Goal: Task Accomplishment & Management: Use online tool/utility

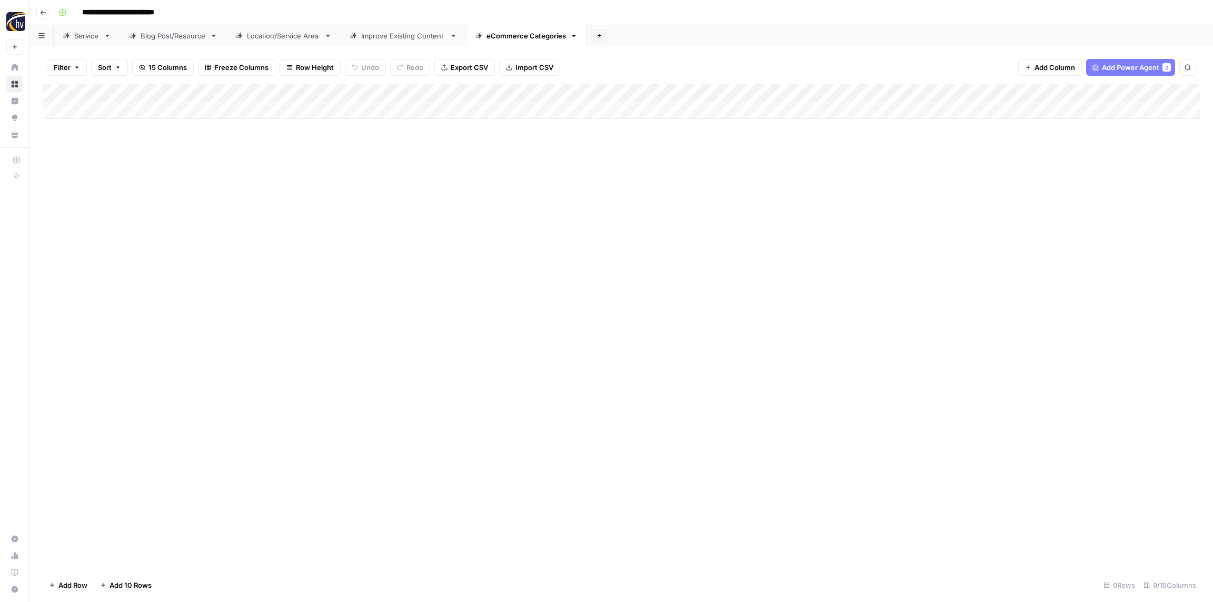
click at [48, 13] on button "Go back" at bounding box center [43, 13] width 14 height 14
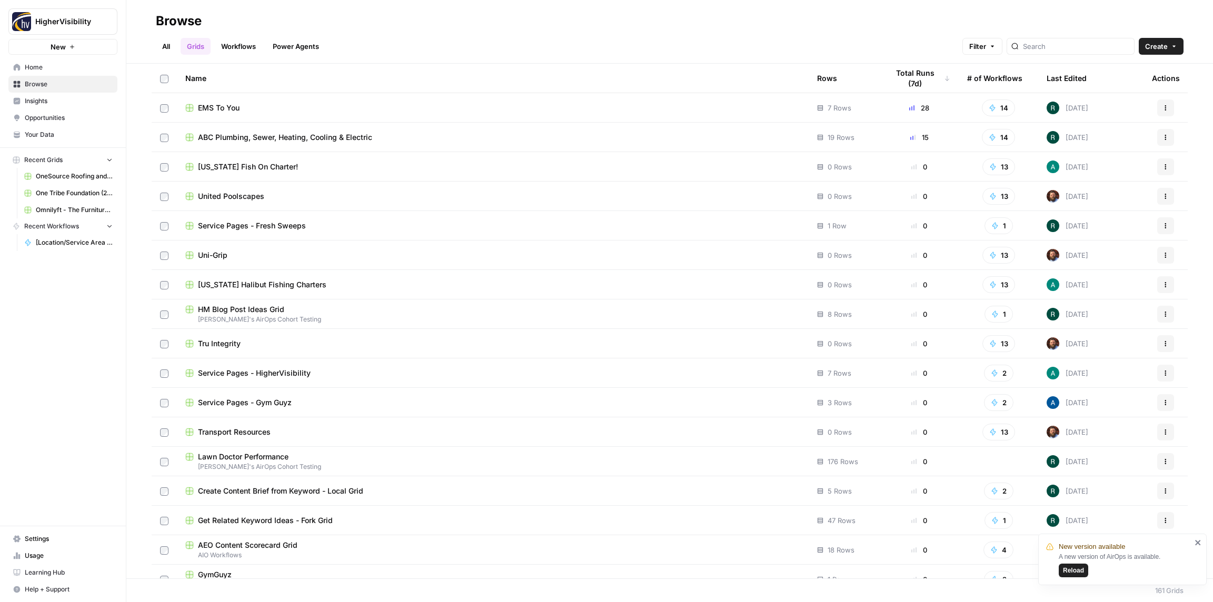
click at [1077, 574] on span "Reload" at bounding box center [1073, 570] width 21 height 9
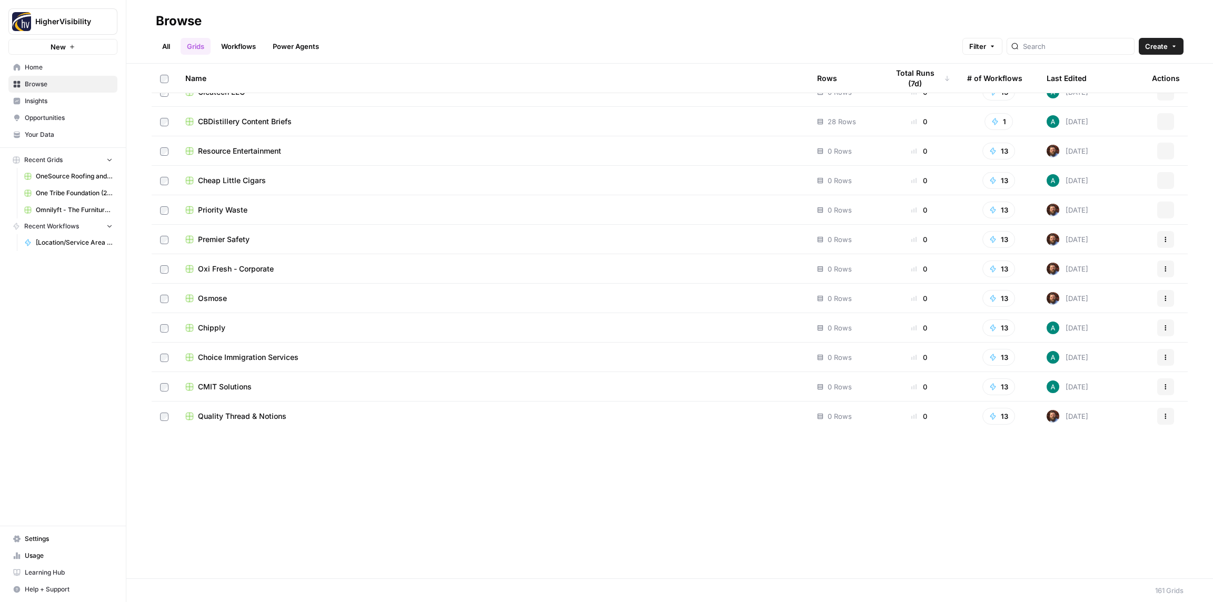
scroll to position [4260, 0]
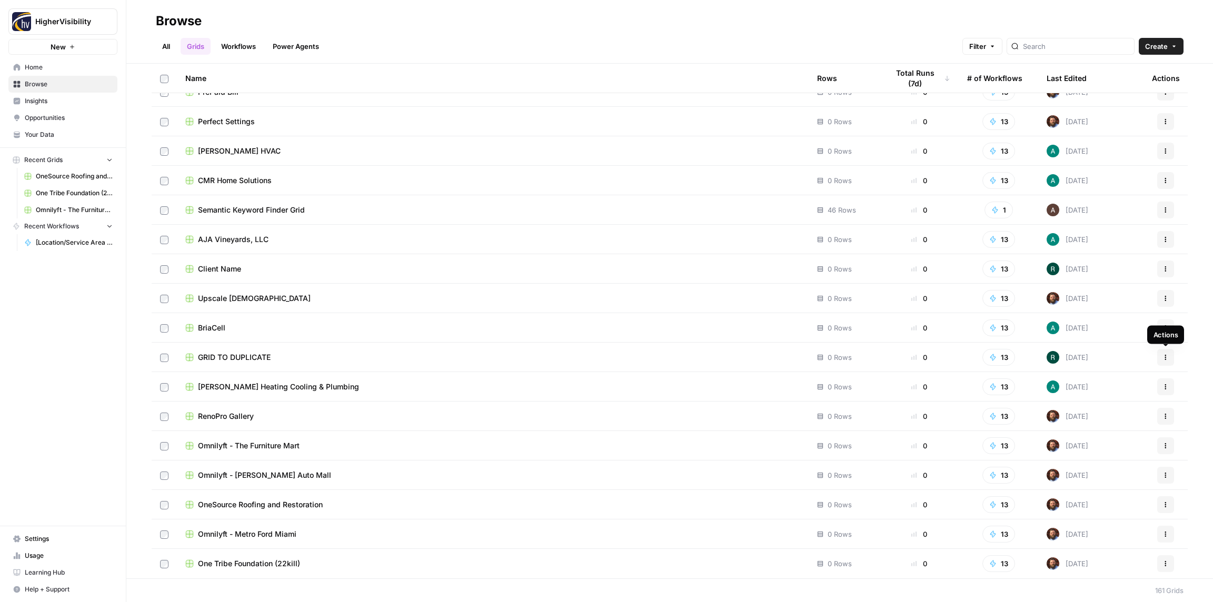
click at [1165, 360] on icon "button" at bounding box center [1165, 357] width 6 height 6
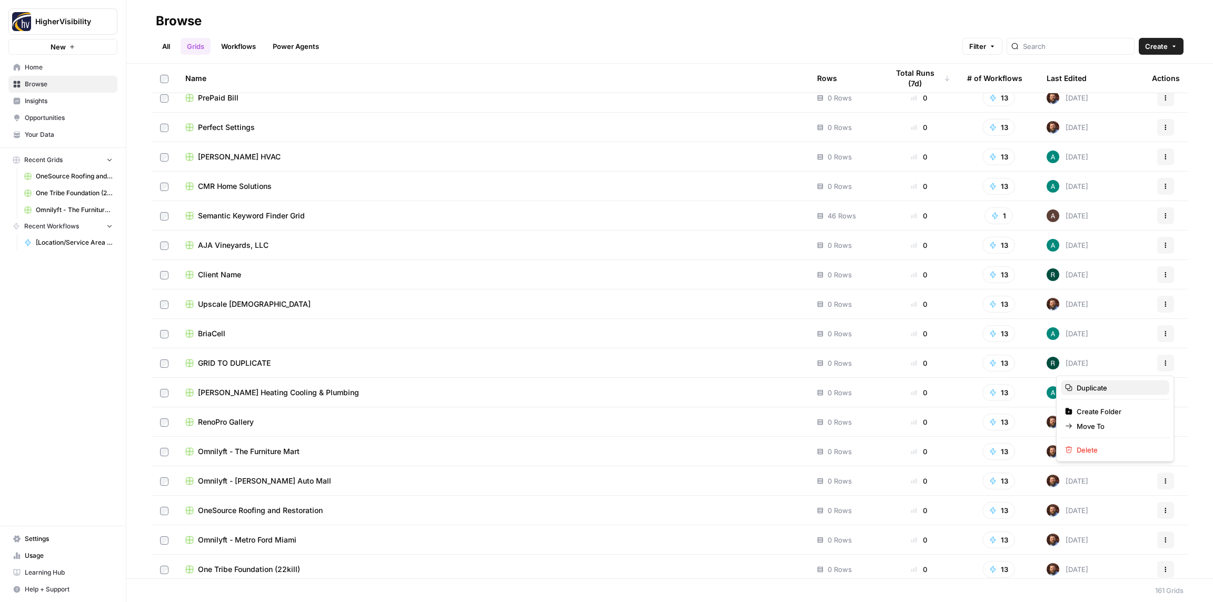
click at [1103, 392] on span "Duplicate" at bounding box center [1118, 388] width 84 height 11
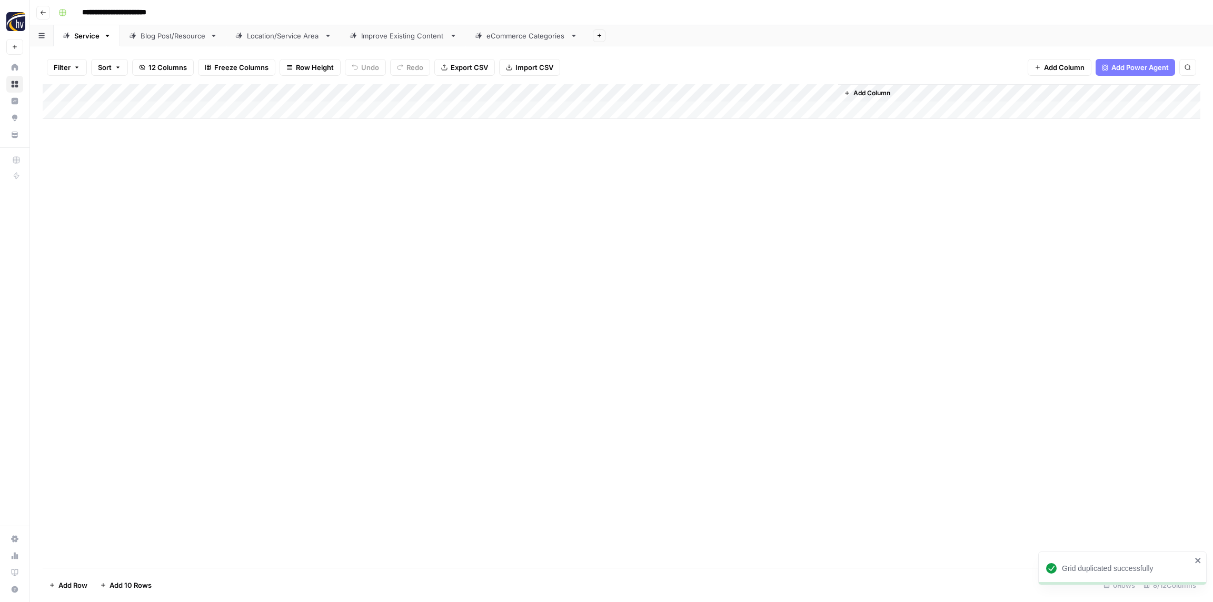
click at [159, 14] on input "**********" at bounding box center [131, 12] width 108 height 17
paste input
drag, startPoint x: 121, startPoint y: 13, endPoint x: 185, endPoint y: 15, distance: 64.8
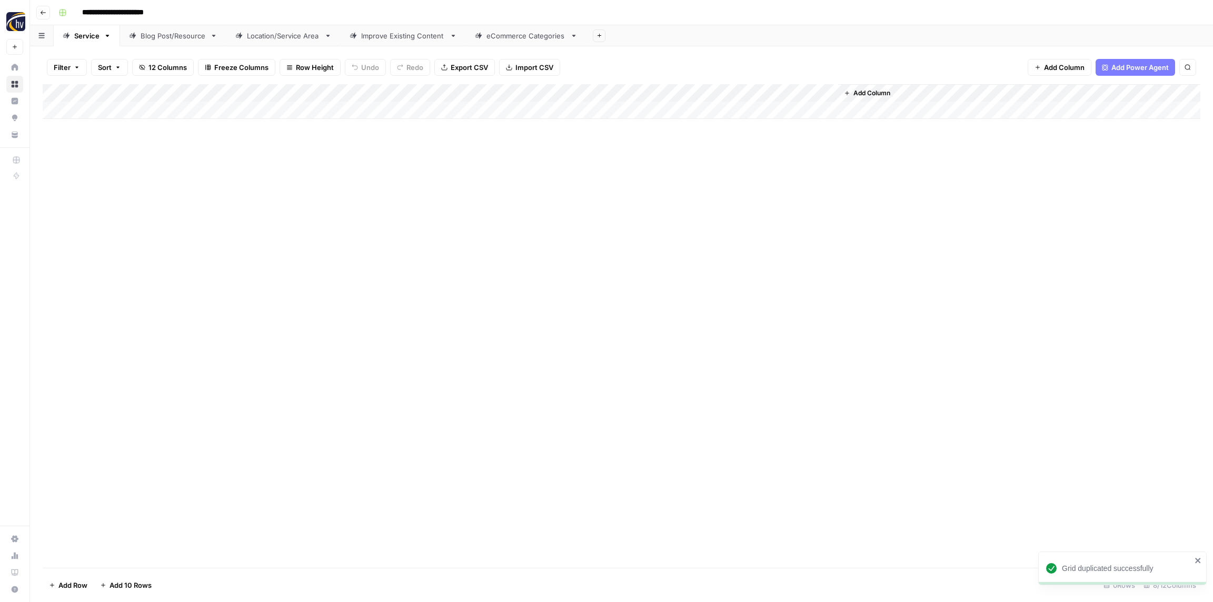
click at [185, 15] on div "**********" at bounding box center [628, 12] width 1148 height 17
type input "**********"
click at [187, 8] on div "**********" at bounding box center [628, 12] width 1148 height 17
drag, startPoint x: 203, startPoint y: 224, endPoint x: 219, endPoint y: 161, distance: 65.1
click at [202, 222] on div "Add Column" at bounding box center [621, 326] width 1157 height 484
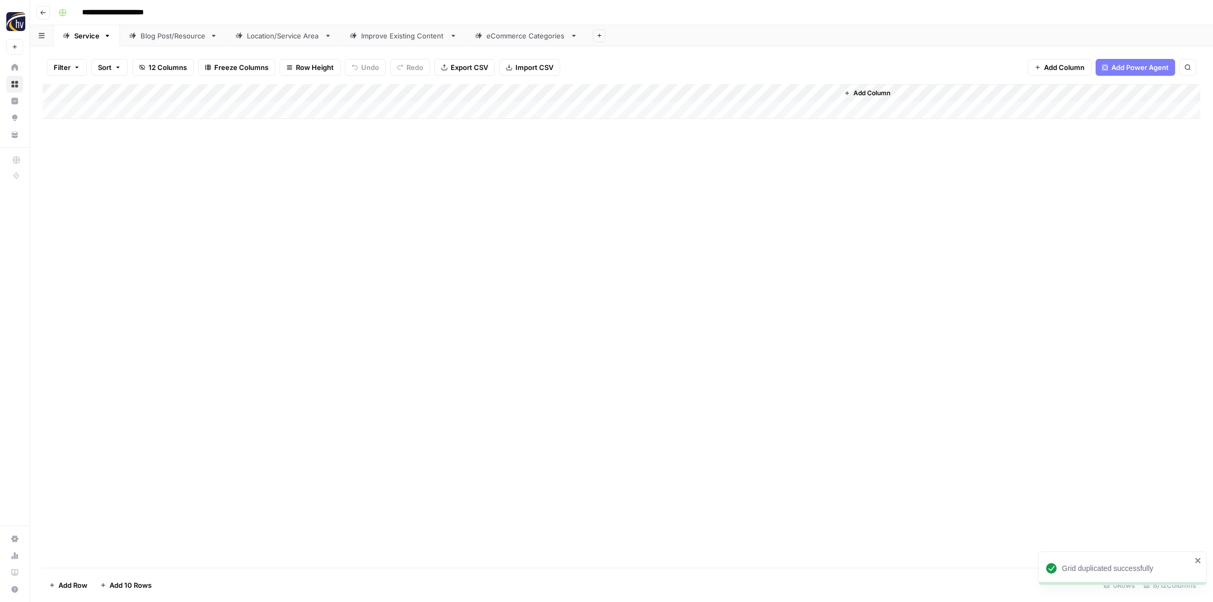
click at [212, 94] on div "Add Column" at bounding box center [621, 101] width 1157 height 35
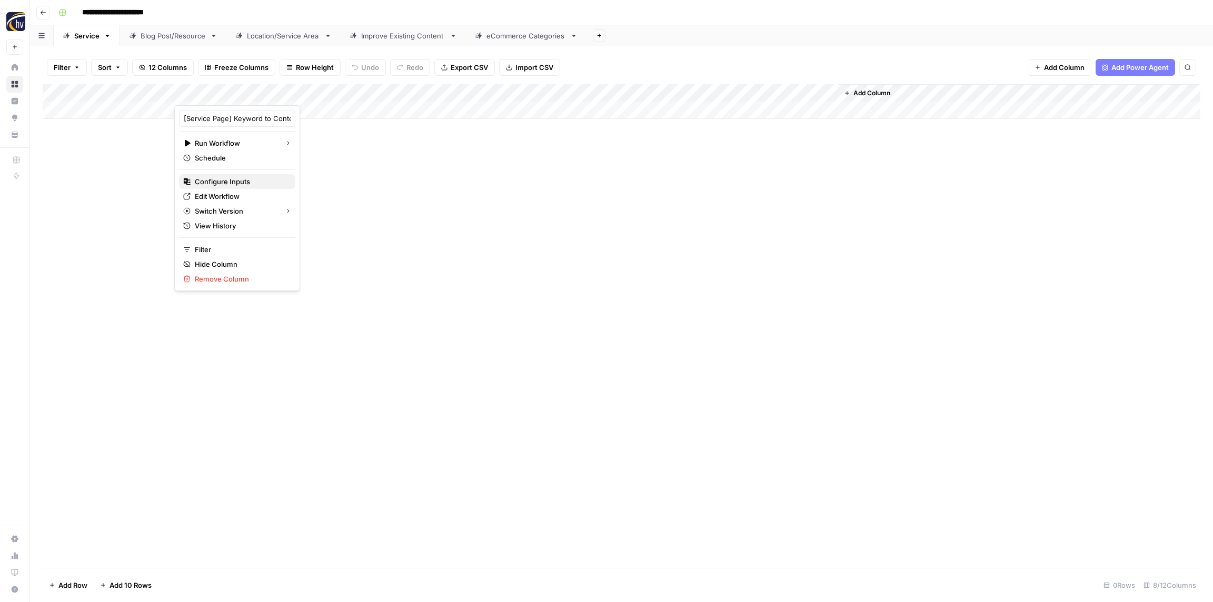
click at [242, 183] on span "Configure Inputs" at bounding box center [241, 181] width 92 height 11
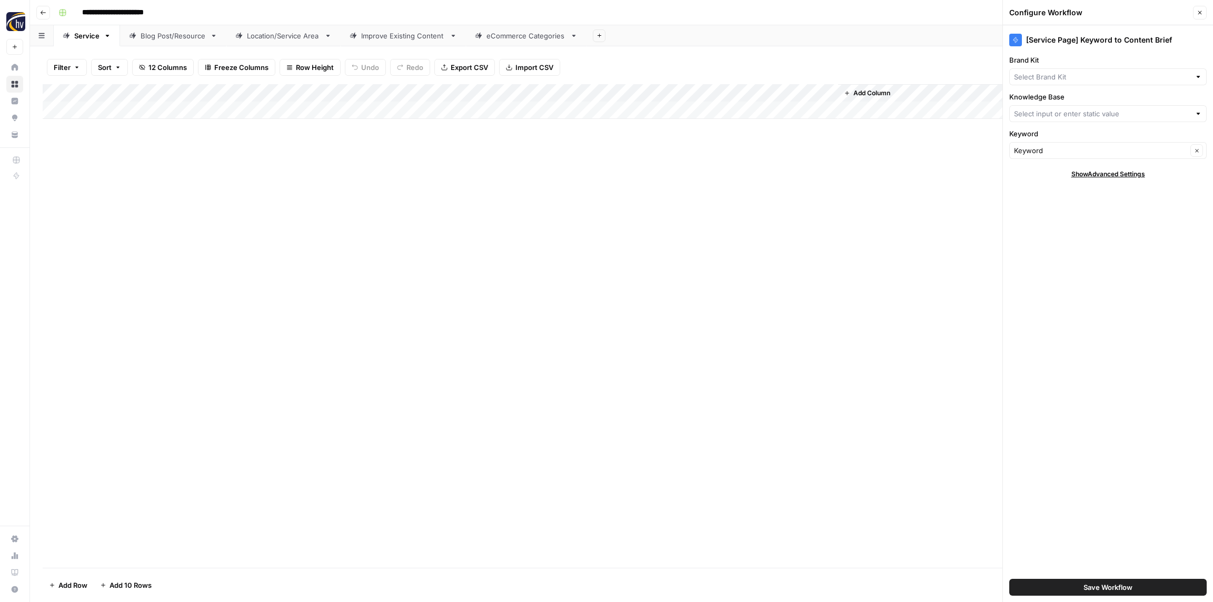
type input "HigherVisibility Sitemap"
type input "HigherVisibility"
click at [1098, 82] on div "HigherVisibility Clear" at bounding box center [1107, 76] width 197 height 17
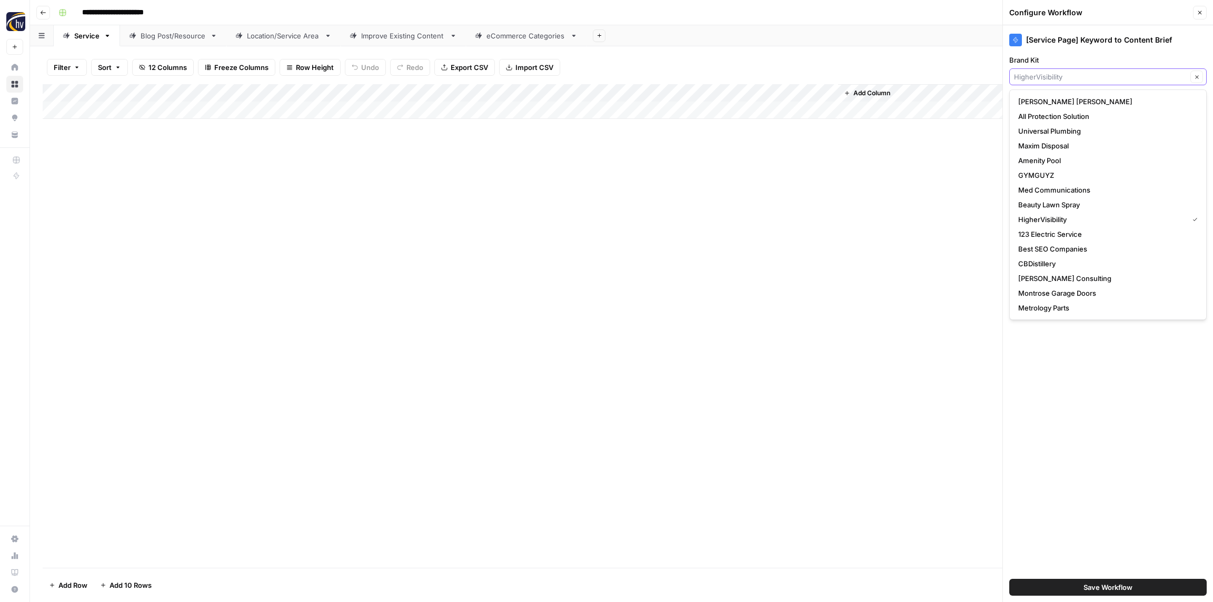
paste input "H&H Boutique"
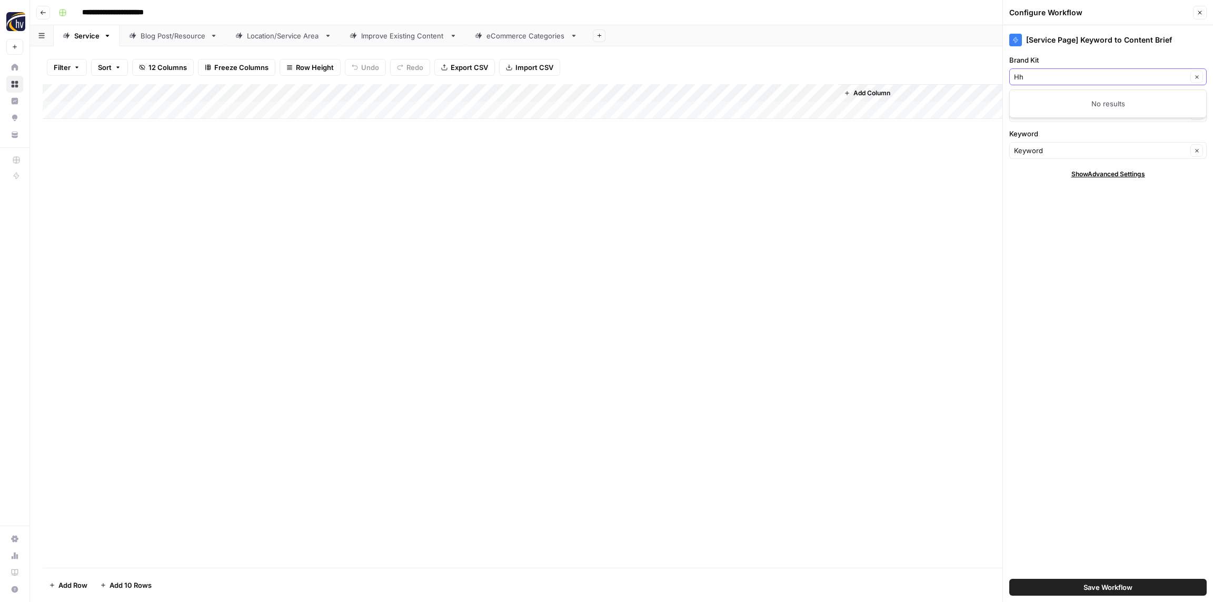
type input "H"
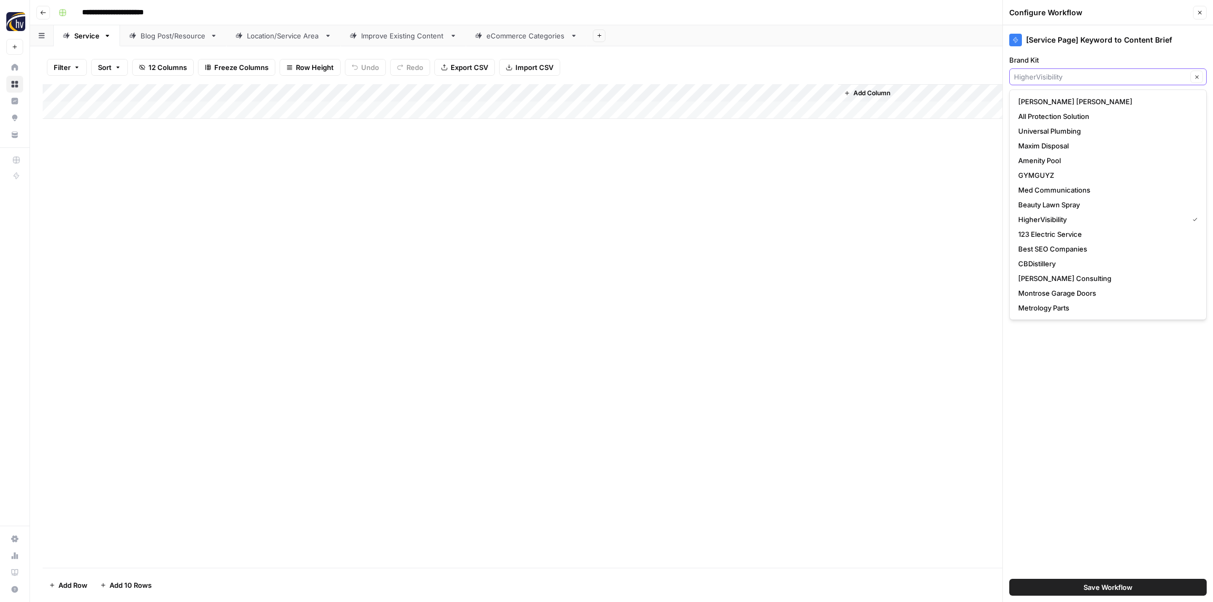
paste input "H&H Boutique"
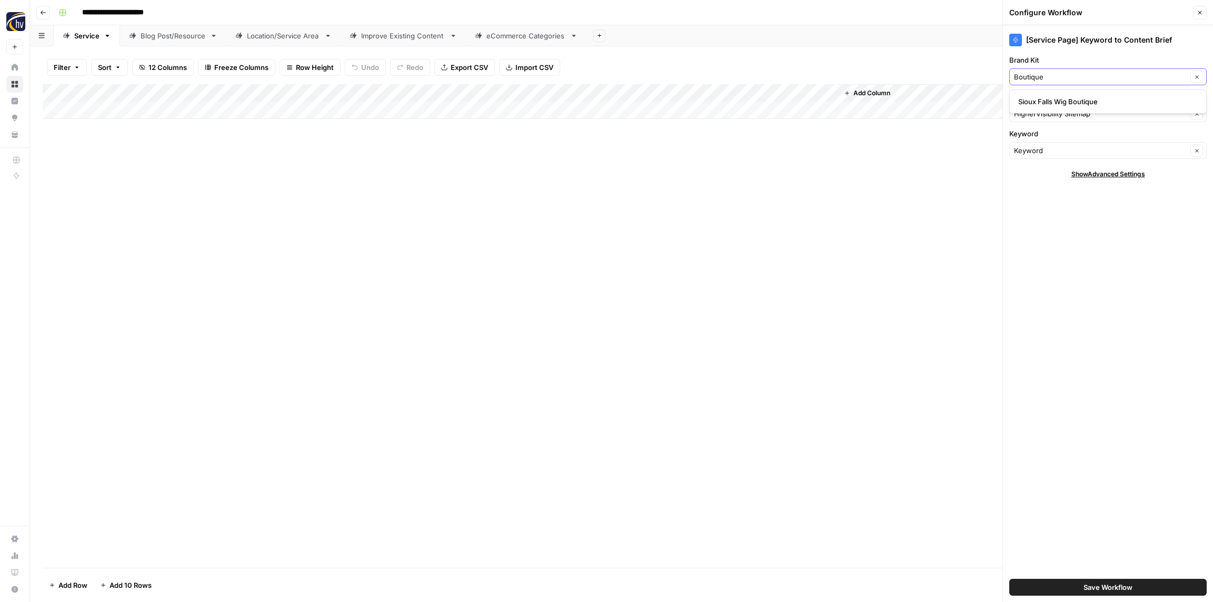
type input "Boutique"
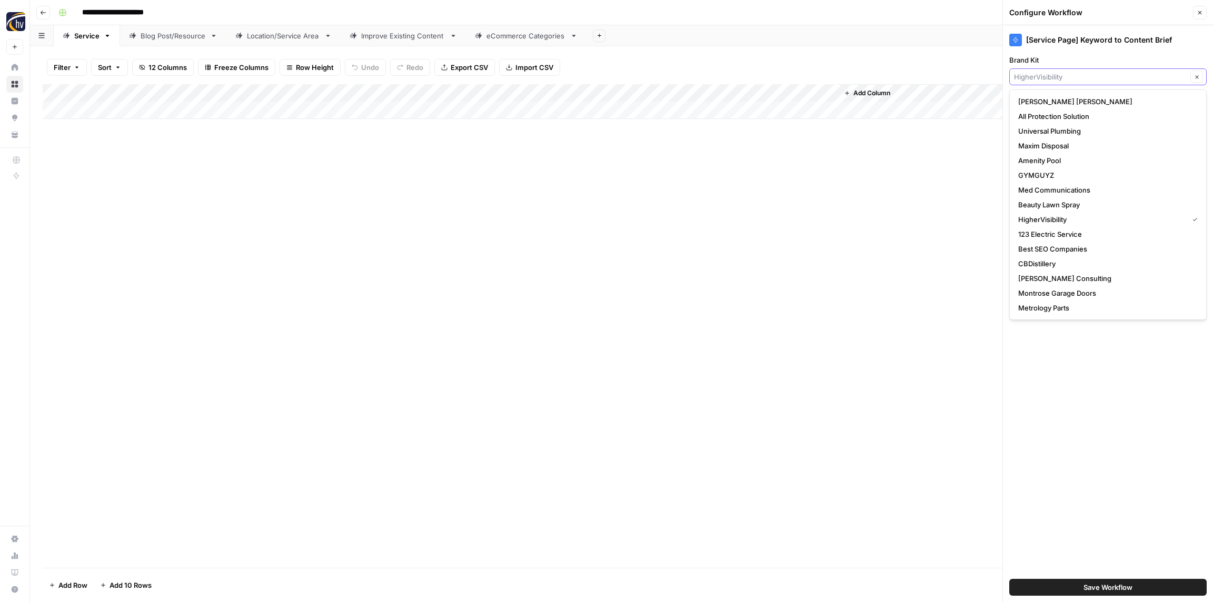
click at [1051, 73] on input "Brand Kit" at bounding box center [1100, 77] width 173 height 11
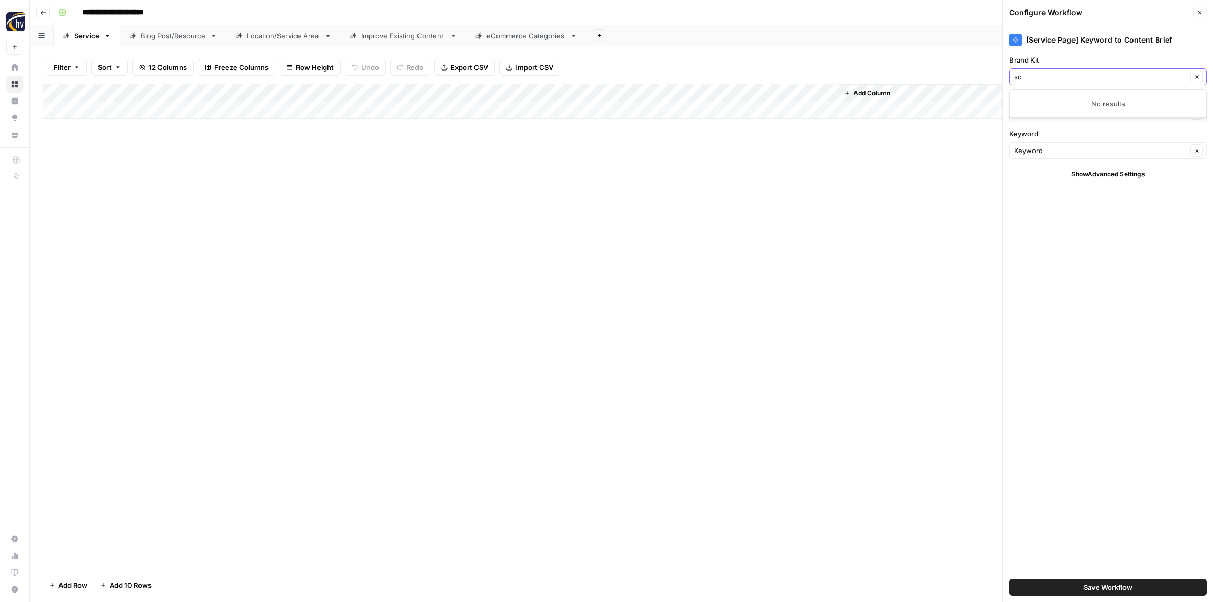
type input "s"
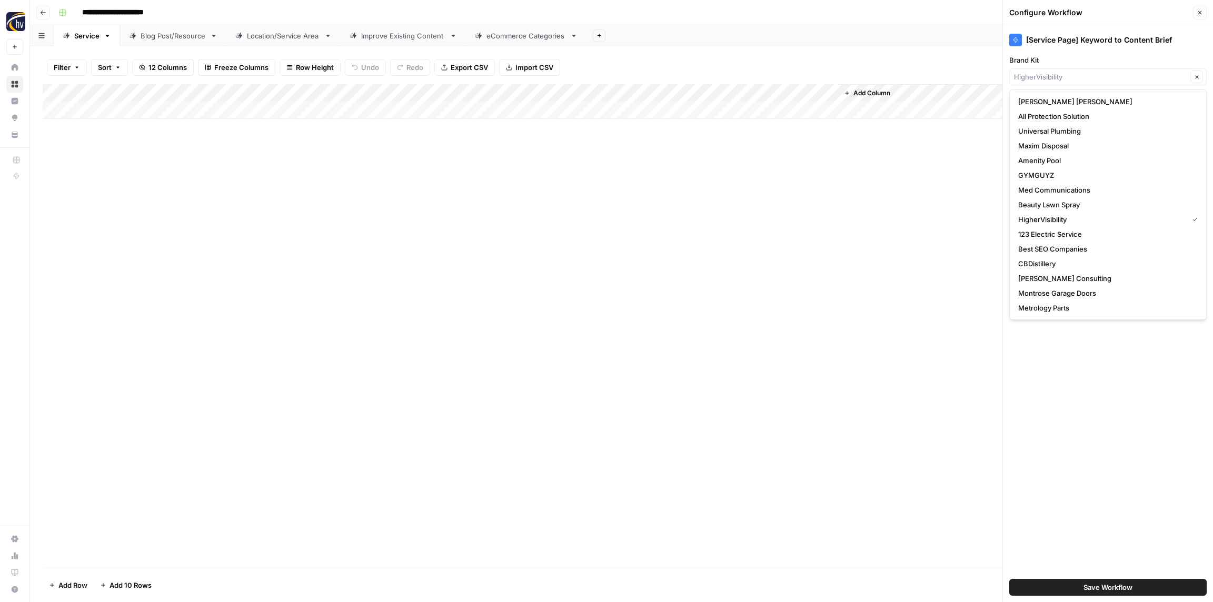
type input "HigherVisibility"
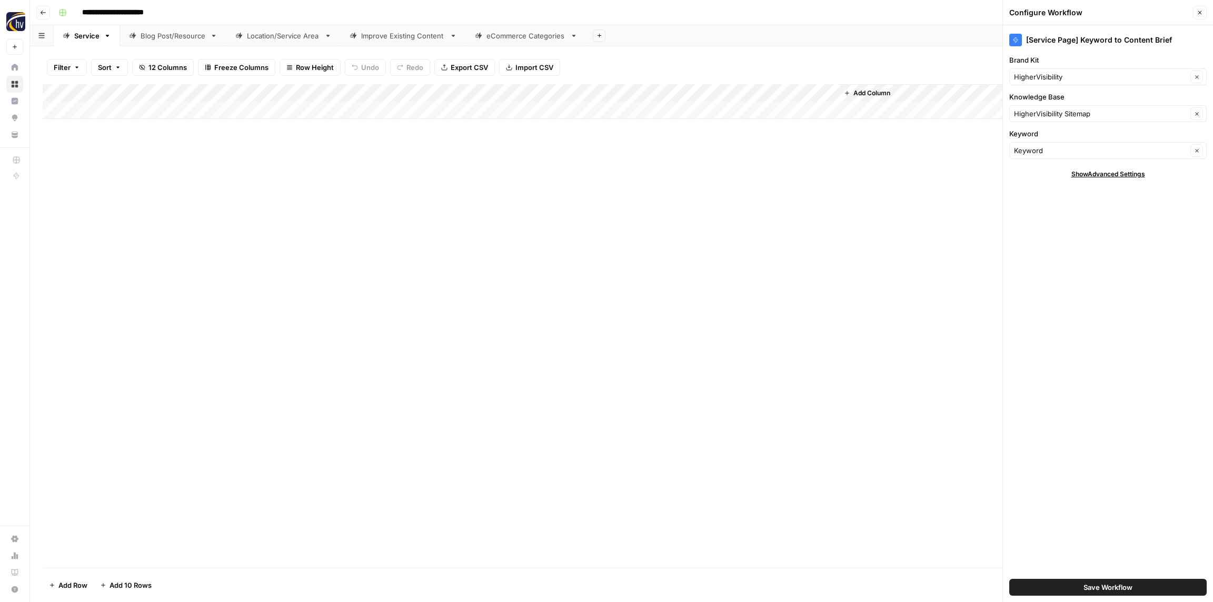
drag, startPoint x: 901, startPoint y: 151, endPoint x: 992, endPoint y: 135, distance: 92.5
click at [902, 150] on div "Add Column" at bounding box center [621, 326] width 1157 height 484
click at [1095, 105] on div "HigherVisibility Sitemap Clear" at bounding box center [1107, 113] width 197 height 17
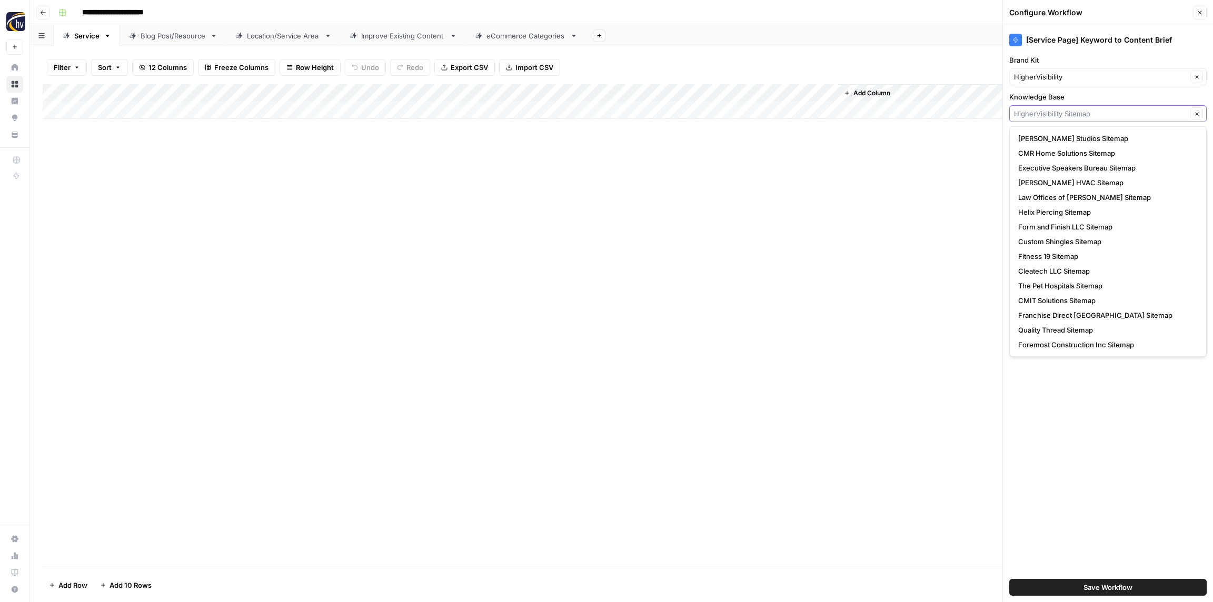
click at [1091, 110] on input "Knowledge Base" at bounding box center [1100, 113] width 173 height 11
paste input "H&H Boutique"
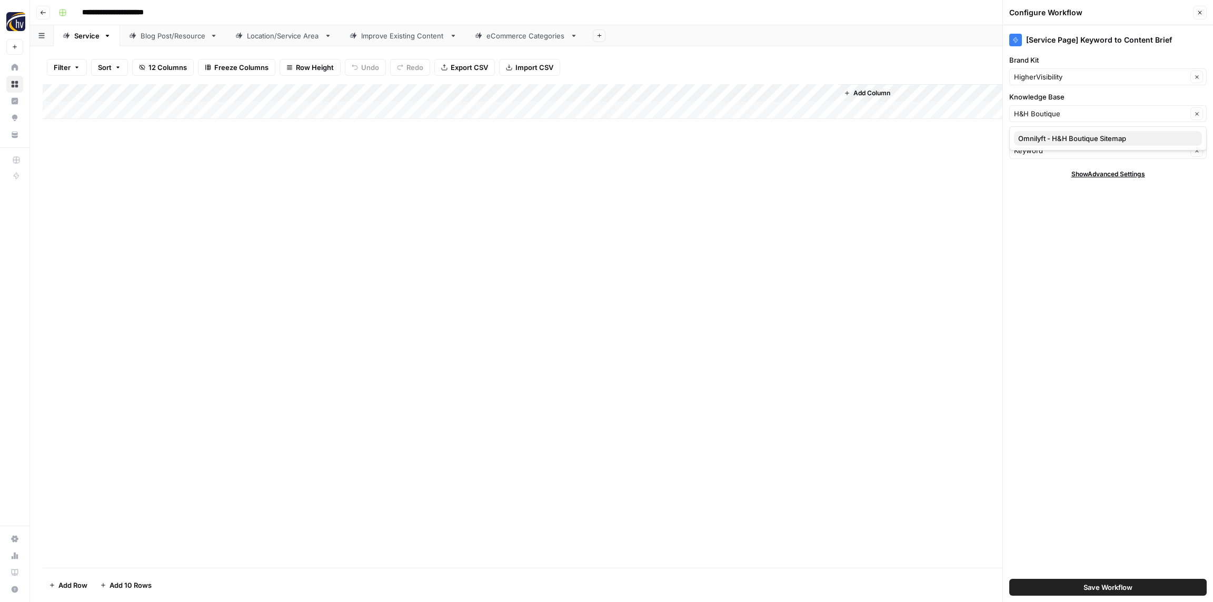
click at [1073, 136] on span "Omnilyft - H&H Boutique Sitemap" at bounding box center [1105, 138] width 175 height 11
type input "Omnilyft - H&H Boutique Sitemap"
click at [1048, 77] on input "Brand Kit" at bounding box center [1100, 77] width 173 height 11
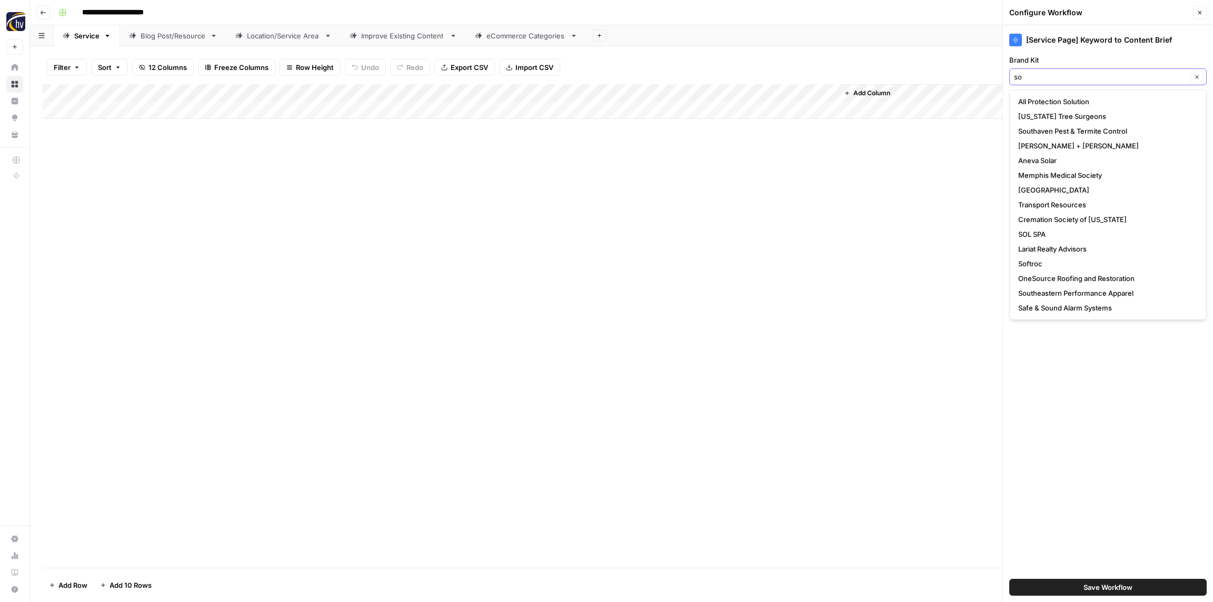
type input "s"
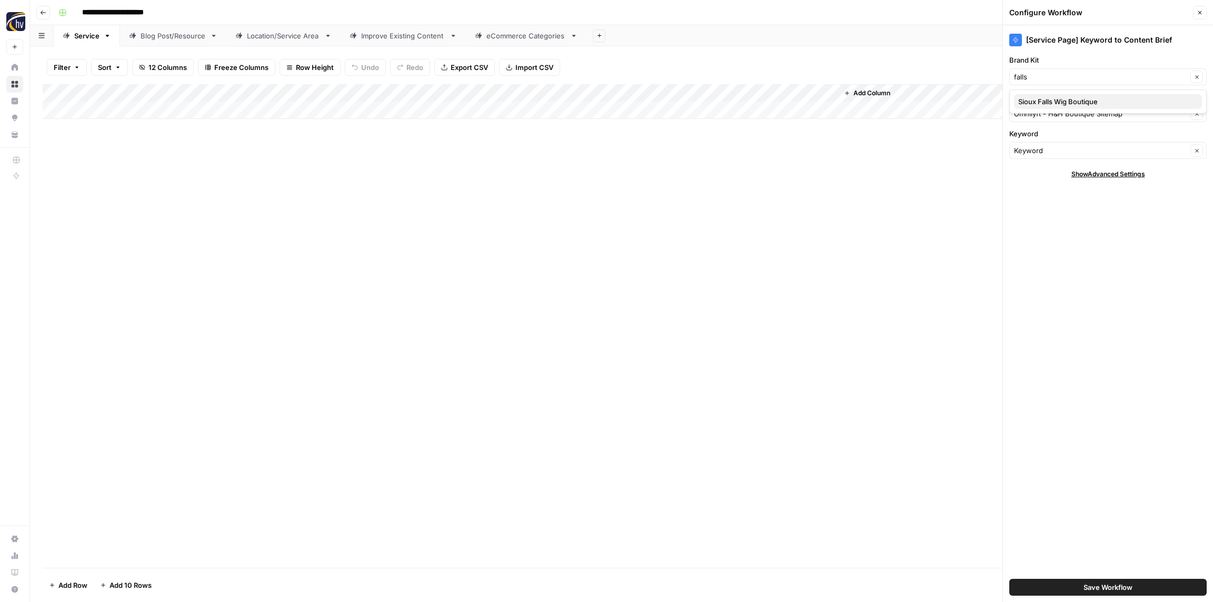
click at [1057, 97] on span "Sioux Falls Wig Boutique" at bounding box center [1105, 101] width 175 height 11
type input "Sioux Falls Wig Boutique"
click at [1094, 587] on span "Save Workflow" at bounding box center [1107, 587] width 49 height 11
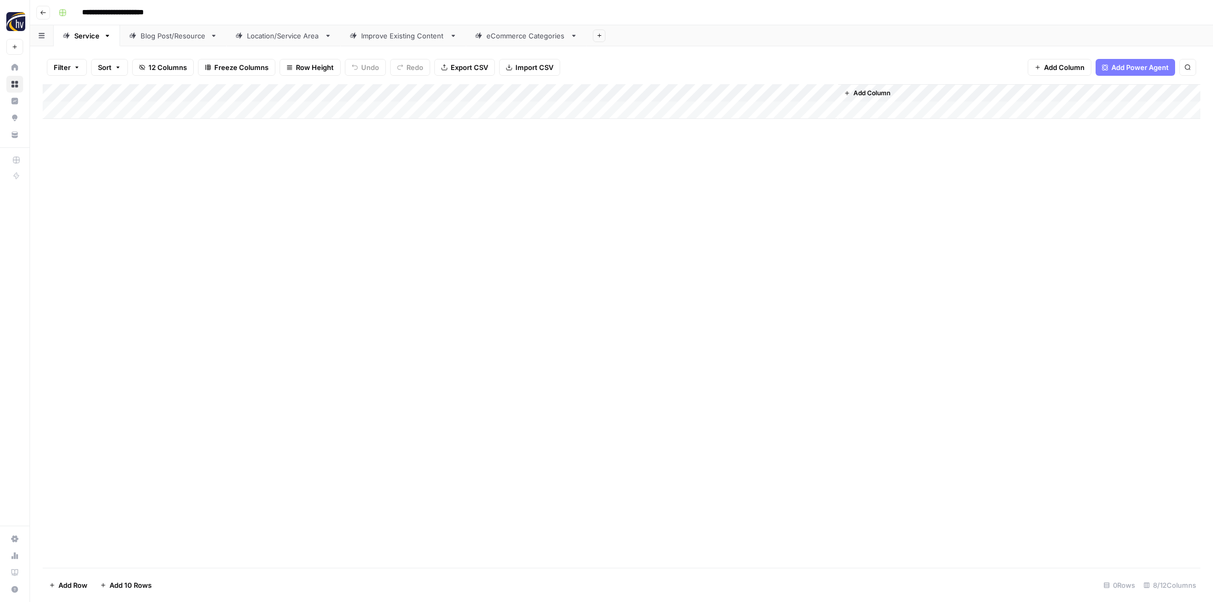
click at [684, 92] on div "Add Column" at bounding box center [621, 101] width 1157 height 35
click at [705, 185] on span "Configure Inputs" at bounding box center [714, 181] width 92 height 11
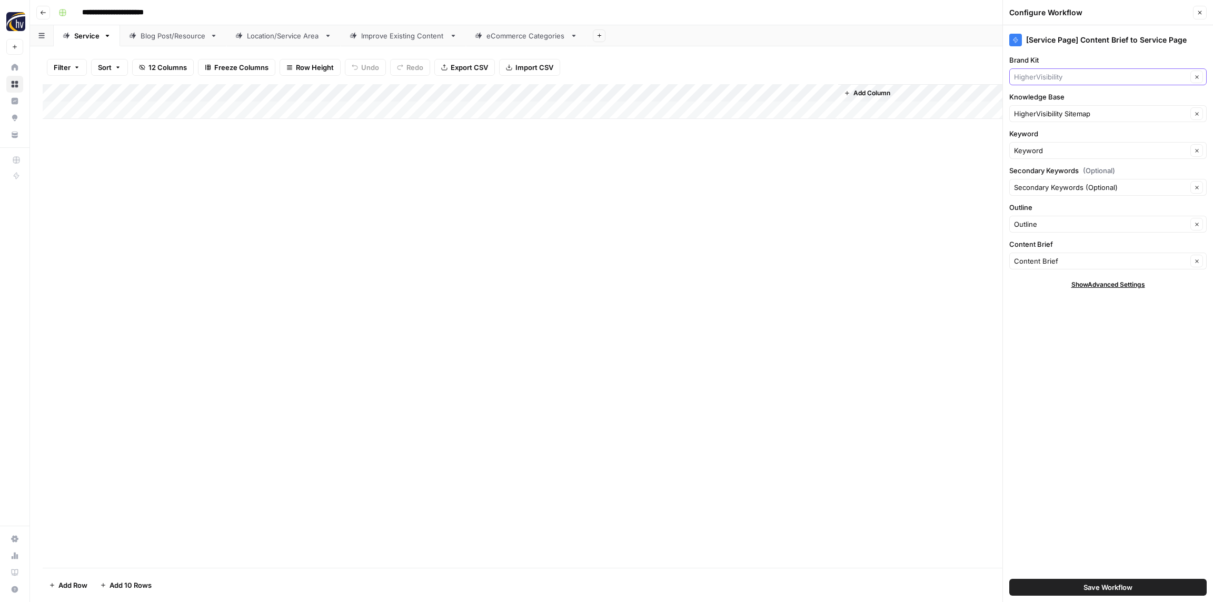
click at [1054, 72] on input "Brand Kit" at bounding box center [1100, 77] width 173 height 11
click at [1048, 98] on span "Sioux Falls Wig Boutique" at bounding box center [1105, 101] width 175 height 11
type input "Sioux Falls Wig Boutique"
click at [1047, 113] on input "Knowledge Base" at bounding box center [1100, 113] width 173 height 11
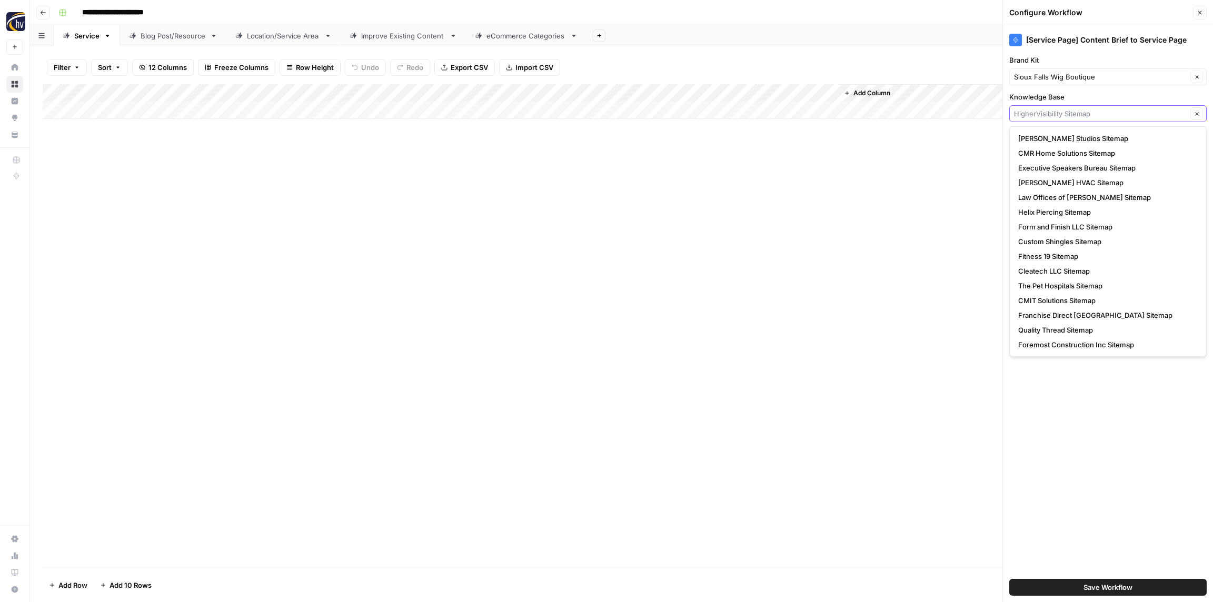
paste input "H&H Boutique"
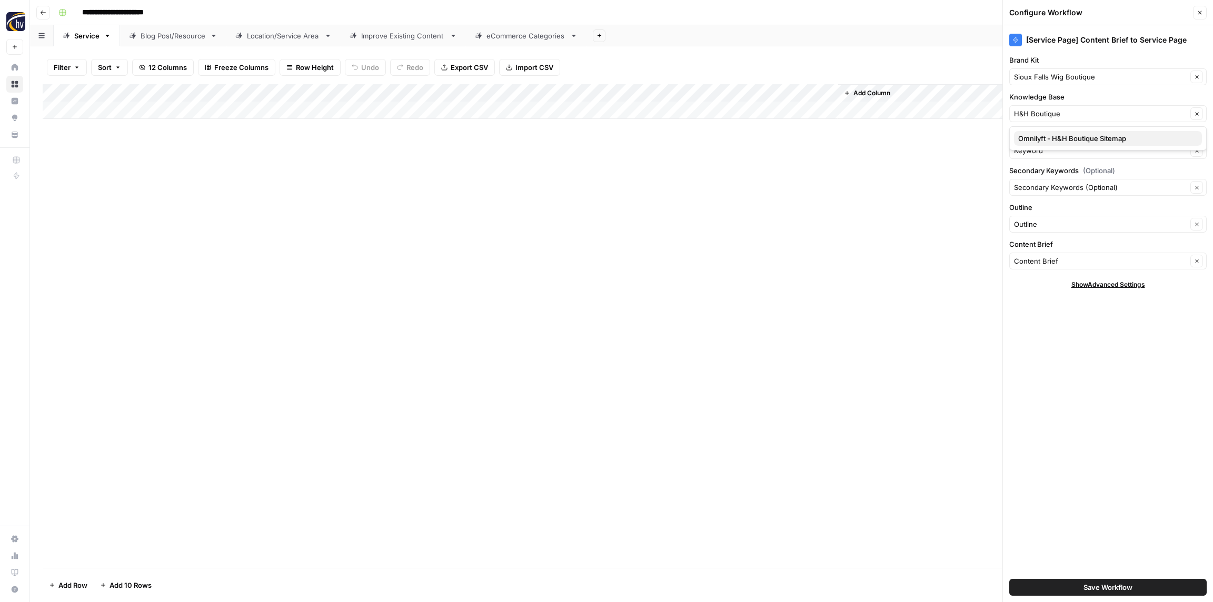
click at [1044, 136] on span "Omnilyft - H&H Boutique Sitemap" at bounding box center [1105, 138] width 175 height 11
type input "Omnilyft - H&H Boutique Sitemap"
click at [1088, 584] on span "Save Workflow" at bounding box center [1107, 587] width 49 height 11
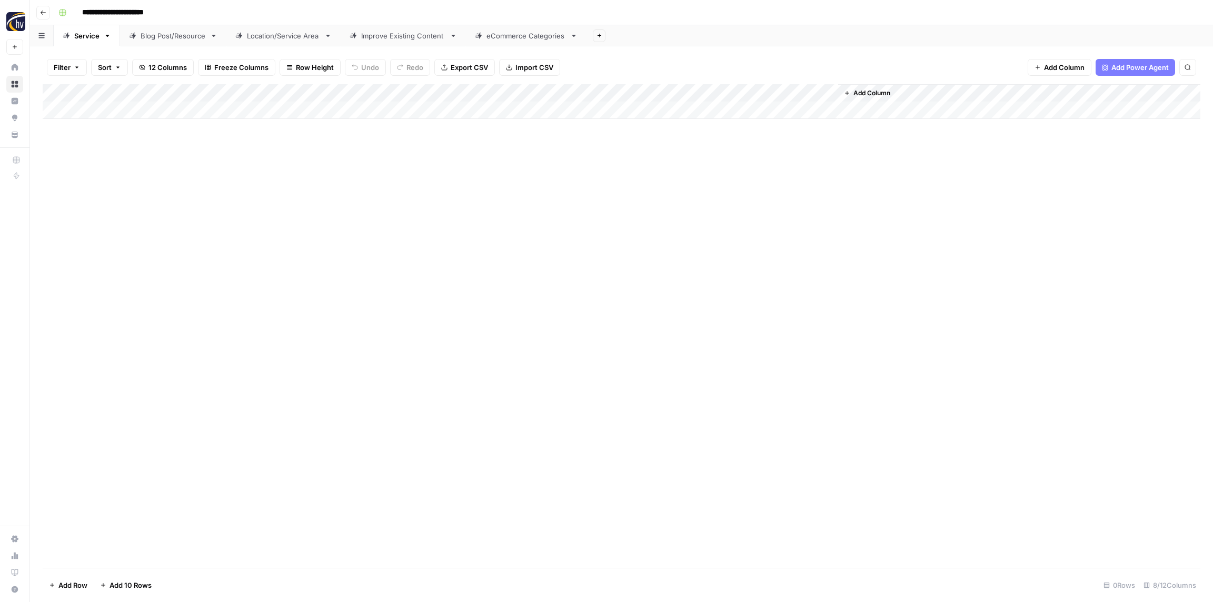
click at [164, 35] on div "Blog Post/Resource" at bounding box center [173, 36] width 65 height 11
click at [202, 91] on div "Add Column" at bounding box center [621, 101] width 1157 height 35
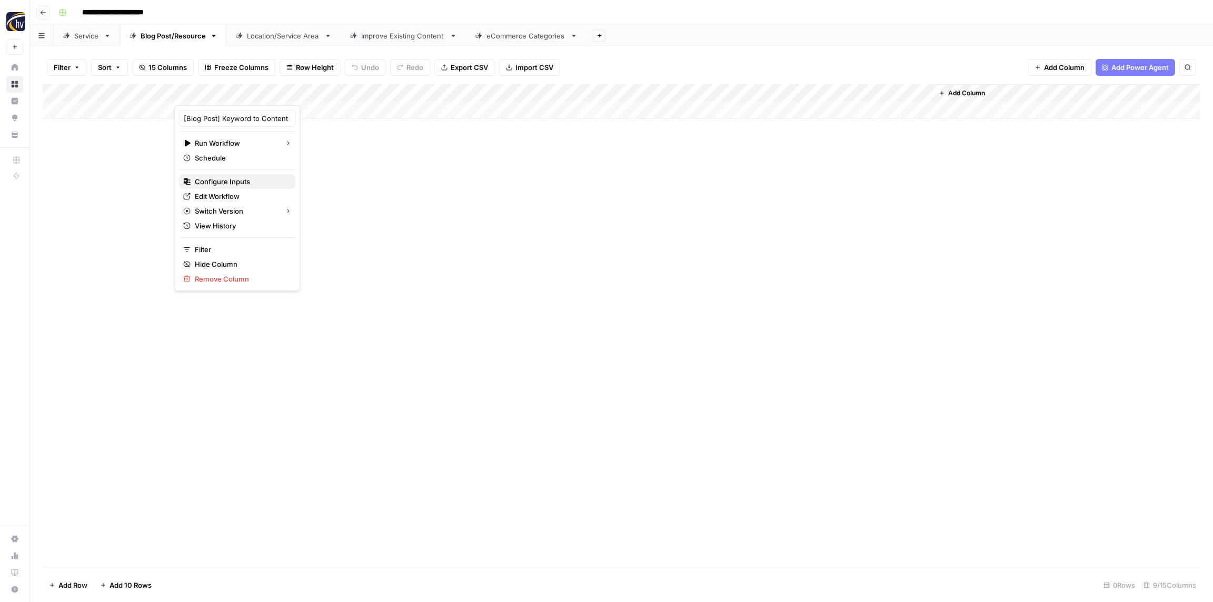
click at [213, 181] on span "Configure Inputs" at bounding box center [241, 181] width 92 height 11
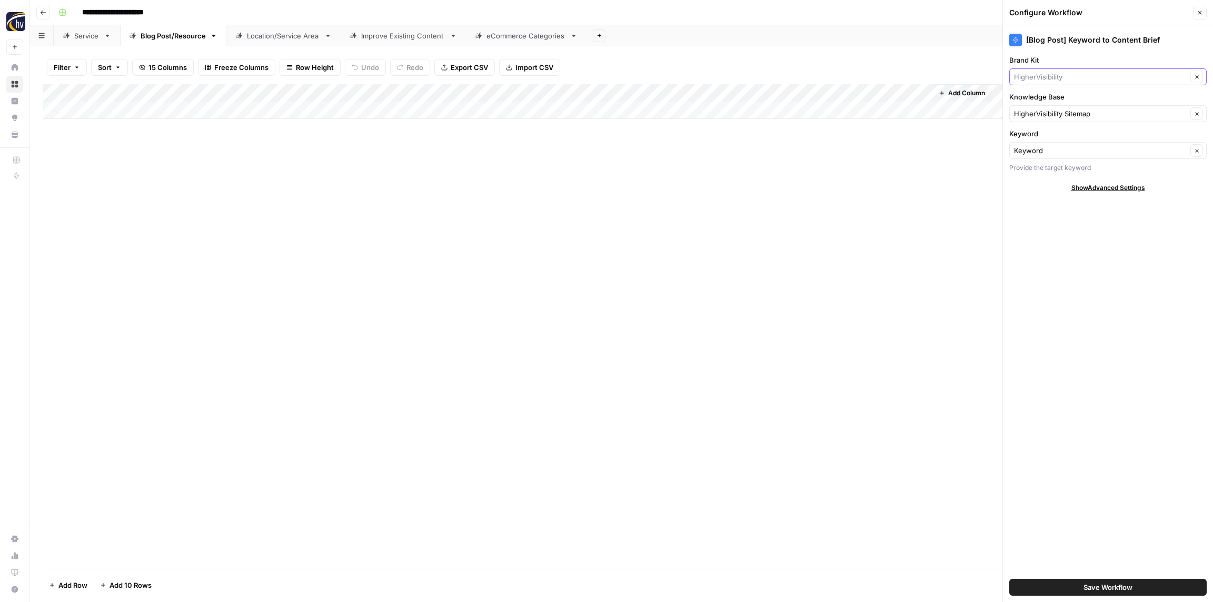
click at [1041, 75] on input "Brand Kit" at bounding box center [1100, 77] width 173 height 11
click at [1095, 102] on span "Sioux Falls Wig Boutique" at bounding box center [1105, 101] width 175 height 11
type input "Sioux Falls Wig Boutique"
click at [1065, 112] on input "Knowledge Base" at bounding box center [1100, 113] width 173 height 11
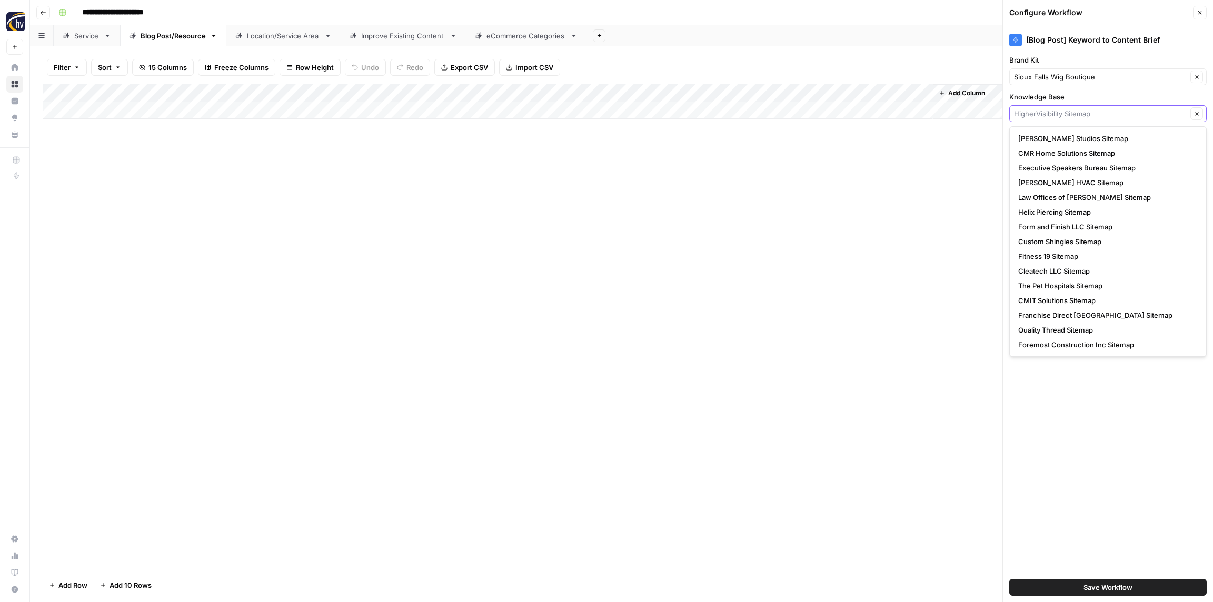
paste input "H&H Boutique"
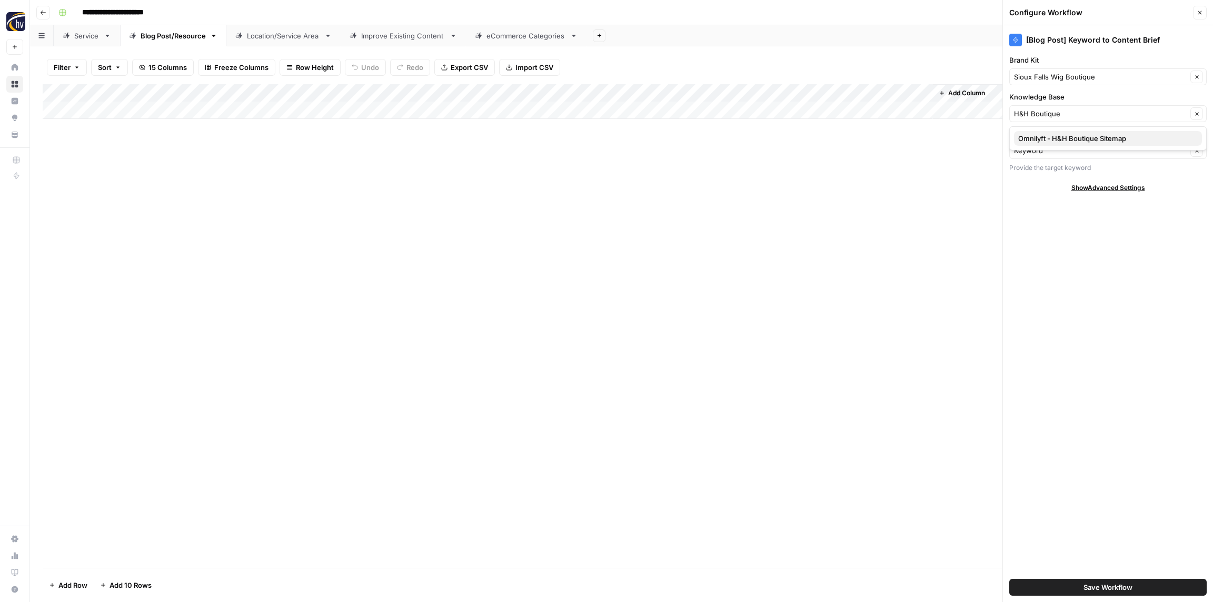
click at [1059, 140] on span "Omnilyft - H&H Boutique Sitemap" at bounding box center [1105, 138] width 175 height 11
type input "Omnilyft - H&H Boutique Sitemap"
click at [1101, 589] on span "Save Workflow" at bounding box center [1107, 587] width 49 height 11
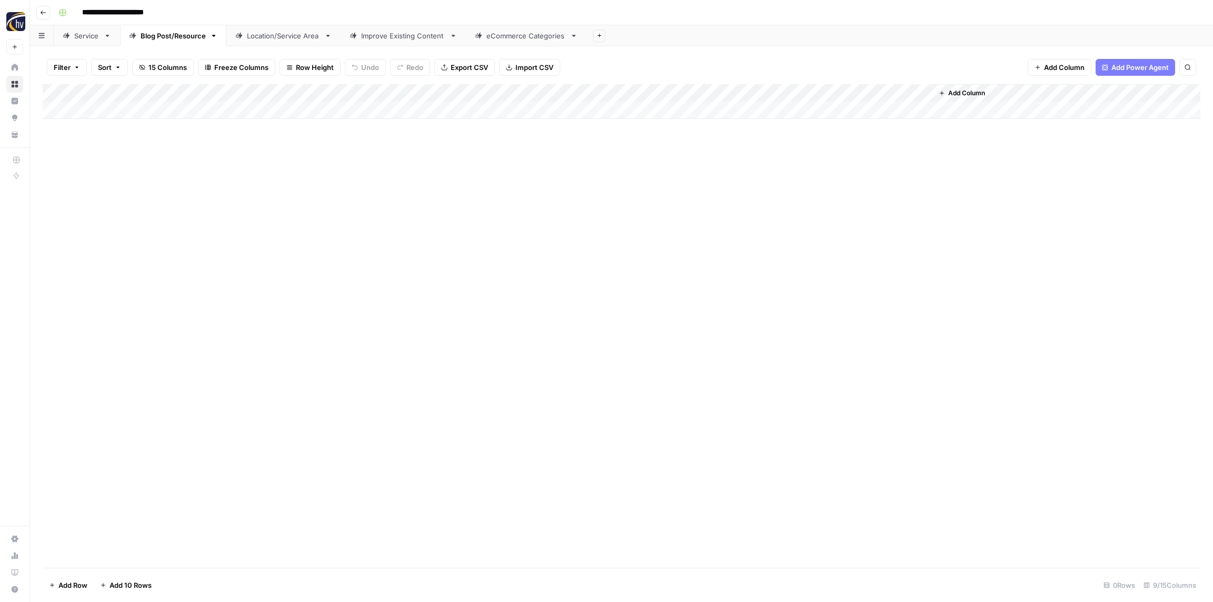
click at [772, 94] on div "Add Column" at bounding box center [621, 101] width 1157 height 35
click at [780, 177] on span "Configure Inputs" at bounding box center [809, 181] width 92 height 11
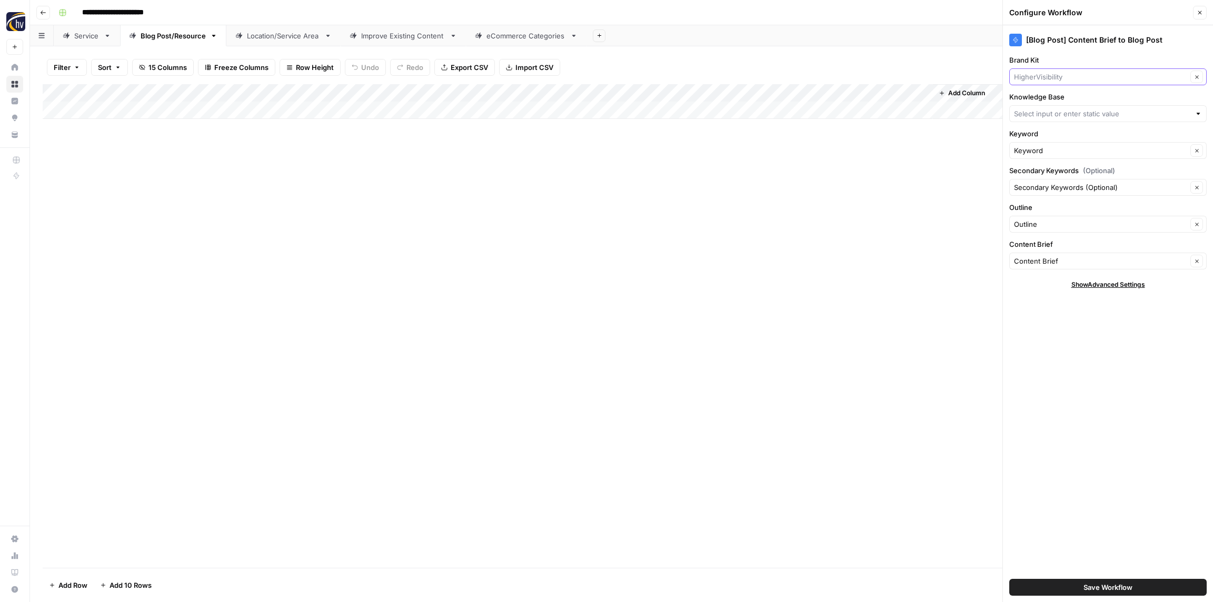
click at [1048, 76] on input "Brand Kit" at bounding box center [1100, 77] width 173 height 11
click at [1038, 101] on span "Sioux Falls Wig Boutique" at bounding box center [1105, 101] width 175 height 11
type input "Sioux Falls Wig Boutique"
click at [1038, 113] on input "Knowledge Base" at bounding box center [1102, 113] width 176 height 11
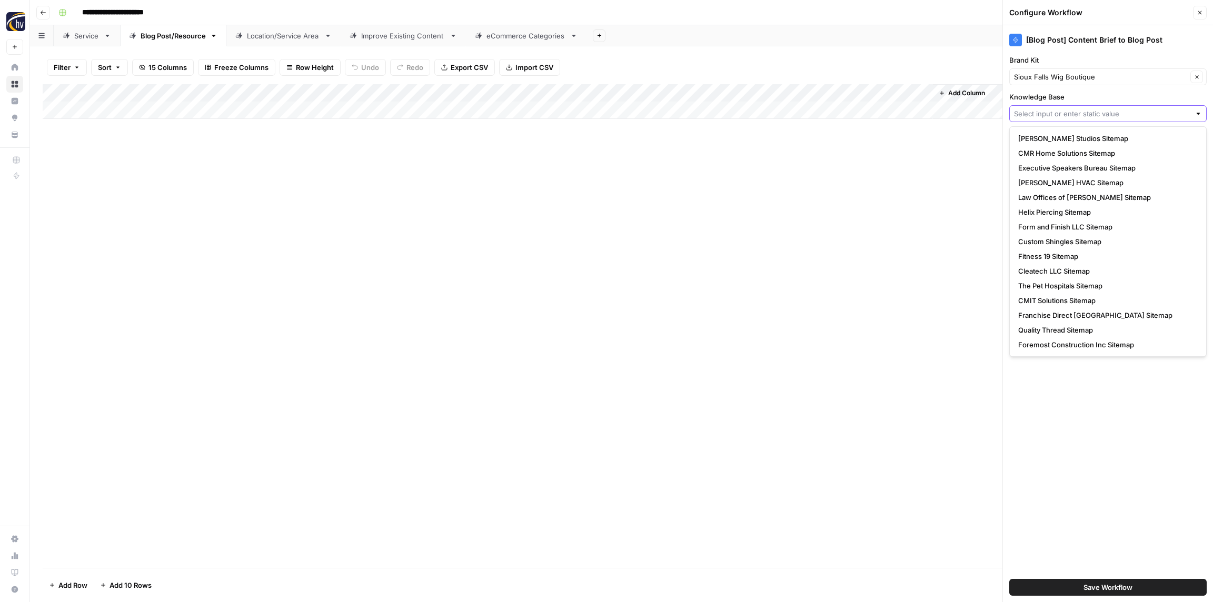
paste input "H&H Boutique"
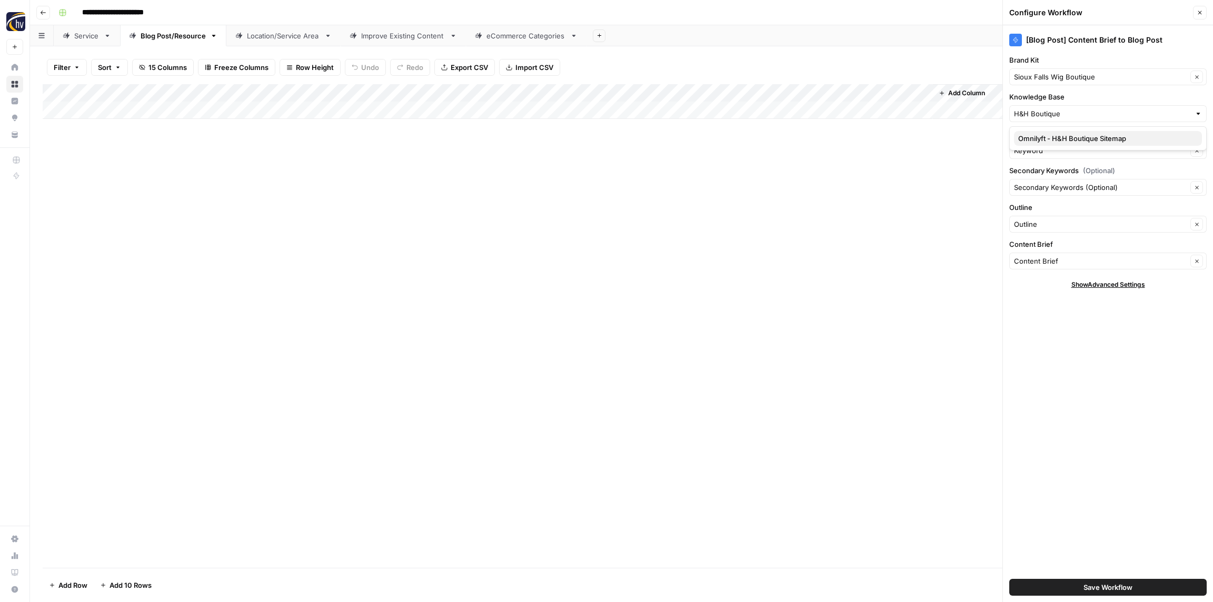
click at [1044, 134] on span "Omnilyft - H&H Boutique Sitemap" at bounding box center [1105, 138] width 175 height 11
type input "Omnilyft - H&H Boutique Sitemap"
click at [1104, 592] on span "Save Workflow" at bounding box center [1107, 587] width 49 height 11
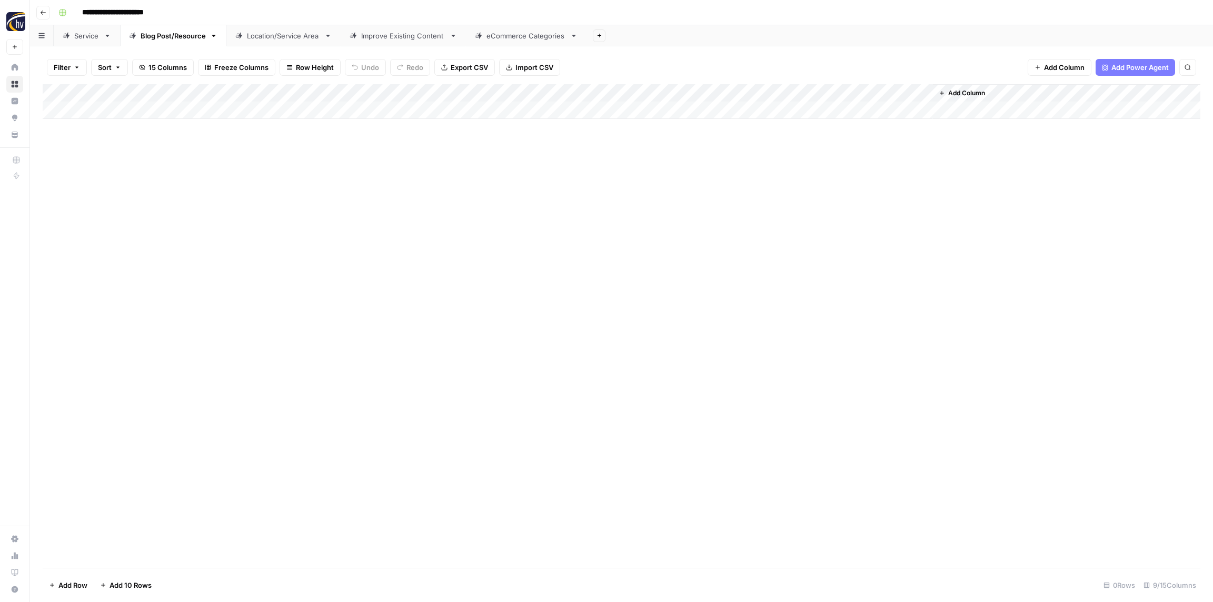
click at [261, 39] on div "Location/Service Area" at bounding box center [283, 36] width 73 height 11
click at [381, 91] on div "Add Column" at bounding box center [621, 101] width 1157 height 35
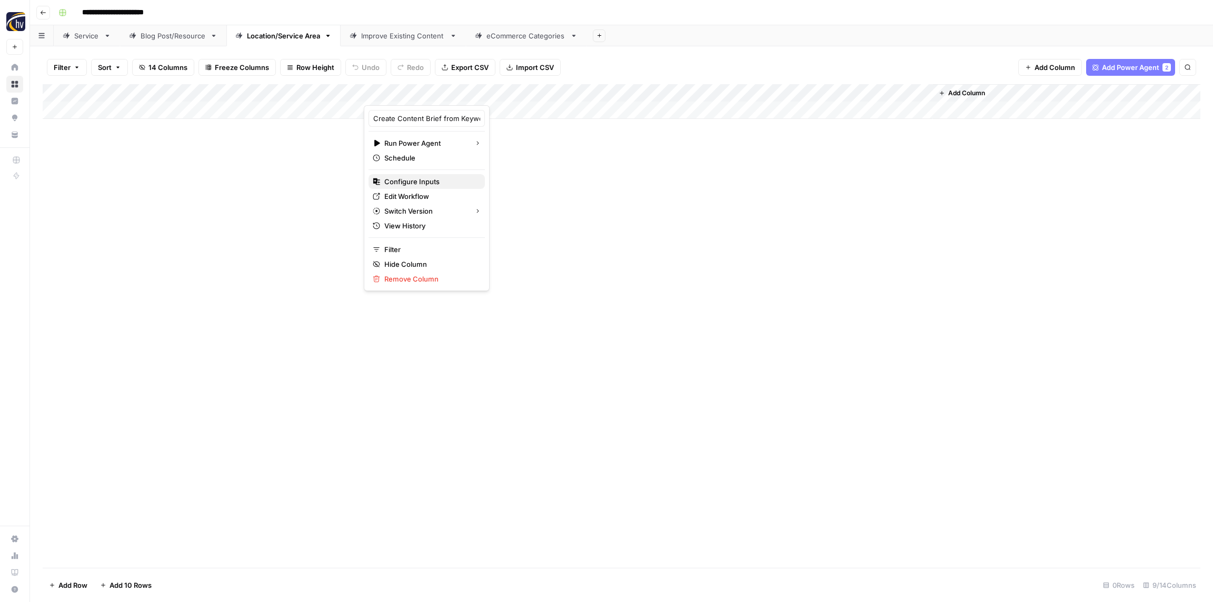
click at [422, 181] on span "Configure Inputs" at bounding box center [430, 181] width 92 height 11
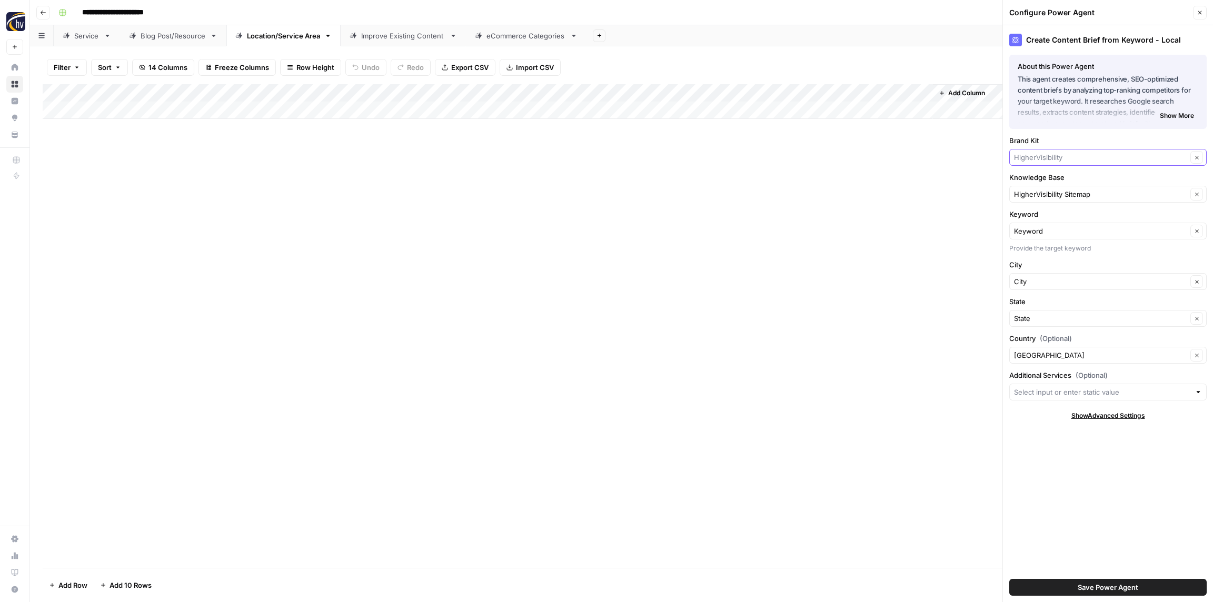
click at [1059, 159] on input "Brand Kit" at bounding box center [1100, 157] width 173 height 11
click at [1048, 182] on span "Sioux Falls Wig Boutique" at bounding box center [1105, 182] width 175 height 11
type input "Sioux Falls Wig Boutique"
click at [1049, 194] on input "Knowledge Base" at bounding box center [1100, 194] width 173 height 11
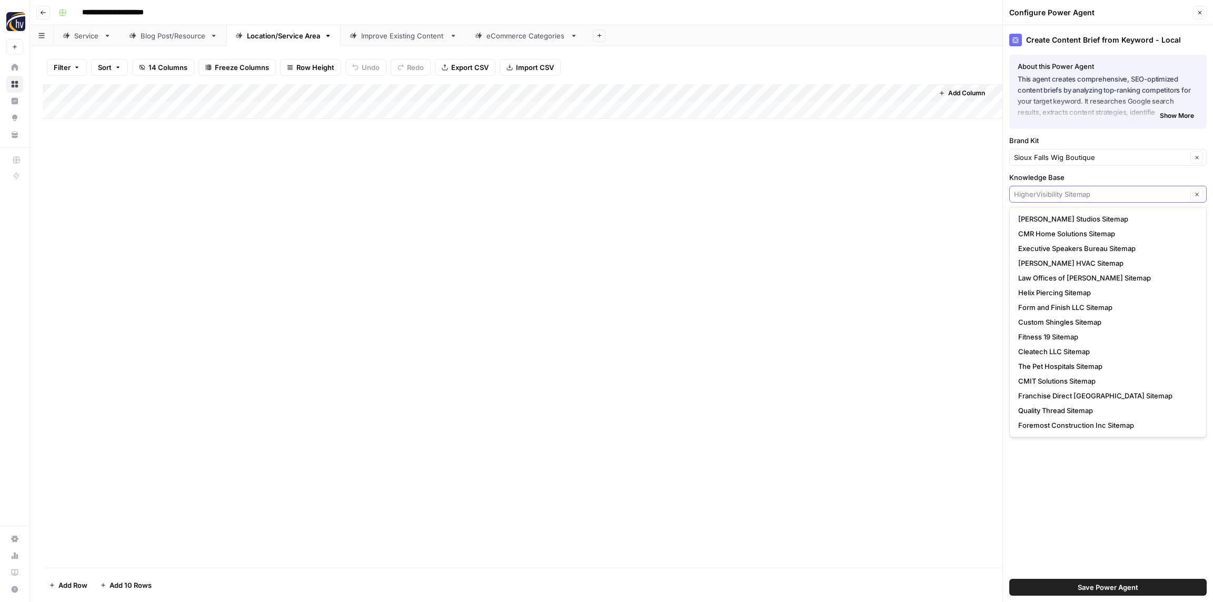
paste input "H&H Boutique"
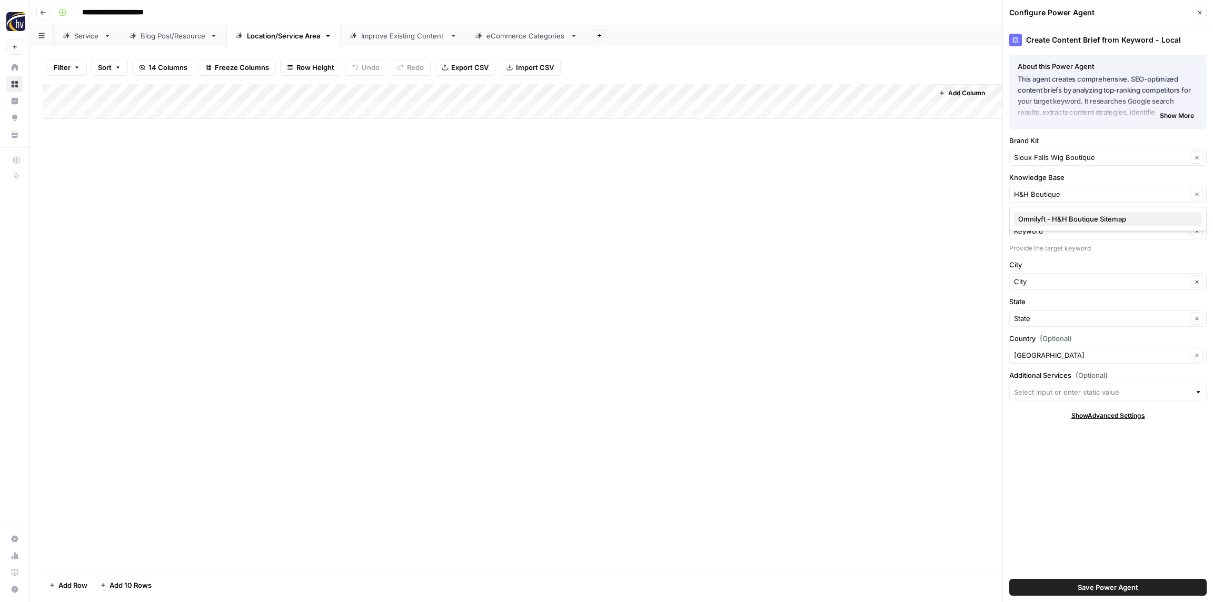
click at [1053, 219] on span "Omnilyft - H&H Boutique Sitemap" at bounding box center [1105, 219] width 175 height 11
type input "Omnilyft - H&H Boutique Sitemap"
click at [1088, 586] on span "Save Power Agent" at bounding box center [1107, 587] width 61 height 11
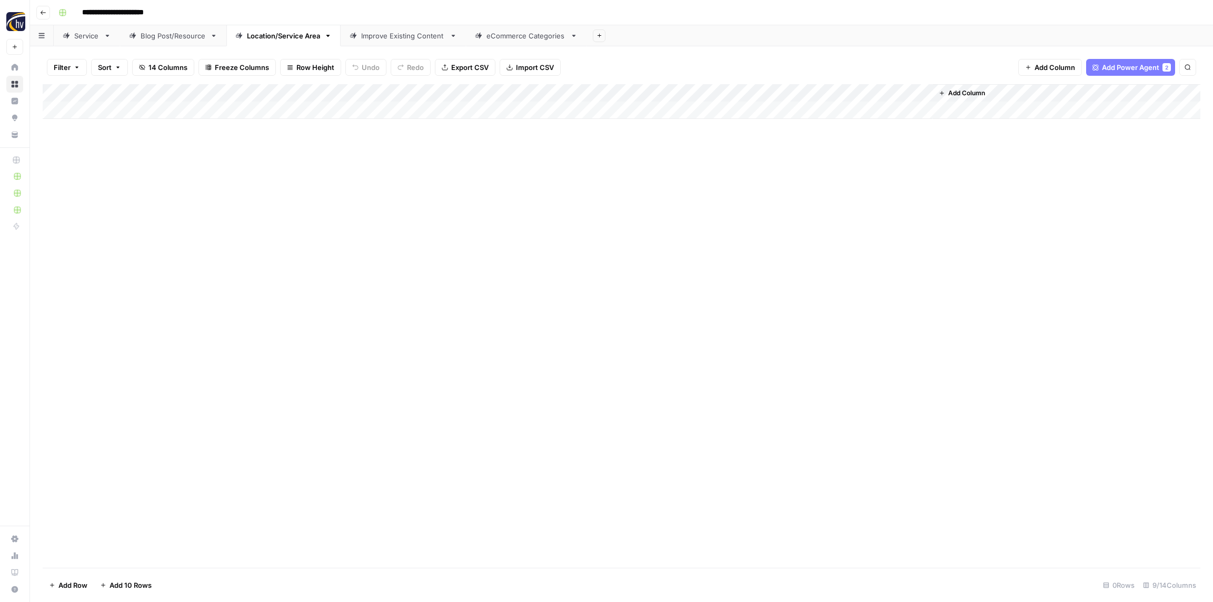
click at [416, 92] on div "Add Column" at bounding box center [621, 101] width 1157 height 35
click at [431, 186] on span "Configure Inputs" at bounding box center [430, 181] width 92 height 11
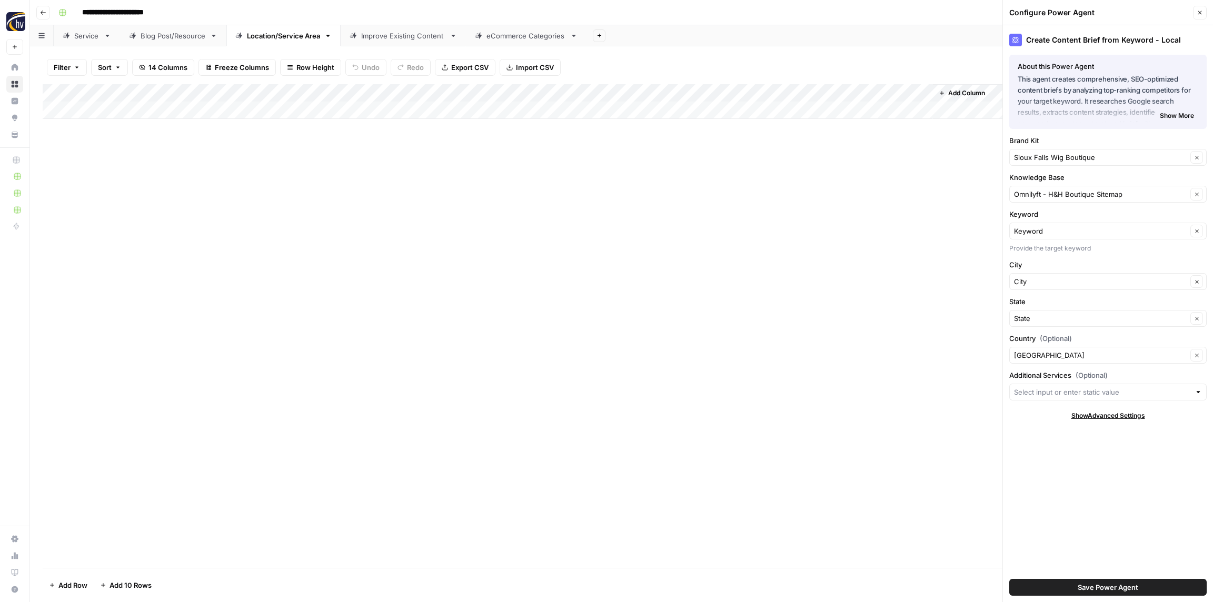
click at [1196, 19] on header "Configure Power Agent Close" at bounding box center [1108, 12] width 210 height 25
click at [1201, 14] on icon "button" at bounding box center [1200, 13] width 4 height 4
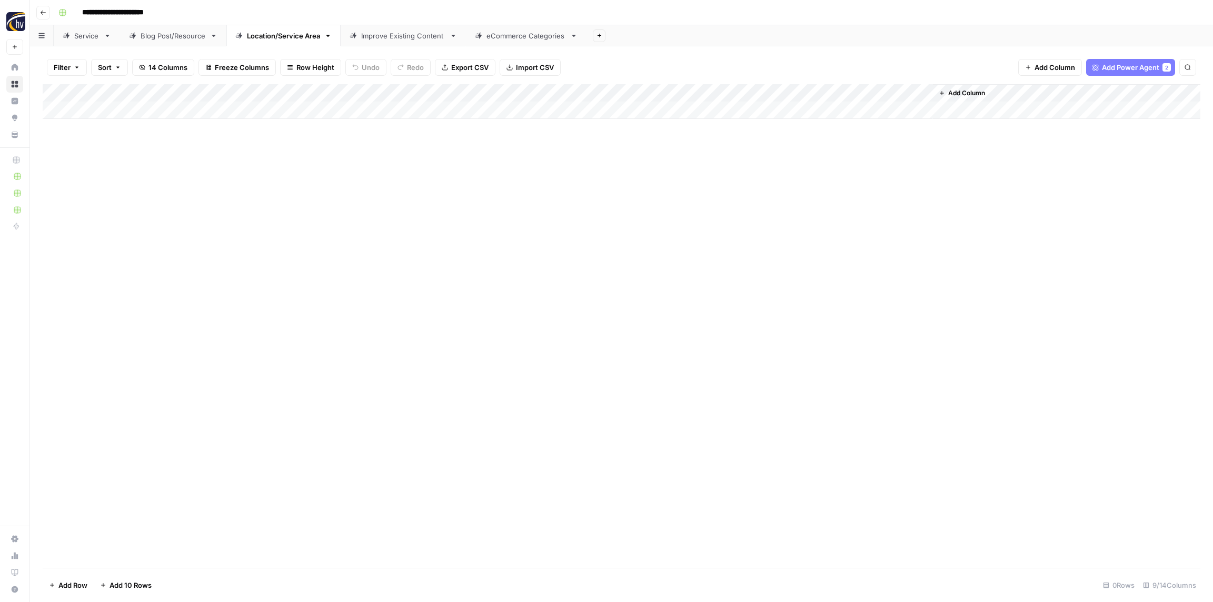
click at [784, 96] on div "Add Column" at bounding box center [621, 101] width 1157 height 35
click at [788, 179] on span "Configure Inputs" at bounding box center [809, 181] width 92 height 11
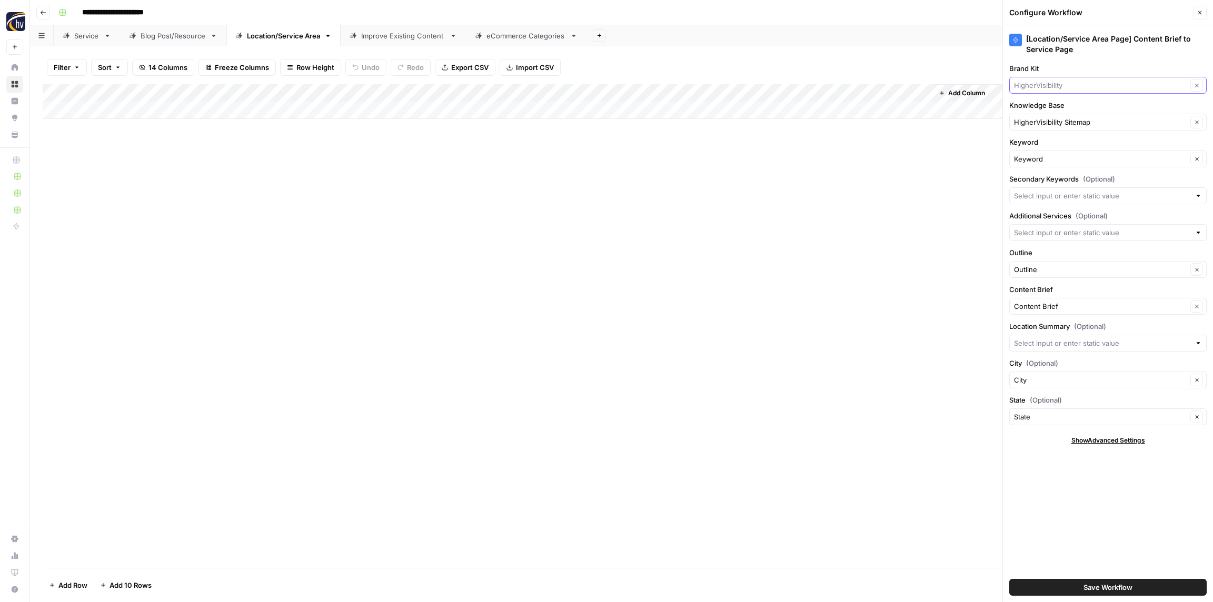
click at [1042, 86] on input "Brand Kit" at bounding box center [1100, 85] width 173 height 11
click at [1041, 125] on span "Sioux Falls Wig Boutique" at bounding box center [1105, 124] width 175 height 11
type input "Sioux Falls Wig Boutique"
click at [1038, 118] on input "Knowledge Base" at bounding box center [1100, 122] width 173 height 11
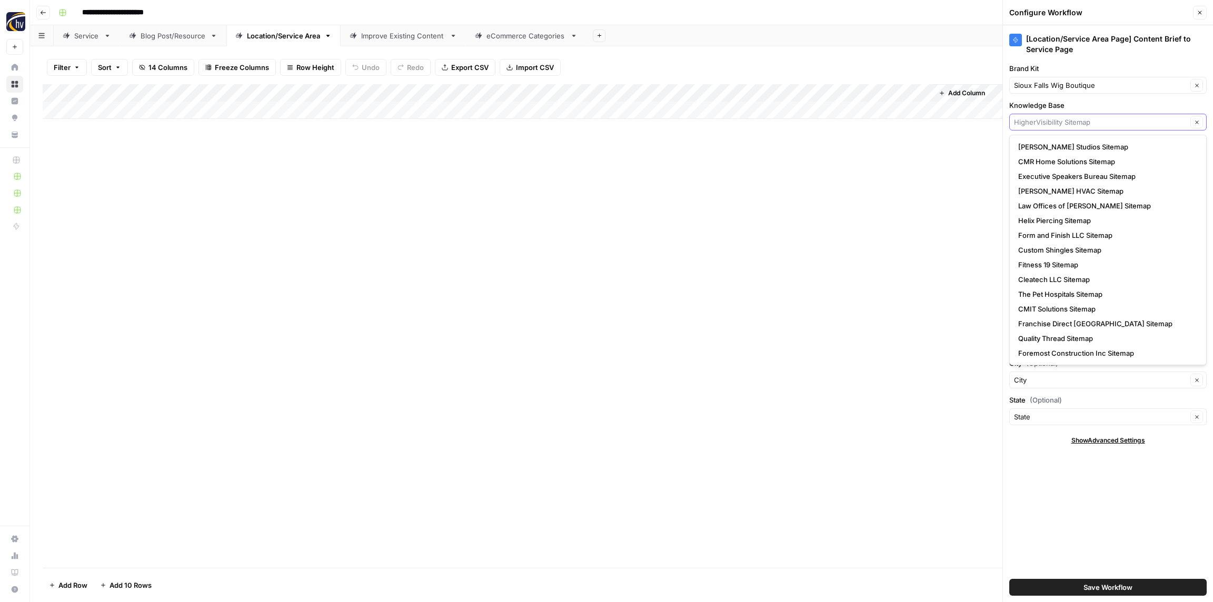
paste input "H&H Boutique"
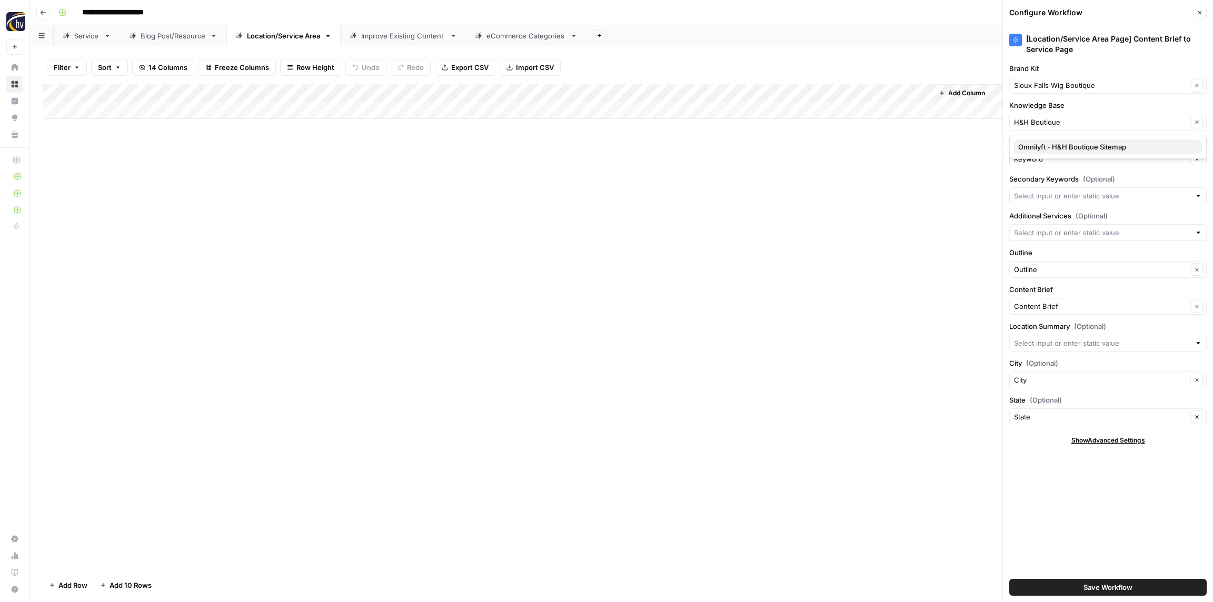
click at [1046, 143] on span "Omnilyft - H&H Boutique Sitemap" at bounding box center [1105, 147] width 175 height 11
type input "Omnilyft - H&H Boutique Sitemap"
click at [1134, 589] on button "Save Workflow" at bounding box center [1107, 587] width 197 height 17
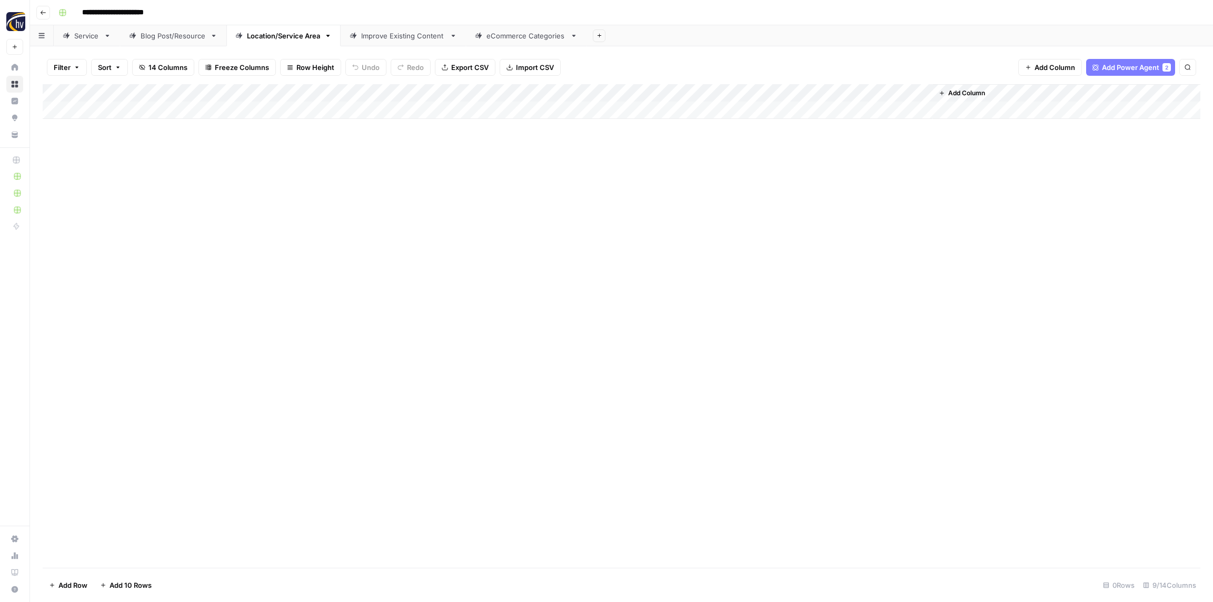
click at [384, 38] on div "Improve Existing Content" at bounding box center [403, 36] width 84 height 11
click at [619, 89] on div "Add Column" at bounding box center [621, 101] width 1157 height 35
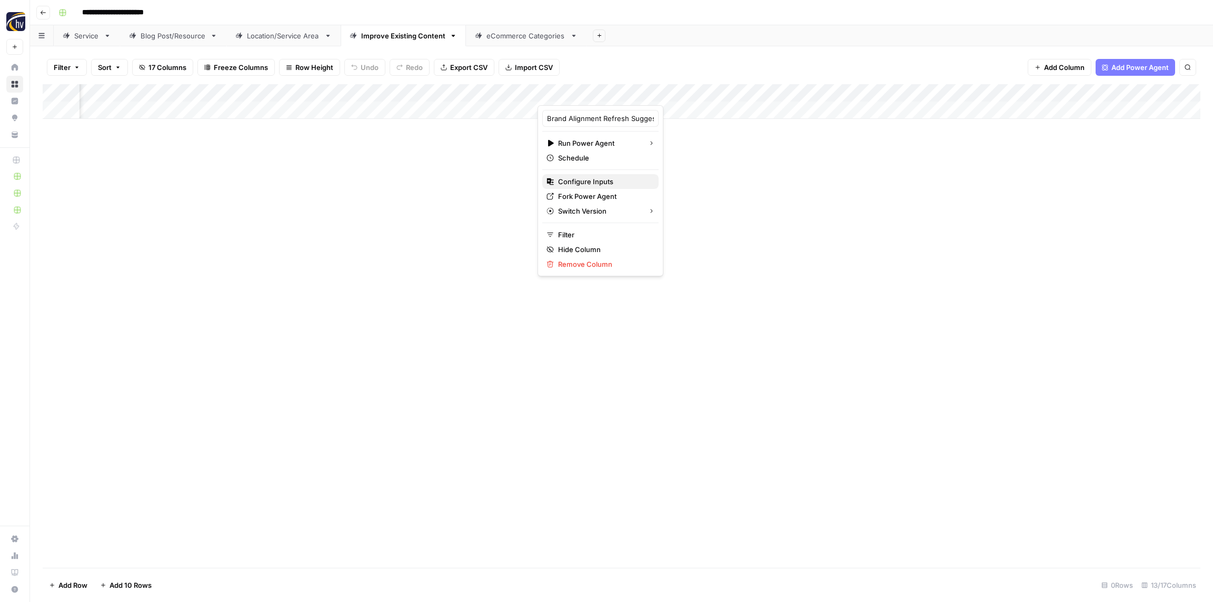
click at [583, 184] on span "Configure Inputs" at bounding box center [604, 181] width 92 height 11
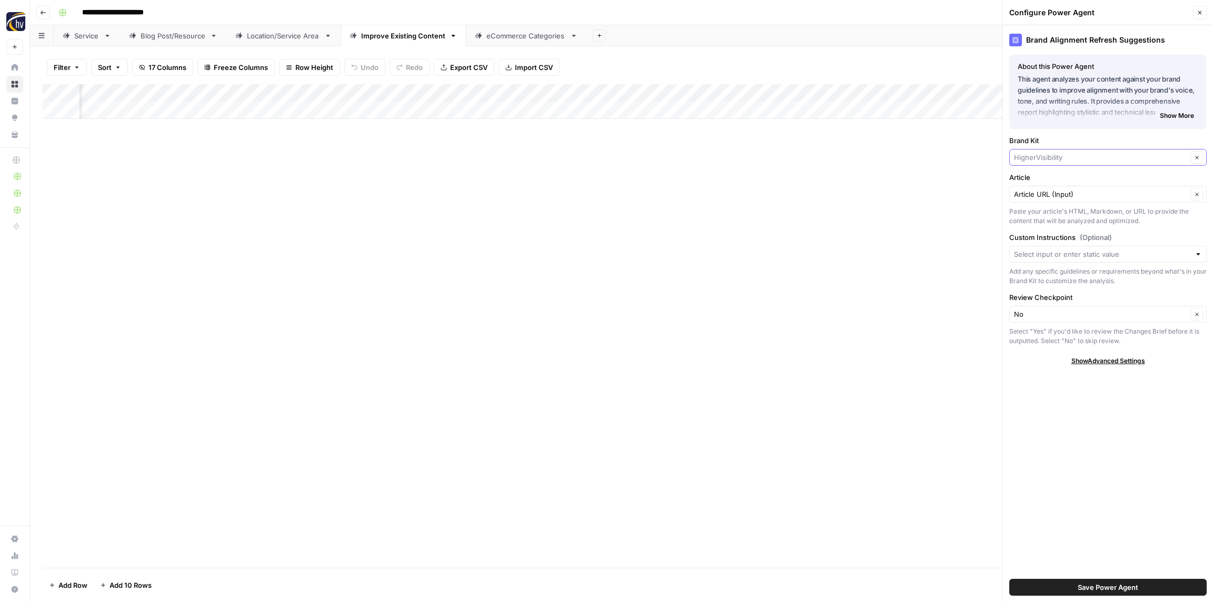
click at [1040, 158] on input "Brand Kit" at bounding box center [1100, 157] width 173 height 11
click at [1031, 183] on span "Sioux Falls Wig Boutique" at bounding box center [1105, 182] width 175 height 11
type input "Sioux Falls Wig Boutique"
click at [1112, 588] on span "Save Power Agent" at bounding box center [1107, 587] width 61 height 11
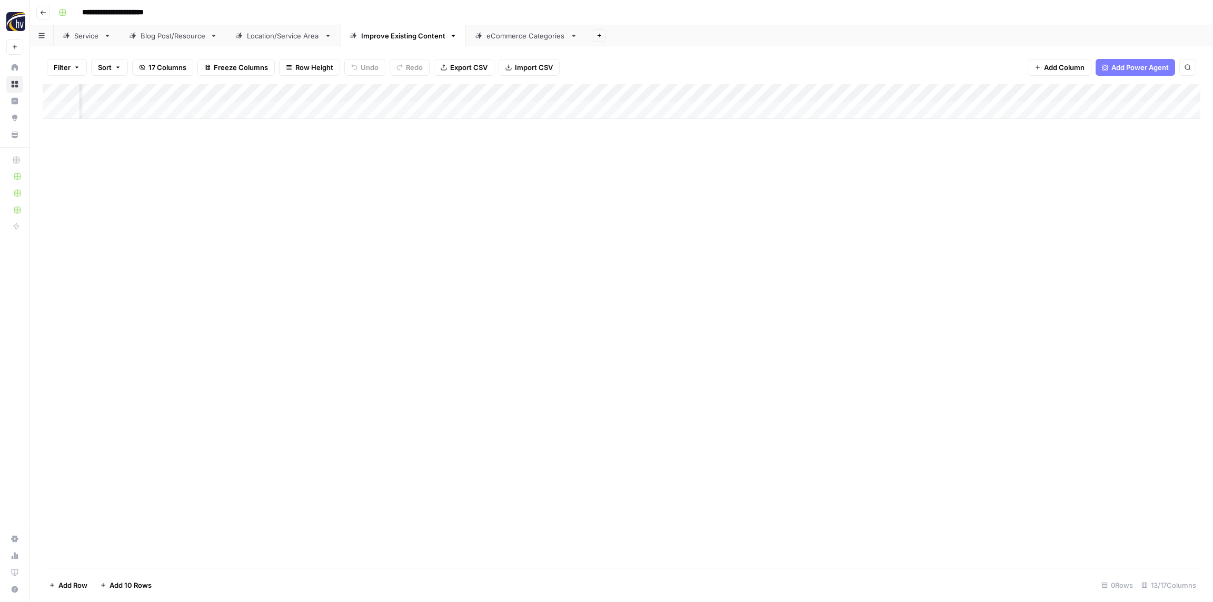
click at [862, 89] on div "Add Column" at bounding box center [621, 101] width 1157 height 35
click at [854, 182] on span "Configure Inputs" at bounding box center [872, 181] width 92 height 11
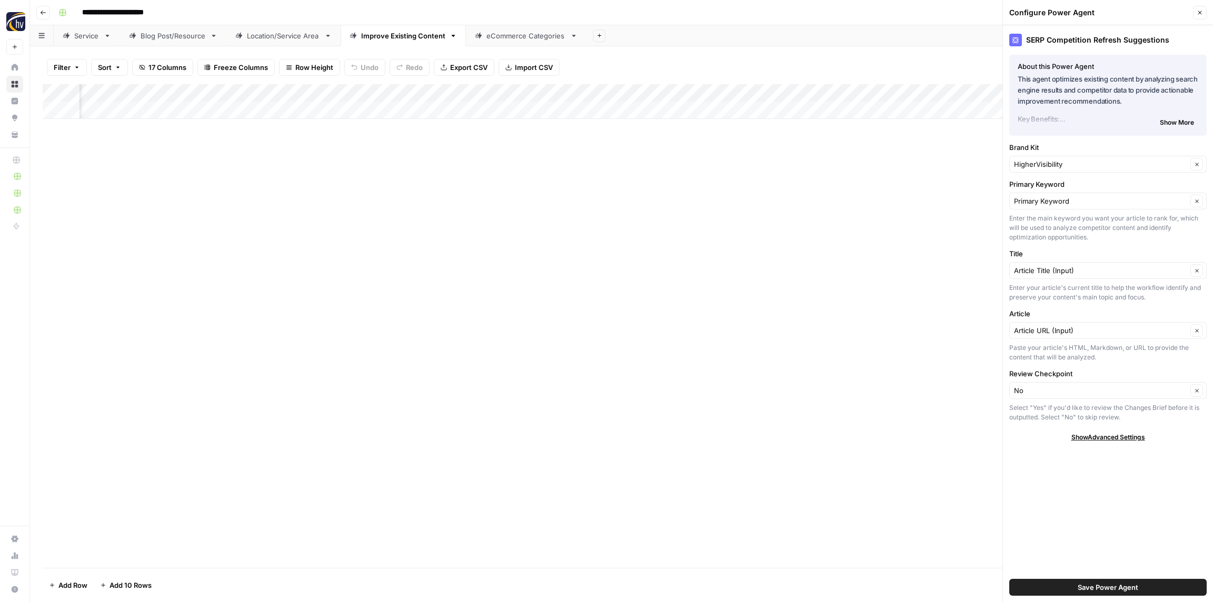
click at [1036, 157] on div "HigherVisibility Clear" at bounding box center [1107, 164] width 197 height 17
click at [1031, 182] on button "Sioux Falls Wig Boutique" at bounding box center [1108, 189] width 188 height 15
type input "Sioux Falls Wig Boutique"
click at [1112, 587] on span "Save Power Agent" at bounding box center [1107, 587] width 61 height 11
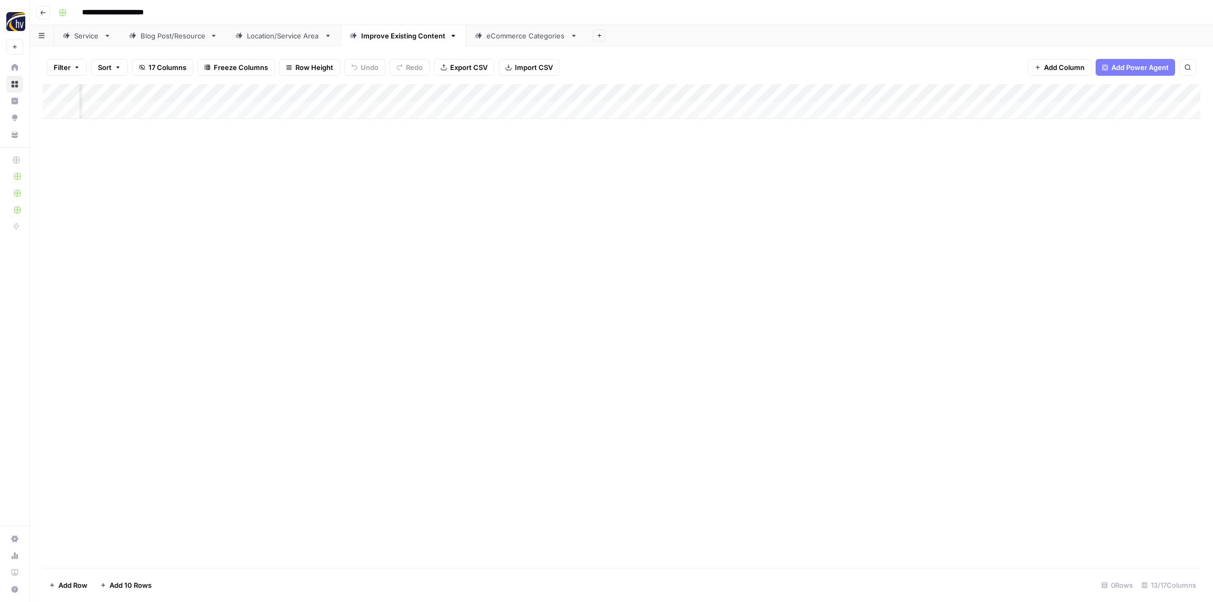
click at [1105, 93] on div "Add Column" at bounding box center [621, 101] width 1157 height 35
click at [1117, 186] on span "Configure Inputs" at bounding box center [1144, 181] width 92 height 11
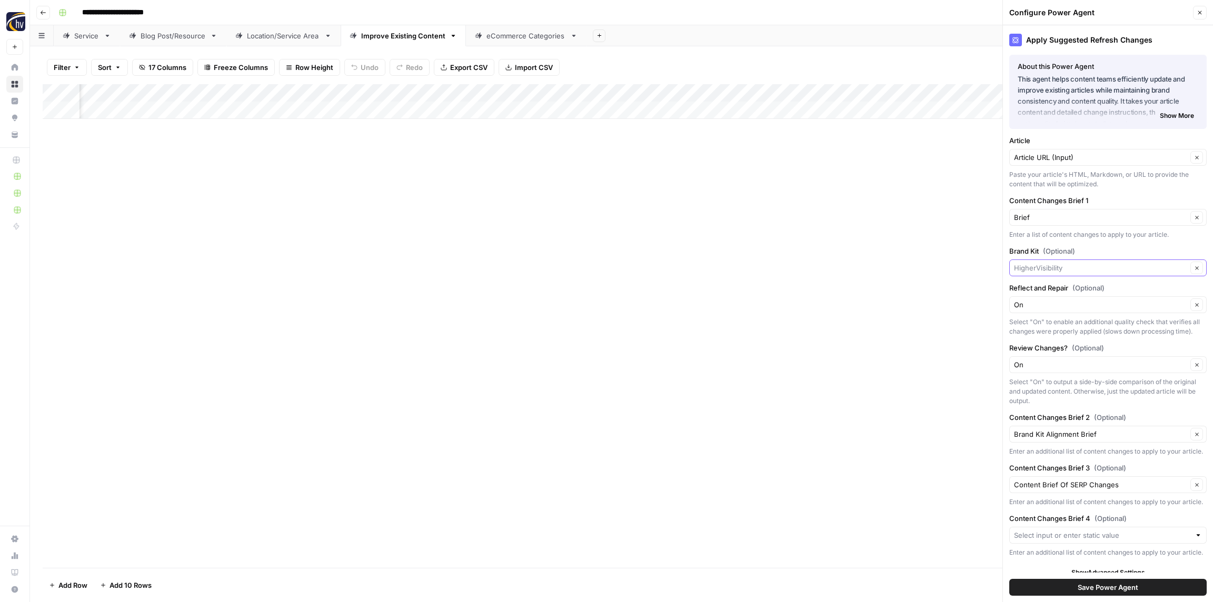
click at [1046, 266] on input "Brand Kit (Optional)" at bounding box center [1100, 268] width 173 height 11
click at [1046, 291] on span "Sioux Falls Wig Boutique" at bounding box center [1105, 292] width 175 height 11
type input "Sioux Falls Wig Boutique"
click at [1092, 589] on span "Save Power Agent" at bounding box center [1107, 587] width 61 height 11
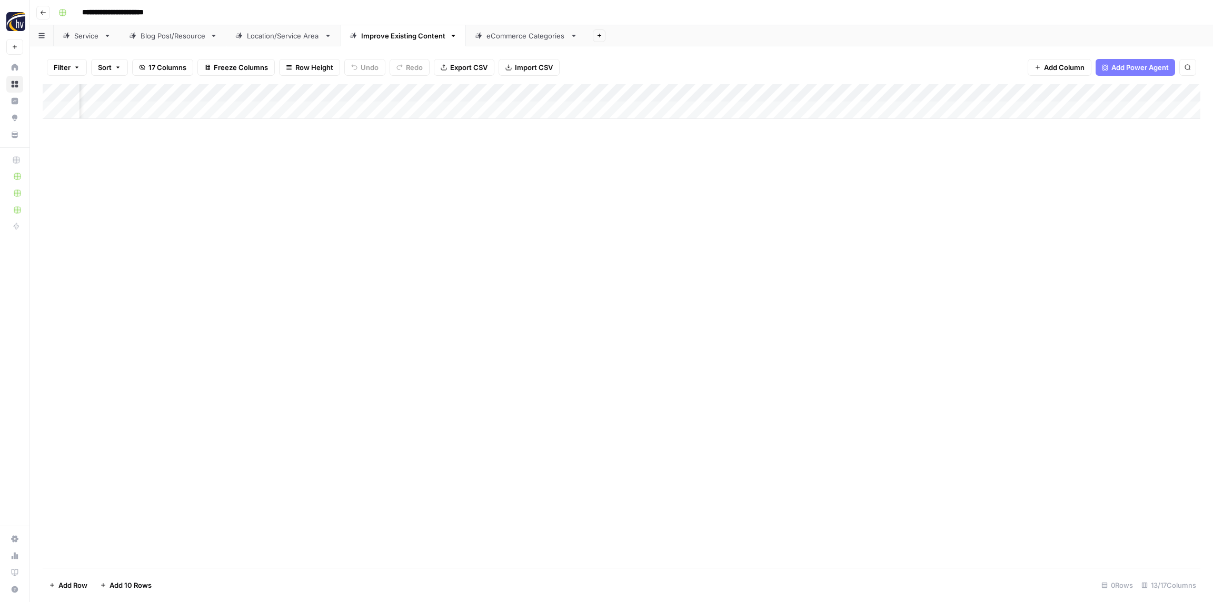
click at [506, 39] on div "eCommerce Categories" at bounding box center [525, 36] width 79 height 11
click at [415, 92] on div "Add Column" at bounding box center [621, 101] width 1157 height 35
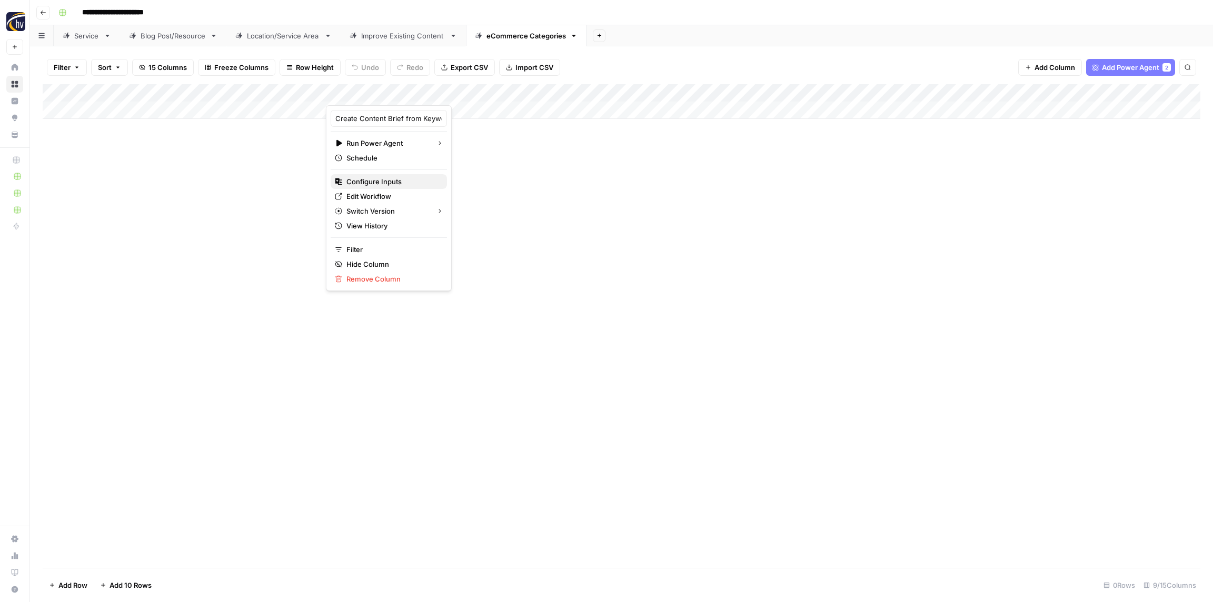
click at [391, 178] on span "Configure Inputs" at bounding box center [392, 181] width 92 height 11
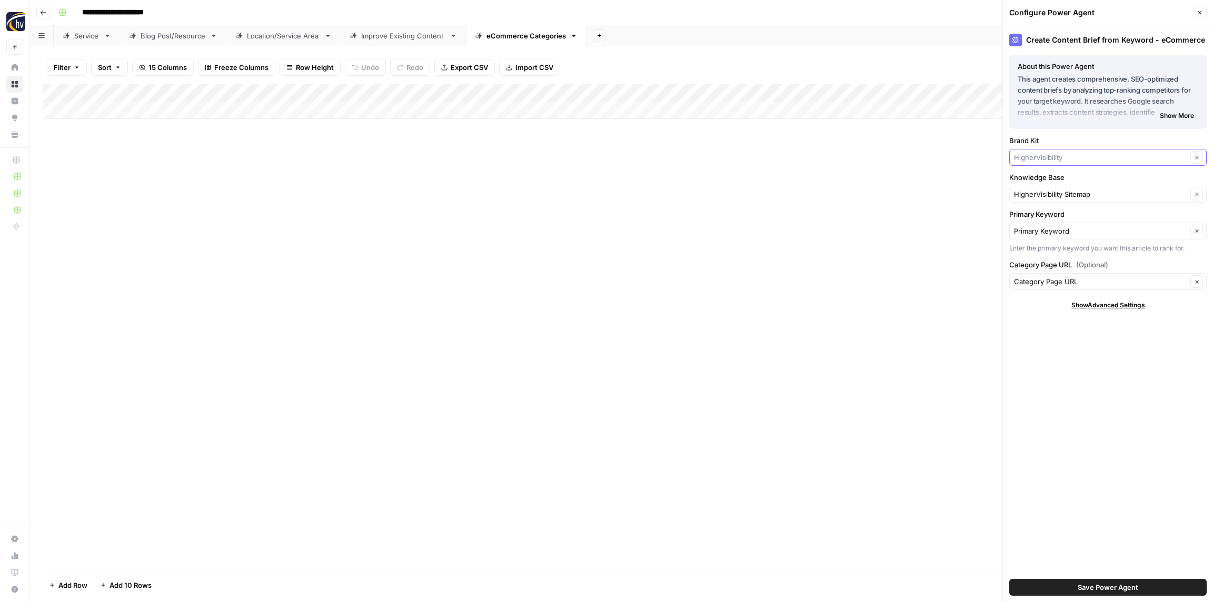
click at [1045, 161] on input "Brand Kit" at bounding box center [1100, 157] width 173 height 11
click at [1042, 177] on span "Sioux Falls Wig Boutique" at bounding box center [1105, 182] width 175 height 11
type input "Sioux Falls Wig Boutique"
click at [1043, 195] on input "Knowledge Base" at bounding box center [1100, 194] width 173 height 11
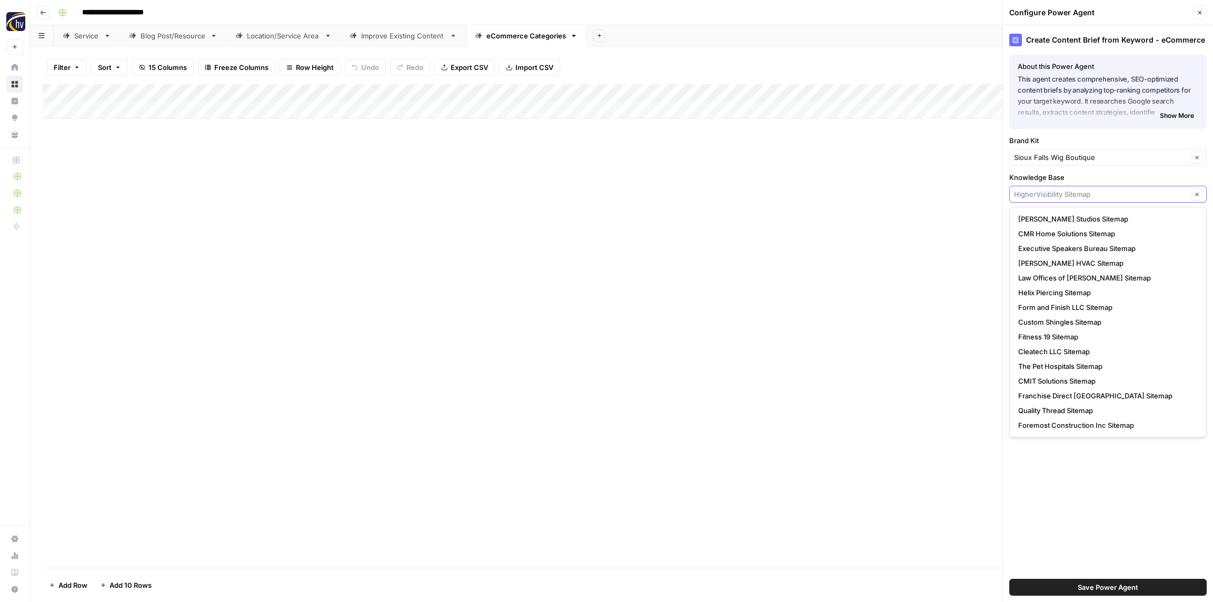
paste input "H&H Boutique"
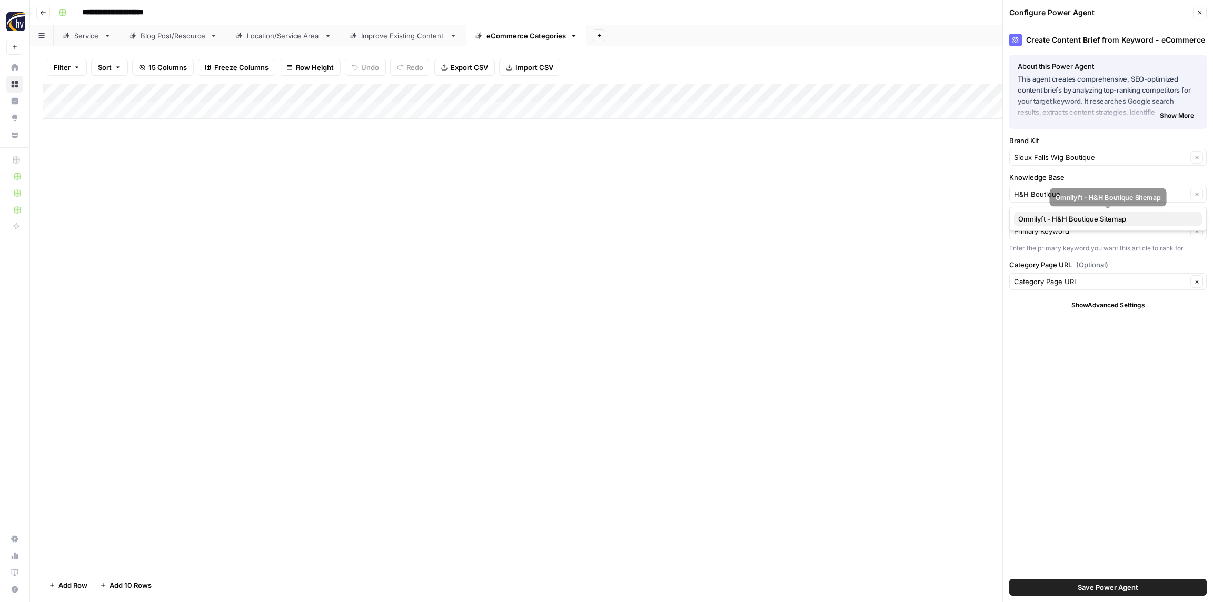
click at [1040, 218] on span "Omnilyft - H&H Boutique Sitemap" at bounding box center [1105, 219] width 175 height 11
type input "Omnilyft - H&H Boutique Sitemap"
click at [1102, 592] on span "Save Power Agent" at bounding box center [1107, 587] width 61 height 11
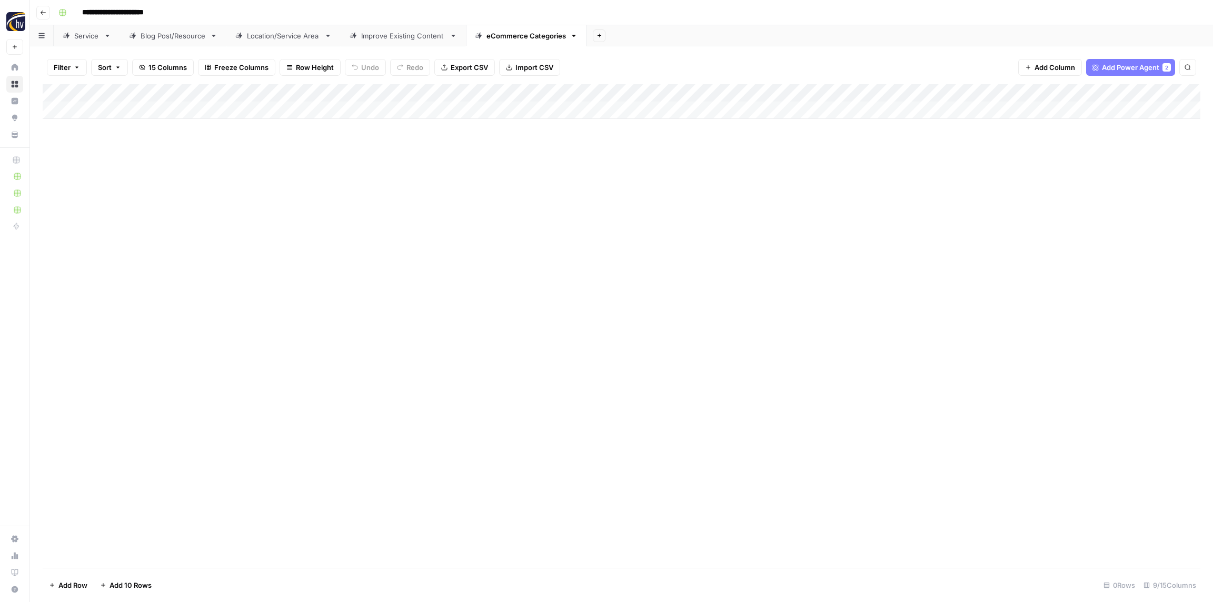
click at [979, 91] on div "Add Column" at bounding box center [621, 101] width 1157 height 35
click at [963, 178] on span "Configure Inputs" at bounding box center [982, 181] width 92 height 11
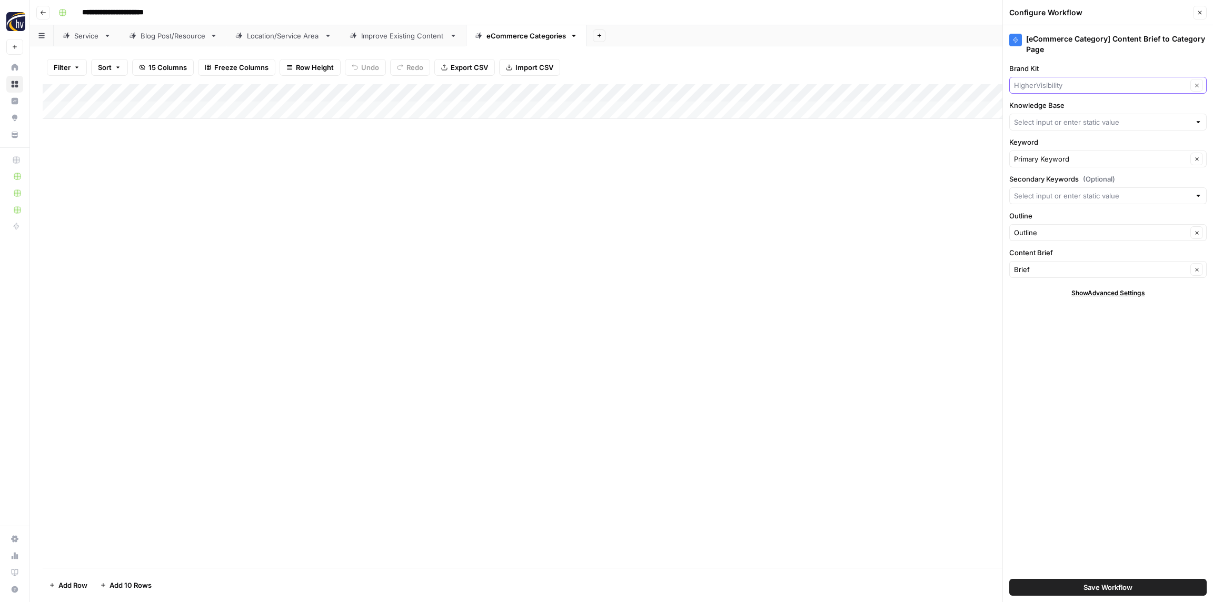
click at [1042, 84] on input "Brand Kit" at bounding box center [1100, 85] width 173 height 11
click at [1042, 105] on span "Sioux Falls Wig Boutique" at bounding box center [1105, 110] width 175 height 11
type input "Sioux Falls Wig Boutique"
click at [1043, 122] on input "Knowledge Base" at bounding box center [1102, 122] width 176 height 11
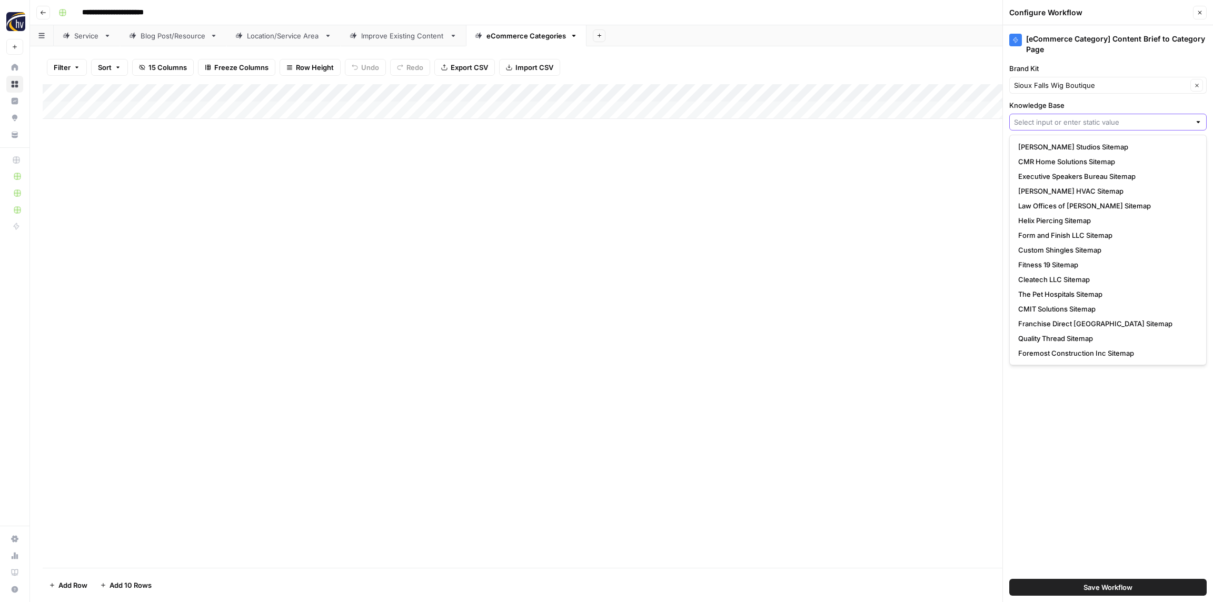
paste input "H&H Boutique"
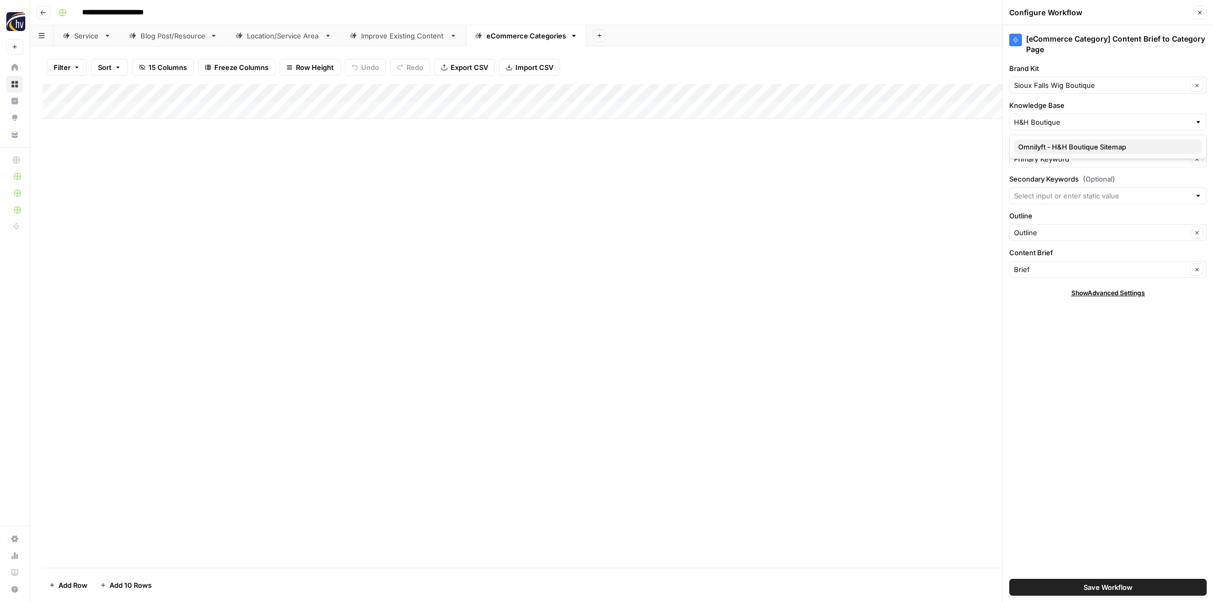
click at [1045, 153] on button "Omnilyft - H&H Boutique Sitemap" at bounding box center [1108, 146] width 188 height 15
type input "Omnilyft - H&H Boutique Sitemap"
click at [1045, 147] on label "Keyword" at bounding box center [1107, 142] width 197 height 11
click at [1045, 154] on input "Primary Keyword" at bounding box center [1100, 159] width 173 height 11
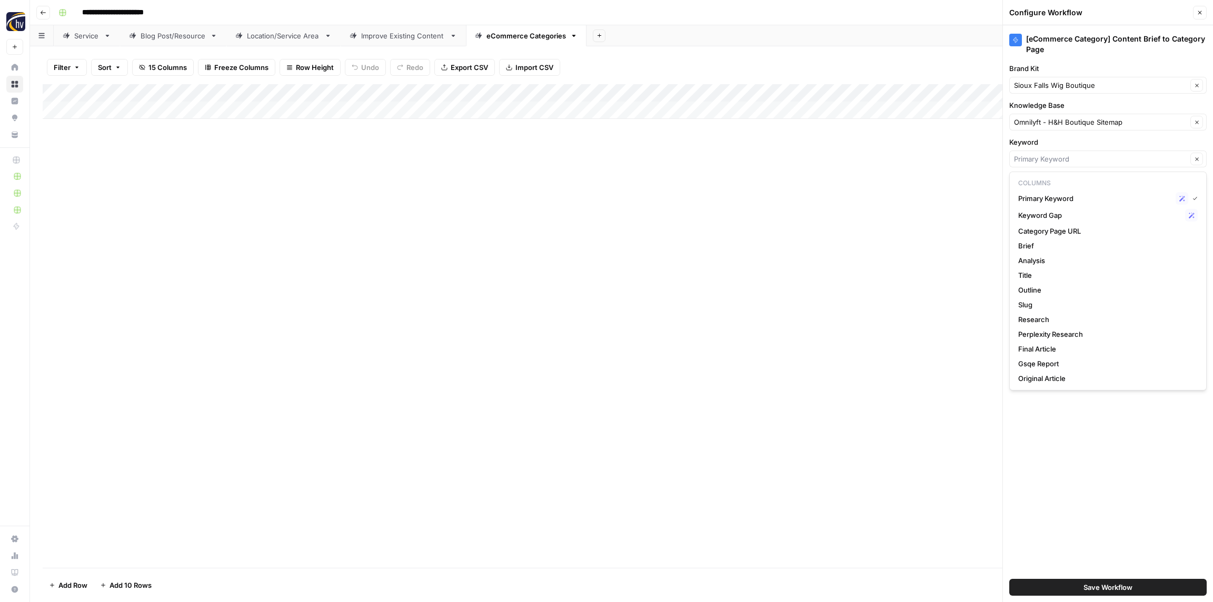
click at [924, 144] on div "Add Column" at bounding box center [621, 326] width 1157 height 484
click at [1120, 585] on span "Save Workflow" at bounding box center [1107, 587] width 49 height 11
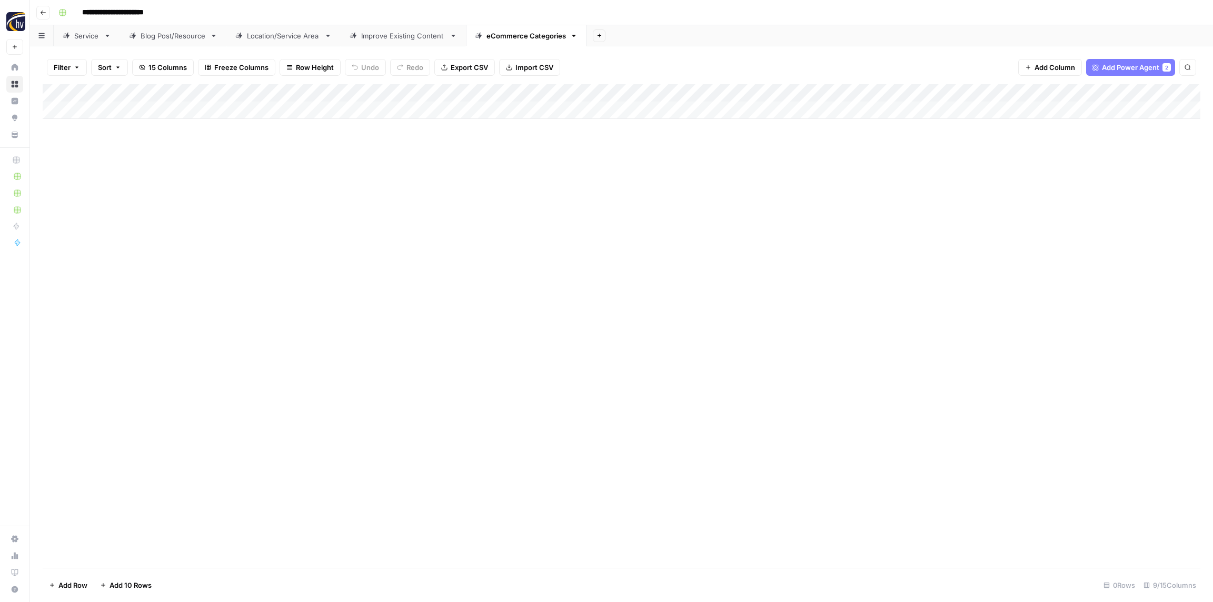
click at [43, 10] on icon "button" at bounding box center [43, 12] width 6 height 6
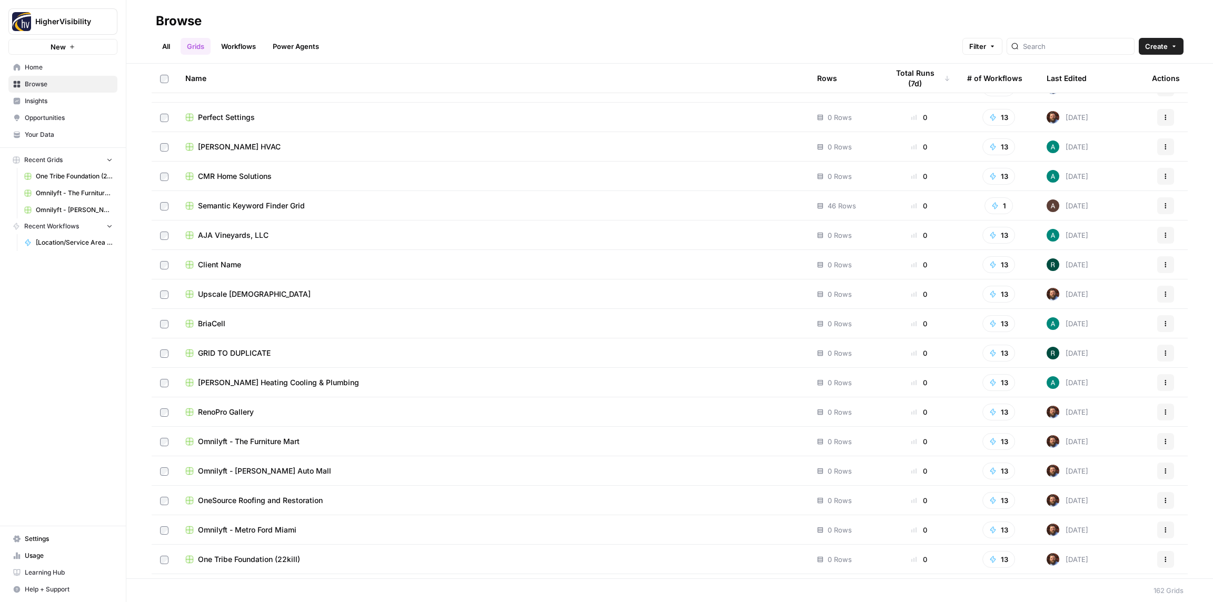
scroll to position [4282, 0]
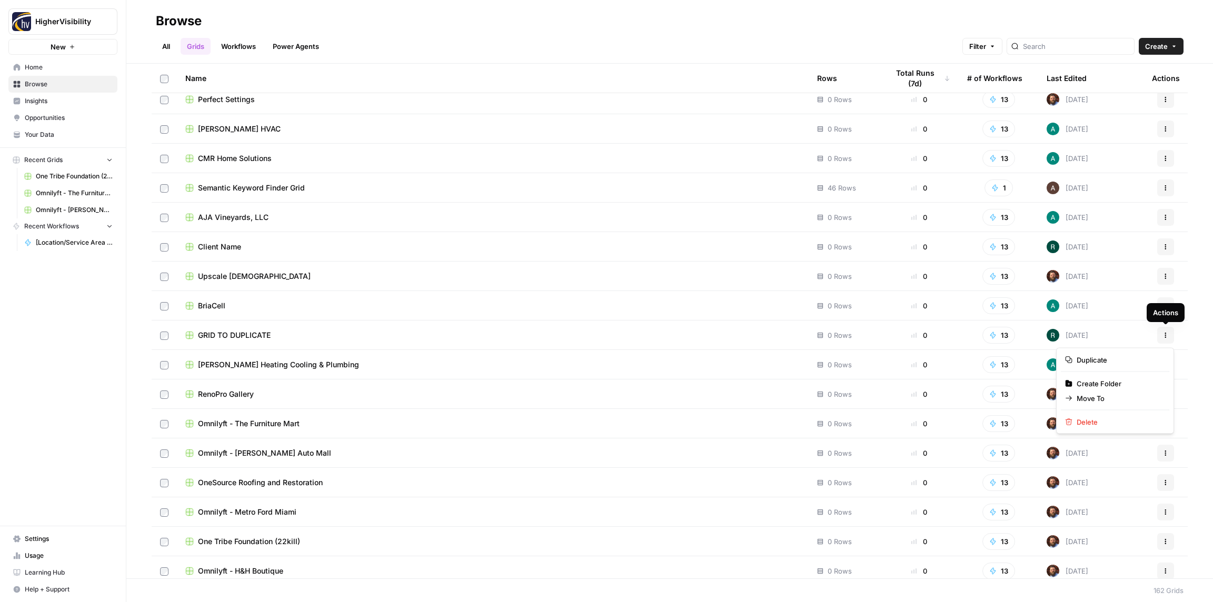
click at [1163, 332] on icon "button" at bounding box center [1165, 335] width 6 height 6
click at [1085, 358] on span "Duplicate" at bounding box center [1118, 360] width 84 height 11
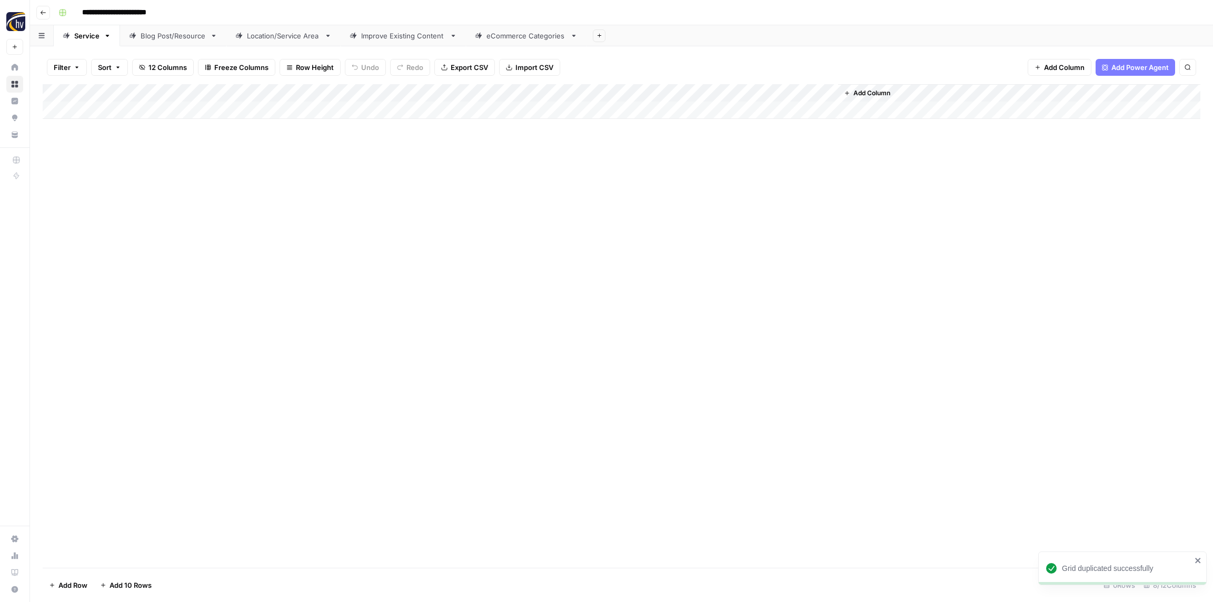
click at [127, 16] on input "**********" at bounding box center [131, 12] width 108 height 17
paste input
drag, startPoint x: 121, startPoint y: 13, endPoint x: 171, endPoint y: 12, distance: 50.5
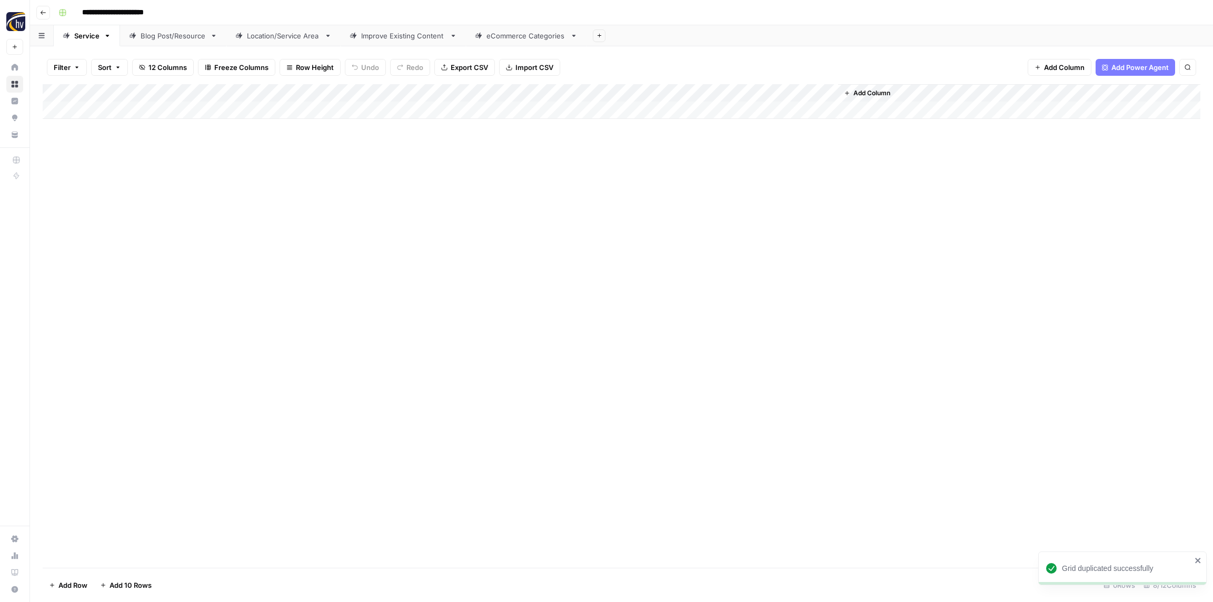
click at [171, 12] on div "**********" at bounding box center [628, 12] width 1148 height 17
type input "**********"
click at [189, 9] on div "**********" at bounding box center [628, 12] width 1148 height 17
drag, startPoint x: 239, startPoint y: 194, endPoint x: 209, endPoint y: 87, distance: 111.0
click at [238, 189] on div "Add Column" at bounding box center [621, 326] width 1157 height 484
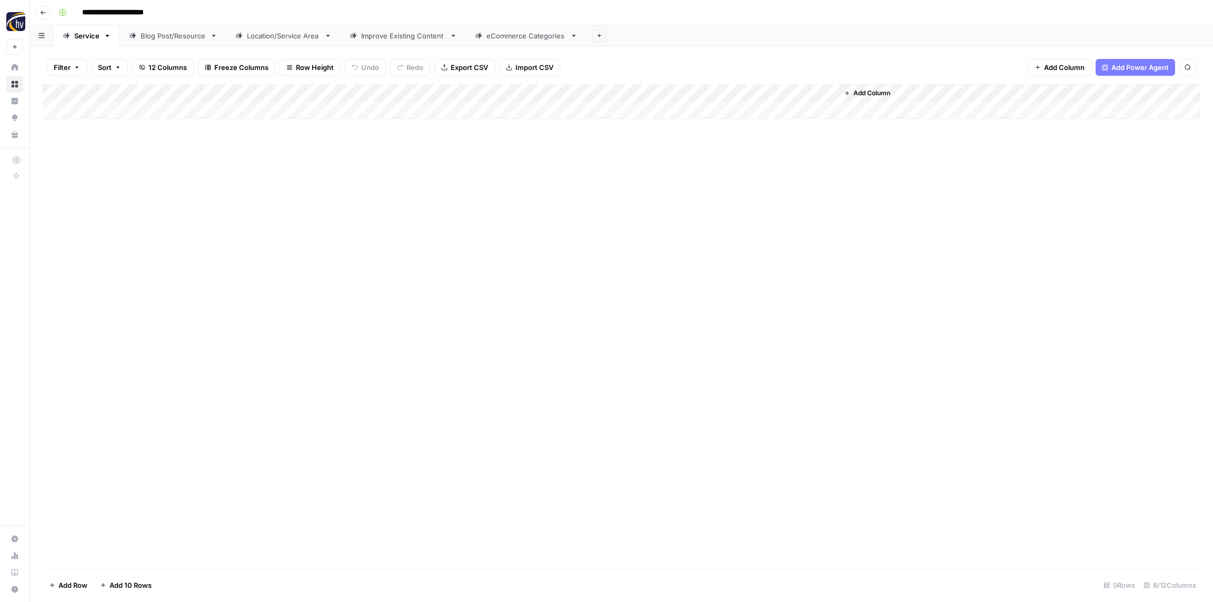
click at [209, 89] on div "Add Column" at bounding box center [621, 101] width 1157 height 35
drag, startPoint x: 216, startPoint y: 176, endPoint x: 281, endPoint y: 178, distance: 64.8
click at [216, 176] on span "Configure Inputs" at bounding box center [241, 181] width 92 height 11
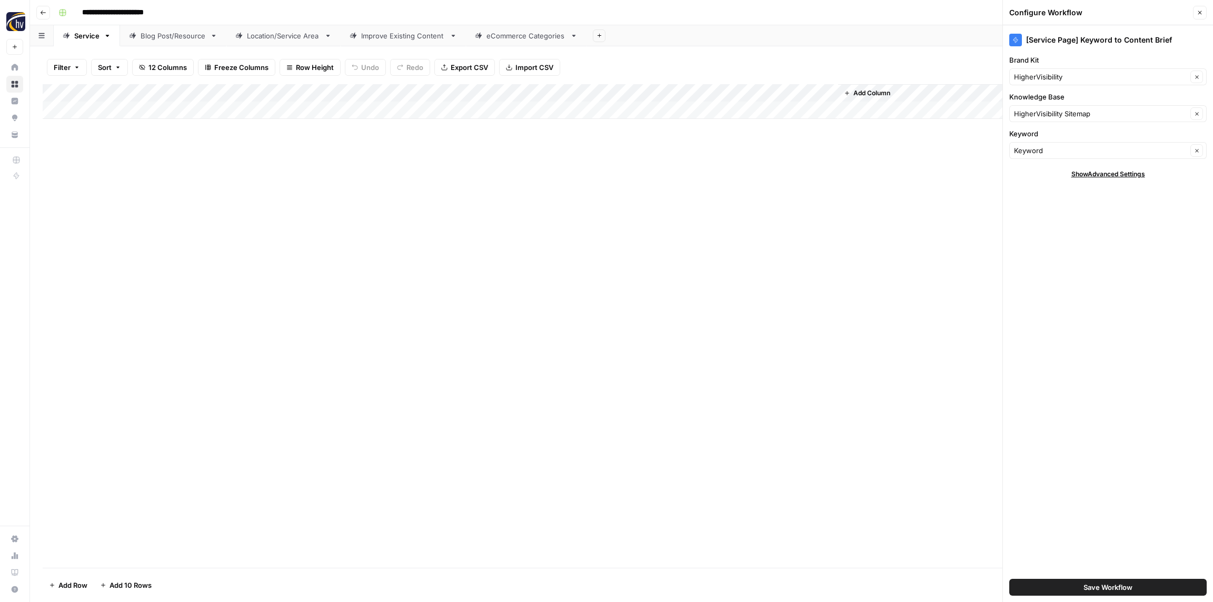
click at [1049, 82] on div "HigherVisibility Clear" at bounding box center [1107, 76] width 197 height 17
paste input "Frisbees Inc"
type input "Frisbees"
click at [1035, 97] on span "Frisbees" at bounding box center [1105, 101] width 175 height 11
click at [1057, 114] on input "Knowledge Base" at bounding box center [1100, 113] width 173 height 11
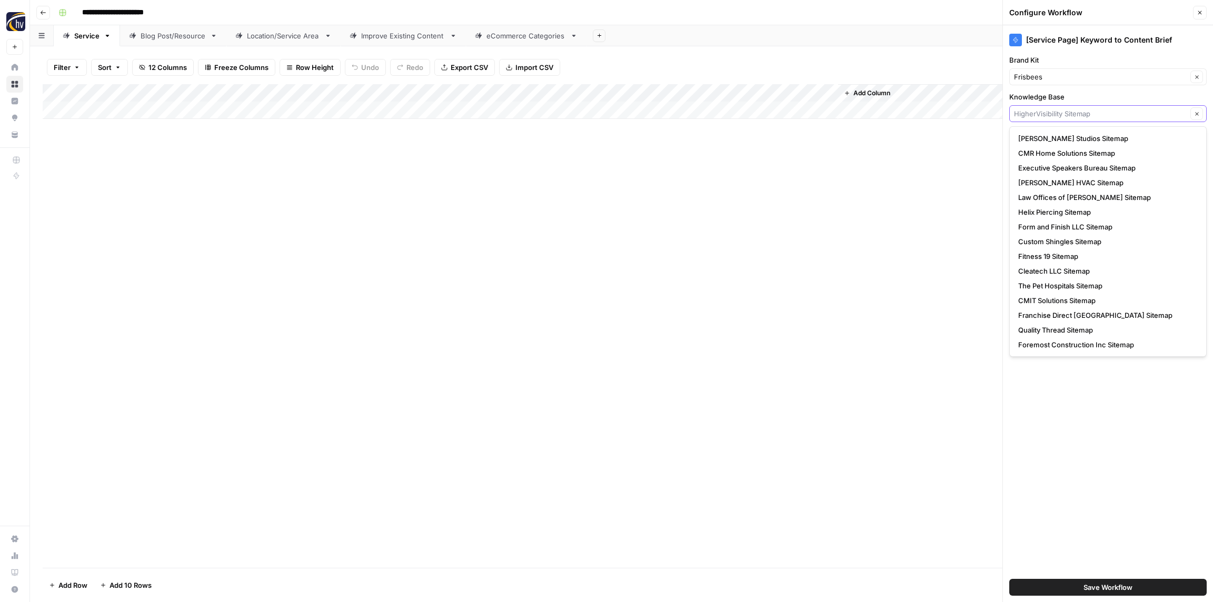
paste input "Frisbees Inc"
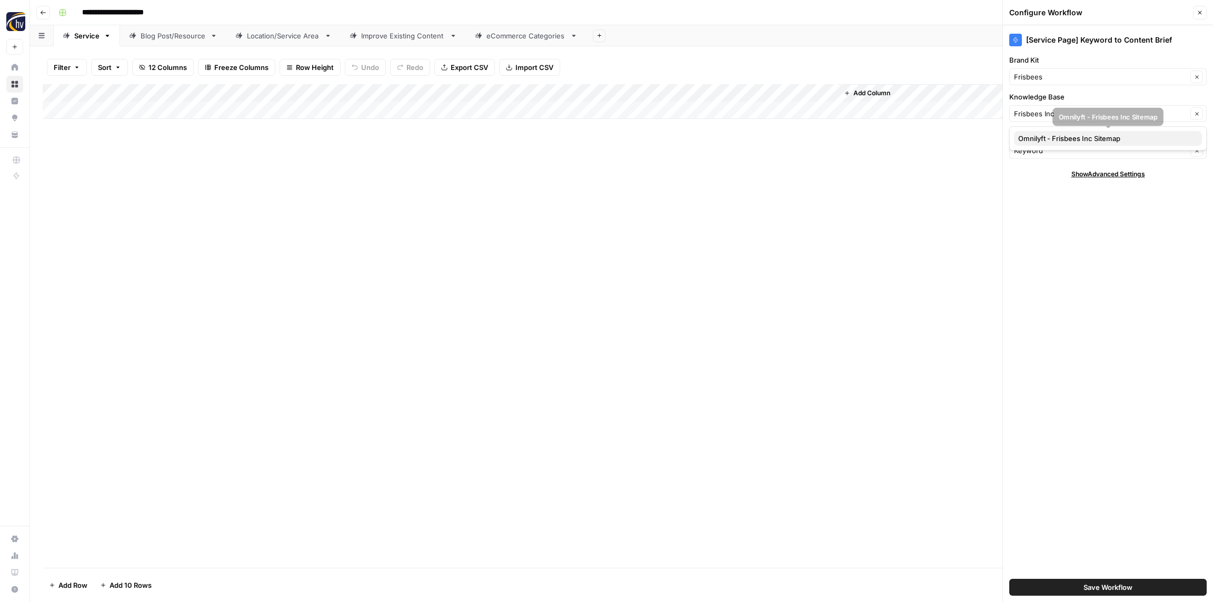
click at [1063, 136] on span "Omnilyft - Frisbees Inc Sitemap" at bounding box center [1105, 138] width 175 height 11
type input "Omnilyft - Frisbees Inc Sitemap"
click at [142, 14] on input "**********" at bounding box center [122, 12] width 91 height 17
drag, startPoint x: 371, startPoint y: 190, endPoint x: 331, endPoint y: 158, distance: 51.4
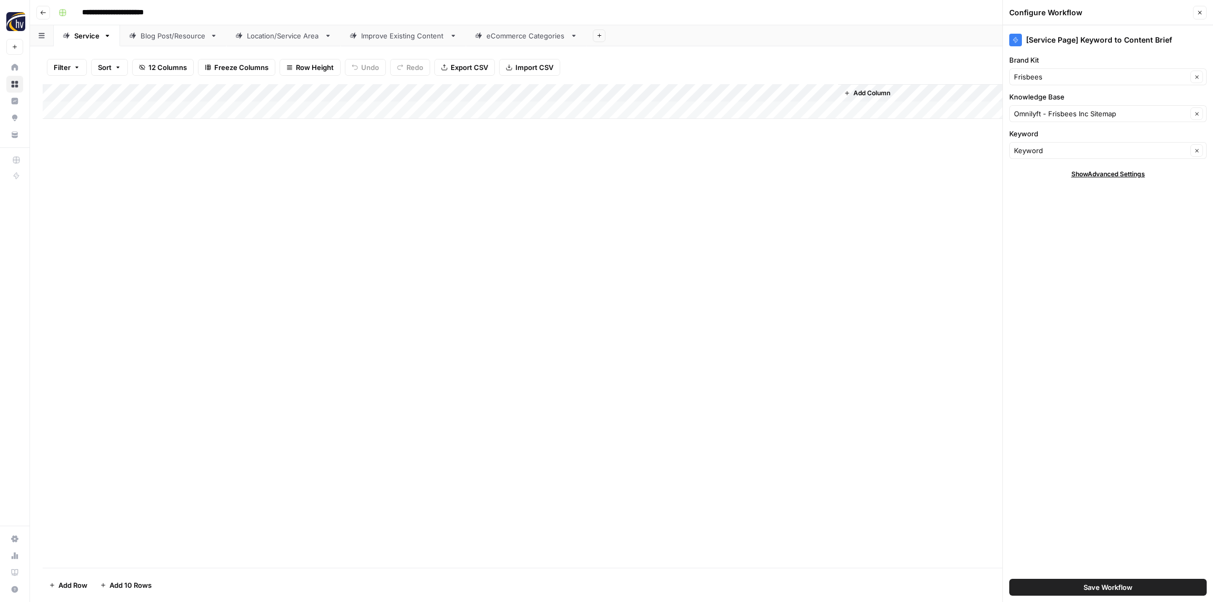
click at [366, 186] on div "Add Column" at bounding box center [621, 326] width 1157 height 484
click at [1198, 11] on icon "button" at bounding box center [1199, 12] width 6 height 6
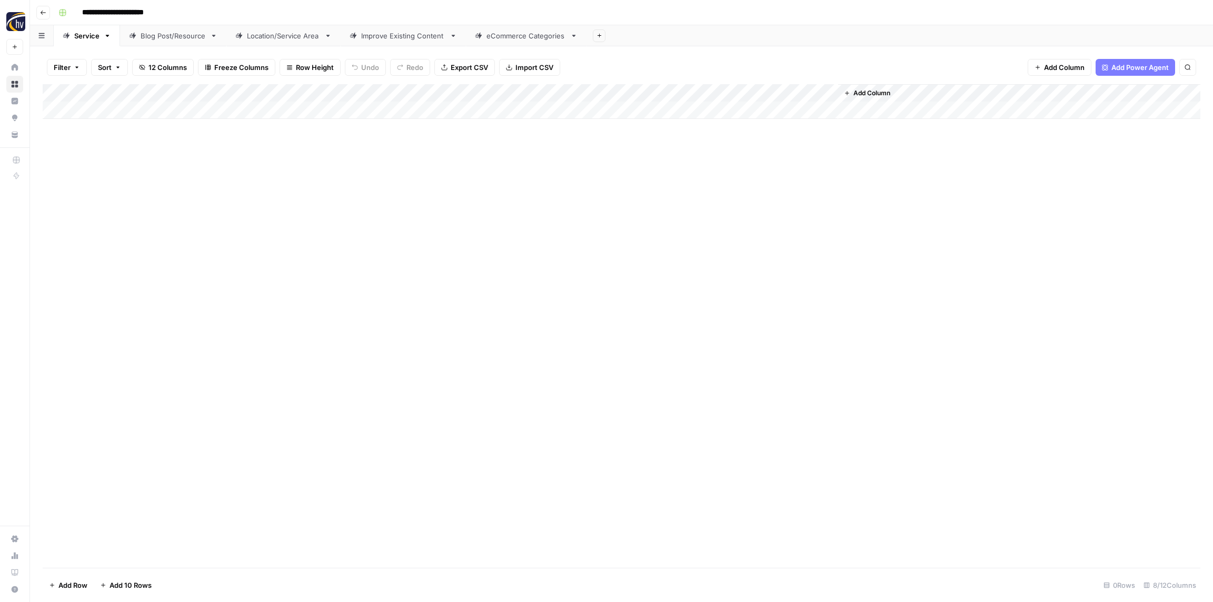
click at [678, 94] on div "Add Column" at bounding box center [621, 101] width 1157 height 35
drag, startPoint x: 691, startPoint y: 180, endPoint x: 800, endPoint y: 186, distance: 109.1
click at [691, 180] on span "Configure Inputs" at bounding box center [714, 181] width 92 height 11
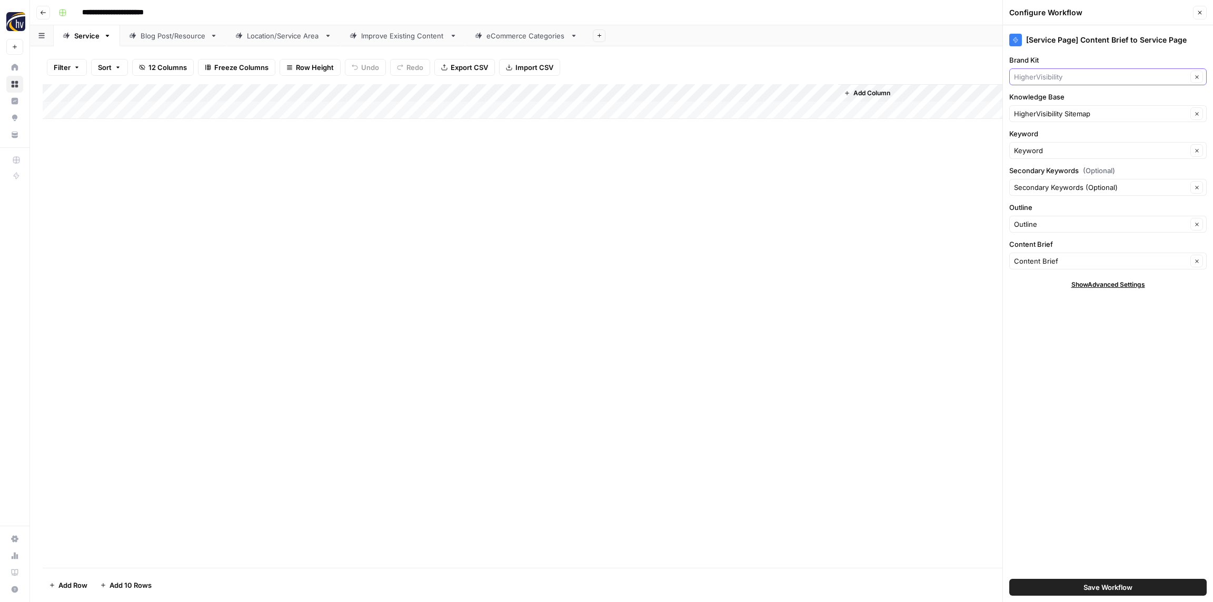
click at [1089, 79] on input "Brand Kit" at bounding box center [1100, 77] width 173 height 11
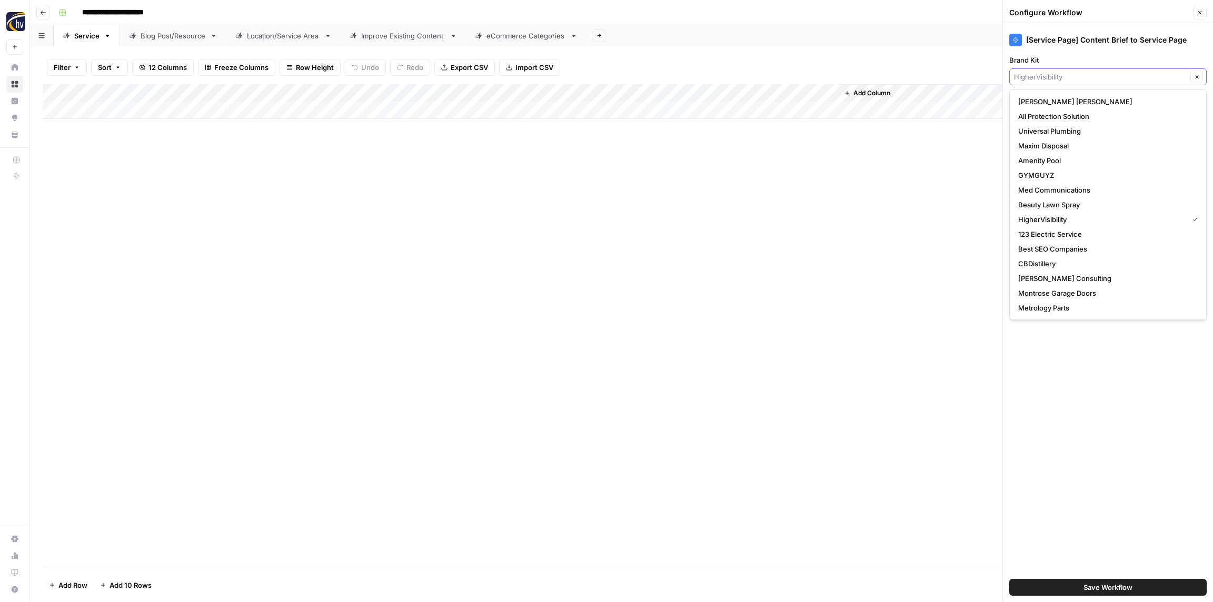
paste input "Frisbees"
type input "Frisbees"
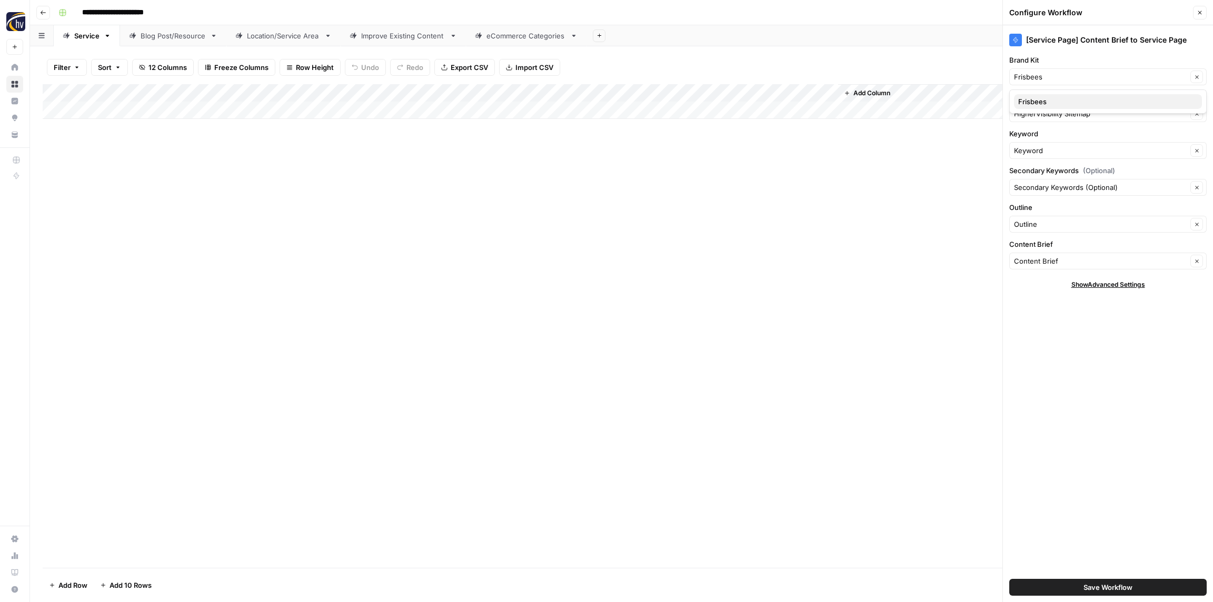
click at [1062, 99] on span "Frisbees" at bounding box center [1105, 101] width 175 height 11
click at [1055, 113] on input "Knowledge Base" at bounding box center [1100, 113] width 173 height 11
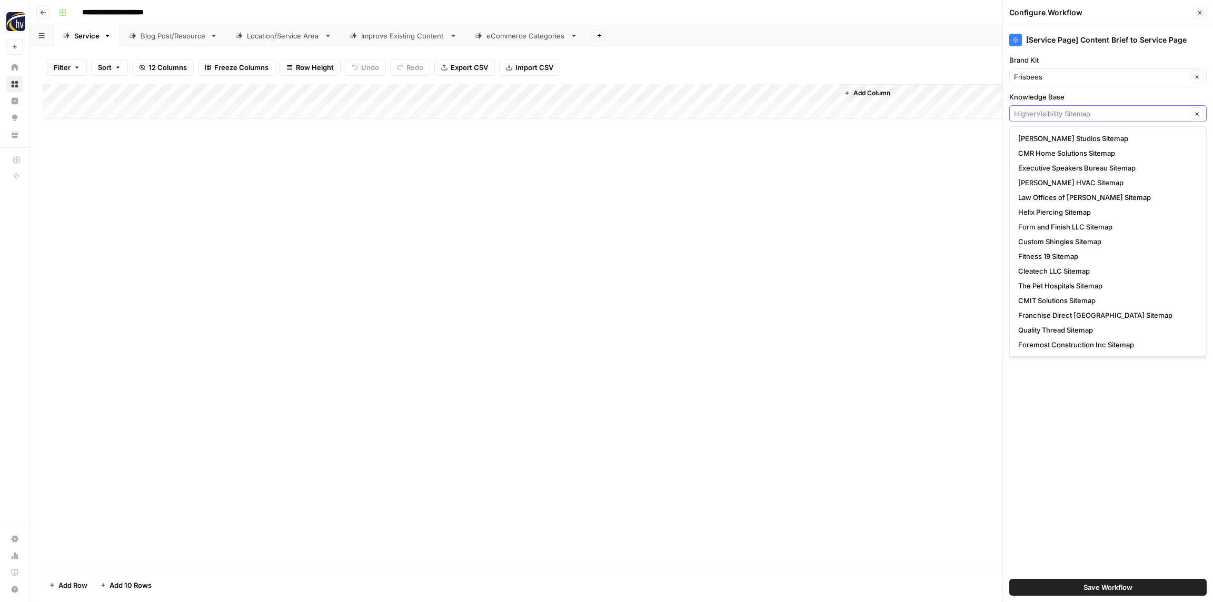
paste input "Frisbees"
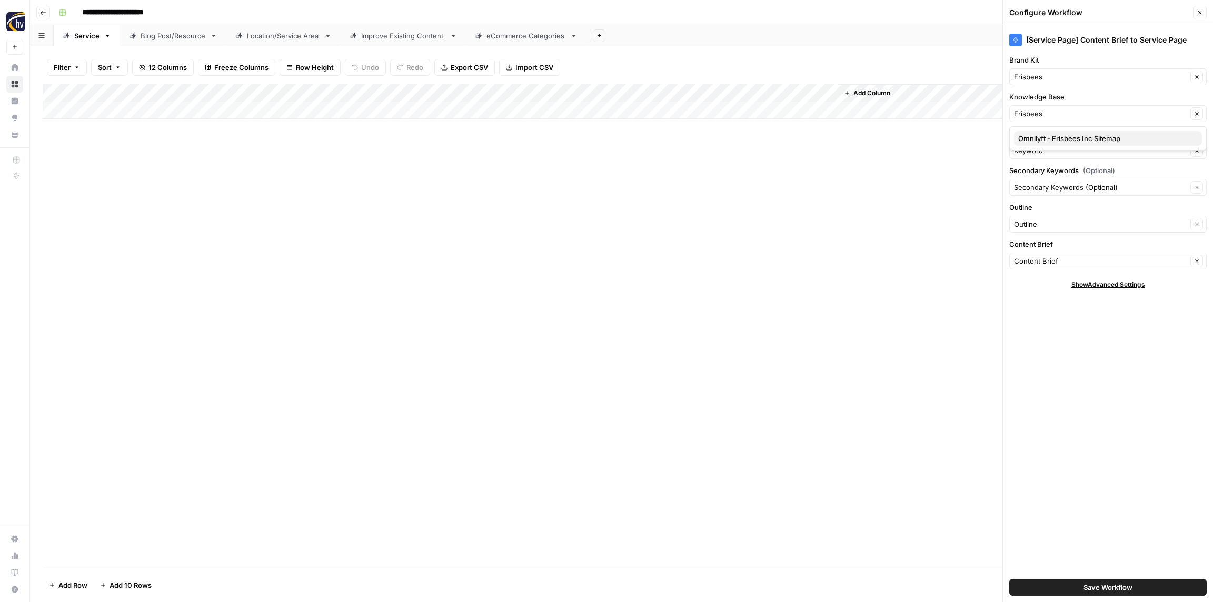
click at [1050, 135] on span "Omnilyft - Frisbees Inc Sitemap" at bounding box center [1105, 138] width 175 height 11
type input "Omnilyft - Frisbees Inc Sitemap"
click at [1122, 583] on span "Save Workflow" at bounding box center [1107, 587] width 49 height 11
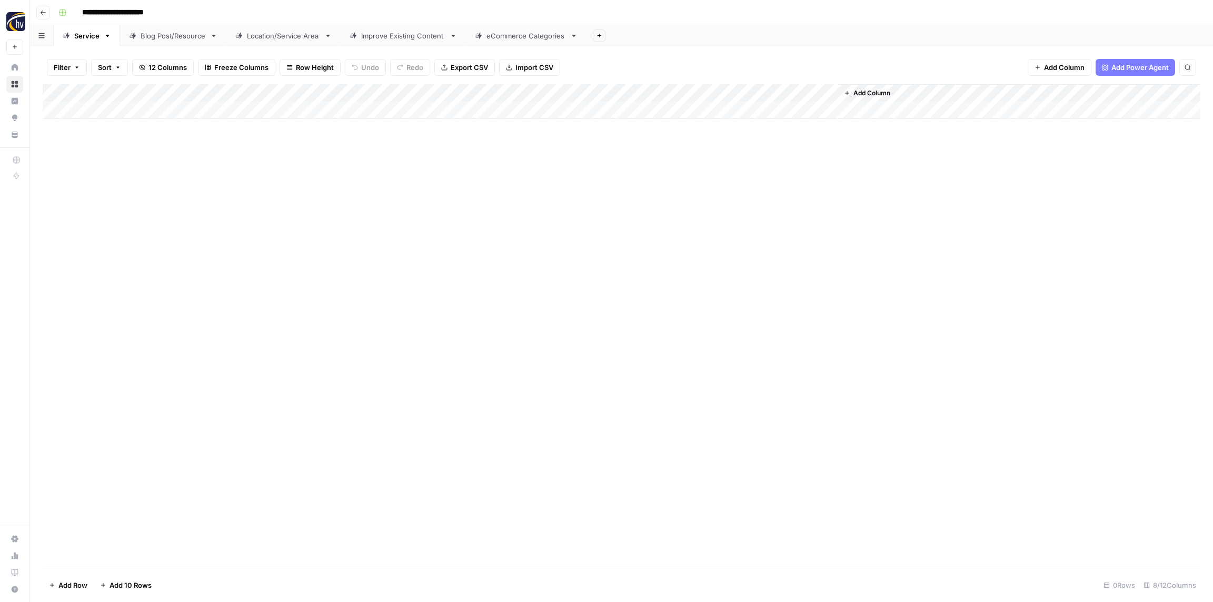
click at [178, 37] on div "Blog Post/Resource" at bounding box center [173, 36] width 65 height 11
click at [222, 94] on div "Add Column" at bounding box center [621, 101] width 1157 height 35
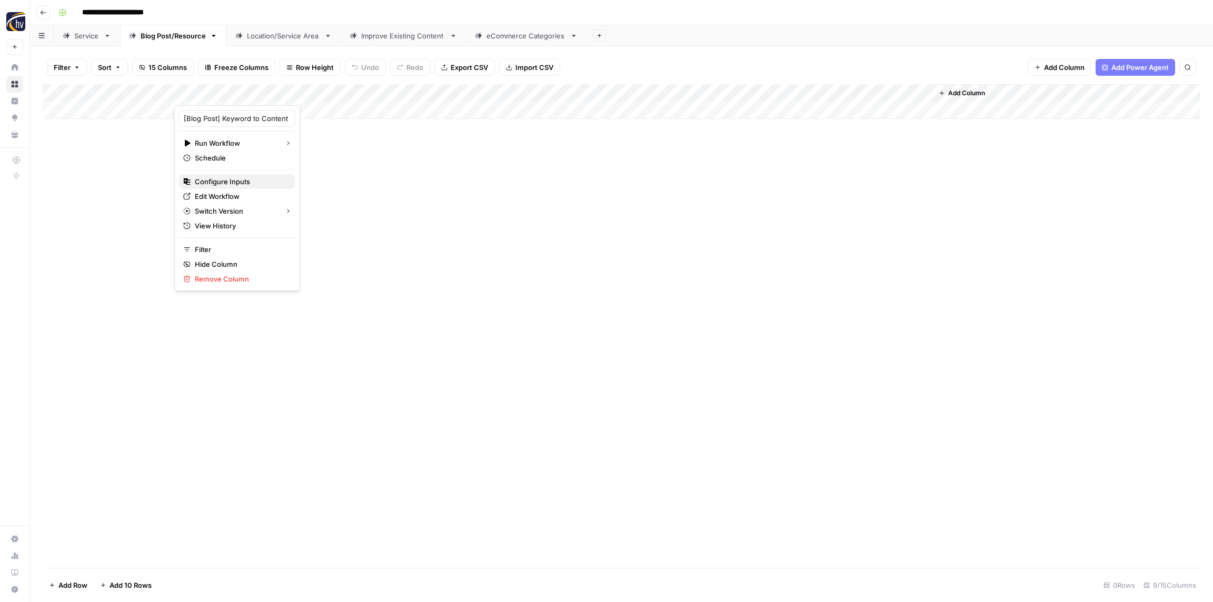
click at [226, 178] on span "Configure Inputs" at bounding box center [241, 181] width 92 height 11
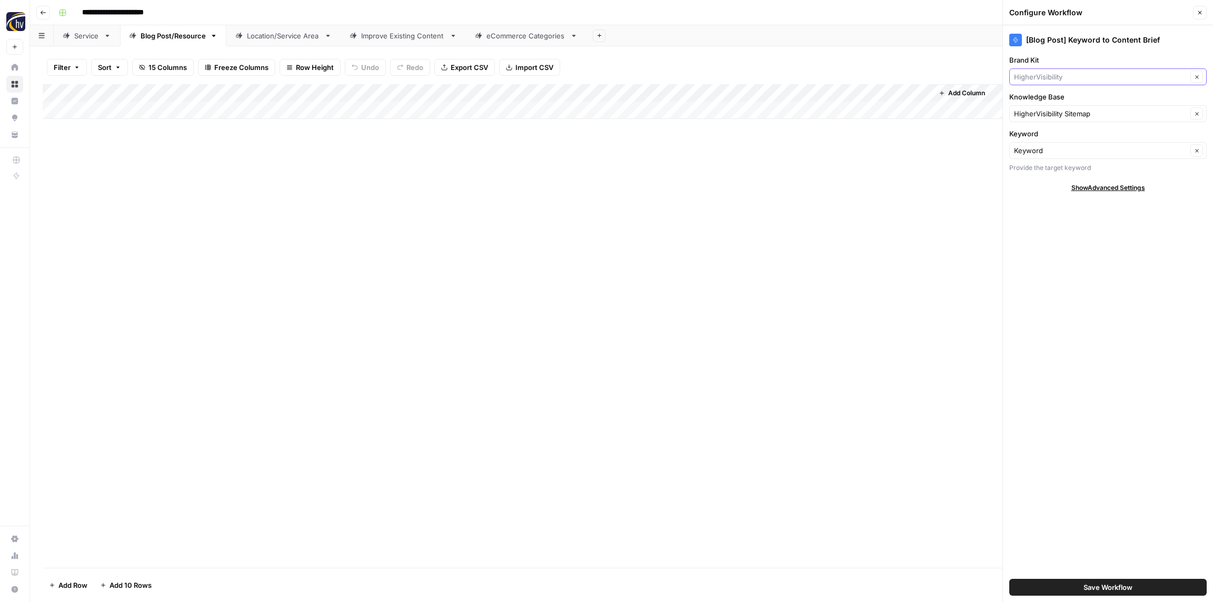
click at [1044, 74] on input "Brand Kit" at bounding box center [1100, 77] width 173 height 11
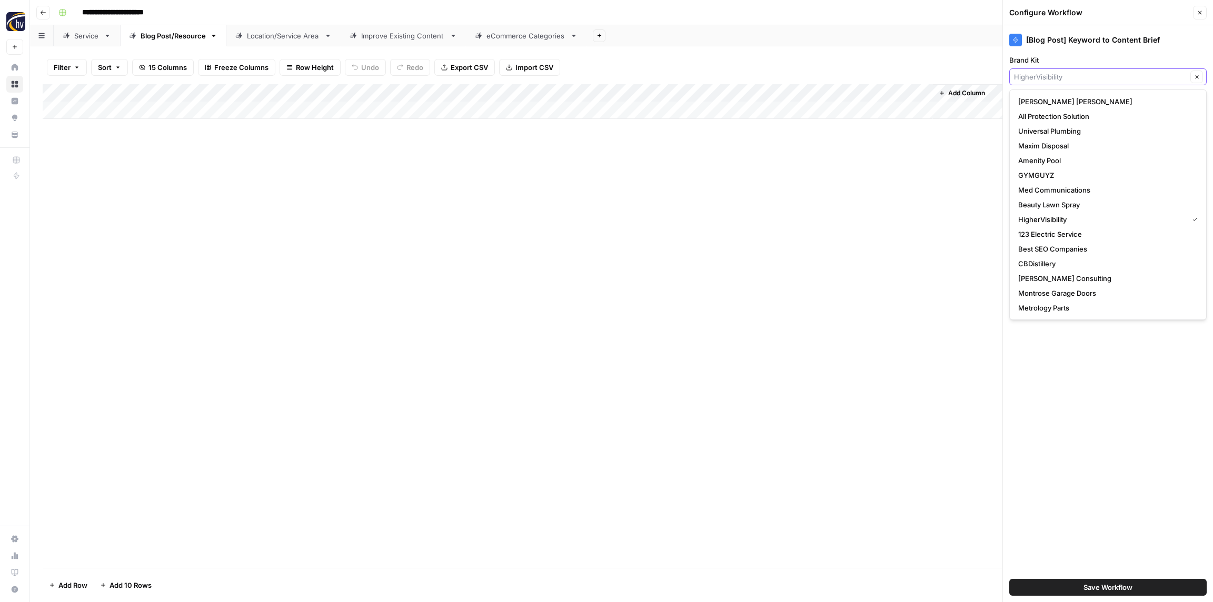
paste input "Frisbees"
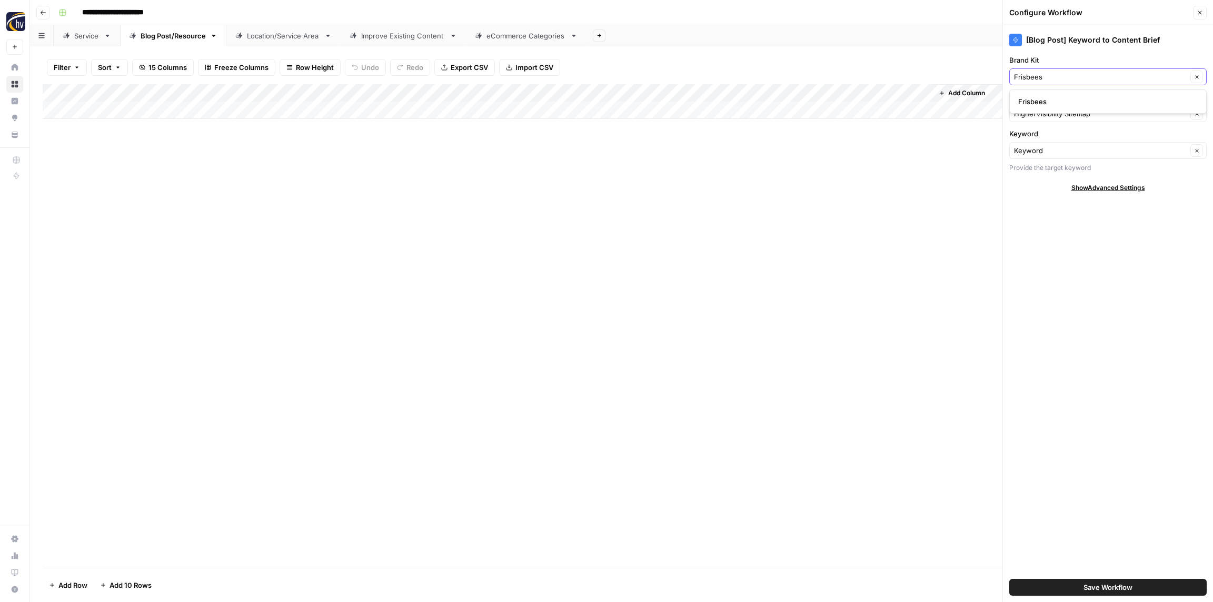
type input "Frisbees"
click at [1039, 105] on span "Frisbees" at bounding box center [1105, 101] width 175 height 11
click at [1044, 117] on input "Knowledge Base" at bounding box center [1100, 113] width 173 height 11
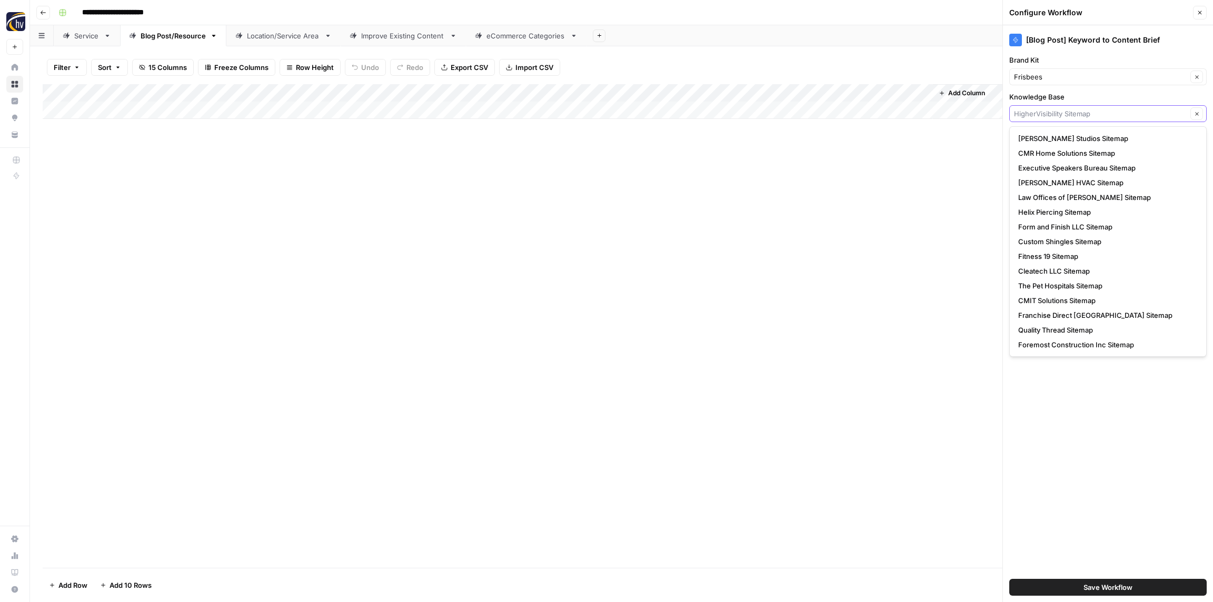
paste input "Frisbees"
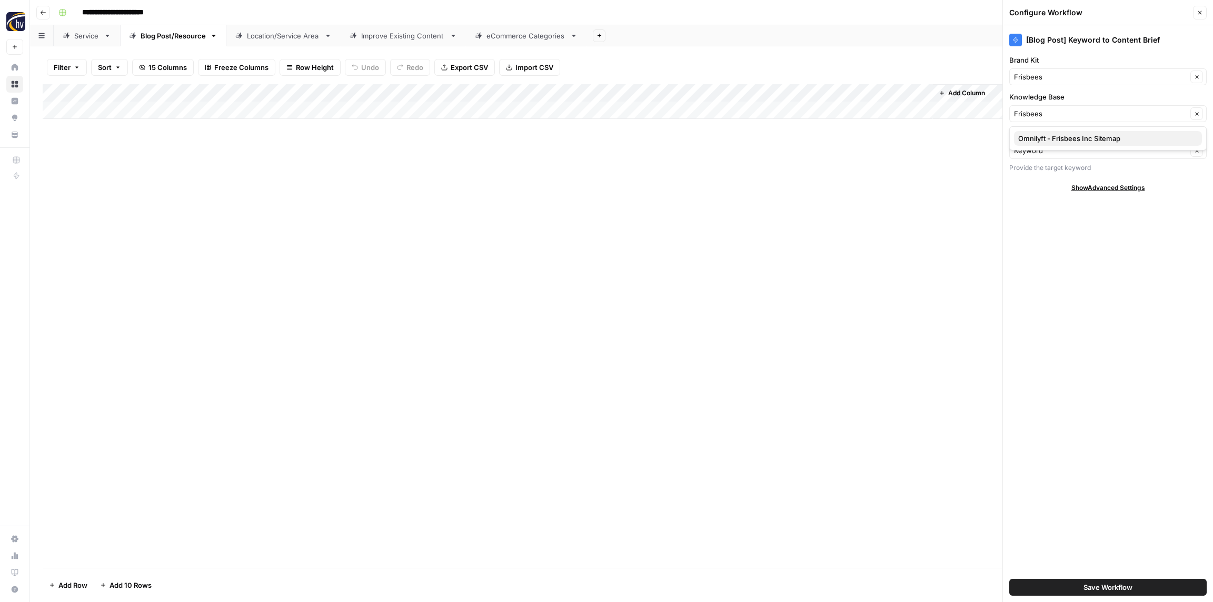
click at [1046, 144] on button "Omnilyft - Frisbees Inc Sitemap" at bounding box center [1108, 138] width 188 height 15
type input "Omnilyft - Frisbees Inc Sitemap"
click at [1100, 590] on span "Save Workflow" at bounding box center [1107, 587] width 49 height 11
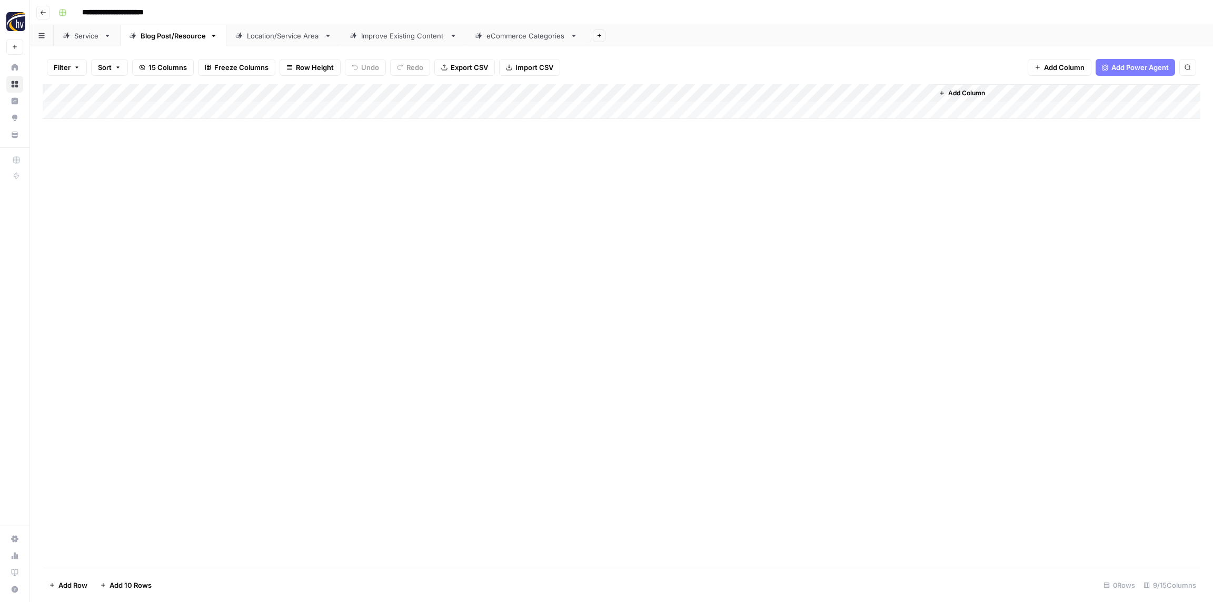
click at [770, 93] on div "Add Column" at bounding box center [621, 101] width 1157 height 35
click at [777, 178] on span "Configure Inputs" at bounding box center [809, 181] width 92 height 11
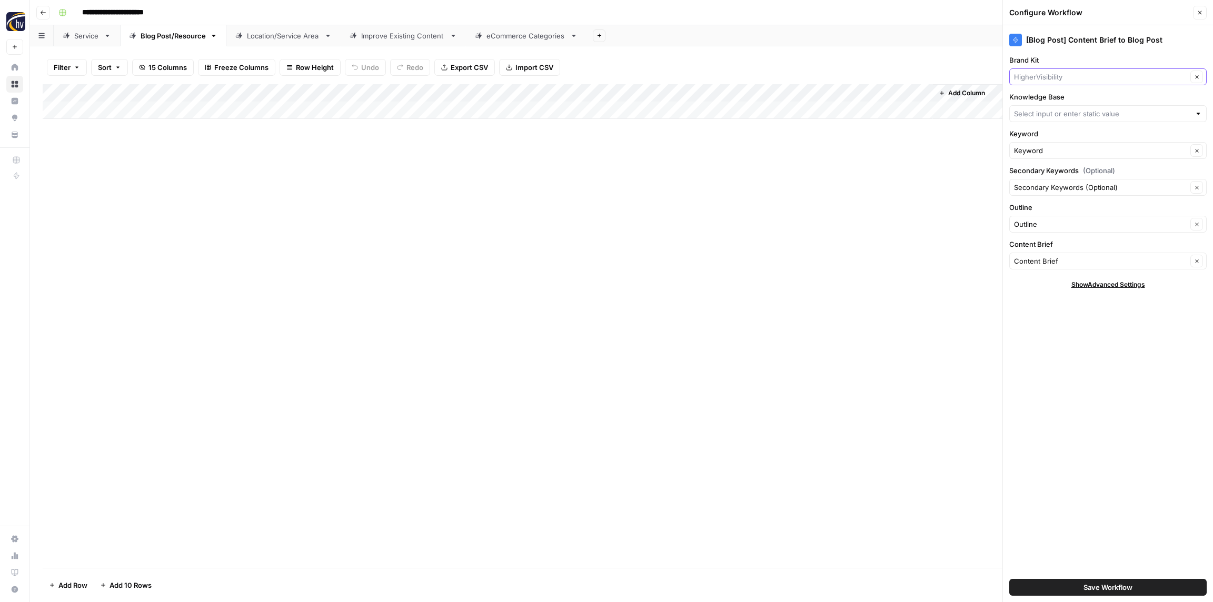
click at [1064, 75] on input "Brand Kit" at bounding box center [1100, 77] width 173 height 11
paste input "Frisbees"
type input "Frisbees"
click at [1056, 95] on button "Frisbees" at bounding box center [1108, 101] width 188 height 15
click at [1045, 112] on input "Knowledge Base" at bounding box center [1102, 113] width 176 height 11
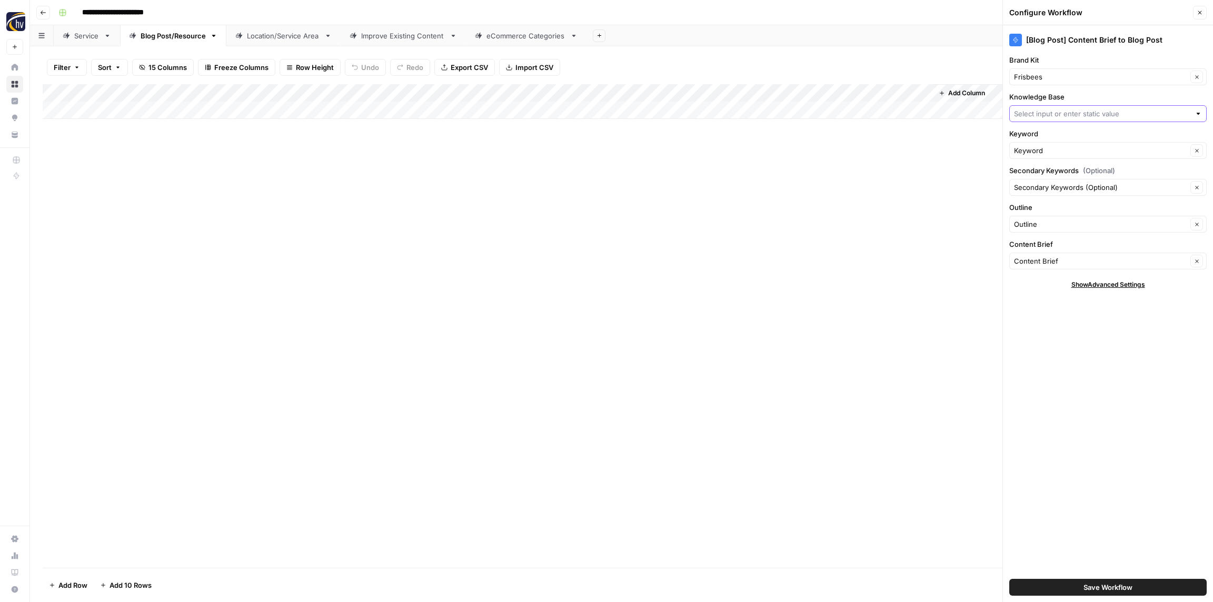
paste input "Frisbees"
click at [1047, 138] on span "Omnilyft - Frisbees Inc Sitemap" at bounding box center [1105, 138] width 175 height 11
type input "Omnilyft - Frisbees Inc Sitemap"
click at [1122, 586] on span "Save Workflow" at bounding box center [1107, 587] width 49 height 11
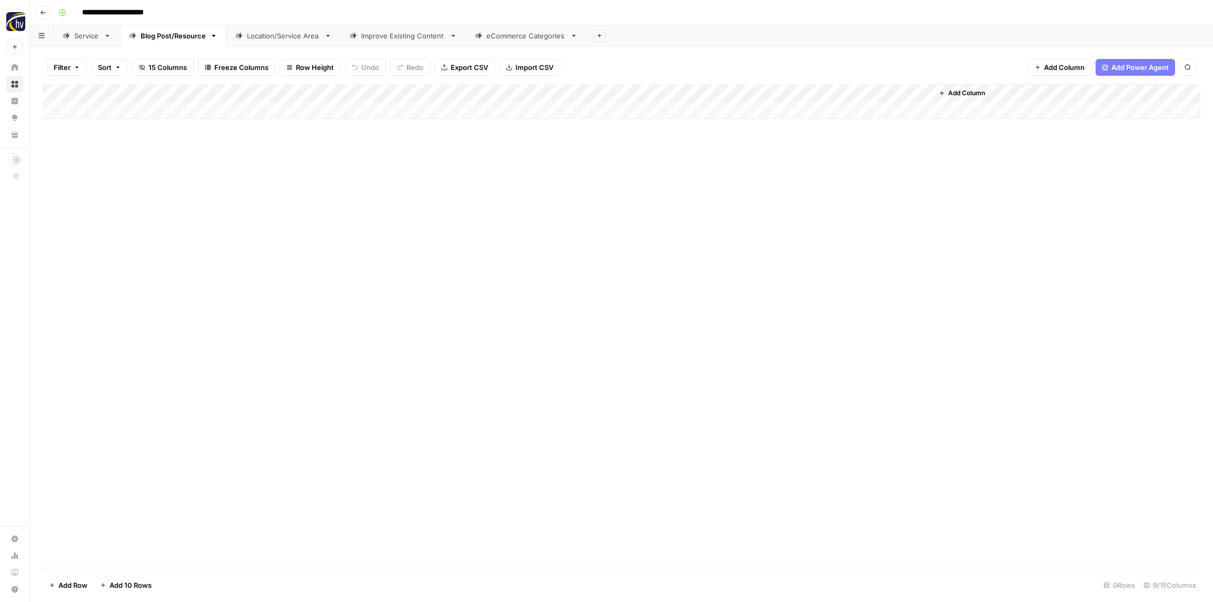
click at [278, 40] on div "Location/Service Area" at bounding box center [283, 36] width 73 height 11
click at [416, 96] on div "Add Column" at bounding box center [621, 101] width 1157 height 35
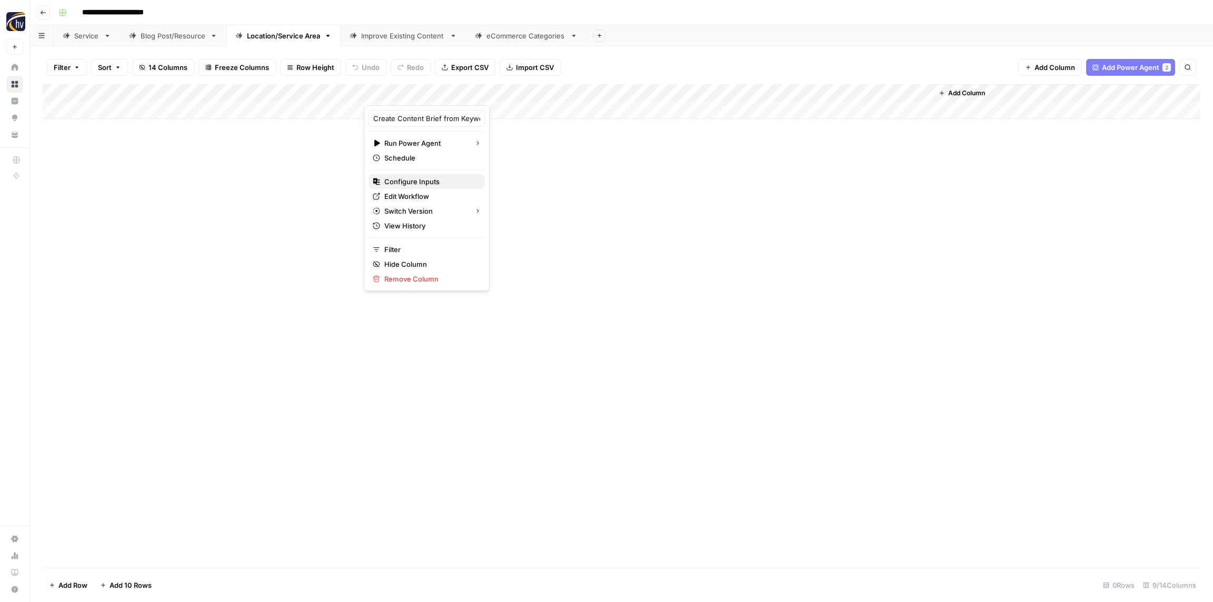
click at [407, 177] on span "Configure Inputs" at bounding box center [430, 181] width 92 height 11
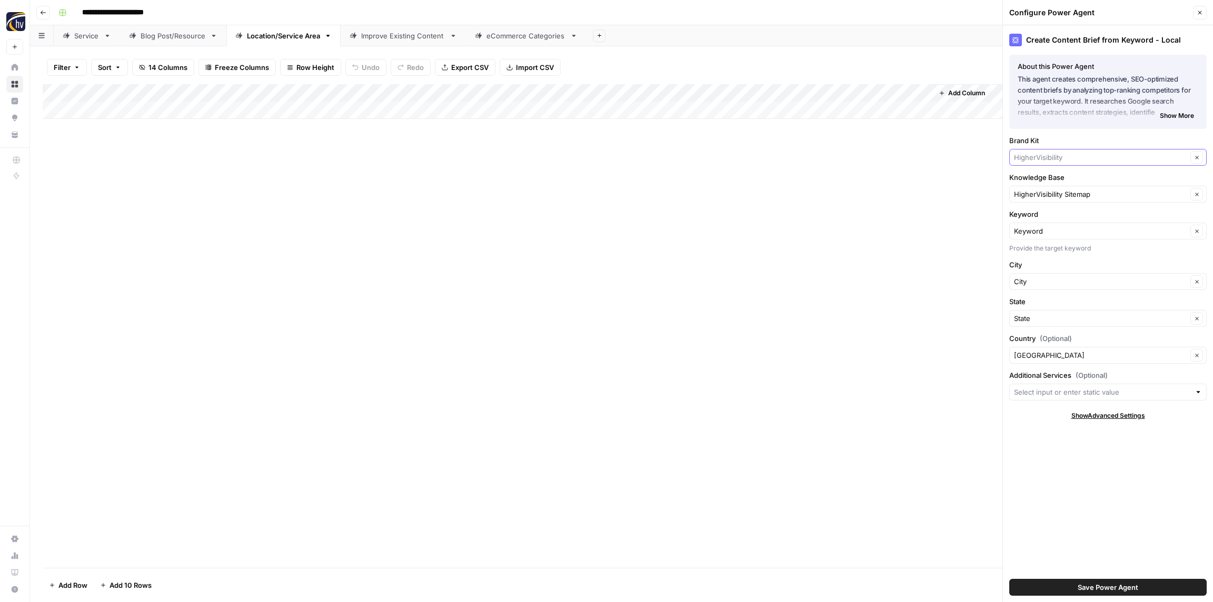
click at [1064, 158] on input "Brand Kit" at bounding box center [1100, 157] width 173 height 11
paste input "Frisbees"
type input "Frisbees"
click at [1045, 182] on span "Frisbees" at bounding box center [1105, 182] width 175 height 11
click at [1055, 196] on input "Knowledge Base" at bounding box center [1100, 194] width 173 height 11
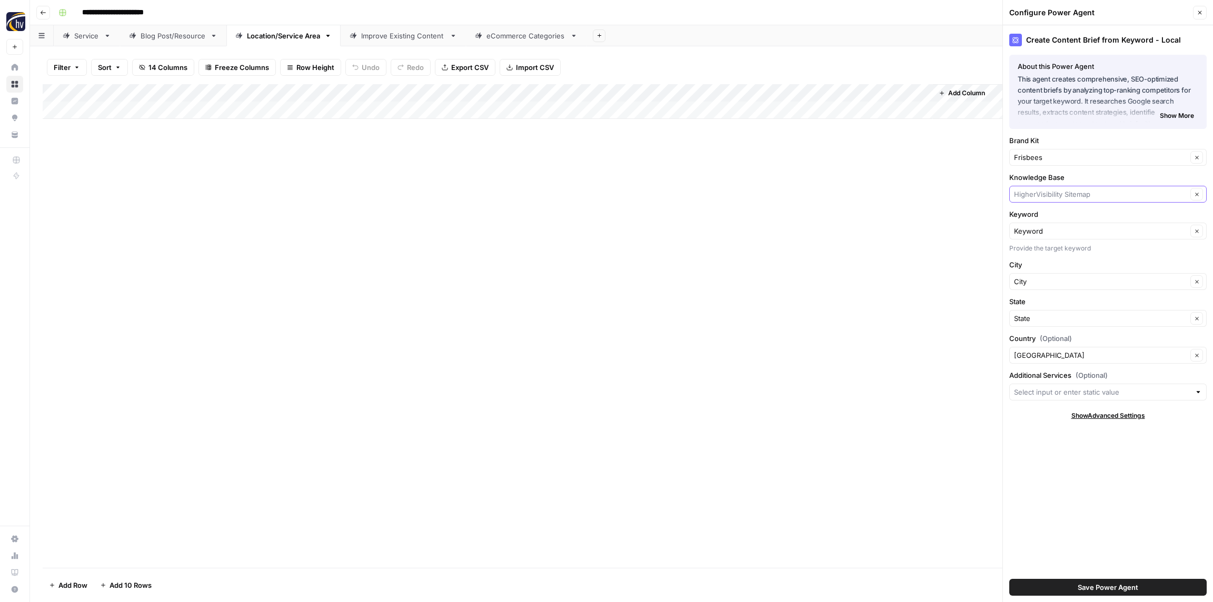
paste input "Frisbees"
type input "Frisbees"
click at [1045, 218] on span "Omnilyft - Frisbees Inc Sitemap" at bounding box center [1105, 219] width 175 height 11
type input "Omnilyft - Frisbees Inc Sitemap"
drag, startPoint x: 1111, startPoint y: 588, endPoint x: 1106, endPoint y: 583, distance: 7.1
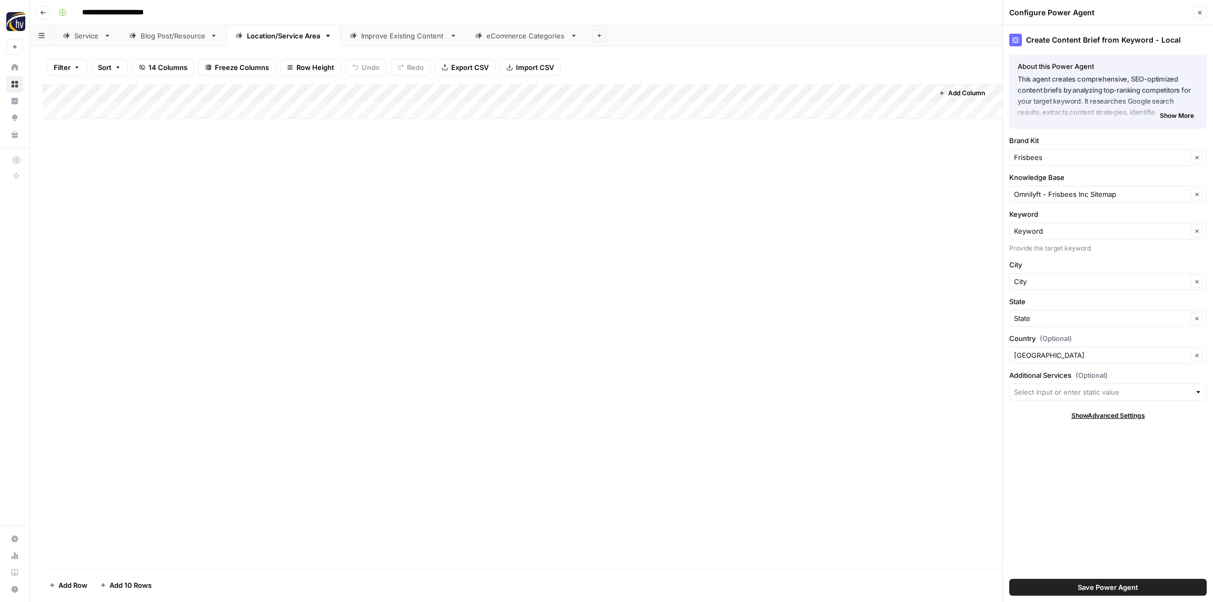
click at [1111, 588] on span "Save Power Agent" at bounding box center [1107, 587] width 61 height 11
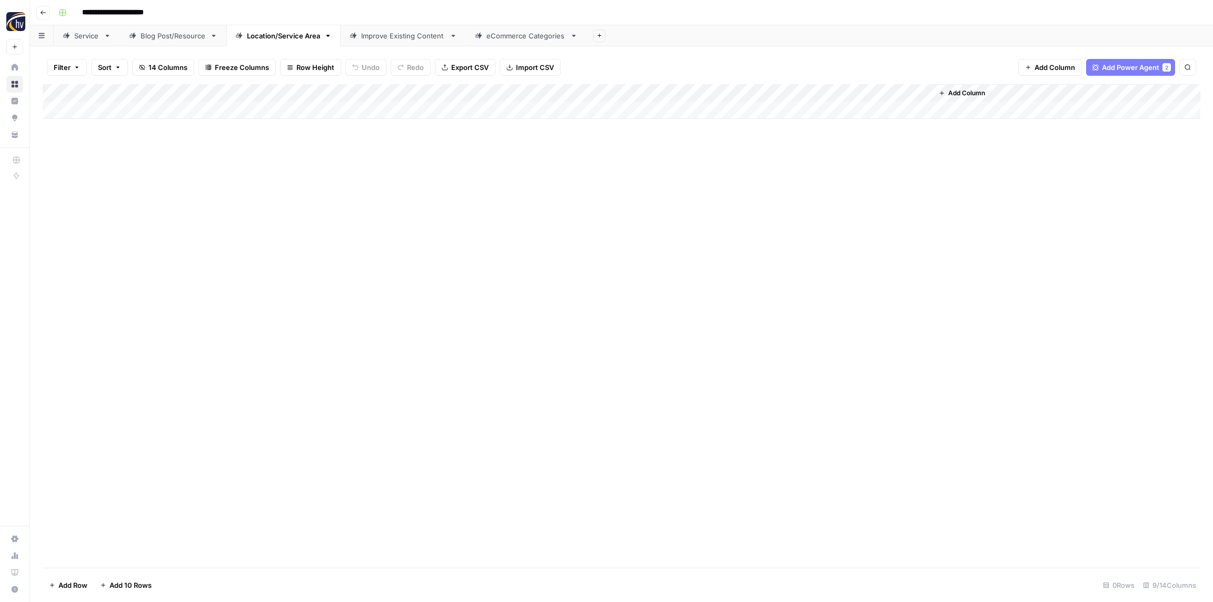
click at [787, 95] on div "Add Column" at bounding box center [621, 101] width 1157 height 35
click at [798, 181] on span "Configure Inputs" at bounding box center [809, 181] width 92 height 11
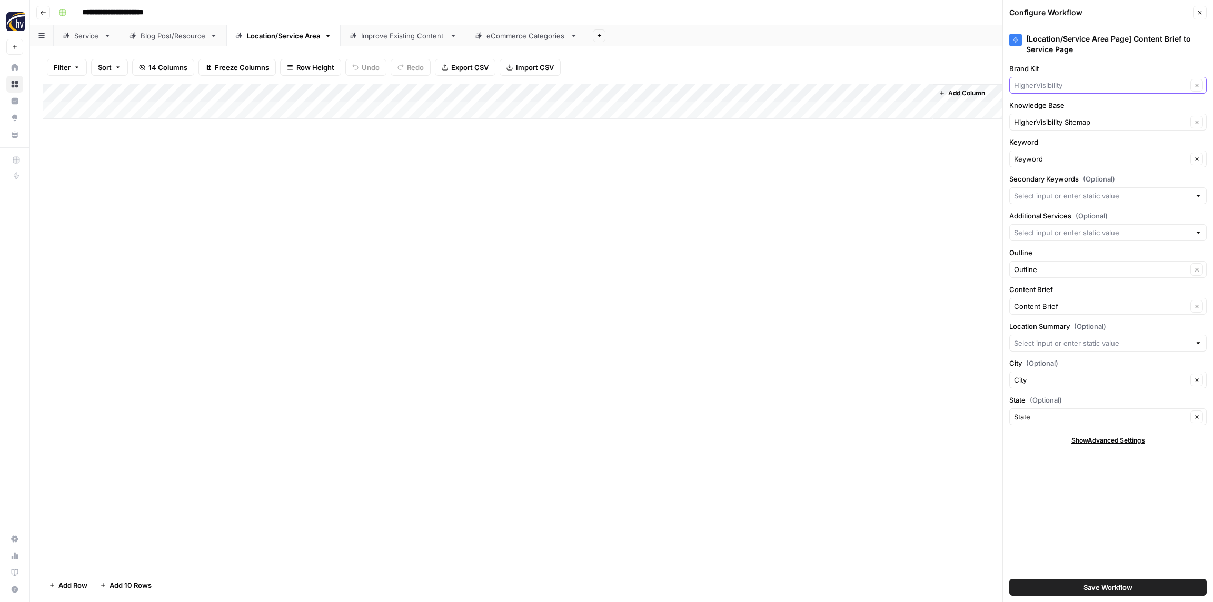
click at [1049, 80] on input "Brand Kit" at bounding box center [1100, 85] width 173 height 11
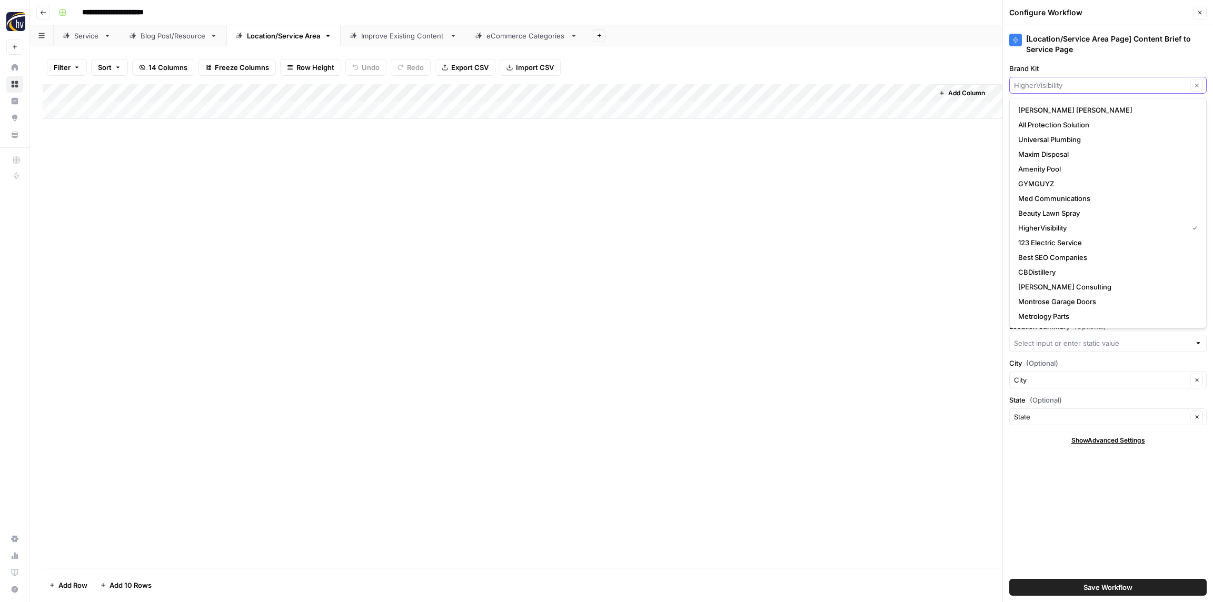
paste input "Frisbees"
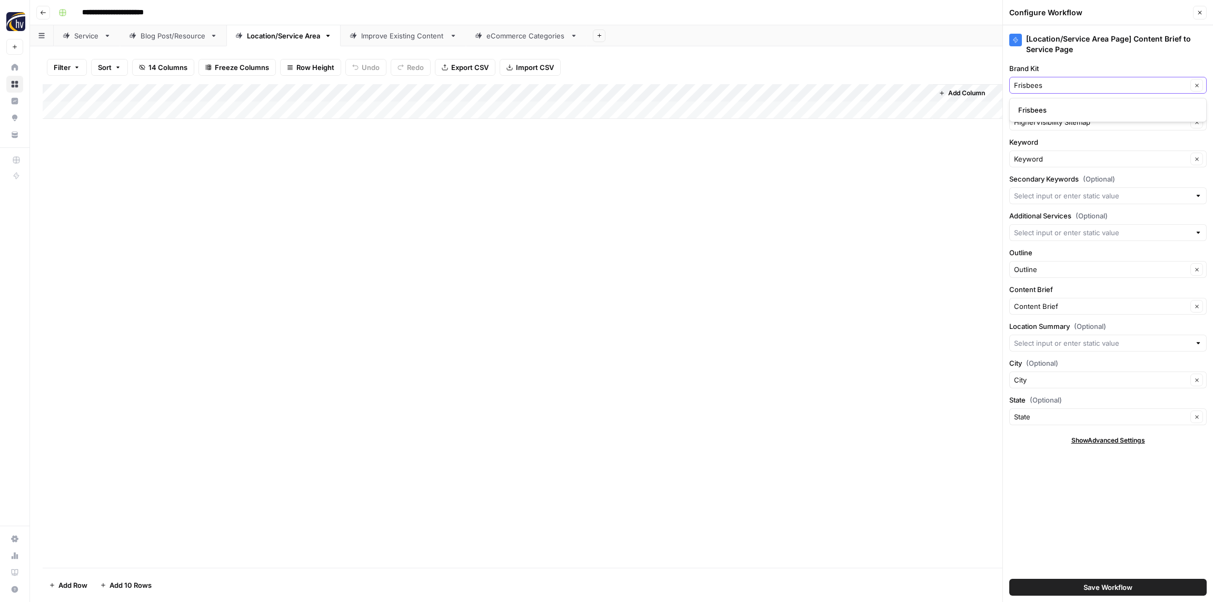
type input "Frisbees"
click at [1047, 109] on span "Frisbees" at bounding box center [1105, 110] width 175 height 11
click at [1052, 121] on input "Knowledge Base" at bounding box center [1100, 122] width 173 height 11
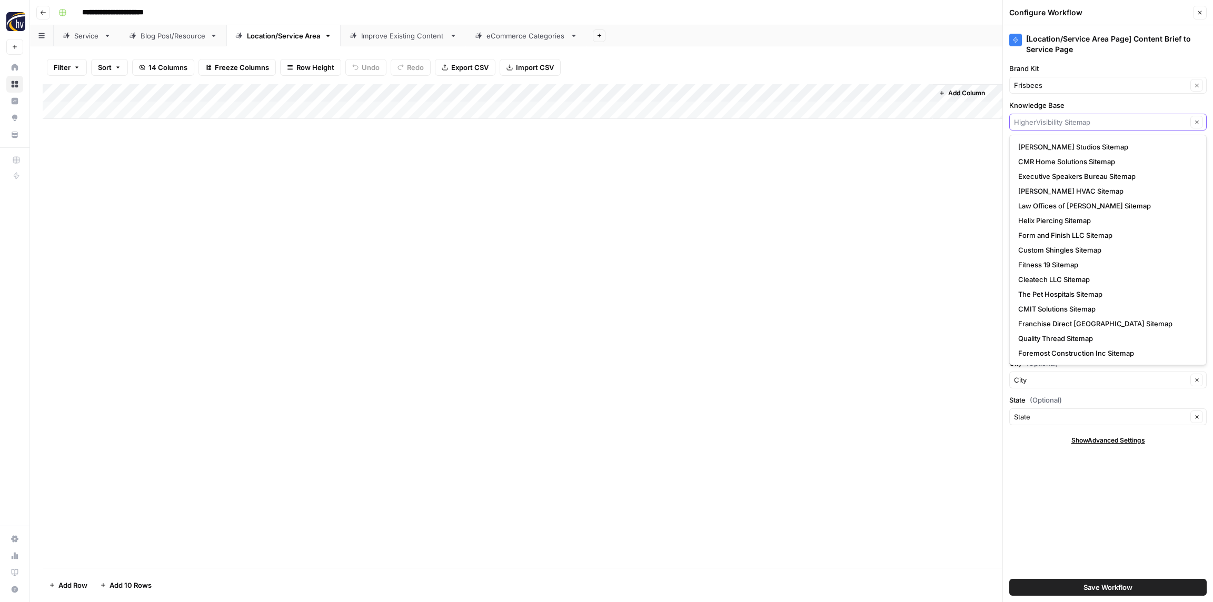
paste input "Frisbees"
type input "Frisbees"
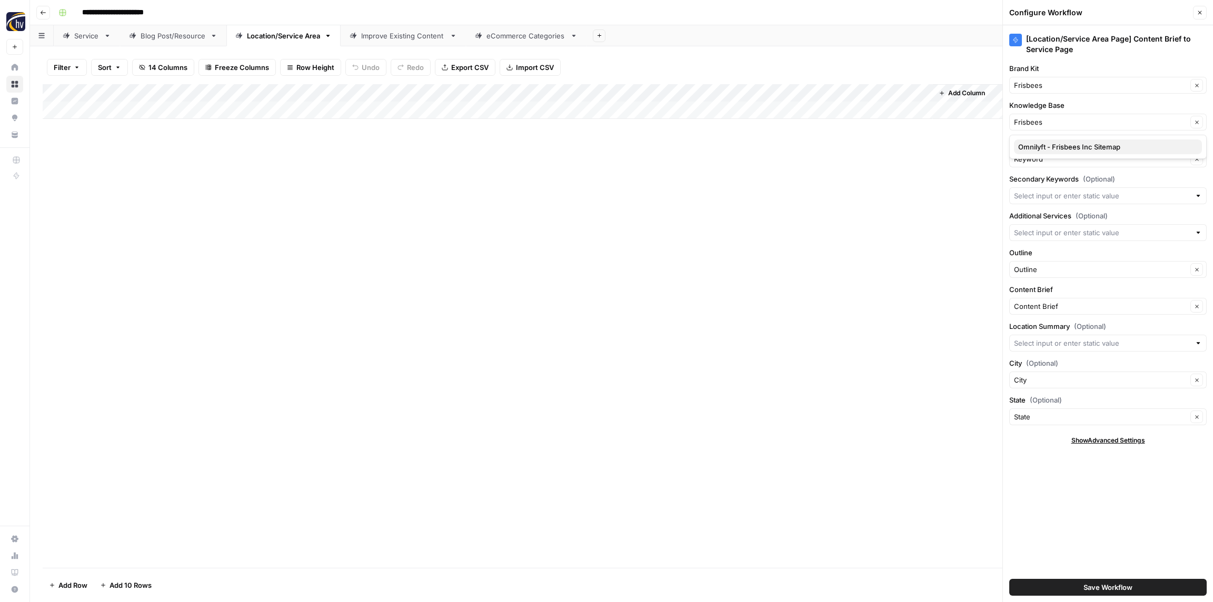
click at [1047, 144] on span "Omnilyft - Frisbees Inc Sitemap" at bounding box center [1105, 147] width 175 height 11
type input "Omnilyft - Frisbees Inc Sitemap"
click at [1121, 591] on span "Save Workflow" at bounding box center [1107, 587] width 49 height 11
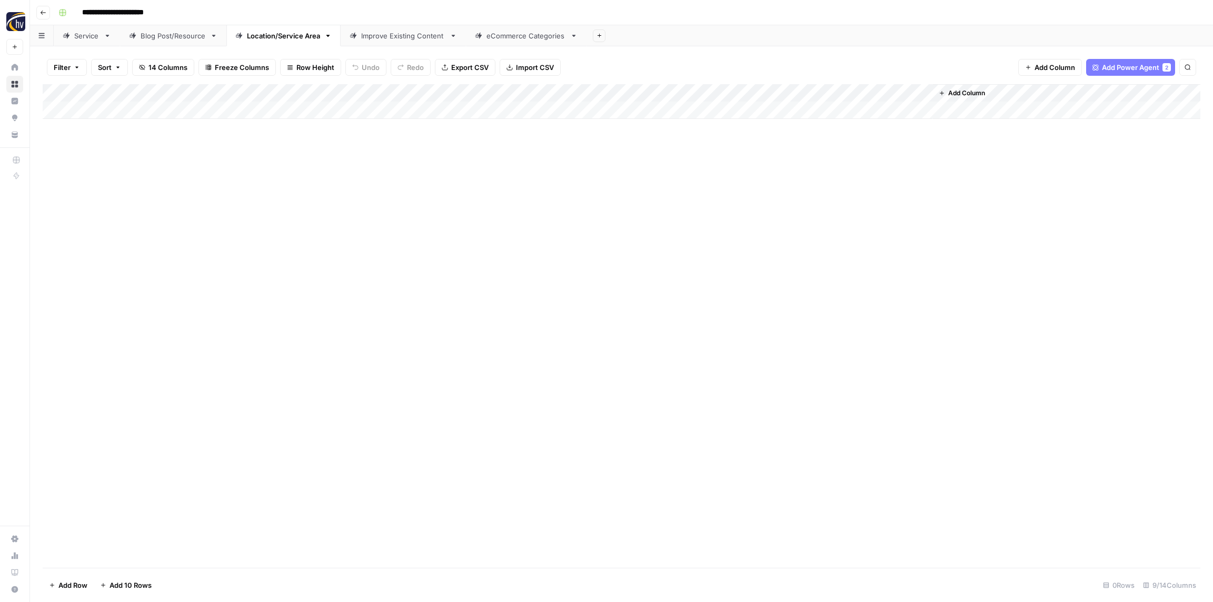
click at [378, 29] on link "Improve Existing Content" at bounding box center [403, 35] width 125 height 21
click at [356, 95] on div "Add Column" at bounding box center [621, 101] width 1157 height 35
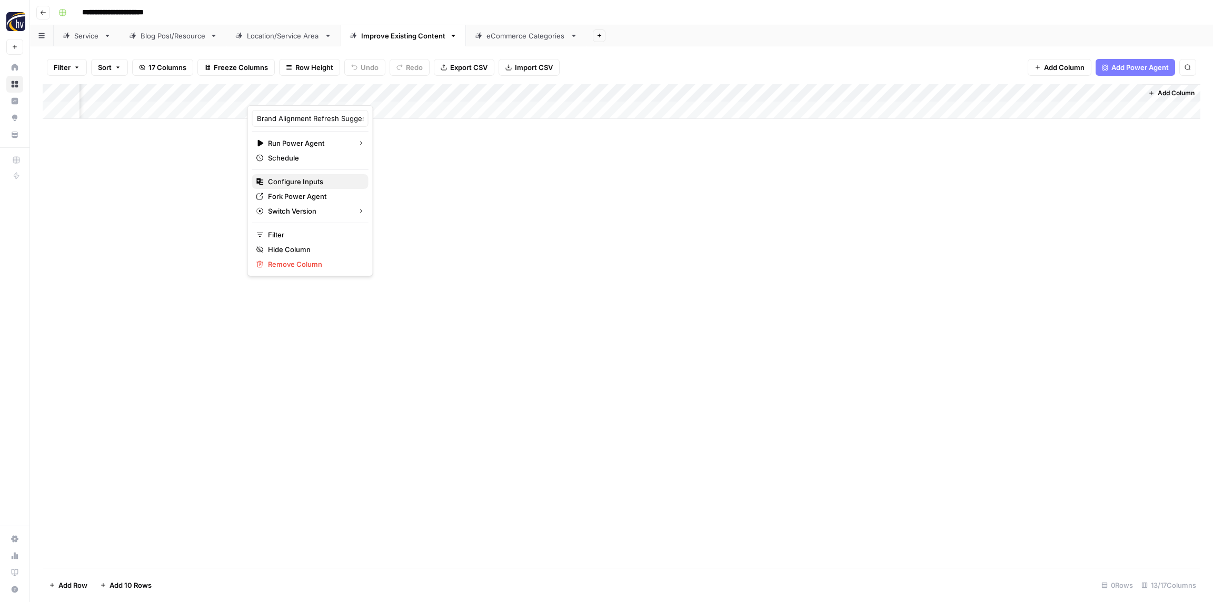
click at [302, 178] on span "Configure Inputs" at bounding box center [314, 181] width 92 height 11
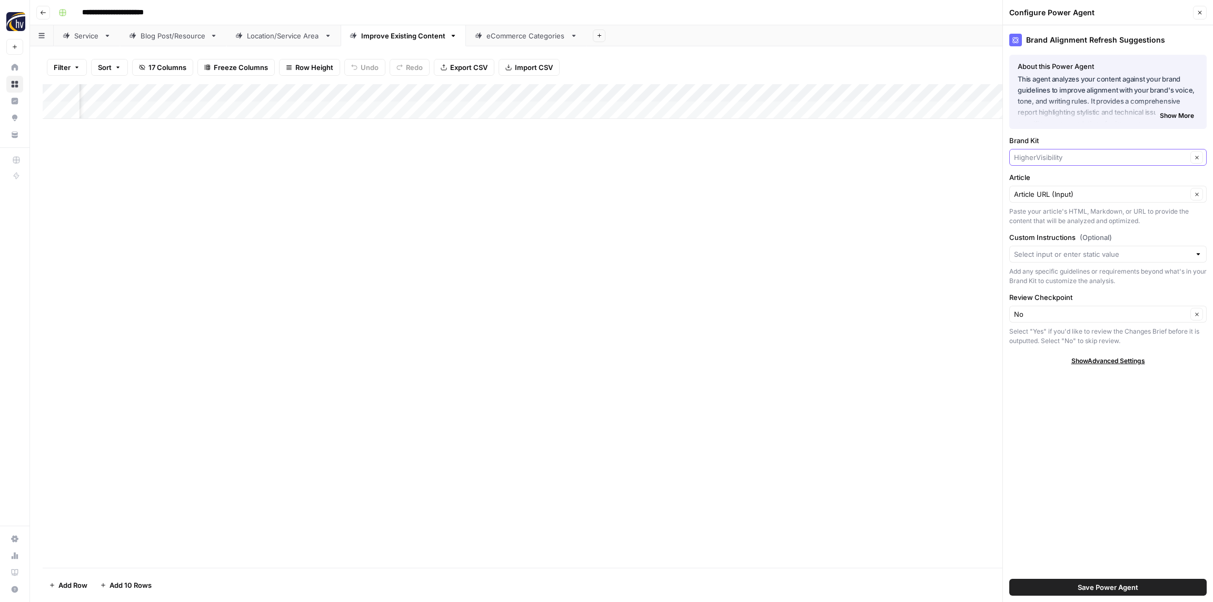
click at [1035, 154] on input "Brand Kit" at bounding box center [1100, 157] width 173 height 11
paste input "Frisbees"
type input "Frisbees"
click at [1036, 179] on span "Frisbees" at bounding box center [1105, 182] width 175 height 11
click at [1117, 583] on span "Save Power Agent" at bounding box center [1107, 587] width 61 height 11
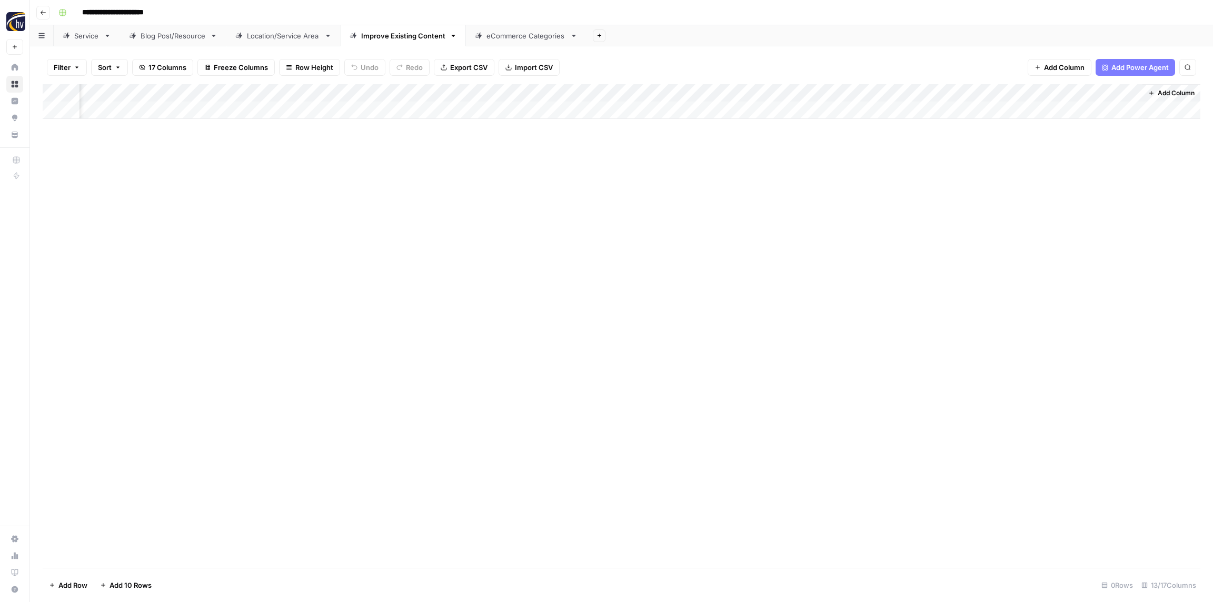
click at [581, 92] on div "Add Column" at bounding box center [621, 101] width 1157 height 35
click at [569, 185] on span "Configure Inputs" at bounding box center [582, 181] width 92 height 11
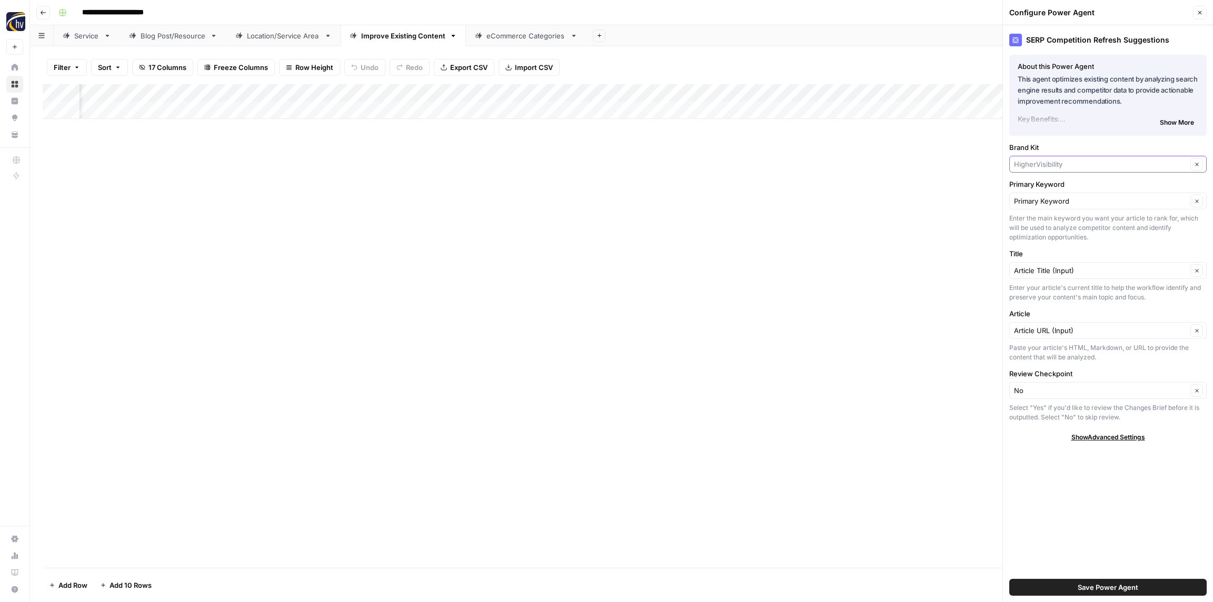
click at [1070, 163] on input "Brand Kit" at bounding box center [1100, 164] width 173 height 11
paste input "Frisbees"
type input "Frisbees"
click at [1059, 183] on button "Frisbees" at bounding box center [1108, 189] width 188 height 15
click at [1115, 585] on span "Save Power Agent" at bounding box center [1107, 587] width 61 height 11
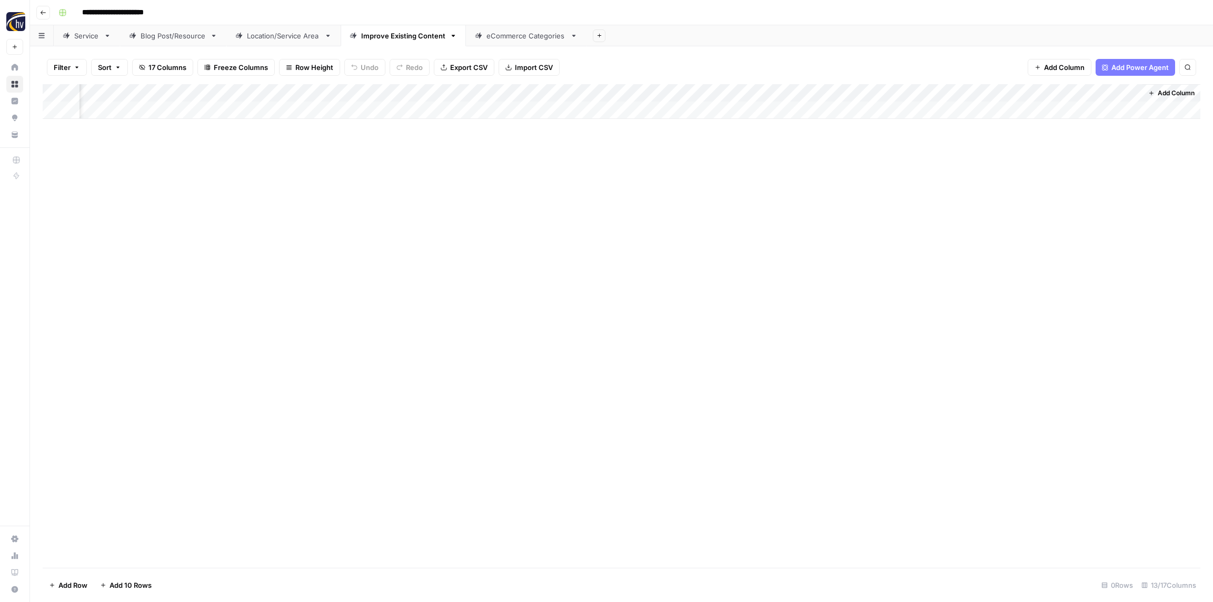
click at [853, 93] on div "Add Column" at bounding box center [621, 101] width 1157 height 35
click at [826, 177] on span "Configure Inputs" at bounding box center [854, 181] width 92 height 11
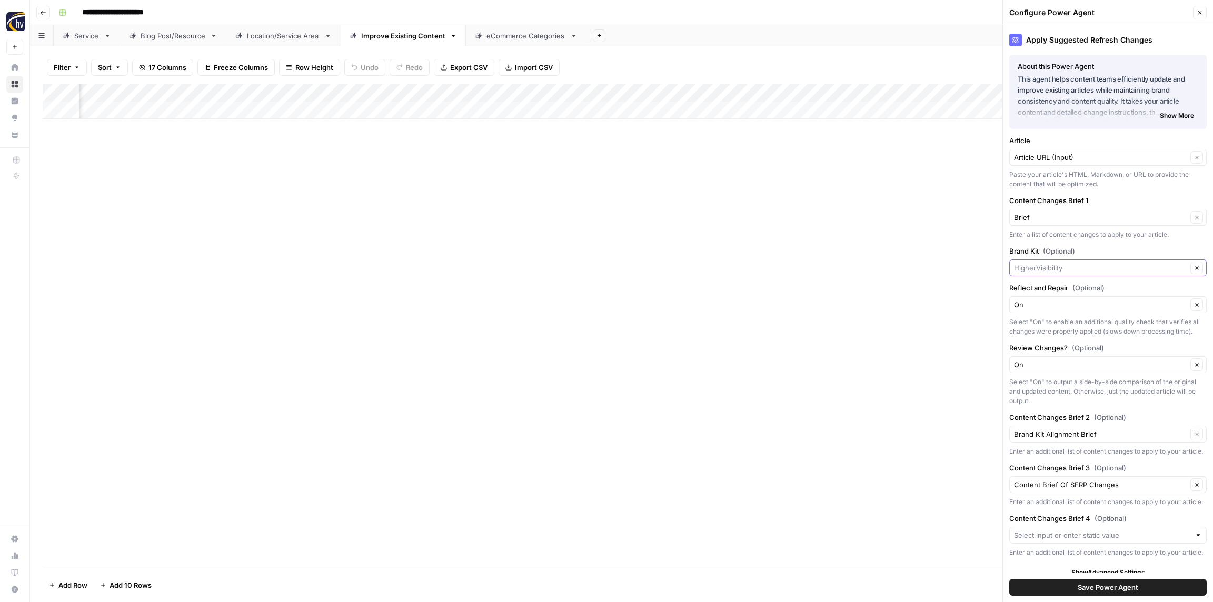
click at [1094, 265] on input "Brand Kit (Optional)" at bounding box center [1100, 268] width 173 height 11
paste input "Frisbees"
type input "Frisbees"
click at [1063, 292] on span "Frisbees" at bounding box center [1105, 292] width 175 height 11
click at [1144, 590] on button "Save Power Agent" at bounding box center [1107, 587] width 197 height 17
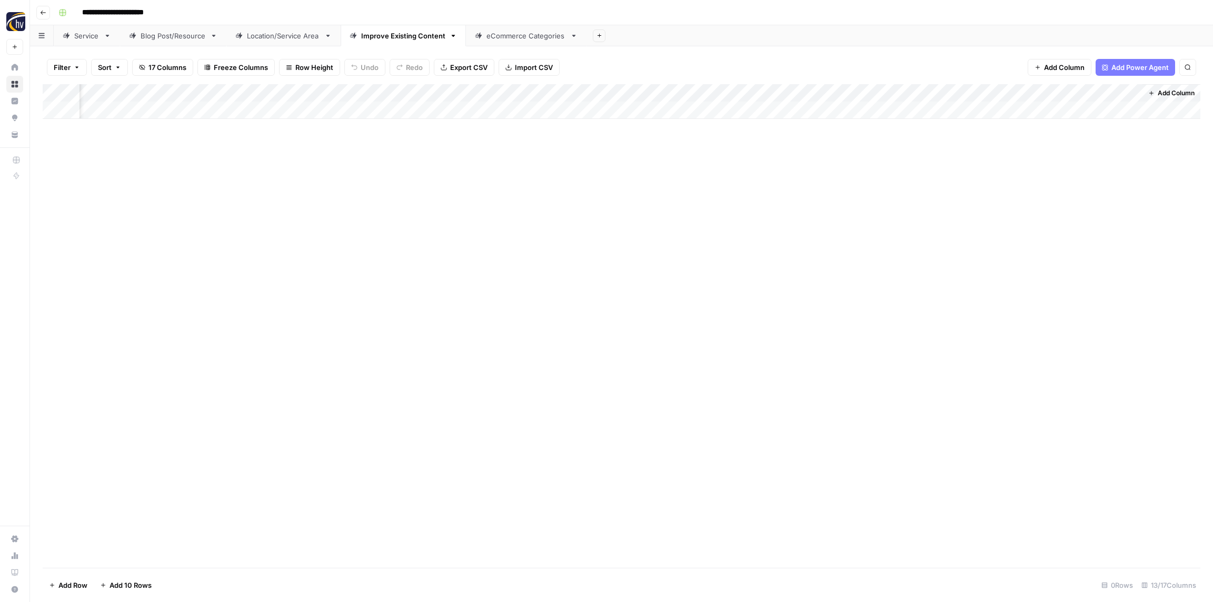
click at [503, 38] on div "eCommerce Categories" at bounding box center [525, 36] width 79 height 11
click at [378, 95] on div "Add Column" at bounding box center [621, 101] width 1157 height 35
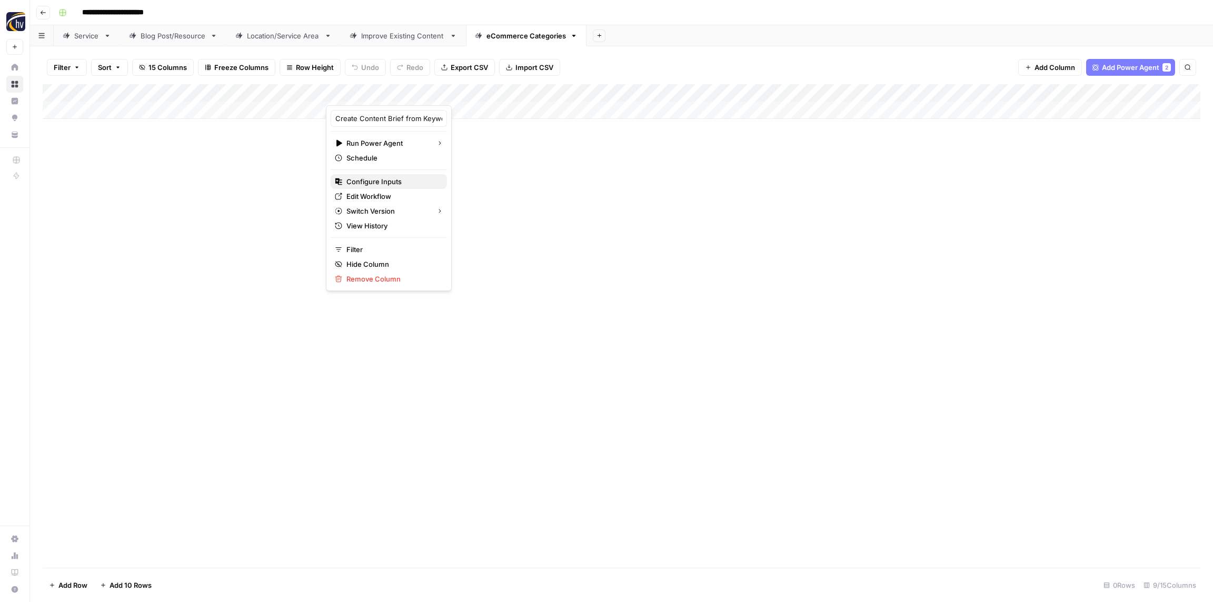
click at [377, 180] on span "Configure Inputs" at bounding box center [392, 181] width 92 height 11
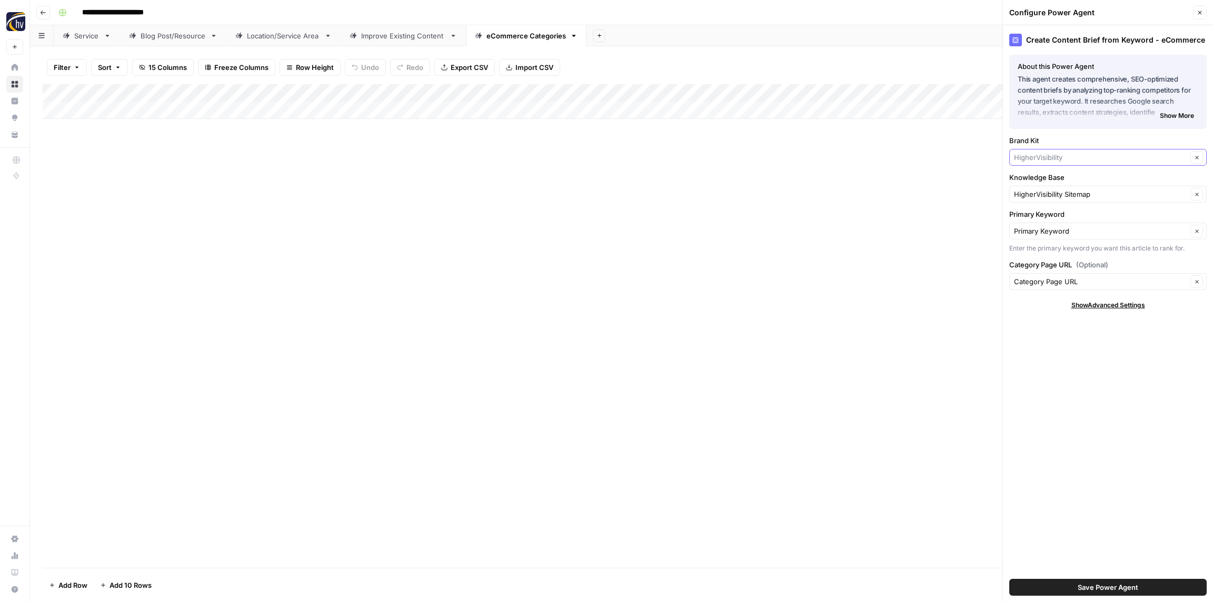
click at [1064, 157] on input "Brand Kit" at bounding box center [1100, 157] width 173 height 11
paste input "Frisbees"
type input "Frisbees"
click at [1048, 181] on span "Frisbees" at bounding box center [1105, 182] width 175 height 11
click at [1049, 187] on div "HigherVisibility Sitemap Clear" at bounding box center [1107, 194] width 197 height 17
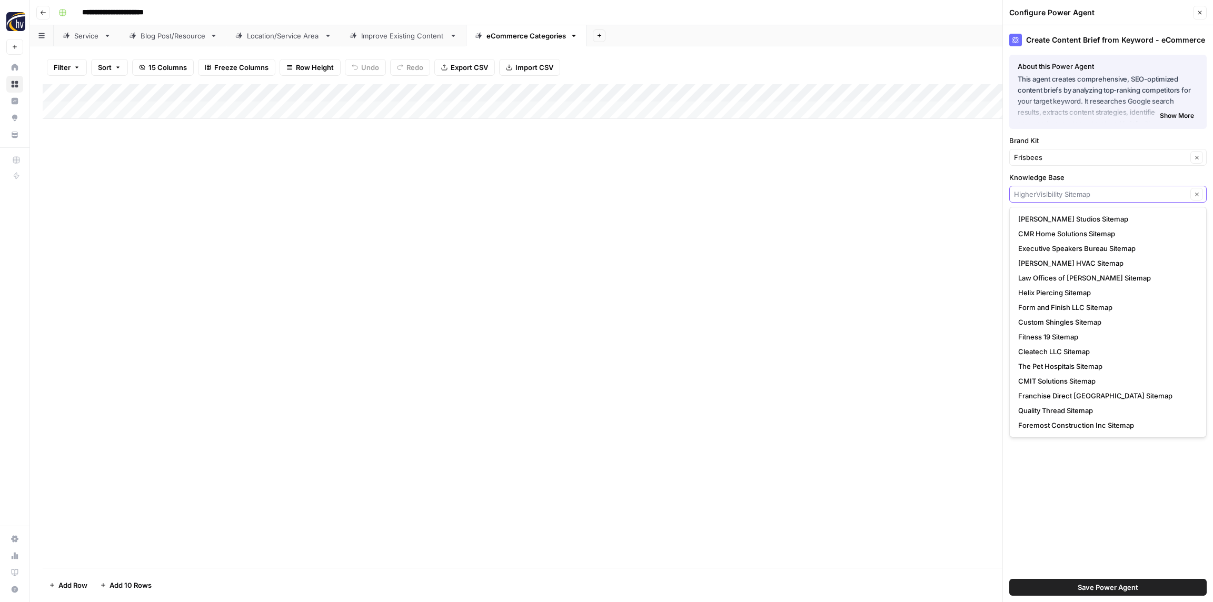
paste input "Frisbees"
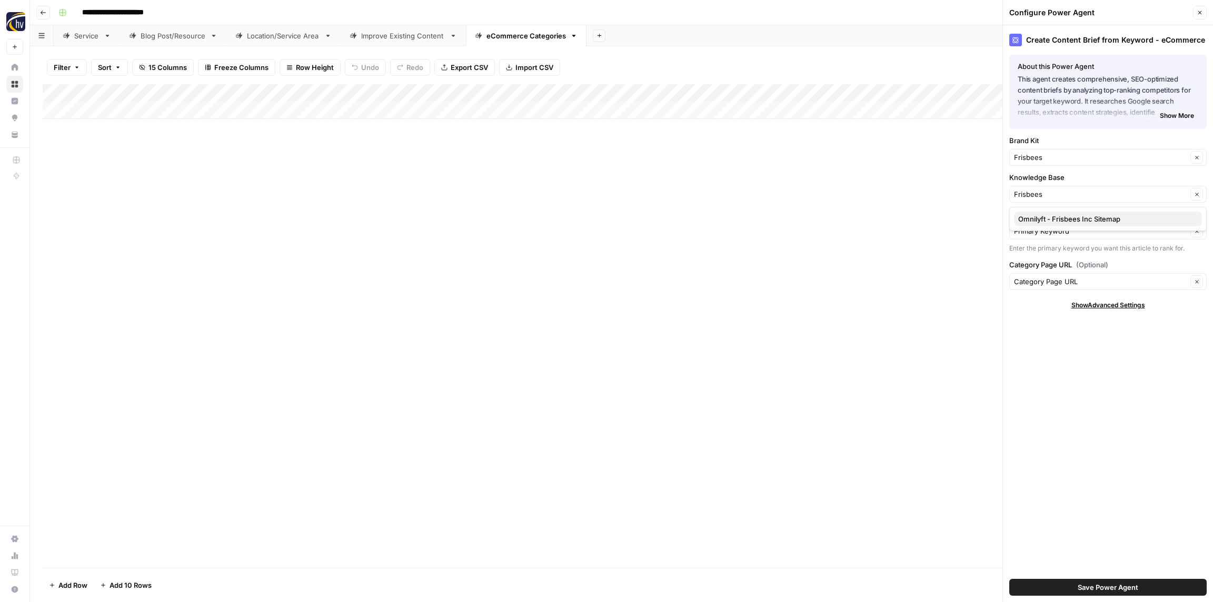
click at [1050, 219] on span "Omnilyft - Frisbees Inc Sitemap" at bounding box center [1105, 219] width 175 height 11
type input "Omnilyft - Frisbees Inc Sitemap"
click at [1088, 583] on span "Save Power Agent" at bounding box center [1107, 587] width 61 height 11
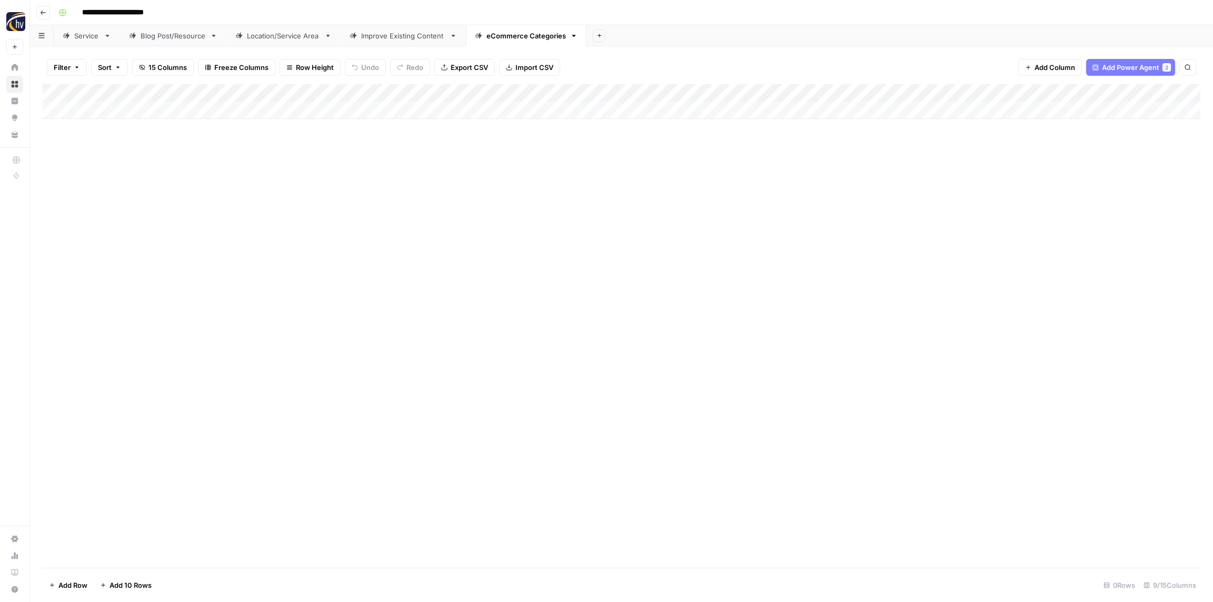
click at [988, 91] on div "Add Column" at bounding box center [621, 101] width 1157 height 35
click at [967, 177] on span "Configure Inputs" at bounding box center [982, 181] width 92 height 11
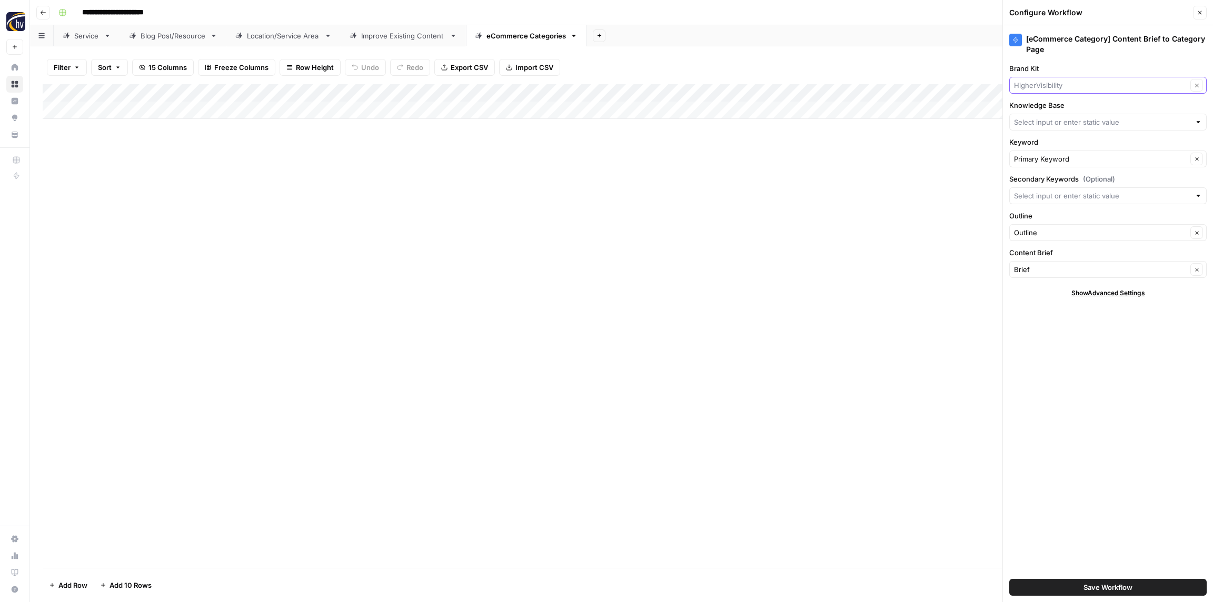
click at [1042, 84] on input "Brand Kit" at bounding box center [1100, 85] width 173 height 11
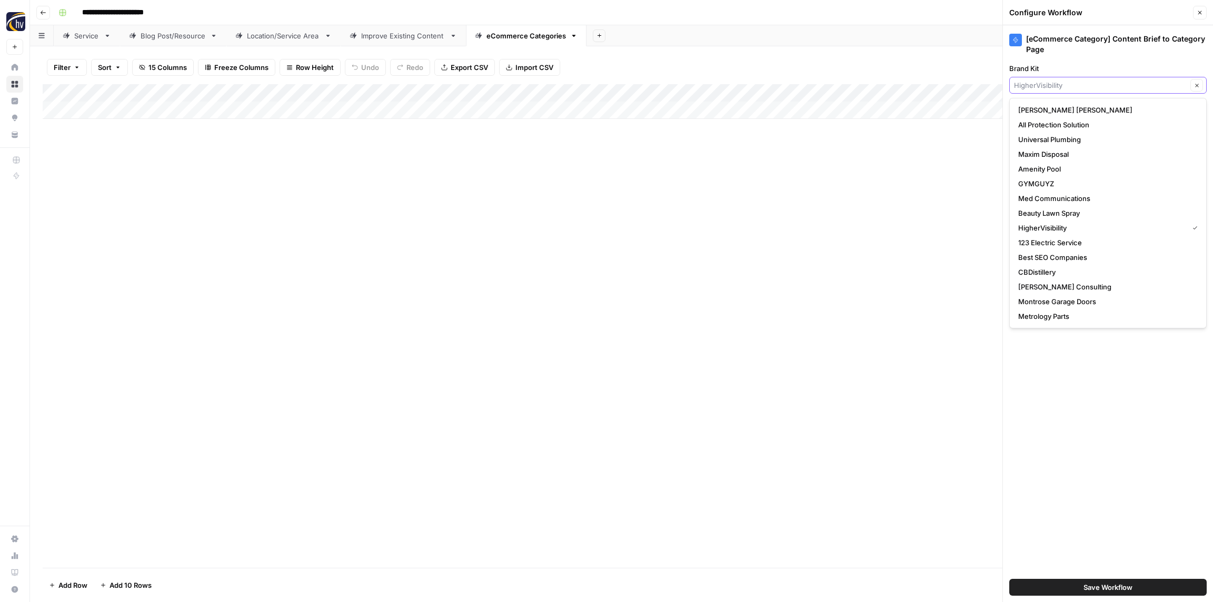
paste input "Frisbees"
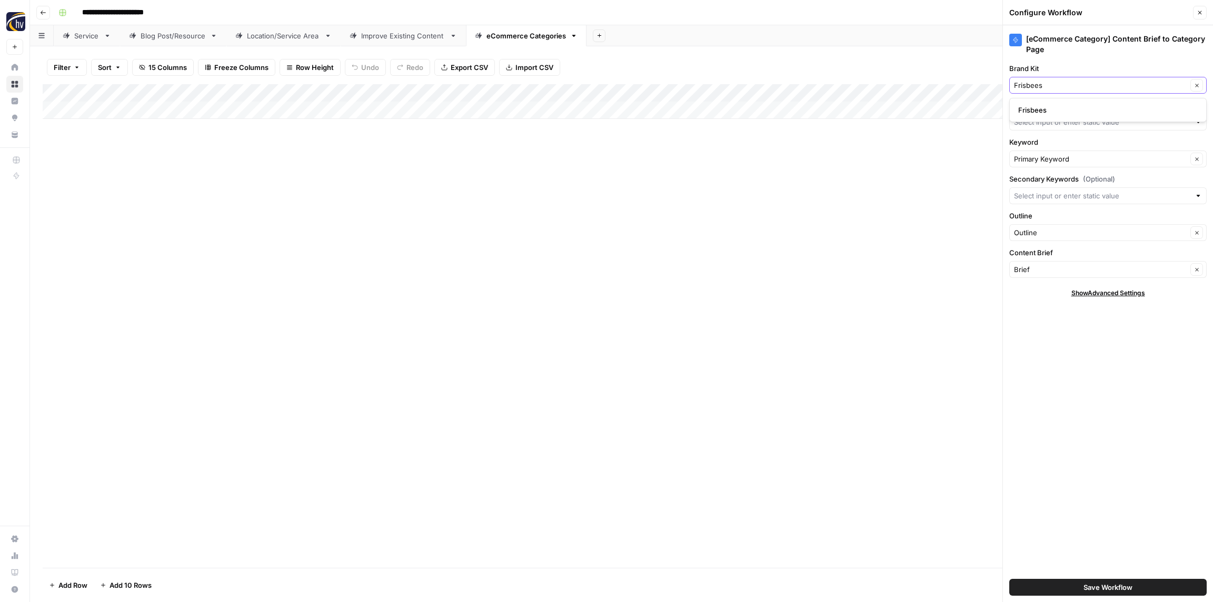
type input "Frisbees"
click at [1041, 108] on span "Frisbees" at bounding box center [1105, 110] width 175 height 11
click at [1041, 117] on input "Knowledge Base" at bounding box center [1102, 122] width 176 height 11
paste input "Frisbees"
click at [1037, 143] on span "Omnilyft - Frisbees Inc Sitemap" at bounding box center [1105, 147] width 175 height 11
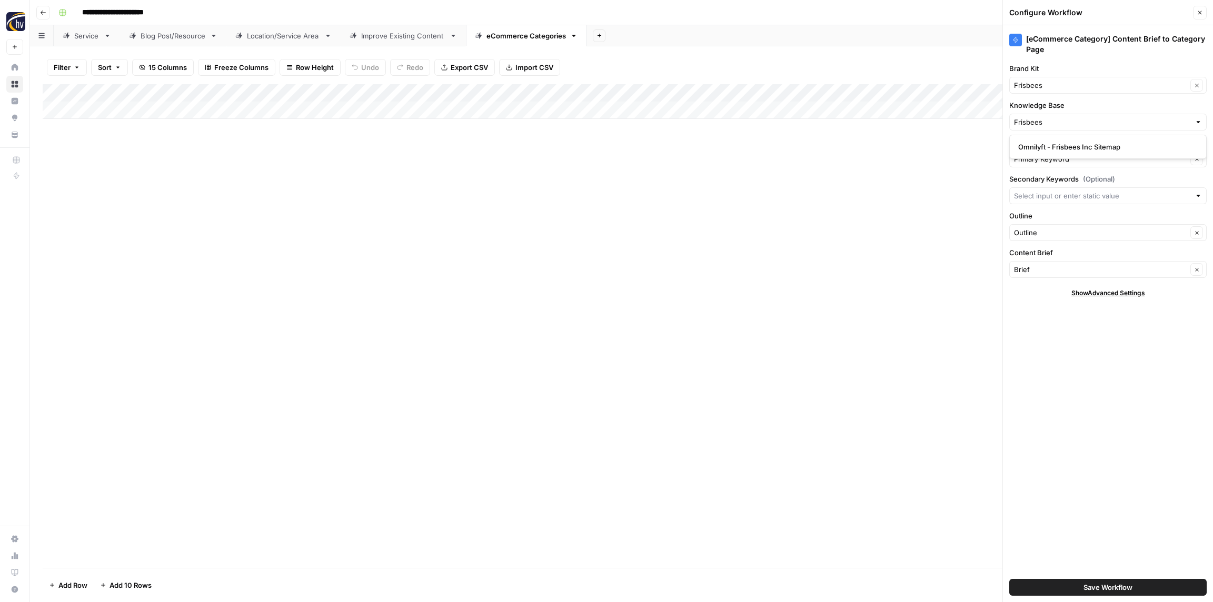
type input "Omnilyft - Frisbees Inc Sitemap"
click at [1115, 585] on span "Save Workflow" at bounding box center [1107, 587] width 49 height 11
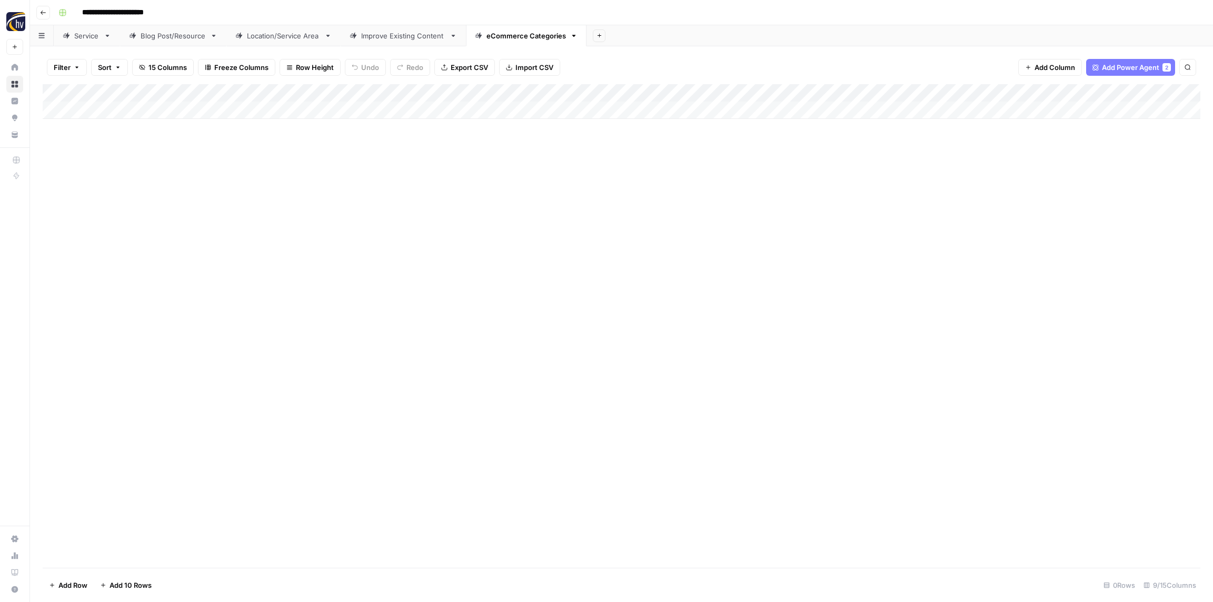
click at [872, 365] on div "Add Column" at bounding box center [621, 326] width 1157 height 484
click at [45, 12] on icon "button" at bounding box center [43, 13] width 5 height 4
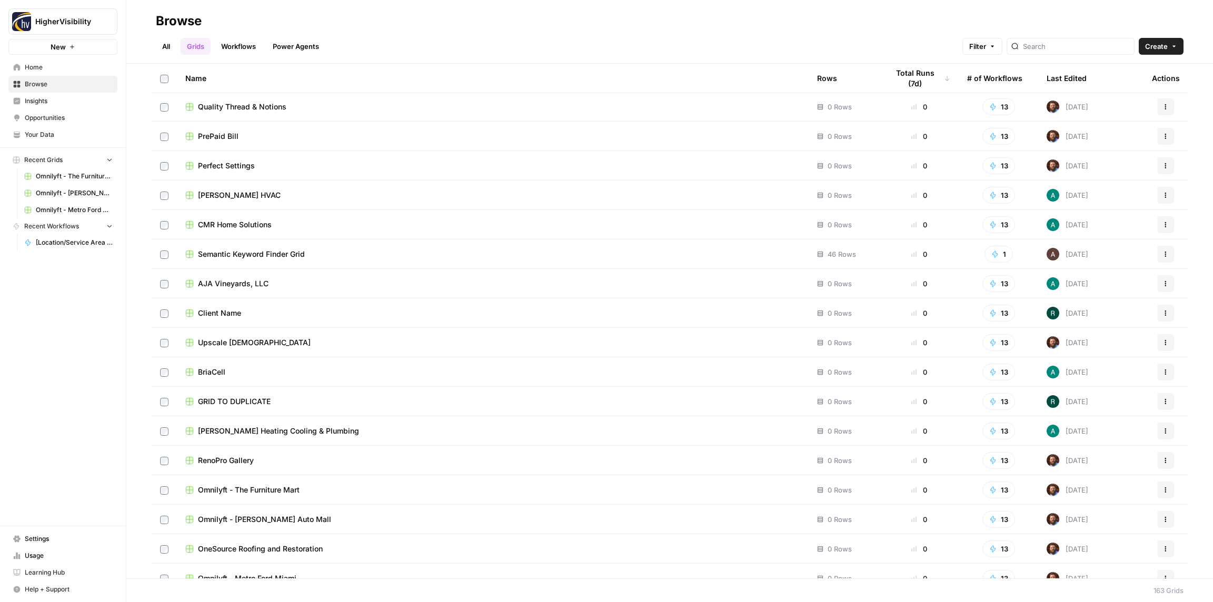
scroll to position [4222, 0]
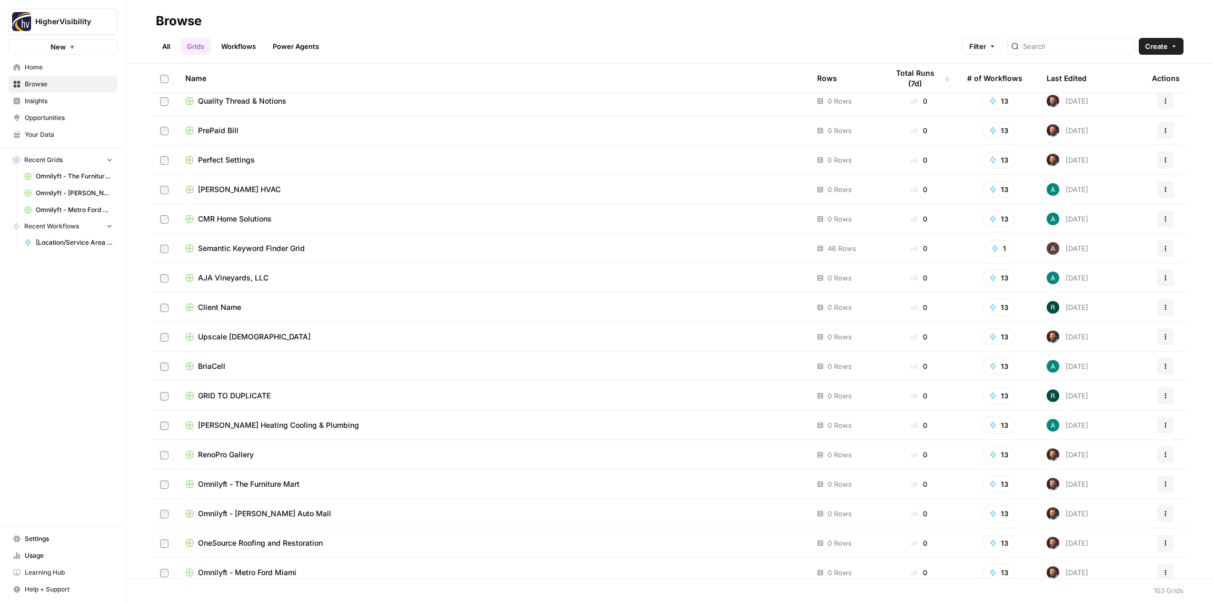
click at [1167, 396] on icon "button" at bounding box center [1165, 396] width 6 height 6
click at [1125, 423] on span "Duplicate" at bounding box center [1118, 420] width 84 height 11
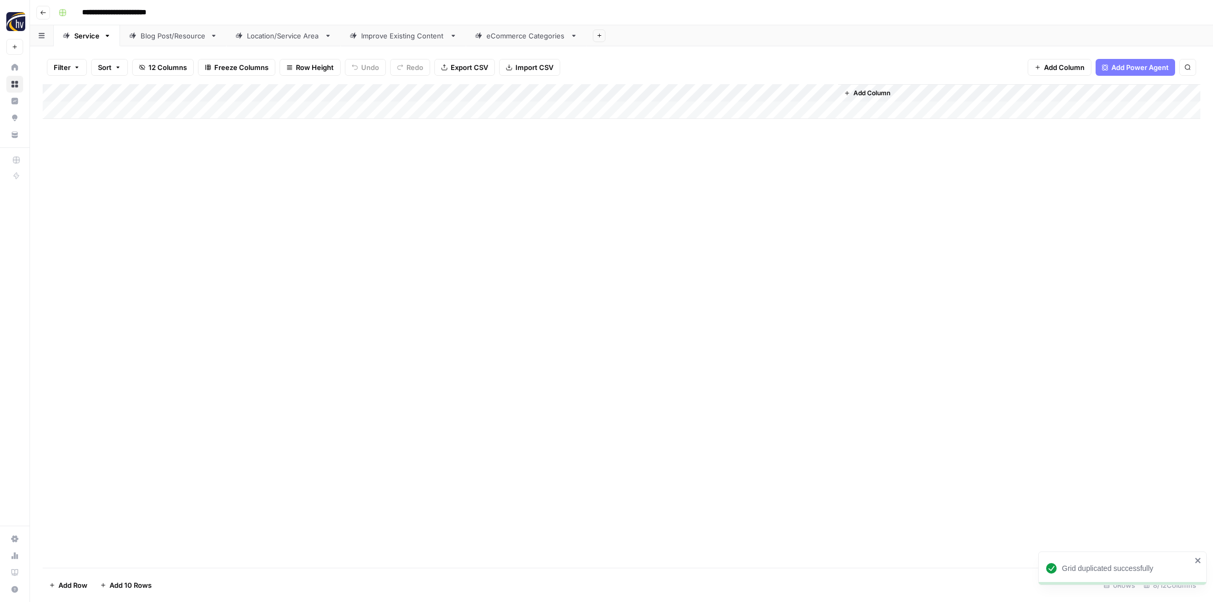
click at [117, 13] on input "**********" at bounding box center [131, 12] width 108 height 17
click at [116, 13] on input "**********" at bounding box center [131, 12] width 108 height 17
paste input
type input "**********"
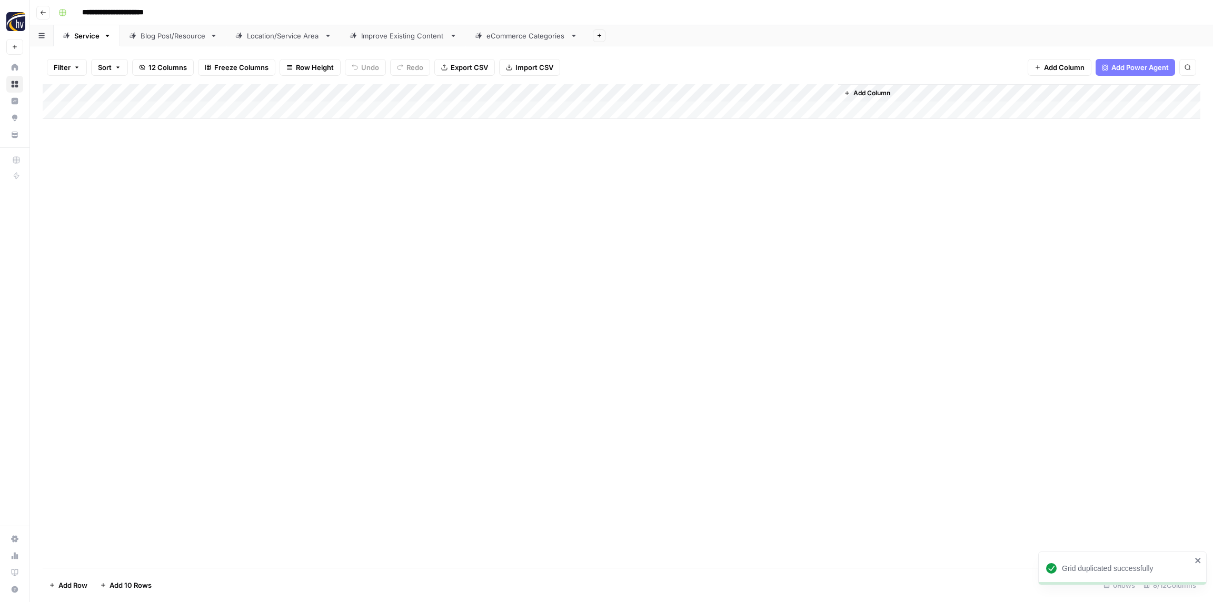
drag, startPoint x: 207, startPoint y: 11, endPoint x: 193, endPoint y: 9, distance: 13.8
click at [206, 11] on div "**********" at bounding box center [628, 12] width 1148 height 17
click at [138, 13] on input "**********" at bounding box center [124, 12] width 95 height 17
click at [124, 12] on input "**********" at bounding box center [124, 12] width 95 height 17
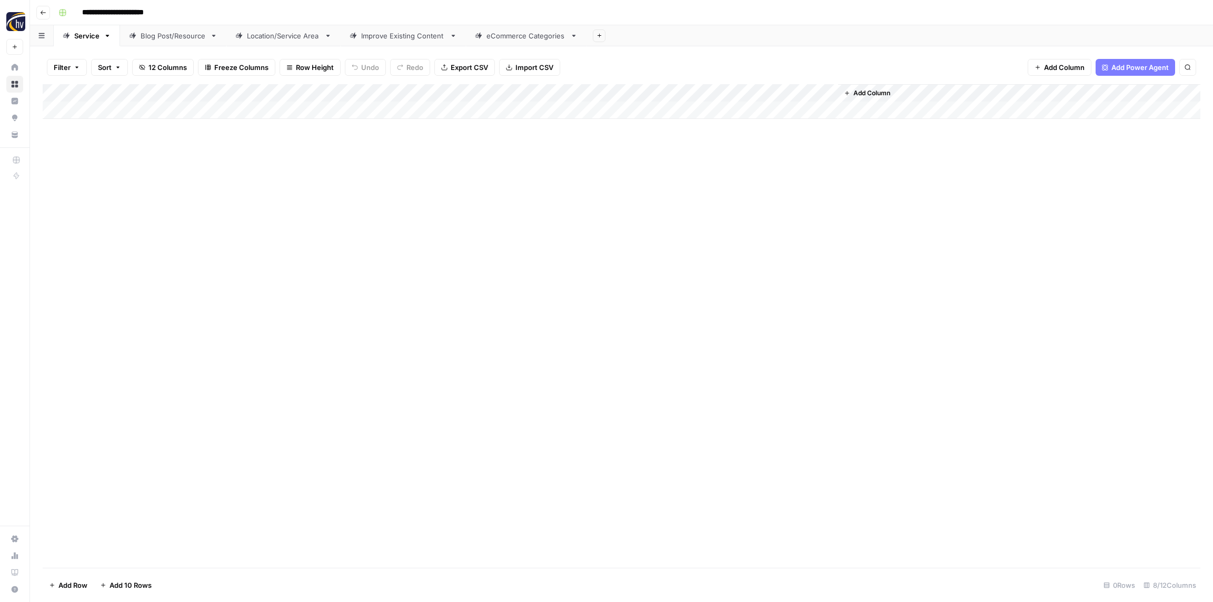
drag, startPoint x: 121, startPoint y: 12, endPoint x: 224, endPoint y: 13, distance: 103.2
click at [224, 13] on div "**********" at bounding box center [628, 12] width 1148 height 17
click at [210, 13] on div "**********" at bounding box center [628, 12] width 1148 height 17
drag, startPoint x: 254, startPoint y: 129, endPoint x: 248, endPoint y: 124, distance: 7.4
click at [253, 128] on div "Add Column" at bounding box center [621, 326] width 1157 height 484
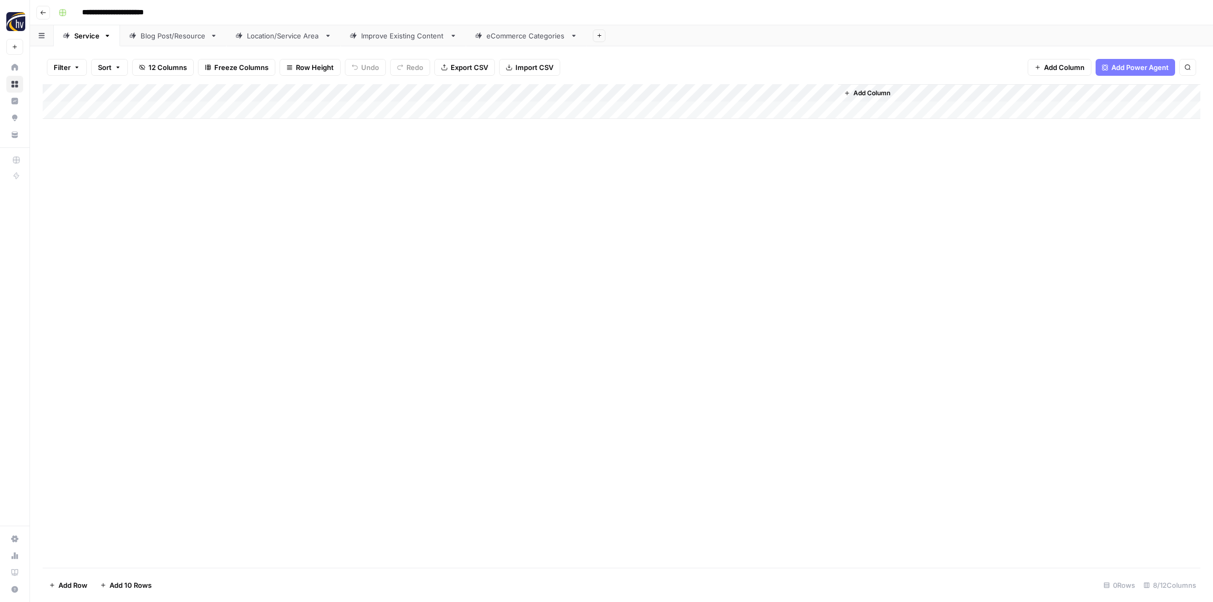
click at [229, 98] on div "Add Column" at bounding box center [621, 101] width 1157 height 35
click at [223, 179] on span "Configure Inputs" at bounding box center [241, 181] width 92 height 11
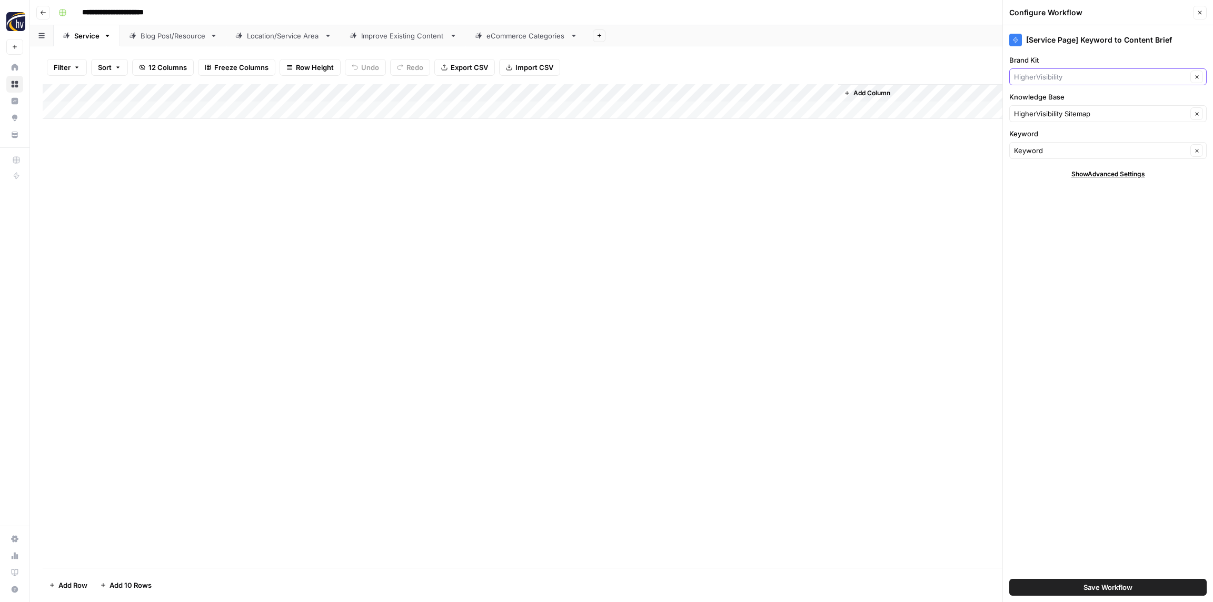
click at [1066, 78] on input "Brand Kit" at bounding box center [1100, 77] width 173 height 11
paste input "Comfort King"
type input "Comfort King"
click at [1053, 99] on span "Comfort King" at bounding box center [1105, 101] width 175 height 11
click at [1053, 113] on input "Knowledge Base" at bounding box center [1100, 113] width 173 height 11
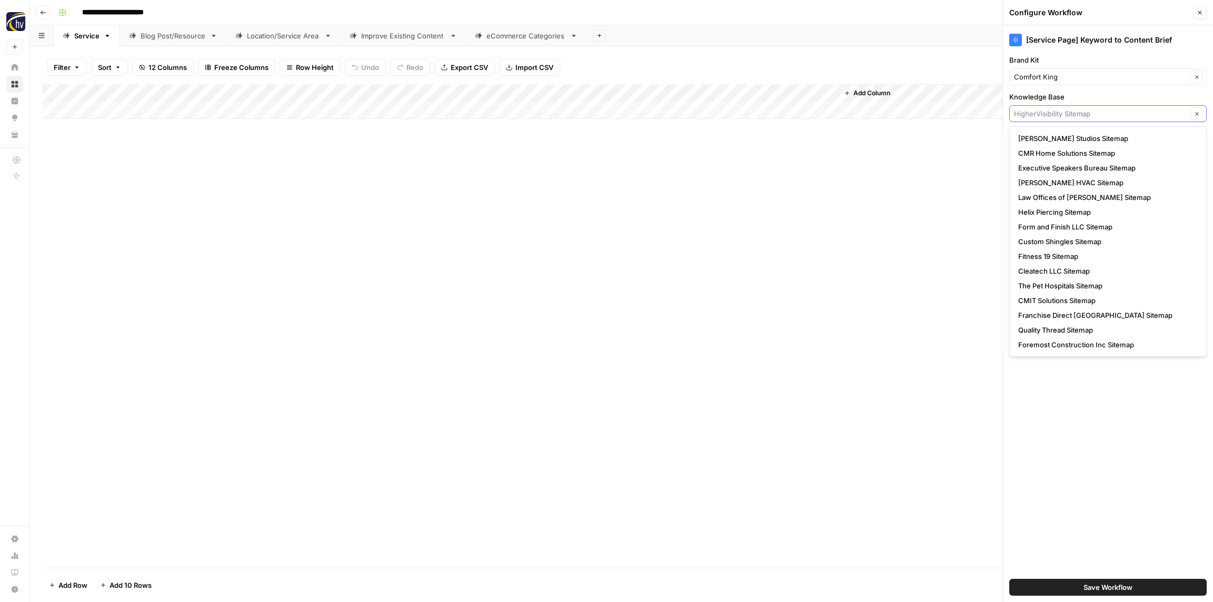
paste input "Comfort King"
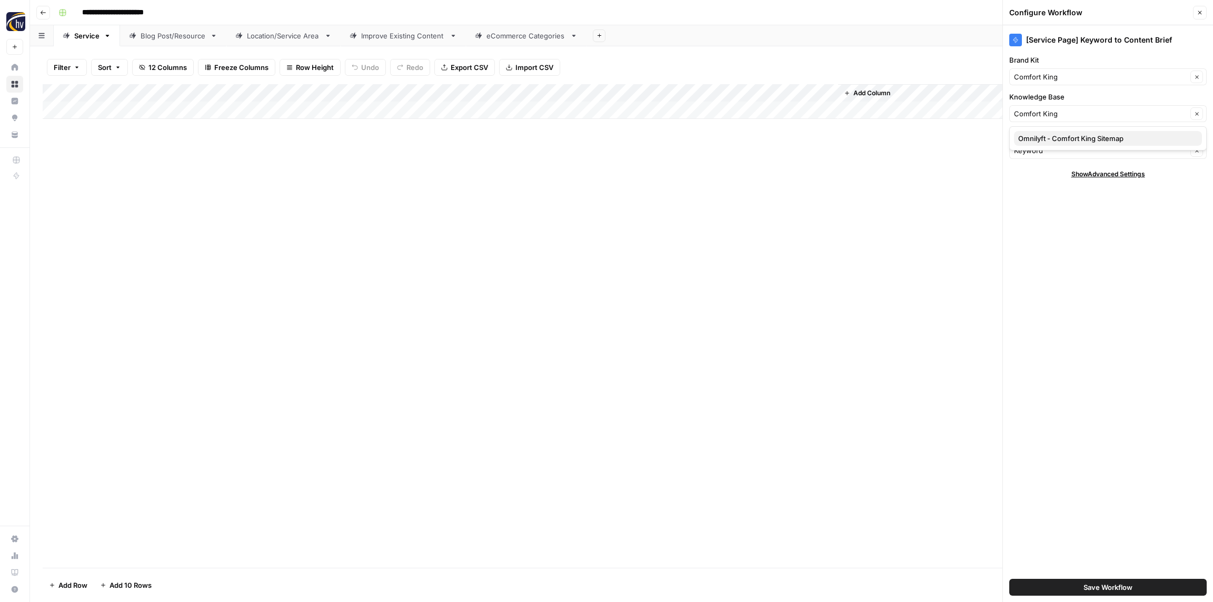
click at [1045, 137] on span "Omnilyft - Comfort King Sitemap" at bounding box center [1105, 138] width 175 height 11
type input "Omnilyft - Comfort King Sitemap"
click at [1086, 590] on span "Save Workflow" at bounding box center [1107, 587] width 49 height 11
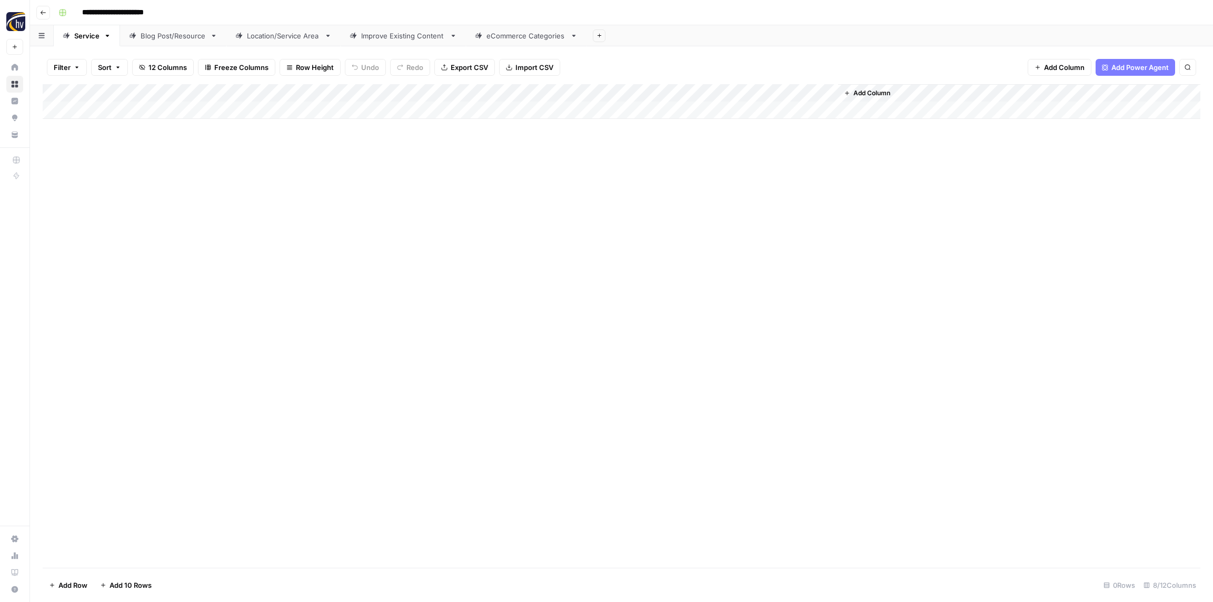
click at [712, 96] on div "Add Column" at bounding box center [621, 101] width 1157 height 35
click at [703, 185] on span "Configure Inputs" at bounding box center [714, 181] width 92 height 11
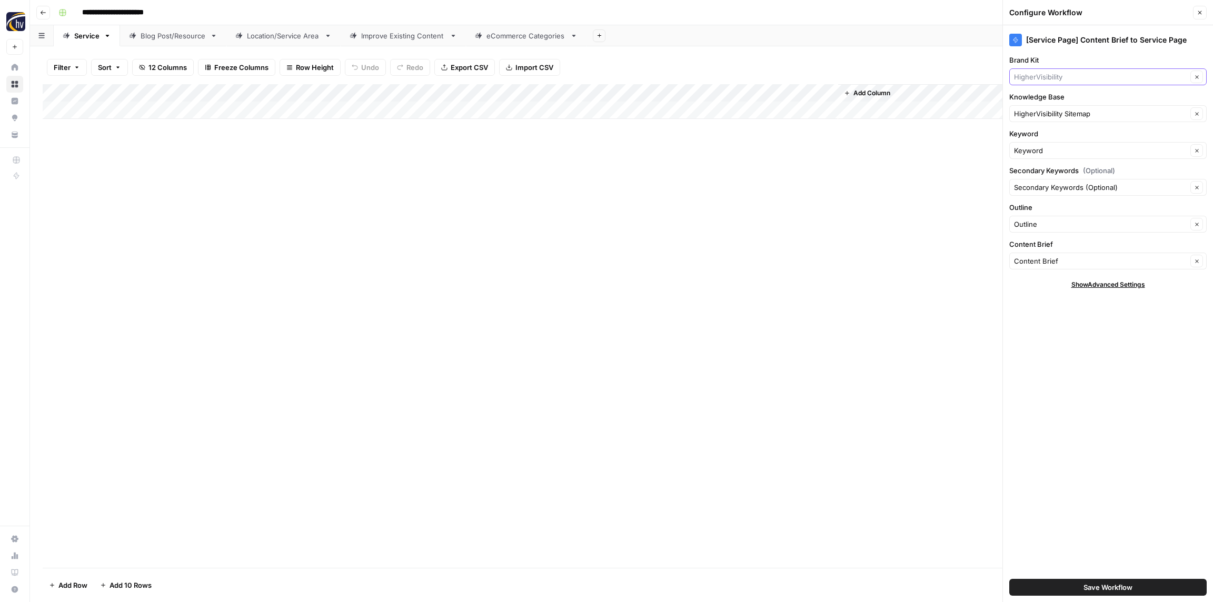
click at [1056, 76] on input "Brand Kit" at bounding box center [1100, 77] width 173 height 11
paste input "Comfort King"
type input "Comfort King"
click at [1044, 103] on span "Comfort King" at bounding box center [1105, 101] width 175 height 11
click at [1046, 112] on input "Knowledge Base" at bounding box center [1100, 113] width 173 height 11
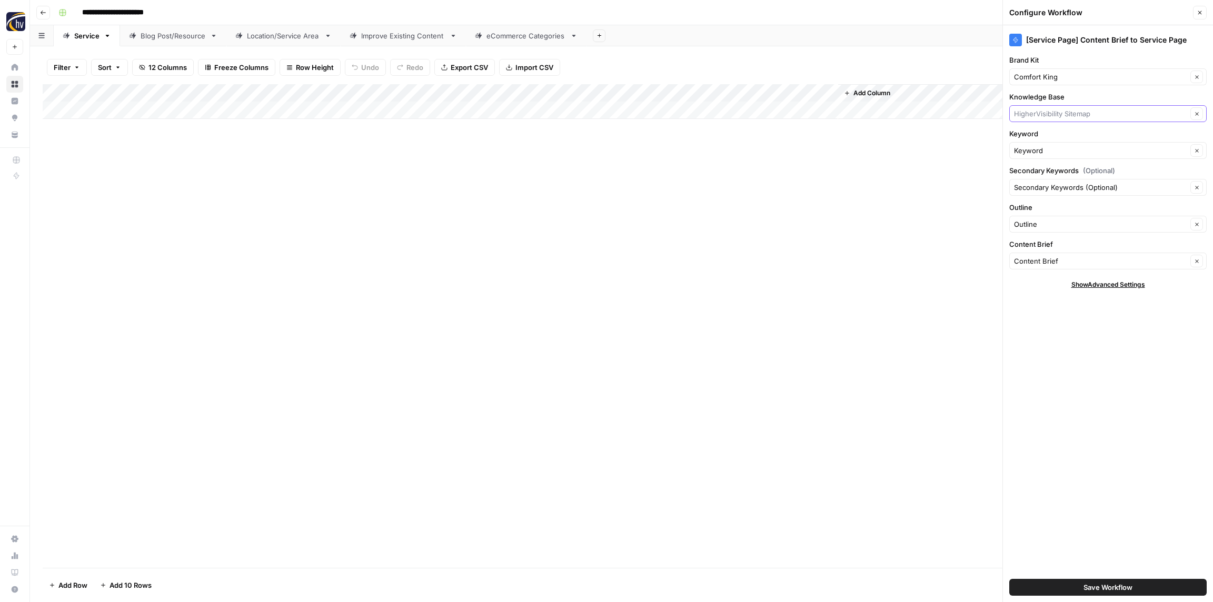
paste input "Comfort King"
click at [1040, 137] on span "Omnilyft - Comfort King Sitemap" at bounding box center [1105, 138] width 175 height 11
type input "Omnilyft - Comfort King Sitemap"
click at [1114, 589] on span "Save Workflow" at bounding box center [1107, 587] width 49 height 11
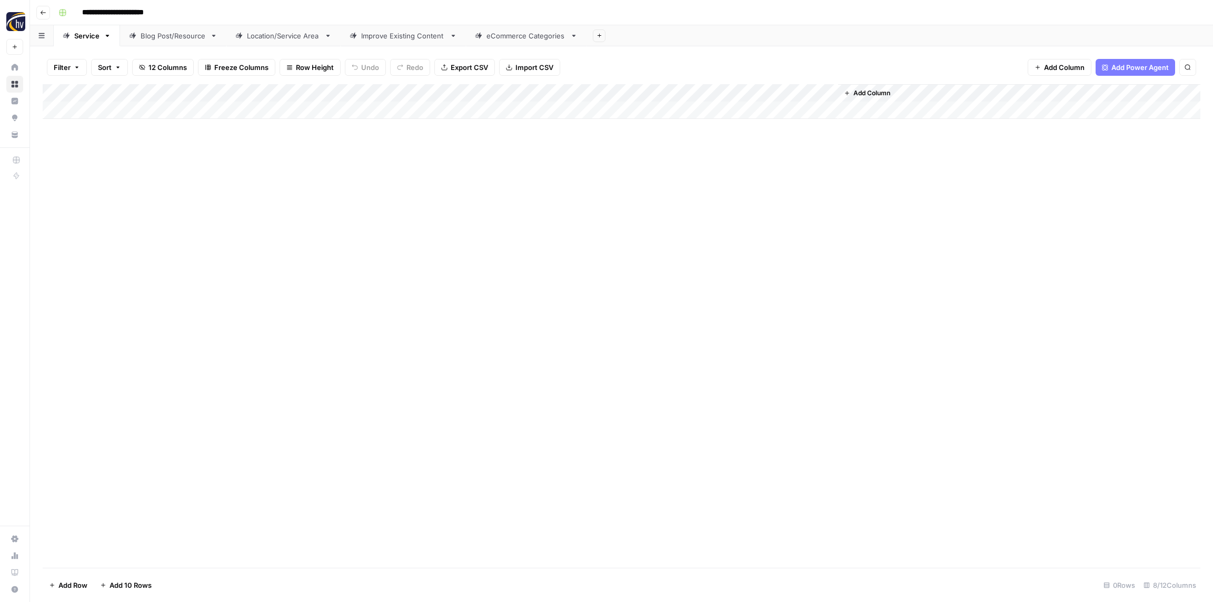
click at [177, 38] on div "Blog Post/Resource" at bounding box center [173, 36] width 65 height 11
click at [213, 89] on div "Add Column" at bounding box center [621, 101] width 1157 height 35
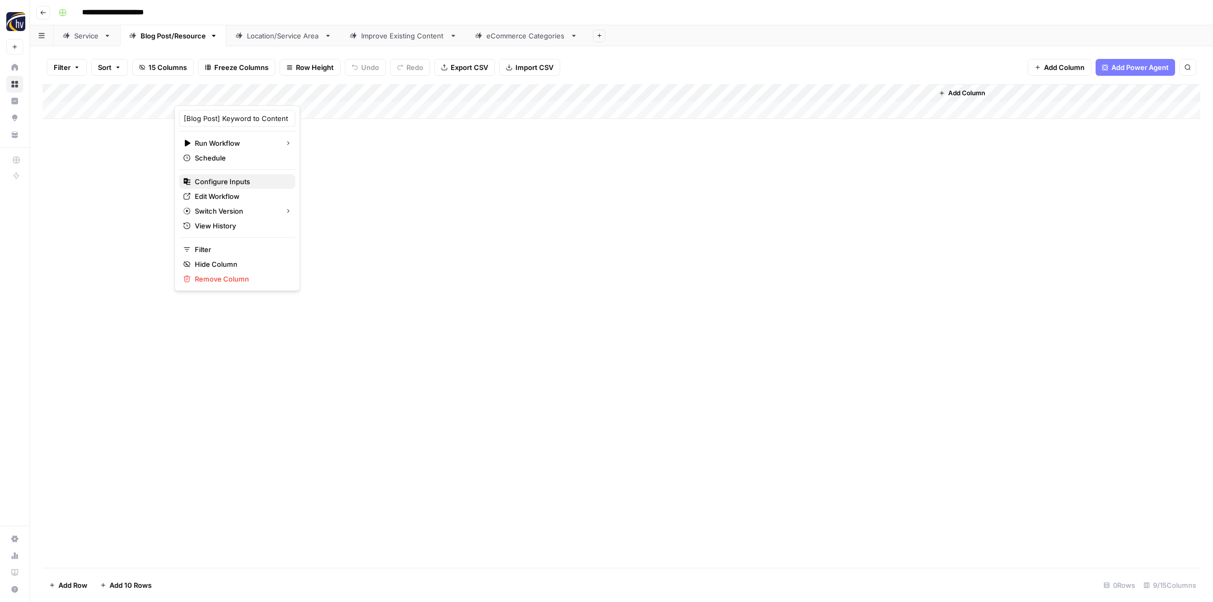
drag, startPoint x: 218, startPoint y: 182, endPoint x: 224, endPoint y: 183, distance: 5.3
click at [218, 183] on span "Configure Inputs" at bounding box center [241, 181] width 92 height 11
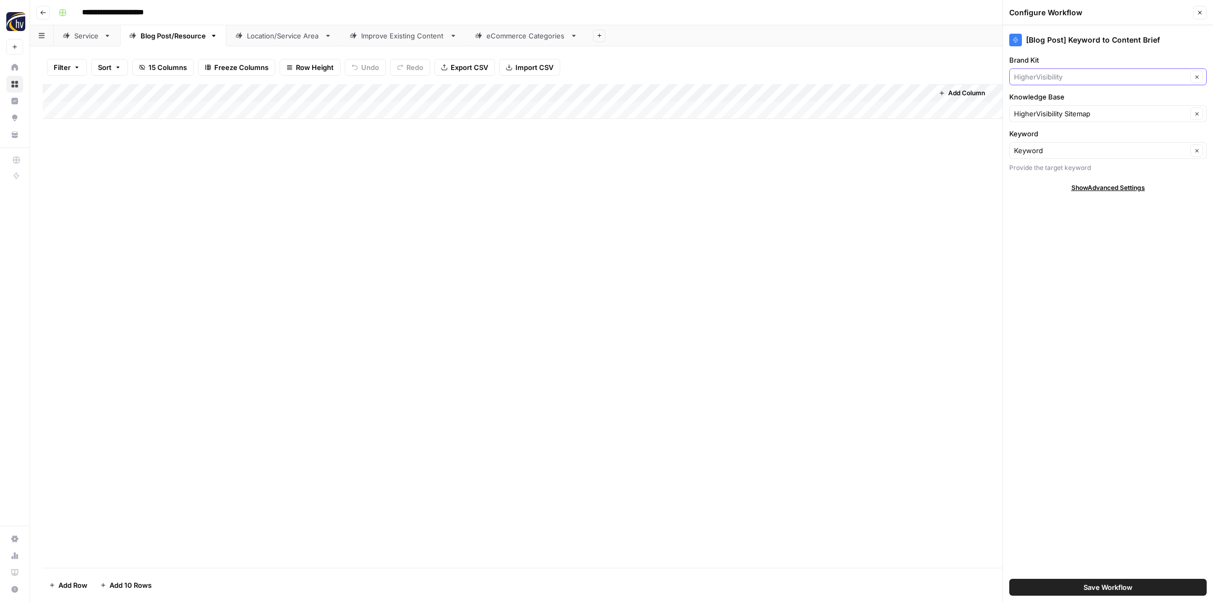
drag, startPoint x: 1041, startPoint y: 73, endPoint x: 1042, endPoint y: 79, distance: 5.8
click at [1041, 73] on input "Brand Kit" at bounding box center [1100, 77] width 173 height 11
paste input "Comfort King"
type input "Comfort King"
click at [1042, 100] on span "Comfort King" at bounding box center [1105, 101] width 175 height 11
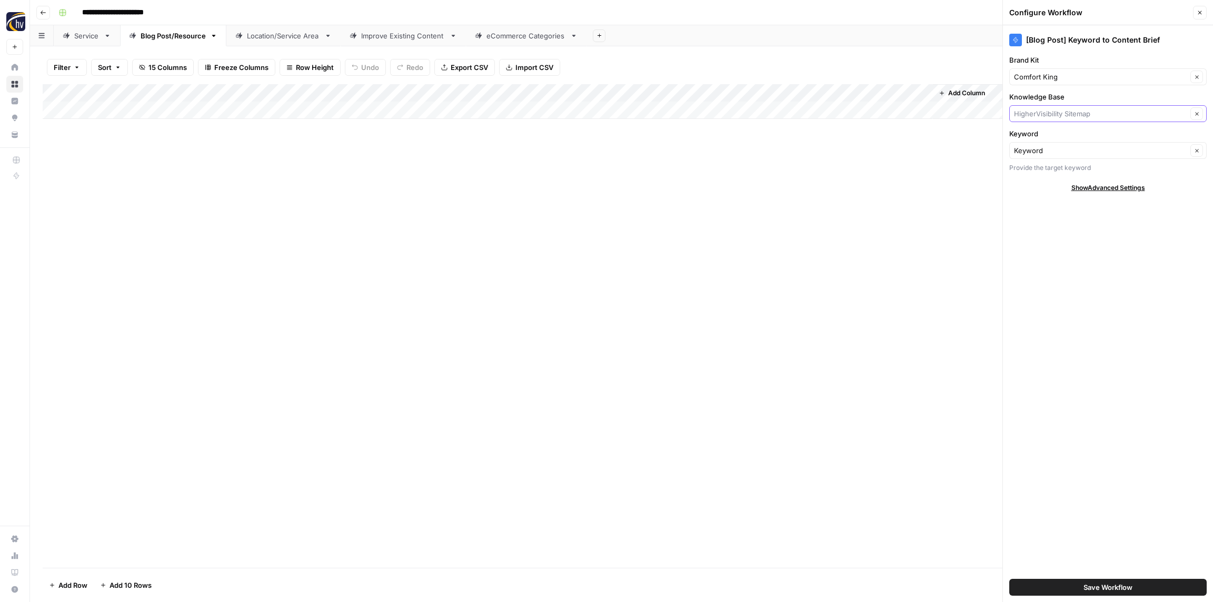
click at [1045, 112] on input "Knowledge Base" at bounding box center [1100, 113] width 173 height 11
paste input "Comfort King"
click at [1052, 134] on span "Omnilyft - Comfort King Sitemap" at bounding box center [1105, 138] width 175 height 11
type input "Omnilyft - Comfort King Sitemap"
click at [1093, 586] on span "Save Workflow" at bounding box center [1107, 587] width 49 height 11
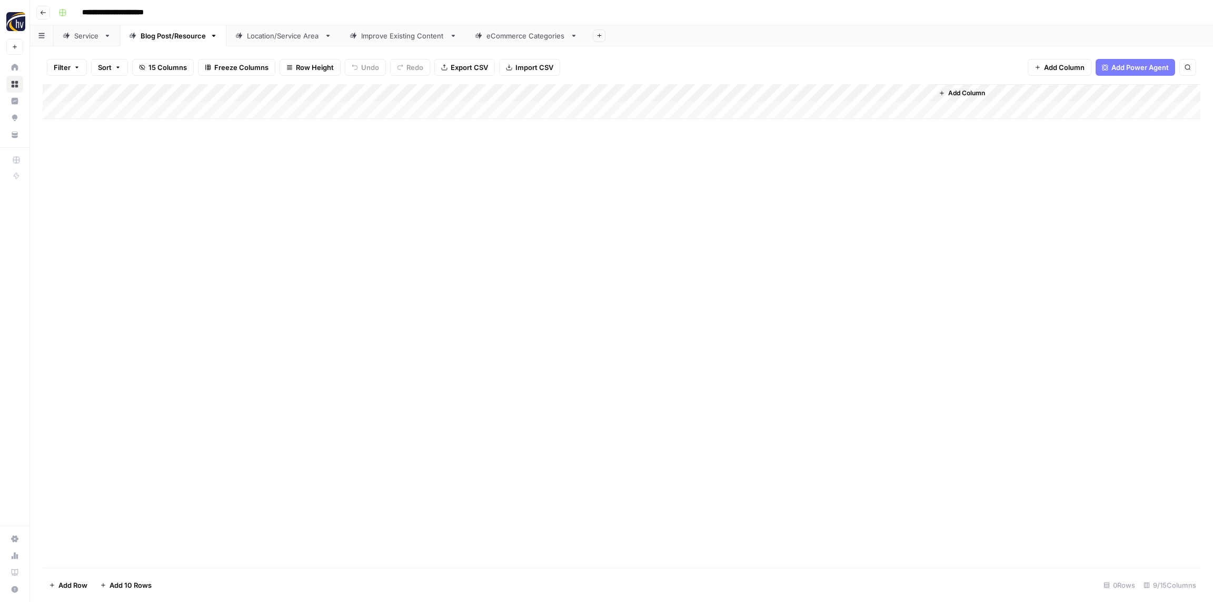
click at [771, 91] on div "Add Column" at bounding box center [621, 101] width 1157 height 35
click at [773, 179] on span "Configure Inputs" at bounding box center [809, 181] width 92 height 11
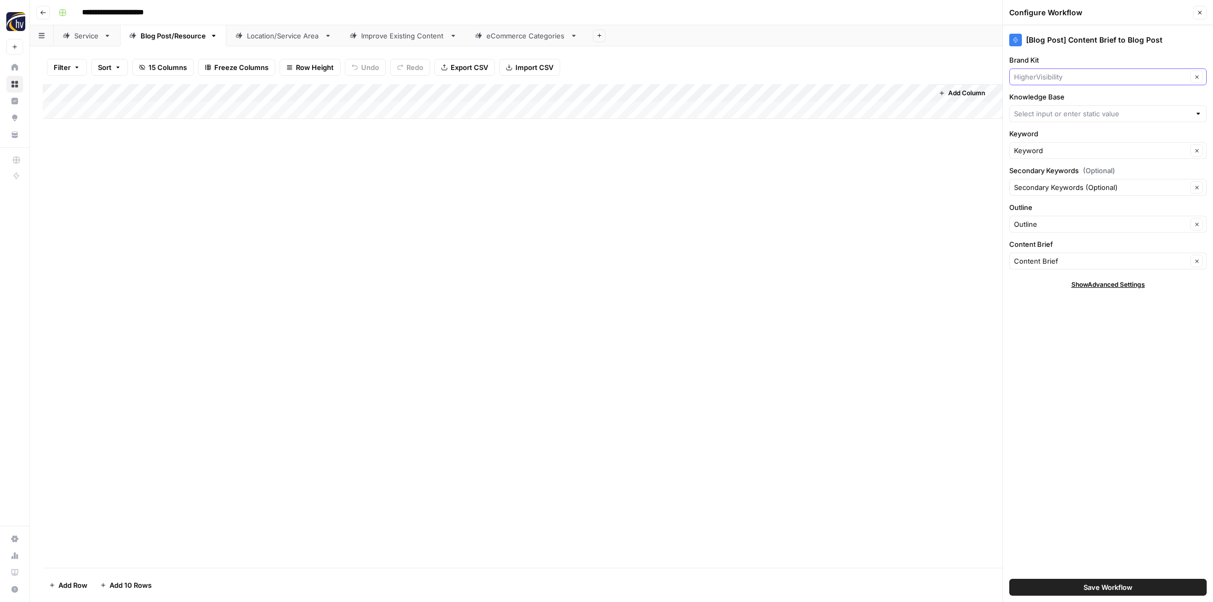
click at [1051, 74] on input "Brand Kit" at bounding box center [1100, 77] width 173 height 11
paste input "Comfort King"
type input "Comfort King"
click at [1051, 96] on span "Comfort King" at bounding box center [1105, 101] width 175 height 11
click at [1045, 109] on input "Knowledge Base" at bounding box center [1102, 113] width 176 height 11
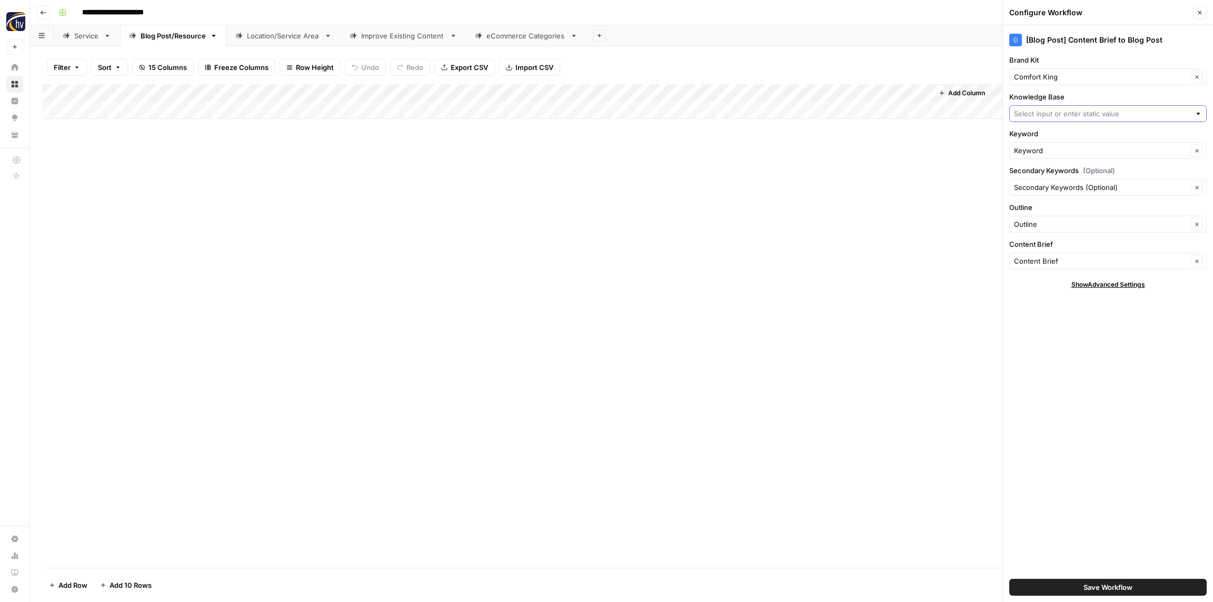
paste input "Comfort King"
drag, startPoint x: 1052, startPoint y: 133, endPoint x: 1049, endPoint y: 124, distance: 10.0
click at [1052, 133] on span "Omnilyft - Comfort King Sitemap" at bounding box center [1105, 138] width 175 height 11
type input "Omnilyft - Comfort King Sitemap"
click at [1099, 588] on span "Save Workflow" at bounding box center [1107, 587] width 49 height 11
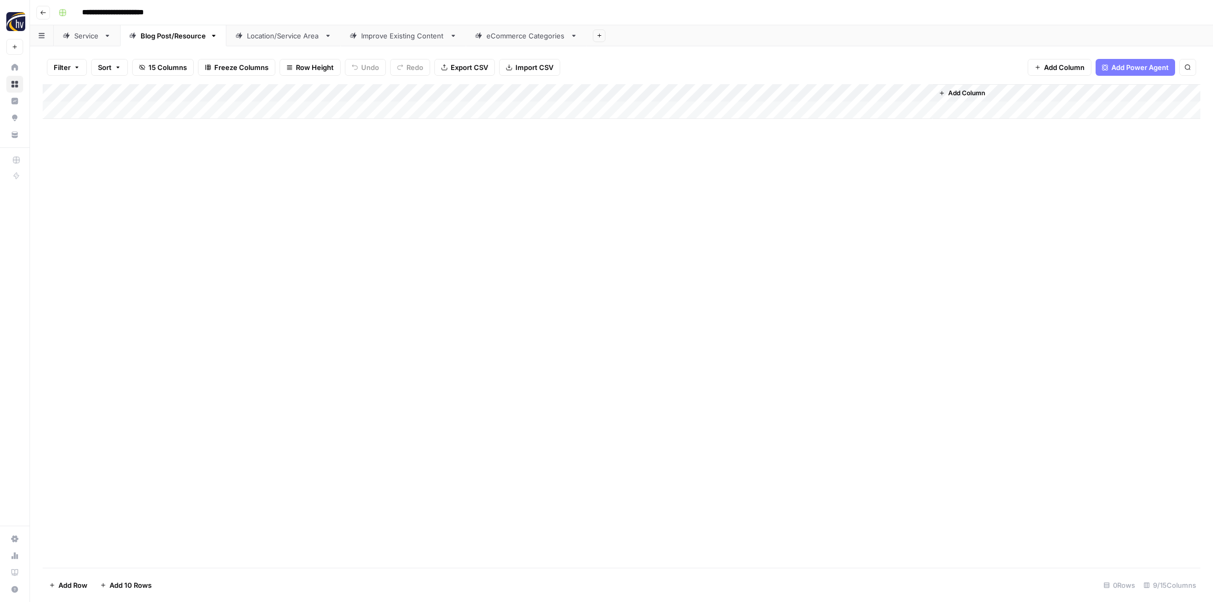
click at [271, 38] on div "Location/Service Area" at bounding box center [283, 36] width 73 height 11
click at [403, 97] on div "Add Column" at bounding box center [621, 101] width 1157 height 35
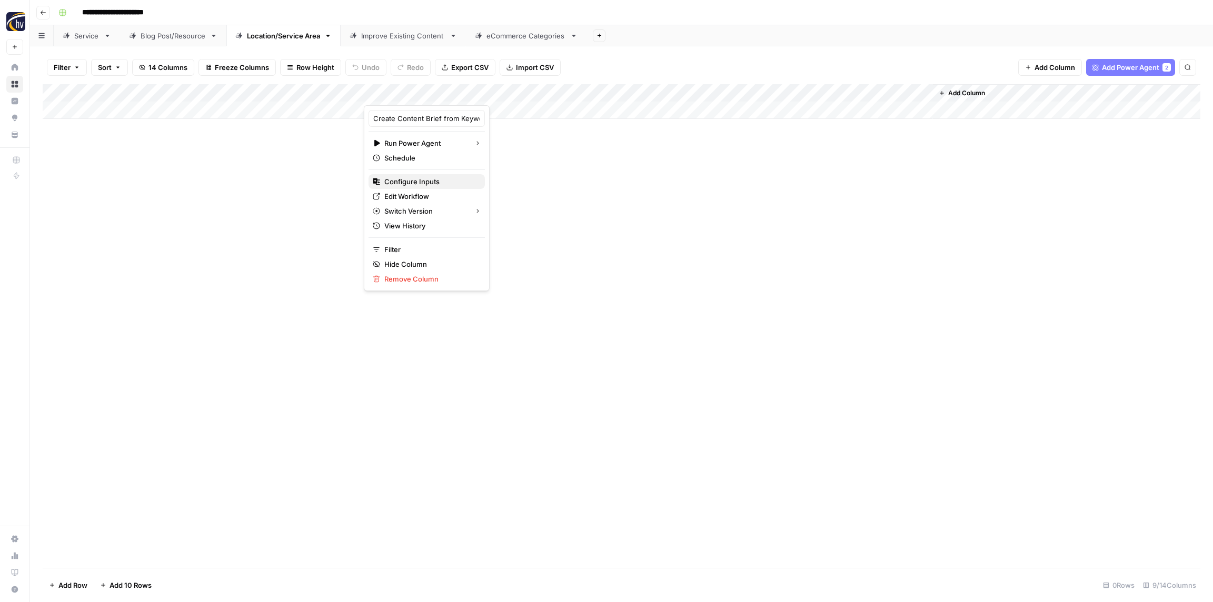
click at [411, 176] on span "Configure Inputs" at bounding box center [430, 181] width 92 height 11
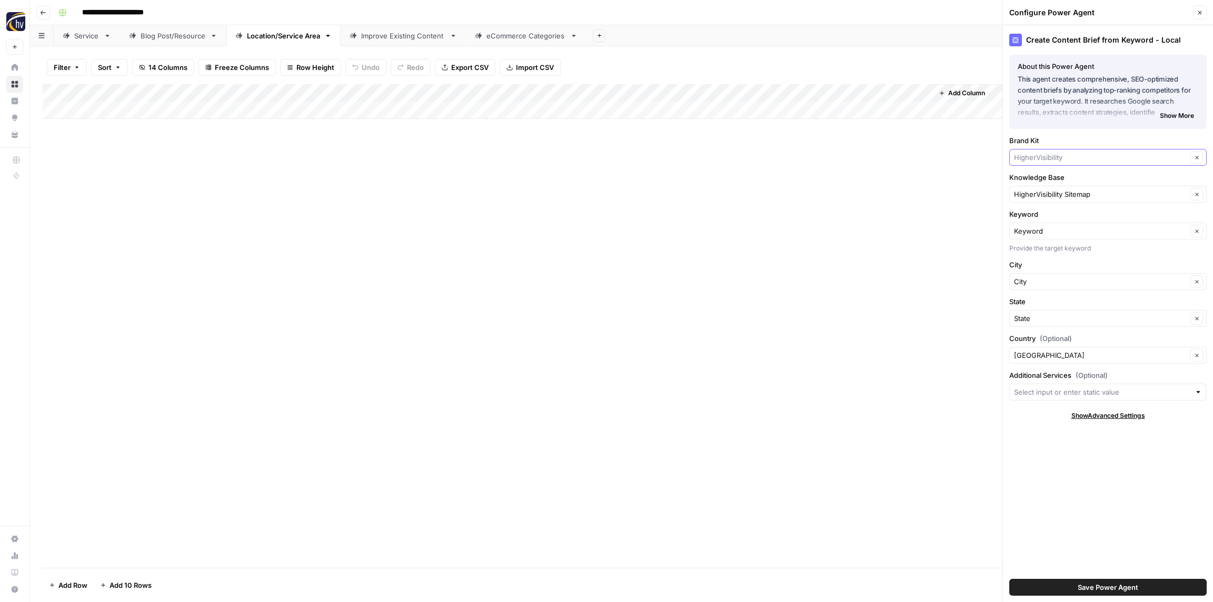
click at [1064, 157] on input "Brand Kit" at bounding box center [1100, 157] width 173 height 11
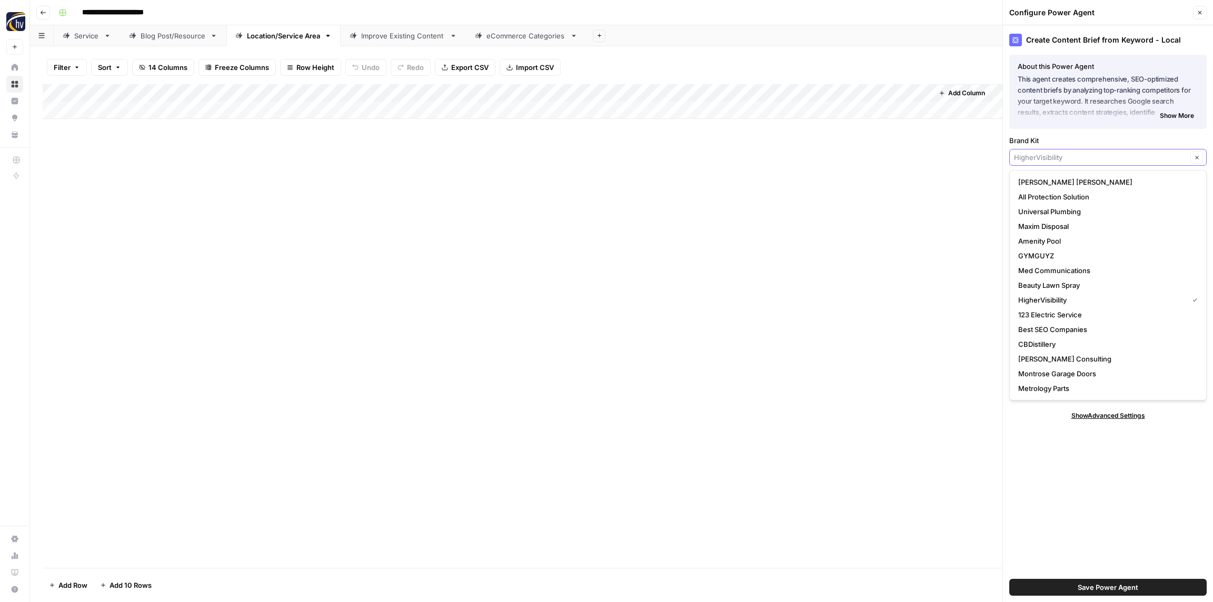
paste input "Comfort King"
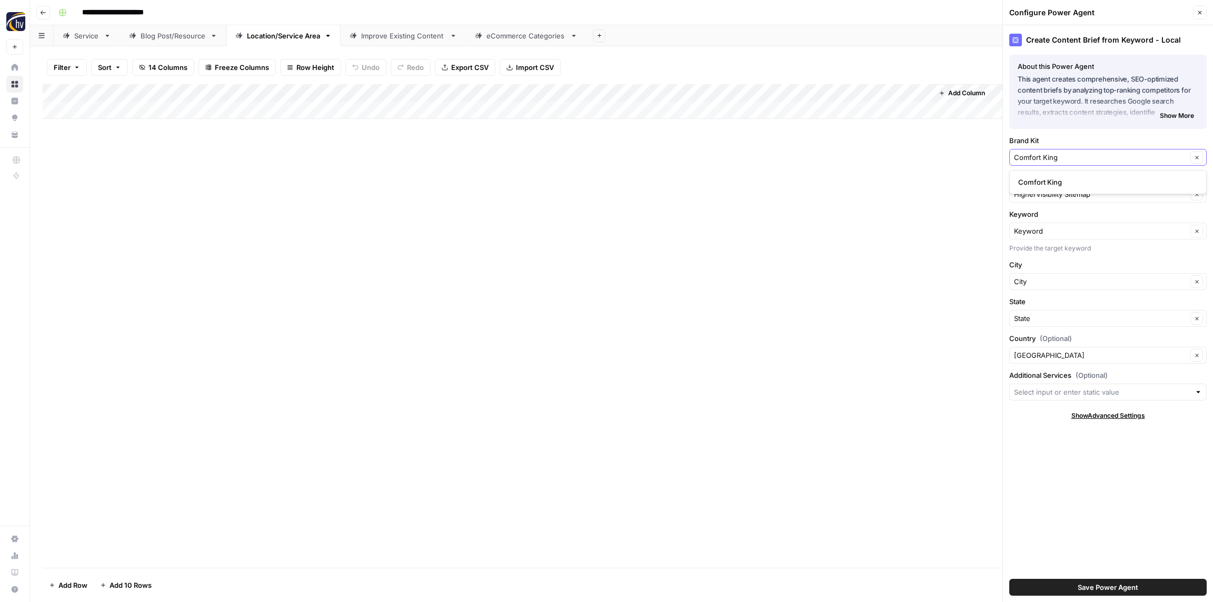
type input "Comfort King"
click at [1058, 182] on span "Comfort King" at bounding box center [1105, 182] width 175 height 11
click at [1059, 201] on div "HigherVisibility Sitemap Clear" at bounding box center [1107, 194] width 197 height 17
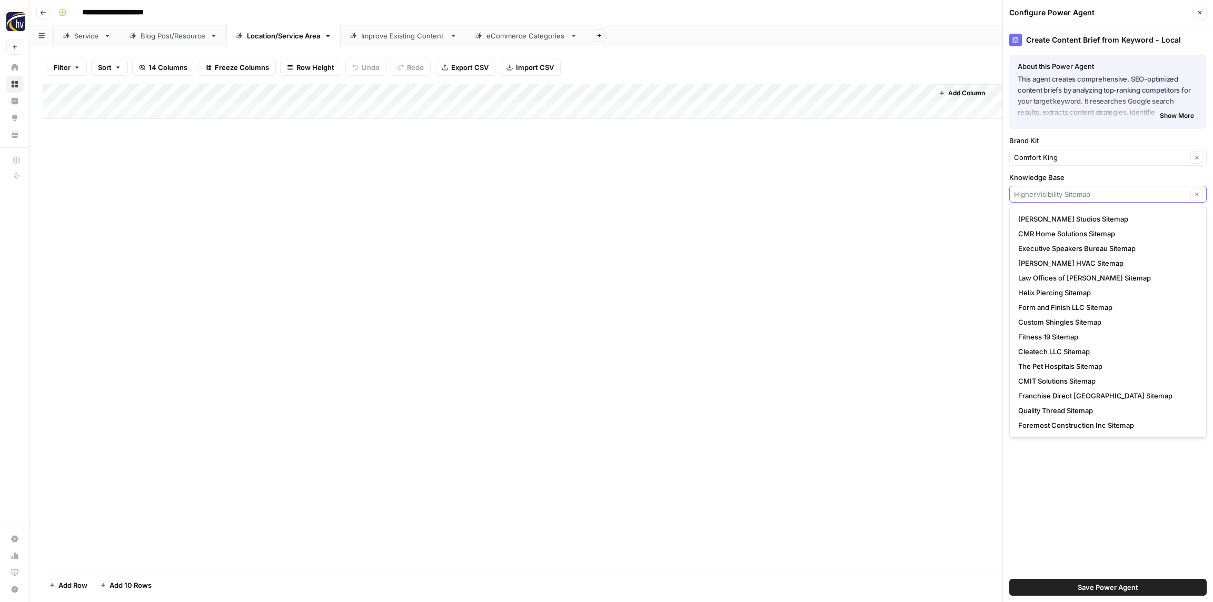
paste input "Comfort King"
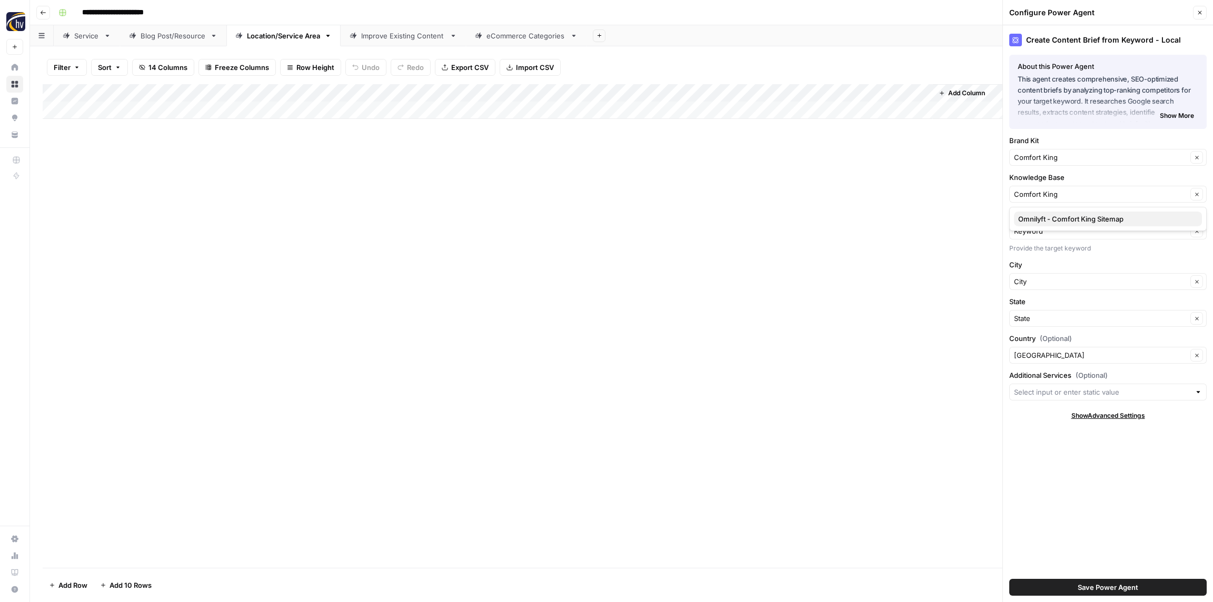
click at [1061, 222] on span "Omnilyft - Comfort King Sitemap" at bounding box center [1105, 219] width 175 height 11
type input "Omnilyft - Comfort King Sitemap"
click at [1092, 589] on span "Save Power Agent" at bounding box center [1107, 587] width 61 height 11
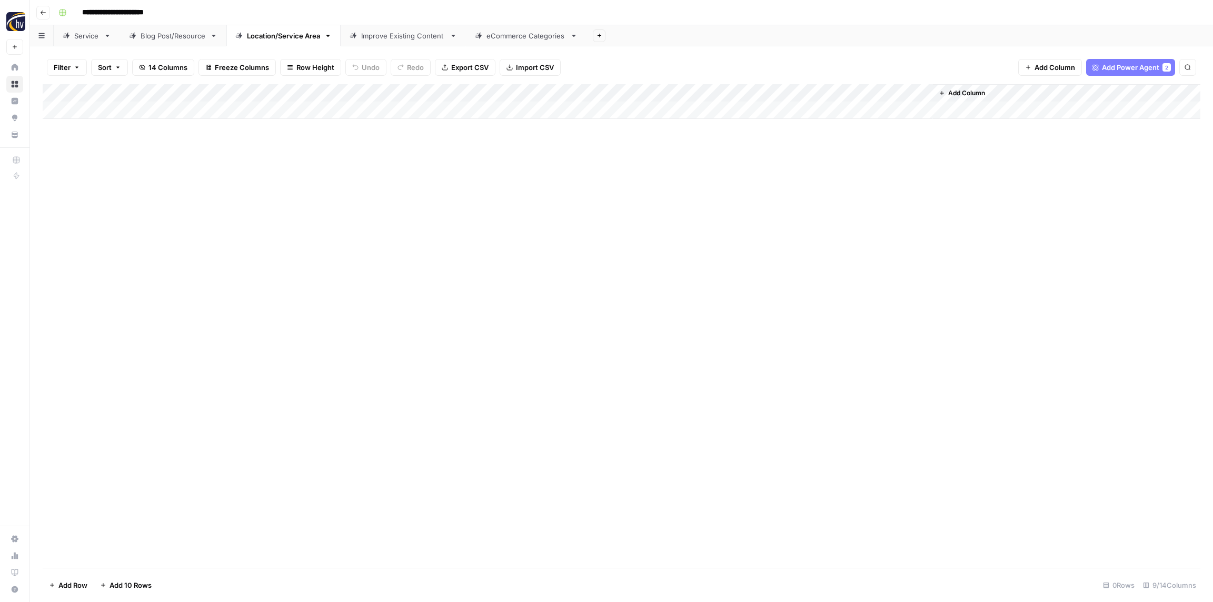
click at [789, 96] on div "Add Column" at bounding box center [621, 101] width 1157 height 35
click at [786, 182] on span "Configure Inputs" at bounding box center [809, 181] width 92 height 11
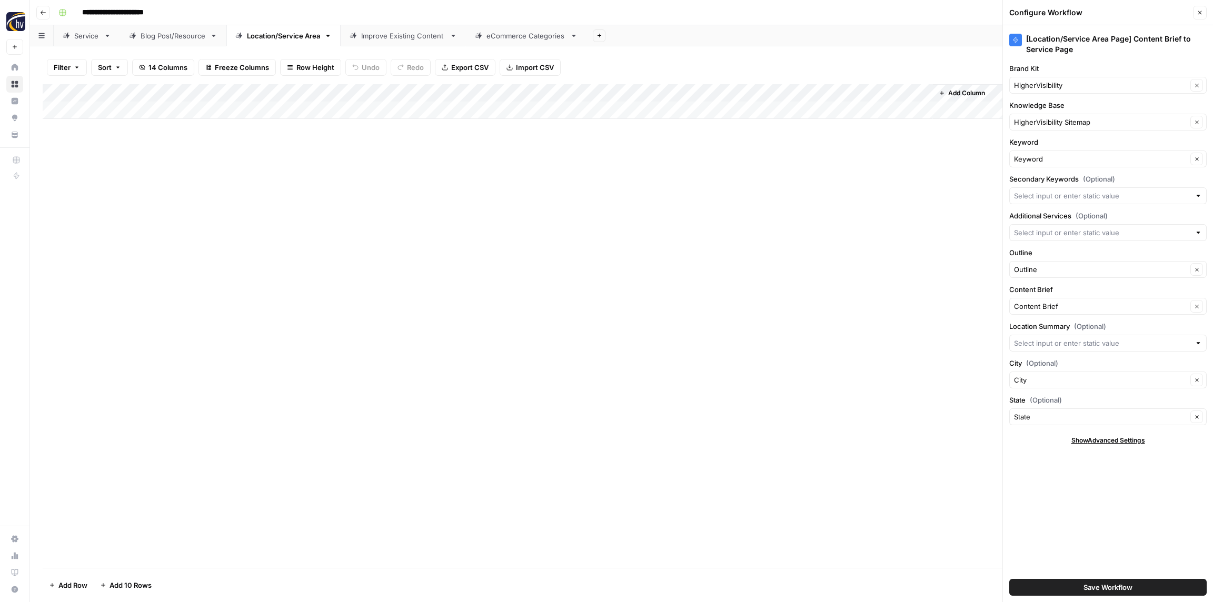
click at [1077, 91] on div "HigherVisibility Clear" at bounding box center [1107, 85] width 197 height 17
paste input "Comfort King"
type input "Comfort King"
click at [1074, 109] on span "Comfort King" at bounding box center [1105, 110] width 175 height 11
click at [1064, 119] on input "Knowledge Base" at bounding box center [1100, 122] width 173 height 11
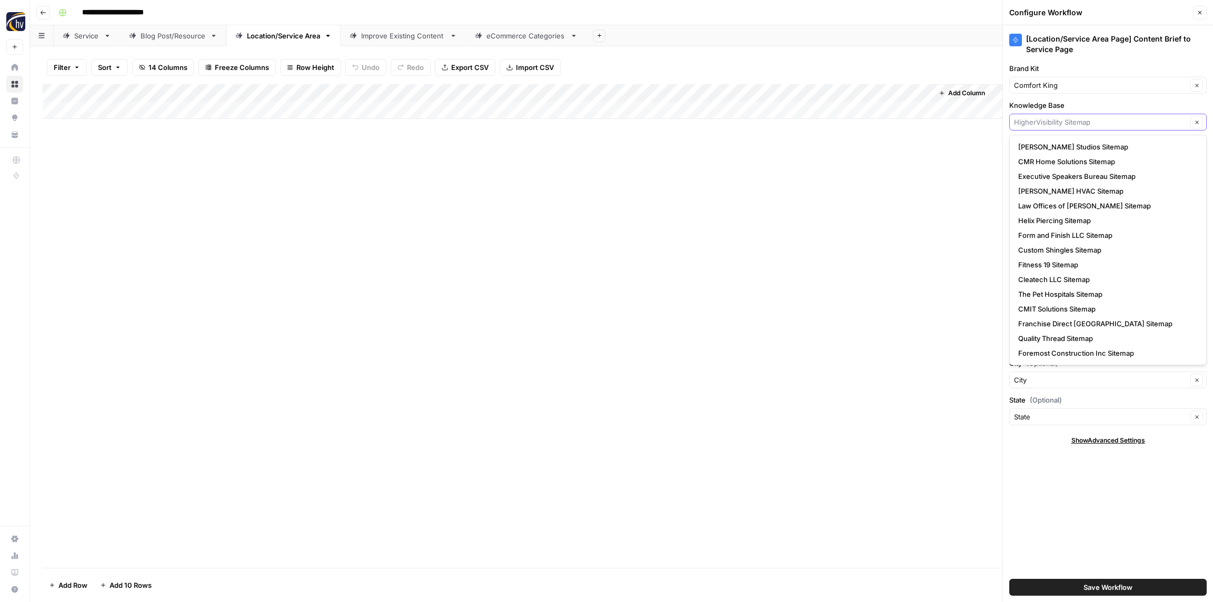
paste input "Comfort King"
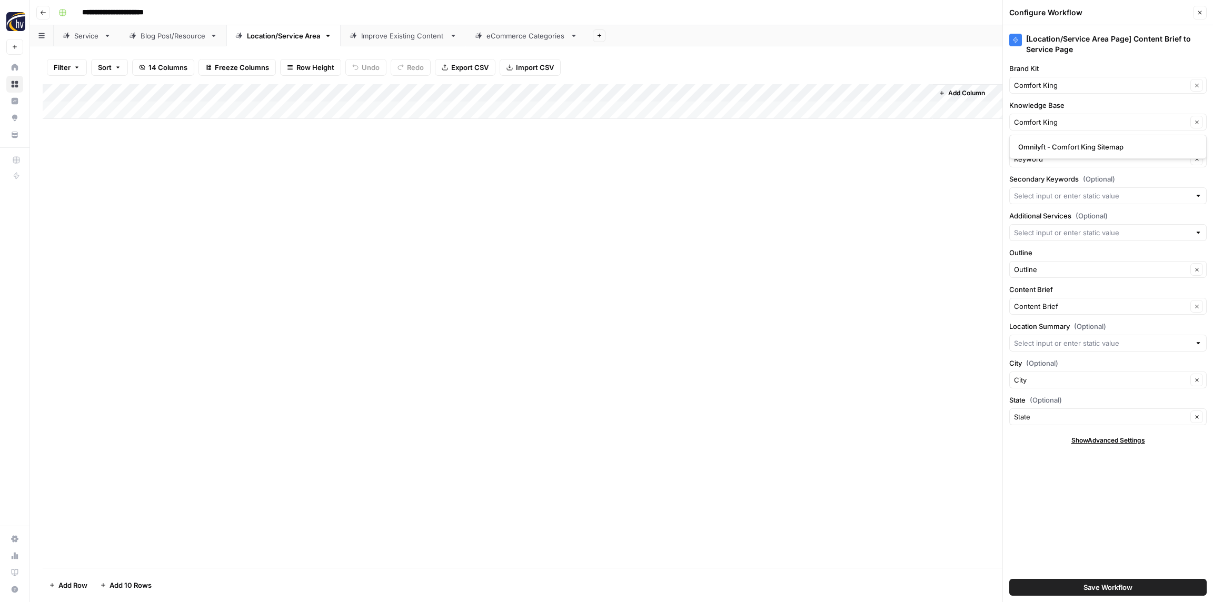
click at [1060, 138] on div "Omnilyft - Comfort King Sitemap" at bounding box center [1107, 147] width 197 height 24
click at [1057, 146] on span "Omnilyft - Comfort King Sitemap" at bounding box center [1105, 147] width 175 height 11
type input "Omnilyft - Comfort King Sitemap"
click at [1131, 585] on span "Save Workflow" at bounding box center [1107, 587] width 49 height 11
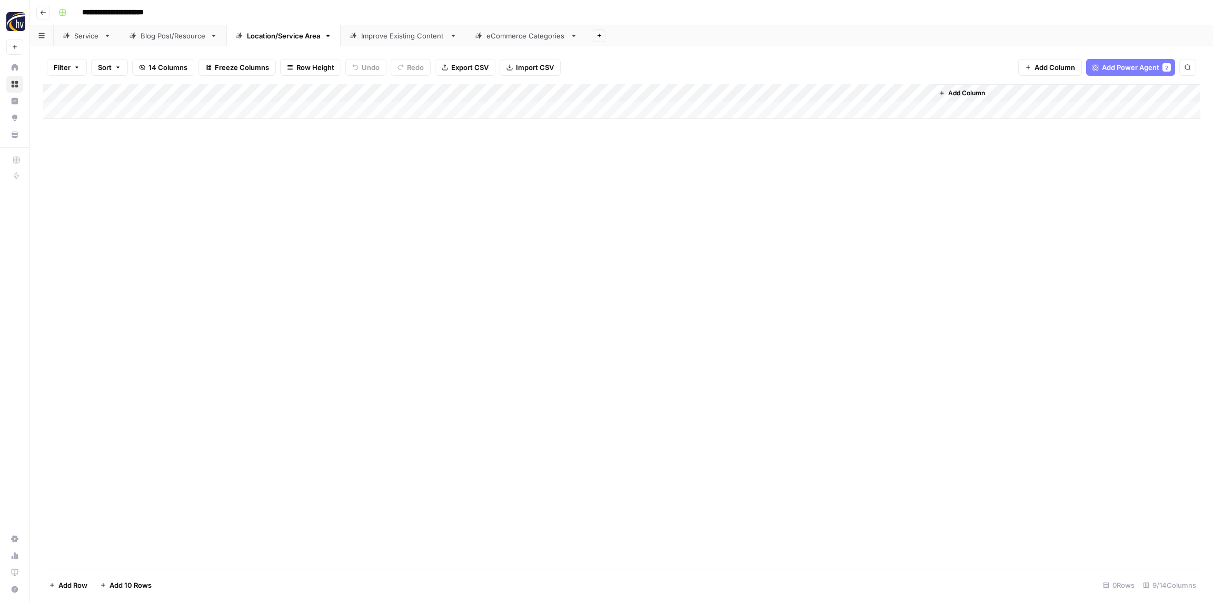
click at [382, 37] on div "Improve Existing Content" at bounding box center [403, 36] width 84 height 11
click at [364, 91] on div "Add Column" at bounding box center [621, 101] width 1157 height 35
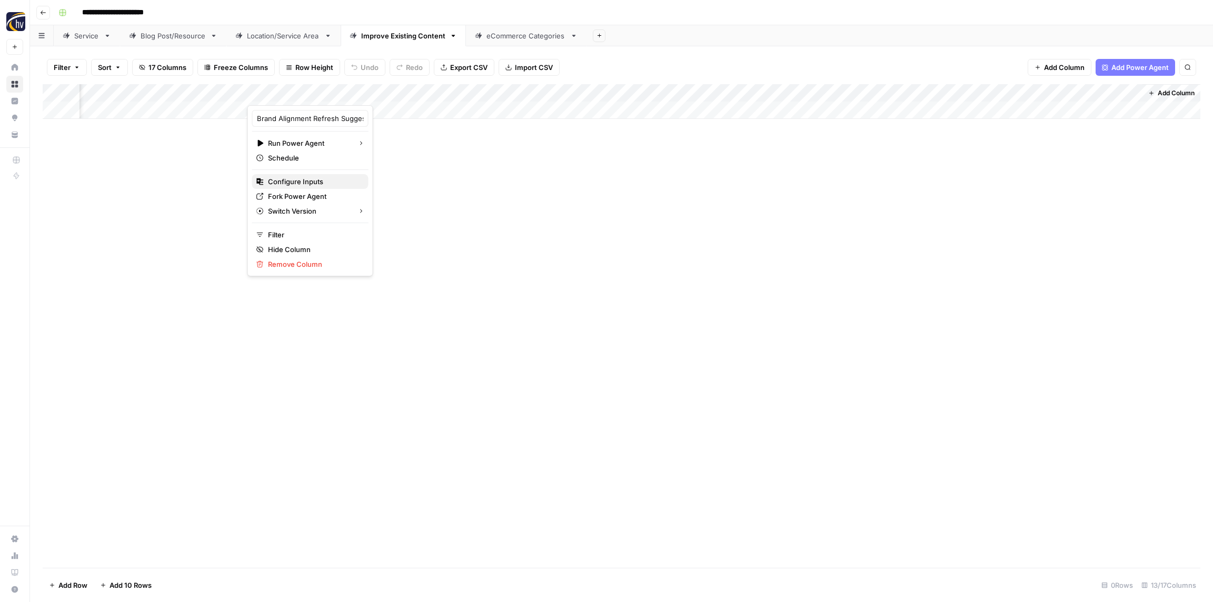
click at [306, 182] on span "Configure Inputs" at bounding box center [314, 181] width 92 height 11
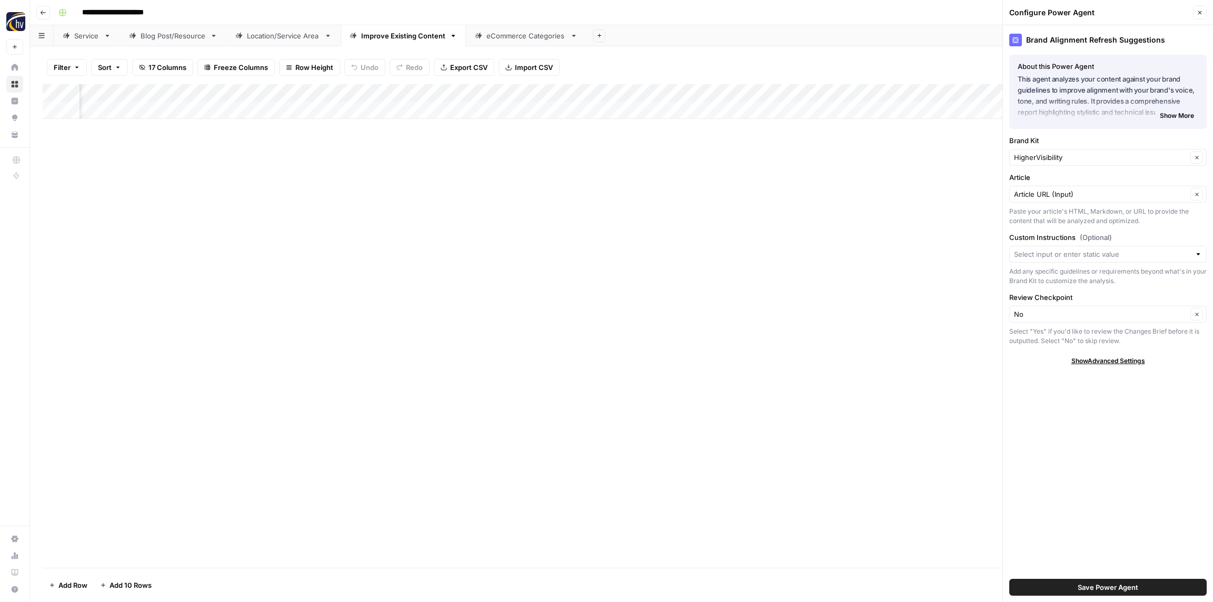
click at [1092, 148] on div "Brand Kit HigherVisibility Clear" at bounding box center [1107, 150] width 197 height 31
click at [1082, 157] on input "Brand Kit" at bounding box center [1100, 157] width 173 height 11
paste input "Comfort King"
type input "Comfort King"
click at [1063, 181] on span "Comfort King" at bounding box center [1105, 182] width 175 height 11
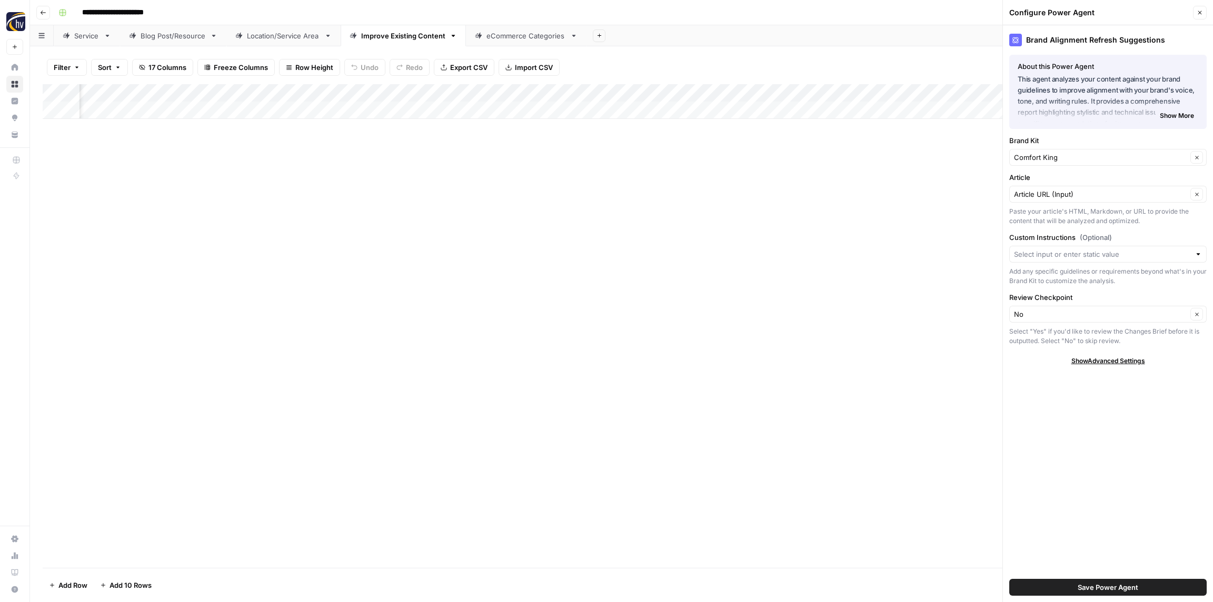
click at [1131, 594] on button "Save Power Agent" at bounding box center [1107, 587] width 197 height 17
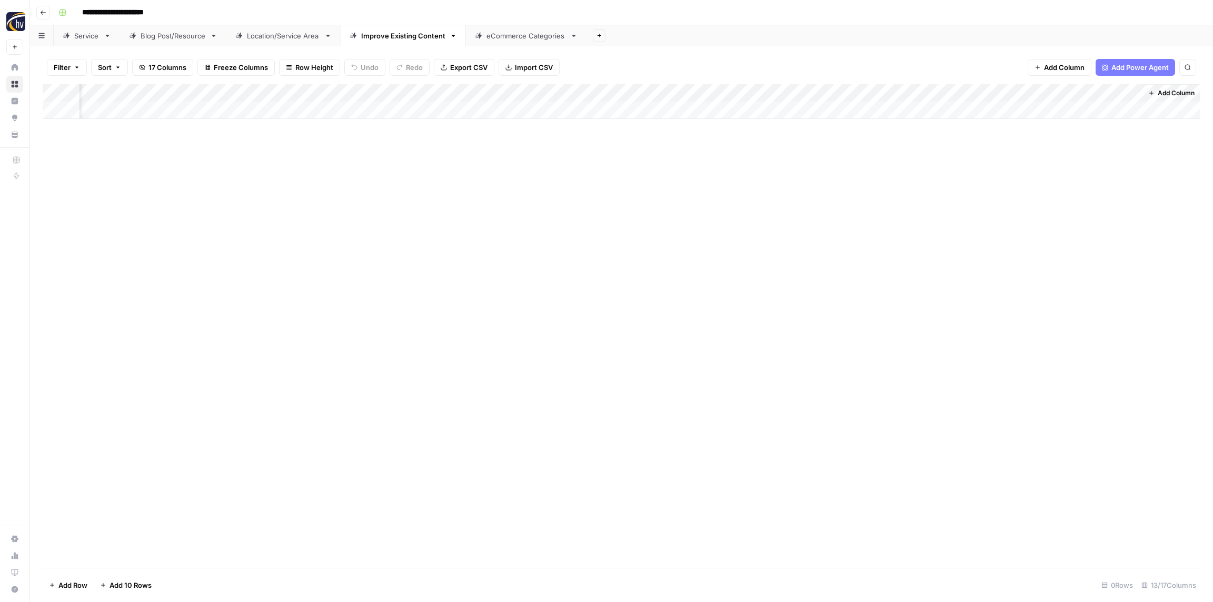
click at [585, 95] on div "Add Column" at bounding box center [621, 101] width 1157 height 35
click at [569, 185] on span "Configure Inputs" at bounding box center [582, 181] width 92 height 11
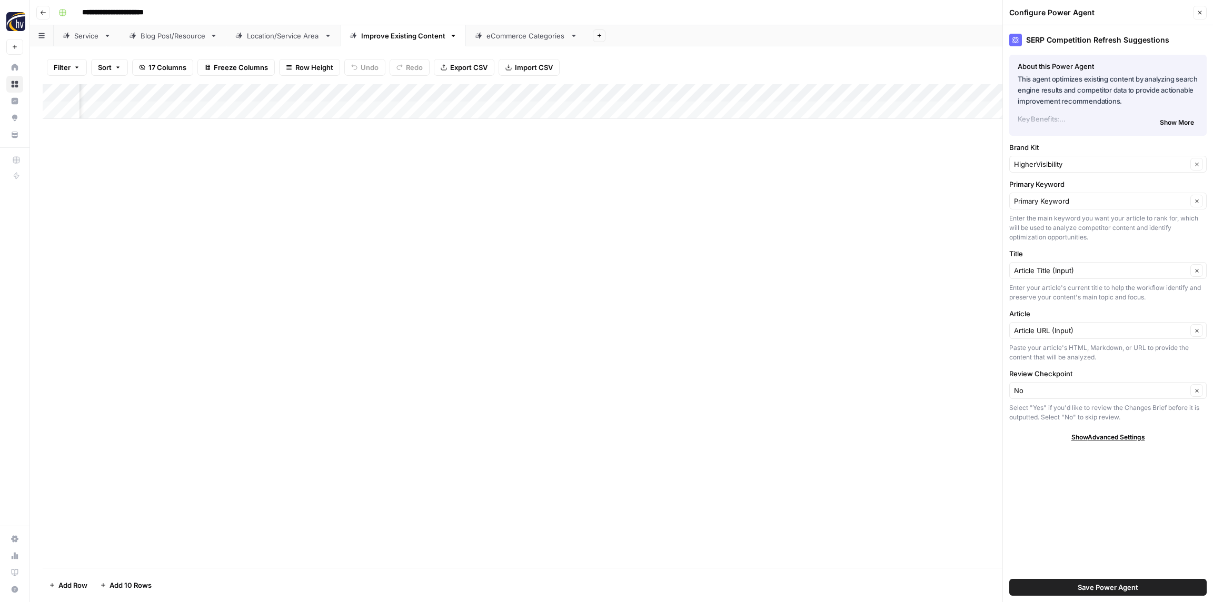
click at [1040, 169] on div "HigherVisibility Clear" at bounding box center [1107, 164] width 197 height 17
paste input "Comfort King"
type input "Comfort King"
click at [1047, 189] on span "Comfort King" at bounding box center [1105, 189] width 175 height 11
click at [1100, 583] on span "Save Power Agent" at bounding box center [1107, 587] width 61 height 11
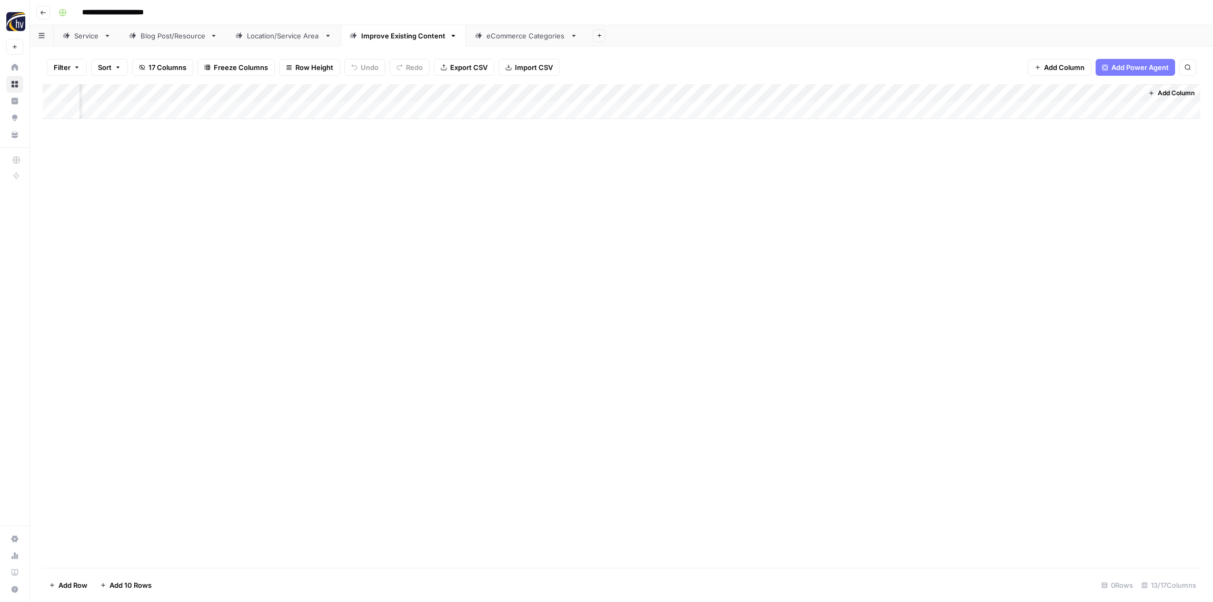
click at [837, 94] on div "Add Column" at bounding box center [621, 101] width 1157 height 35
click at [828, 183] on span "Configure Inputs" at bounding box center [854, 181] width 92 height 11
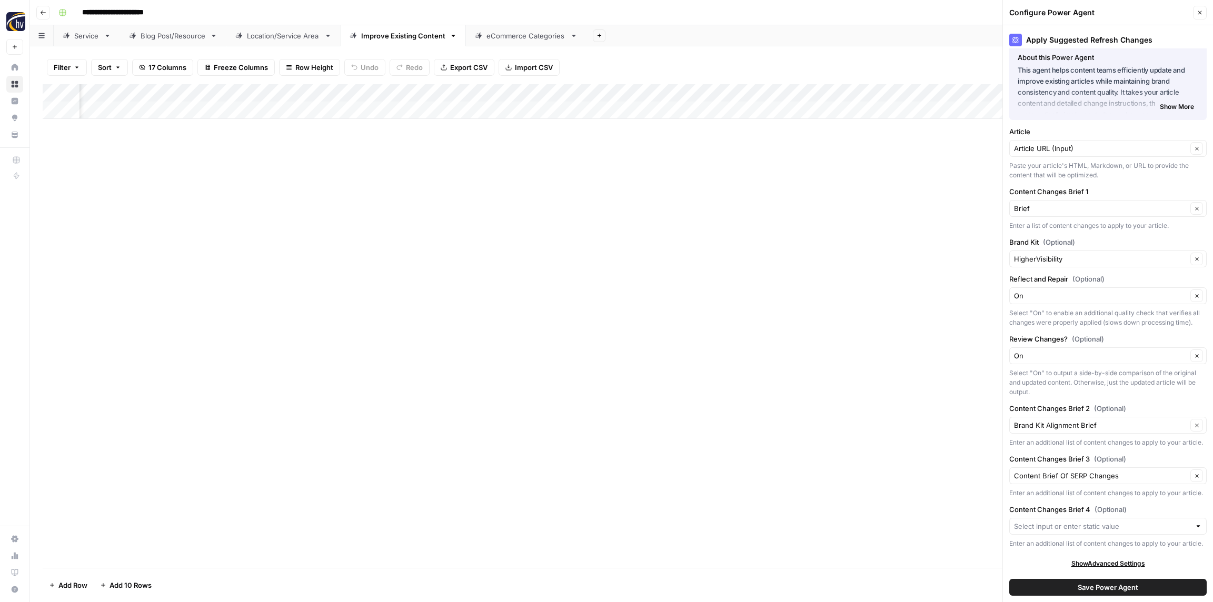
scroll to position [0, 0]
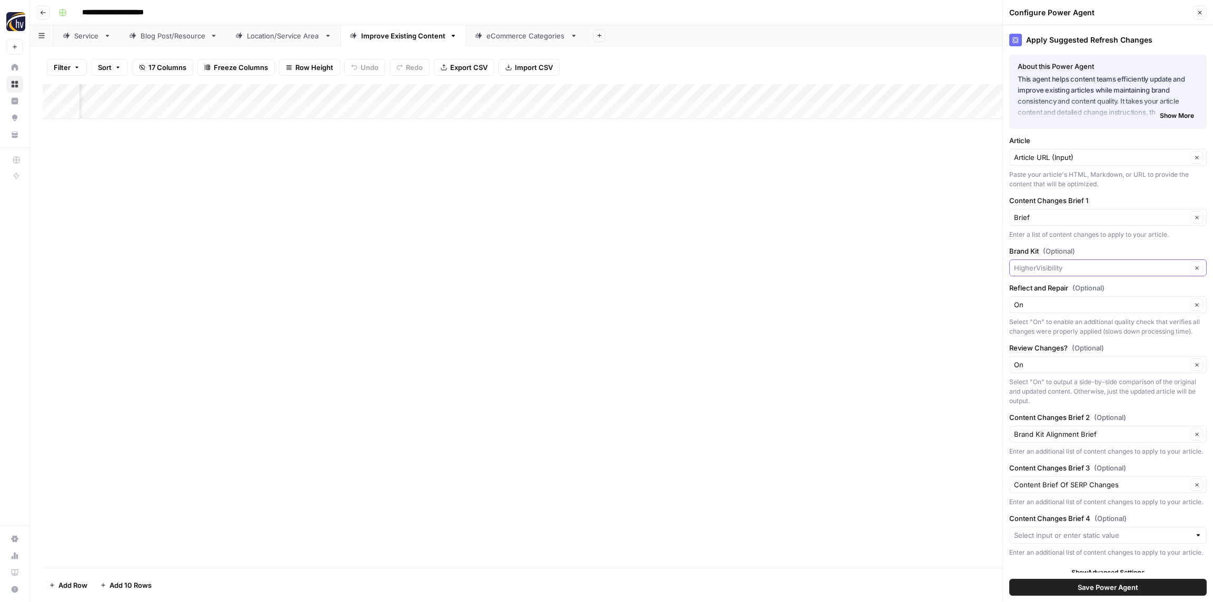
click at [1067, 270] on input "Brand Kit (Optional)" at bounding box center [1100, 268] width 173 height 11
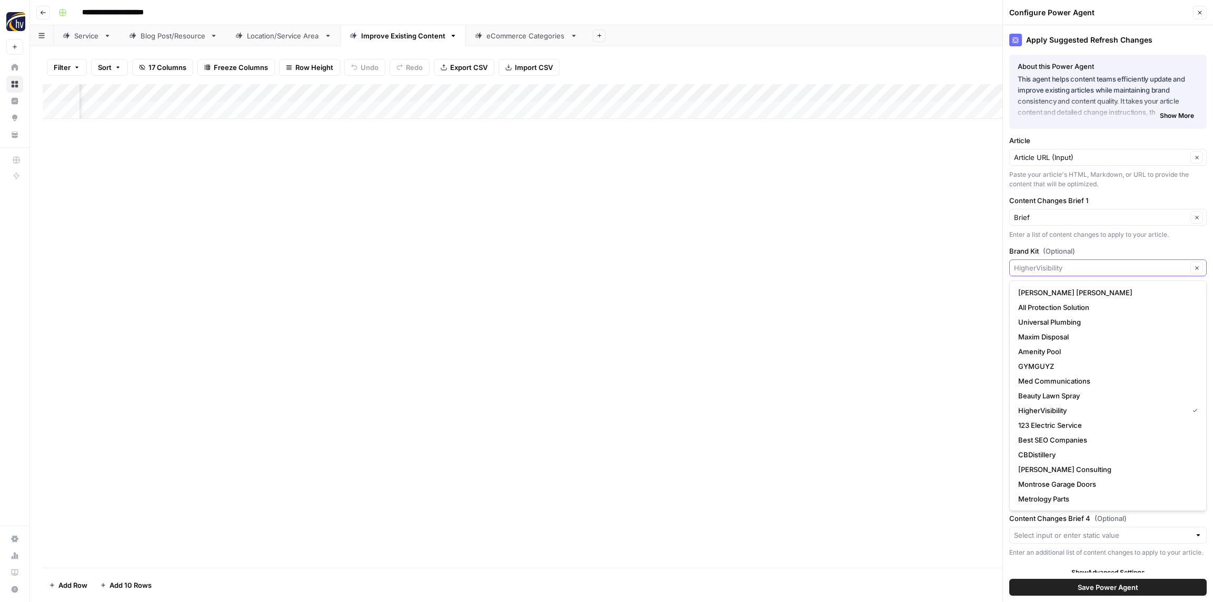
paste input "Comfort King"
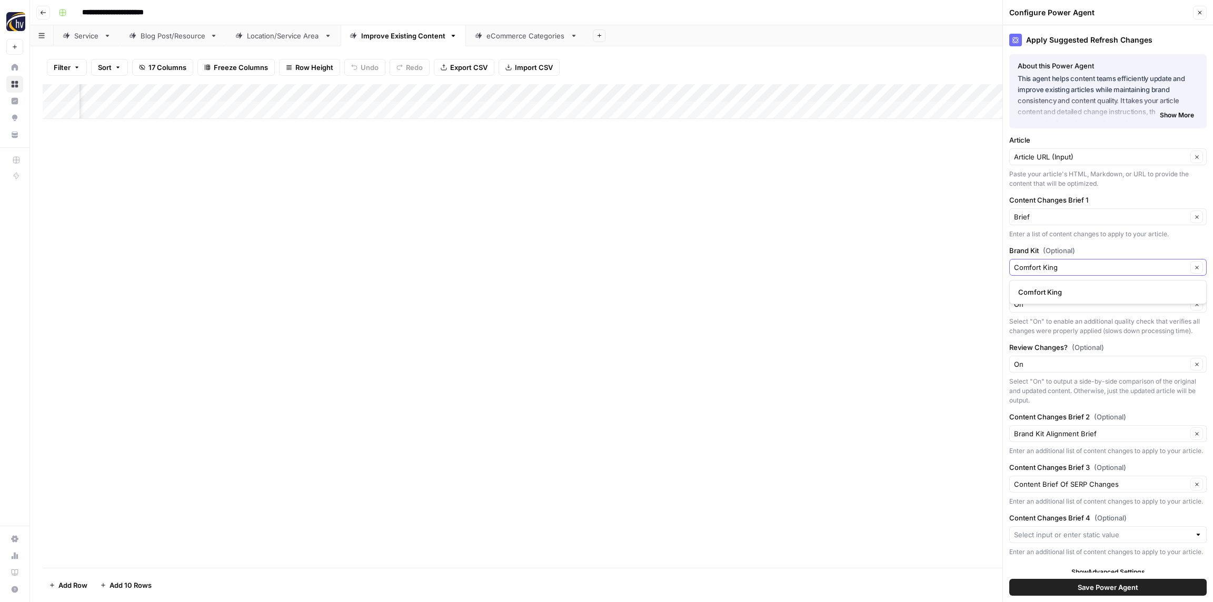
type input "Comfort King"
click at [1049, 285] on button "Comfort King" at bounding box center [1108, 292] width 188 height 15
click at [1115, 591] on span "Save Power Agent" at bounding box center [1107, 587] width 61 height 11
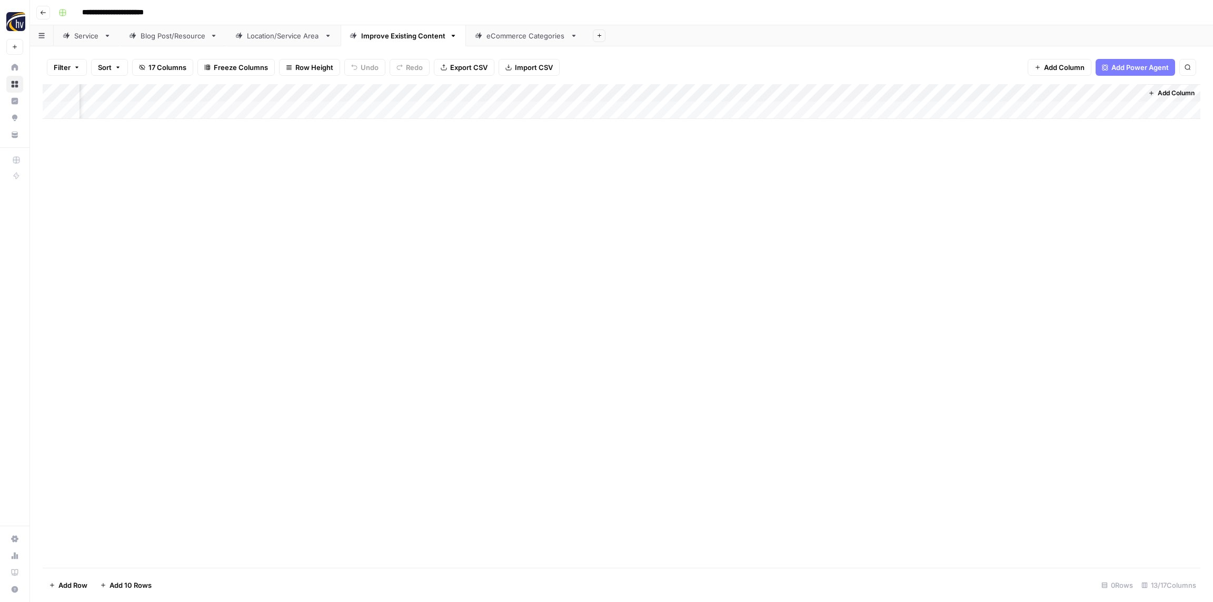
click at [505, 34] on div "eCommerce Categories" at bounding box center [525, 36] width 79 height 11
click at [427, 94] on div "Add Column" at bounding box center [621, 101] width 1157 height 35
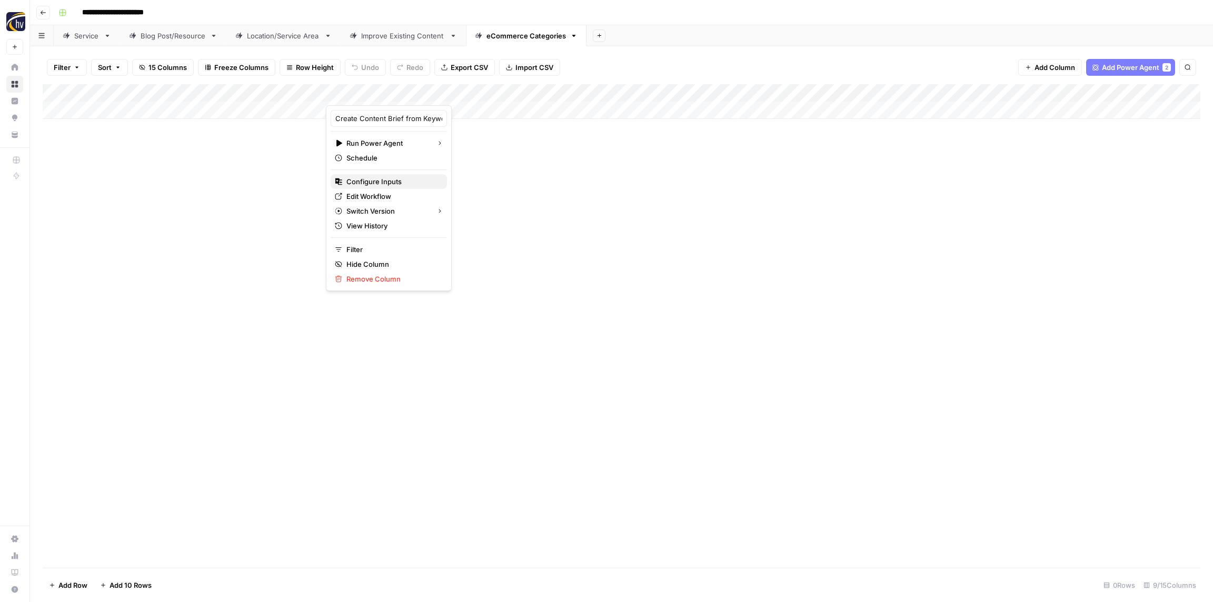
click at [388, 181] on span "Configure Inputs" at bounding box center [392, 181] width 92 height 11
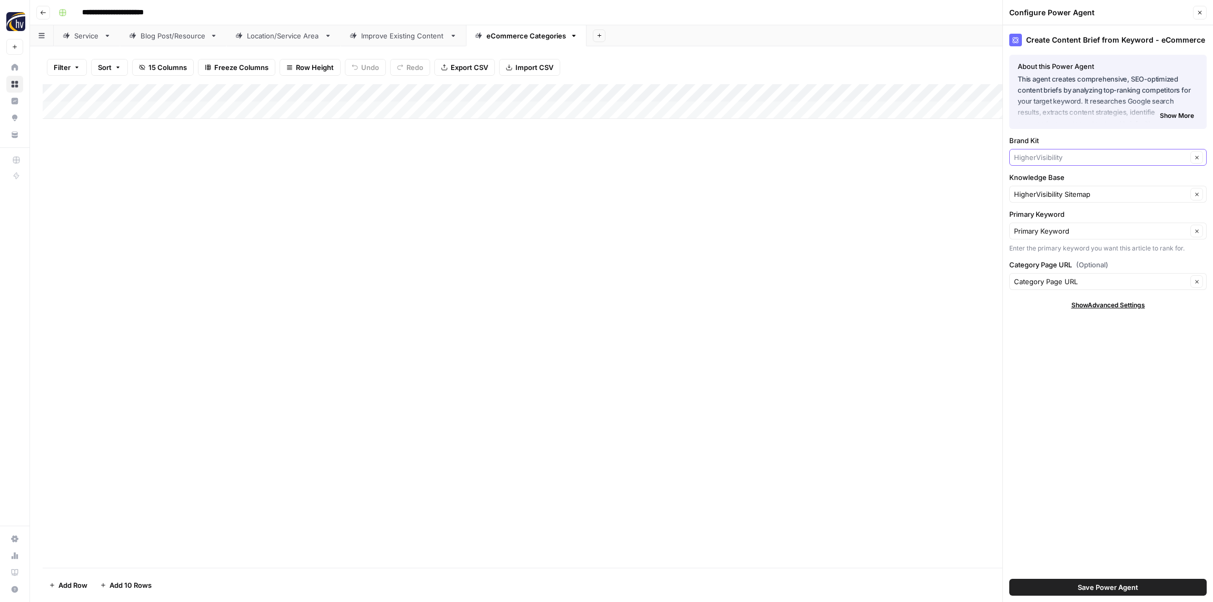
click at [1043, 161] on input "Brand Kit" at bounding box center [1100, 157] width 173 height 11
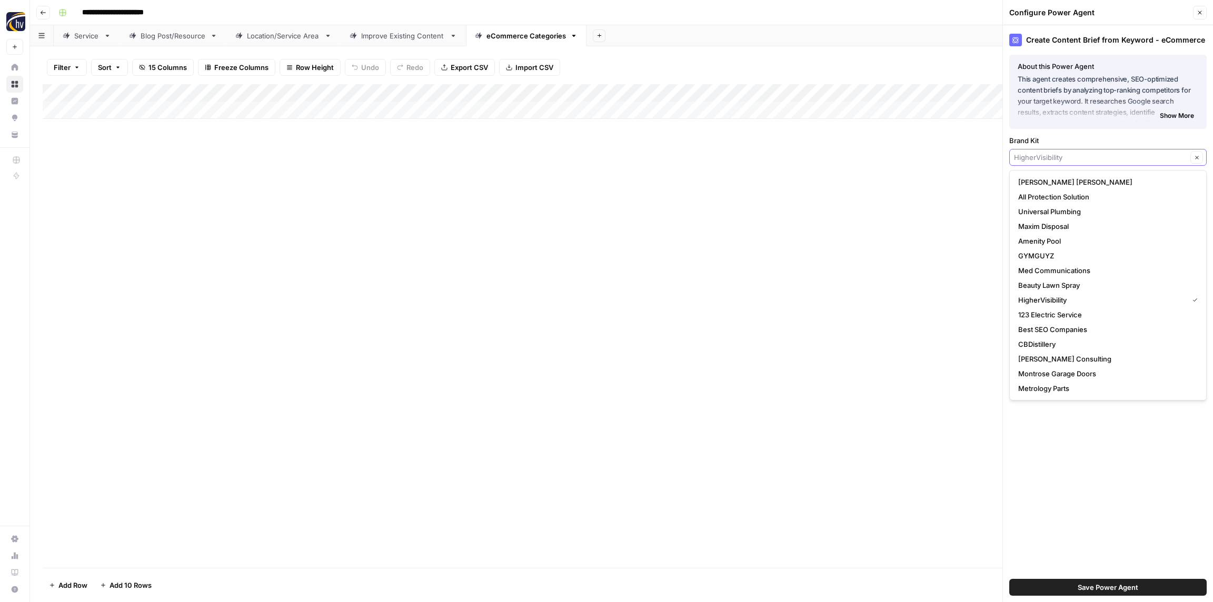
paste input "Comfort King"
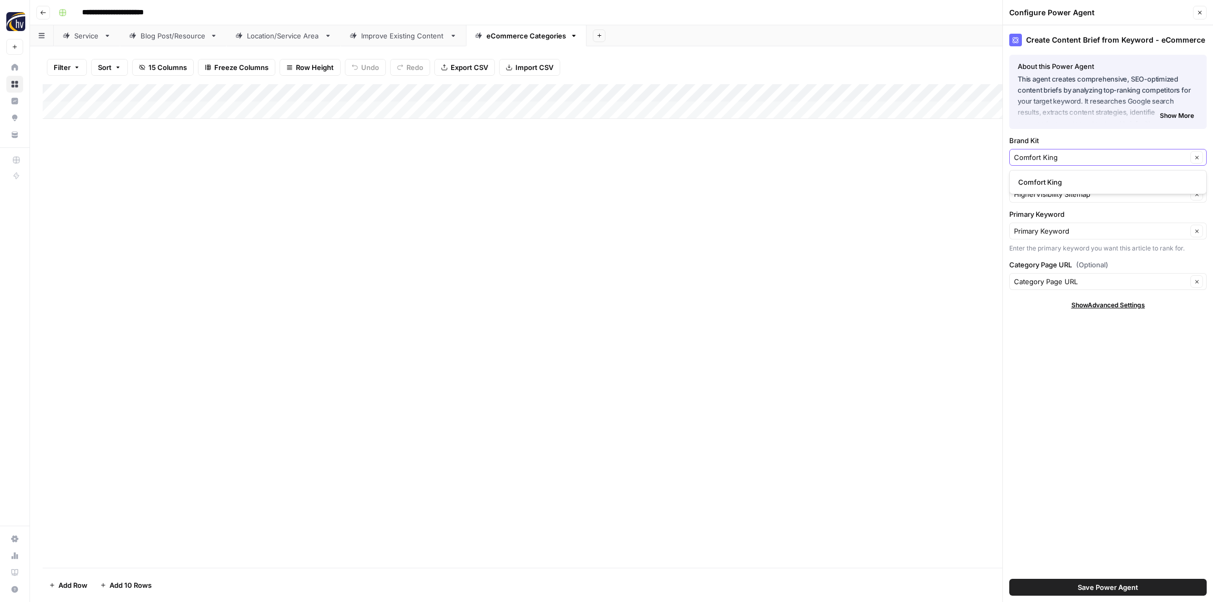
type input "Comfort King"
click at [1046, 178] on span "Comfort King" at bounding box center [1105, 182] width 175 height 11
click at [1048, 194] on input "Knowledge Base" at bounding box center [1100, 194] width 173 height 11
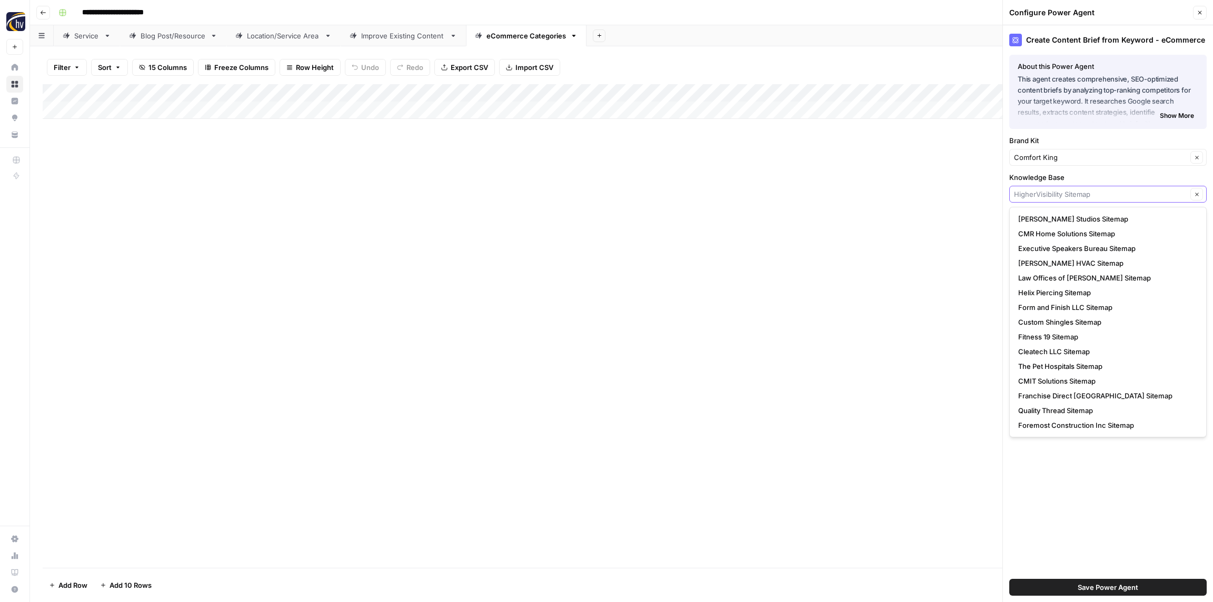
paste input "Comfort King"
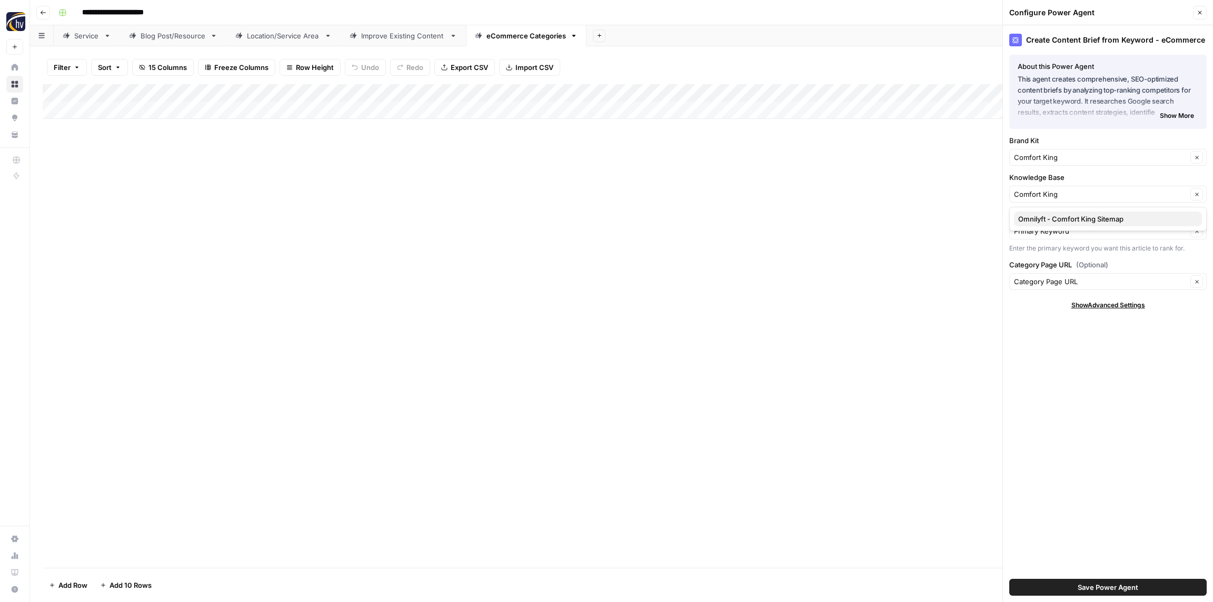
click at [1047, 217] on span "Omnilyft - Comfort King Sitemap" at bounding box center [1105, 219] width 175 height 11
type input "Omnilyft - Comfort King Sitemap"
click at [1088, 588] on span "Save Power Agent" at bounding box center [1107, 587] width 61 height 11
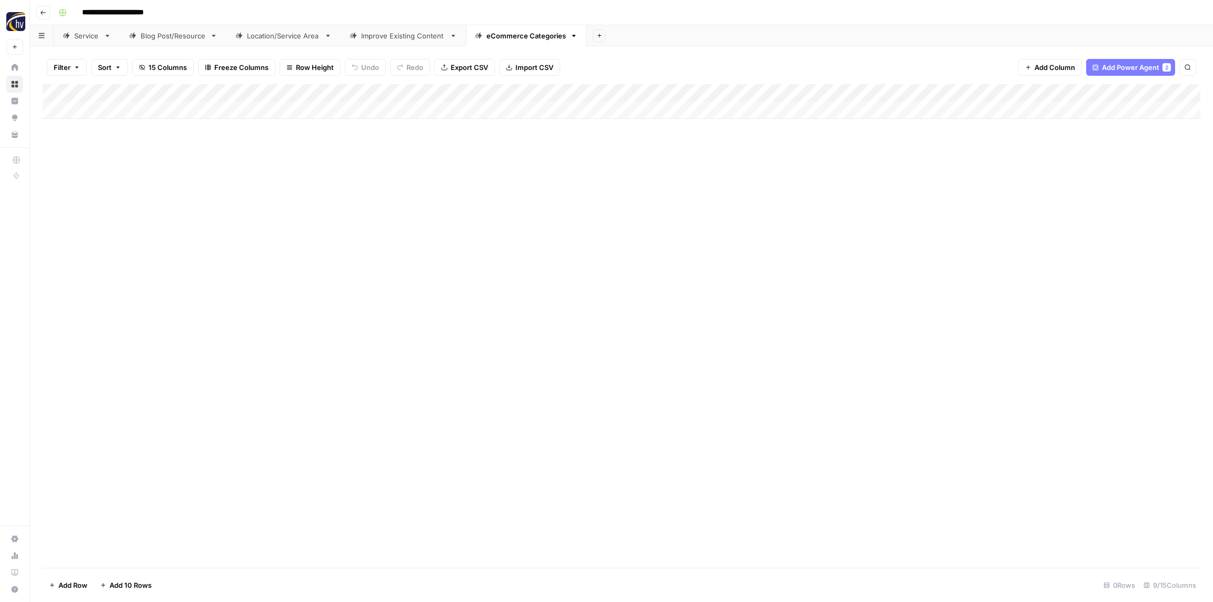
click at [957, 92] on div "Add Column" at bounding box center [621, 101] width 1157 height 35
click at [964, 184] on span "Configure Inputs" at bounding box center [982, 181] width 92 height 11
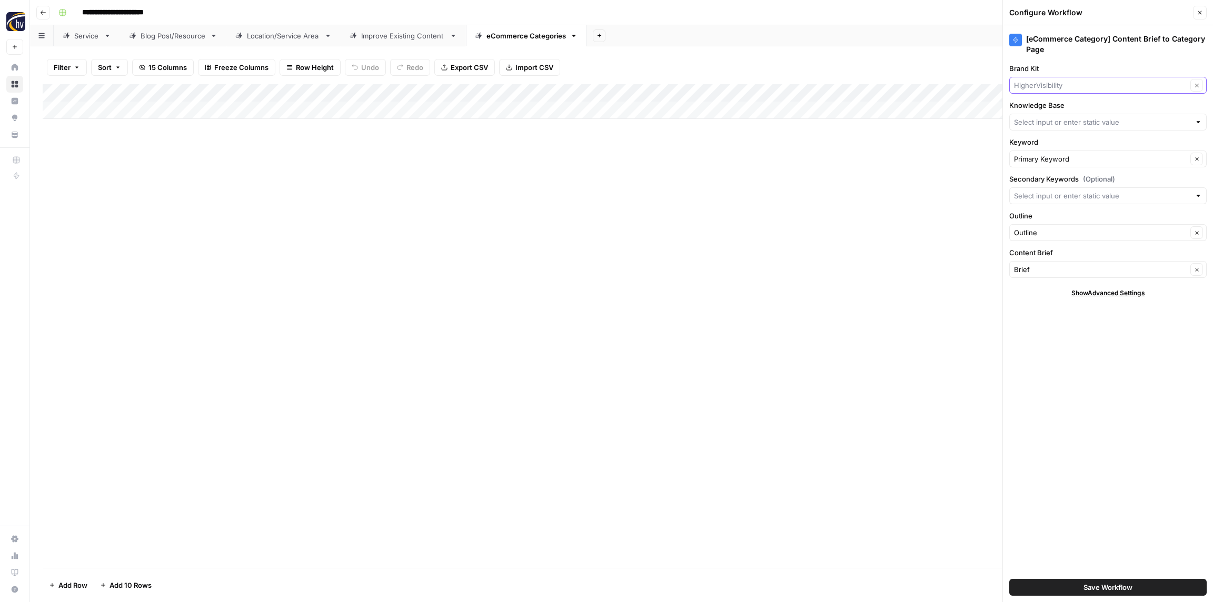
click at [1052, 87] on input "Brand Kit" at bounding box center [1100, 85] width 173 height 11
paste input "Comfort King"
type input "Comfort King"
click at [1052, 105] on span "Comfort King" at bounding box center [1105, 110] width 175 height 11
click at [1053, 126] on input "Knowledge Base" at bounding box center [1102, 122] width 176 height 11
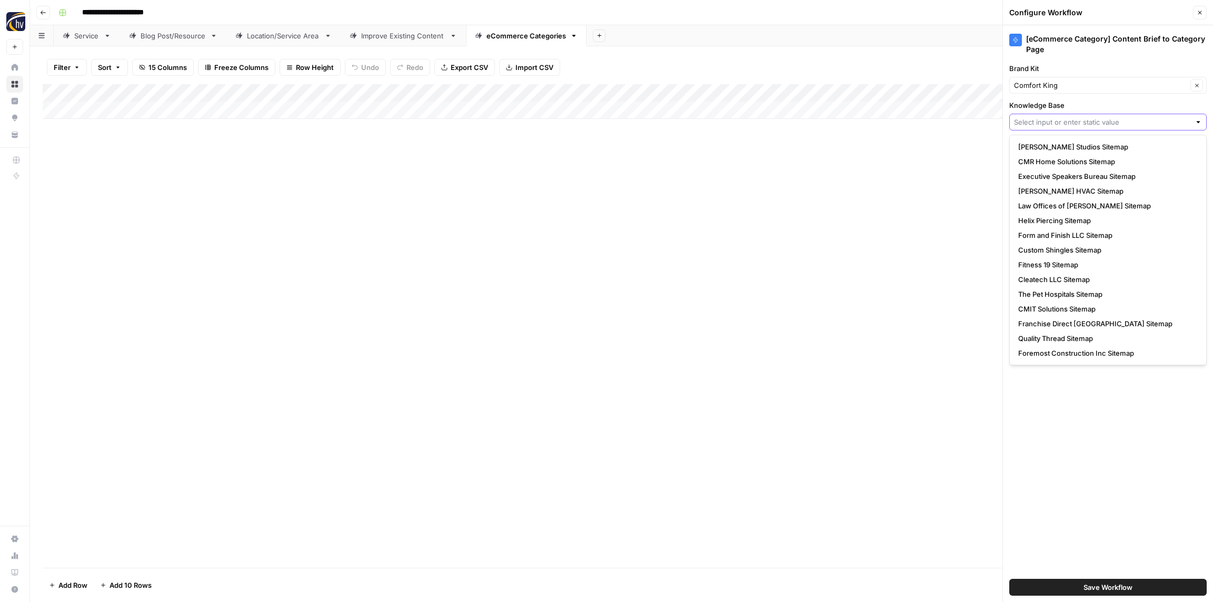
paste input "Comfort King"
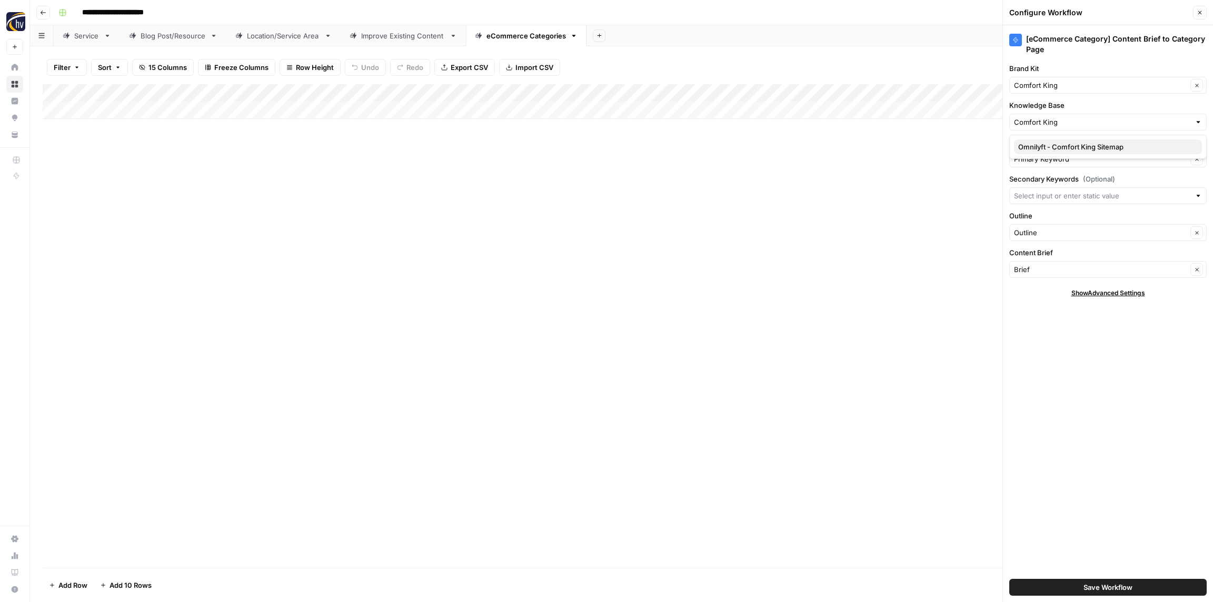
click at [1052, 145] on span "Omnilyft - Comfort King Sitemap" at bounding box center [1105, 147] width 175 height 11
type input "Omnilyft - Comfort King Sitemap"
click at [1120, 587] on span "Save Workflow" at bounding box center [1107, 587] width 49 height 11
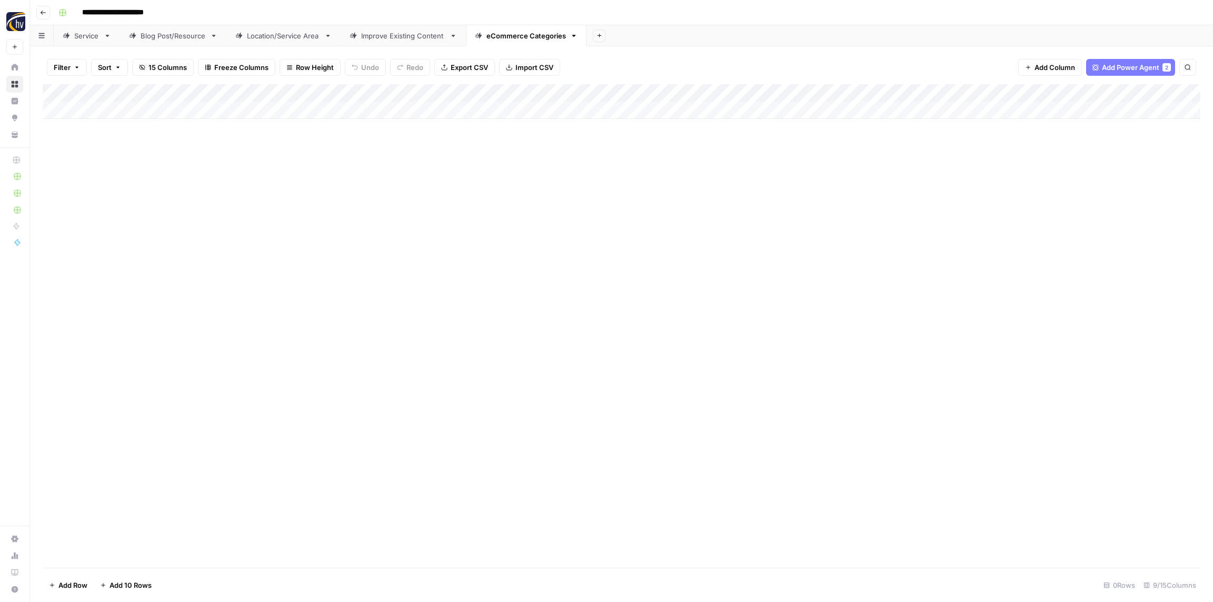
click at [44, 5] on header "**********" at bounding box center [621, 12] width 1183 height 25
click at [44, 6] on button "Go back" at bounding box center [43, 13] width 14 height 14
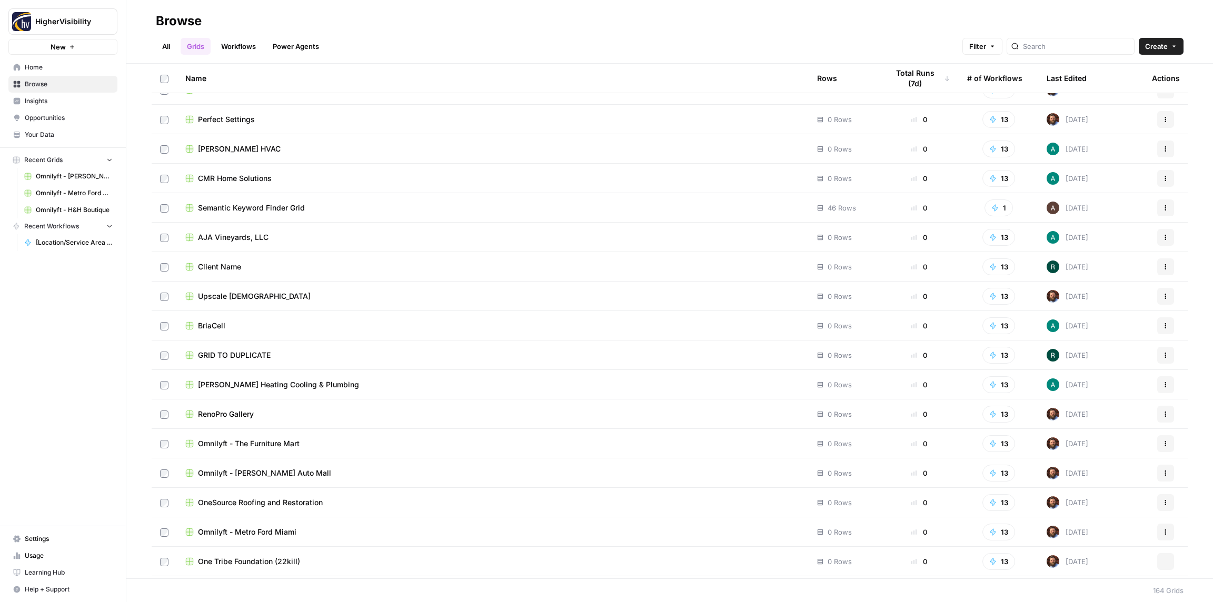
scroll to position [4349, 0]
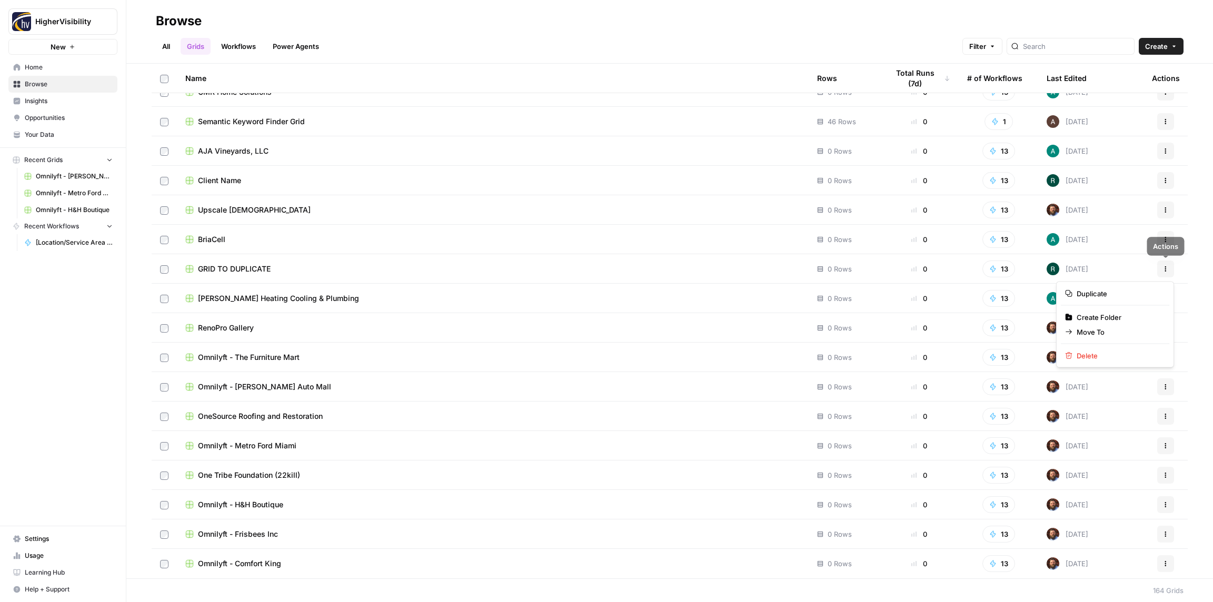
click at [1167, 270] on icon "button" at bounding box center [1165, 269] width 6 height 6
click at [1090, 296] on span "Duplicate" at bounding box center [1118, 293] width 84 height 11
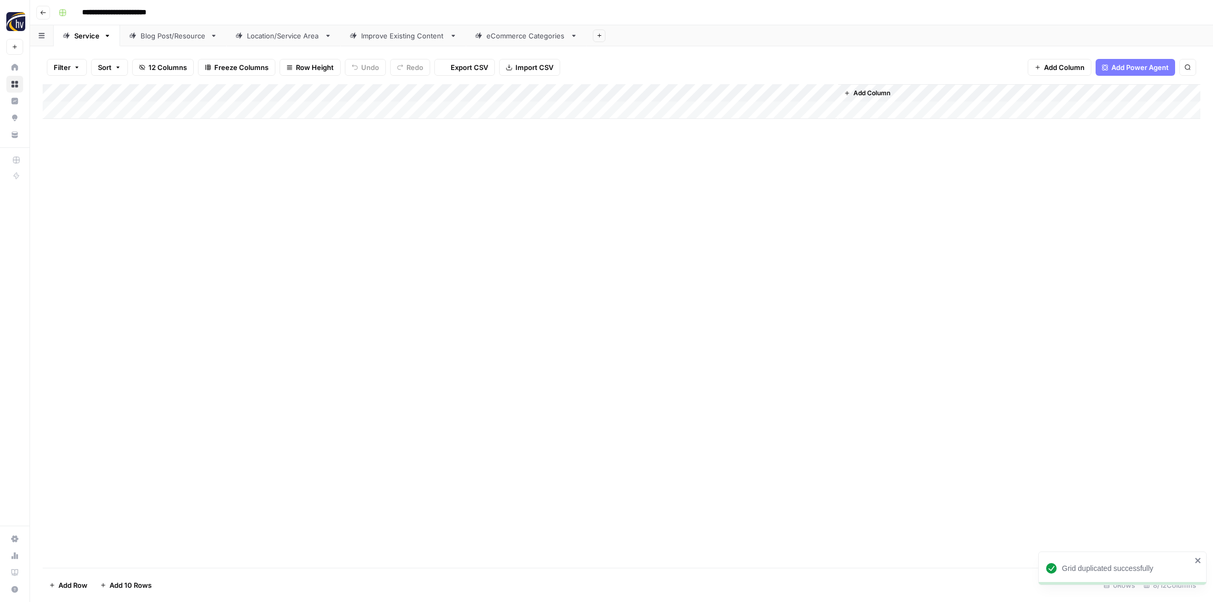
click at [142, 14] on input "**********" at bounding box center [131, 12] width 108 height 17
paste input
type input "**********"
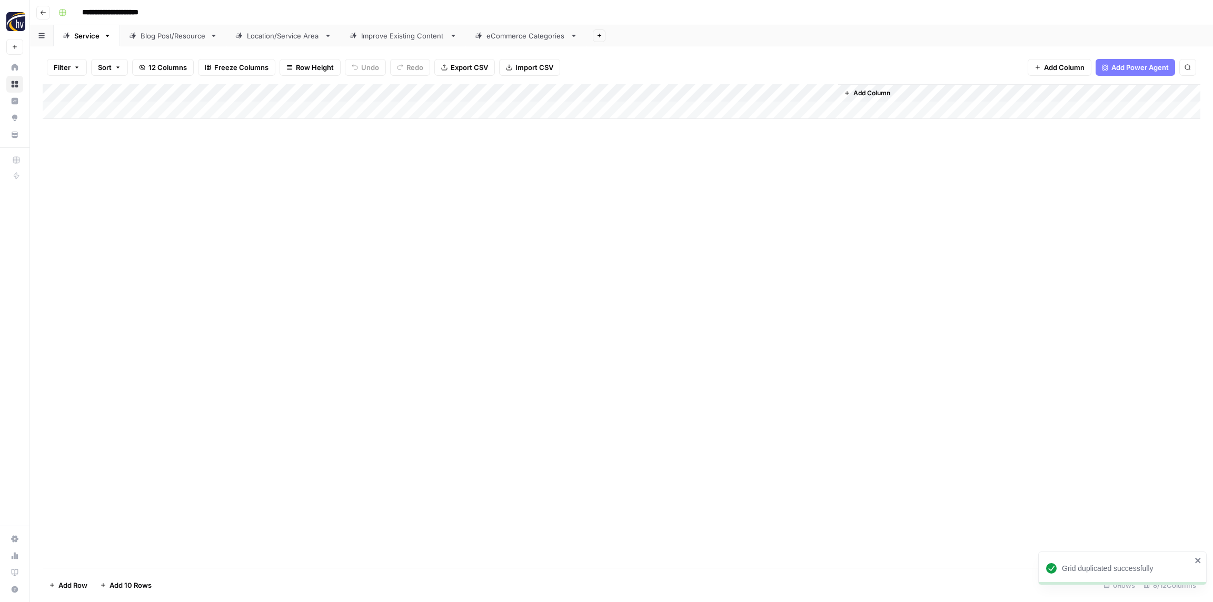
click at [194, 10] on div "**********" at bounding box center [628, 12] width 1148 height 17
click at [176, 163] on div "Add Column" at bounding box center [621, 326] width 1157 height 484
click at [216, 93] on div "Add Column" at bounding box center [621, 101] width 1157 height 35
drag, startPoint x: 231, startPoint y: 183, endPoint x: 240, endPoint y: 181, distance: 9.1
click at [231, 183] on span "Configure Inputs" at bounding box center [241, 181] width 92 height 11
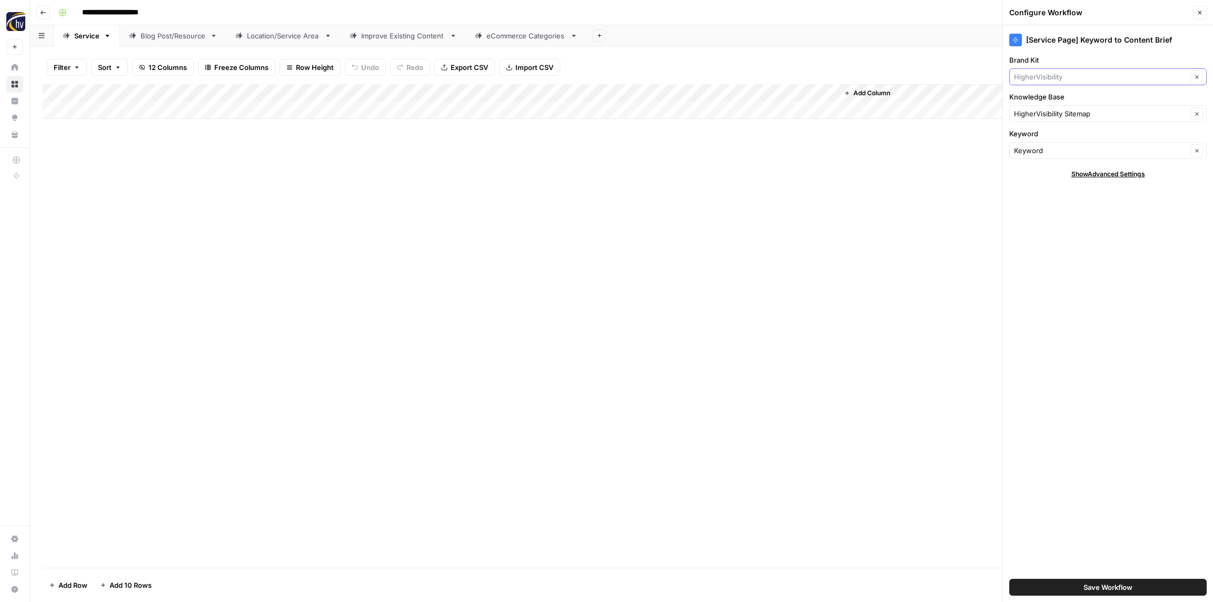
click at [1108, 74] on input "Brand Kit" at bounding box center [1100, 77] width 173 height 11
paste input "Odyssey Trust Company"
type input "Odyssey Trust"
drag, startPoint x: 1041, startPoint y: 98, endPoint x: 1047, endPoint y: 95, distance: 7.8
click at [1041, 98] on span "Odyssey Trust" at bounding box center [1105, 101] width 175 height 11
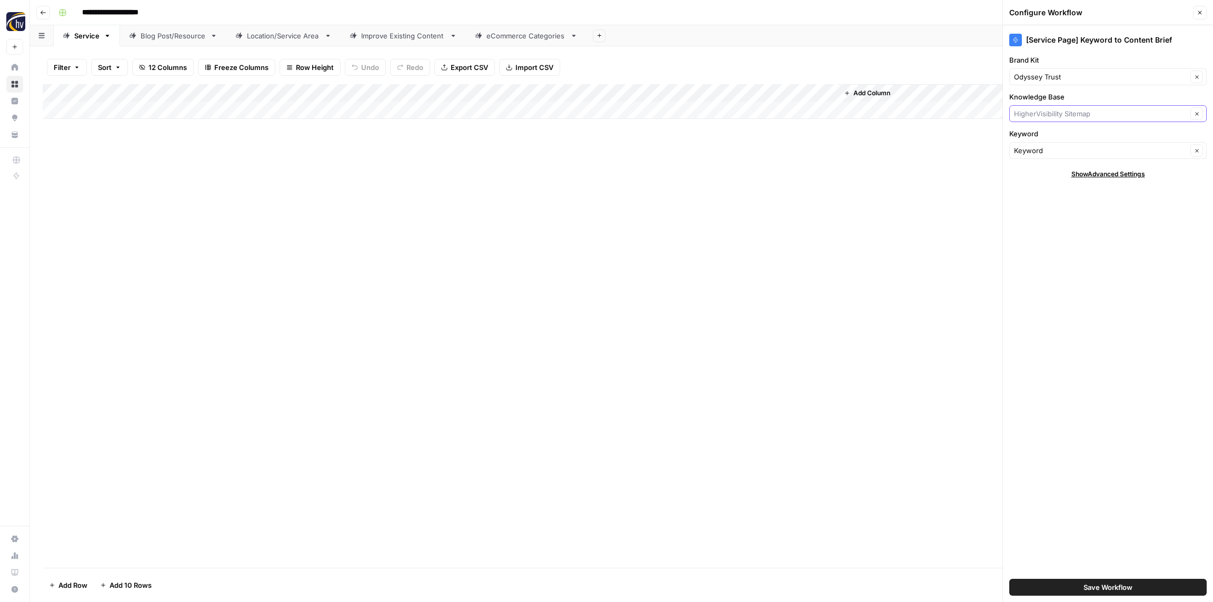
click at [1036, 117] on input "Knowledge Base" at bounding box center [1100, 113] width 173 height 11
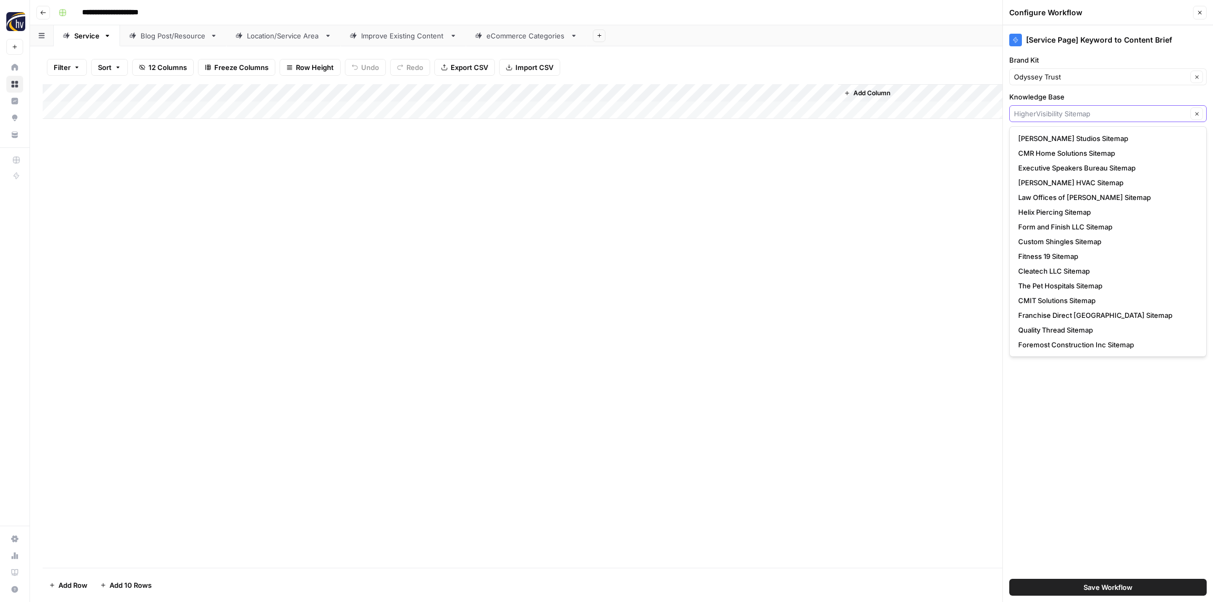
paste input "Odyssey Trust Company"
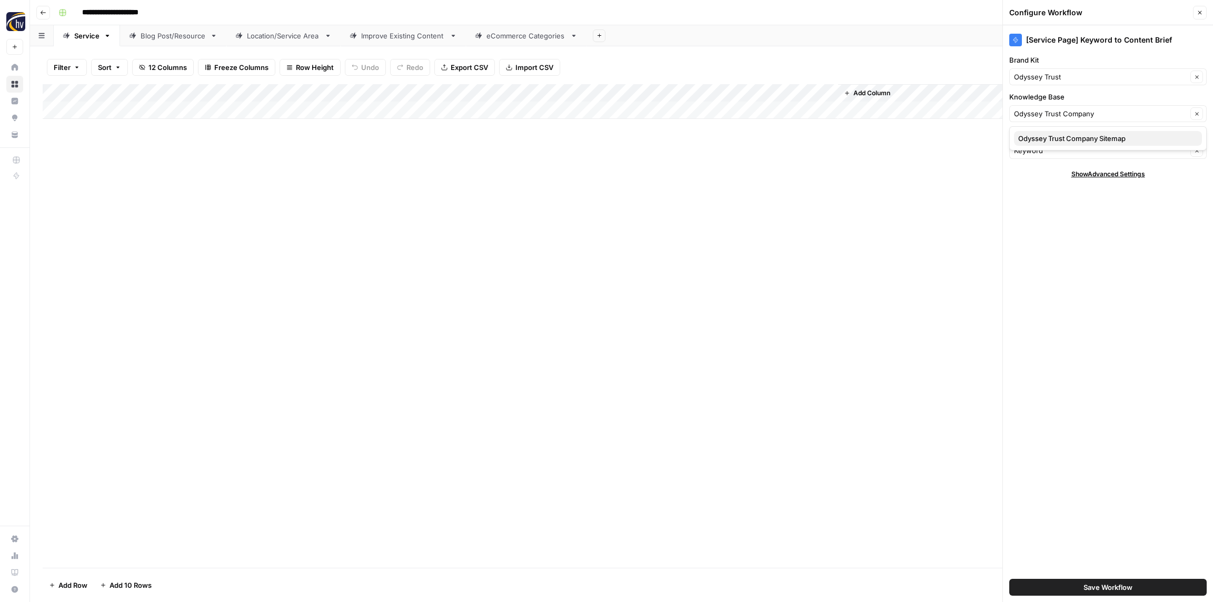
click at [1058, 137] on span "Odyssey Trust Company Sitemap" at bounding box center [1105, 138] width 175 height 11
type input "Odyssey Trust Company Sitemap"
click at [1097, 585] on span "Save Workflow" at bounding box center [1107, 587] width 49 height 11
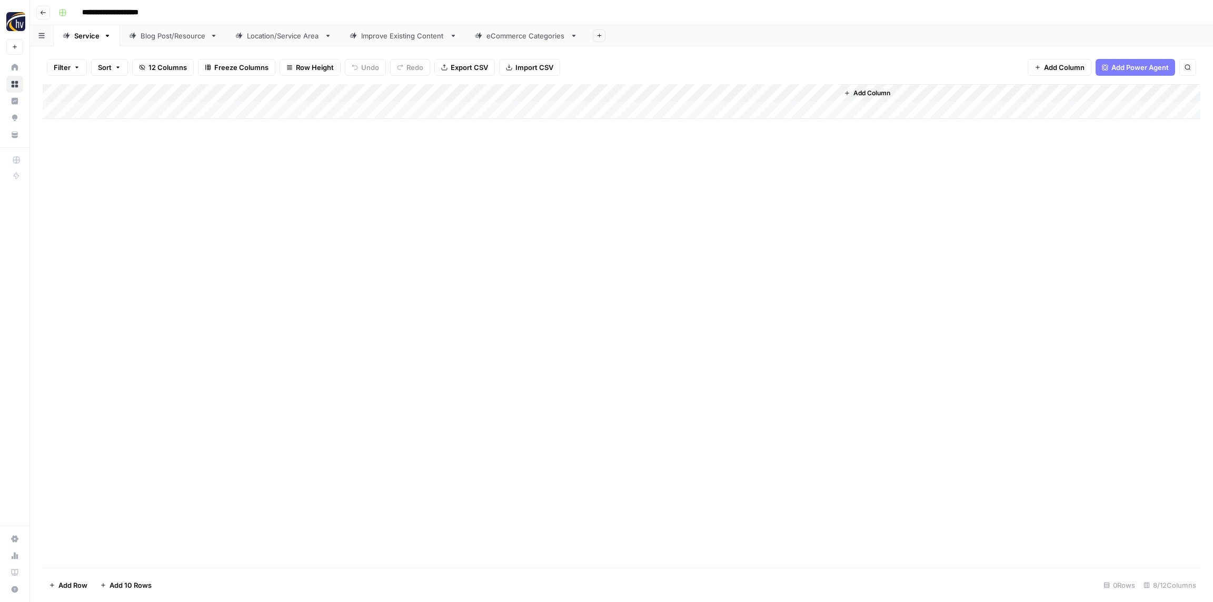
click at [133, 11] on input "**********" at bounding box center [125, 12] width 97 height 17
click at [133, 12] on input "**********" at bounding box center [125, 12] width 97 height 17
click at [134, 11] on input "**********" at bounding box center [125, 12] width 97 height 17
drag, startPoint x: 134, startPoint y: 11, endPoint x: 99, endPoint y: 9, distance: 35.3
click at [83, 13] on input "**********" at bounding box center [125, 12] width 97 height 17
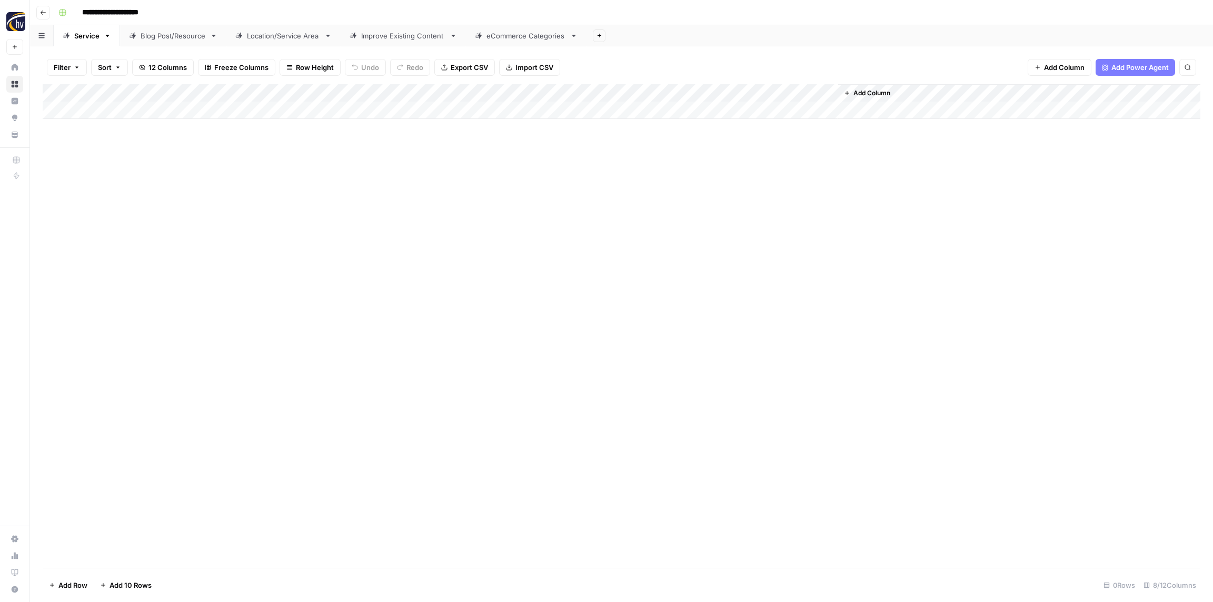
drag, startPoint x: 99, startPoint y: 9, endPoint x: 118, endPoint y: 11, distance: 19.0
click at [99, 9] on input "**********" at bounding box center [125, 12] width 97 height 17
drag, startPoint x: 134, startPoint y: 11, endPoint x: 123, endPoint y: 18, distance: 13.3
click at [83, 11] on input "**********" at bounding box center [125, 12] width 97 height 17
drag, startPoint x: 278, startPoint y: 190, endPoint x: 283, endPoint y: 187, distance: 5.4
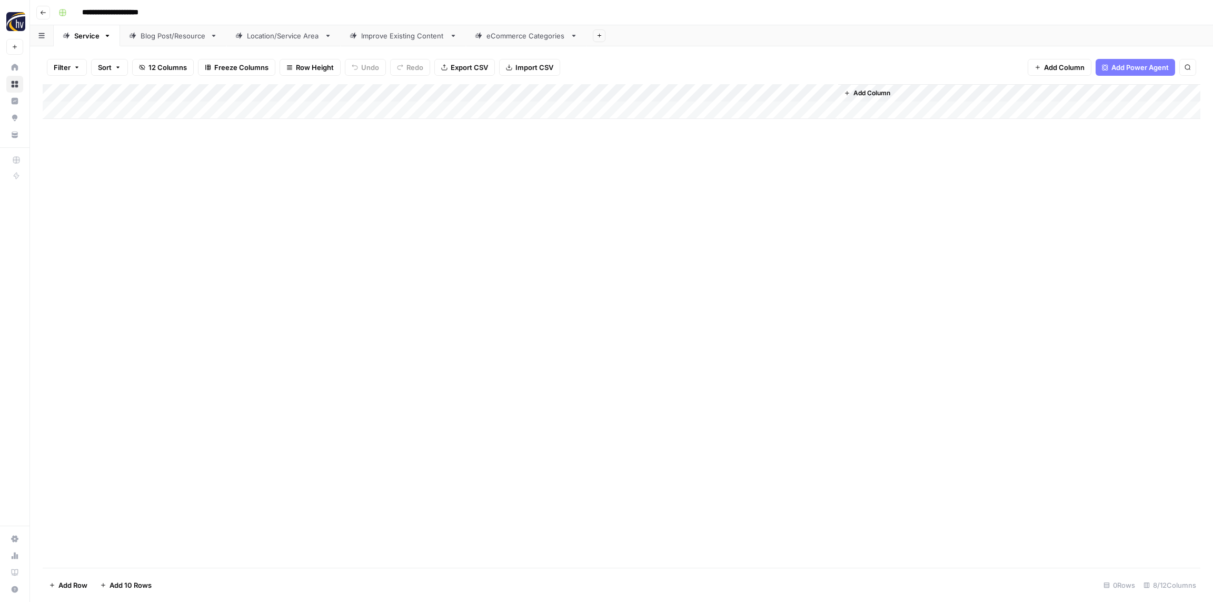
click at [277, 190] on div "Add Column" at bounding box center [621, 326] width 1157 height 484
click at [699, 94] on div "Add Column" at bounding box center [621, 101] width 1157 height 35
drag, startPoint x: 679, startPoint y: 173, endPoint x: 683, endPoint y: 178, distance: 6.4
click at [679, 173] on div "[Service Page] Content Brief to Service Page Run Workflow Schedule Configure In…" at bounding box center [711, 198] width 126 height 186
click at [684, 180] on span "Configure Inputs" at bounding box center [714, 181] width 92 height 11
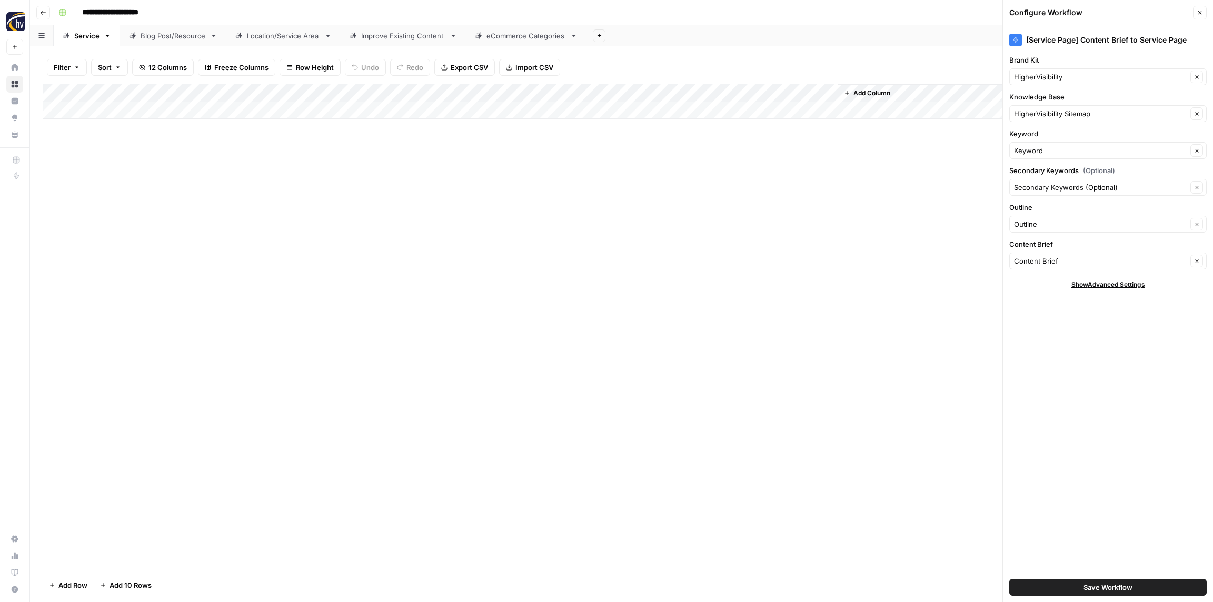
click at [1042, 84] on div "HigherVisibility Clear" at bounding box center [1107, 76] width 197 height 17
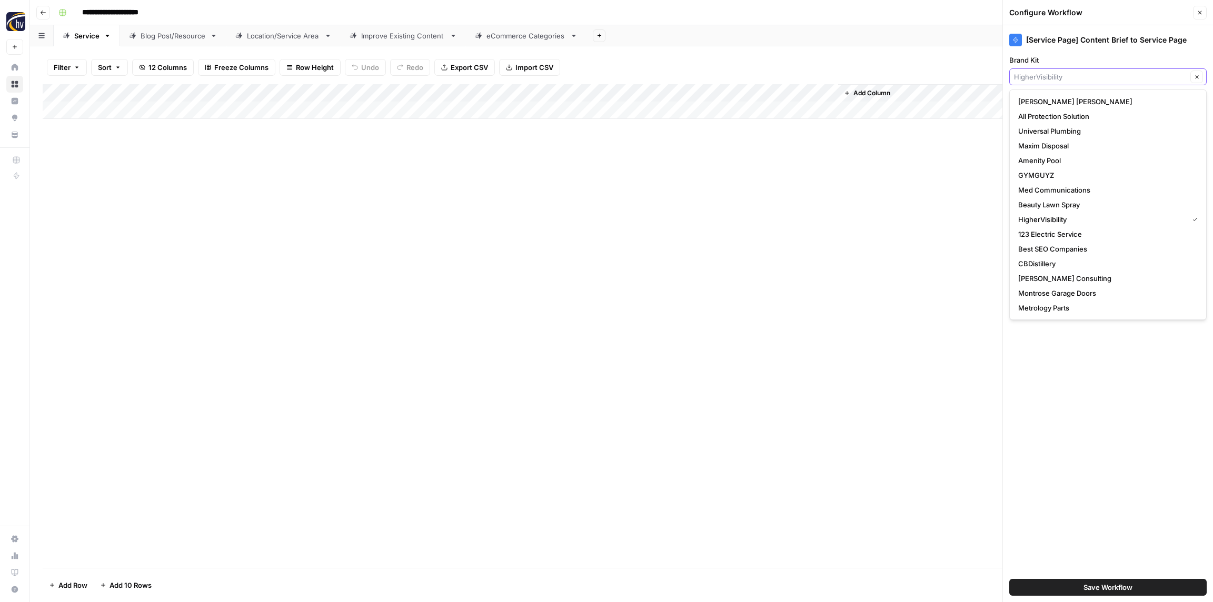
paste input "Odyssey Trust"
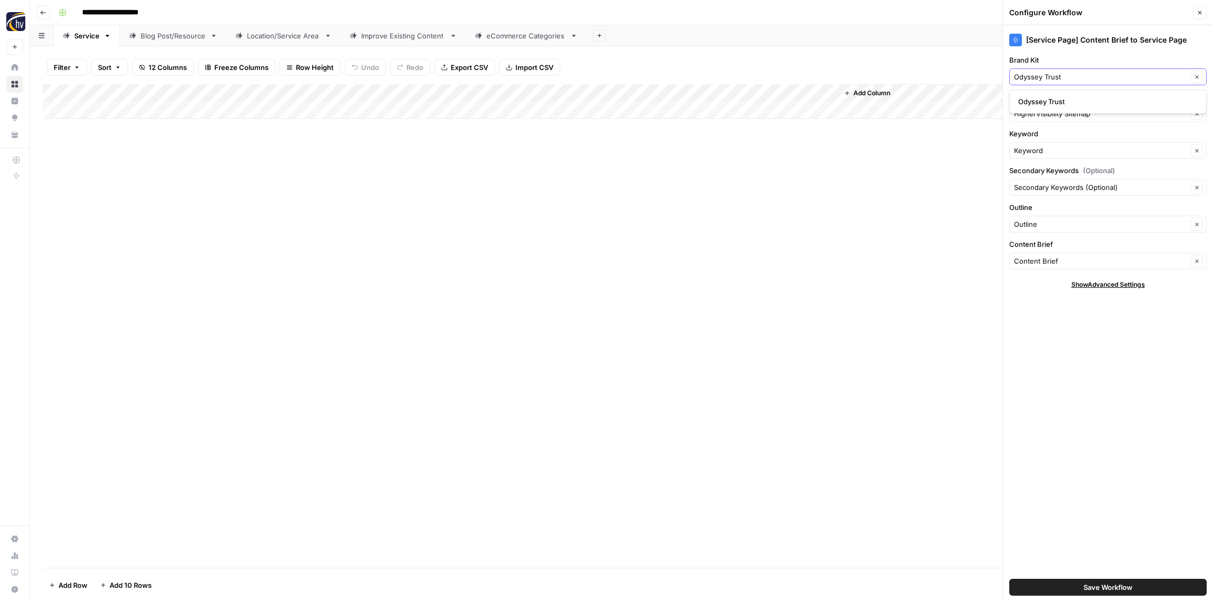
type input "Odyssey Trust"
click at [1041, 105] on span "Odyssey Trust" at bounding box center [1105, 101] width 175 height 11
click at [1042, 117] on input "Knowledge Base" at bounding box center [1100, 113] width 173 height 11
paste input "Odyssey Trust"
click at [1043, 135] on span "Odyssey Trust Company Sitemap" at bounding box center [1105, 138] width 175 height 11
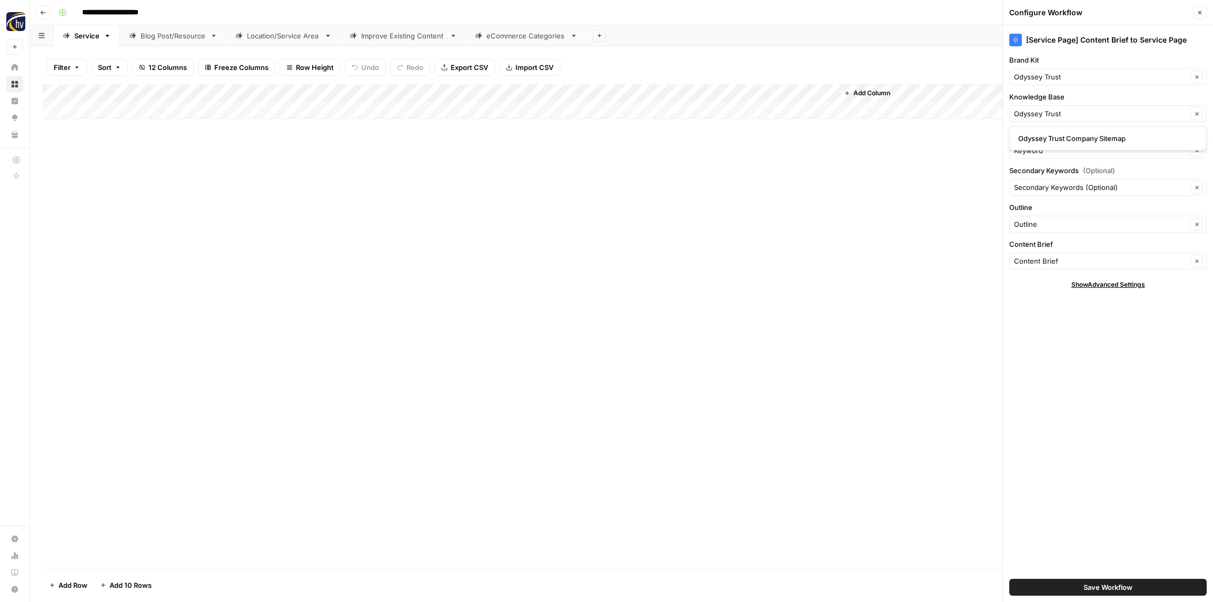
type input "Odyssey Trust Company Sitemap"
click at [1111, 588] on span "Save Workflow" at bounding box center [1107, 587] width 49 height 11
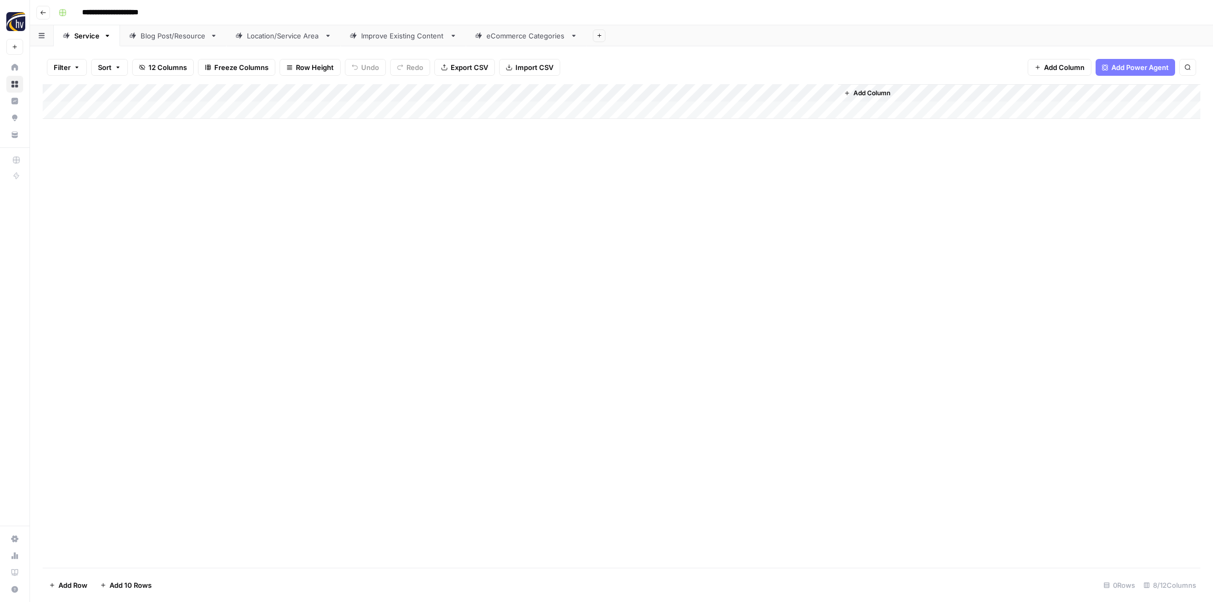
click at [172, 32] on div "Blog Post/Resource" at bounding box center [173, 36] width 65 height 11
click at [218, 87] on div "Add Column" at bounding box center [621, 101] width 1157 height 35
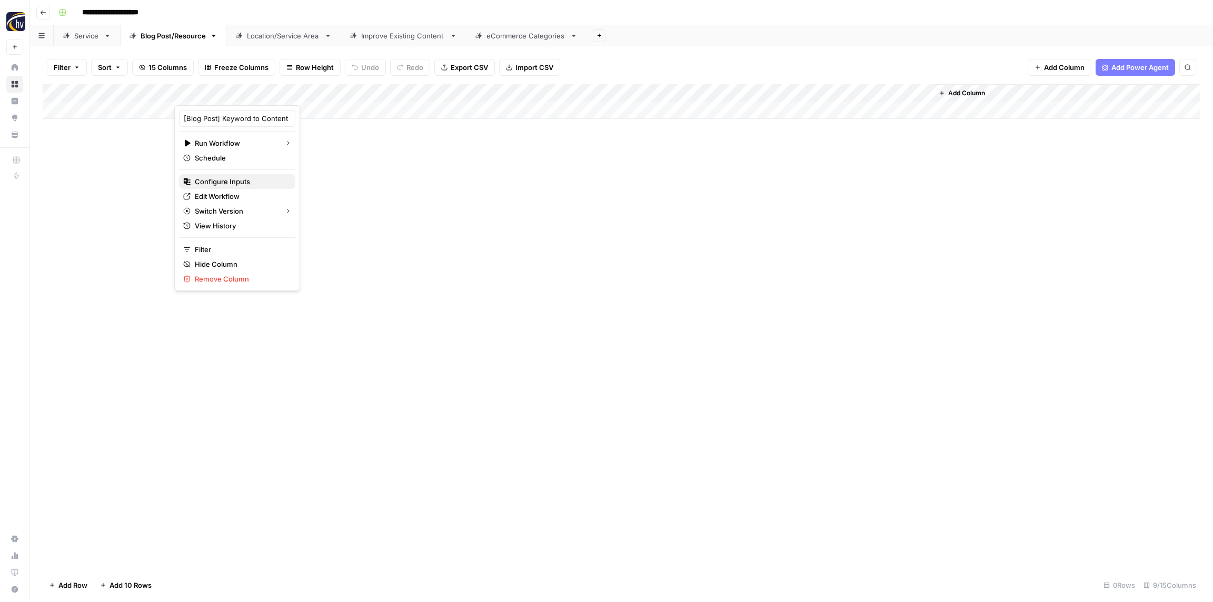
drag, startPoint x: 235, startPoint y: 180, endPoint x: 561, endPoint y: 211, distance: 327.3
click at [235, 180] on span "Configure Inputs" at bounding box center [241, 181] width 92 height 11
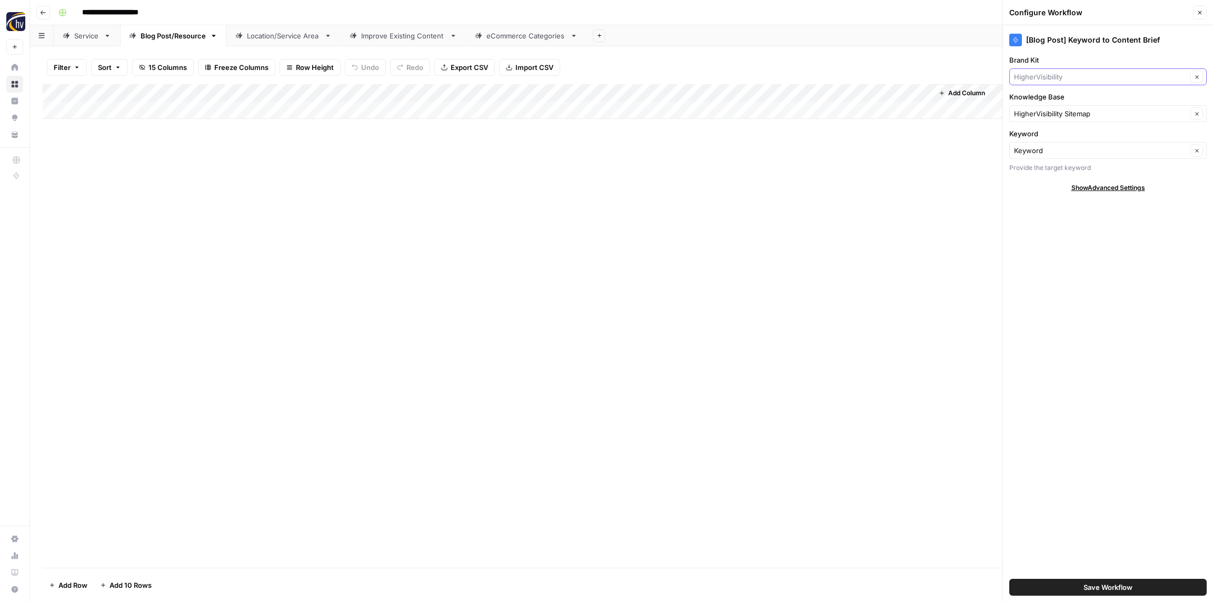
click at [1076, 74] on input "Brand Kit" at bounding box center [1100, 77] width 173 height 11
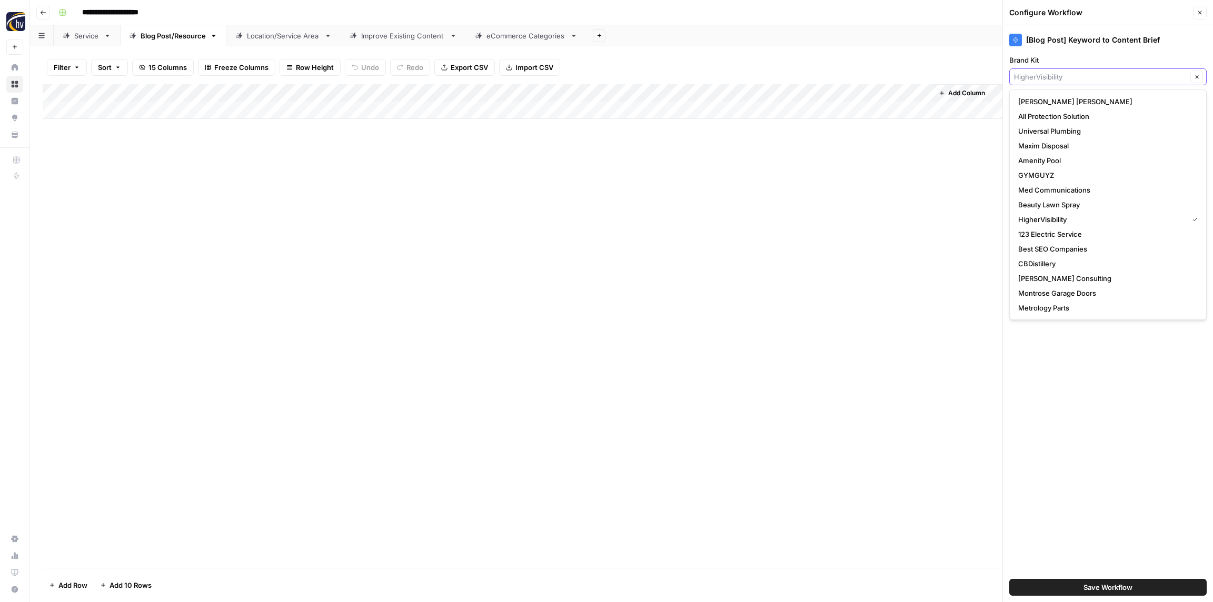
paste input "Odyssey Trust"
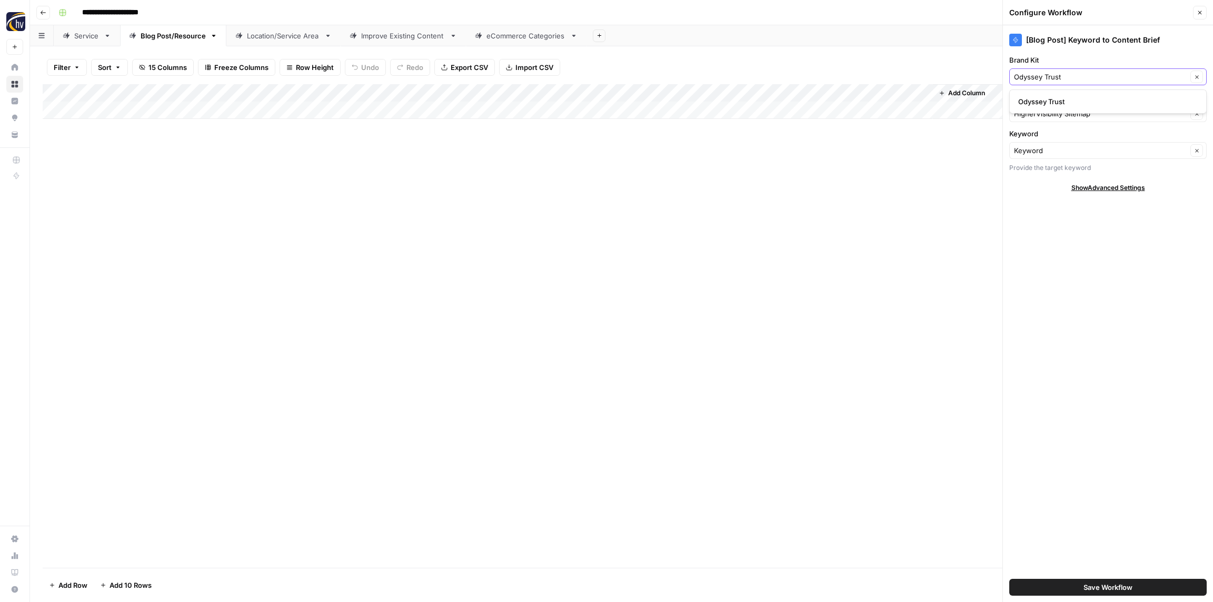
type input "Odyssey Trust"
click at [1048, 102] on span "Odyssey Trust" at bounding box center [1105, 101] width 175 height 11
click at [1052, 112] on input "Knowledge Base" at bounding box center [1100, 113] width 173 height 11
paste input "Odyssey Trust"
click at [1054, 138] on span "Odyssey Trust Company Sitemap" at bounding box center [1105, 138] width 175 height 11
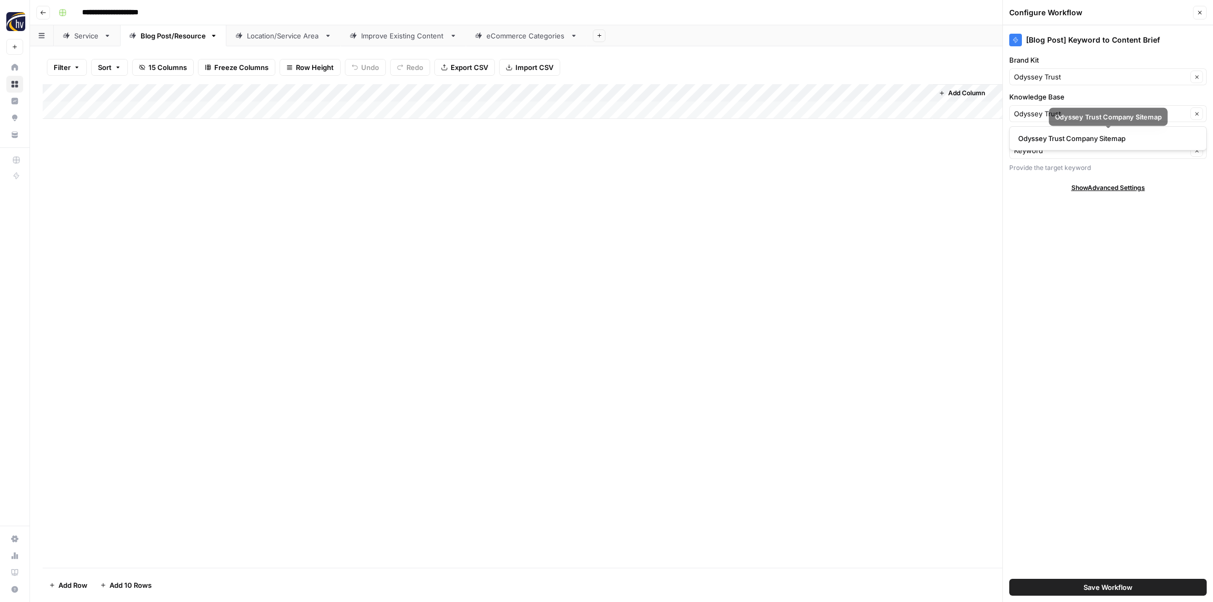
type input "Odyssey Trust Company Sitemap"
click at [1096, 589] on span "Save Workflow" at bounding box center [1107, 587] width 49 height 11
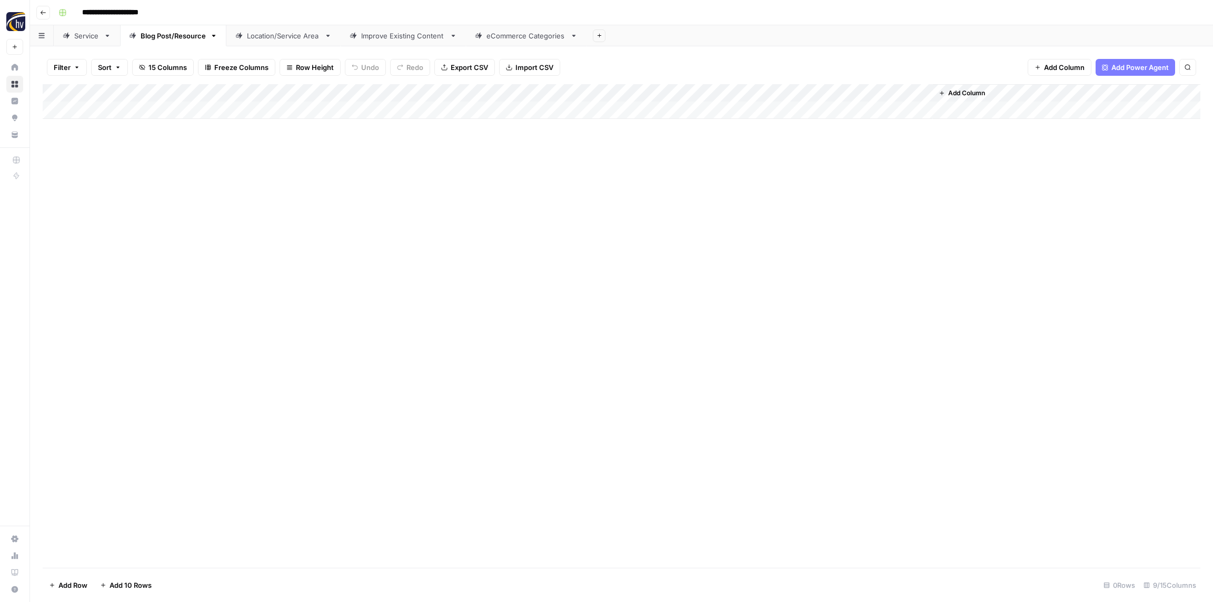
click at [790, 95] on div "Add Column" at bounding box center [621, 101] width 1157 height 35
click at [797, 181] on span "Configure Inputs" at bounding box center [809, 181] width 92 height 11
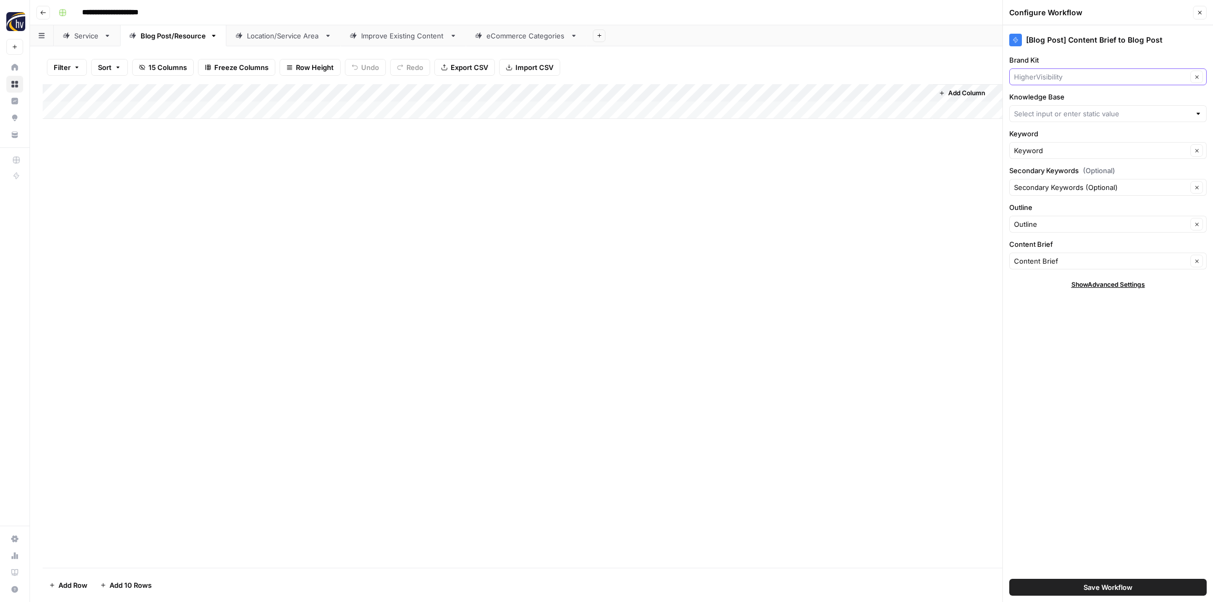
click at [1057, 78] on input "Brand Kit" at bounding box center [1100, 77] width 173 height 11
paste input "Odyssey Trust"
type input "Odyssey Trust"
click at [1051, 102] on span "Odyssey Trust" at bounding box center [1105, 101] width 175 height 11
click at [1051, 112] on input "Knowledge Base" at bounding box center [1102, 113] width 176 height 11
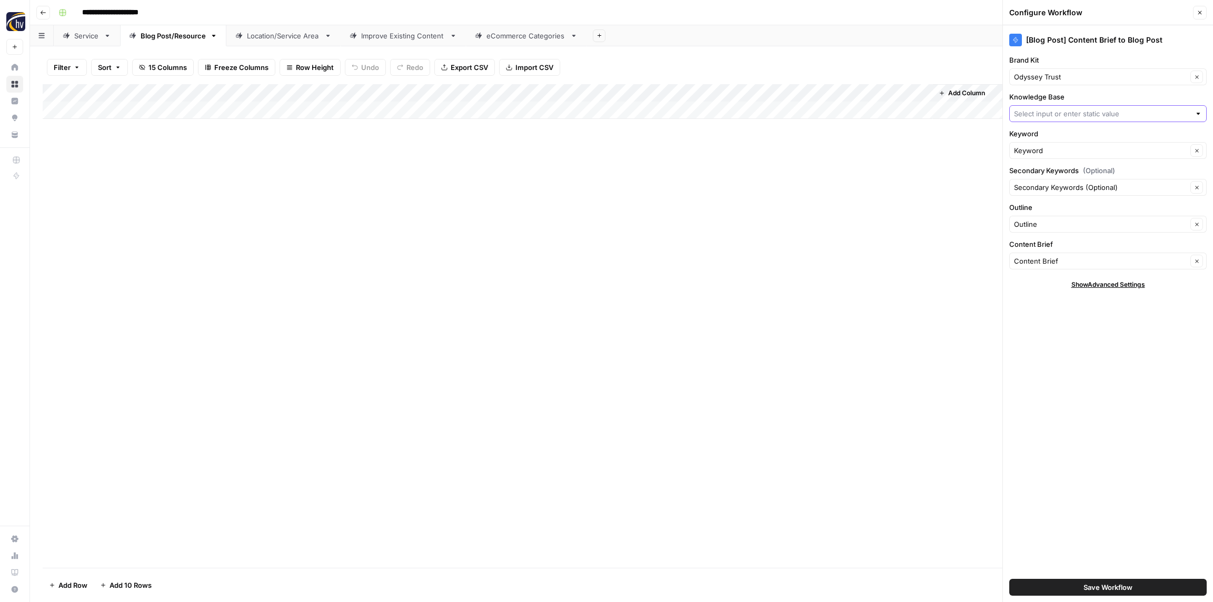
paste input "Odyssey Trust"
click at [1049, 132] on button "Odyssey Trust Company Sitemap" at bounding box center [1108, 138] width 188 height 15
type input "Odyssey Trust Company Sitemap"
click at [1070, 591] on button "Save Workflow" at bounding box center [1107, 587] width 197 height 17
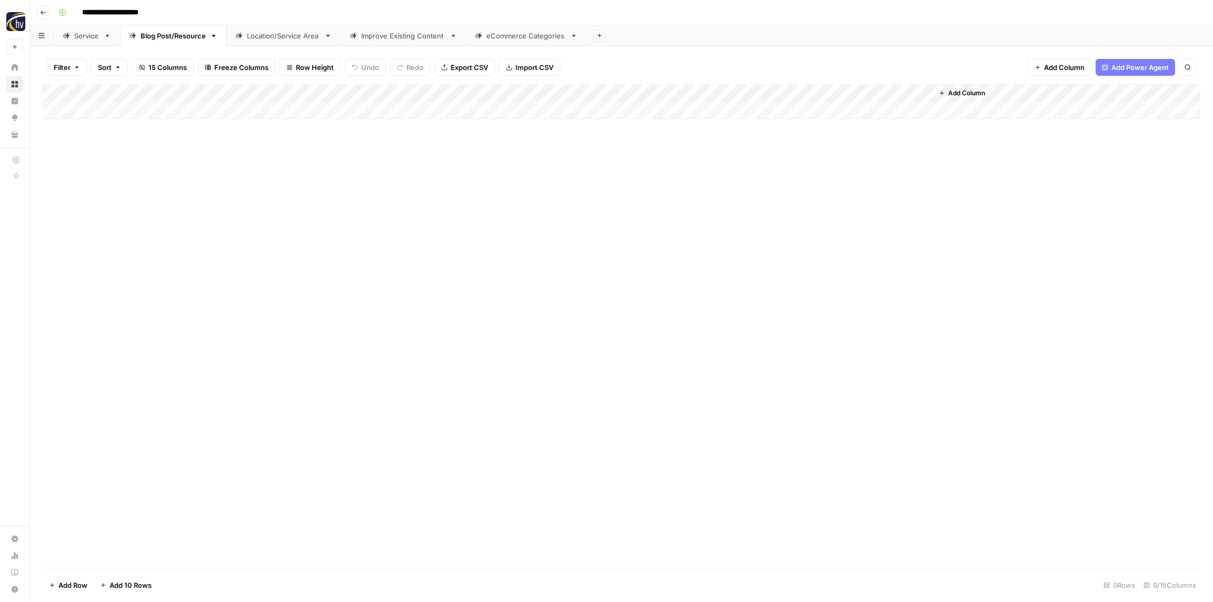
click at [267, 28] on link "Location/Service Area" at bounding box center [283, 35] width 114 height 21
click at [397, 95] on div "Add Column" at bounding box center [621, 101] width 1157 height 35
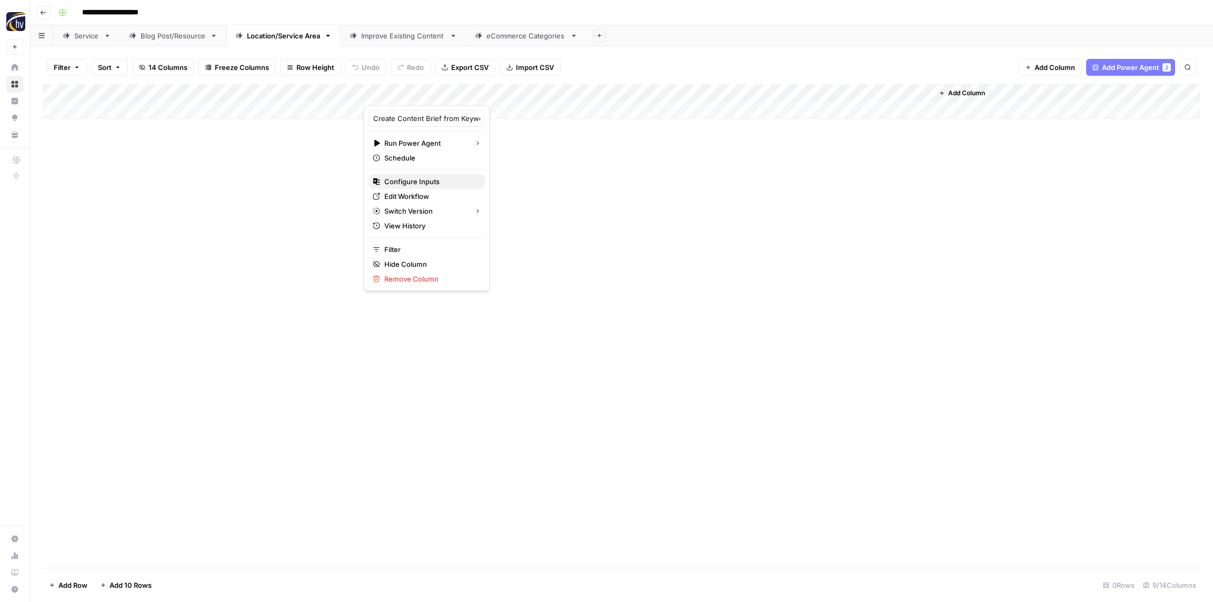
click at [412, 184] on span "Configure Inputs" at bounding box center [430, 181] width 92 height 11
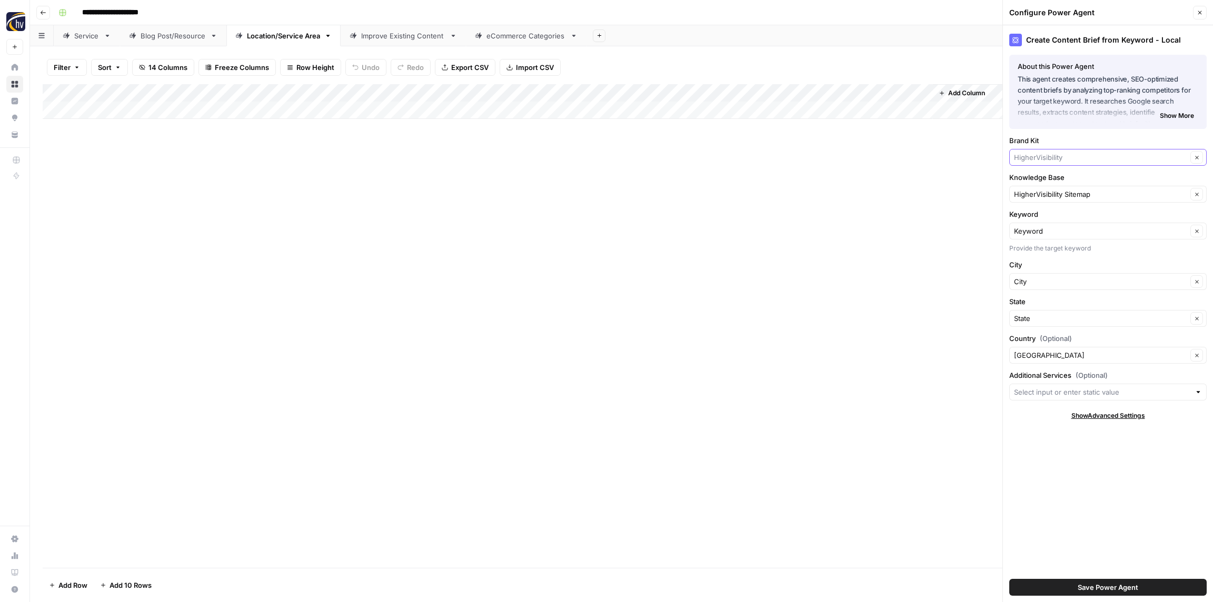
click at [1049, 155] on input "Brand Kit" at bounding box center [1100, 157] width 173 height 11
paste input "Odyssey Trust"
type input "Odyssey Trust"
click at [1049, 176] on button "Odyssey Trust" at bounding box center [1108, 182] width 188 height 15
click at [1050, 188] on div "HigherVisibility Sitemap Clear" at bounding box center [1107, 194] width 197 height 17
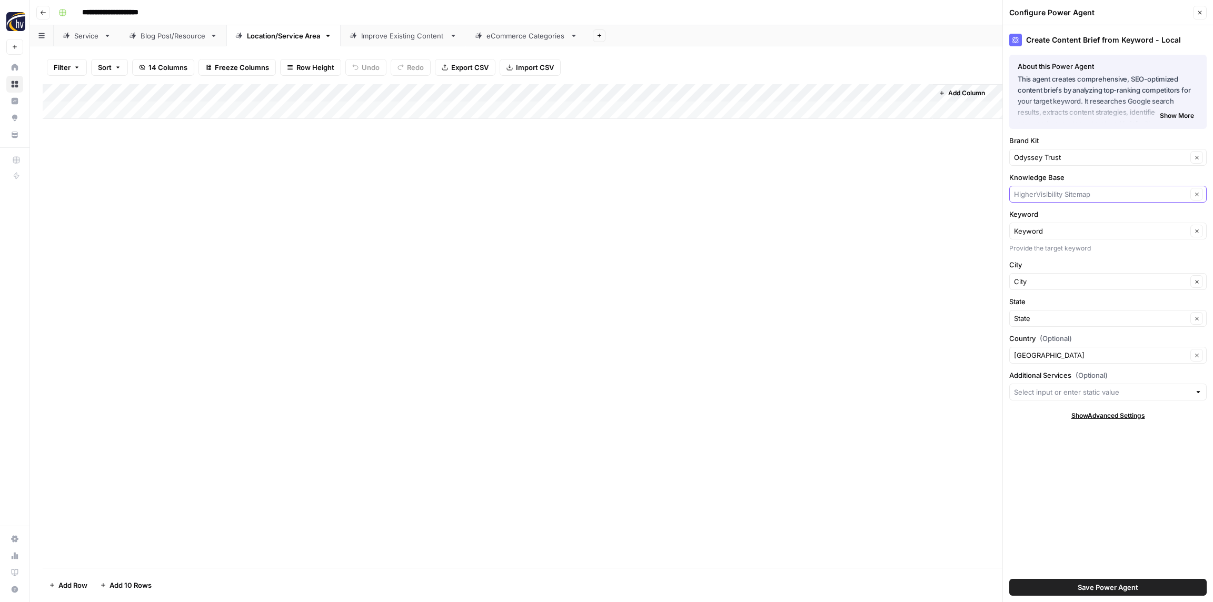
paste input "Odyssey Trust"
click at [1043, 219] on span "Odyssey Trust Company Sitemap" at bounding box center [1105, 219] width 175 height 11
type input "Odyssey Trust Company Sitemap"
click at [1078, 591] on span "Save Power Agent" at bounding box center [1107, 587] width 61 height 11
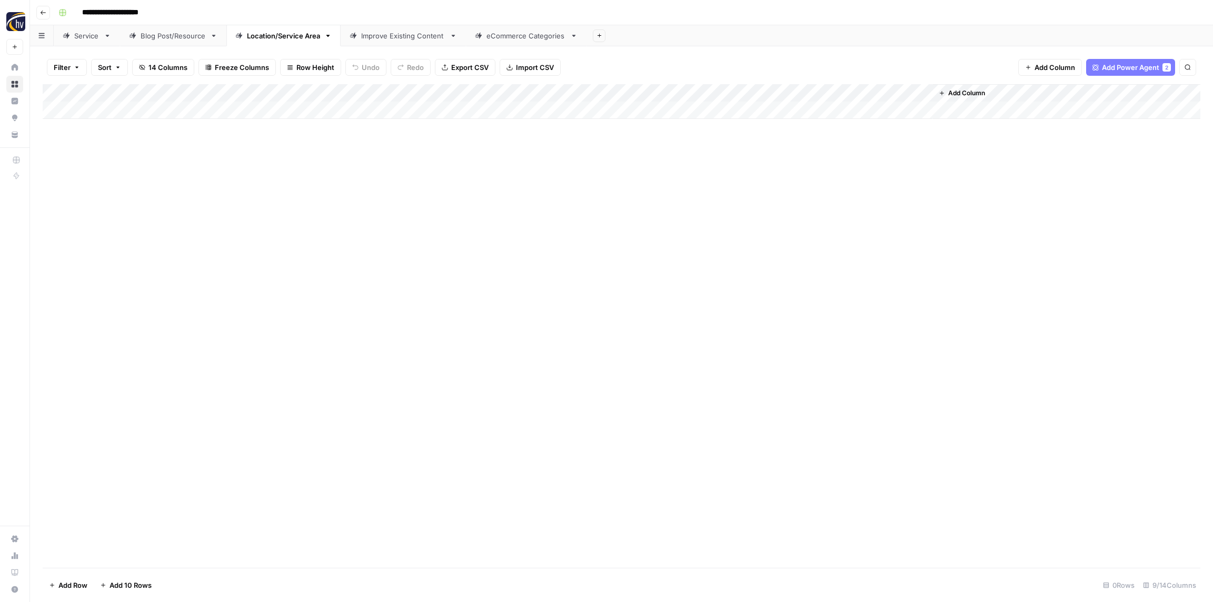
click at [783, 94] on div "Add Column" at bounding box center [621, 101] width 1157 height 35
click at [789, 185] on span "Configure Inputs" at bounding box center [809, 181] width 92 height 11
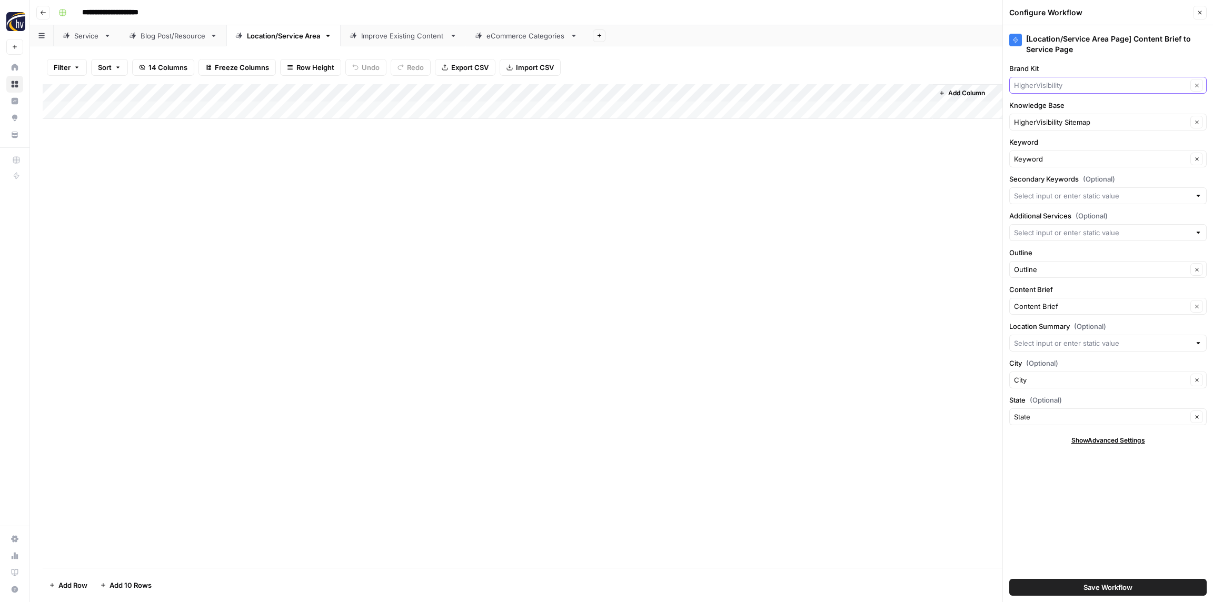
click at [1058, 87] on input "Brand Kit" at bounding box center [1100, 85] width 173 height 11
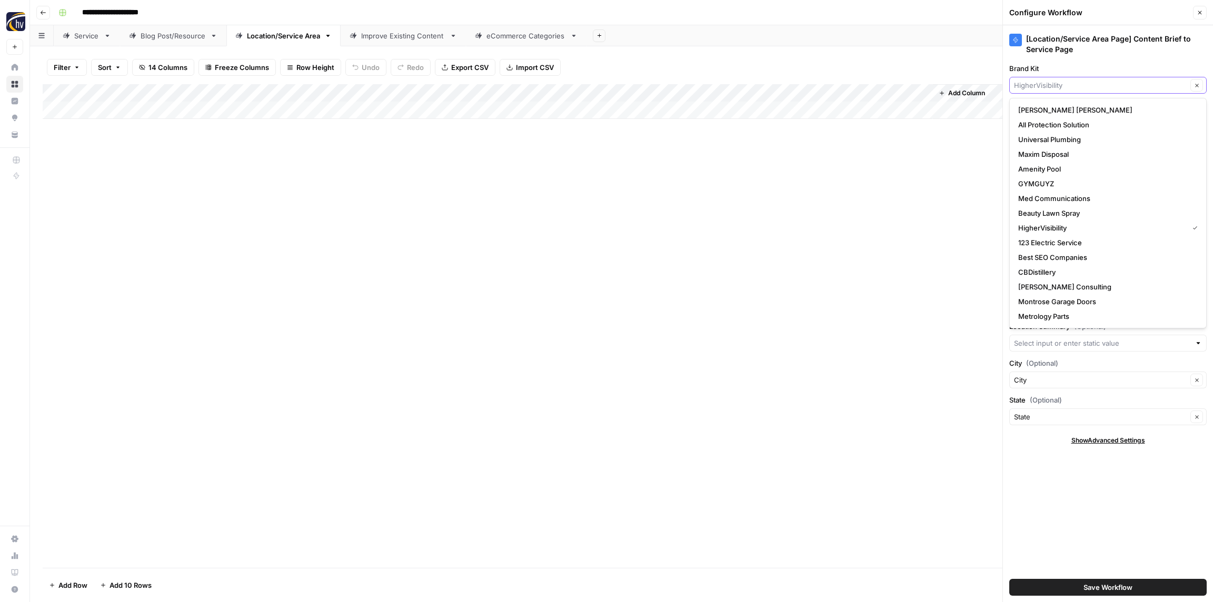
paste input "Odyssey Trust"
type input "Odyssey Trust"
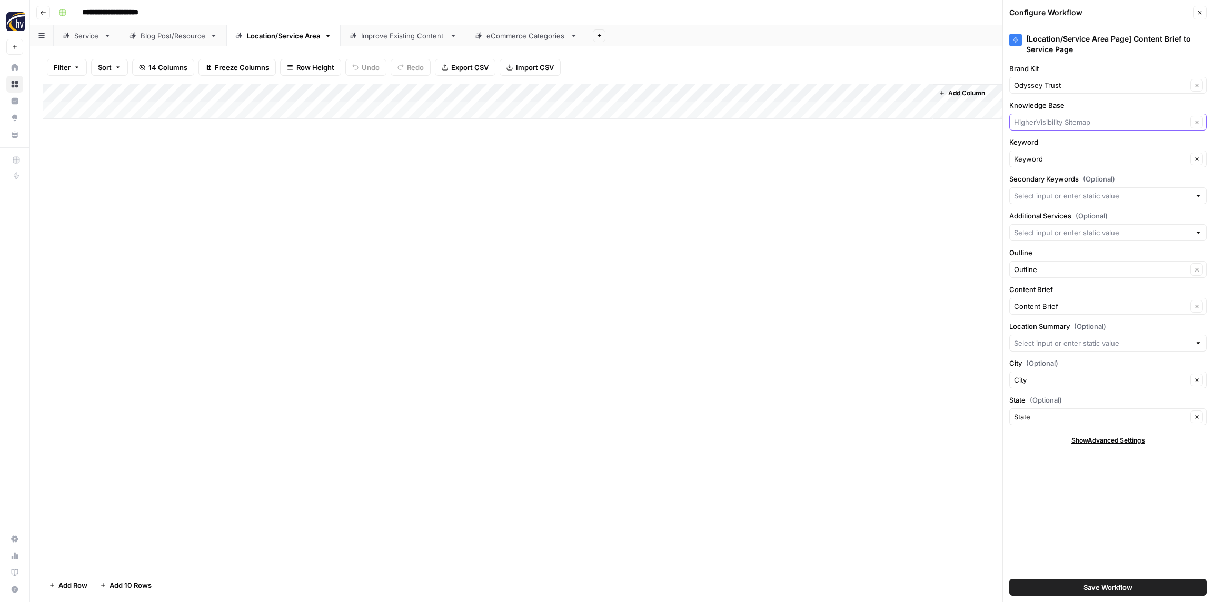
click at [1054, 120] on input "Knowledge Base" at bounding box center [1100, 122] width 173 height 11
paste input "Odyssey Trust"
click at [1049, 143] on span "Odyssey Trust Company Sitemap" at bounding box center [1105, 147] width 175 height 11
type input "Odyssey Trust Company Sitemap"
click at [1156, 583] on button "Save Workflow" at bounding box center [1107, 587] width 197 height 17
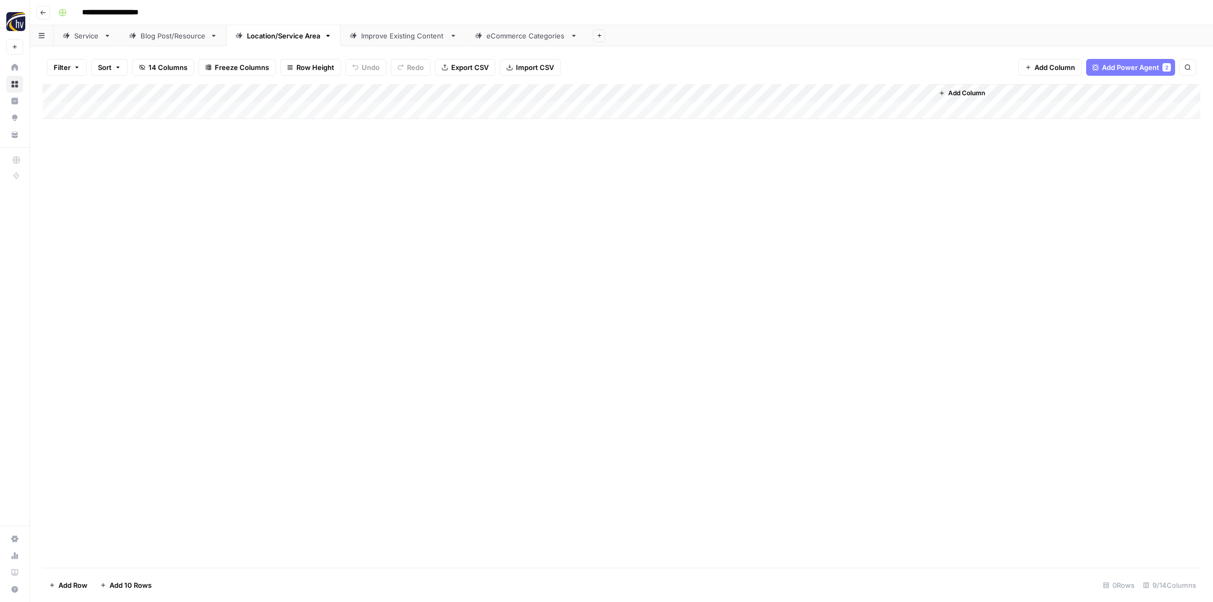
click at [396, 34] on div "Improve Existing Content" at bounding box center [403, 36] width 84 height 11
click at [974, 96] on div "Add Column" at bounding box center [621, 101] width 1157 height 35
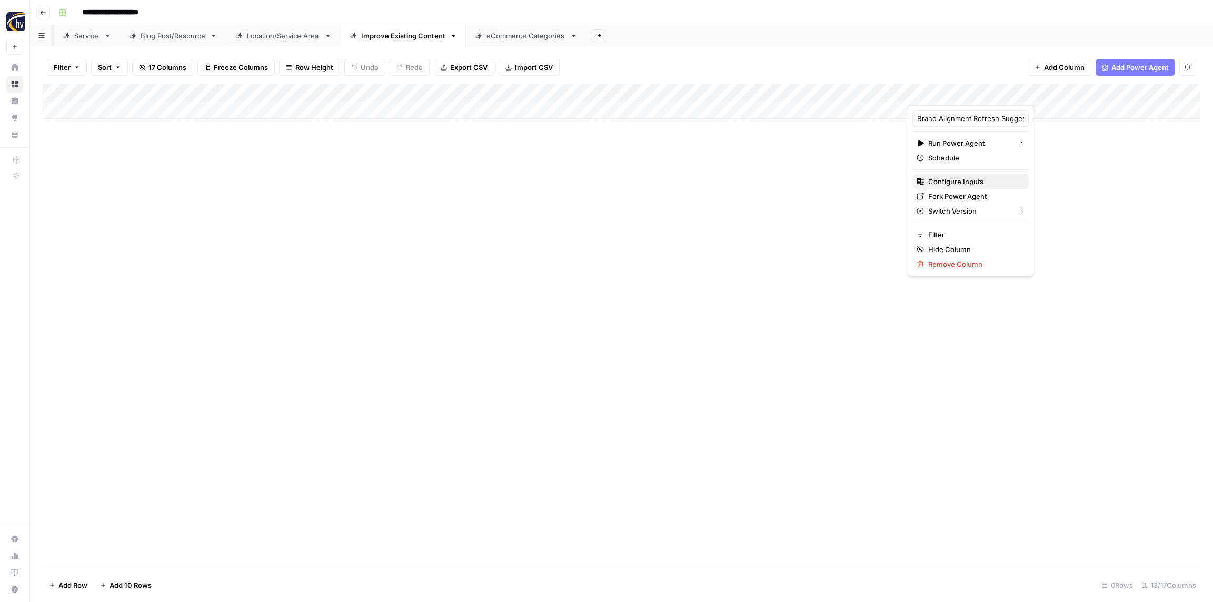
click at [968, 181] on span "Configure Inputs" at bounding box center [974, 181] width 92 height 11
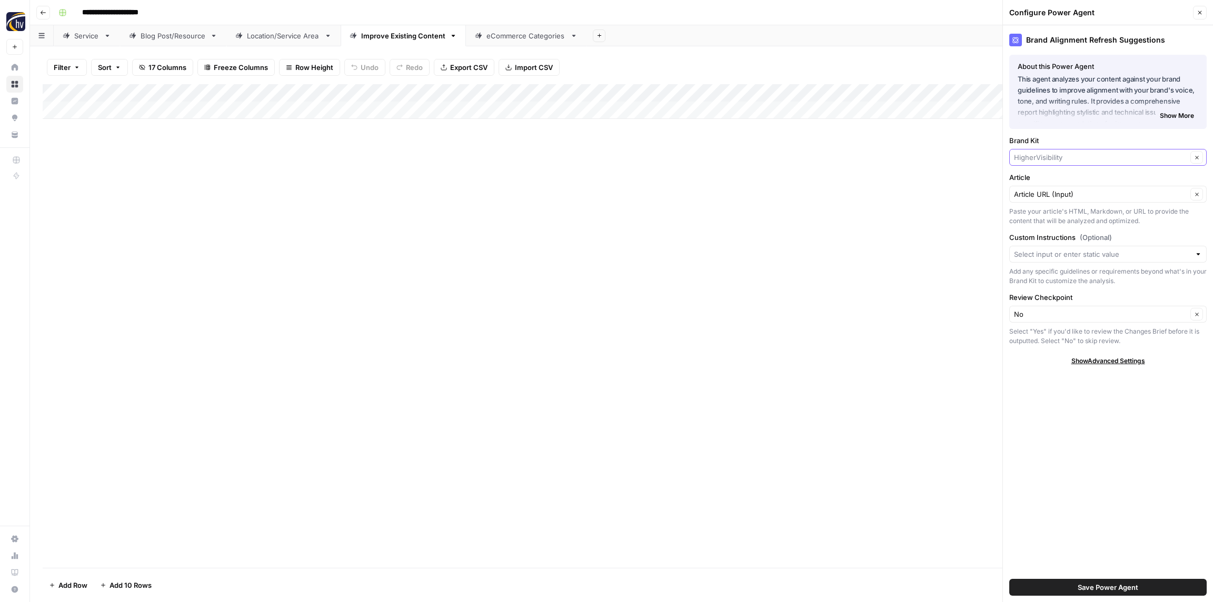
click at [1041, 161] on input "Brand Kit" at bounding box center [1100, 157] width 173 height 11
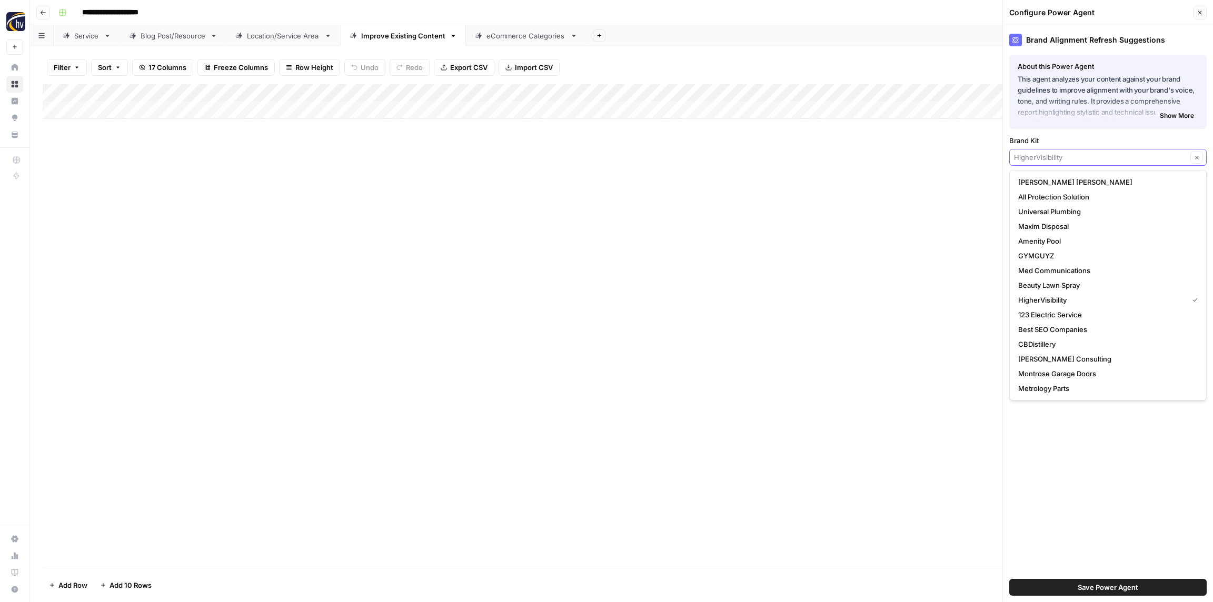
paste input "Odyssey Trust"
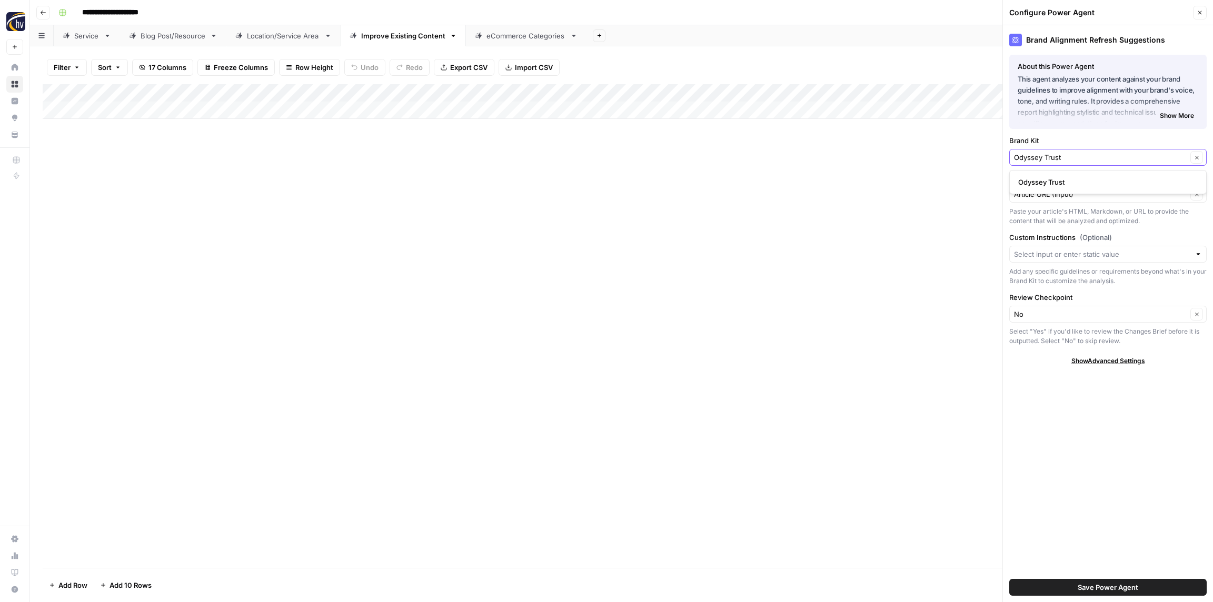
type input "Odyssey Trust"
click at [1049, 182] on span "Odyssey Trust" at bounding box center [1105, 182] width 175 height 11
click at [1108, 583] on span "Save Power Agent" at bounding box center [1107, 587] width 61 height 11
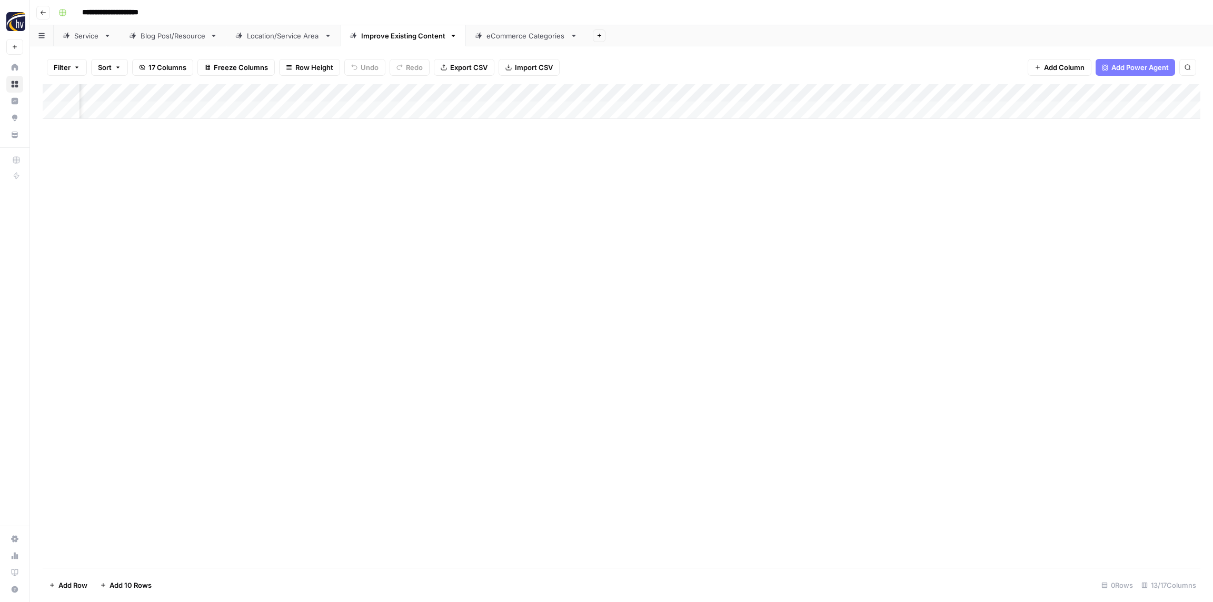
scroll to position [0, 660]
click at [619, 93] on div "Add Column" at bounding box center [621, 101] width 1157 height 35
click at [581, 180] on span "Configure Inputs" at bounding box center [582, 181] width 92 height 11
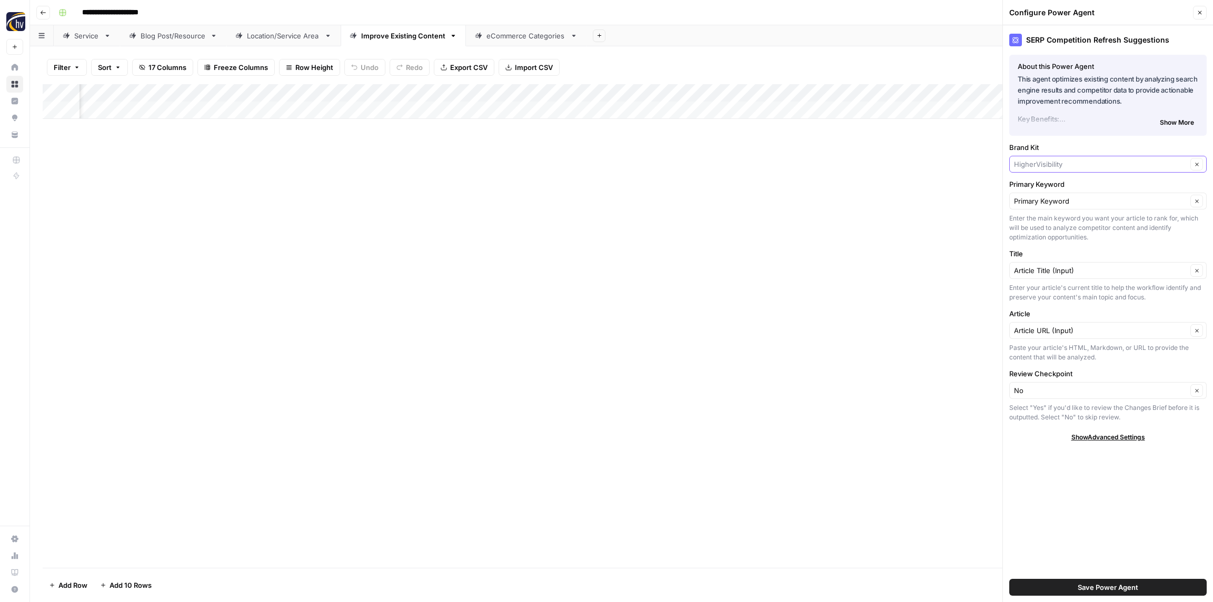
click at [1050, 163] on input "Brand Kit" at bounding box center [1100, 164] width 173 height 11
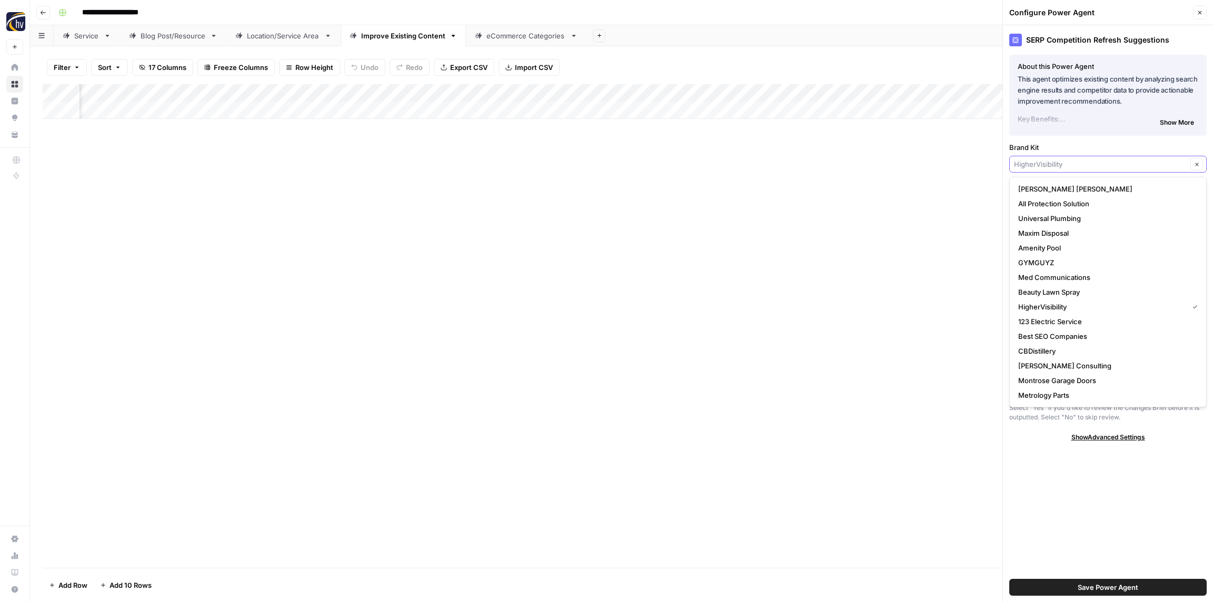
paste input "Odyssey Trust"
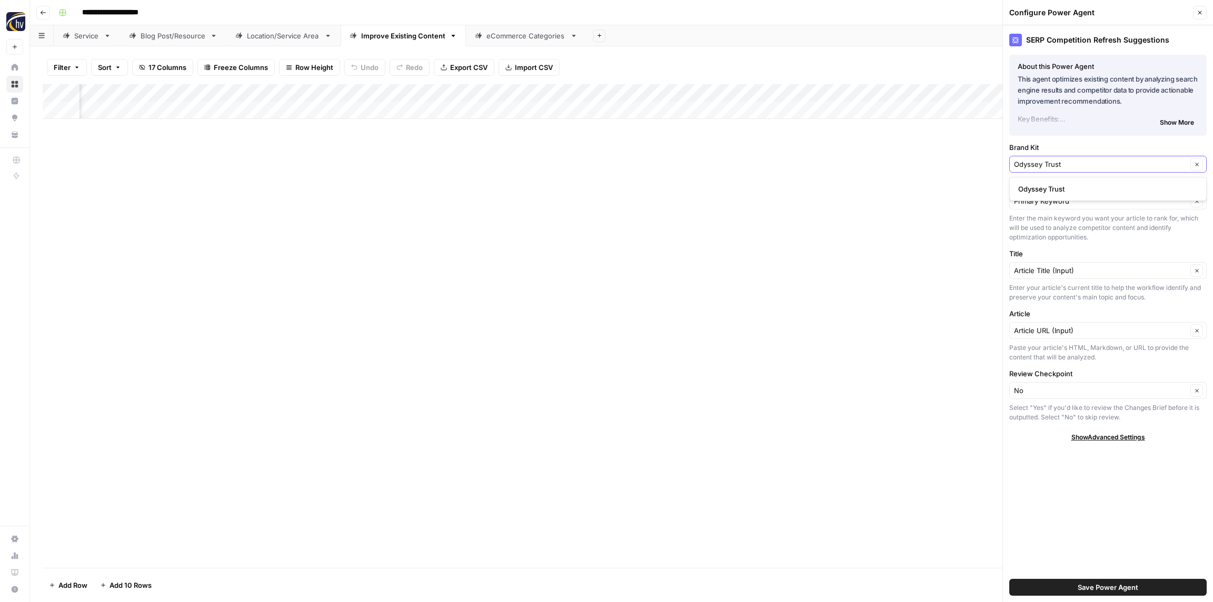
type input "Odyssey Trust"
click at [1044, 191] on span "Odyssey Trust" at bounding box center [1105, 189] width 175 height 11
click at [1112, 581] on button "Save Power Agent" at bounding box center [1107, 587] width 197 height 17
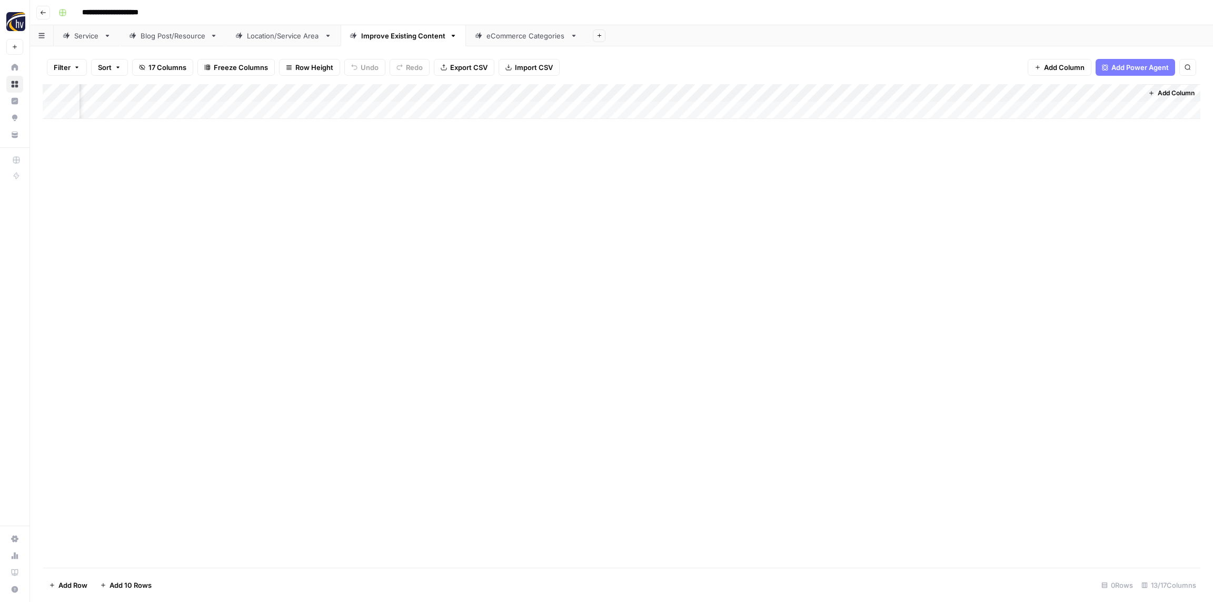
click at [883, 94] on div "Add Column" at bounding box center [621, 101] width 1157 height 35
click at [852, 179] on span "Configure Inputs" at bounding box center [854, 181] width 92 height 11
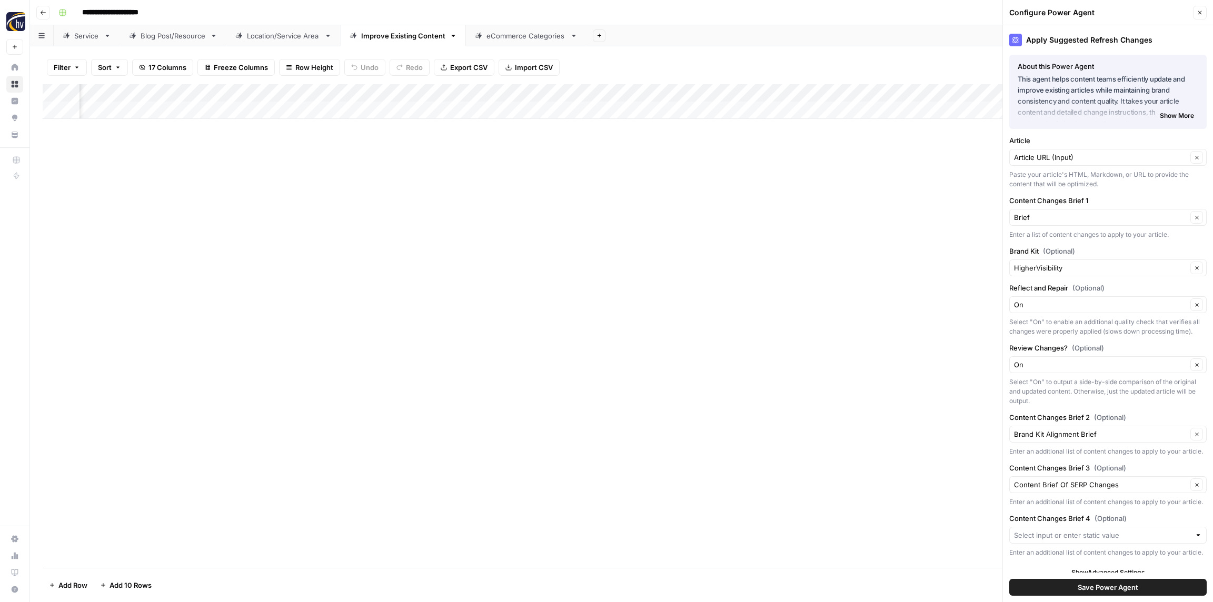
click at [1063, 274] on div "HigherVisibility Clear" at bounding box center [1107, 267] width 197 height 17
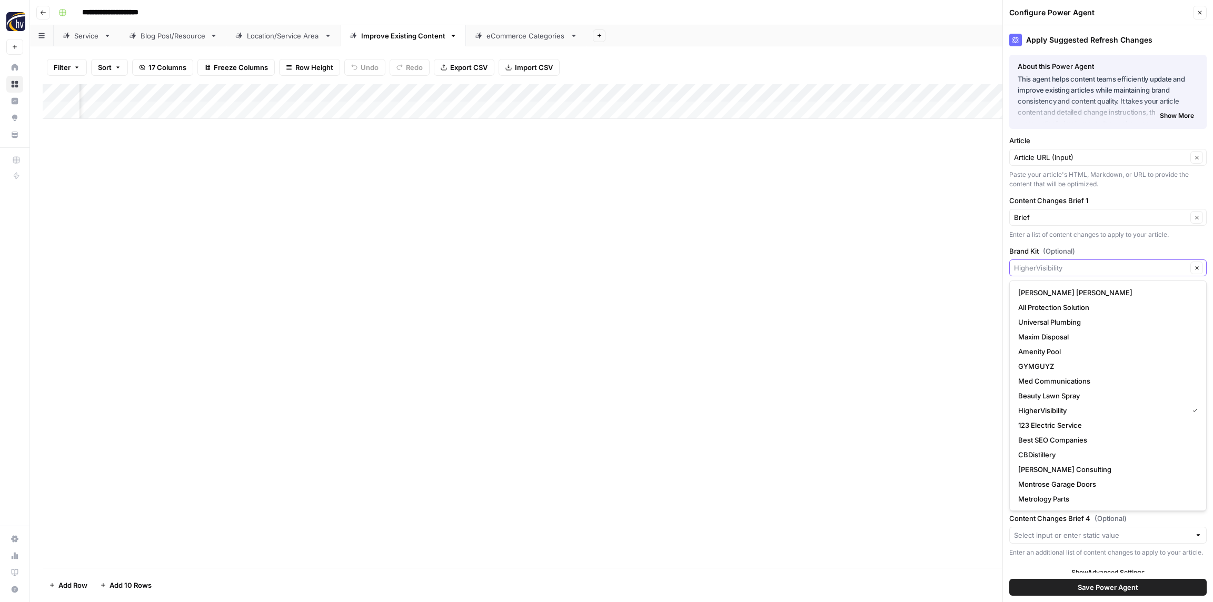
paste input "Odyssey Trust"
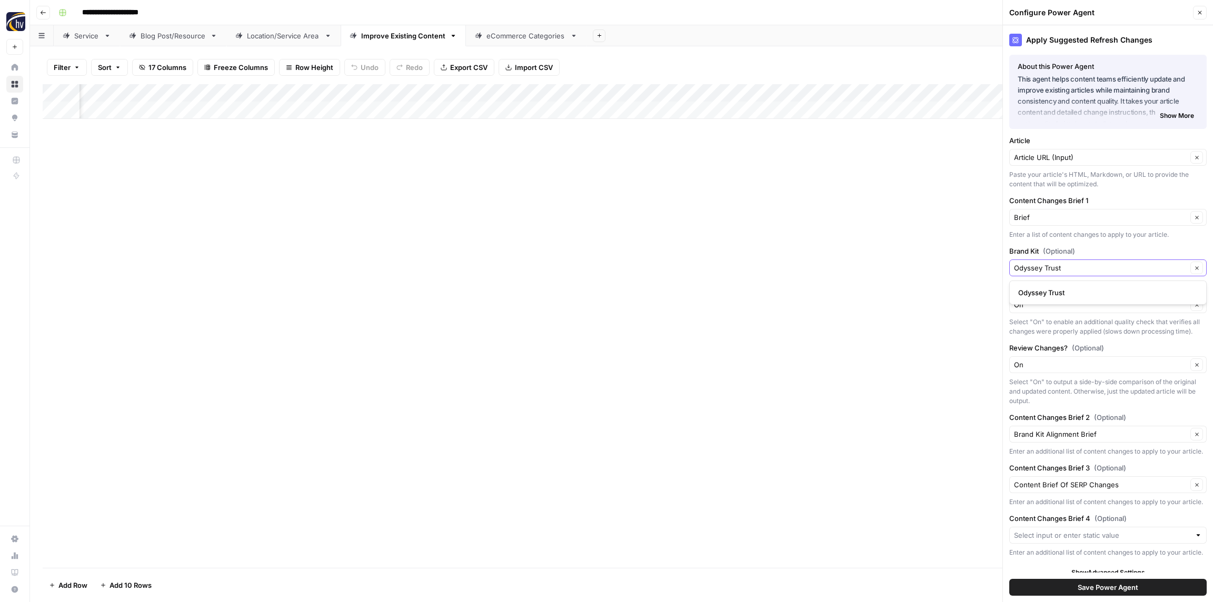
type input "Odyssey Trust"
drag, startPoint x: 1038, startPoint y: 290, endPoint x: 1059, endPoint y: 330, distance: 45.0
click at [1038, 290] on span "Odyssey Trust" at bounding box center [1105, 292] width 175 height 11
click at [1113, 585] on span "Save Power Agent" at bounding box center [1107, 587] width 61 height 11
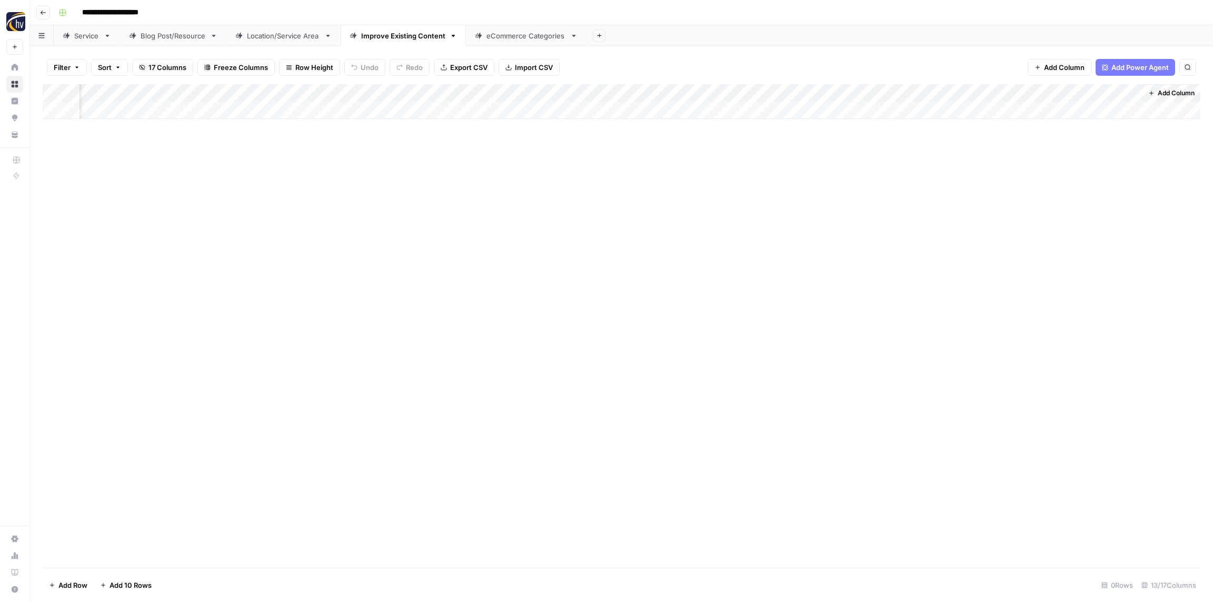
click at [771, 296] on div "Add Column" at bounding box center [621, 326] width 1157 height 484
click at [511, 35] on div "eCommerce Categories" at bounding box center [525, 36] width 79 height 11
click at [421, 88] on div "Add Column" at bounding box center [621, 101] width 1157 height 35
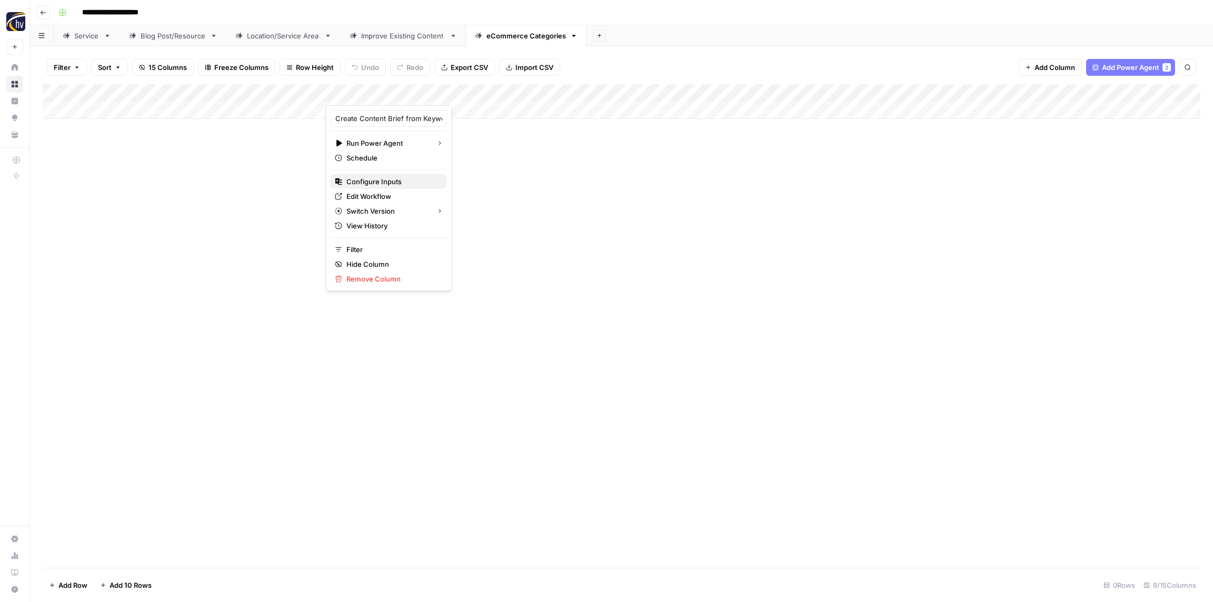
click at [380, 182] on span "Configure Inputs" at bounding box center [392, 181] width 92 height 11
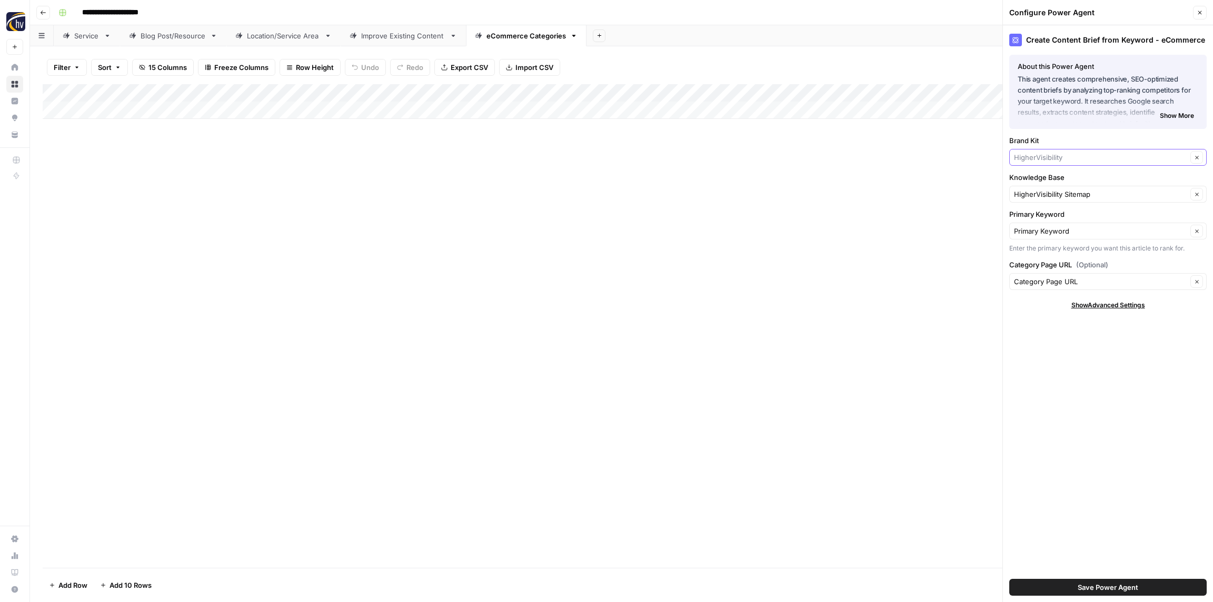
click at [1046, 162] on input "Brand Kit" at bounding box center [1100, 157] width 173 height 11
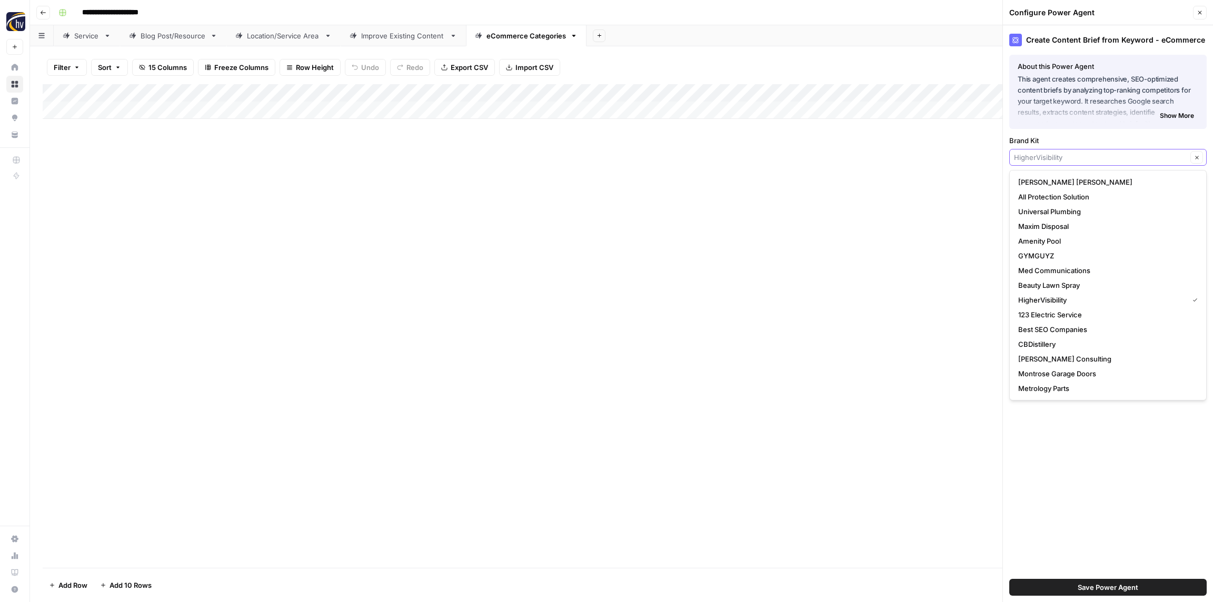
paste input "Odyssey Trust"
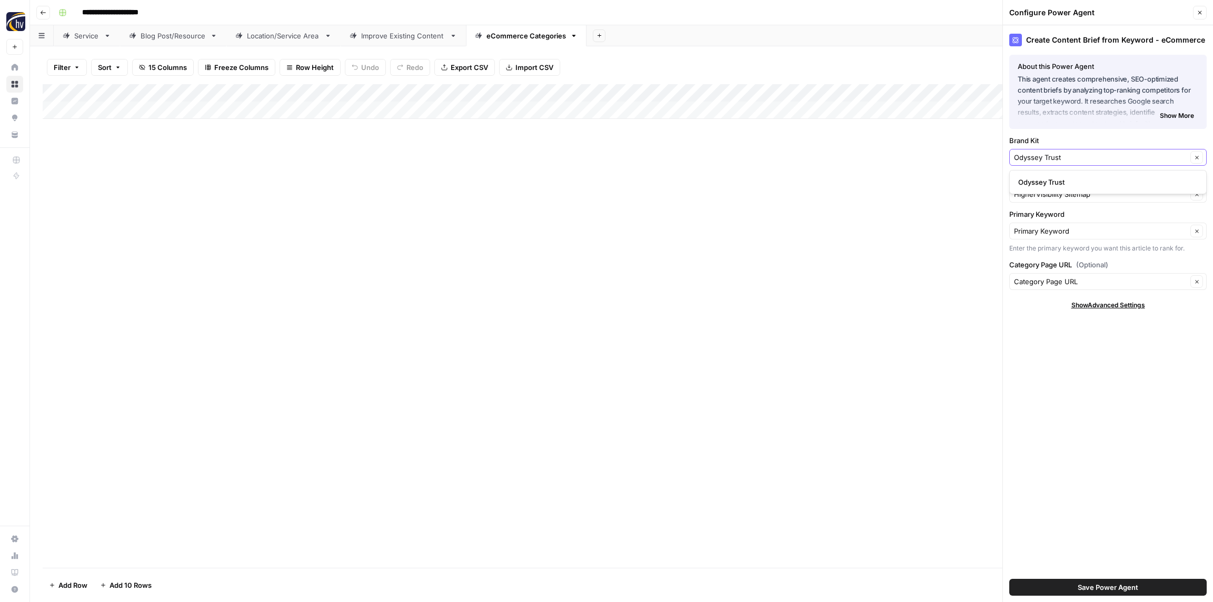
type input "Odyssey Trust"
click at [1047, 177] on span "Odyssey Trust" at bounding box center [1105, 182] width 175 height 11
click at [1044, 195] on input "Knowledge Base" at bounding box center [1100, 194] width 173 height 11
paste input "Odyssey Trust"
click at [1047, 218] on span "Odyssey Trust Company Sitemap" at bounding box center [1105, 219] width 175 height 11
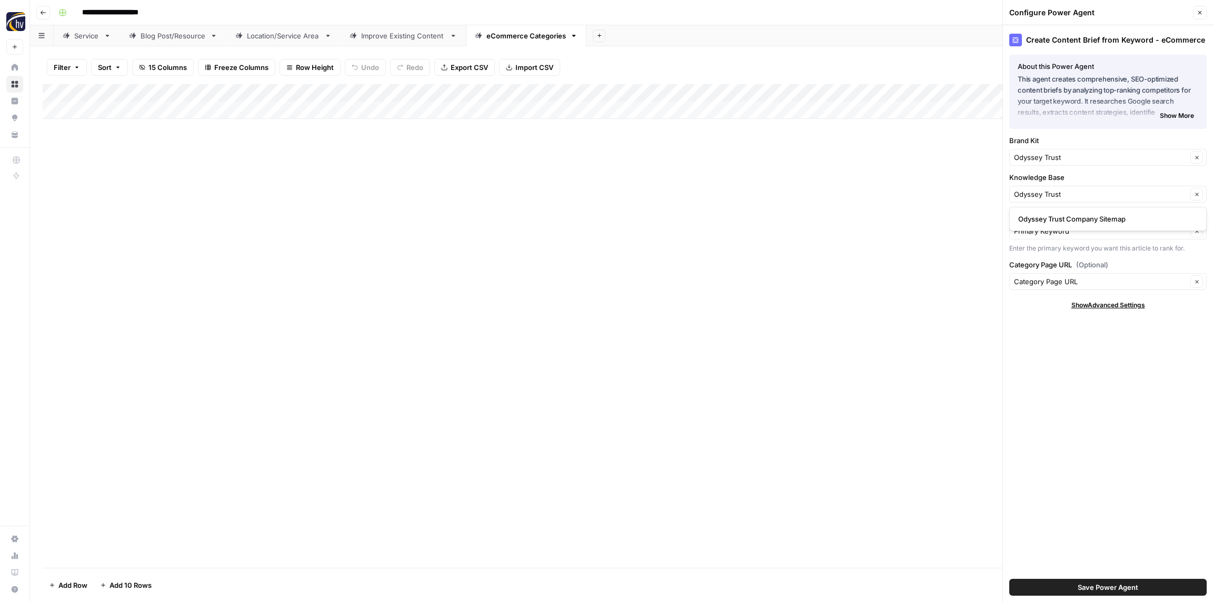
type input "Odyssey Trust Company Sitemap"
click at [1122, 587] on span "Save Power Agent" at bounding box center [1107, 587] width 61 height 11
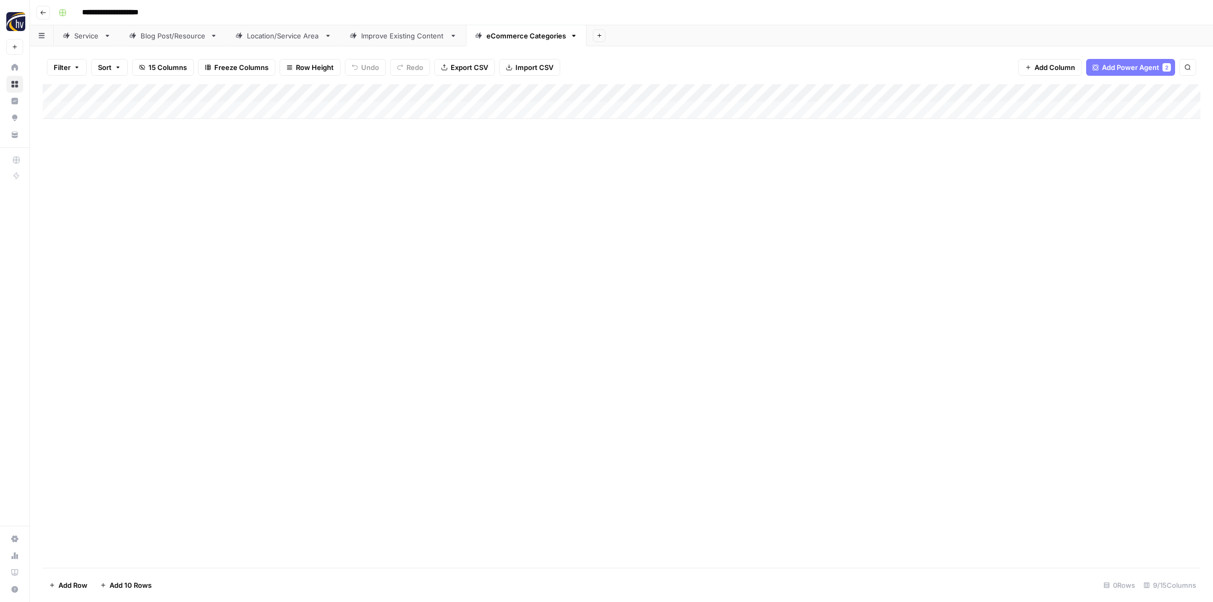
click at [998, 89] on div "Add Column" at bounding box center [621, 101] width 1157 height 35
click at [962, 183] on span "Configure Inputs" at bounding box center [982, 181] width 92 height 11
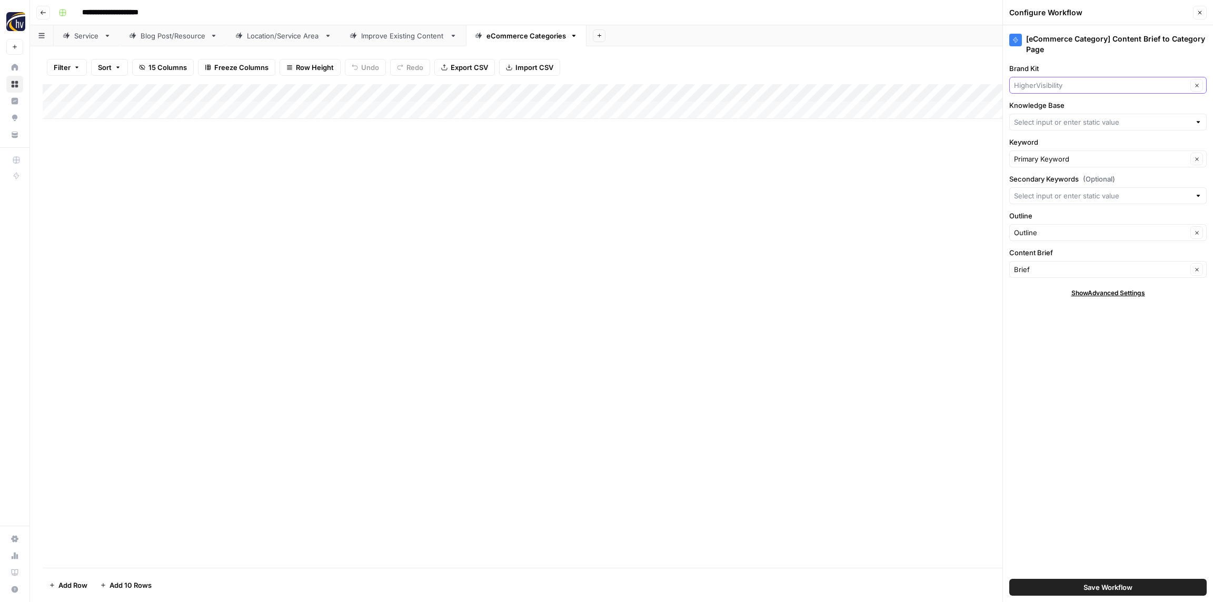
click at [1048, 84] on input "Brand Kit" at bounding box center [1100, 85] width 173 height 11
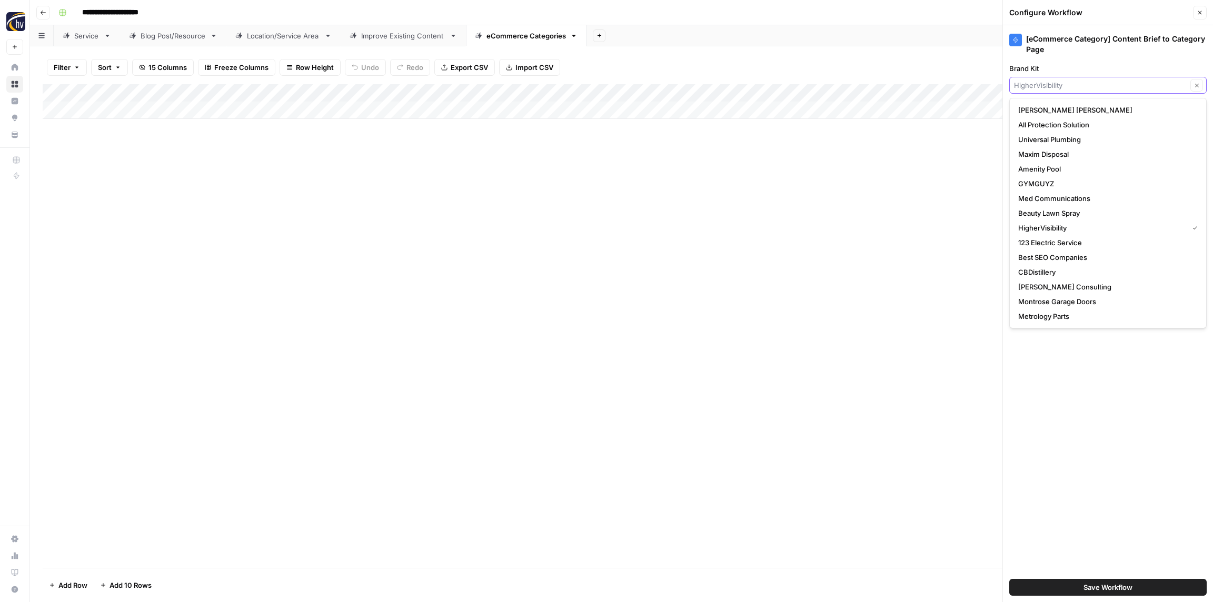
paste input "Odyssey Trust"
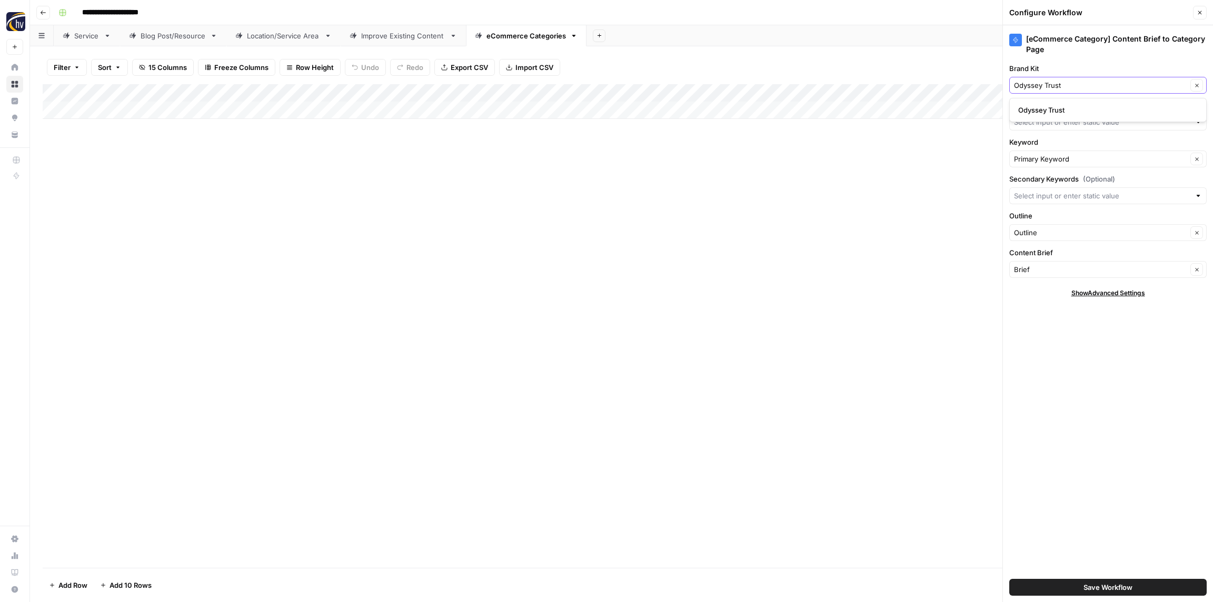
type input "Odyssey Trust"
click at [1047, 112] on span "Odyssey Trust" at bounding box center [1105, 110] width 175 height 11
click at [1048, 127] on input "Knowledge Base" at bounding box center [1102, 122] width 176 height 11
paste input "Odyssey Trust"
click at [1039, 150] on span "Odyssey Trust Company Sitemap" at bounding box center [1105, 147] width 175 height 11
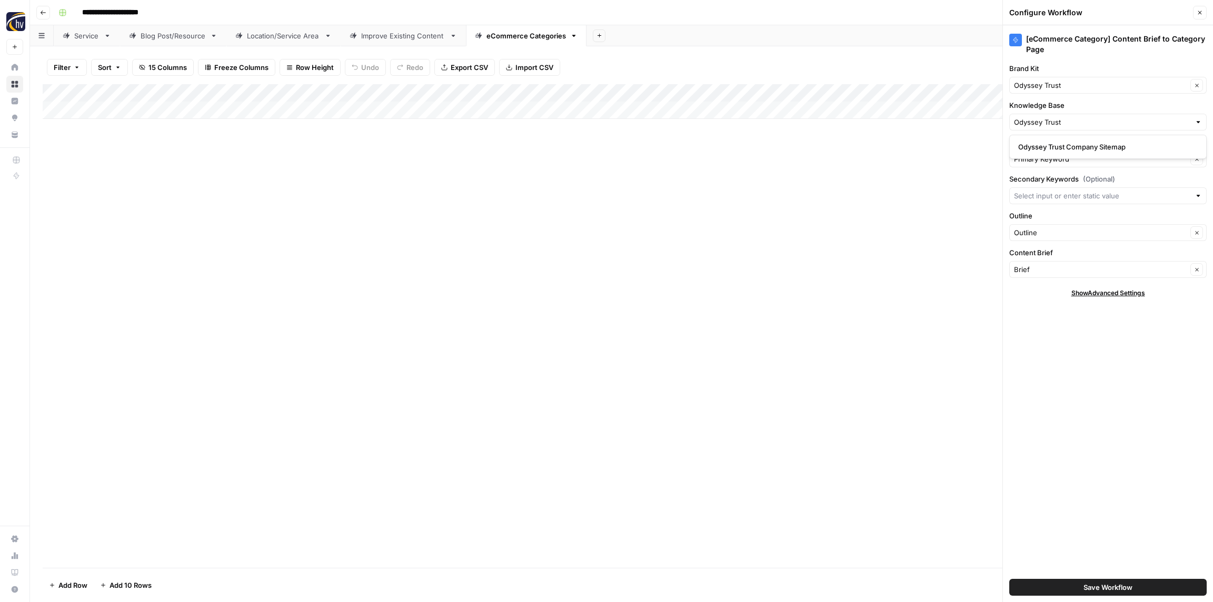
type input "Odyssey Trust Company Sitemap"
click at [1098, 587] on span "Save Workflow" at bounding box center [1107, 587] width 49 height 11
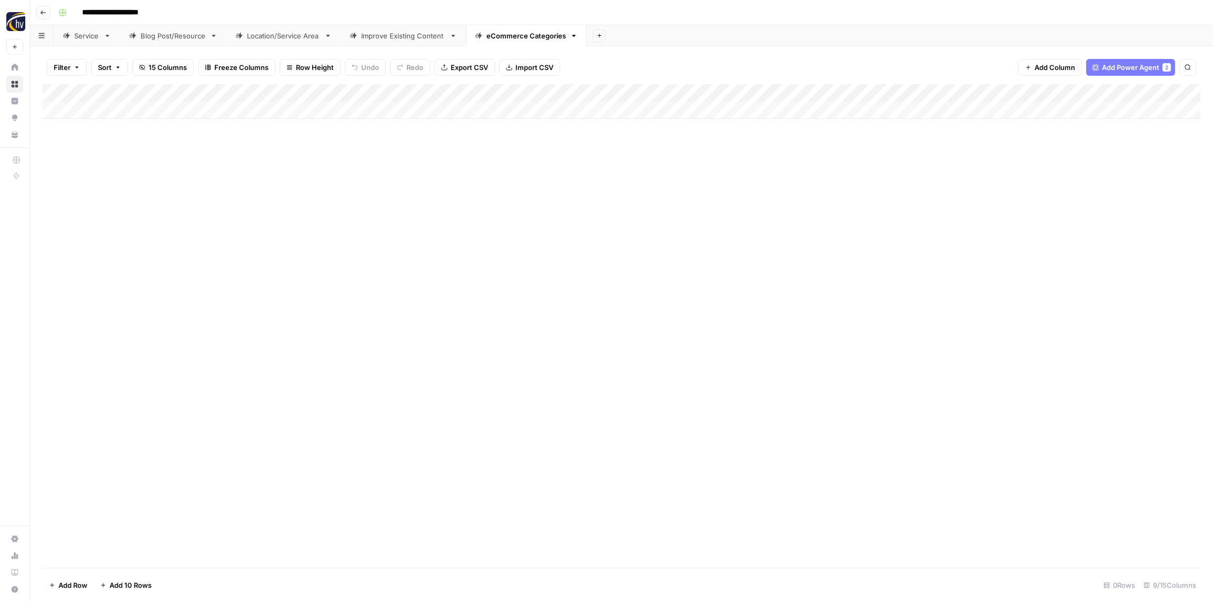
drag, startPoint x: 153, startPoint y: 178, endPoint x: 137, endPoint y: 179, distance: 16.4
click at [150, 178] on div "Add Column" at bounding box center [621, 326] width 1157 height 484
click at [104, 176] on div "Add Column" at bounding box center [621, 326] width 1157 height 484
click at [42, 11] on icon "button" at bounding box center [43, 12] width 6 height 6
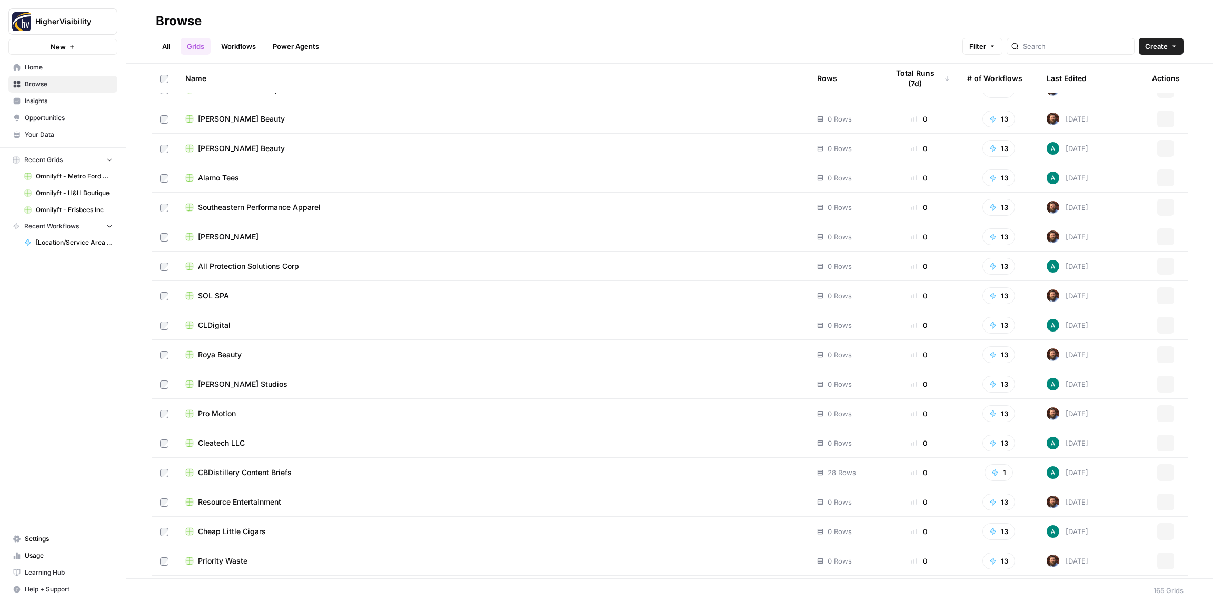
scroll to position [4378, 0]
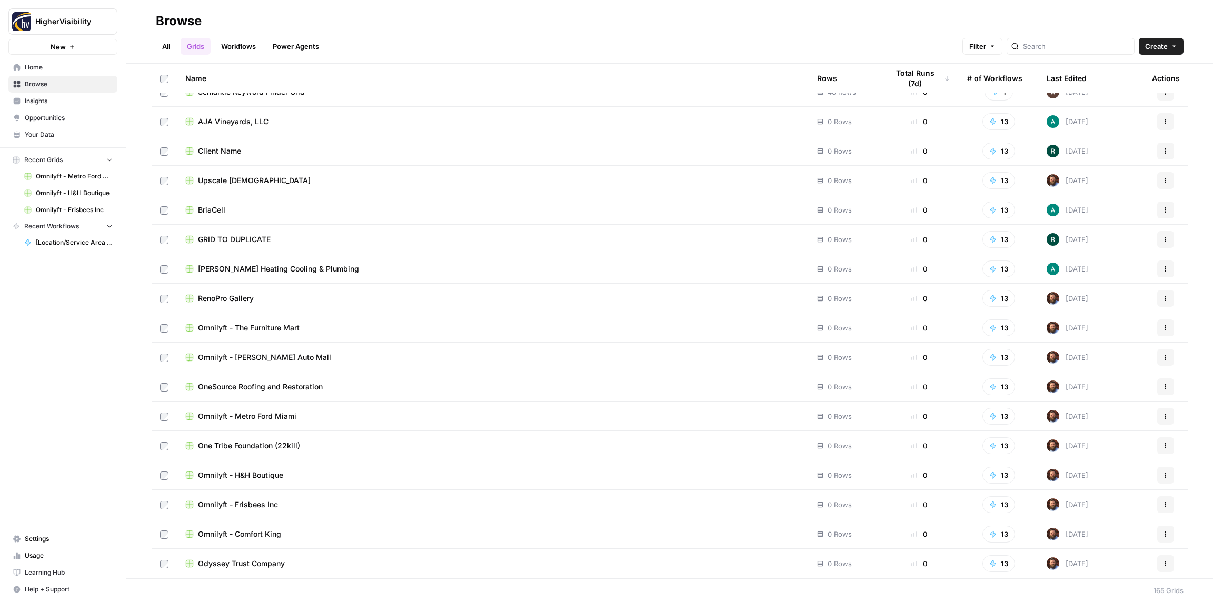
click at [1167, 239] on icon "button" at bounding box center [1165, 239] width 6 height 6
click at [1099, 266] on span "Duplicate" at bounding box center [1118, 264] width 84 height 11
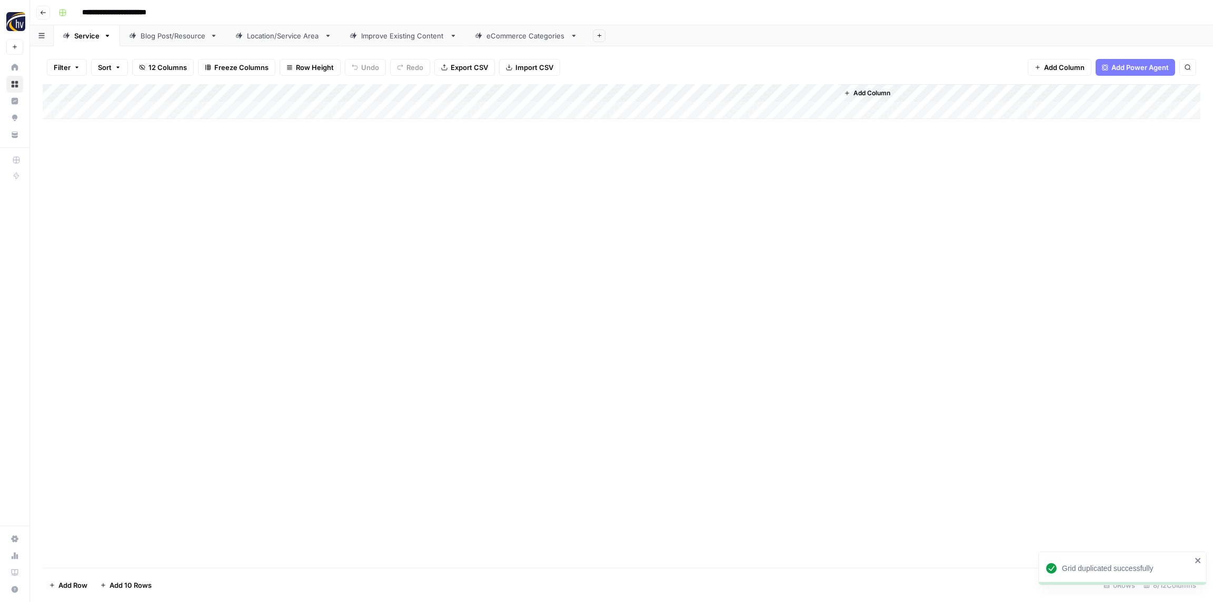
click at [139, 16] on input "**********" at bounding box center [131, 12] width 108 height 17
click at [139, 15] on input "**********" at bounding box center [131, 12] width 108 height 17
paste input
type input "**********"
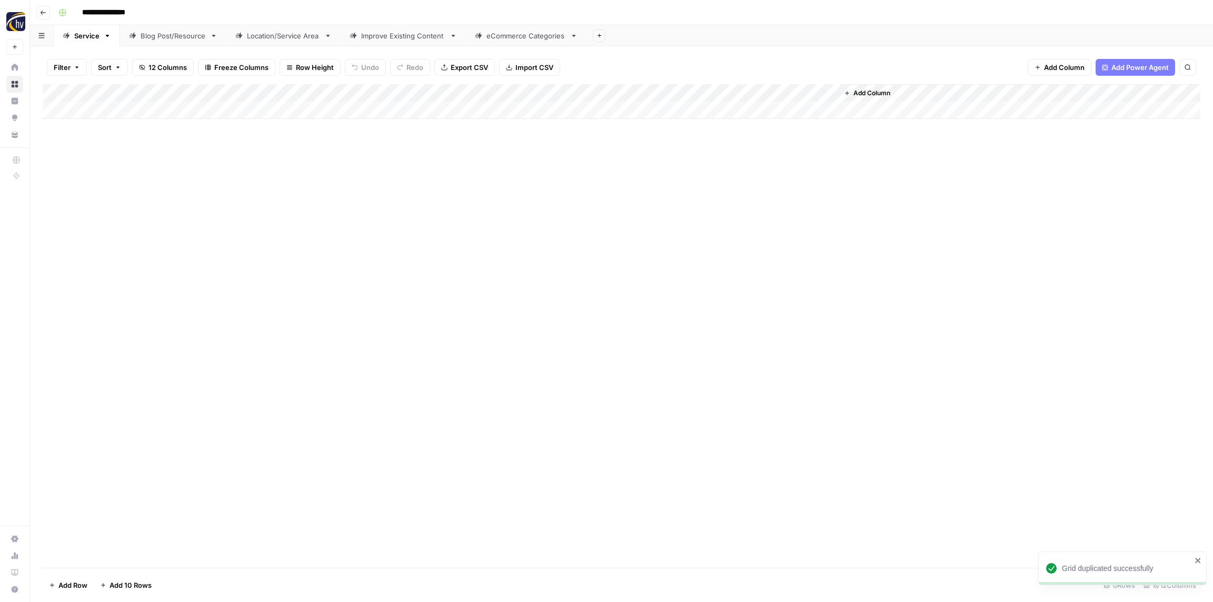
click at [201, 12] on div "**********" at bounding box center [628, 12] width 1148 height 17
drag, startPoint x: 210, startPoint y: 145, endPoint x: 211, endPoint y: 109, distance: 35.8
click at [209, 144] on div "Add Column" at bounding box center [621, 326] width 1157 height 484
click at [211, 98] on div "Add Column" at bounding box center [621, 101] width 1157 height 35
click at [210, 183] on span "Configure Inputs" at bounding box center [241, 181] width 92 height 11
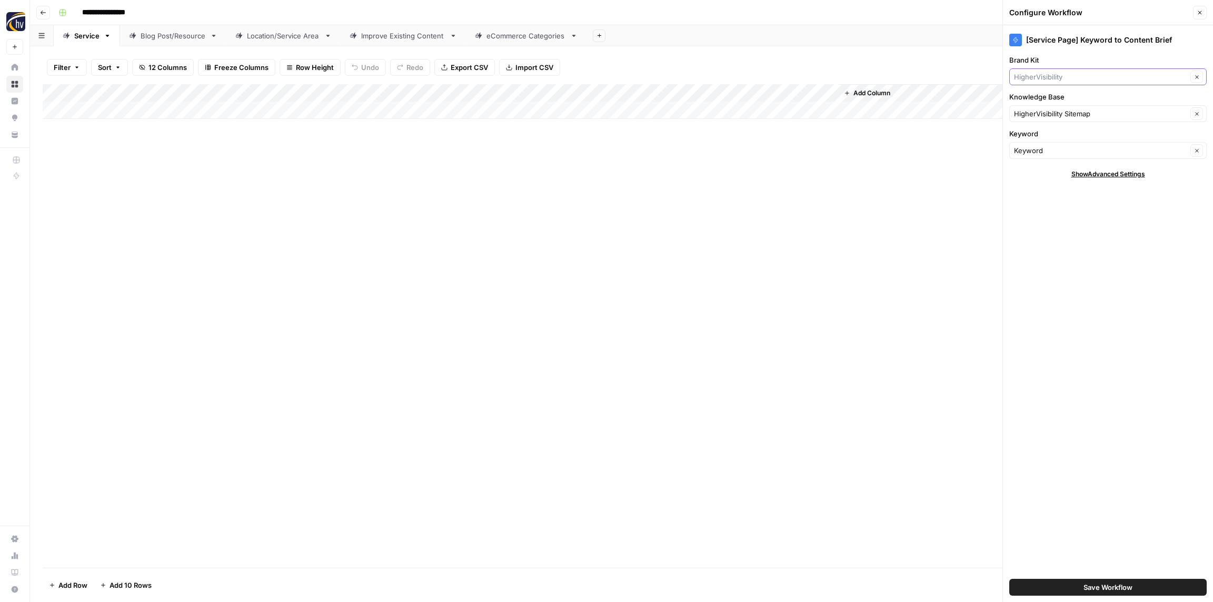
click at [1090, 72] on input "Brand Kit" at bounding box center [1100, 77] width 173 height 11
paste input "[GEOGRAPHIC_DATA]"
click at [1076, 98] on span "Oak Haven Resort & Spa" at bounding box center [1105, 101] width 175 height 11
type input "Oak Haven Resort & Spa"
click at [1064, 119] on div "HigherVisibility Sitemap Clear" at bounding box center [1107, 113] width 197 height 17
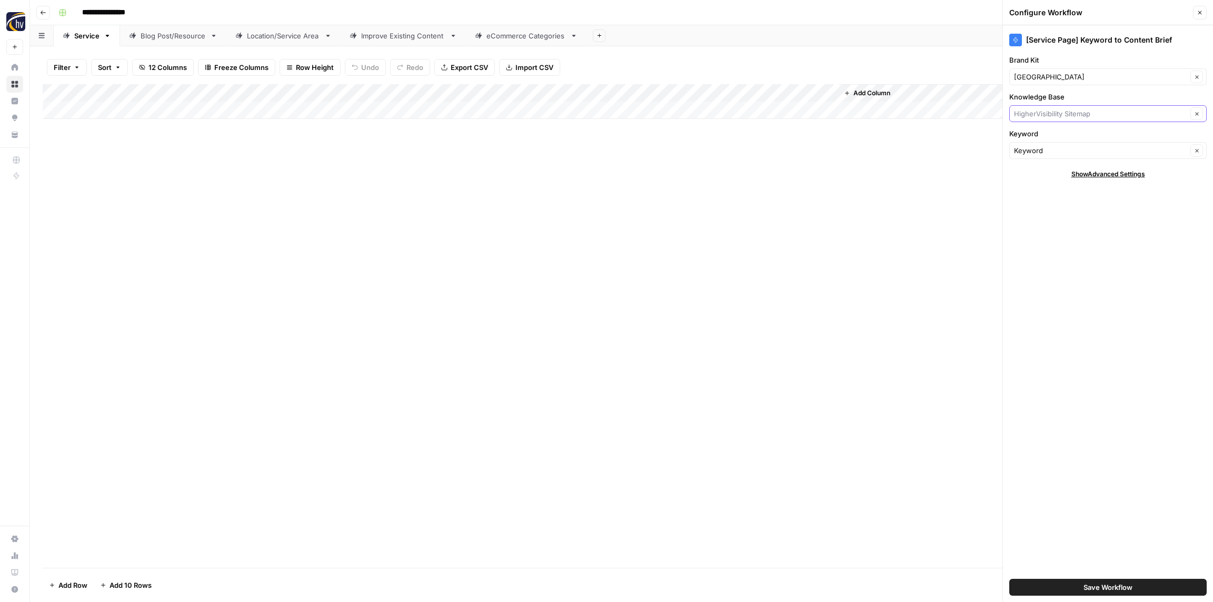
paste input "[GEOGRAPHIC_DATA]"
click at [1051, 138] on span "Oak Haven Resort Sitemap" at bounding box center [1105, 138] width 175 height 11
type input "Oak Haven Resort Sitemap"
click at [1081, 586] on button "Save Workflow" at bounding box center [1107, 587] width 197 height 17
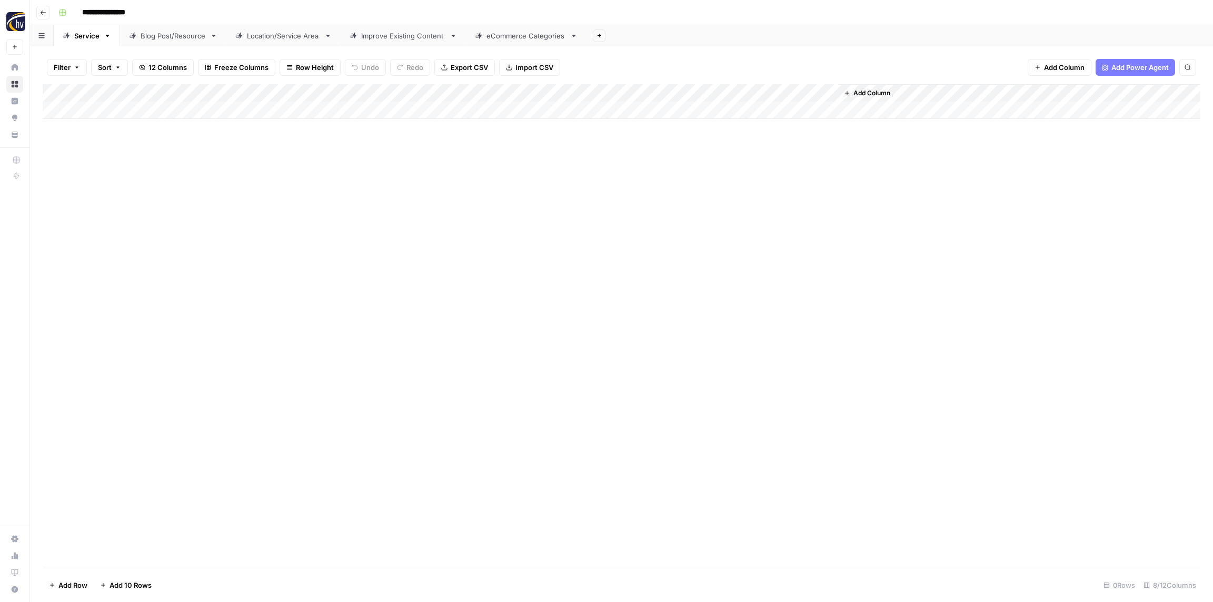
click at [665, 94] on div "Add Column" at bounding box center [621, 101] width 1157 height 35
click at [696, 181] on span "Configure Inputs" at bounding box center [714, 181] width 92 height 11
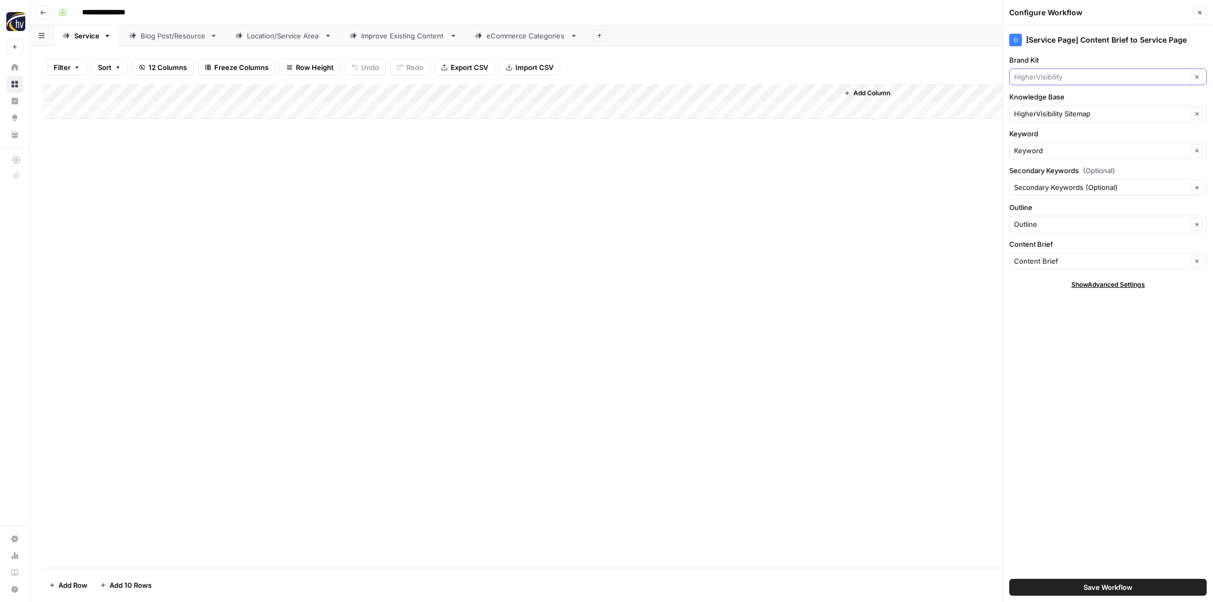
click at [1053, 76] on input "Brand Kit" at bounding box center [1100, 77] width 173 height 11
paste input "[GEOGRAPHIC_DATA]"
click at [1053, 104] on span "Oak Haven Resort & Spa" at bounding box center [1105, 101] width 175 height 11
type input "Oak Haven Resort & Spa"
click at [1051, 115] on input "Knowledge Base" at bounding box center [1100, 113] width 173 height 11
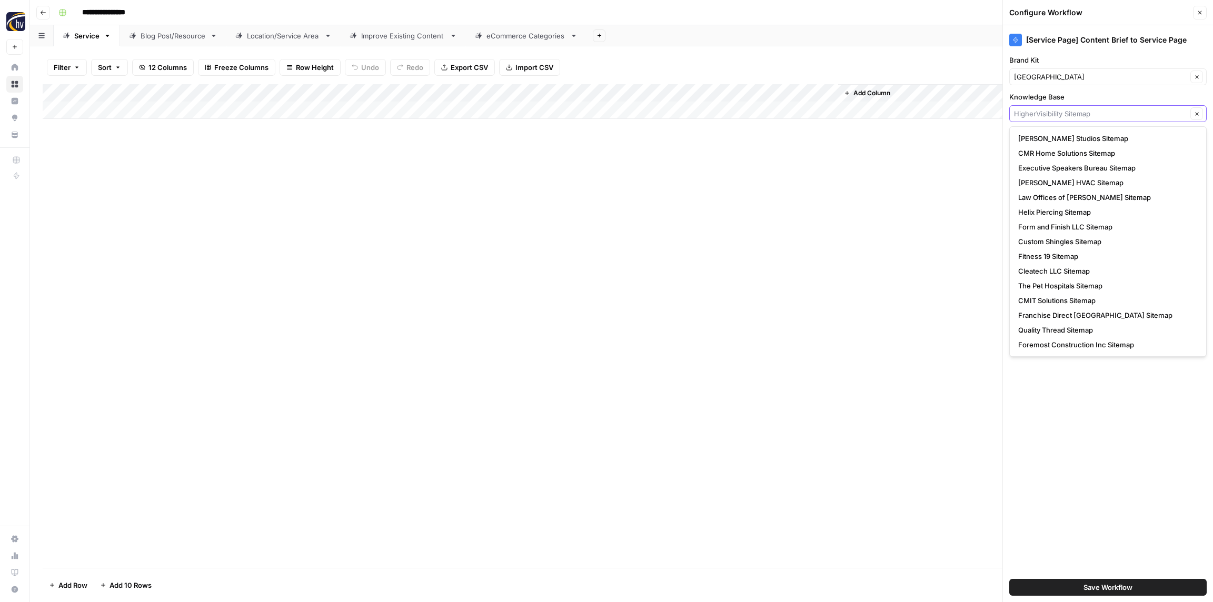
paste input "[GEOGRAPHIC_DATA]"
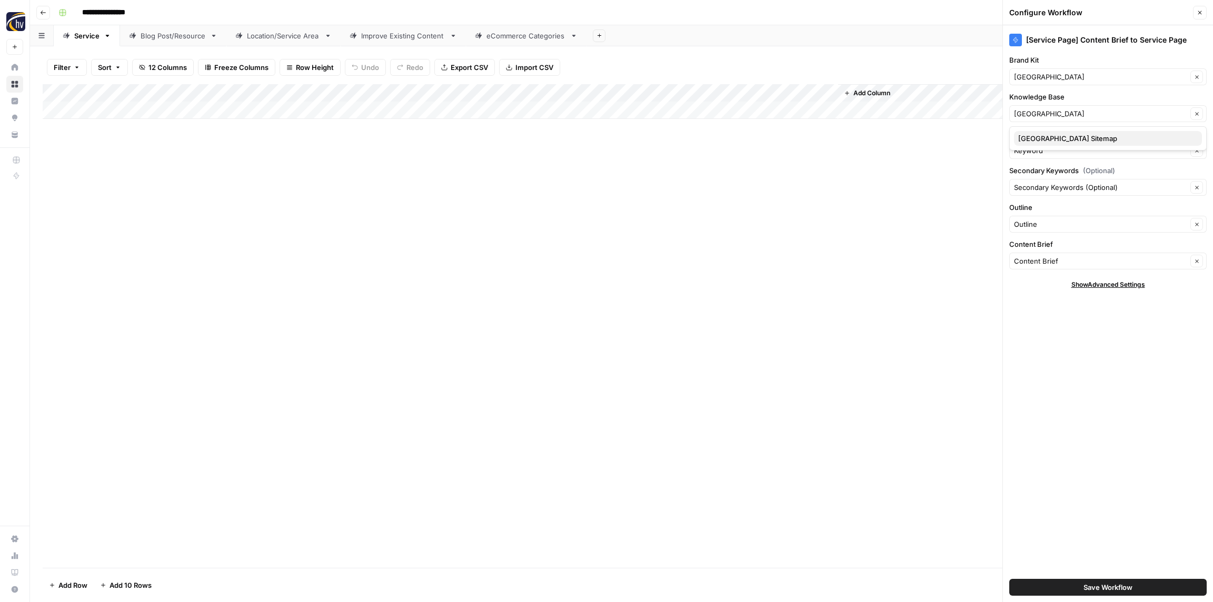
drag, startPoint x: 1053, startPoint y: 137, endPoint x: 1078, endPoint y: 174, distance: 45.1
click at [1053, 137] on span "Oak Haven Resort Sitemap" at bounding box center [1105, 138] width 175 height 11
type input "Oak Haven Resort Sitemap"
click at [1130, 589] on span "Save Workflow" at bounding box center [1107, 587] width 49 height 11
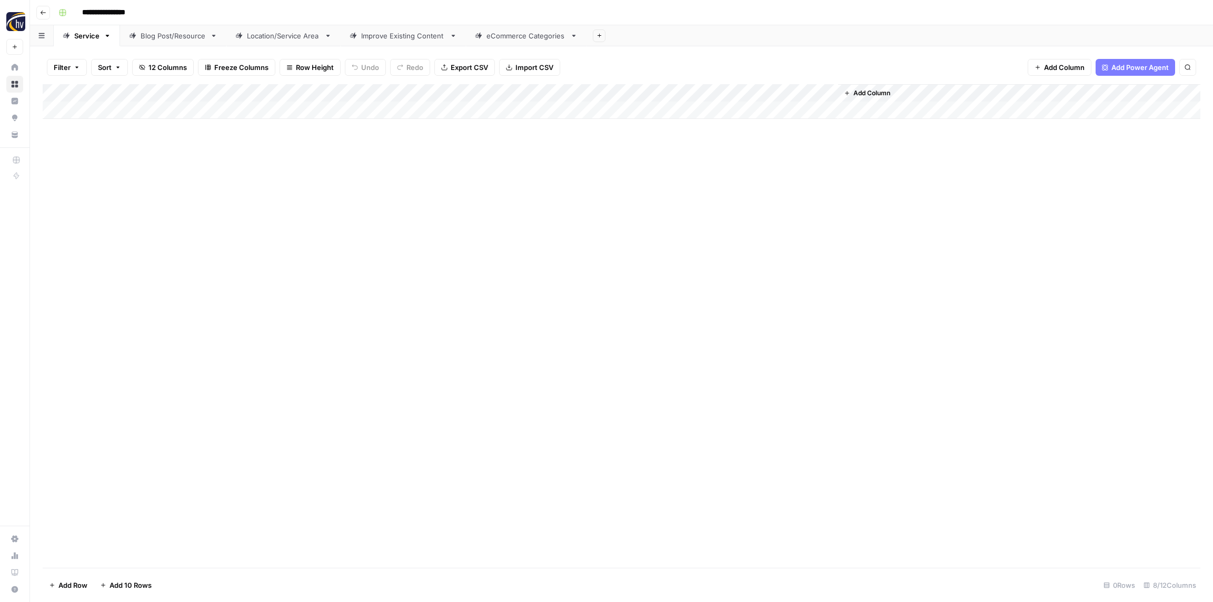
click at [167, 33] on div "Blog Post/Resource" at bounding box center [173, 36] width 65 height 11
click at [219, 89] on div "Add Column" at bounding box center [621, 101] width 1157 height 35
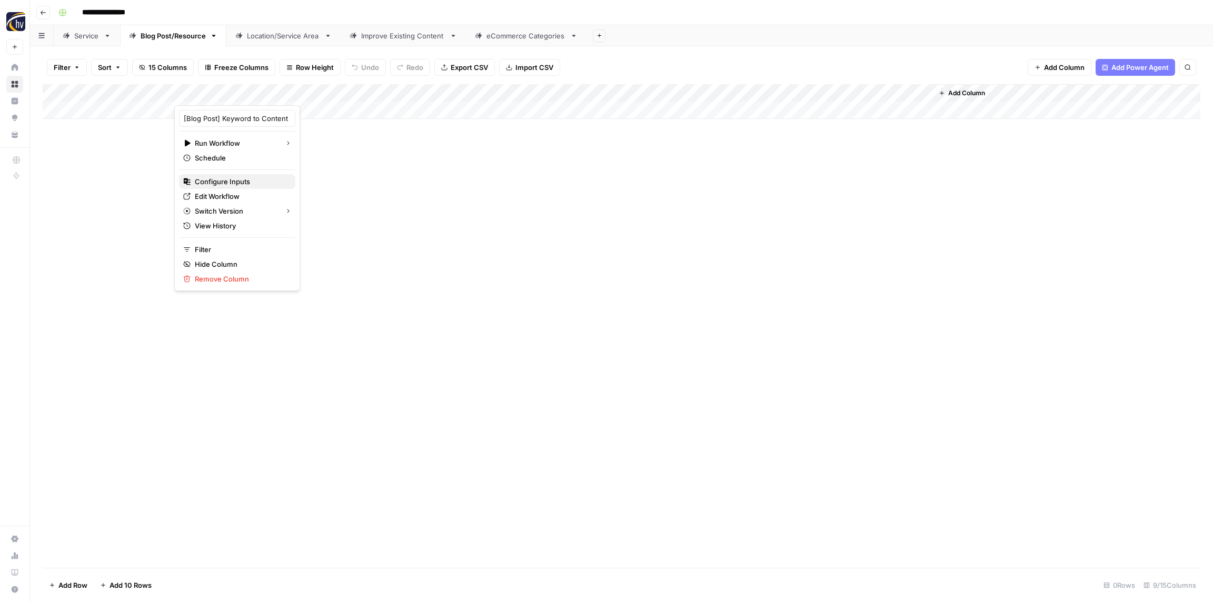
click at [222, 178] on span "Configure Inputs" at bounding box center [241, 181] width 92 height 11
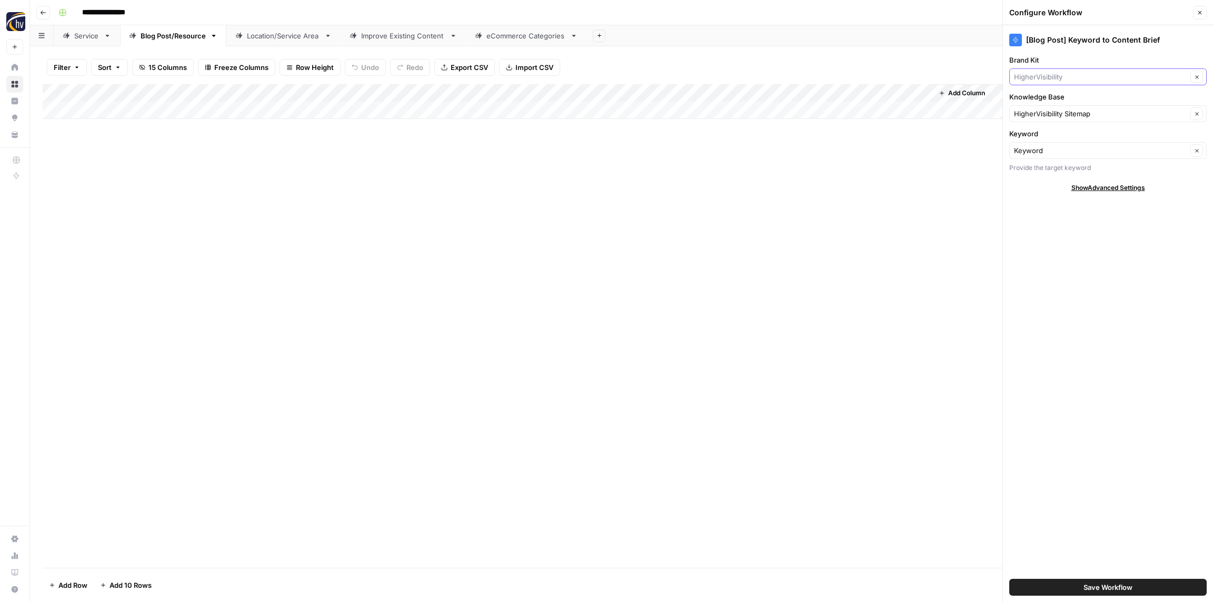
click at [1051, 77] on input "Brand Kit" at bounding box center [1100, 77] width 173 height 11
paste input "[GEOGRAPHIC_DATA]"
click at [1050, 96] on span "Oak Haven Resort & Spa" at bounding box center [1105, 101] width 175 height 11
type input "Oak Haven Resort & Spa"
click at [1048, 108] on input "Knowledge Base" at bounding box center [1100, 113] width 173 height 11
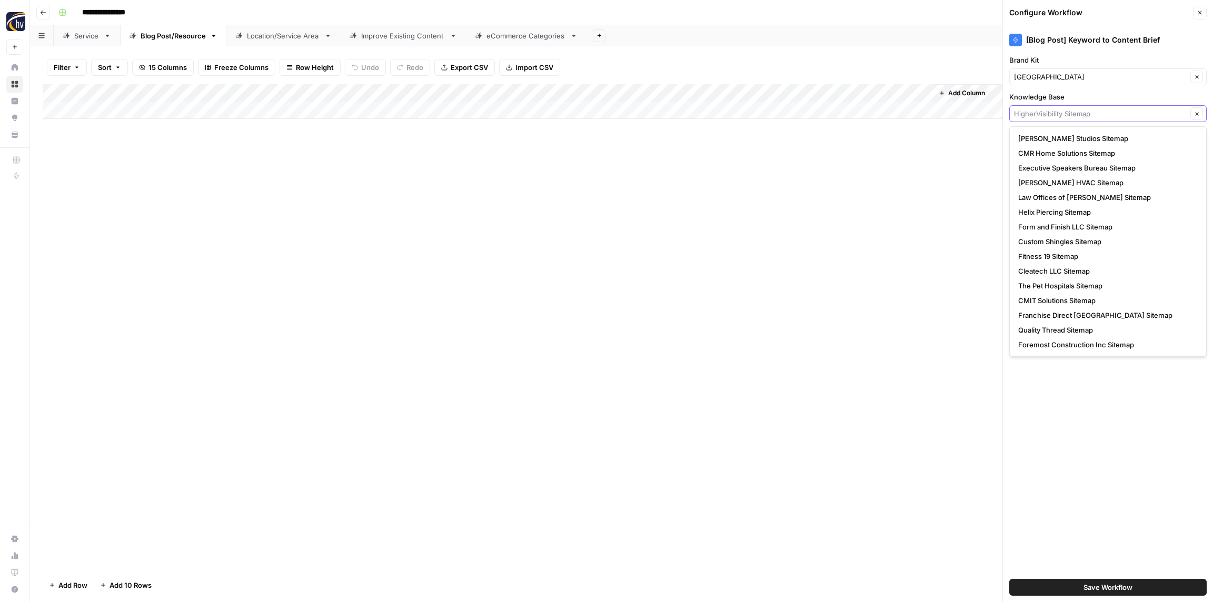
paste input "[GEOGRAPHIC_DATA]"
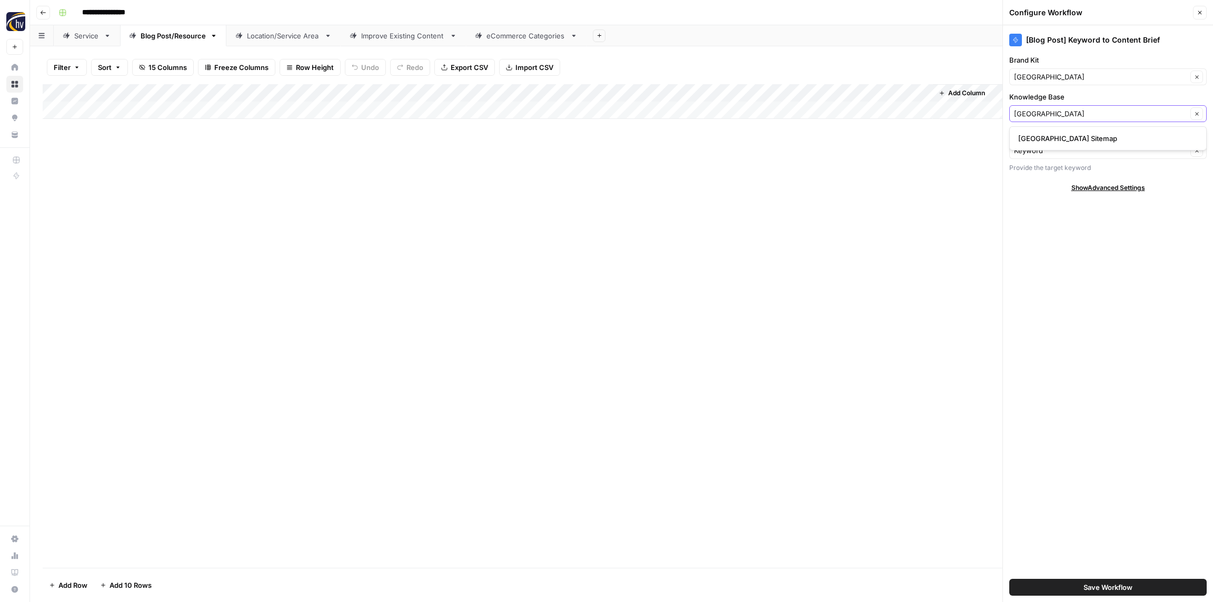
type input "[GEOGRAPHIC_DATA]"
click at [1047, 138] on span "Oak Haven Resort Sitemap" at bounding box center [1105, 138] width 175 height 11
type input "Oak Haven Resort Sitemap"
click at [1094, 588] on span "Save Workflow" at bounding box center [1107, 587] width 49 height 11
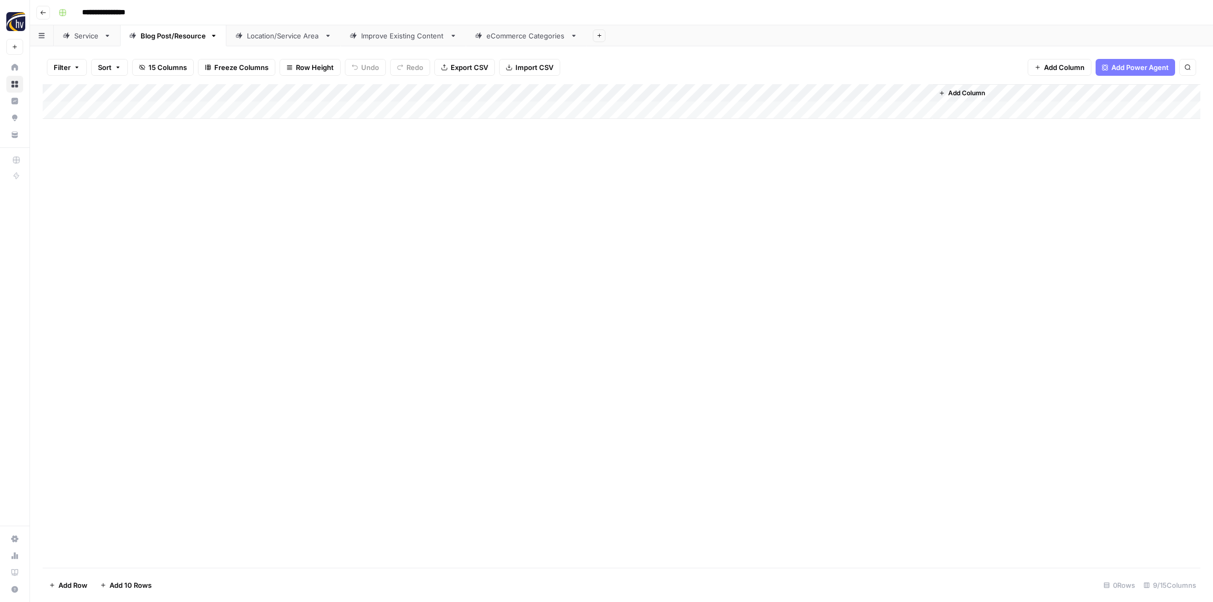
click at [782, 94] on div "Add Column" at bounding box center [621, 101] width 1157 height 35
drag, startPoint x: 803, startPoint y: 184, endPoint x: 848, endPoint y: 183, distance: 45.8
click at [802, 184] on span "Configure Inputs" at bounding box center [809, 181] width 92 height 11
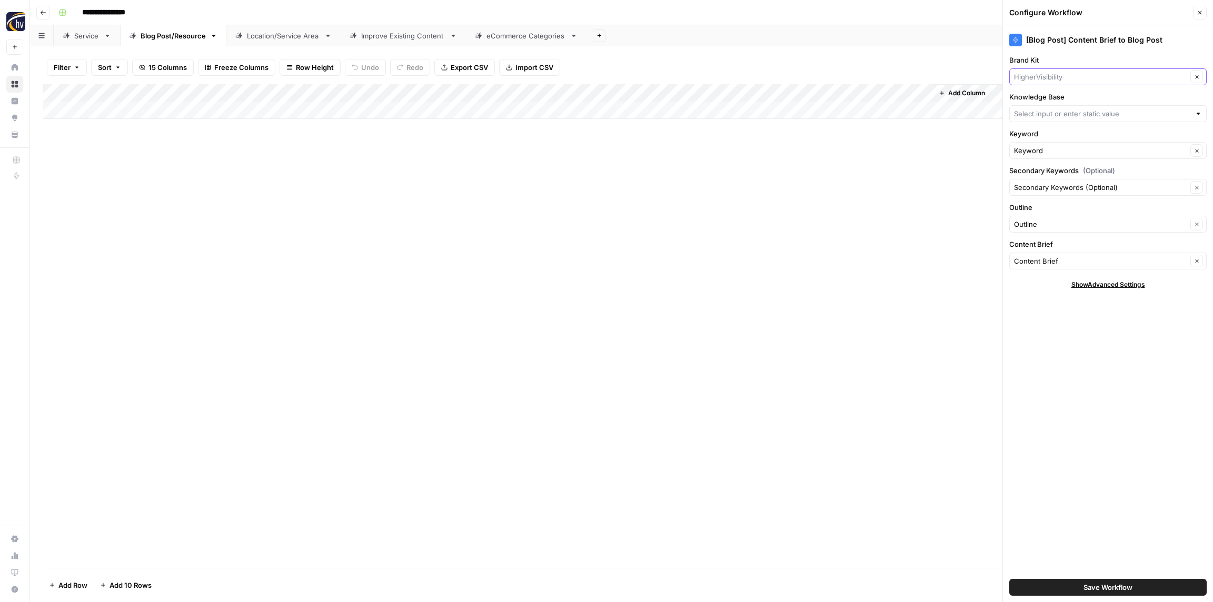
click at [1033, 76] on input "Brand Kit" at bounding box center [1100, 77] width 173 height 11
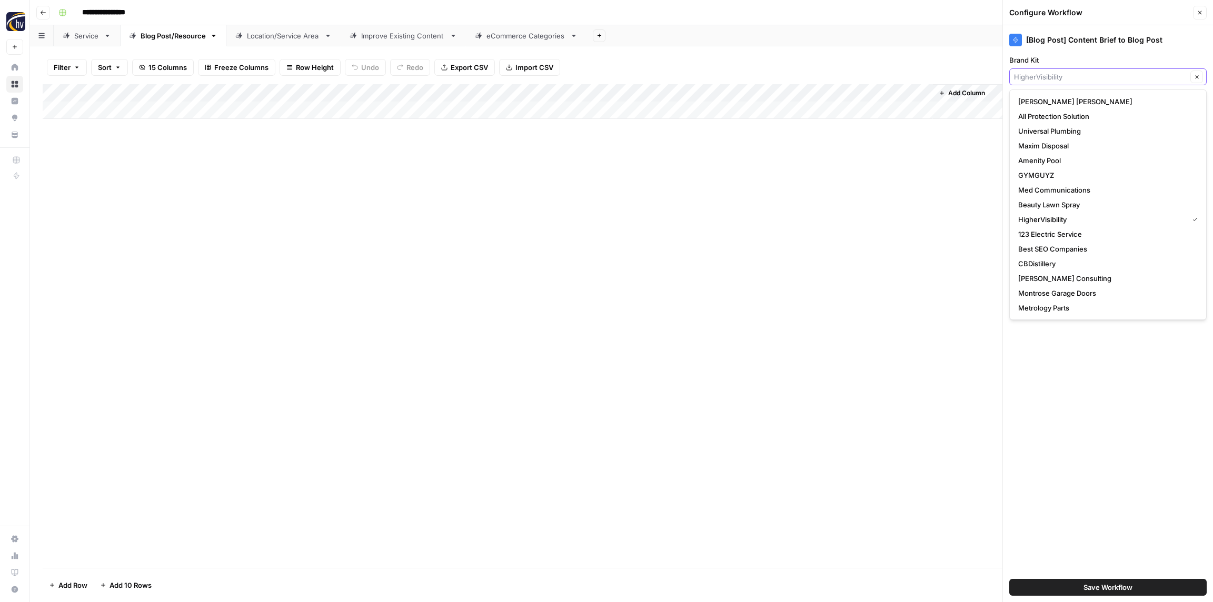
paste input "[GEOGRAPHIC_DATA]"
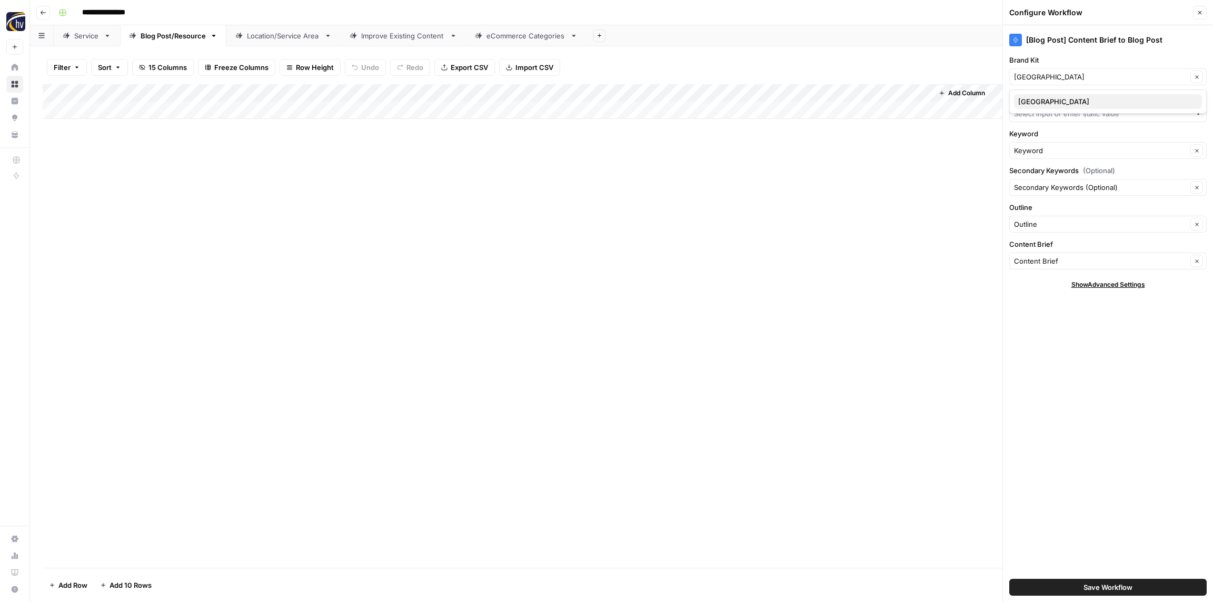
click at [1038, 99] on span "Oak Haven Resort & Spa" at bounding box center [1105, 101] width 175 height 11
type input "Oak Haven Resort & Spa"
click at [1039, 116] on input "Knowledge Base" at bounding box center [1102, 113] width 176 height 11
paste input "[GEOGRAPHIC_DATA]"
click at [1041, 146] on div "Oak Haven Resort Sitemap" at bounding box center [1107, 138] width 197 height 24
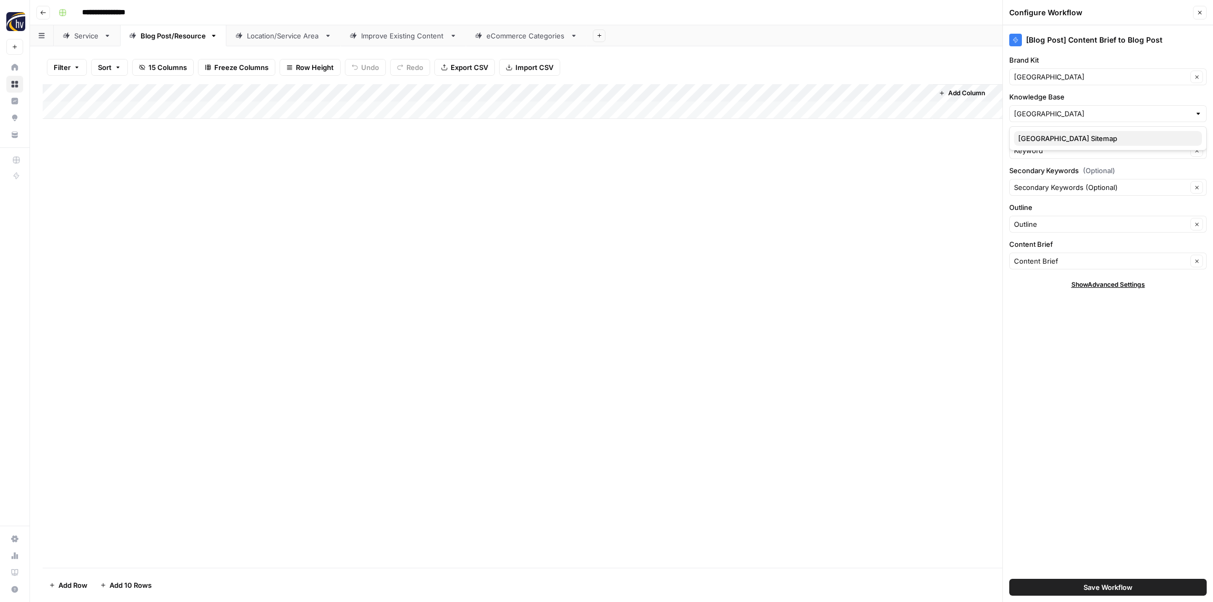
click at [1044, 138] on span "Oak Haven Resort Sitemap" at bounding box center [1105, 138] width 175 height 11
type input "Oak Haven Resort Sitemap"
click at [1079, 592] on button "Save Workflow" at bounding box center [1107, 587] width 197 height 17
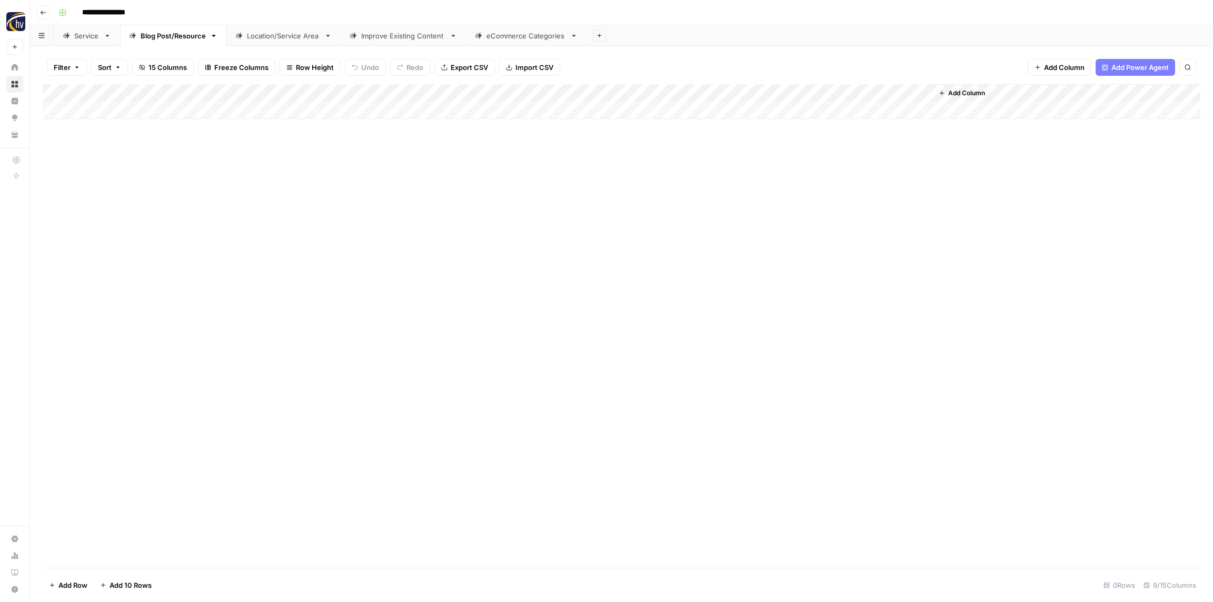
click at [768, 96] on div "Add Column" at bounding box center [621, 101] width 1157 height 35
click at [785, 176] on span "Configure Inputs" at bounding box center [809, 181] width 92 height 11
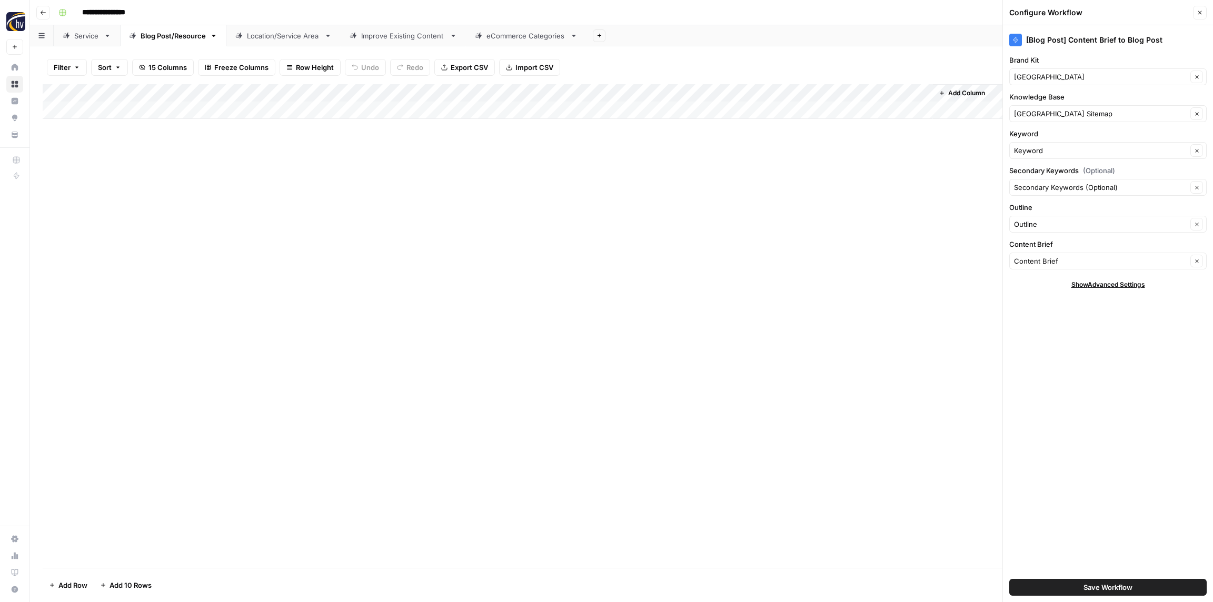
drag, startPoint x: 638, startPoint y: 188, endPoint x: 647, endPoint y: 187, distance: 9.0
click at [638, 188] on div "Add Column" at bounding box center [621, 326] width 1157 height 484
click at [282, 41] on link "Location/Service Area" at bounding box center [283, 35] width 114 height 21
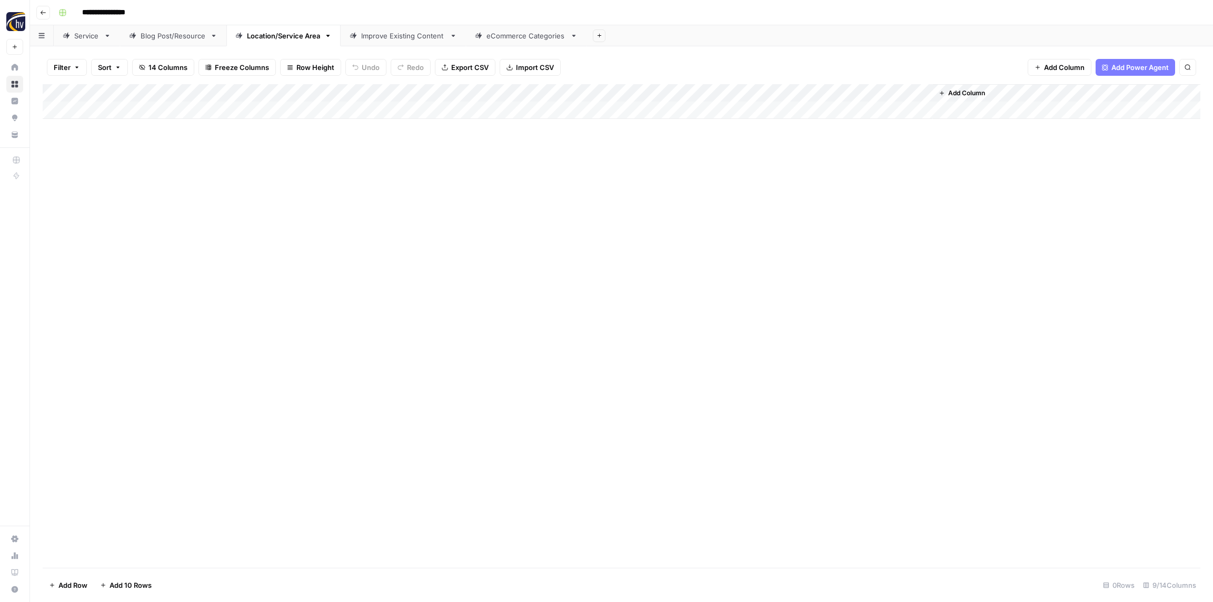
click at [397, 92] on div "Add Column" at bounding box center [621, 101] width 1157 height 35
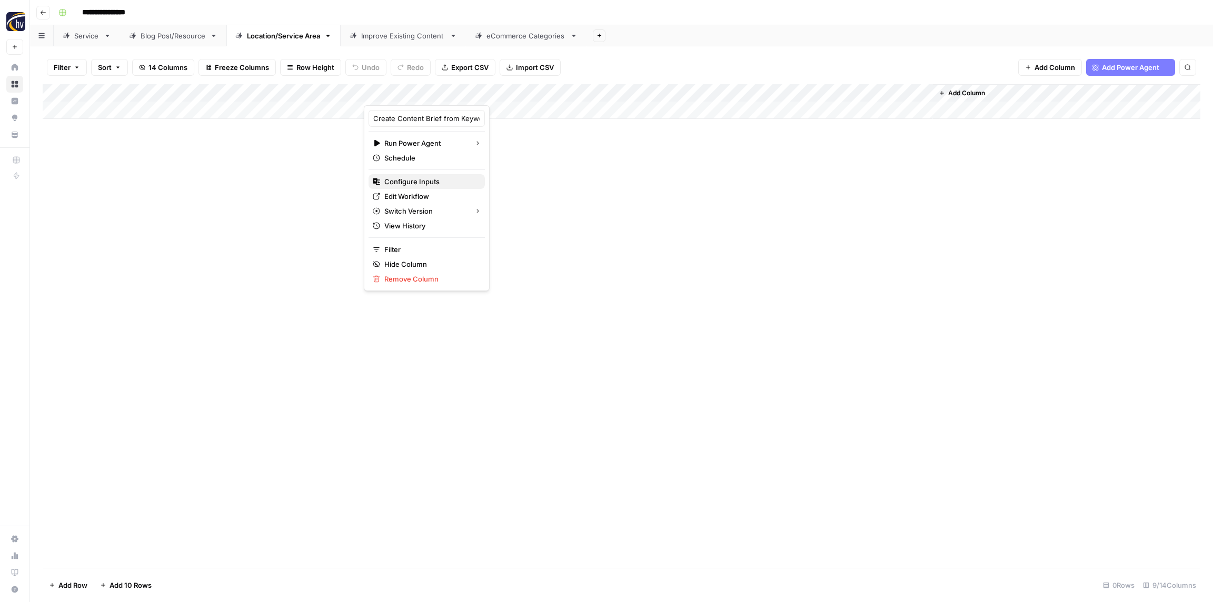
click at [421, 178] on span "Configure Inputs" at bounding box center [430, 181] width 92 height 11
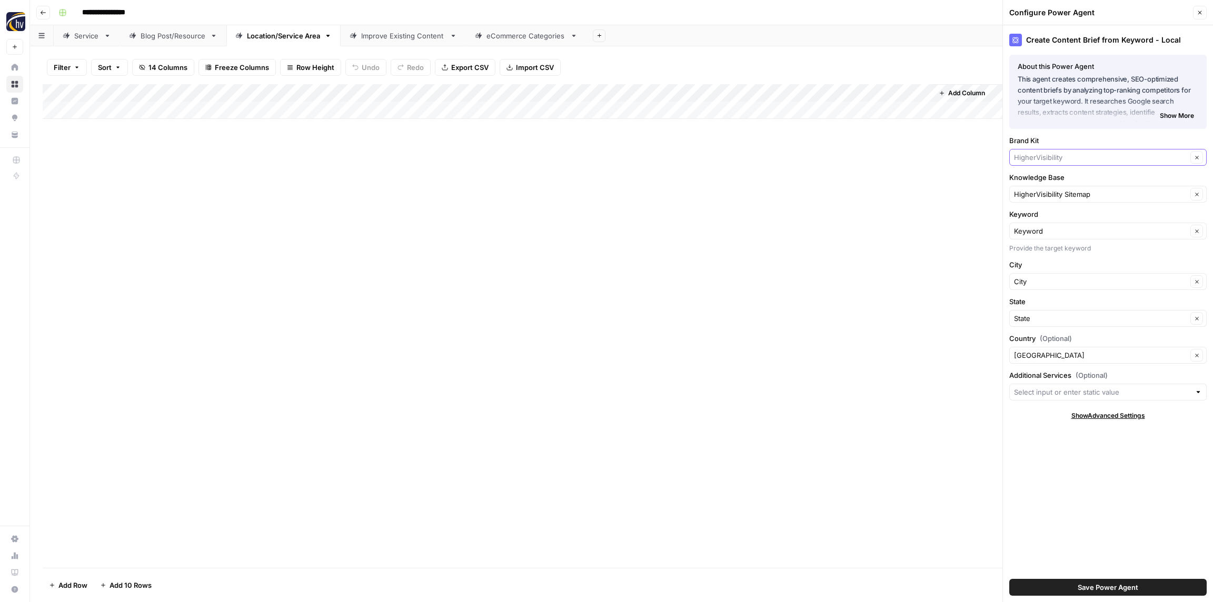
click at [1050, 159] on input "Brand Kit" at bounding box center [1100, 157] width 173 height 11
paste input "[GEOGRAPHIC_DATA]"
click at [1037, 181] on span "Oak Haven Resort & Spa" at bounding box center [1105, 182] width 175 height 11
type input "Oak Haven Resort & Spa"
click at [1037, 198] on input "Knowledge Base" at bounding box center [1100, 194] width 173 height 11
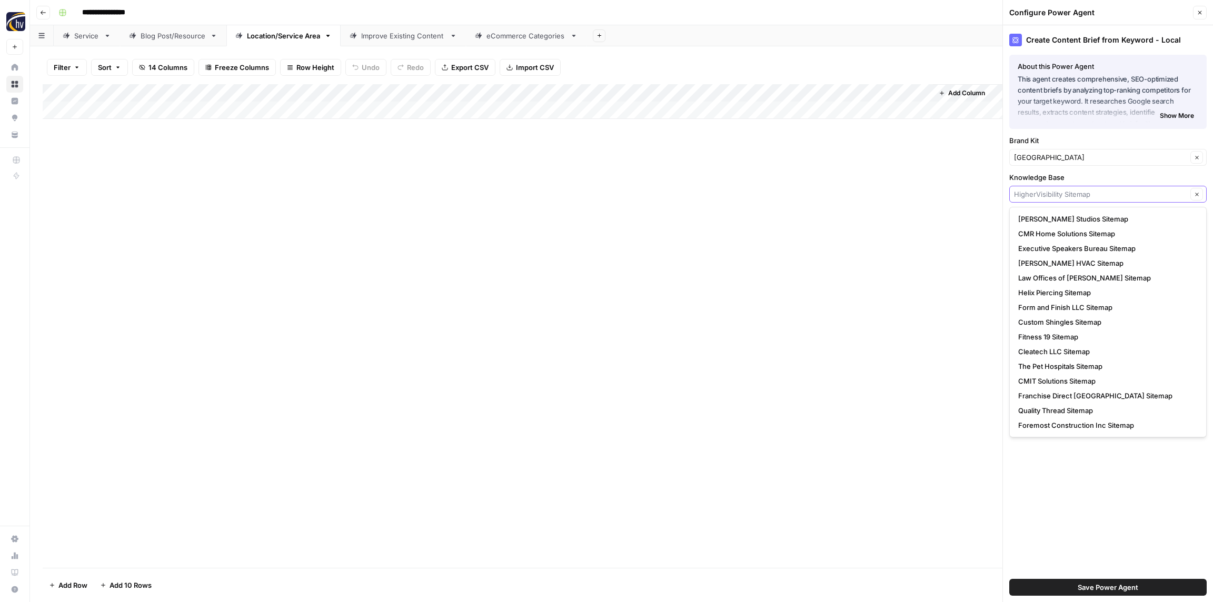
paste input "[GEOGRAPHIC_DATA]"
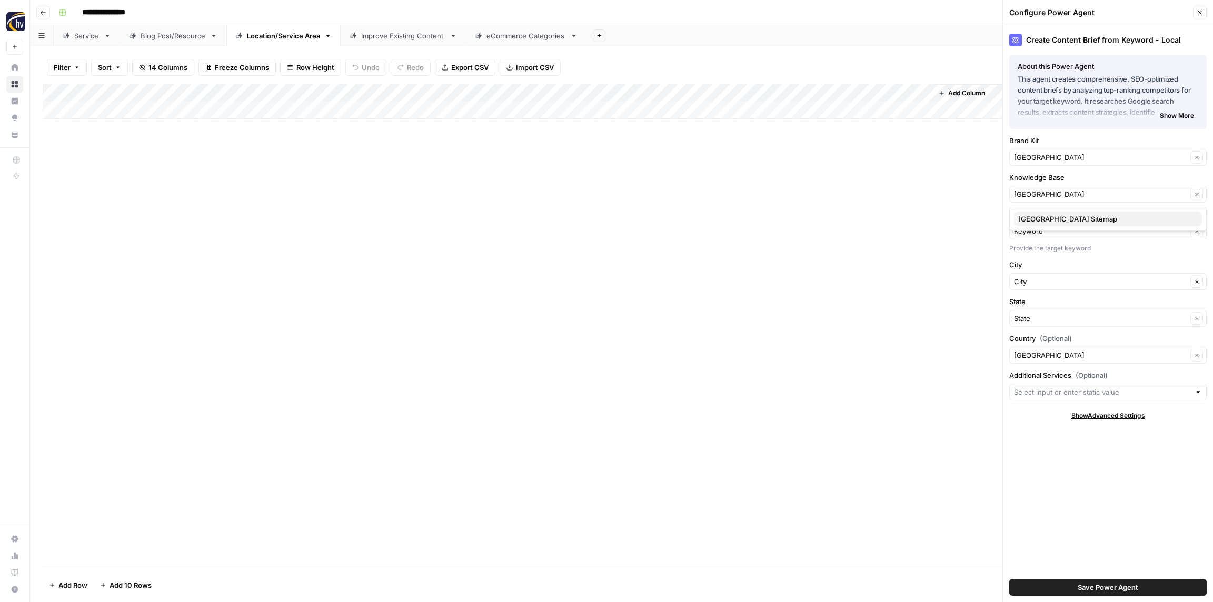
click at [1038, 212] on button "Oak Haven Resort Sitemap" at bounding box center [1108, 219] width 188 height 15
type input "Oak Haven Resort Sitemap"
click at [1089, 576] on div "Save Power Agent" at bounding box center [1107, 587] width 197 height 29
click at [1089, 587] on span "Save Power Agent" at bounding box center [1107, 587] width 61 height 11
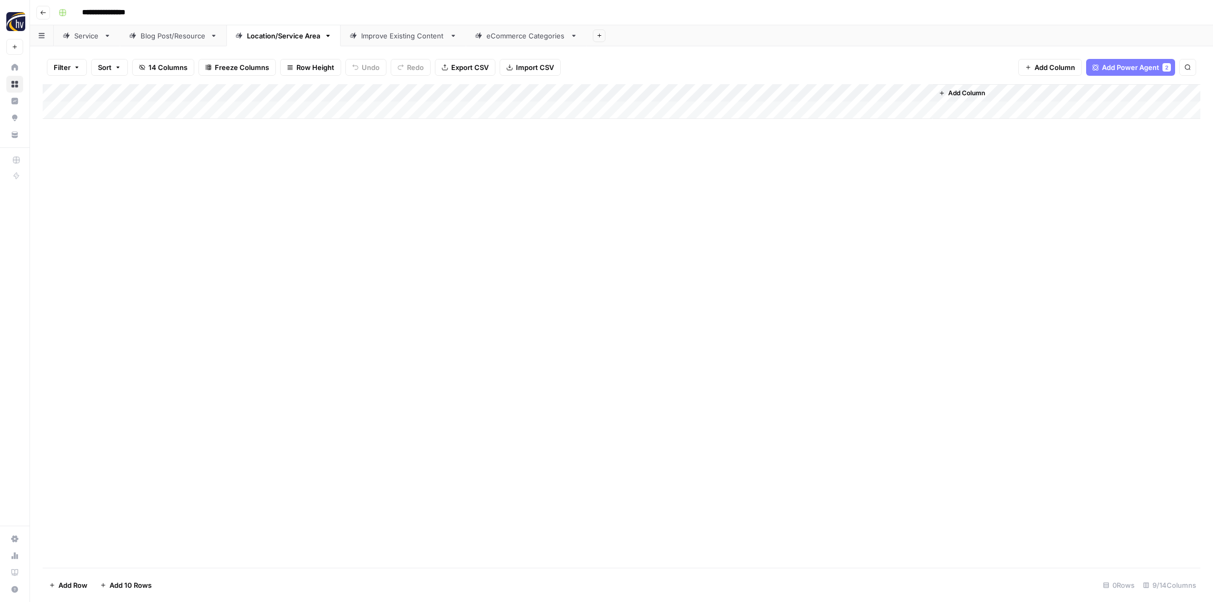
click at [789, 93] on div "Add Column" at bounding box center [621, 101] width 1157 height 35
click at [808, 178] on span "Configure Inputs" at bounding box center [809, 181] width 92 height 11
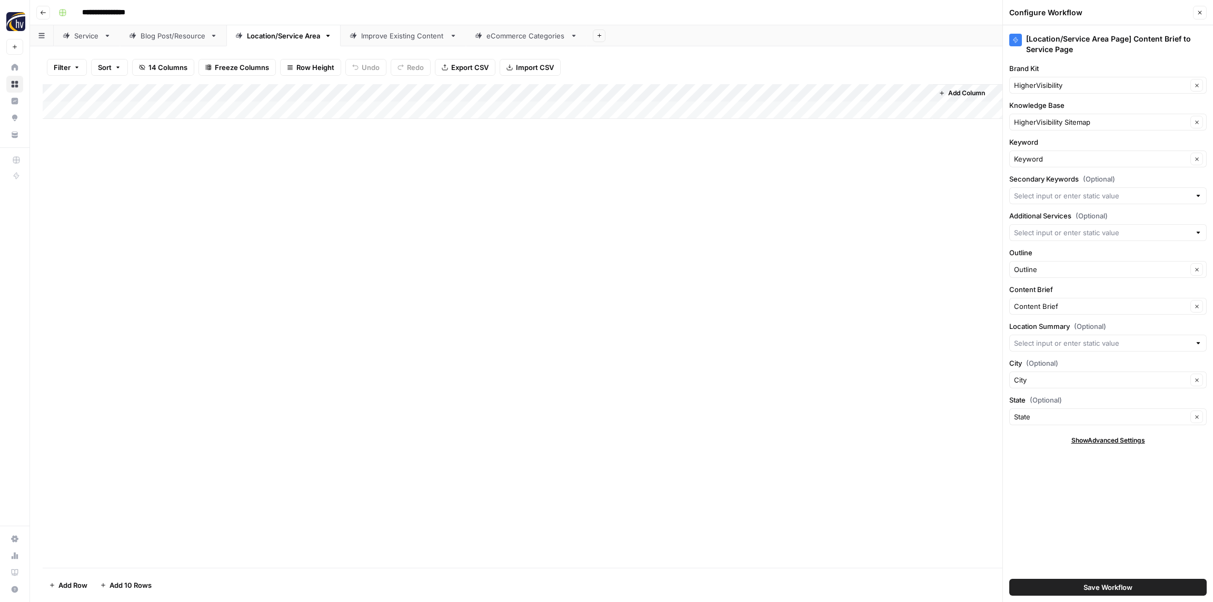
drag, startPoint x: 1053, startPoint y: 79, endPoint x: 1053, endPoint y: 85, distance: 5.8
click at [1053, 79] on div "HigherVisibility Clear" at bounding box center [1107, 85] width 197 height 17
paste input "[GEOGRAPHIC_DATA]"
click at [1043, 111] on span "Oak Haven Resort & Spa" at bounding box center [1105, 110] width 175 height 11
type input "Oak Haven Resort & Spa"
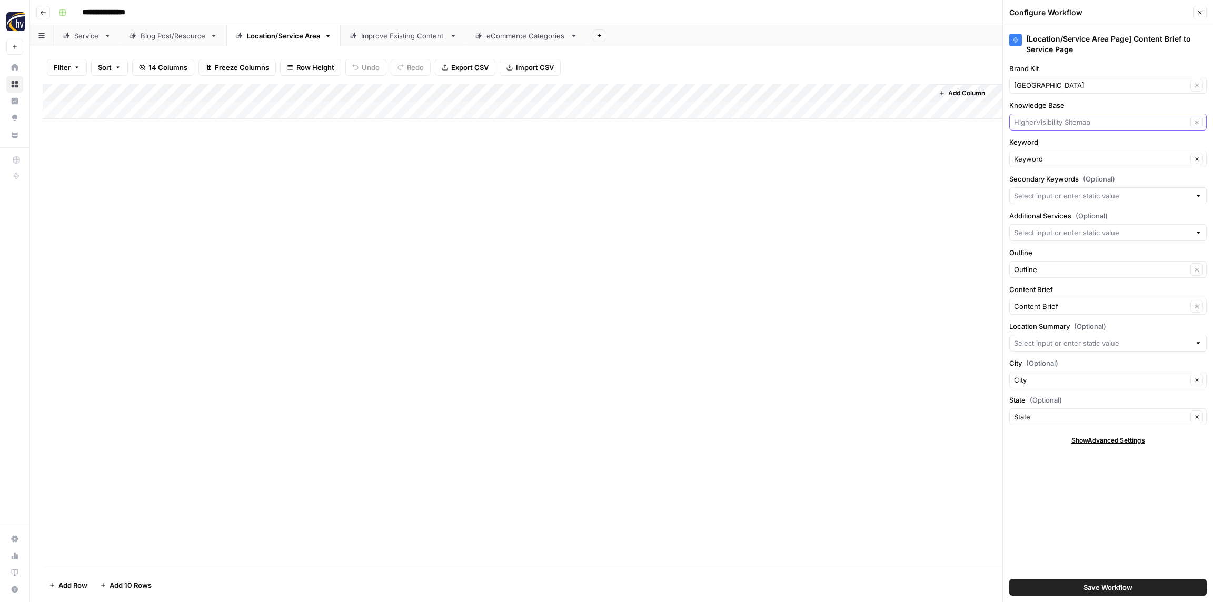
click at [1043, 120] on input "Knowledge Base" at bounding box center [1100, 122] width 173 height 11
paste input "[GEOGRAPHIC_DATA]"
click at [1040, 145] on span "Oak Haven Resort Sitemap" at bounding box center [1105, 147] width 175 height 11
type input "Oak Haven Resort Sitemap"
click at [1098, 582] on span "Save Workflow" at bounding box center [1107, 587] width 49 height 11
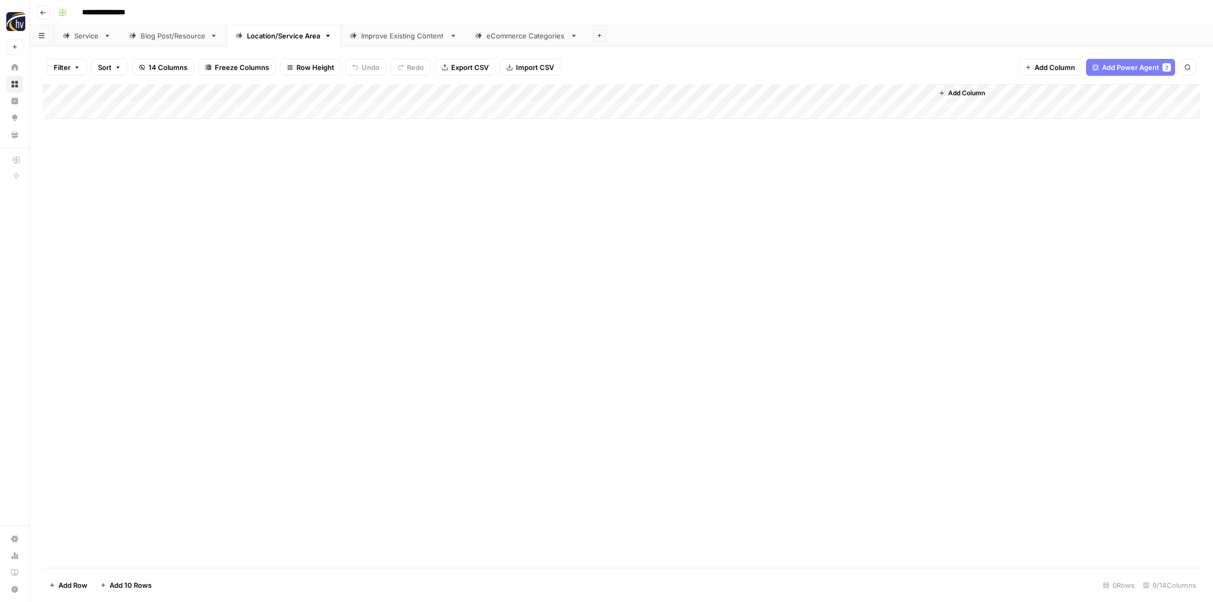
click at [374, 38] on div "Improve Existing Content" at bounding box center [403, 36] width 84 height 11
click at [471, 91] on div "Add Column" at bounding box center [621, 101] width 1157 height 35
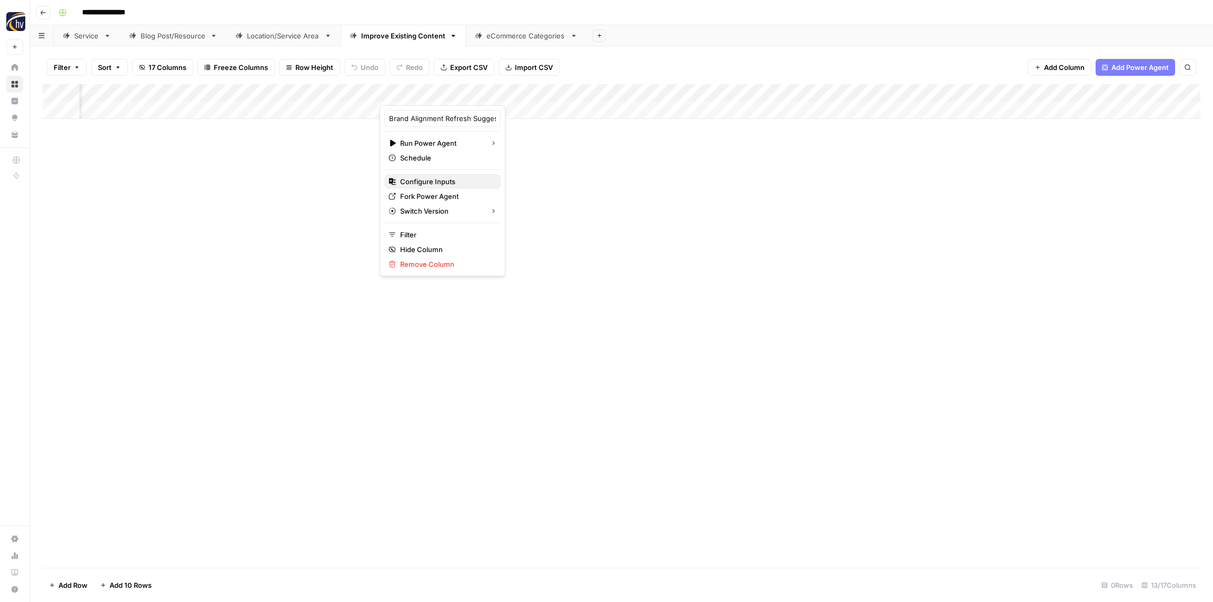
drag, startPoint x: 441, startPoint y: 183, endPoint x: 462, endPoint y: 183, distance: 20.5
click at [441, 183] on span "Configure Inputs" at bounding box center [446, 181] width 92 height 11
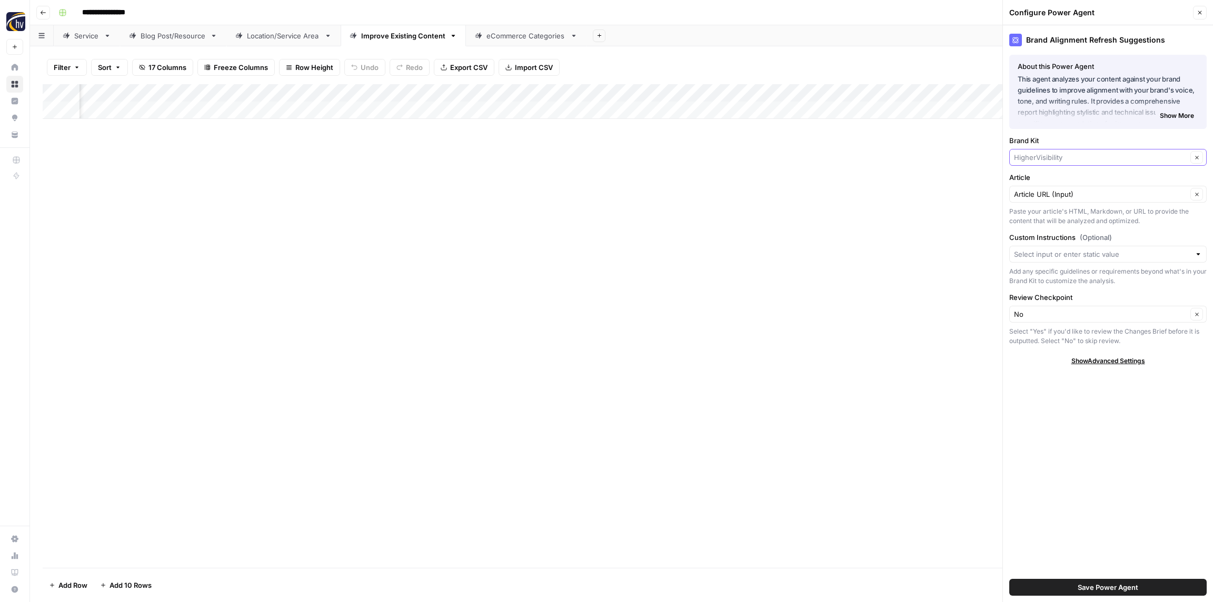
click at [1050, 156] on input "Brand Kit" at bounding box center [1100, 157] width 173 height 11
paste input "[GEOGRAPHIC_DATA]"
click at [1045, 180] on span "Oak Haven Resort & Spa" at bounding box center [1105, 182] width 175 height 11
type input "Oak Haven Resort & Spa"
click at [1085, 584] on span "Save Power Agent" at bounding box center [1107, 587] width 61 height 11
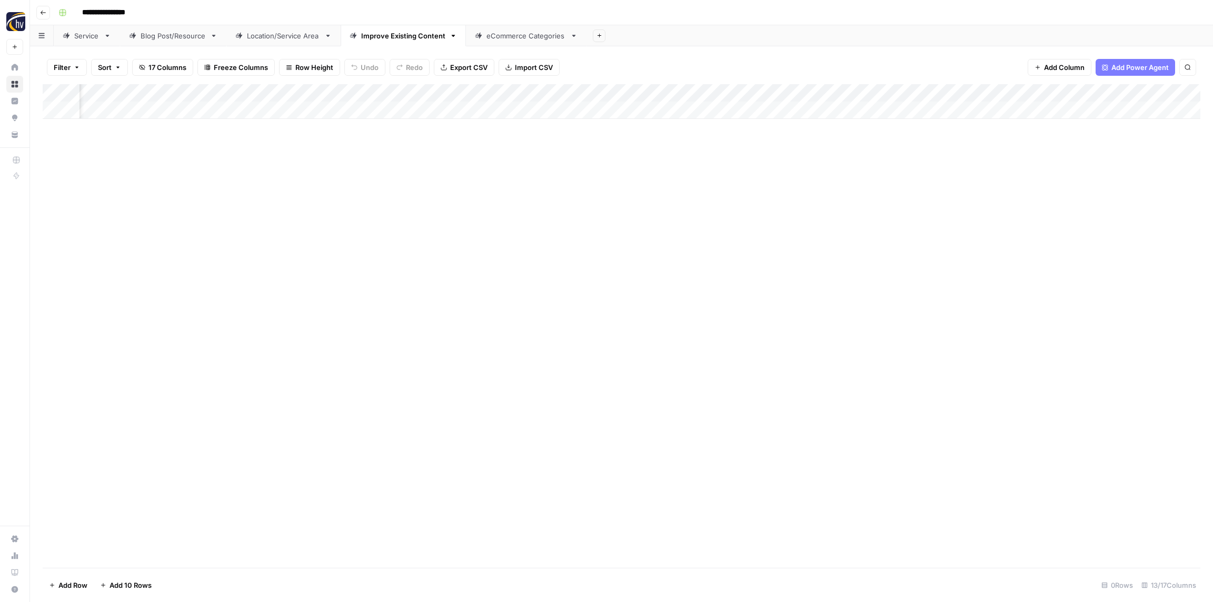
click at [715, 92] on div "Add Column" at bounding box center [621, 101] width 1157 height 35
click at [715, 181] on span "Configure Inputs" at bounding box center [714, 181] width 92 height 11
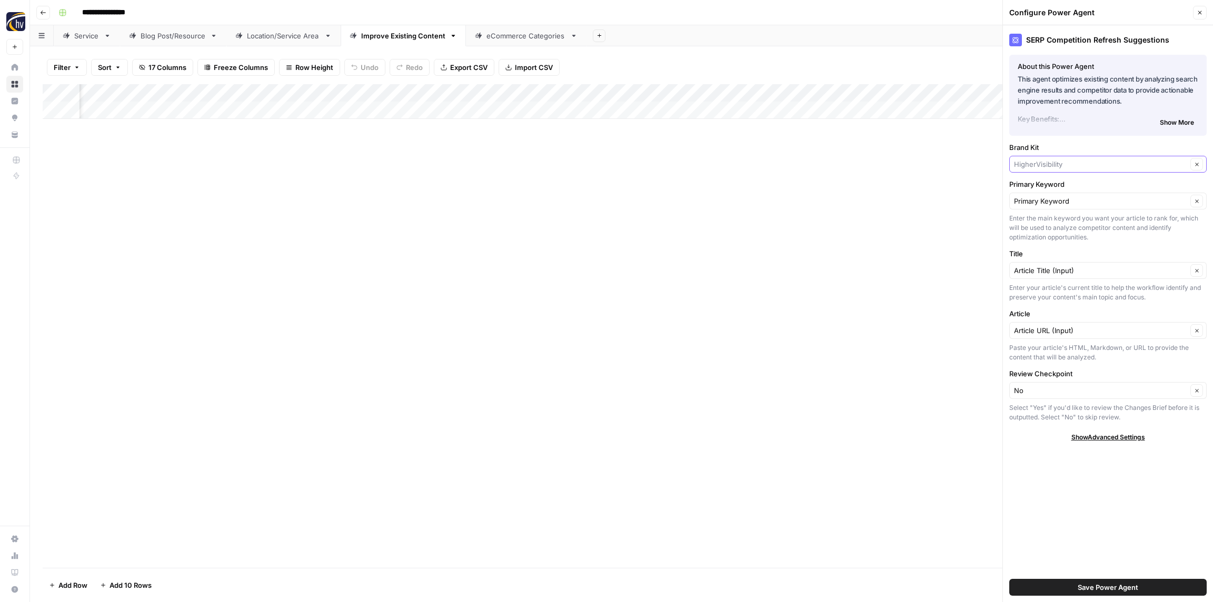
click at [1031, 165] on input "Brand Kit" at bounding box center [1100, 164] width 173 height 11
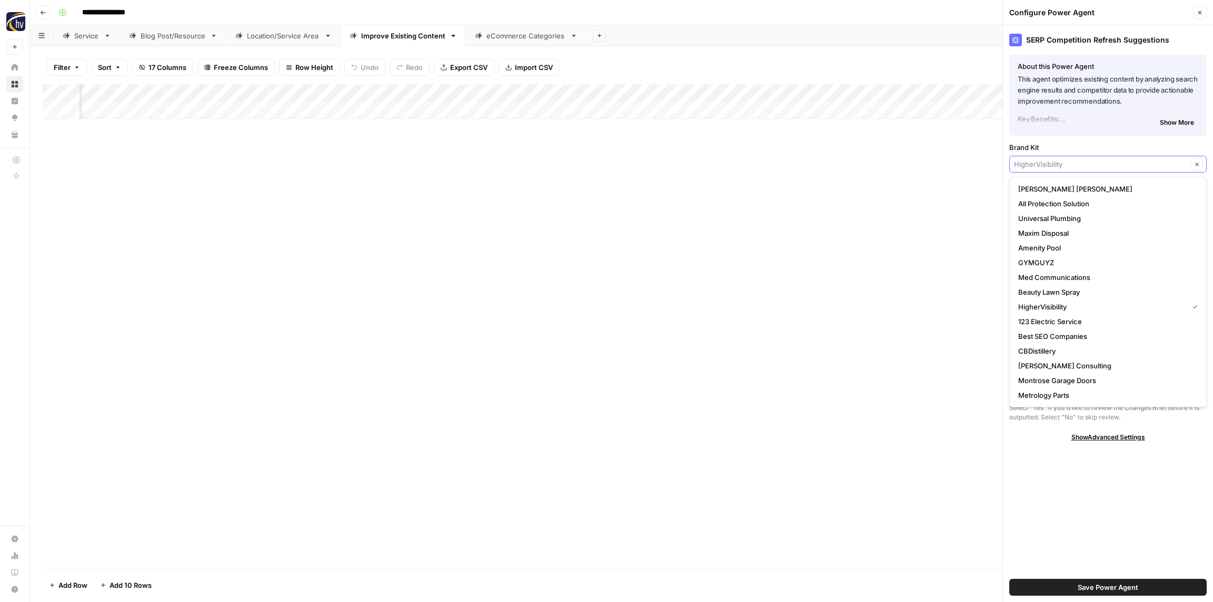
paste input "[GEOGRAPHIC_DATA]"
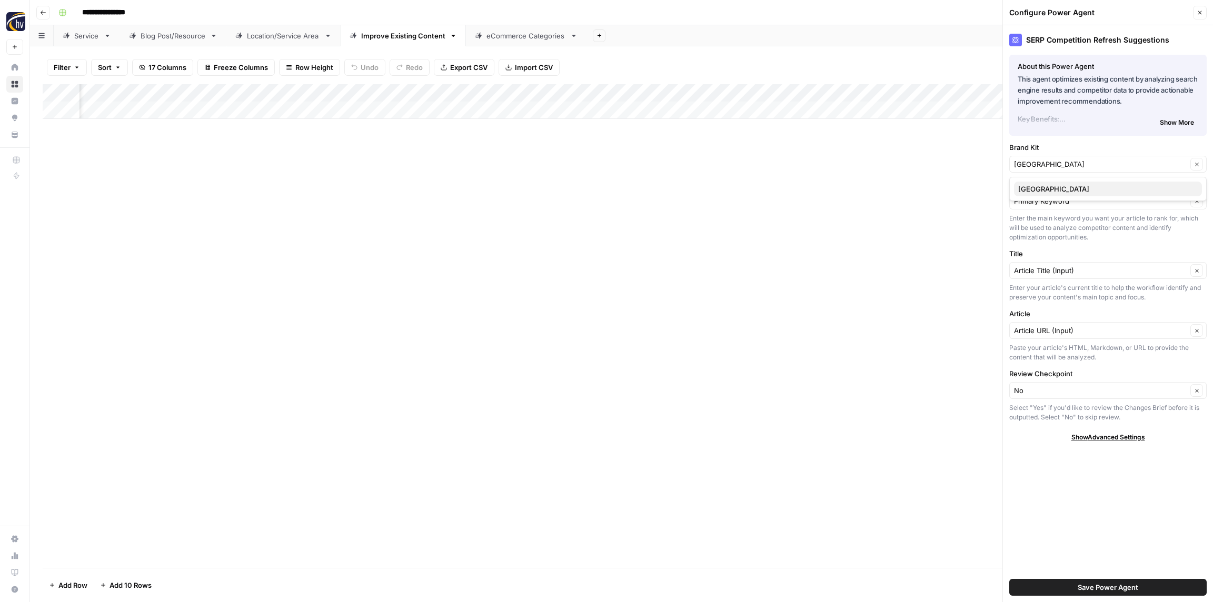
click at [1036, 185] on span "Oak Haven Resort & Spa" at bounding box center [1105, 189] width 175 height 11
type input "Oak Haven Resort & Spa"
click at [1116, 593] on button "Save Power Agent" at bounding box center [1107, 587] width 197 height 17
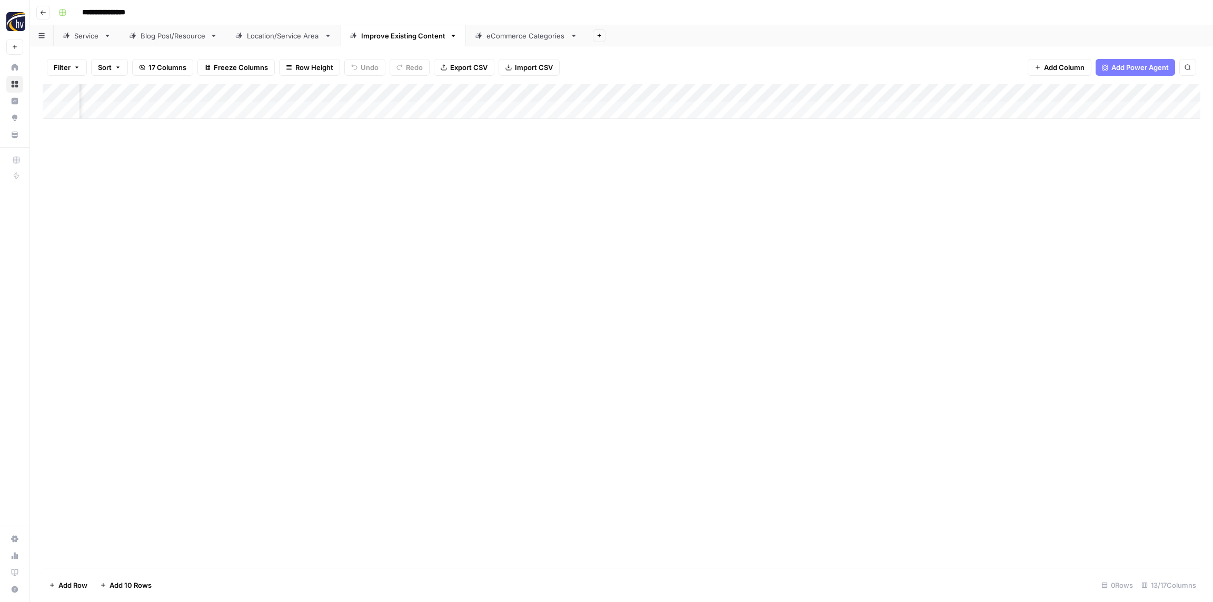
click at [968, 96] on div "Add Column" at bounding box center [621, 101] width 1157 height 35
click at [955, 184] on span "Configure Inputs" at bounding box center [987, 181] width 92 height 11
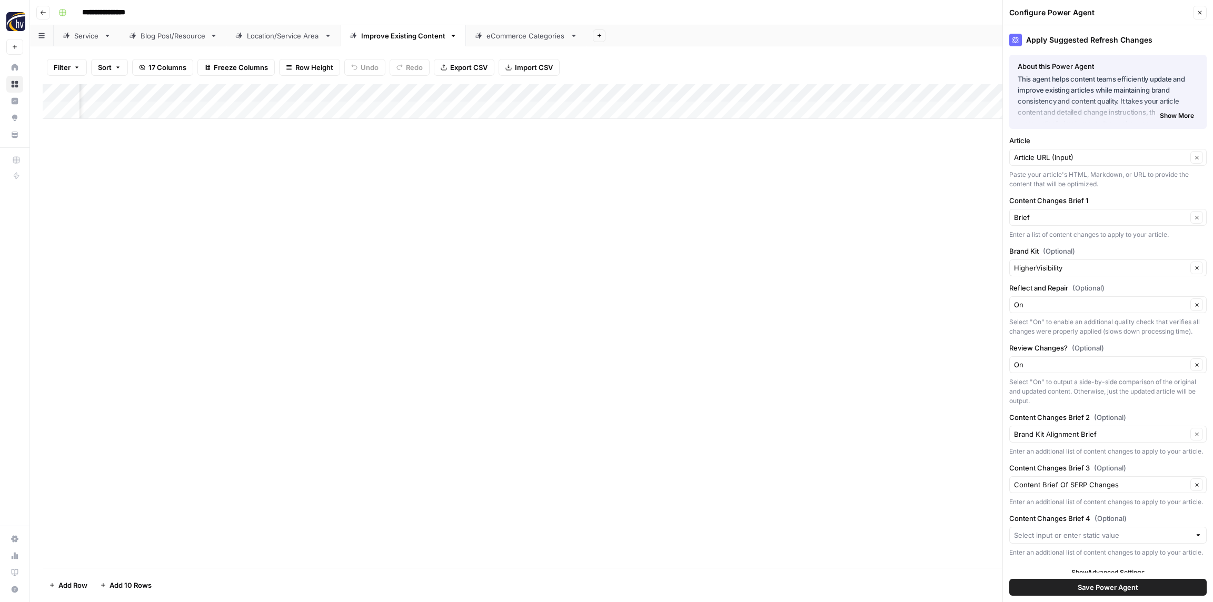
click at [1051, 273] on div "HigherVisibility Clear" at bounding box center [1107, 267] width 197 height 17
paste input "[GEOGRAPHIC_DATA]"
click at [1056, 293] on span "Oak Haven Resort & Spa" at bounding box center [1105, 292] width 175 height 11
type input "Oak Haven Resort & Spa"
click at [1119, 590] on span "Save Power Agent" at bounding box center [1107, 587] width 61 height 11
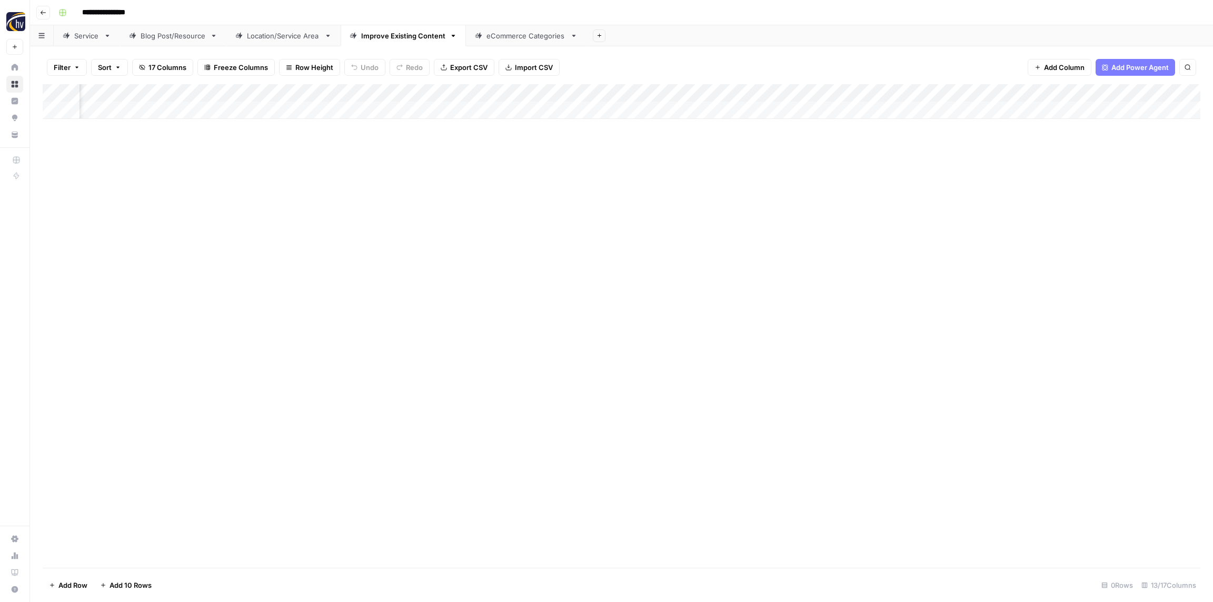
click at [517, 35] on div "eCommerce Categories" at bounding box center [525, 36] width 79 height 11
click at [400, 90] on div "Add Column" at bounding box center [621, 101] width 1157 height 35
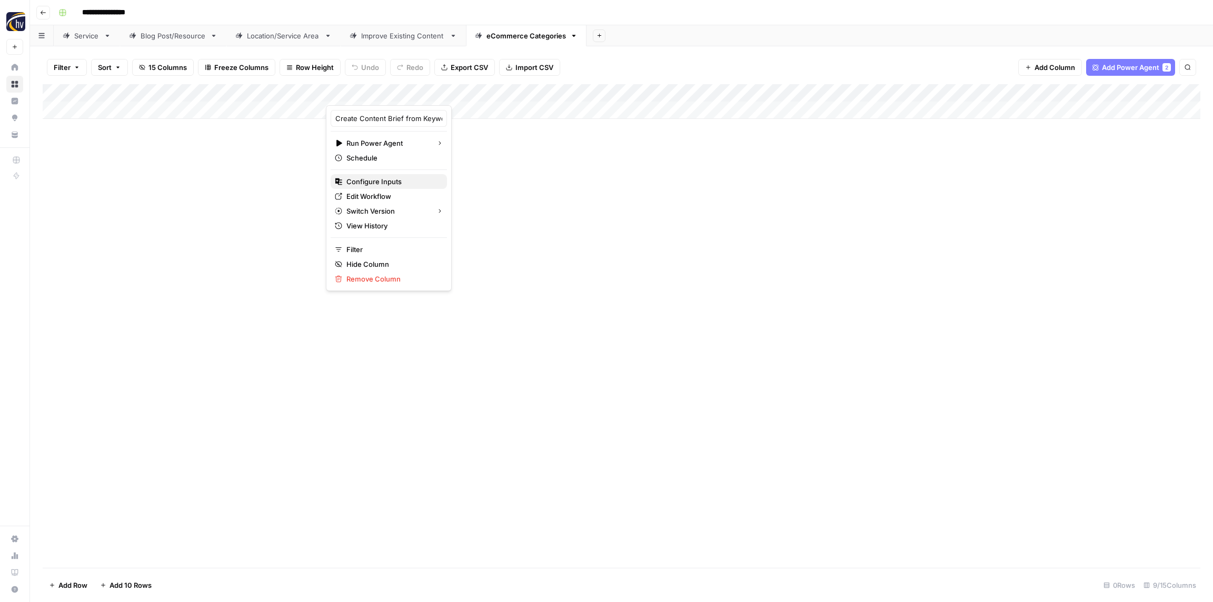
click at [383, 178] on span "Configure Inputs" at bounding box center [392, 181] width 92 height 11
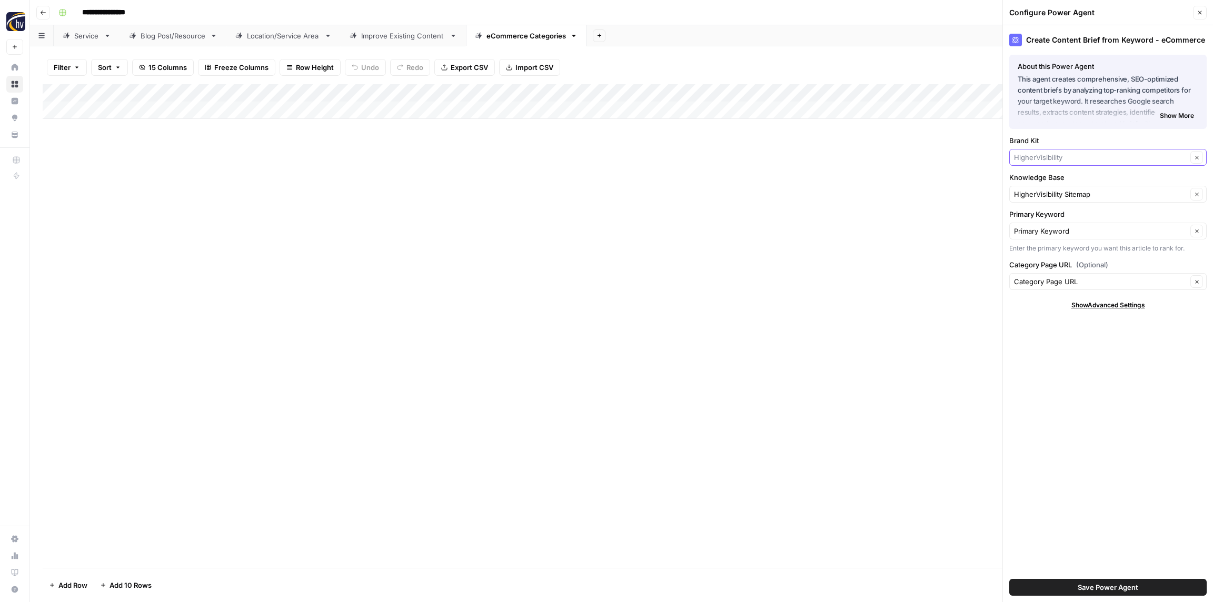
click at [1046, 154] on input "Brand Kit" at bounding box center [1100, 157] width 173 height 11
paste input "[GEOGRAPHIC_DATA]"
click at [1047, 179] on span "Oak Haven Resort & Spa" at bounding box center [1105, 182] width 175 height 11
type input "Oak Haven Resort & Spa"
click at [1045, 191] on input "Knowledge Base" at bounding box center [1100, 194] width 173 height 11
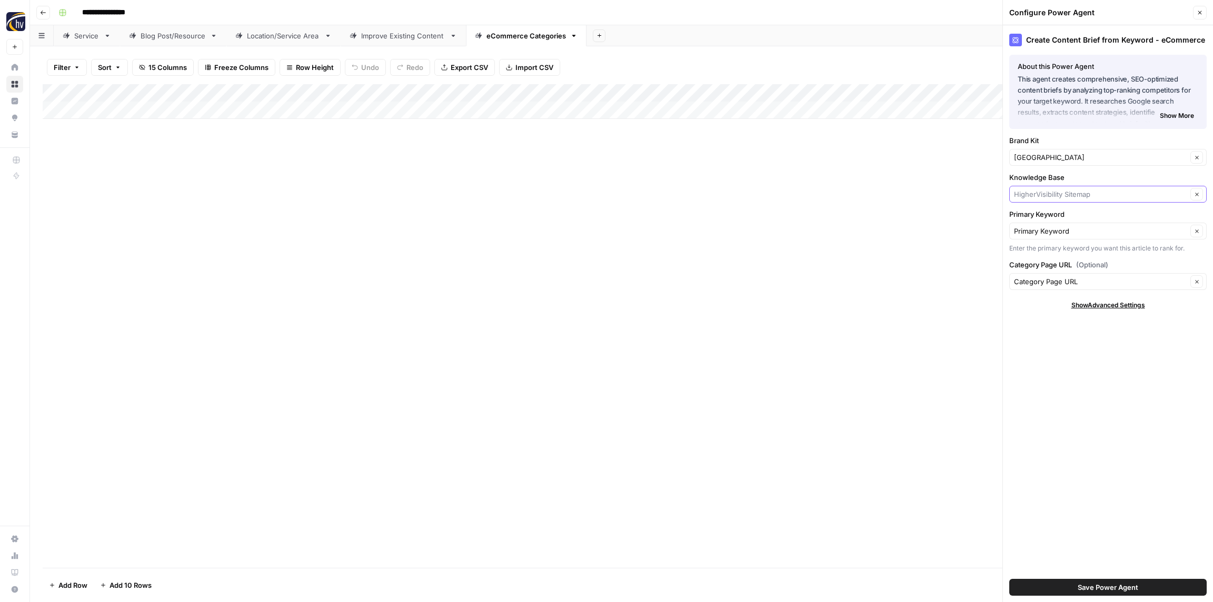
paste input "[GEOGRAPHIC_DATA]"
click at [1040, 220] on span "Oak Haven Resort Sitemap" at bounding box center [1105, 219] width 175 height 11
type input "Oak Haven Resort Sitemap"
click at [1116, 600] on div "Save Power Agent" at bounding box center [1107, 587] width 197 height 29
click at [1115, 588] on span "Save Power Agent" at bounding box center [1107, 587] width 61 height 11
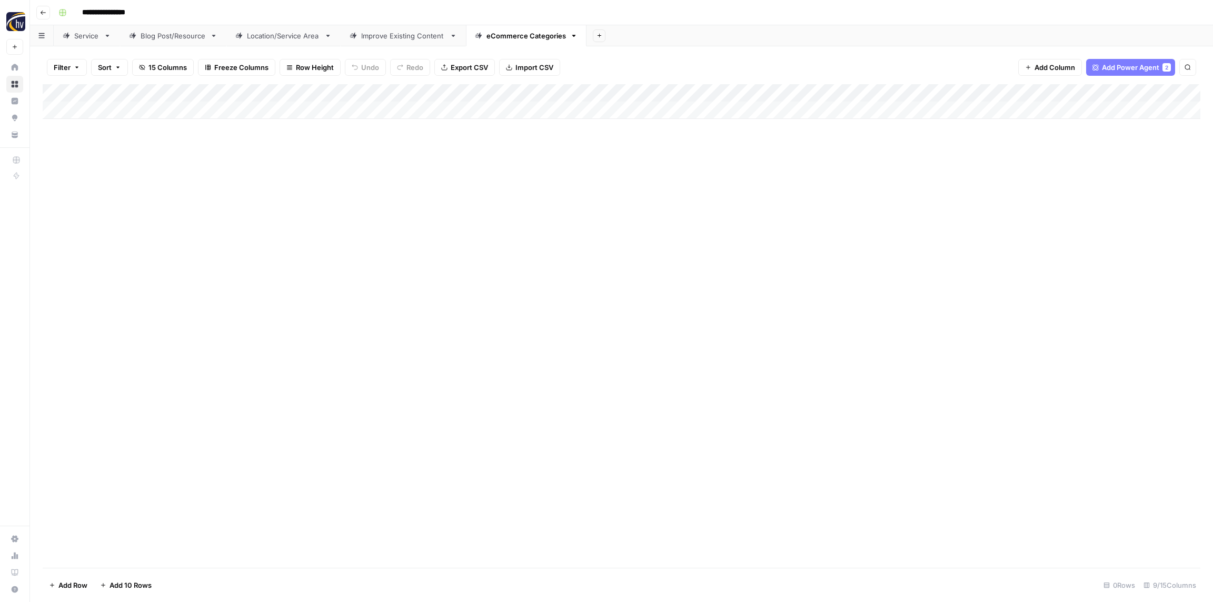
click at [954, 93] on div "Add Column" at bounding box center [621, 101] width 1157 height 35
click at [954, 186] on span "Configure Inputs" at bounding box center [982, 181] width 92 height 11
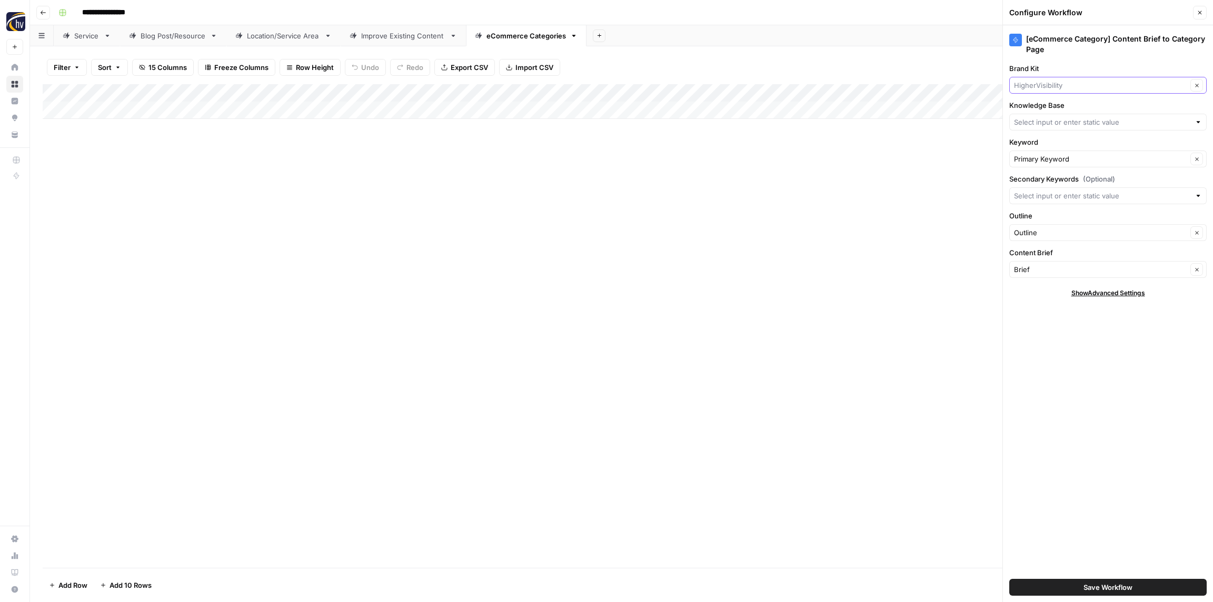
click at [1063, 86] on input "Brand Kit" at bounding box center [1100, 85] width 173 height 11
paste input "[GEOGRAPHIC_DATA]"
click at [1057, 103] on button "Oak Haven Resort & Spa" at bounding box center [1108, 110] width 188 height 15
type input "Oak Haven Resort & Spa"
click at [1058, 118] on input "Knowledge Base" at bounding box center [1102, 122] width 176 height 11
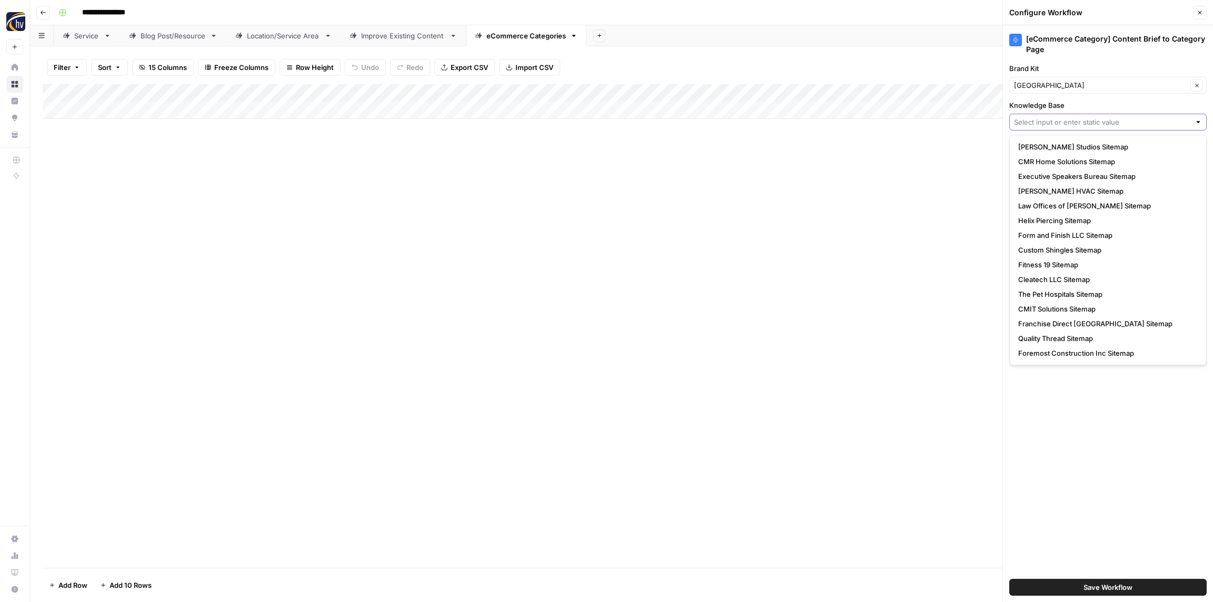
paste input "[GEOGRAPHIC_DATA]"
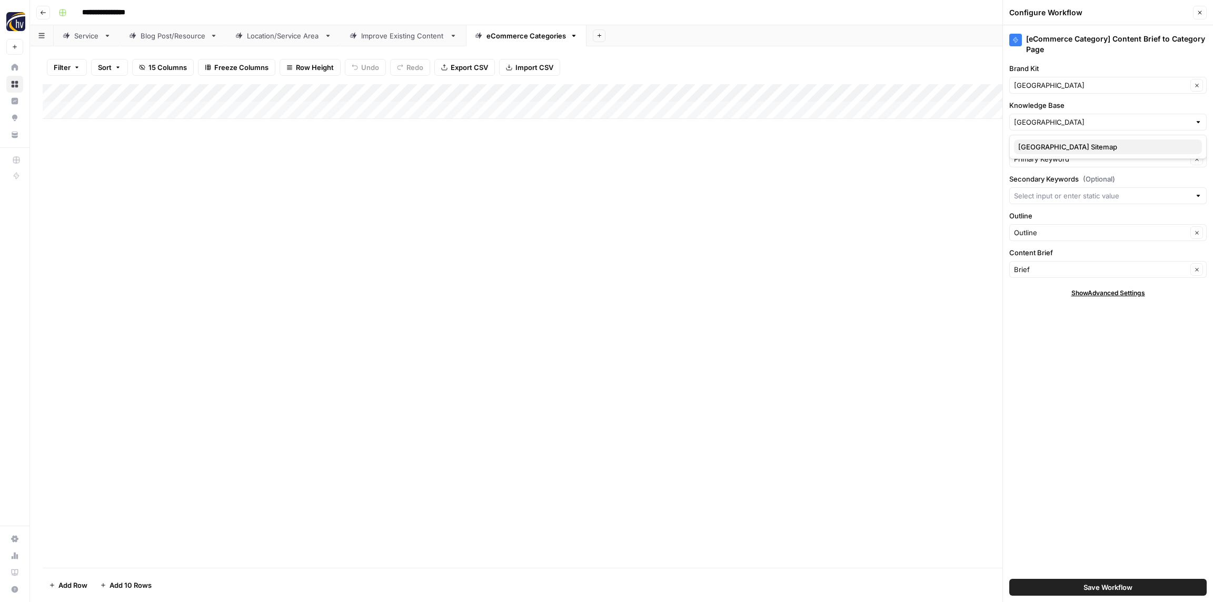
click at [1055, 146] on span "Oak Haven Resort Sitemap" at bounding box center [1105, 147] width 175 height 11
type input "Oak Haven Resort Sitemap"
click at [1086, 590] on span "Save Workflow" at bounding box center [1107, 587] width 49 height 11
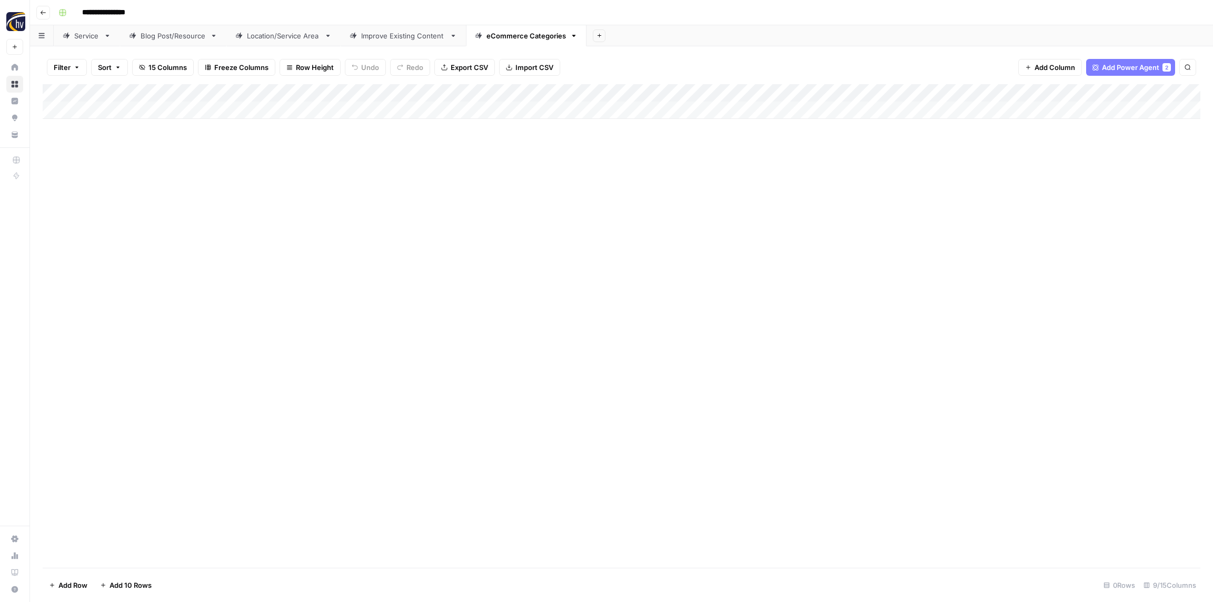
click at [42, 12] on icon "button" at bounding box center [43, 12] width 6 height 6
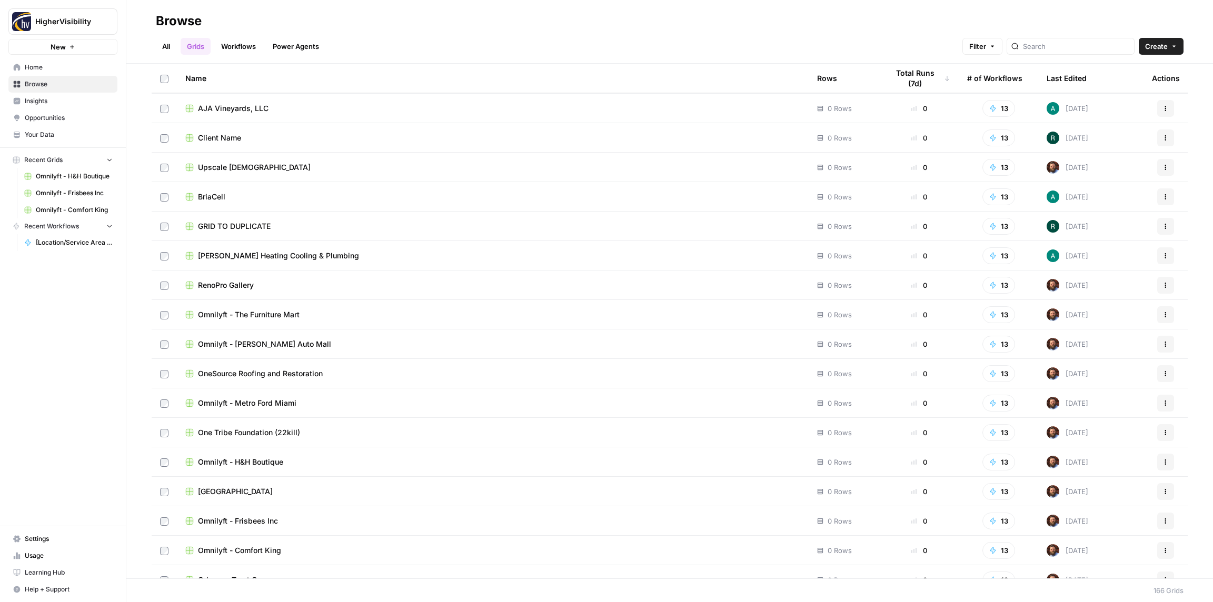
scroll to position [4390, 0]
click at [1165, 231] on icon "button" at bounding box center [1165, 228] width 6 height 6
click at [1095, 251] on span "Duplicate" at bounding box center [1118, 252] width 84 height 11
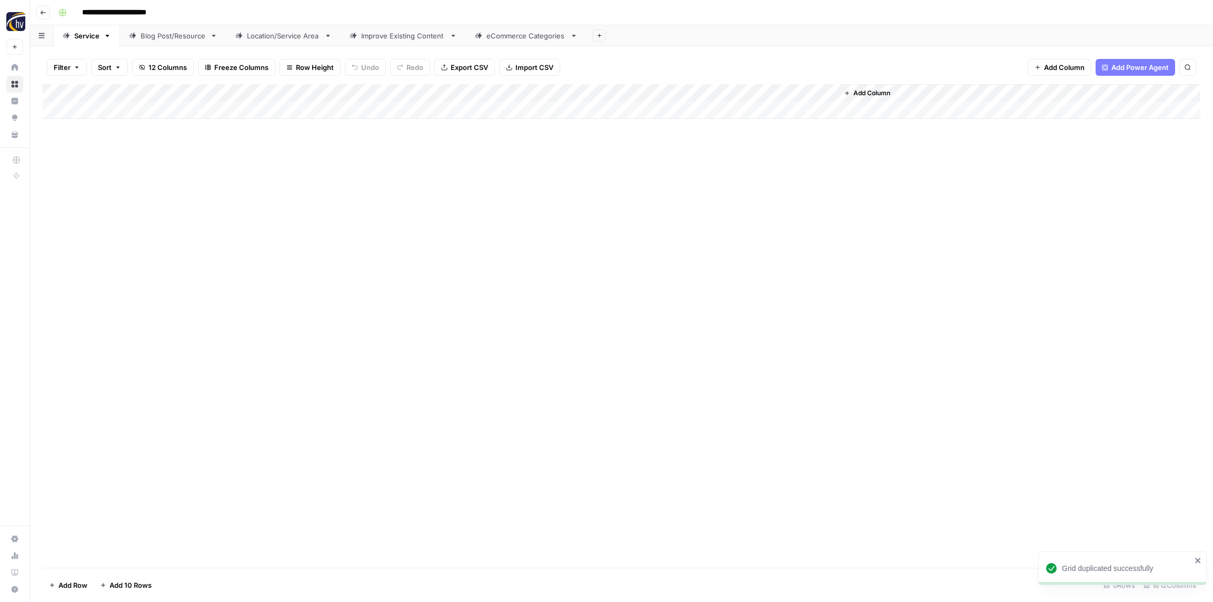
click at [123, 13] on input "**********" at bounding box center [131, 12] width 108 height 17
paste input
type input "*****"
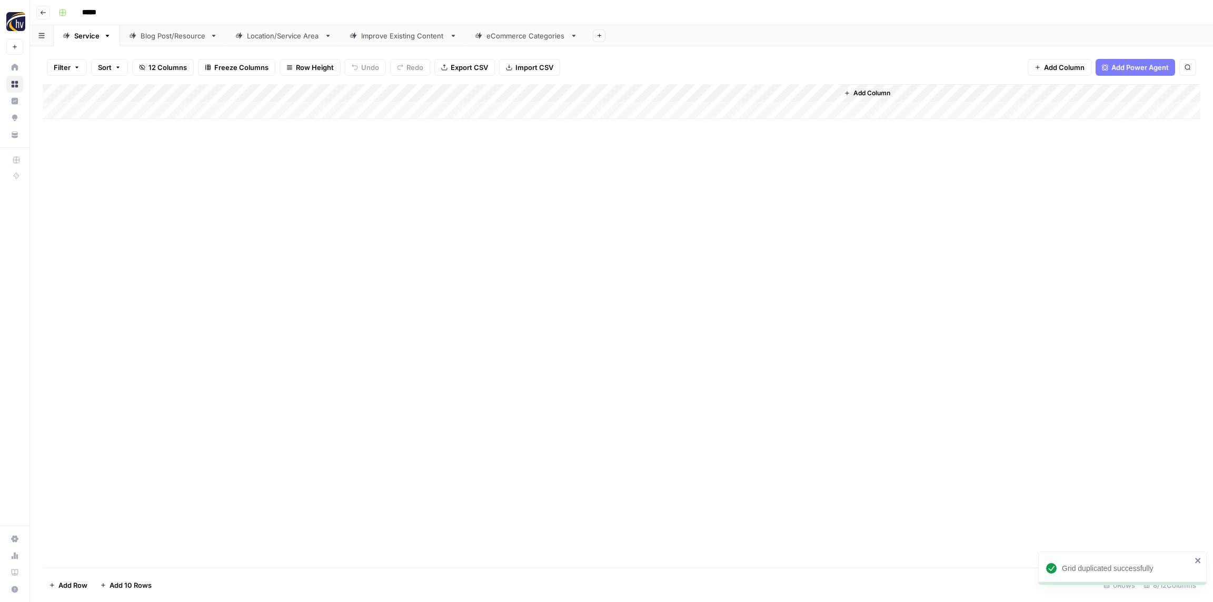
click at [178, 9] on div "*****" at bounding box center [628, 12] width 1148 height 17
click at [212, 96] on div "Add Column" at bounding box center [621, 101] width 1157 height 35
click at [245, 183] on span "Configure Inputs" at bounding box center [241, 181] width 92 height 11
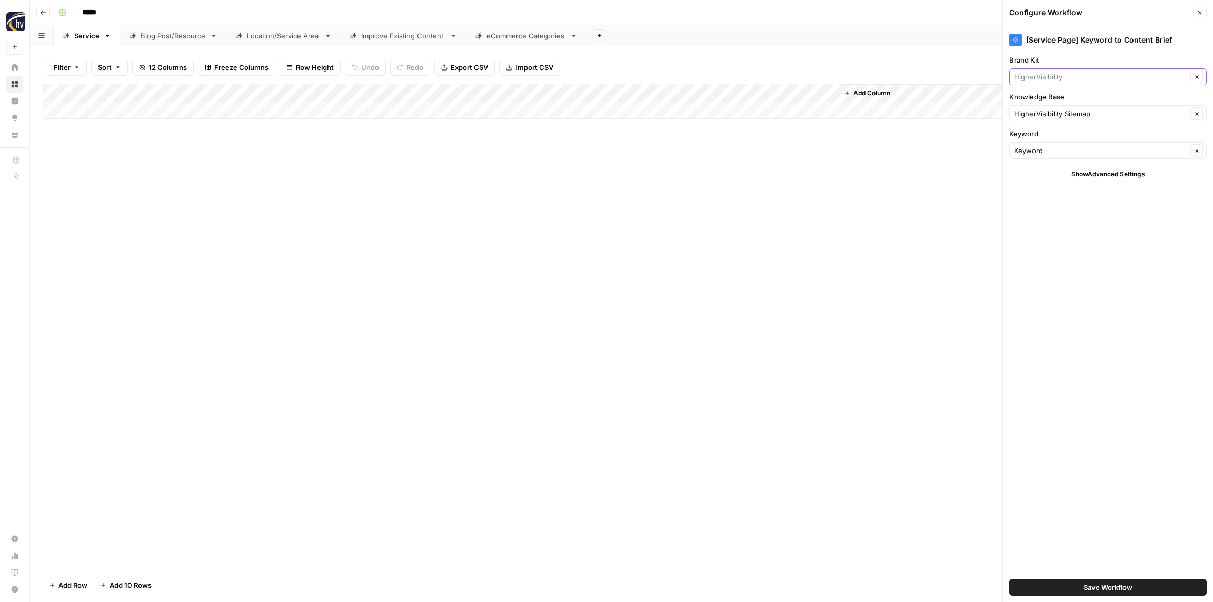
click at [1100, 74] on input "Brand Kit" at bounding box center [1100, 77] width 173 height 11
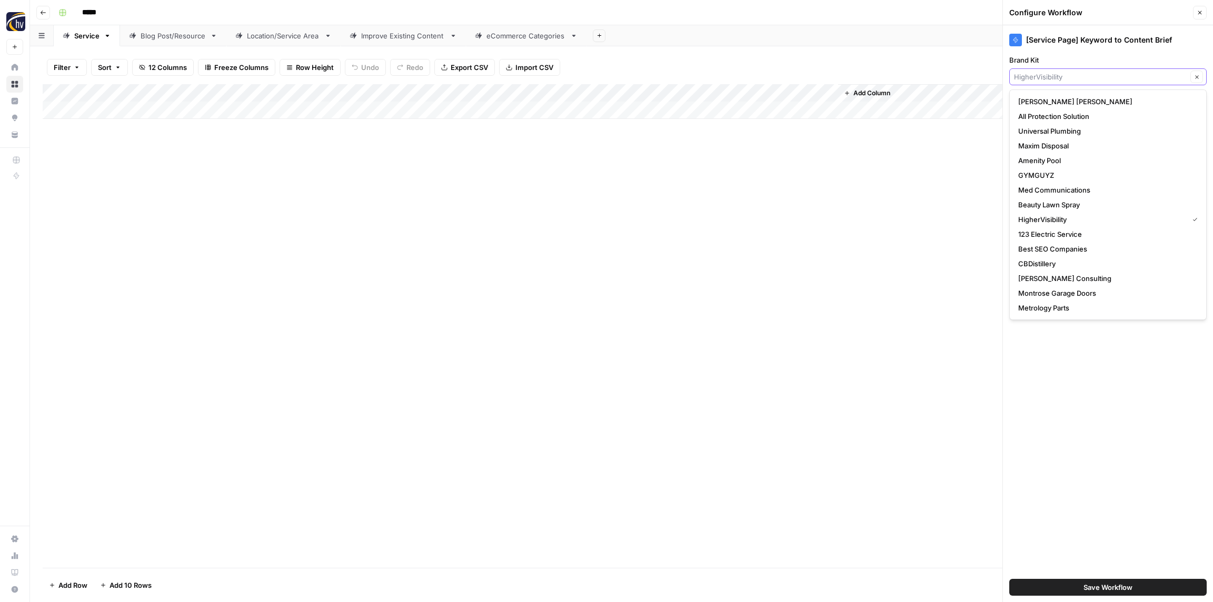
paste input "NTYCE"
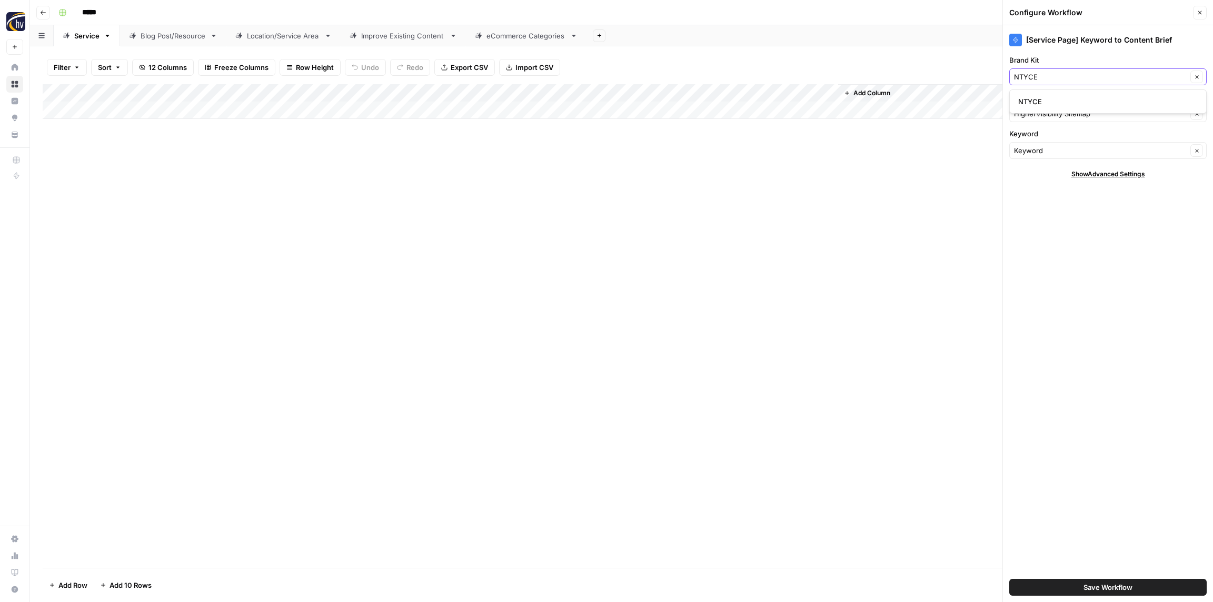
type input "NTYCE"
click at [1069, 101] on span "NTYCE" at bounding box center [1105, 101] width 175 height 11
click at [1063, 115] on input "Knowledge Base" at bounding box center [1100, 113] width 173 height 11
paste input "NTYCE"
click at [1047, 136] on span "NTYCE Sitemap" at bounding box center [1105, 138] width 175 height 11
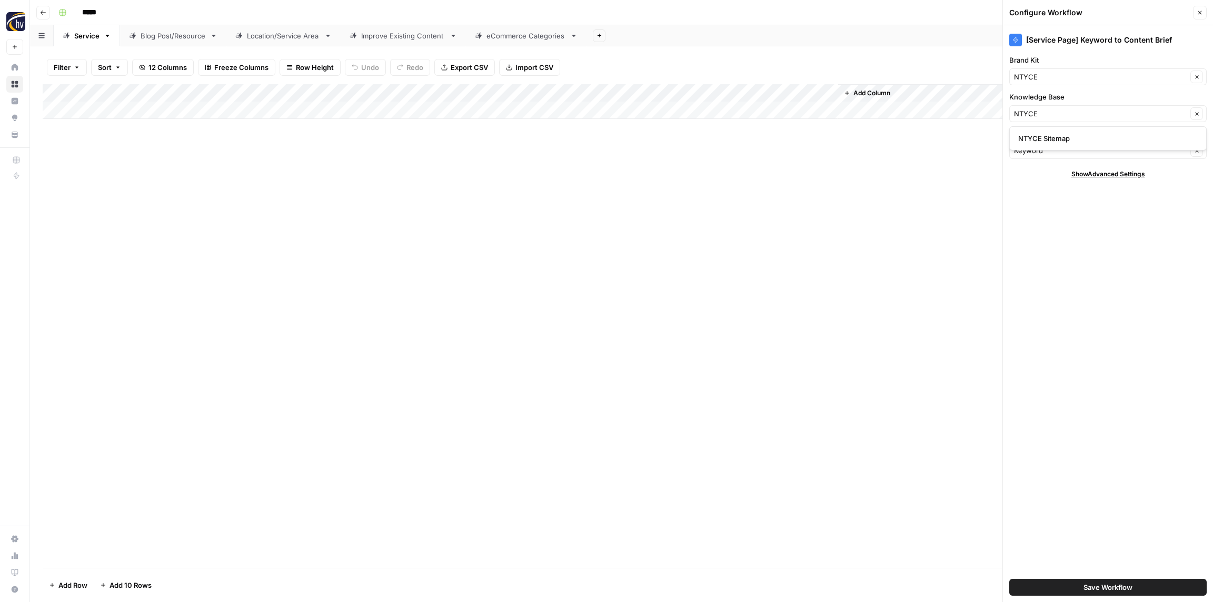
type input "NTYCE Sitemap"
click at [1105, 586] on span "Save Workflow" at bounding box center [1107, 587] width 49 height 11
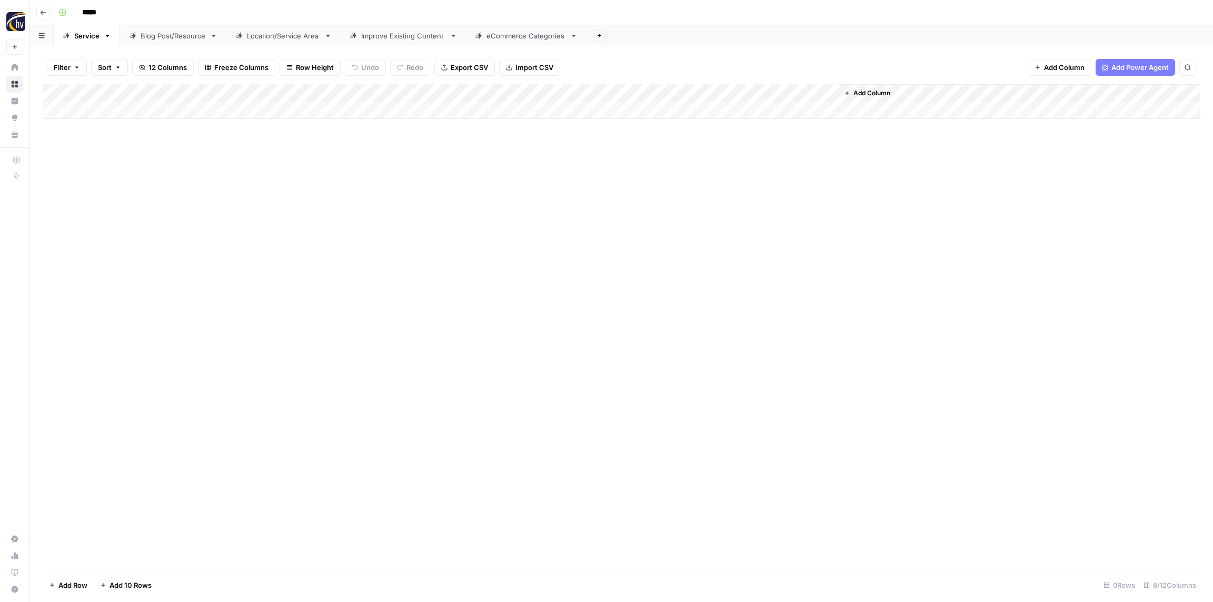
click at [678, 94] on div "Add Column" at bounding box center [621, 101] width 1157 height 35
click at [698, 181] on span "Configure Inputs" at bounding box center [714, 181] width 92 height 11
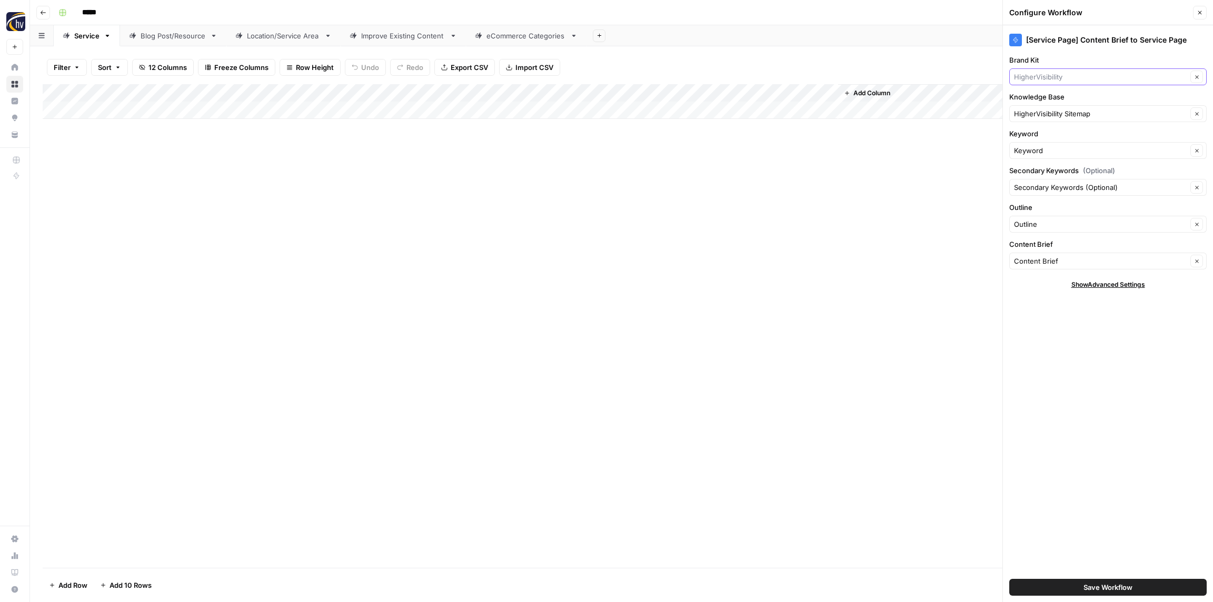
click at [1054, 79] on input "Brand Kit" at bounding box center [1100, 77] width 173 height 11
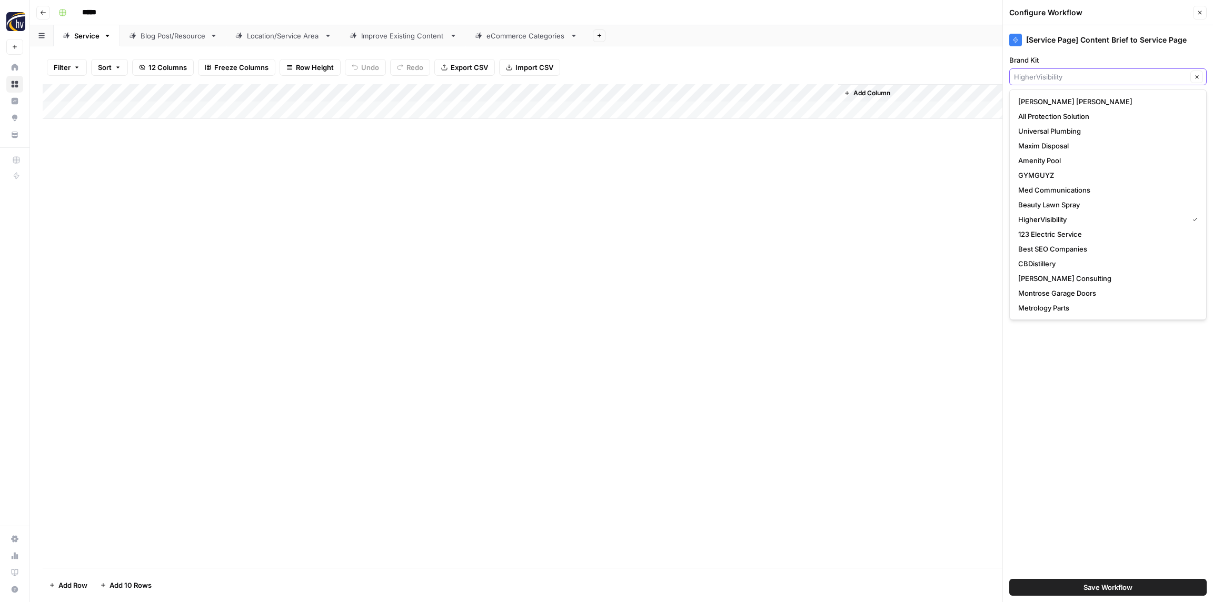
paste input "NTYCE"
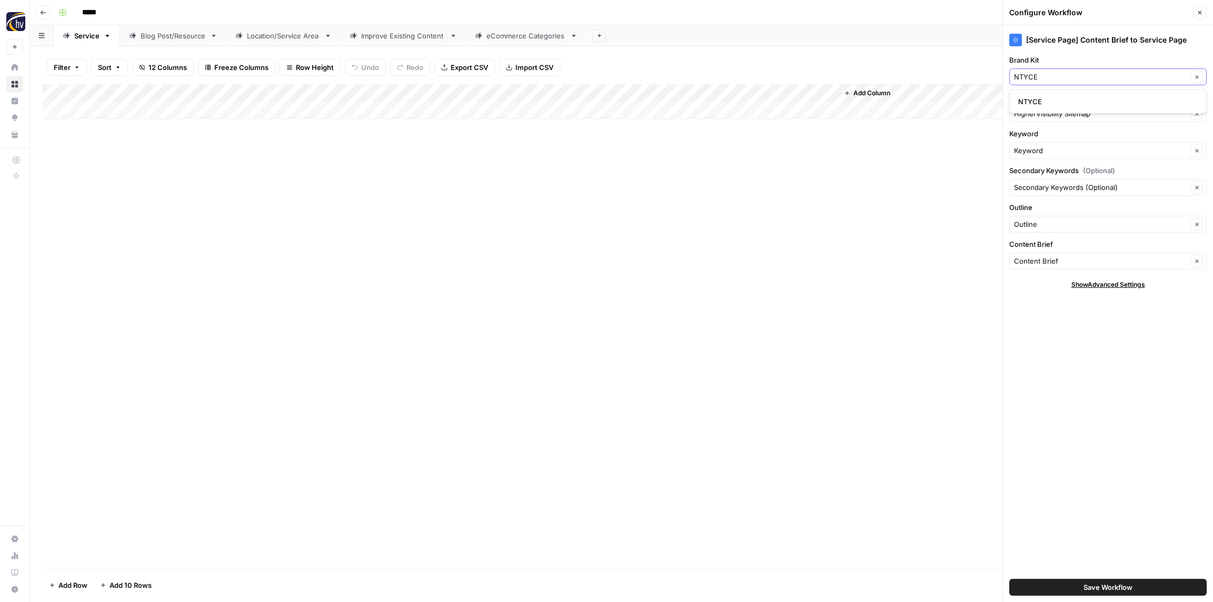
type input "NTYCE"
click at [1050, 97] on span "NTYCE" at bounding box center [1105, 101] width 175 height 11
click at [1045, 120] on div "HigherVisibility Sitemap Clear" at bounding box center [1107, 113] width 197 height 17
paste input "NTYCE"
click at [1041, 142] on span "NTYCE Sitemap" at bounding box center [1105, 138] width 175 height 11
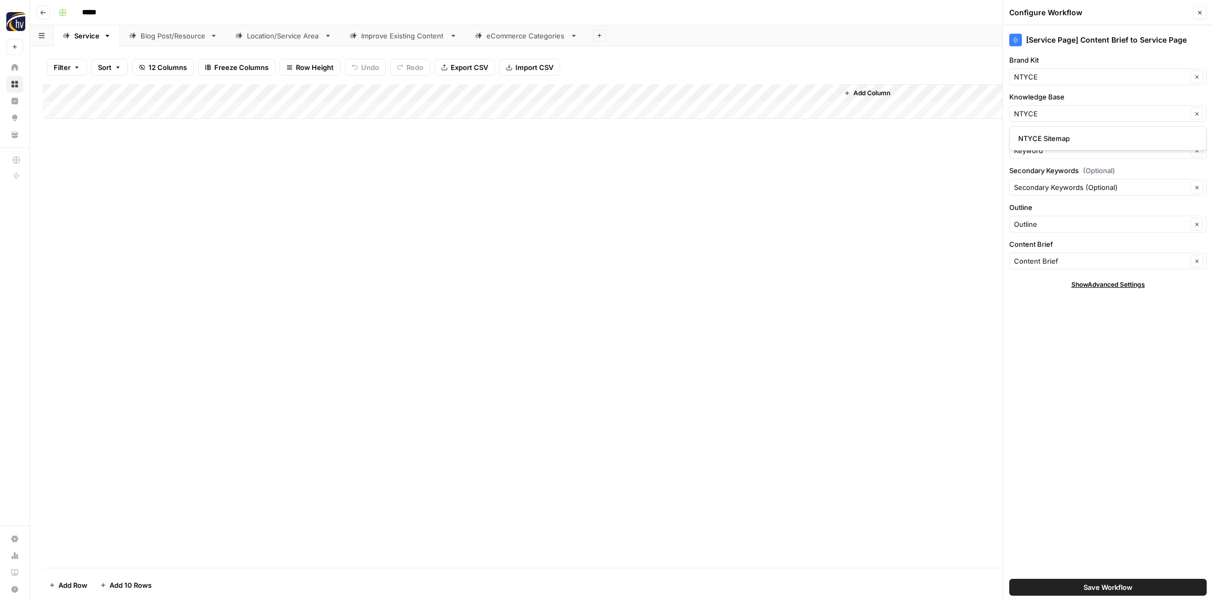
type input "NTYCE Sitemap"
click at [1113, 581] on button "Save Workflow" at bounding box center [1107, 587] width 197 height 17
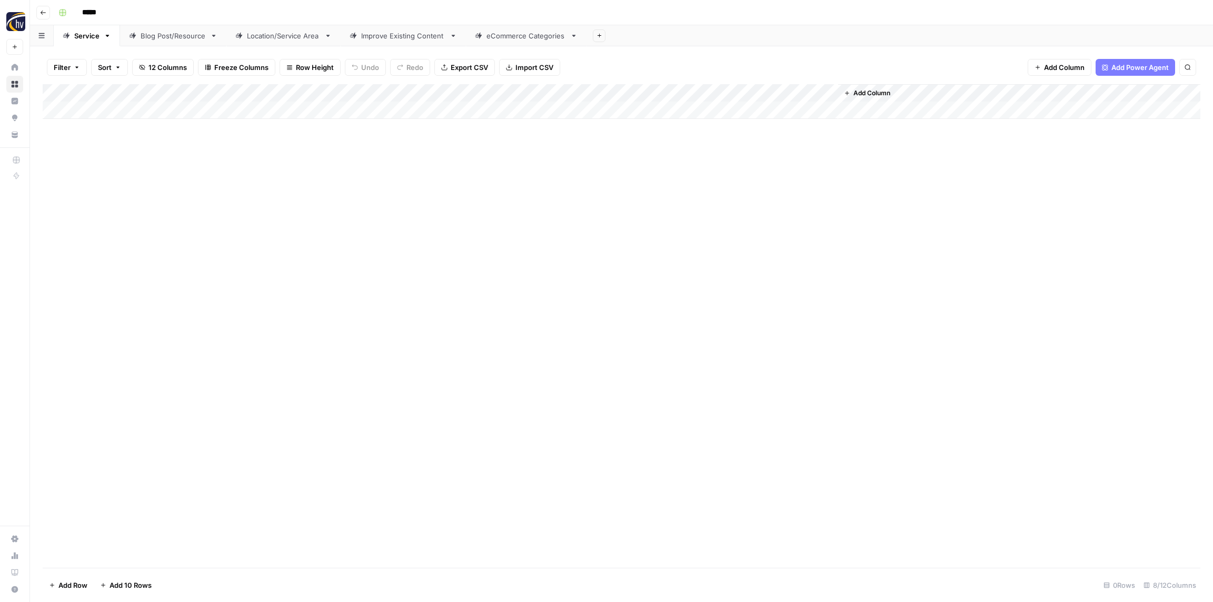
click at [172, 34] on div "Blog Post/Resource" at bounding box center [173, 36] width 65 height 11
click at [208, 89] on div "Add Column" at bounding box center [621, 101] width 1157 height 35
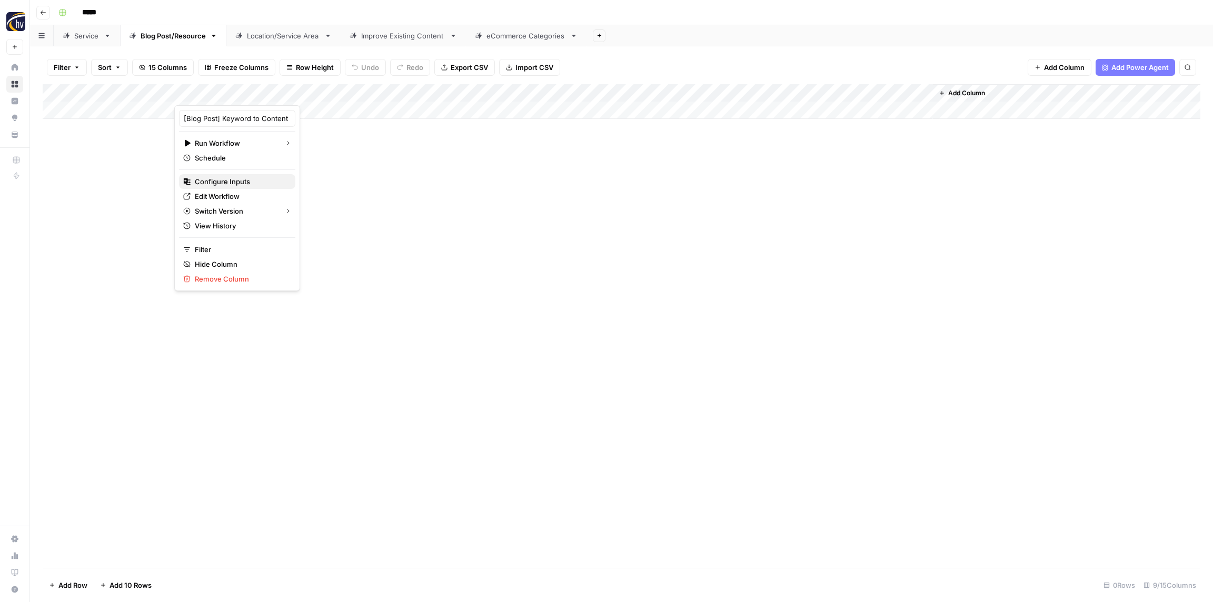
drag, startPoint x: 239, startPoint y: 182, endPoint x: 247, endPoint y: 183, distance: 8.5
click at [238, 182] on span "Configure Inputs" at bounding box center [241, 181] width 92 height 11
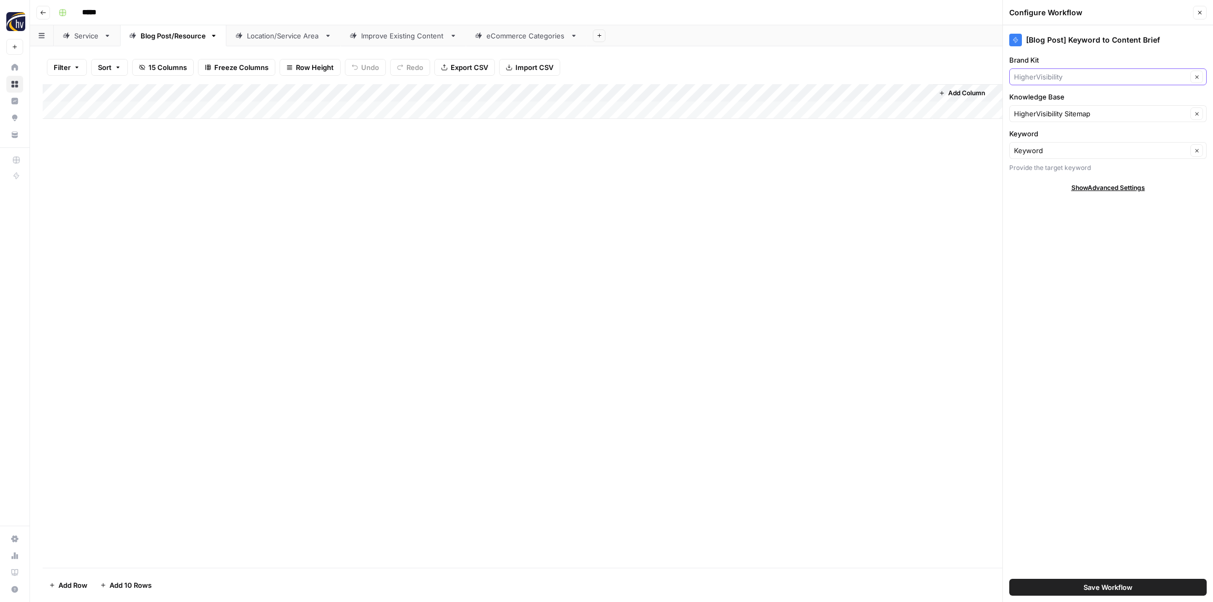
click at [1072, 79] on input "Brand Kit" at bounding box center [1100, 77] width 173 height 11
paste input "NTYCE"
type input "NTYCE"
click at [1065, 97] on span "NTYCE" at bounding box center [1105, 101] width 175 height 11
click at [1068, 117] on input "Knowledge Base" at bounding box center [1100, 113] width 173 height 11
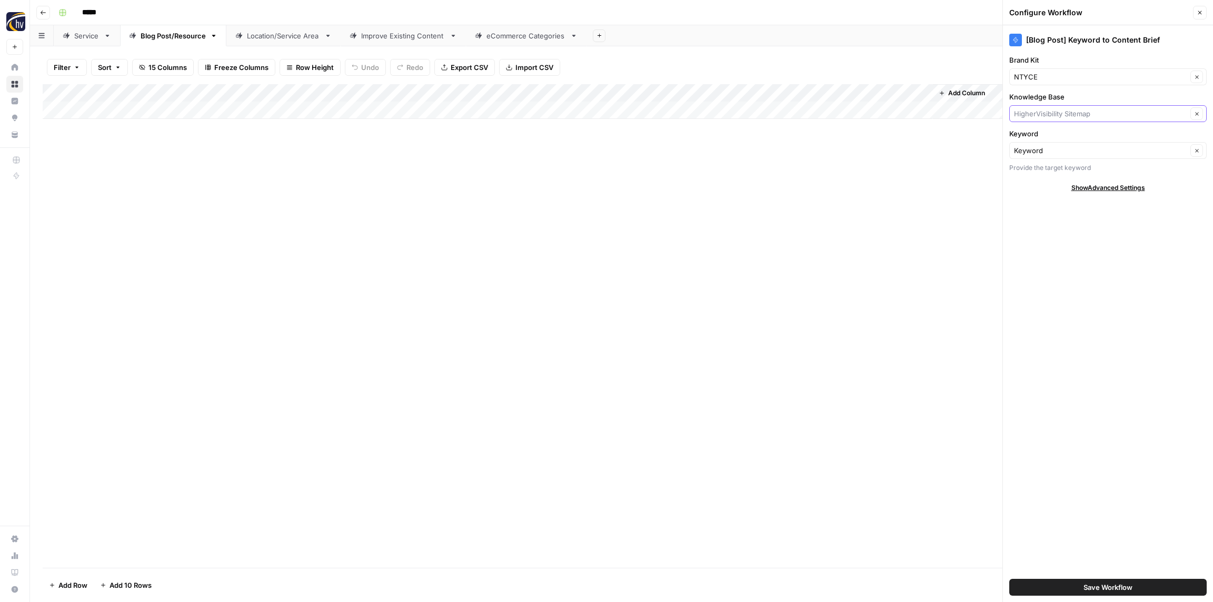
paste input "NTYCE"
click at [1070, 134] on span "NTYCE Sitemap" at bounding box center [1105, 138] width 175 height 11
type input "NTYCE Sitemap"
click at [1129, 592] on span "Save Workflow" at bounding box center [1107, 587] width 49 height 11
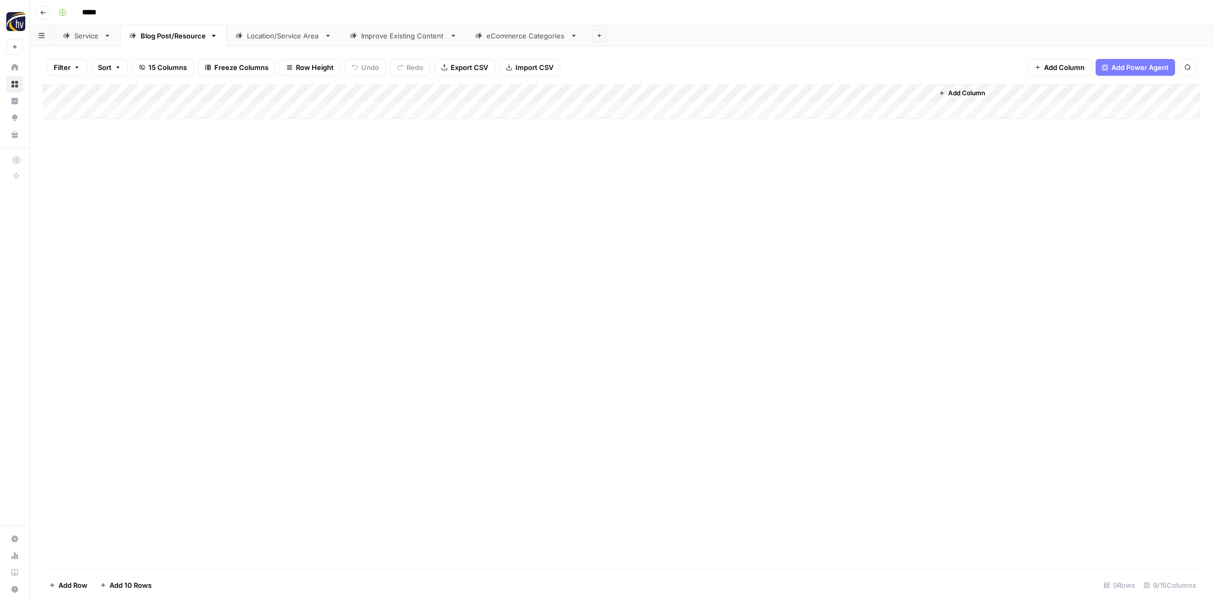
click at [772, 90] on div "Add Column" at bounding box center [621, 101] width 1157 height 35
click at [791, 179] on span "Configure Inputs" at bounding box center [809, 181] width 92 height 11
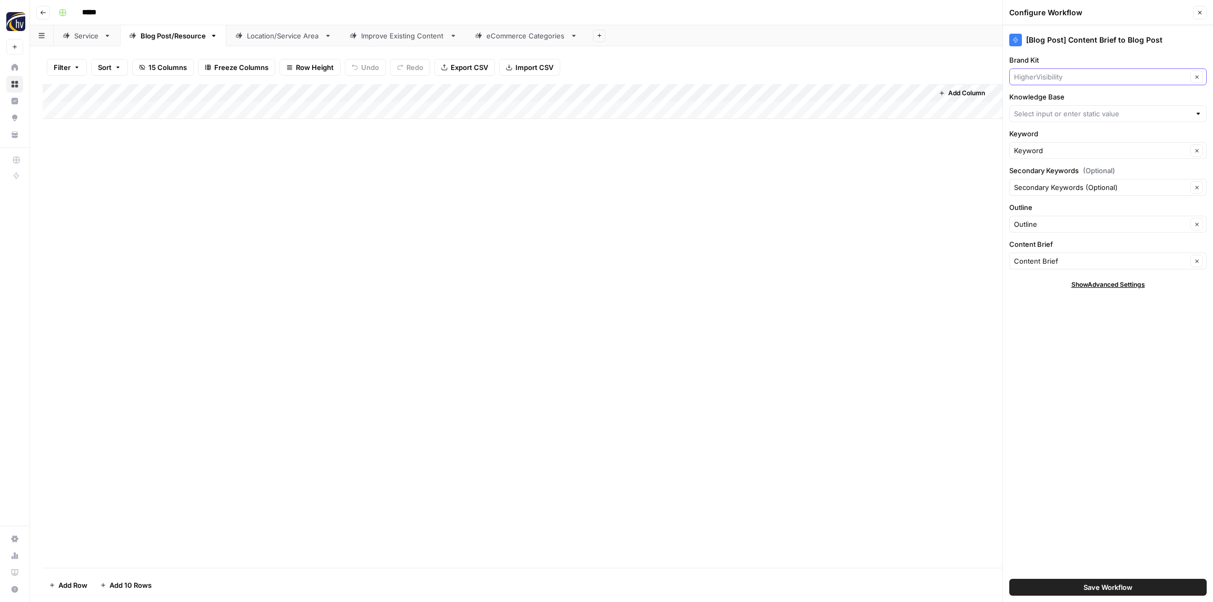
click at [1043, 74] on input "Brand Kit" at bounding box center [1100, 77] width 173 height 11
paste input "NTYCE"
type input "NTYCE"
click at [1042, 98] on span "NTYCE" at bounding box center [1105, 101] width 175 height 11
click at [1039, 115] on input "Knowledge Base" at bounding box center [1102, 113] width 176 height 11
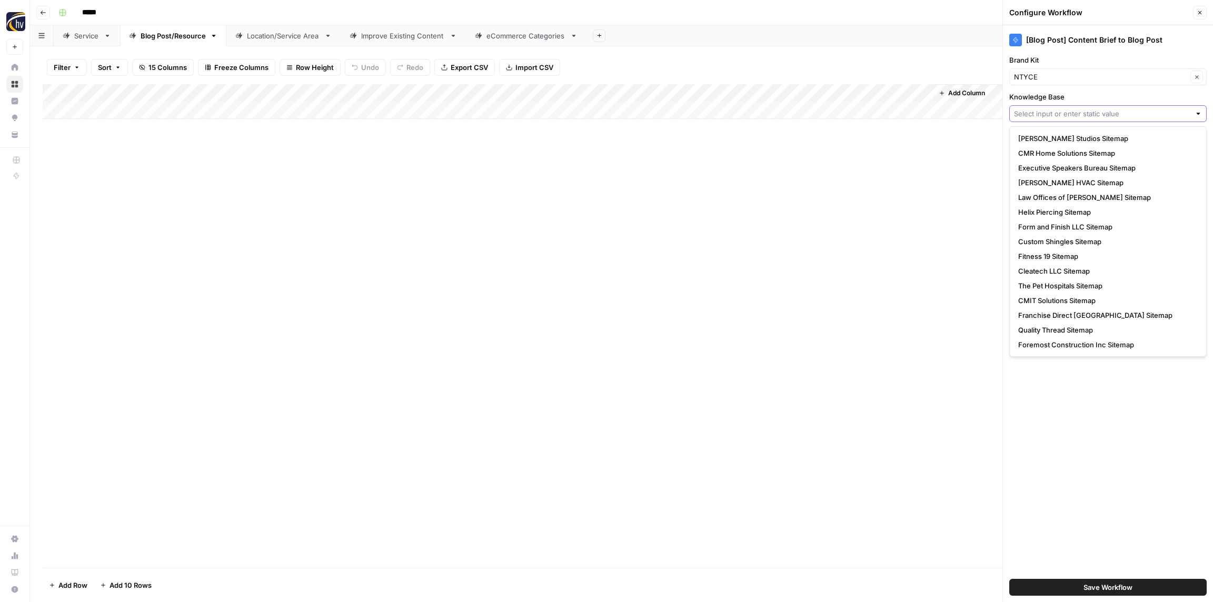
paste input "NTYCE"
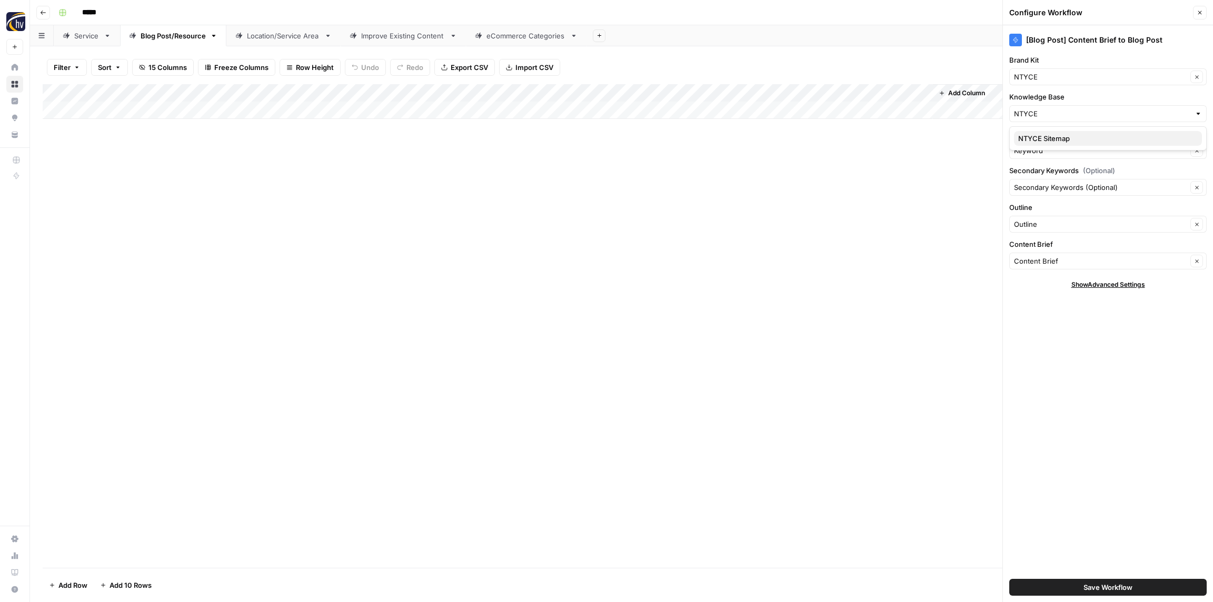
click at [1036, 143] on span "NTYCE Sitemap" at bounding box center [1105, 138] width 175 height 11
type input "NTYCE Sitemap"
click at [1125, 585] on span "Save Workflow" at bounding box center [1107, 587] width 49 height 11
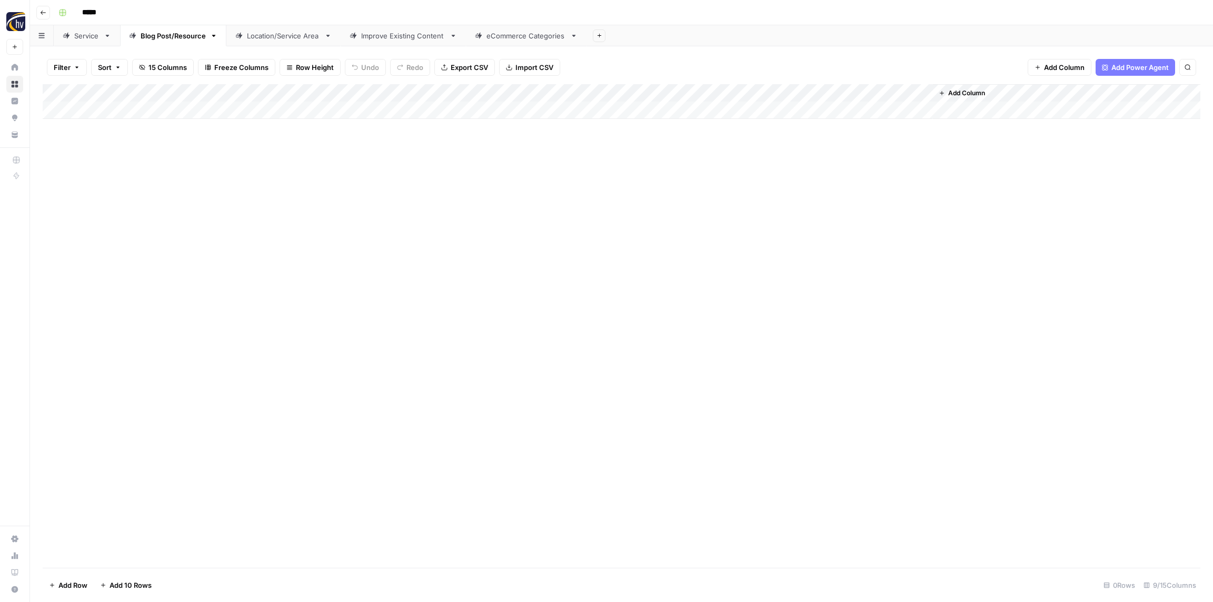
click at [272, 35] on div "Location/Service Area" at bounding box center [283, 36] width 73 height 11
click at [422, 93] on div "Add Column" at bounding box center [621, 101] width 1157 height 35
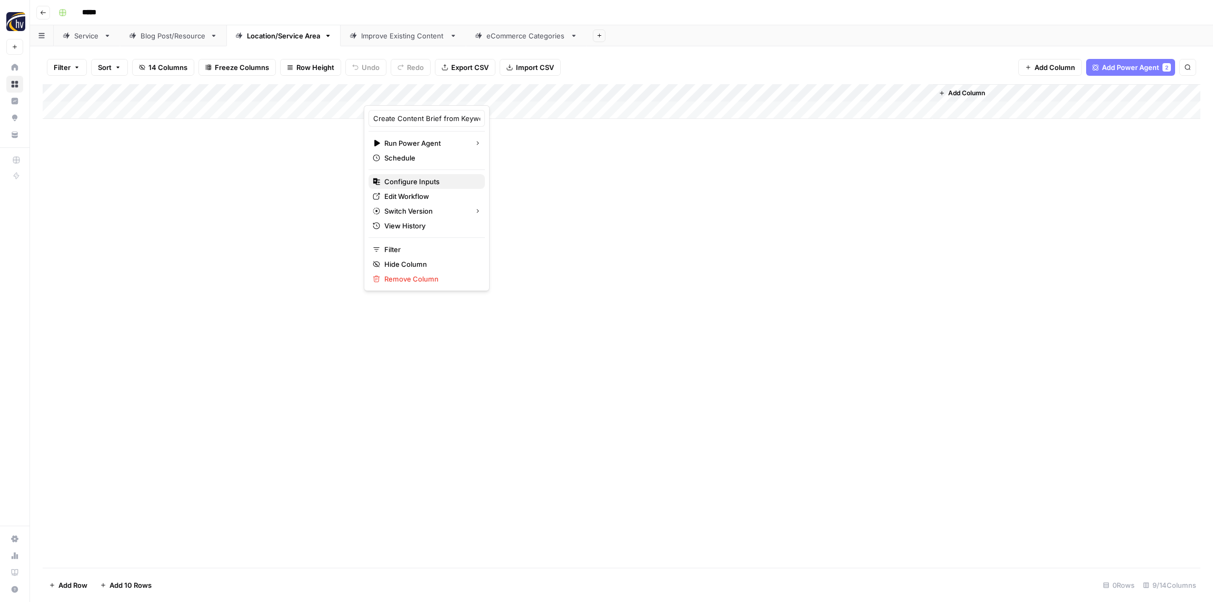
click at [425, 183] on span "Configure Inputs" at bounding box center [430, 181] width 92 height 11
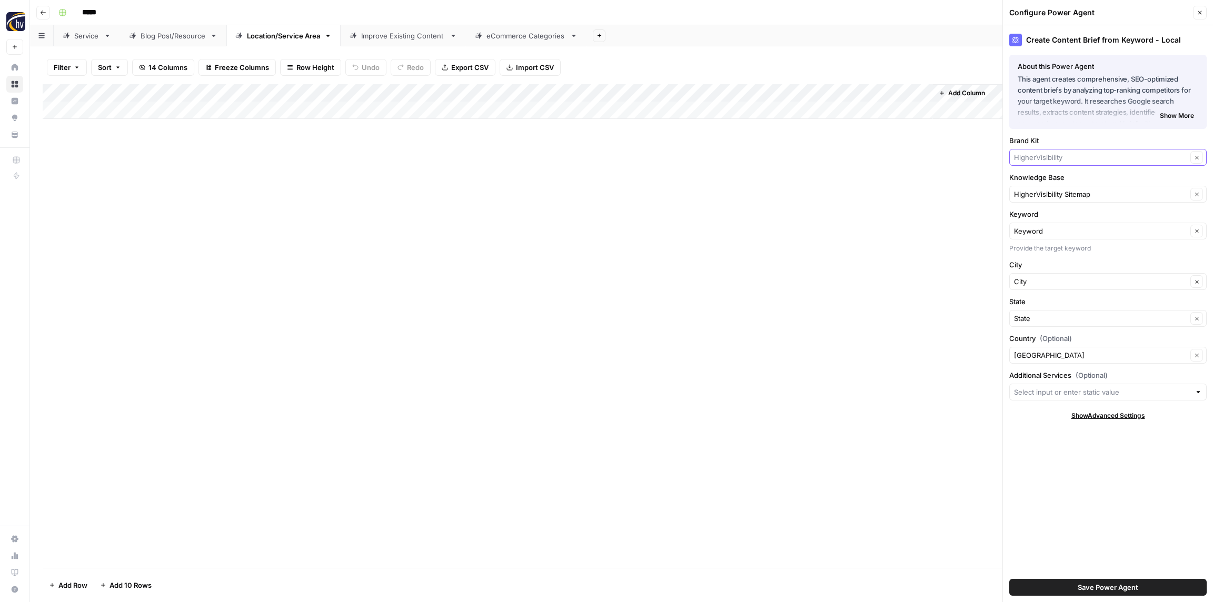
click at [1073, 155] on input "Brand Kit" at bounding box center [1100, 157] width 173 height 11
paste input "NTYCE"
type input "NTYCE"
click at [1071, 180] on span "NTYCE" at bounding box center [1105, 182] width 175 height 11
click at [1070, 192] on input "Knowledge Base" at bounding box center [1100, 194] width 173 height 11
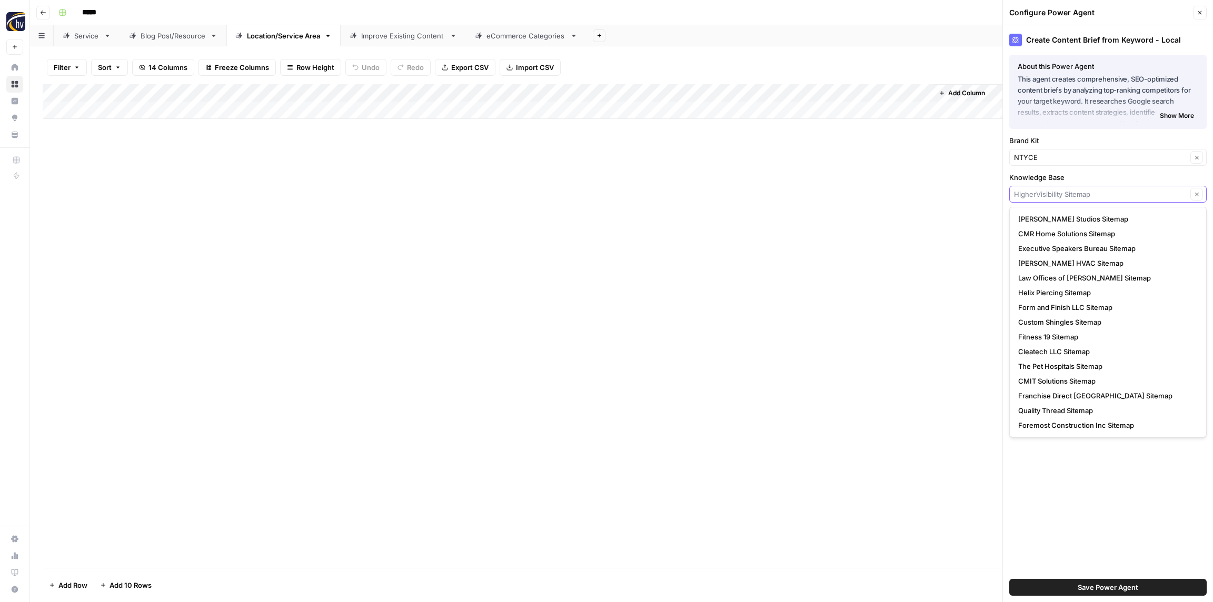
paste input "NTYCE"
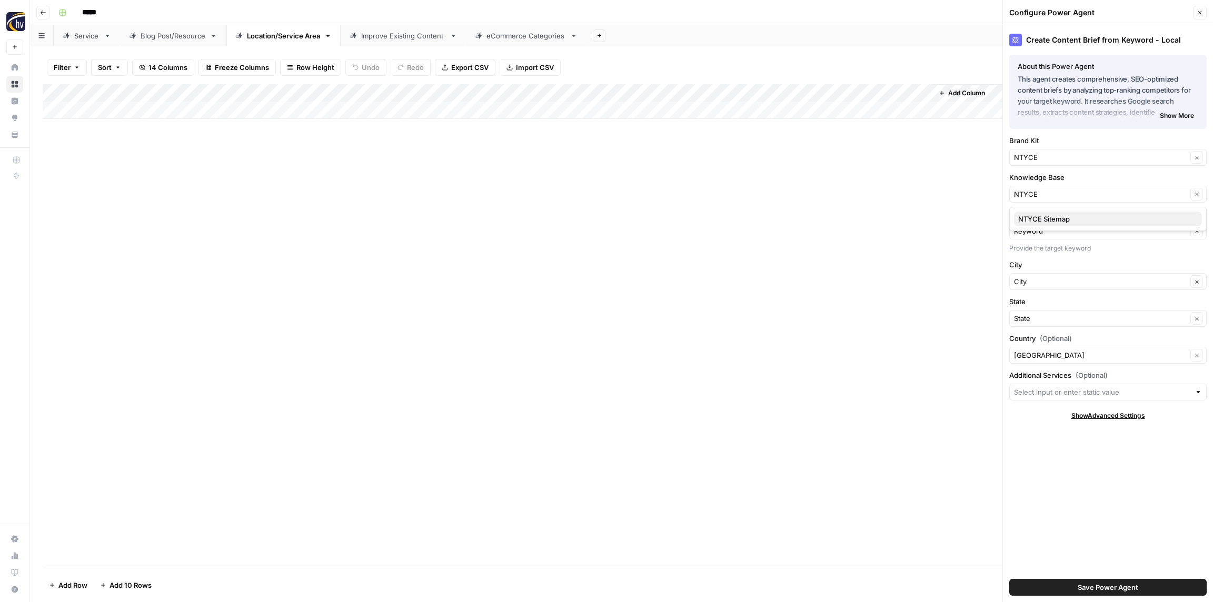
click at [1056, 218] on span "NTYCE Sitemap" at bounding box center [1105, 219] width 175 height 11
type input "NTYCE Sitemap"
click at [1103, 588] on span "Save Power Agent" at bounding box center [1107, 587] width 61 height 11
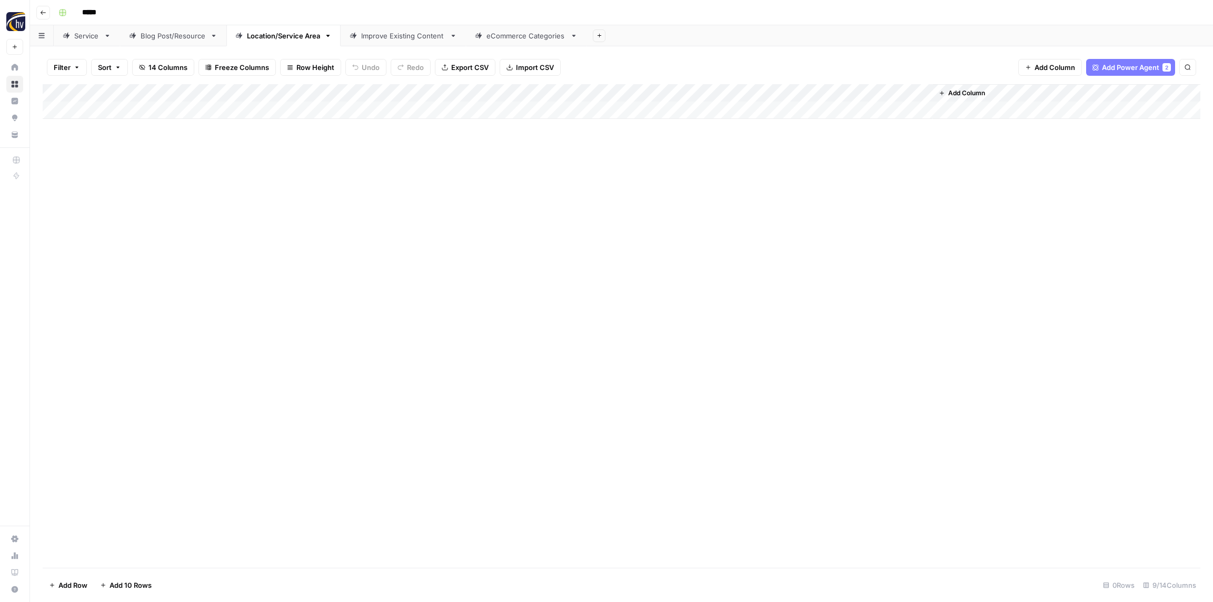
click at [789, 94] on div "Add Column" at bounding box center [621, 101] width 1157 height 35
click at [786, 178] on span "Configure Inputs" at bounding box center [809, 181] width 92 height 11
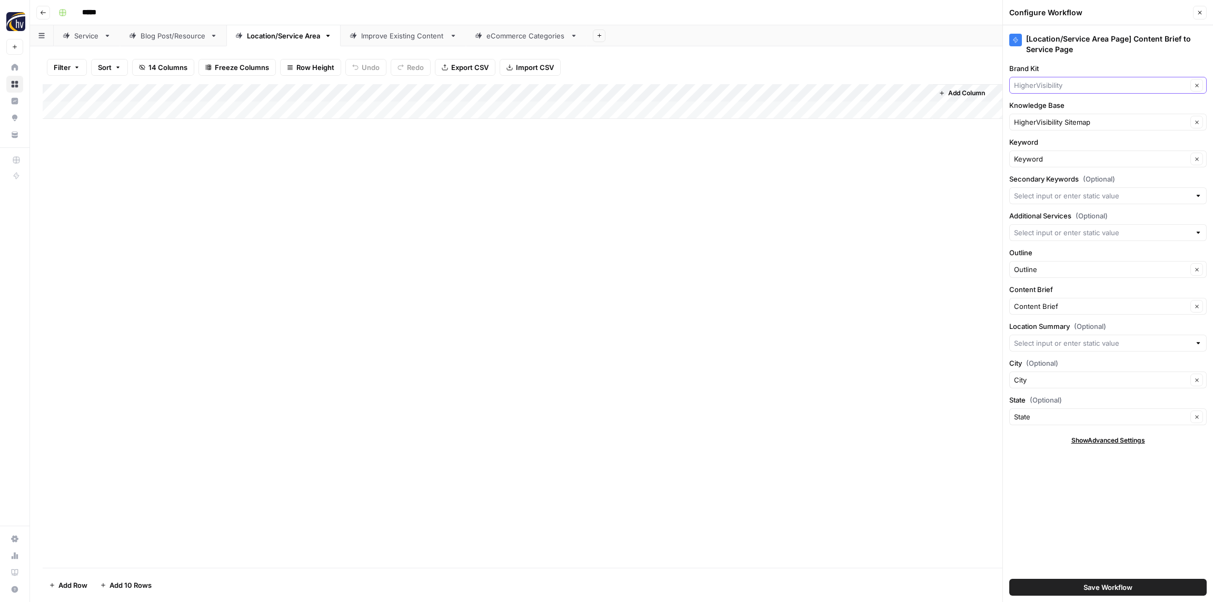
click at [1061, 82] on input "Brand Kit" at bounding box center [1100, 85] width 173 height 11
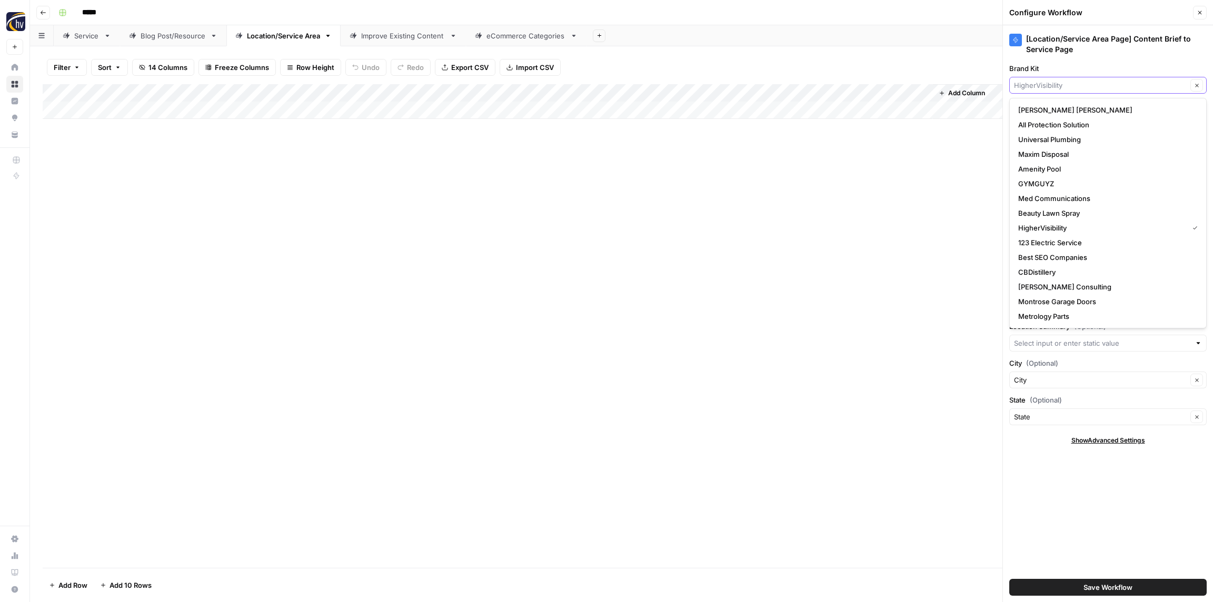
paste input "NTYCE"
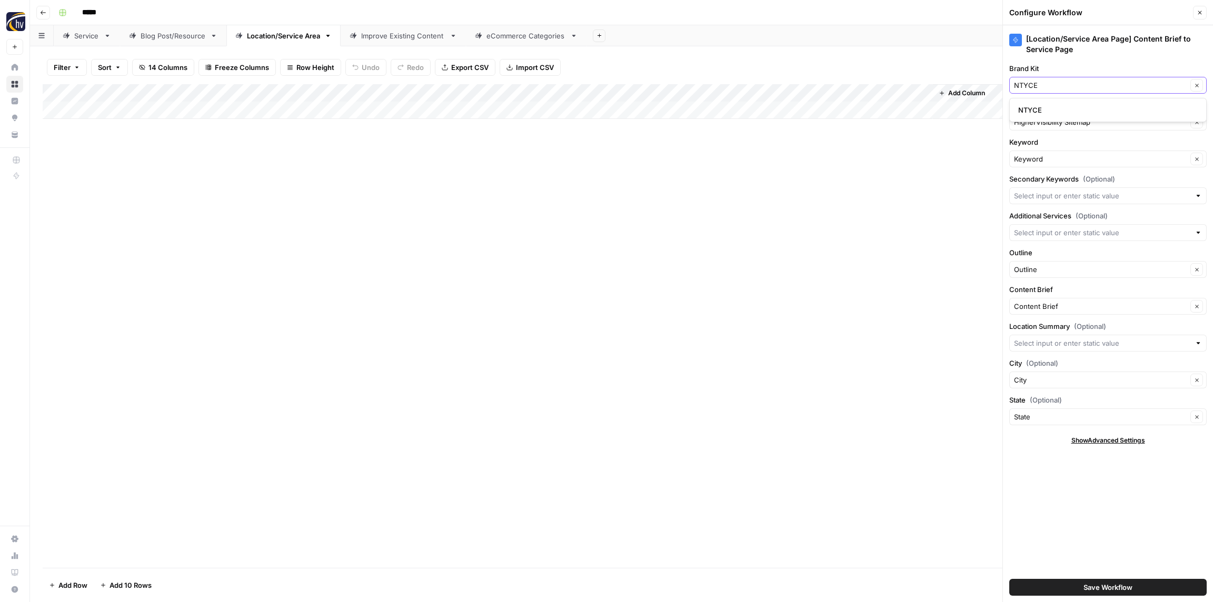
type input "NTYCE"
click at [1055, 108] on span "NTYCE" at bounding box center [1105, 110] width 175 height 11
click at [1057, 125] on input "Knowledge Base" at bounding box center [1100, 122] width 173 height 11
paste input "NTYCE"
click at [1052, 147] on span "NTYCE Sitemap" at bounding box center [1105, 147] width 175 height 11
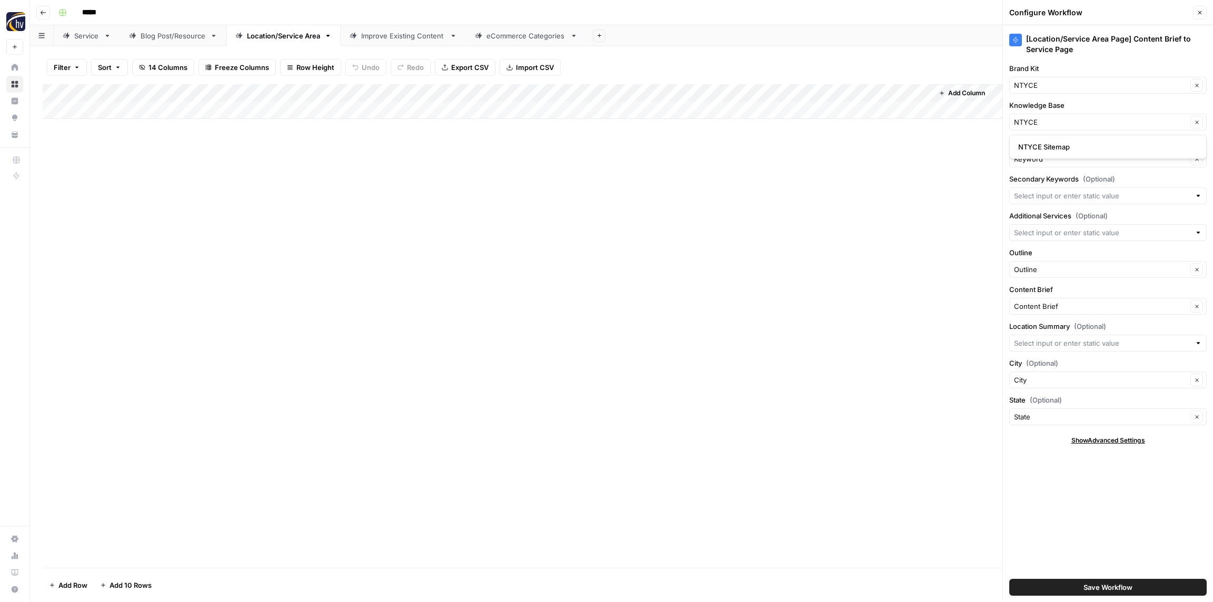
type input "NTYCE Sitemap"
click at [1105, 586] on span "Save Workflow" at bounding box center [1107, 587] width 49 height 11
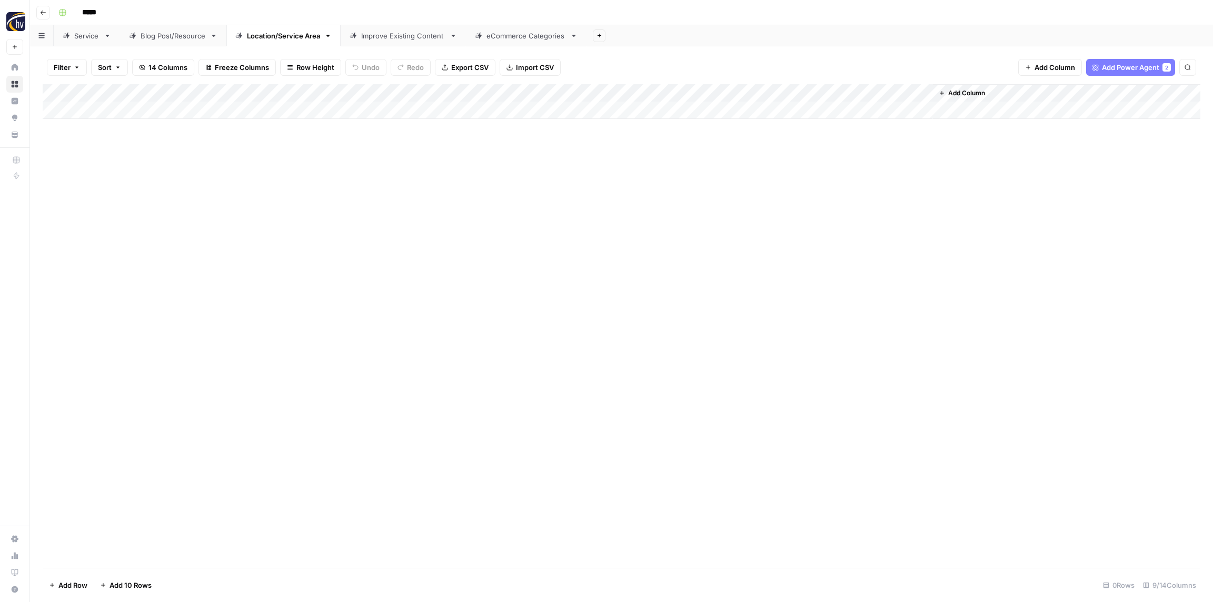
click at [381, 41] on div "Improve Existing Content" at bounding box center [403, 36] width 84 height 11
click at [350, 92] on div "Add Column" at bounding box center [621, 101] width 1157 height 35
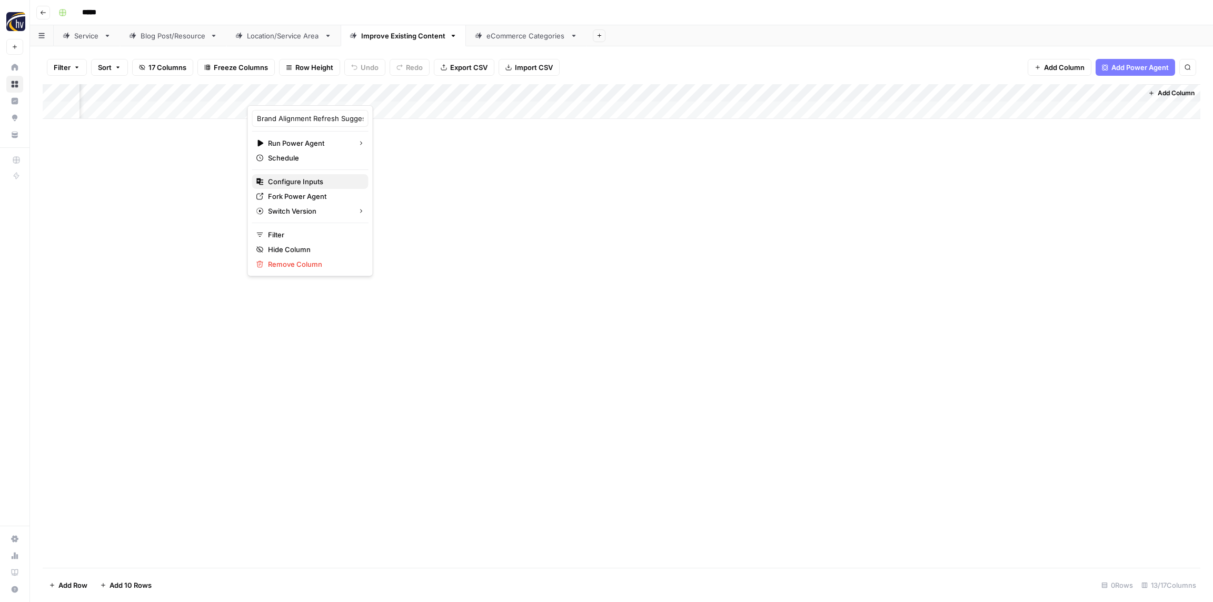
click at [303, 182] on span "Configure Inputs" at bounding box center [314, 181] width 92 height 11
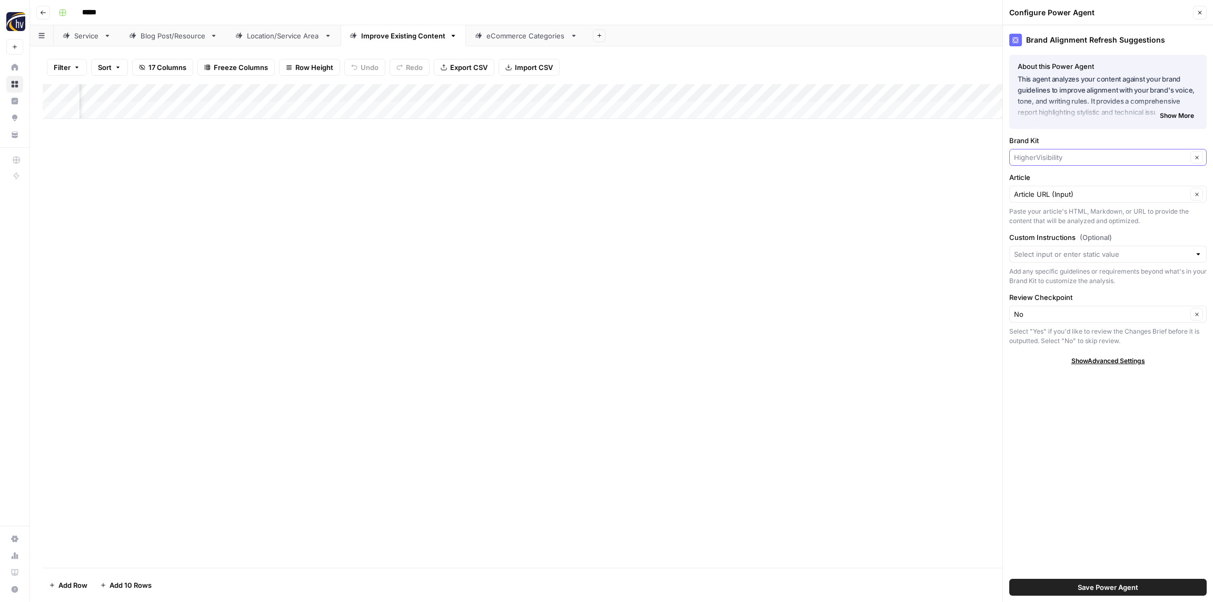
click at [1048, 155] on input "Brand Kit" at bounding box center [1100, 157] width 173 height 11
paste input "NTYCE"
type input "NTYCE"
click at [1042, 181] on span "NTYCE" at bounding box center [1105, 182] width 175 height 11
click at [1111, 582] on span "Save Power Agent" at bounding box center [1107, 587] width 61 height 11
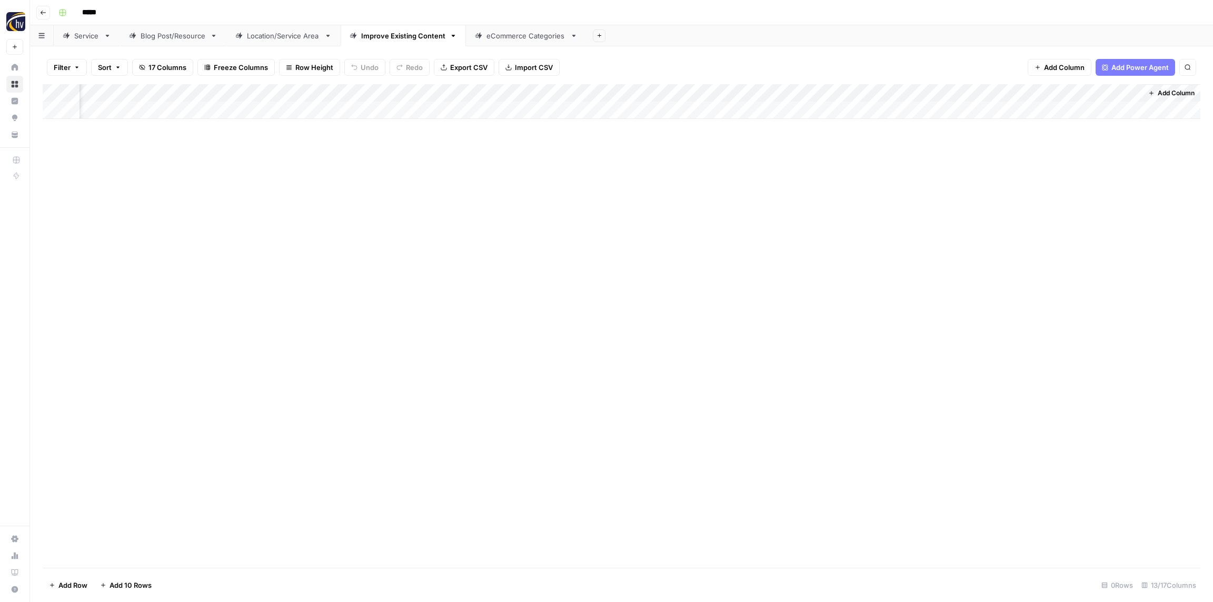
click at [567, 96] on div "Add Column" at bounding box center [621, 101] width 1157 height 35
click at [565, 178] on span "Configure Inputs" at bounding box center [582, 181] width 92 height 11
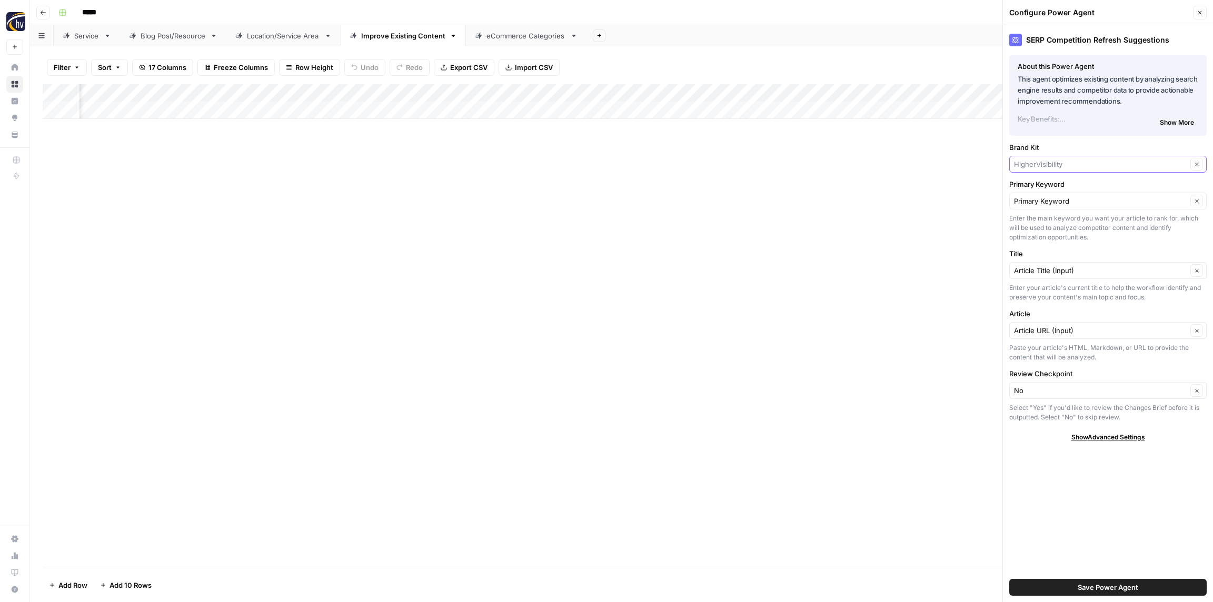
click at [1045, 164] on input "Brand Kit" at bounding box center [1100, 164] width 173 height 11
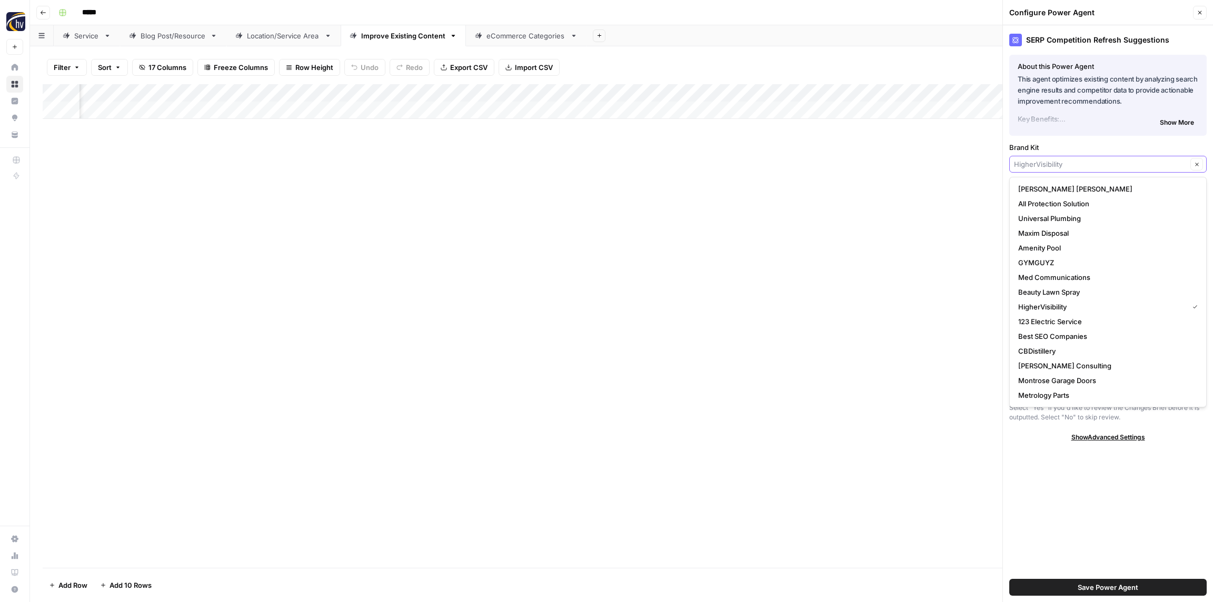
paste input "NTYCE"
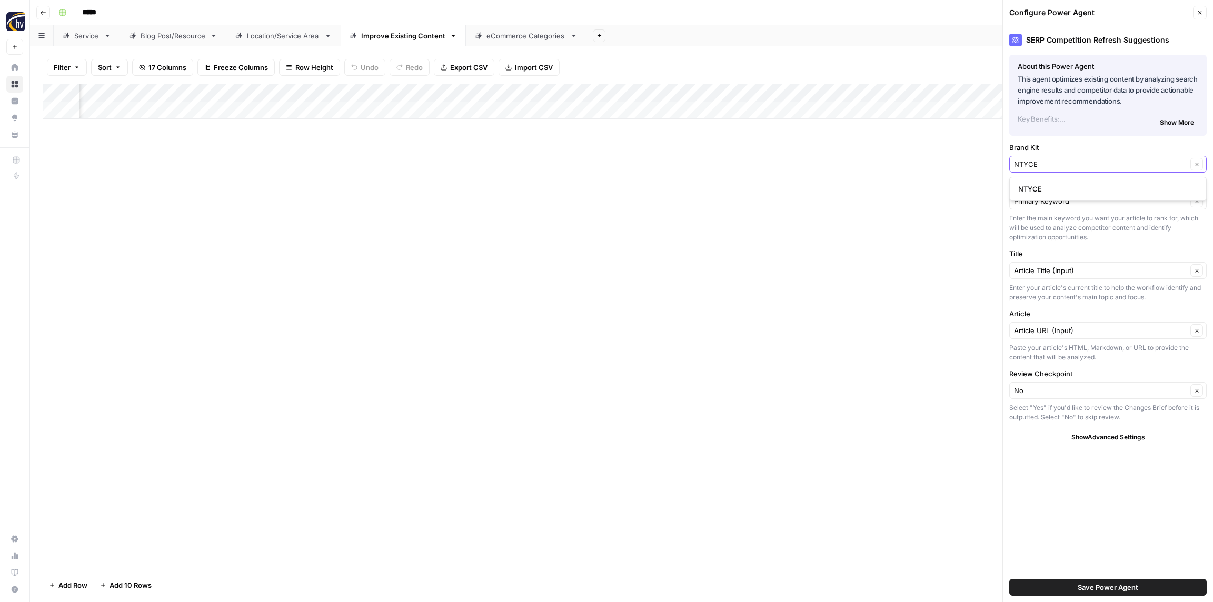
type input "NTYCE"
click at [1048, 189] on span "NTYCE" at bounding box center [1105, 189] width 175 height 11
click at [1157, 588] on button "Save Power Agent" at bounding box center [1107, 587] width 197 height 17
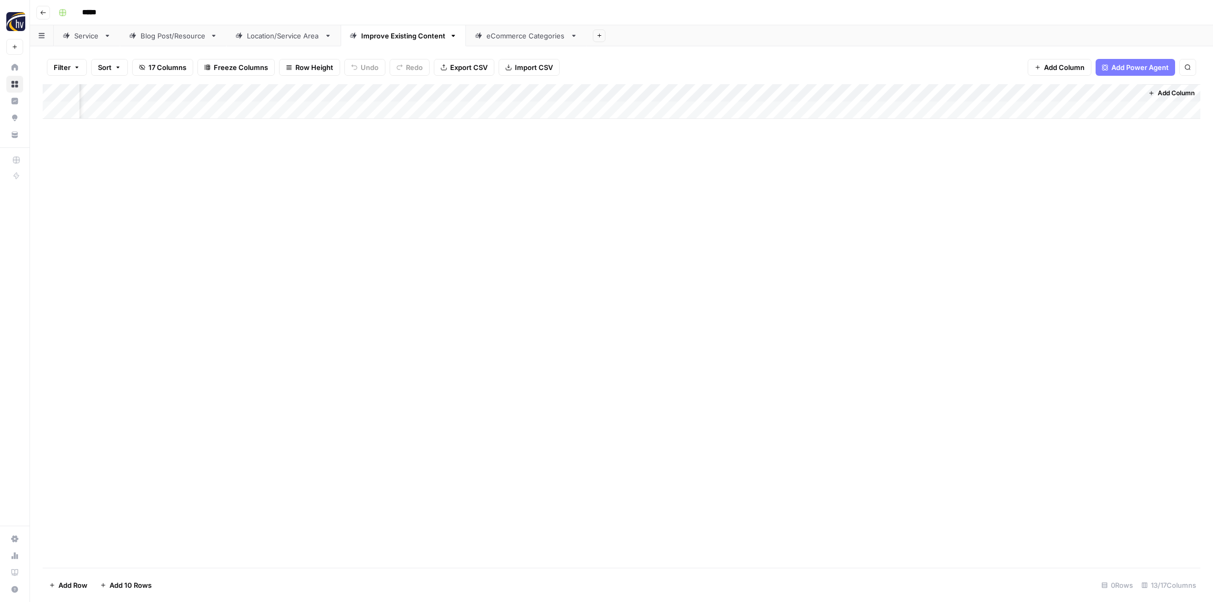
click at [851, 97] on div "Add Column" at bounding box center [621, 101] width 1157 height 35
click at [832, 184] on span "Configure Inputs" at bounding box center [854, 181] width 92 height 11
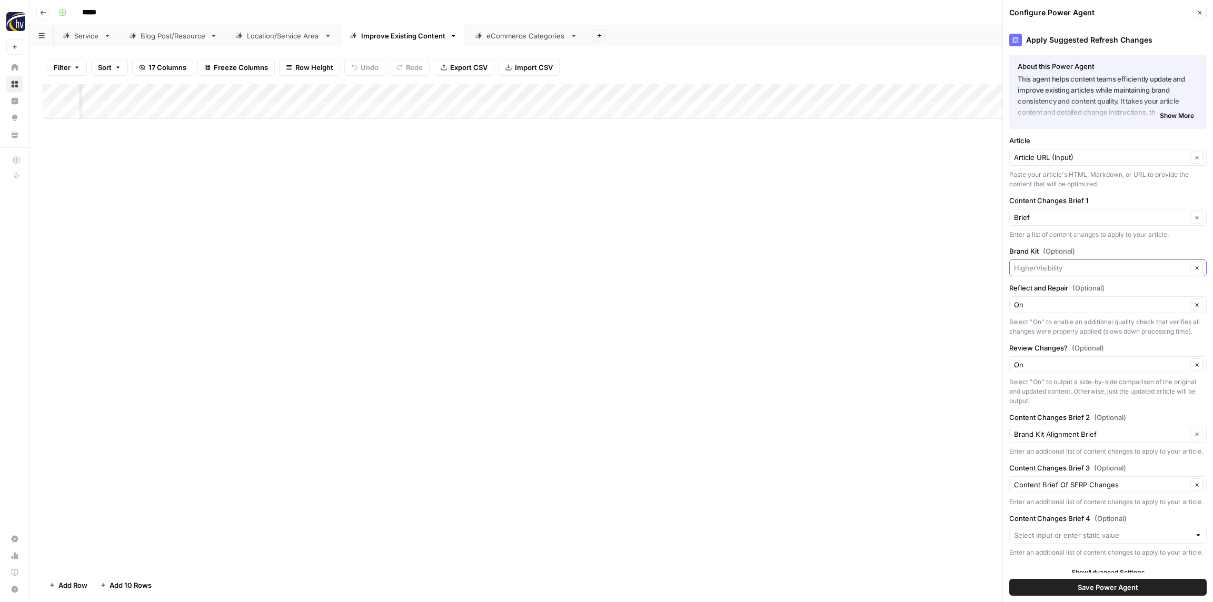
click at [1052, 269] on input "Brand Kit (Optional)" at bounding box center [1100, 268] width 173 height 11
paste input "NTYCE"
type input "NTYCE"
click at [1043, 288] on span "NTYCE" at bounding box center [1105, 292] width 175 height 11
click at [1124, 589] on span "Save Power Agent" at bounding box center [1107, 587] width 61 height 11
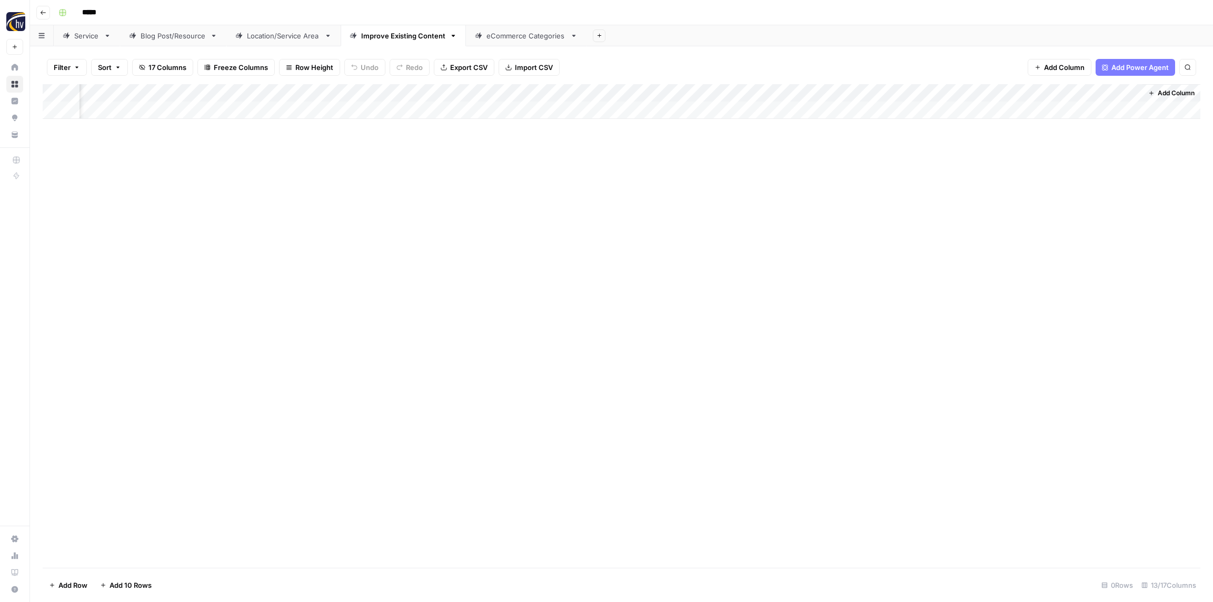
click at [515, 38] on div "eCommerce Categories" at bounding box center [525, 36] width 79 height 11
click at [438, 93] on div "Add Column" at bounding box center [621, 101] width 1157 height 35
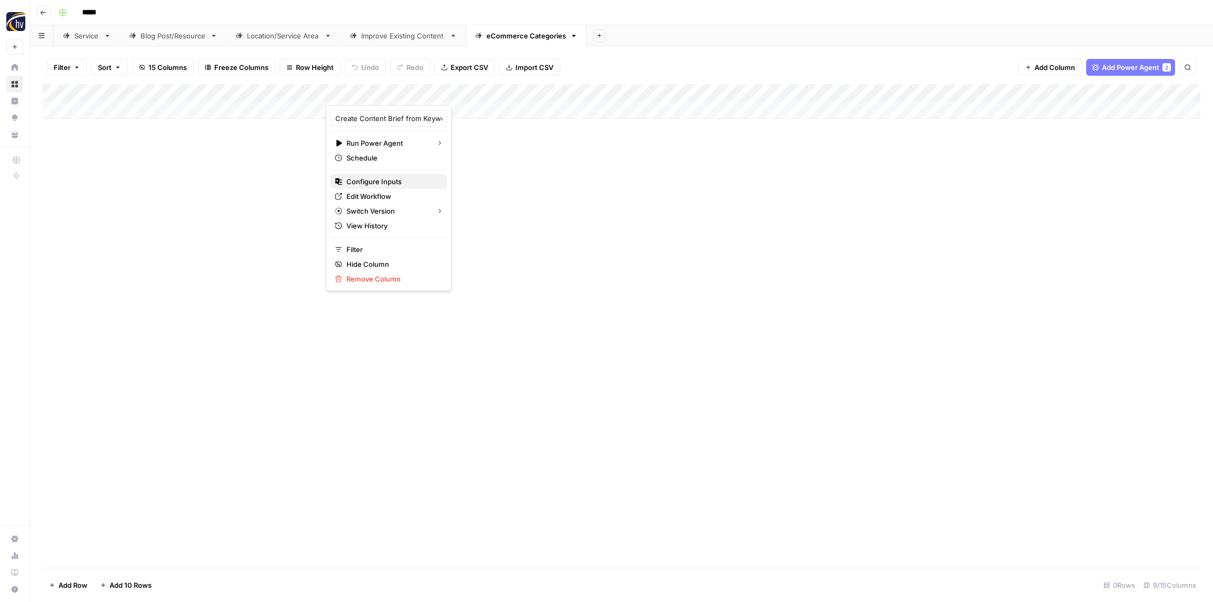
click at [372, 177] on span "Configure Inputs" at bounding box center [392, 181] width 92 height 11
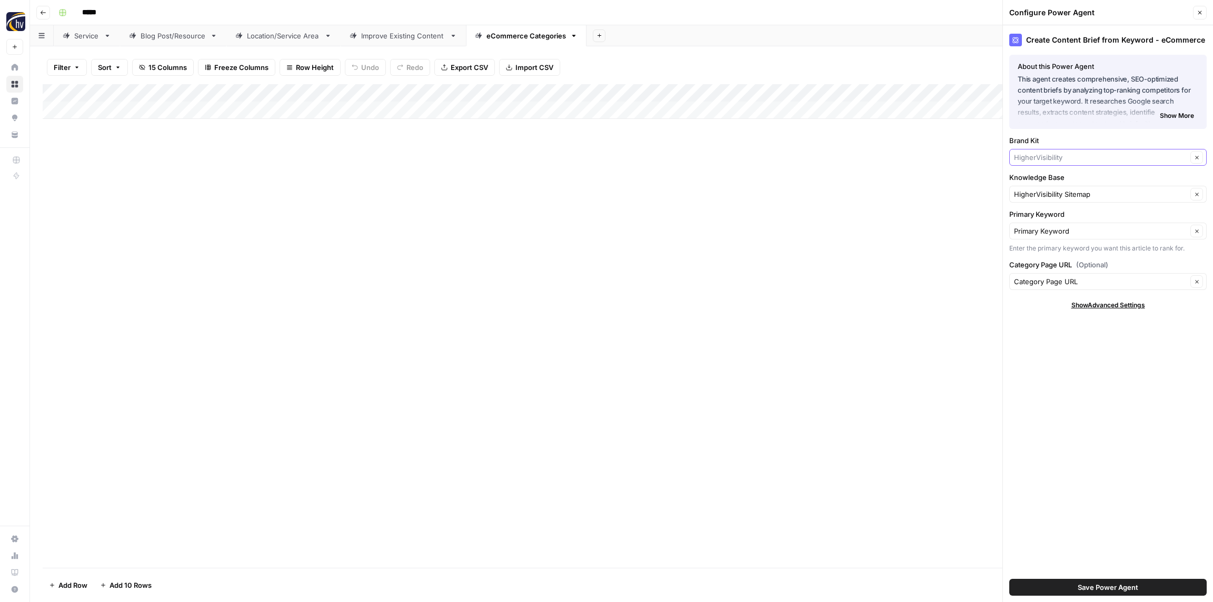
click at [1040, 159] on input "Brand Kit" at bounding box center [1100, 157] width 173 height 11
paste input "NTYCE"
type input "NTYCE"
click at [1033, 182] on span "NTYCE" at bounding box center [1105, 182] width 175 height 11
click at [1042, 197] on input "Knowledge Base" at bounding box center [1100, 194] width 173 height 11
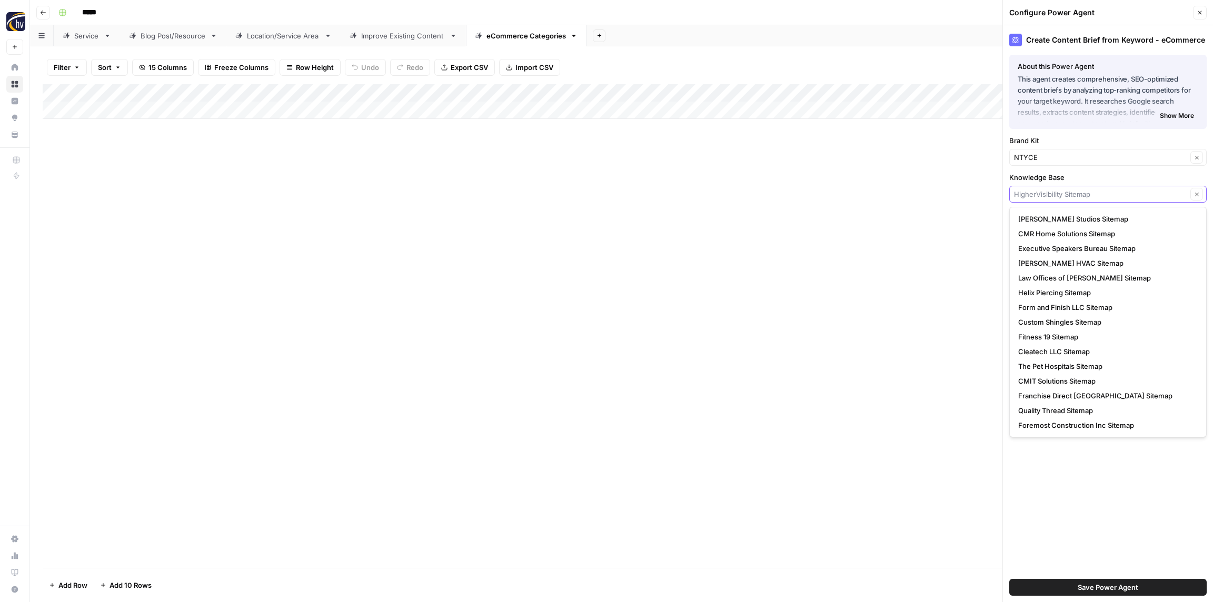
paste input "NTYCE"
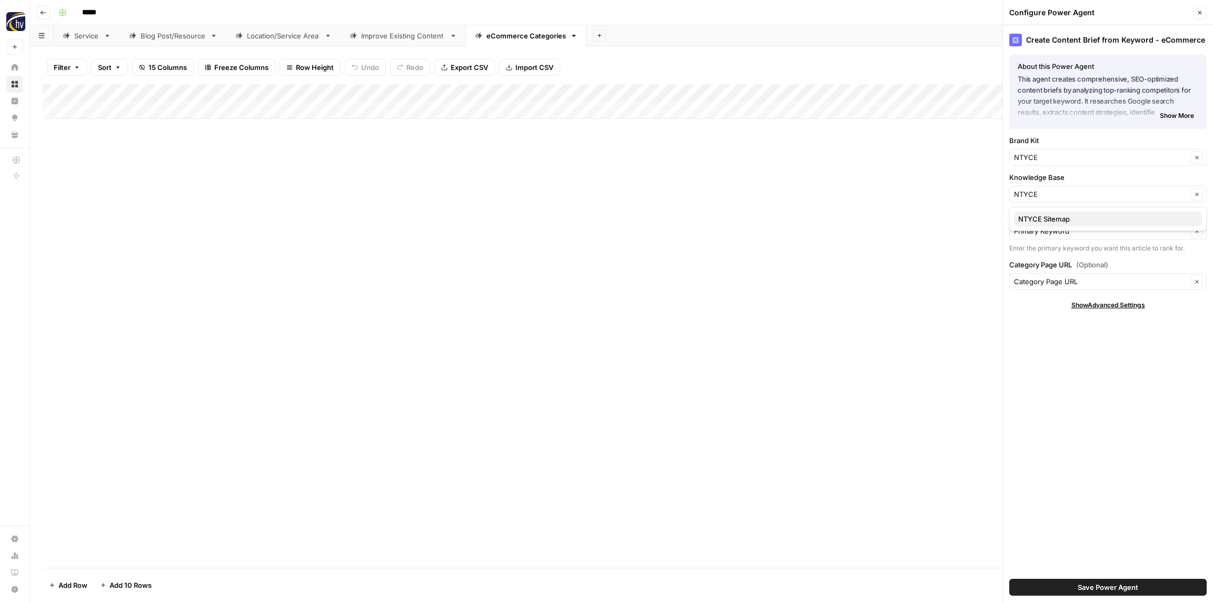
click at [1041, 222] on span "NTYCE Sitemap" at bounding box center [1105, 219] width 175 height 11
type input "NTYCE Sitemap"
click at [1121, 588] on span "Save Power Agent" at bounding box center [1107, 587] width 61 height 11
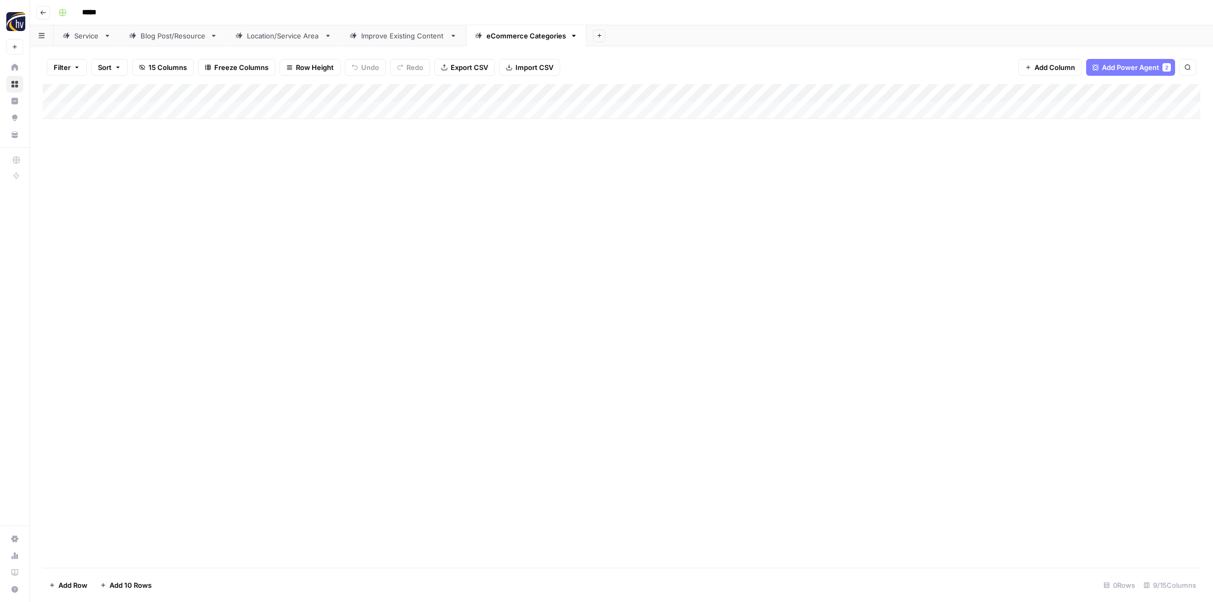
click at [985, 94] on div "Add Column" at bounding box center [621, 101] width 1157 height 35
click at [952, 185] on span "Configure Inputs" at bounding box center [982, 181] width 92 height 11
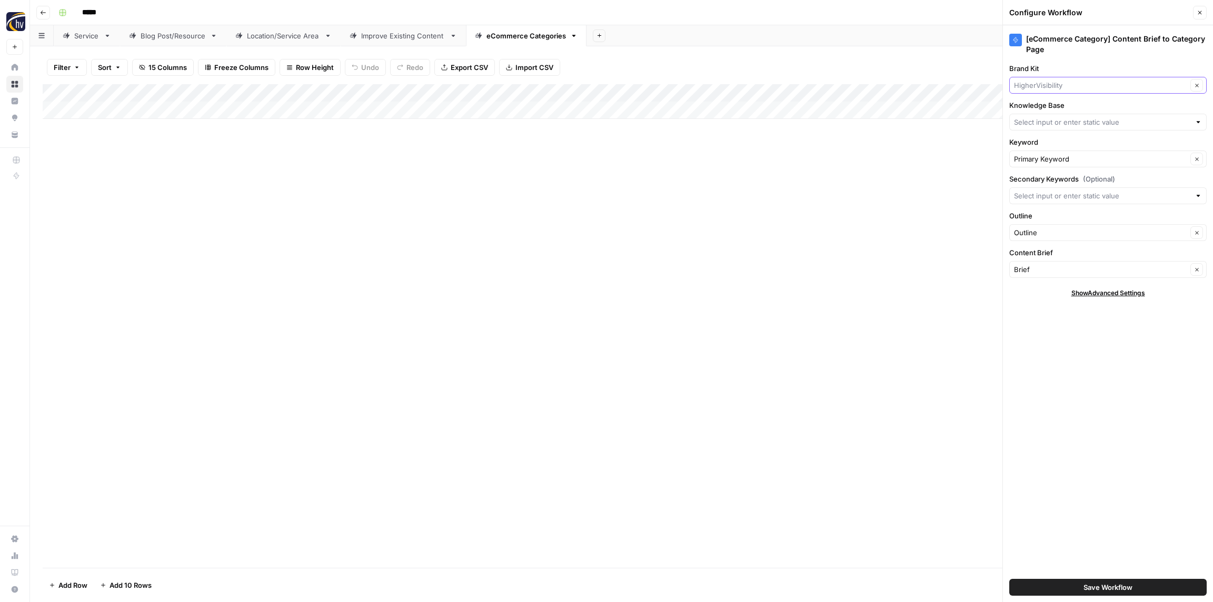
click at [1046, 83] on input "Brand Kit" at bounding box center [1100, 85] width 173 height 11
paste input "NTYCE"
type input "NTYCE"
click at [1044, 110] on span "NTYCE" at bounding box center [1105, 110] width 175 height 11
click at [1047, 119] on input "Knowledge Base" at bounding box center [1102, 122] width 176 height 11
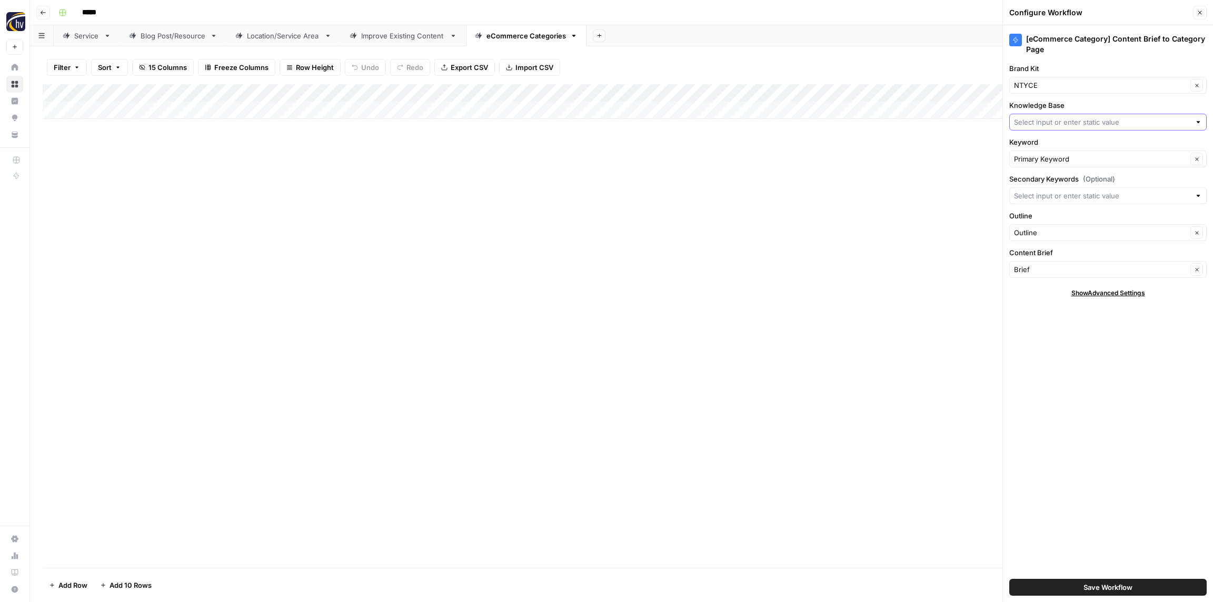
paste input "NTYCE"
click at [1043, 140] on button "NTYCE Sitemap" at bounding box center [1108, 146] width 188 height 15
type input "NTYCE Sitemap"
click at [1100, 589] on span "Save Workflow" at bounding box center [1107, 587] width 49 height 11
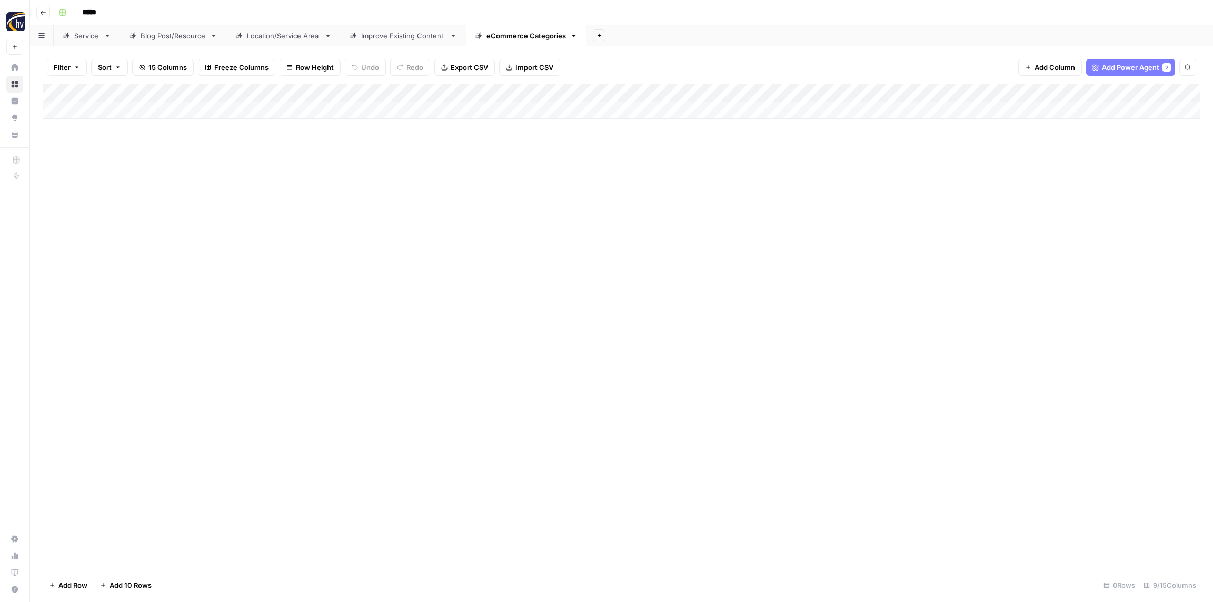
click at [847, 339] on div "Add Column" at bounding box center [621, 326] width 1157 height 484
click at [45, 14] on icon "button" at bounding box center [43, 12] width 6 height 6
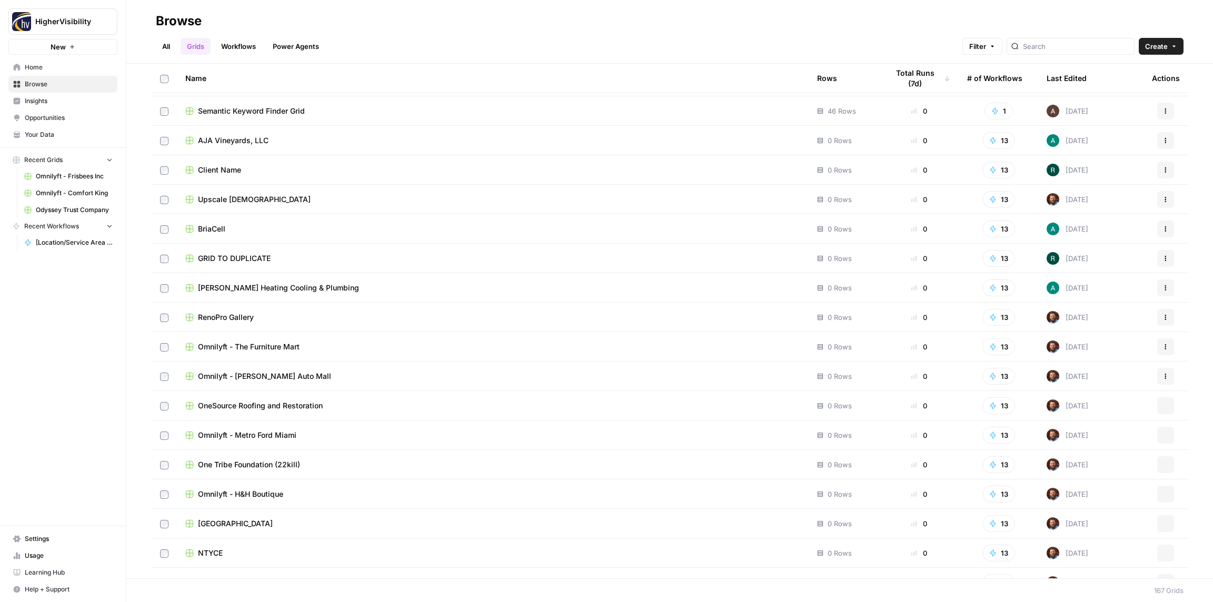
scroll to position [4437, 0]
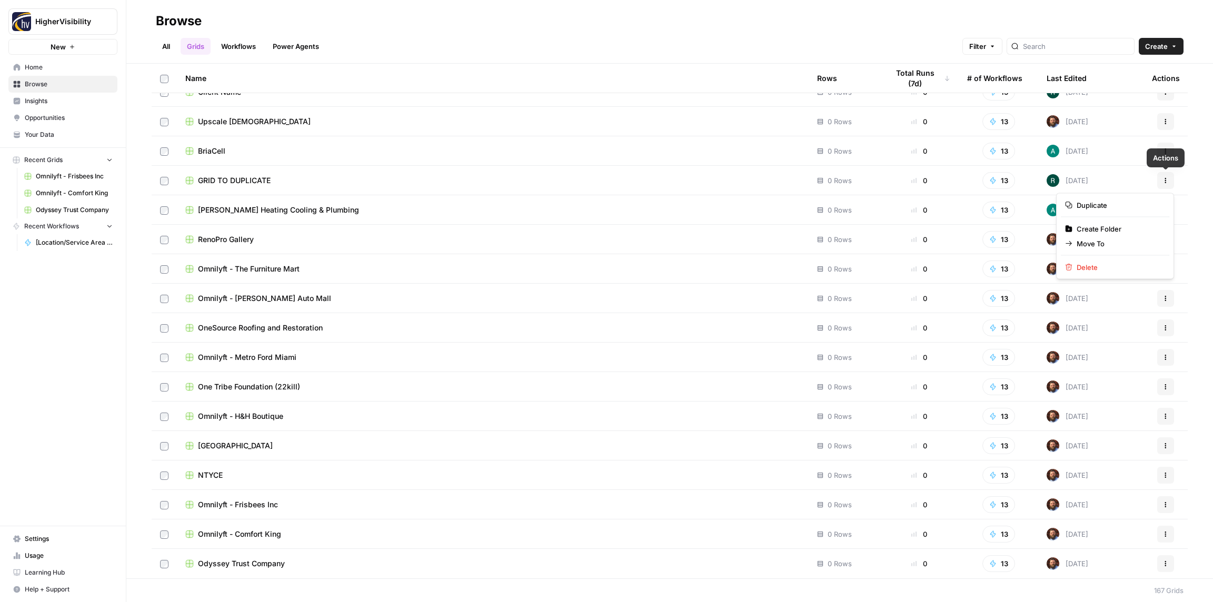
click at [1165, 176] on button "Actions" at bounding box center [1165, 180] width 17 height 17
click at [1077, 208] on span "Duplicate" at bounding box center [1118, 205] width 84 height 11
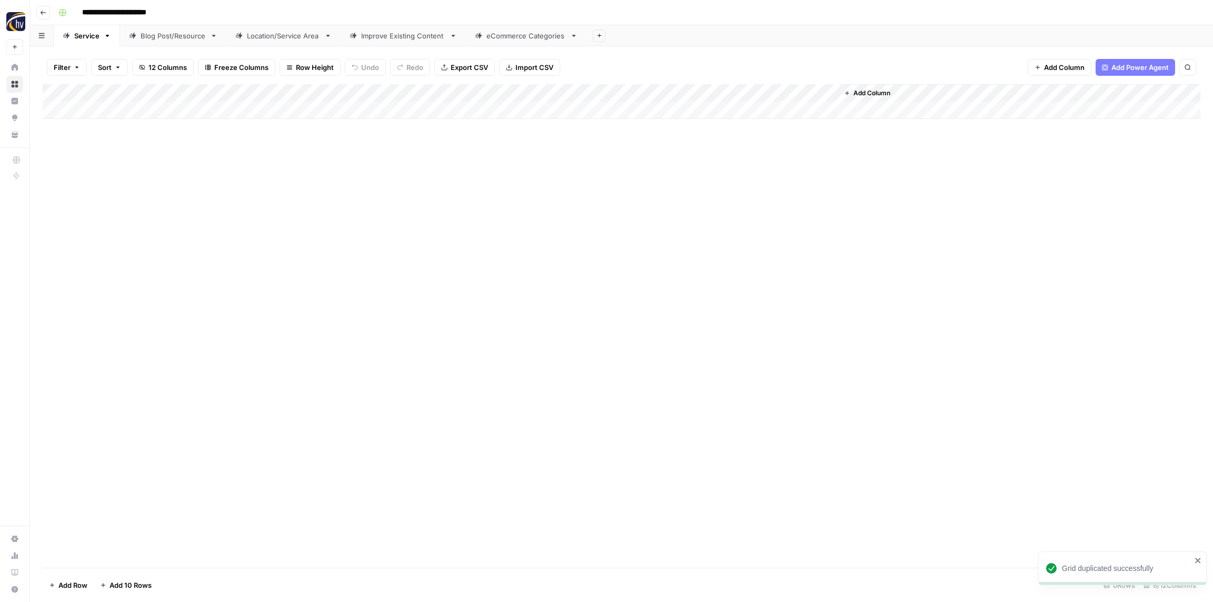
click at [121, 5] on input "**********" at bounding box center [131, 12] width 108 height 17
drag, startPoint x: 121, startPoint y: 5, endPoint x: 132, endPoint y: 5, distance: 11.1
click at [121, 5] on input "**********" at bounding box center [131, 12] width 108 height 17
paste input "*********"
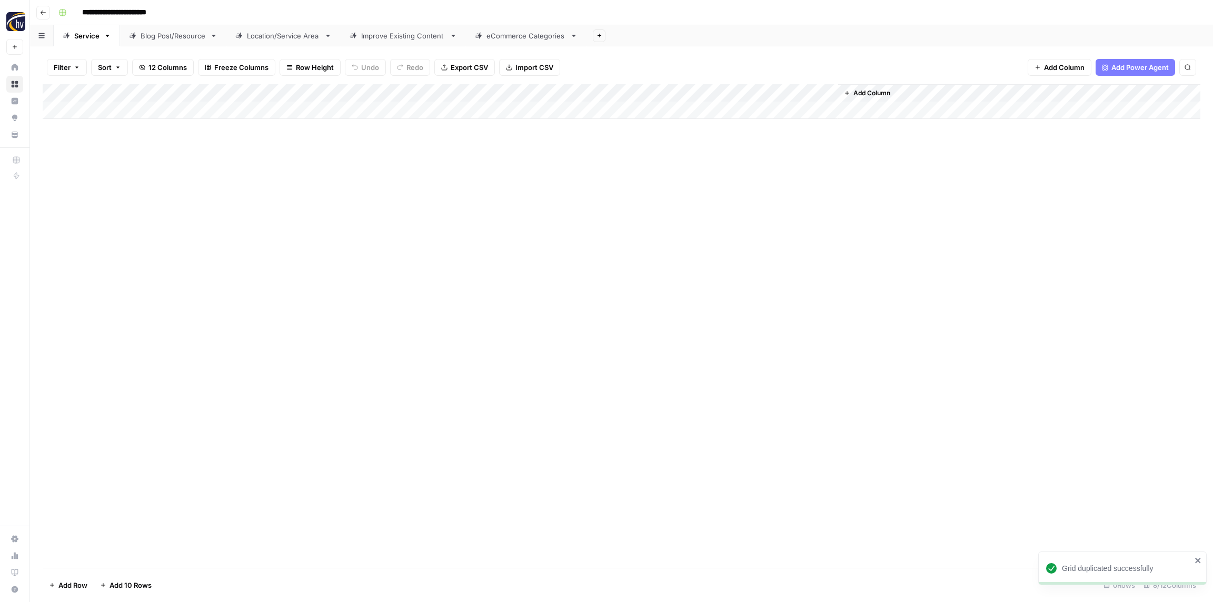
type input "**********"
click at [150, 11] on input "**********" at bounding box center [145, 12] width 136 height 17
click at [151, 12] on input "**********" at bounding box center [145, 12] width 136 height 17
click at [123, 6] on input "**********" at bounding box center [131, 12] width 108 height 17
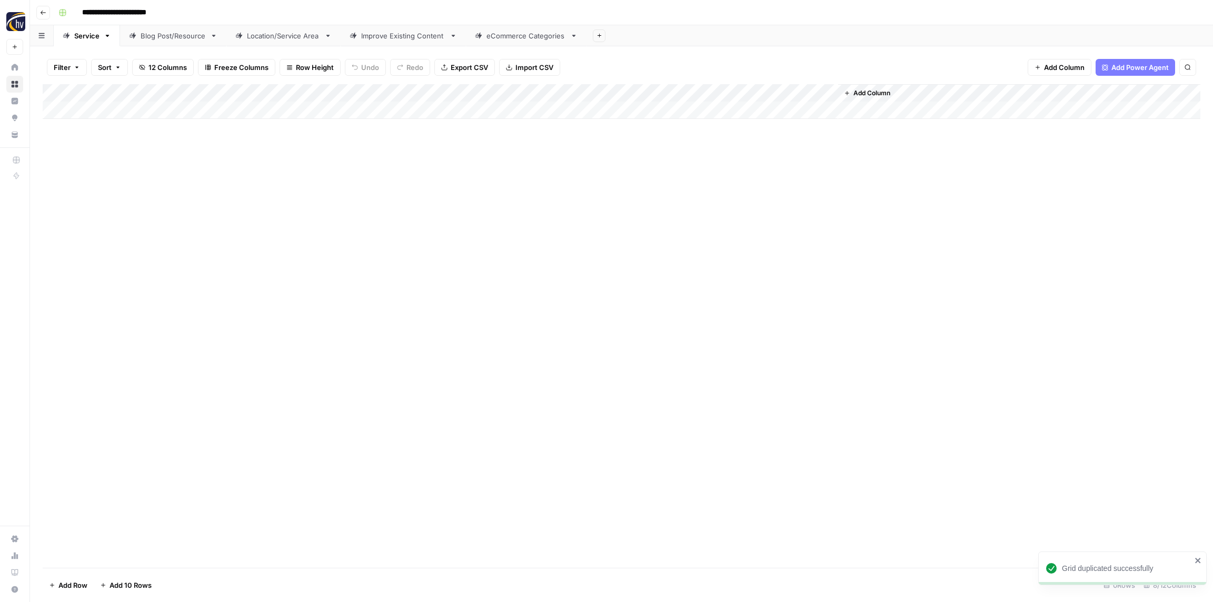
click at [123, 6] on input "**********" at bounding box center [131, 12] width 108 height 17
click at [122, 7] on input "**********" at bounding box center [131, 12] width 108 height 17
paste input "**********"
click at [136, 12] on input "**********" at bounding box center [185, 12] width 216 height 17
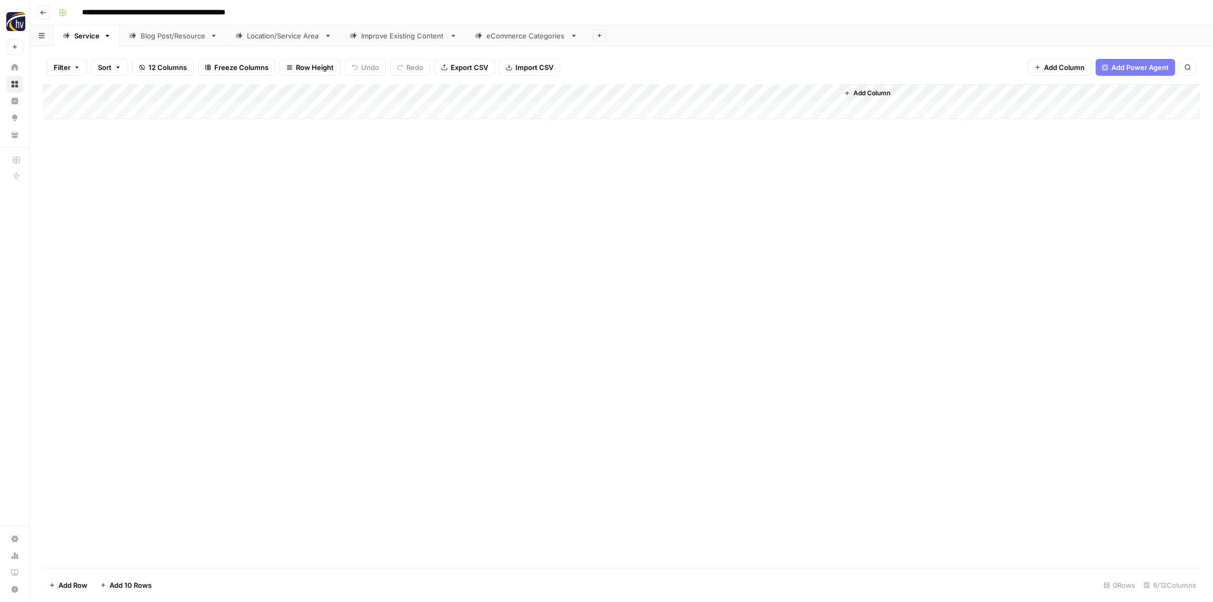
click at [136, 12] on input "**********" at bounding box center [185, 12] width 216 height 17
paste input
type input "**********"
click at [233, 15] on div "**********" at bounding box center [628, 12] width 1148 height 17
drag, startPoint x: 168, startPoint y: 166, endPoint x: 176, endPoint y: 133, distance: 34.1
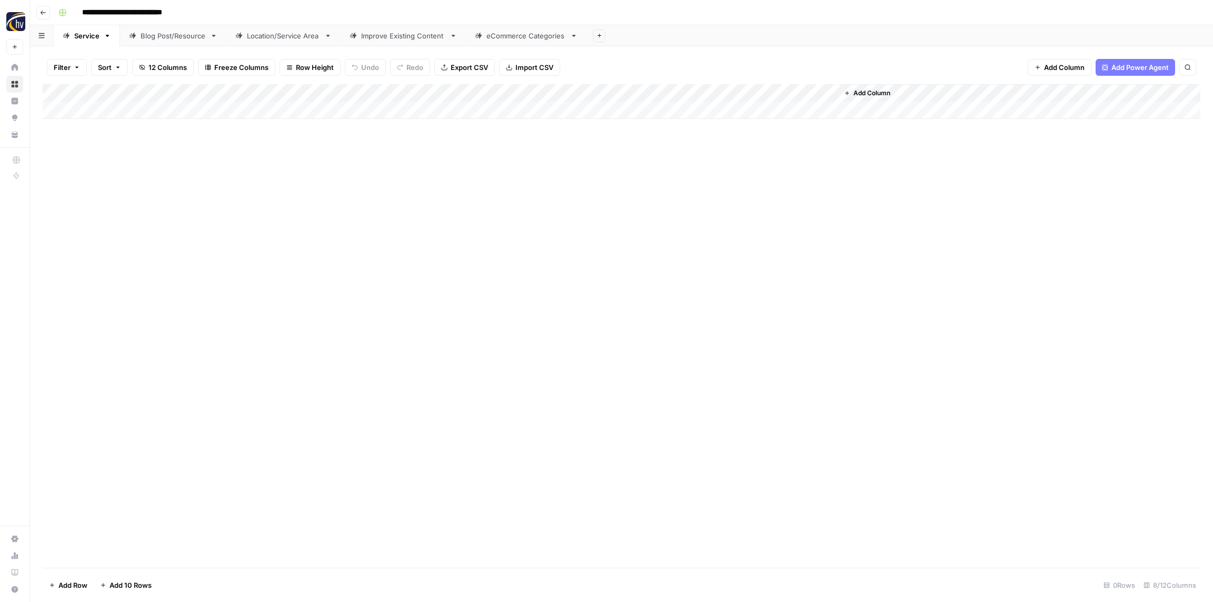
click at [167, 165] on div "Add Column" at bounding box center [621, 326] width 1157 height 484
click at [202, 93] on div "Add Column" at bounding box center [621, 101] width 1157 height 35
click at [242, 184] on span "Configure Inputs" at bounding box center [241, 181] width 92 height 11
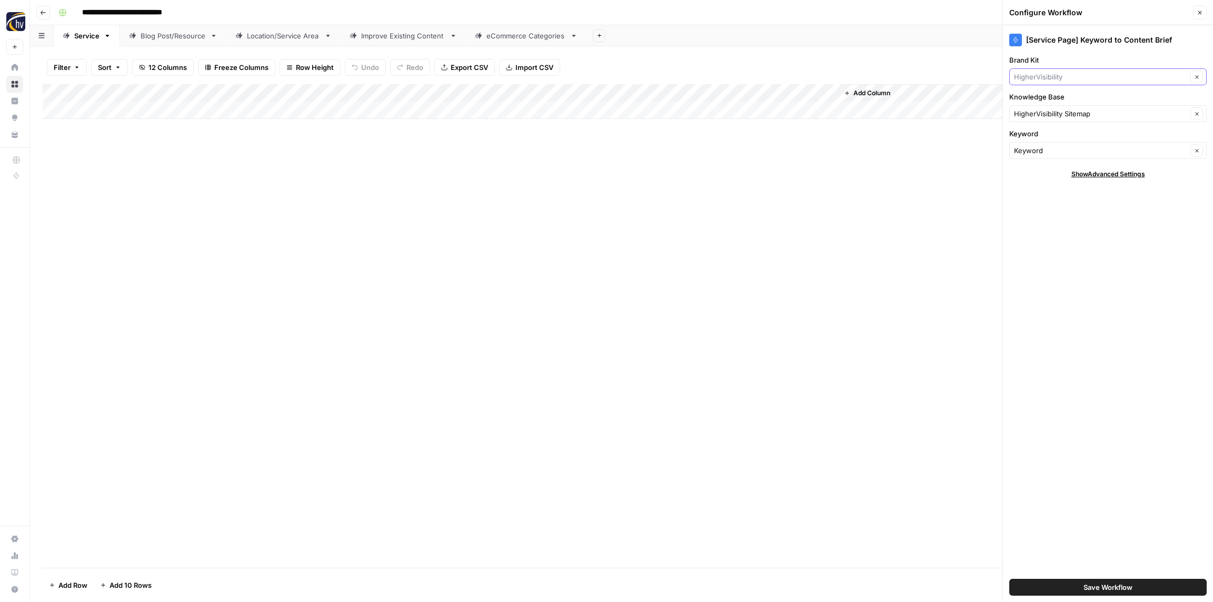
click at [1053, 78] on input "Brand Kit" at bounding box center [1100, 77] width 173 height 11
paste input "North [US_STATE] Pest Control"
drag, startPoint x: 1074, startPoint y: 72, endPoint x: 966, endPoint y: 72, distance: 107.9
click at [966, 72] on div "**********" at bounding box center [621, 301] width 1183 height 602
type input "Pest Control"
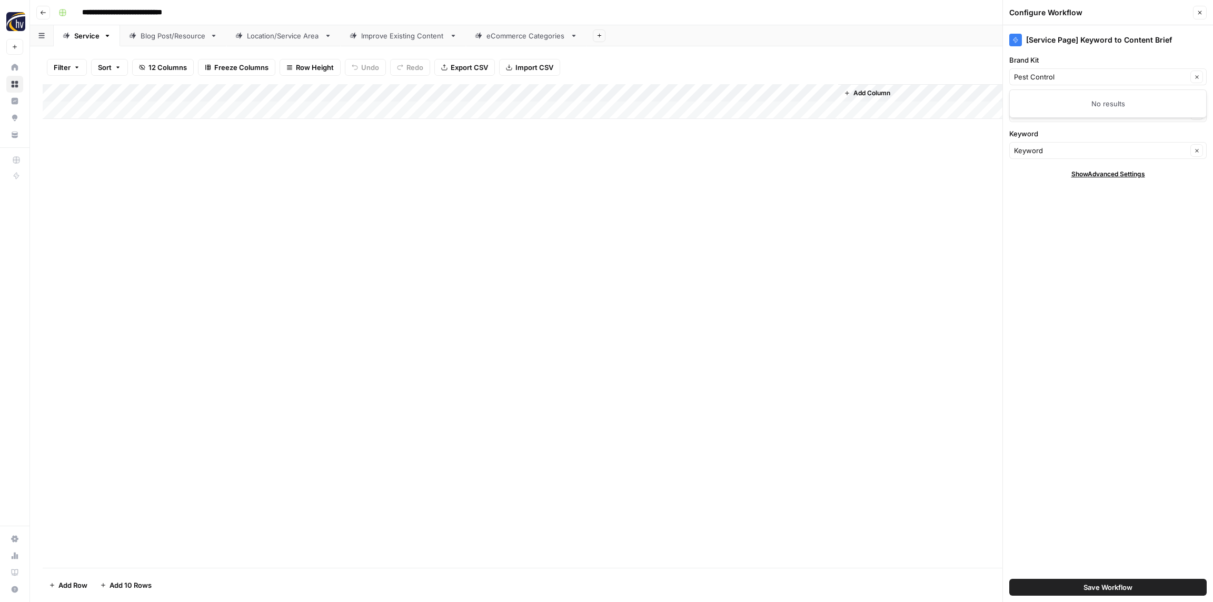
drag, startPoint x: 1064, startPoint y: 69, endPoint x: 1077, endPoint y: 69, distance: 13.7
click at [1064, 69] on div "Pest Control Clear" at bounding box center [1107, 76] width 197 height 17
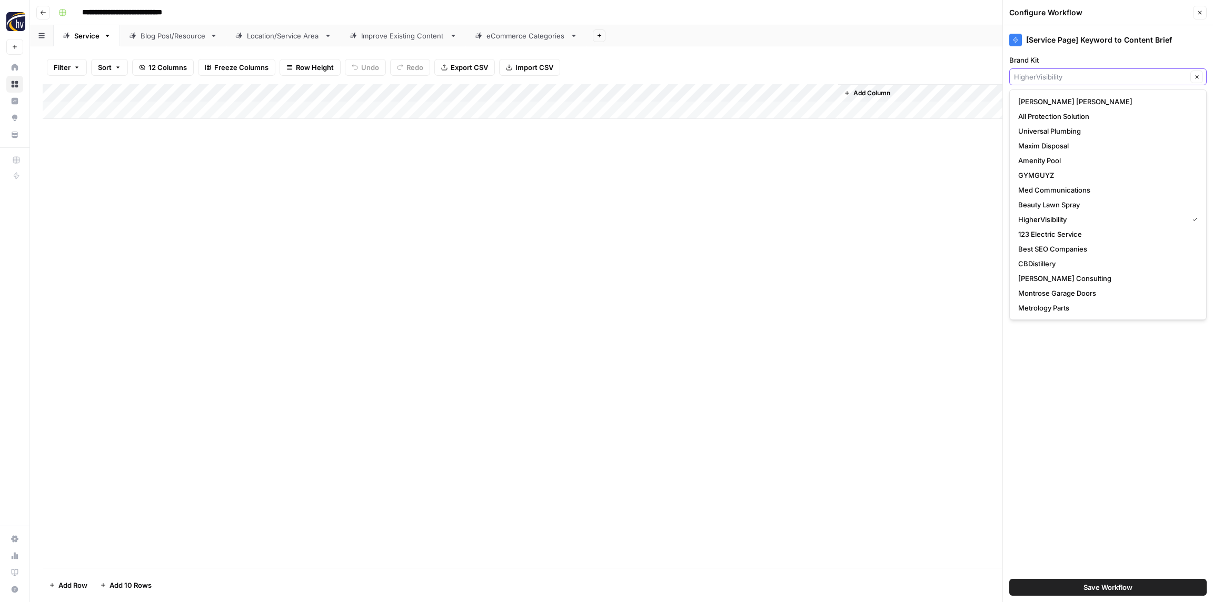
click at [1083, 74] on input "Brand Kit" at bounding box center [1100, 77] width 173 height 11
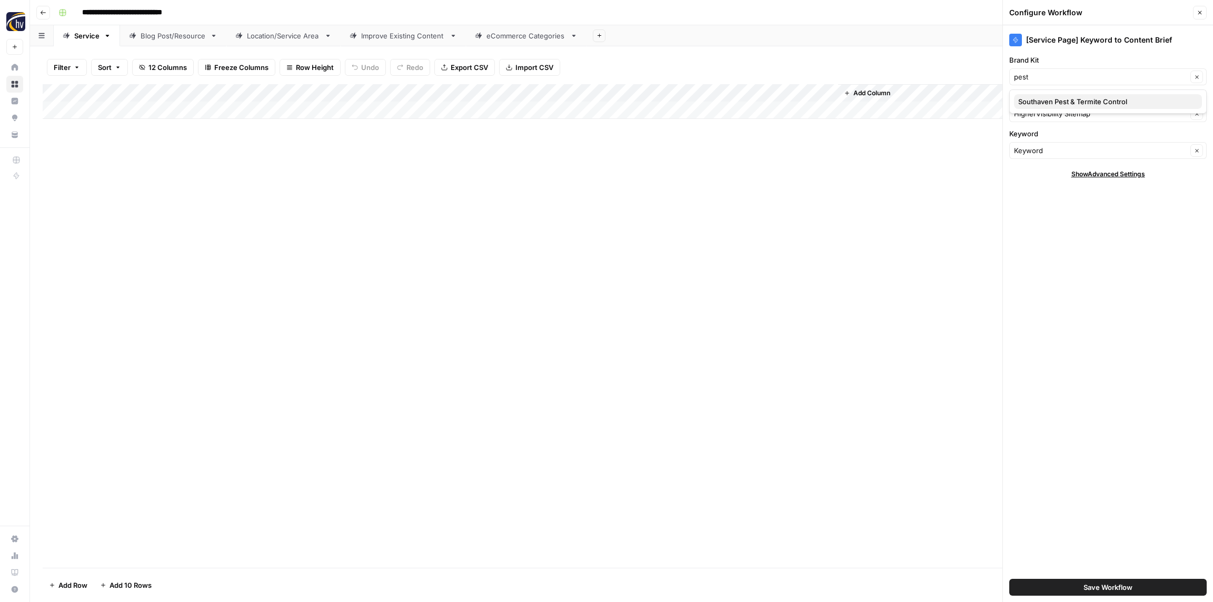
click at [1035, 102] on span "Southaven Pest & Termite Control" at bounding box center [1105, 101] width 175 height 11
type input "Southaven Pest & Termite Control"
click at [1041, 114] on input "Knowledge Base" at bounding box center [1100, 113] width 173 height 11
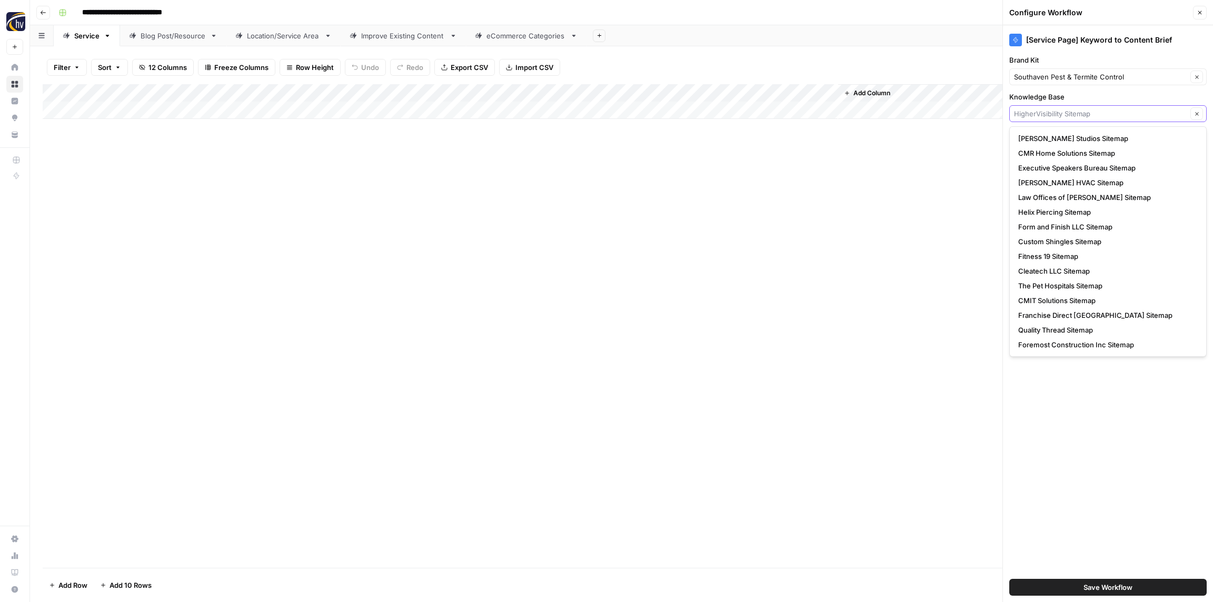
paste input "North [US_STATE] Pest Control"
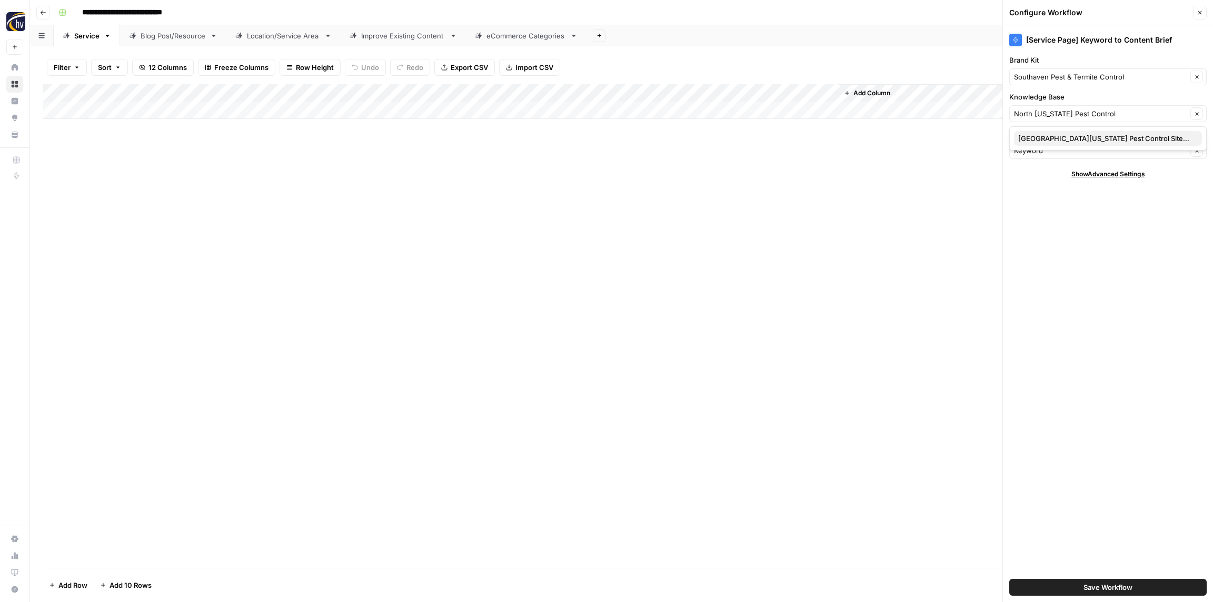
click at [1040, 138] on span "North Mississippi Pest Control Sitemap" at bounding box center [1105, 138] width 175 height 11
type input "North Mississippi Pest Control Sitemap"
click at [1070, 588] on button "Save Workflow" at bounding box center [1107, 587] width 197 height 17
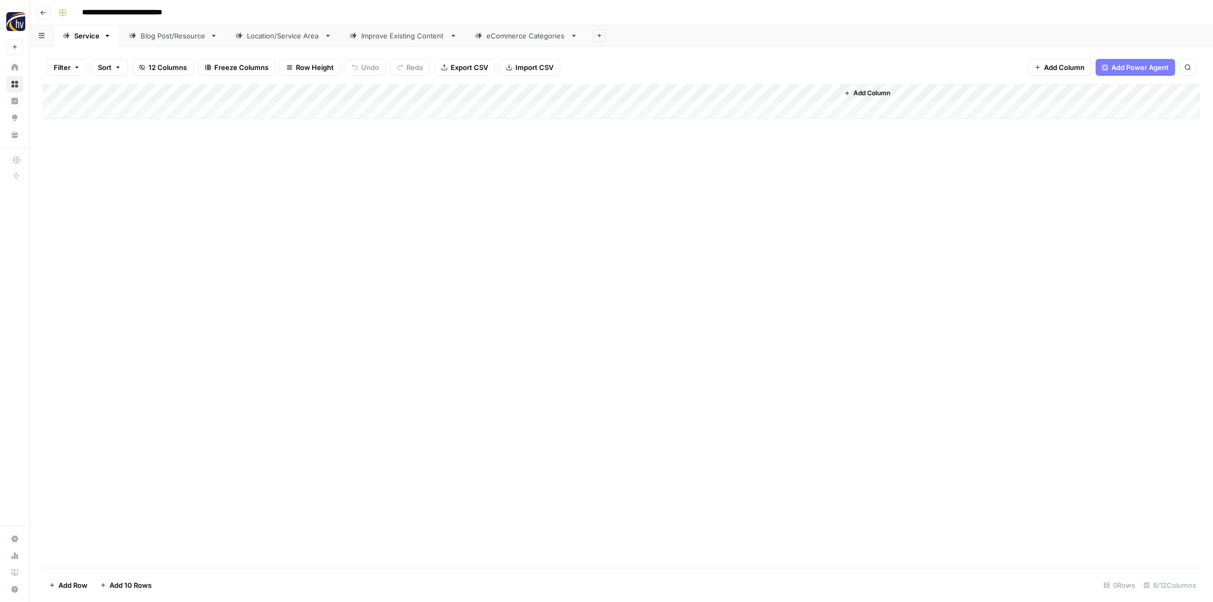
click at [681, 91] on div "Add Column" at bounding box center [621, 101] width 1157 height 35
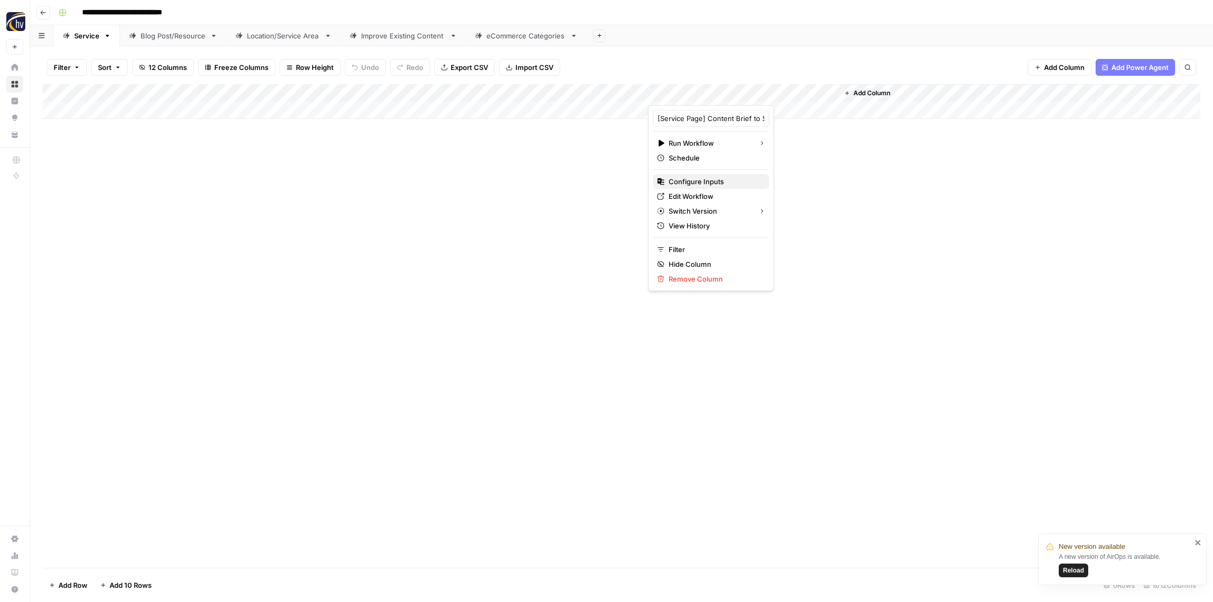
click at [692, 181] on span "Configure Inputs" at bounding box center [714, 181] width 92 height 11
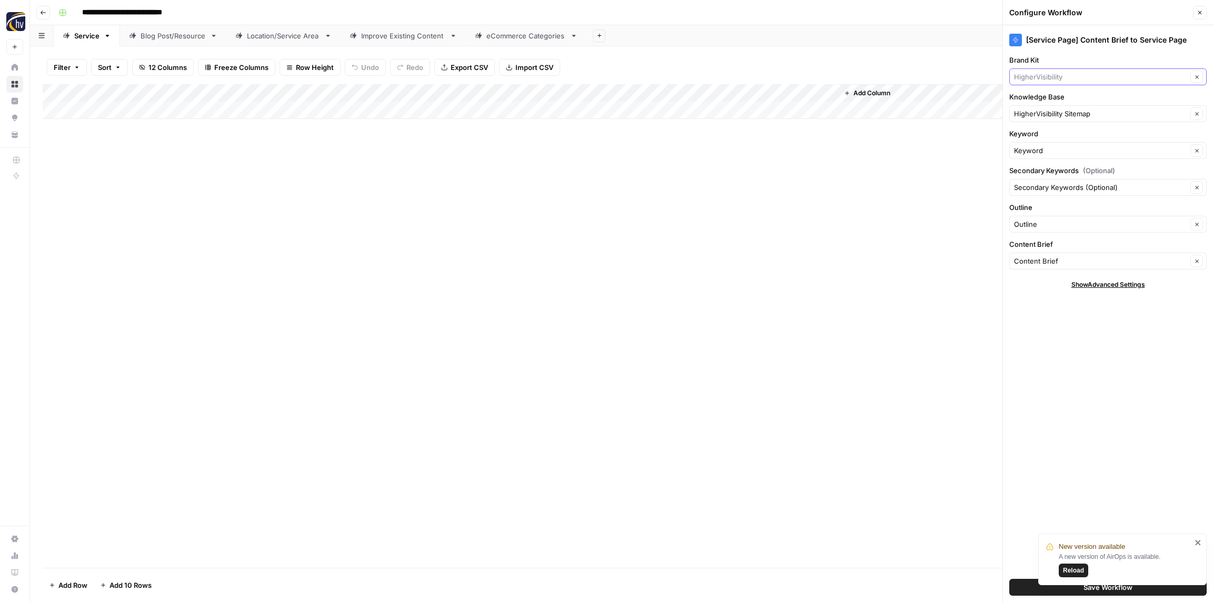
click at [1044, 77] on input "Brand Kit" at bounding box center [1100, 77] width 173 height 11
paste input "North [US_STATE] Pest Control"
drag, startPoint x: 1071, startPoint y: 74, endPoint x: 1016, endPoint y: 75, distance: 54.2
click at [1012, 75] on div "North Mississippi Pest Control Clear" at bounding box center [1107, 76] width 197 height 17
click at [1048, 76] on input "Pest Control" at bounding box center [1100, 77] width 173 height 11
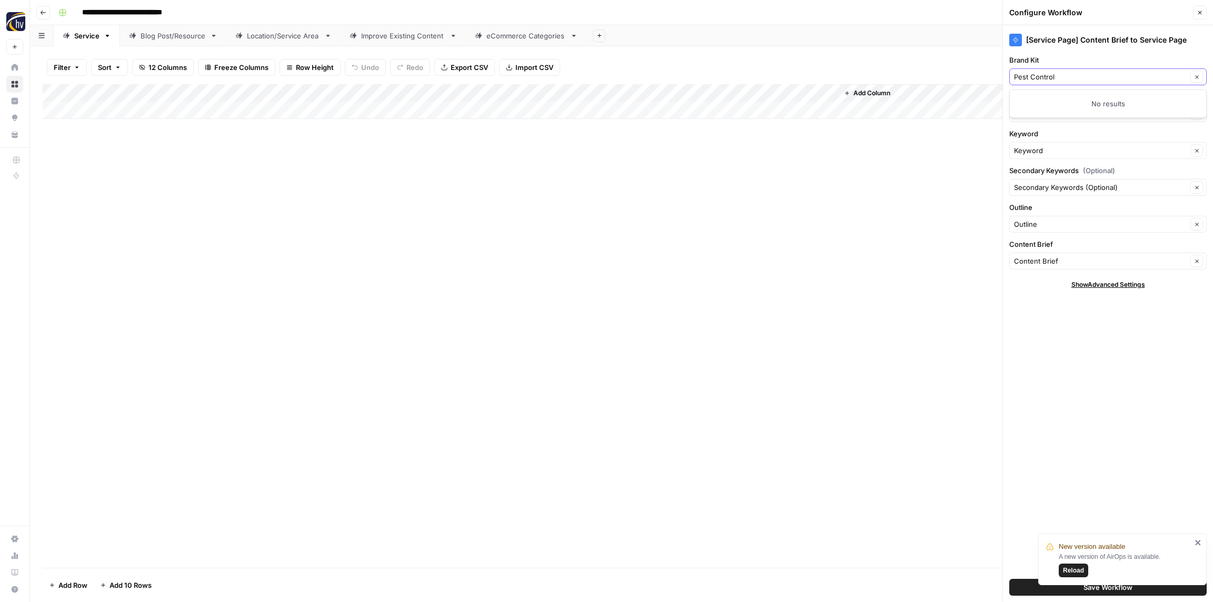
click at [1048, 76] on input "Pest Control" at bounding box center [1100, 77] width 173 height 11
click at [1064, 76] on input "Pest Control" at bounding box center [1100, 77] width 173 height 11
click at [1059, 99] on span "Southaven Pest & Termite Control" at bounding box center [1105, 101] width 175 height 11
type input "Southaven Pest & Termite Control"
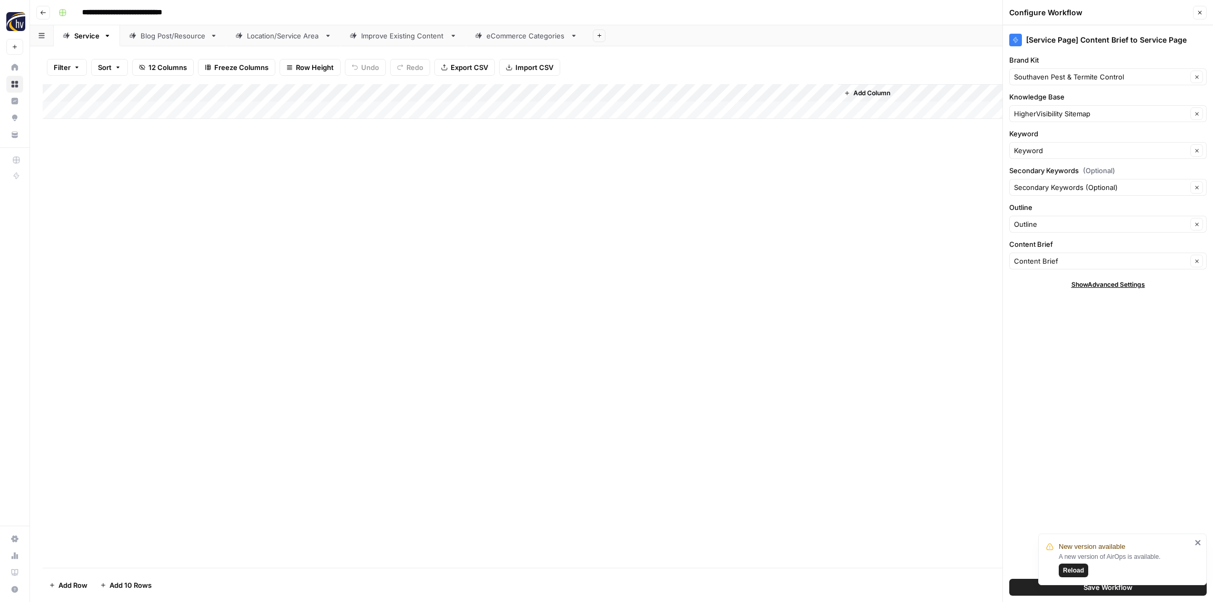
click at [156, 12] on input "**********" at bounding box center [135, 12] width 117 height 17
drag, startPoint x: 162, startPoint y: 10, endPoint x: 147, endPoint y: 10, distance: 14.7
click at [147, 10] on input "**********" at bounding box center [135, 12] width 117 height 17
click at [416, 211] on div "Add Column" at bounding box center [621, 326] width 1157 height 484
click at [1071, 118] on input "Knowledge Base" at bounding box center [1100, 113] width 173 height 11
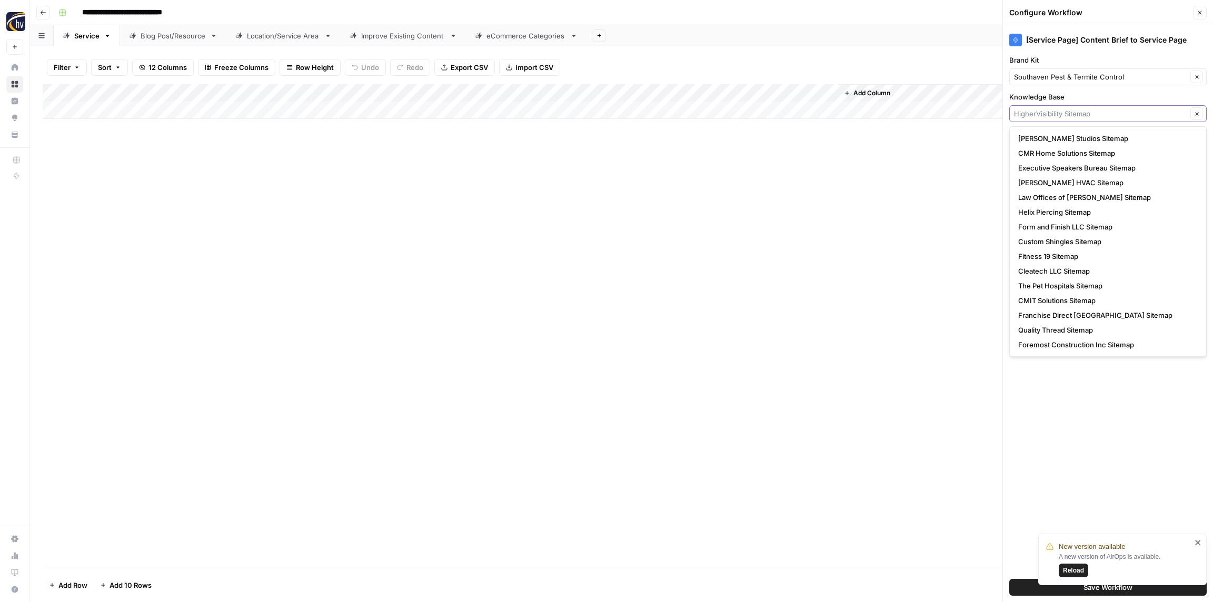
paste input "Pest"
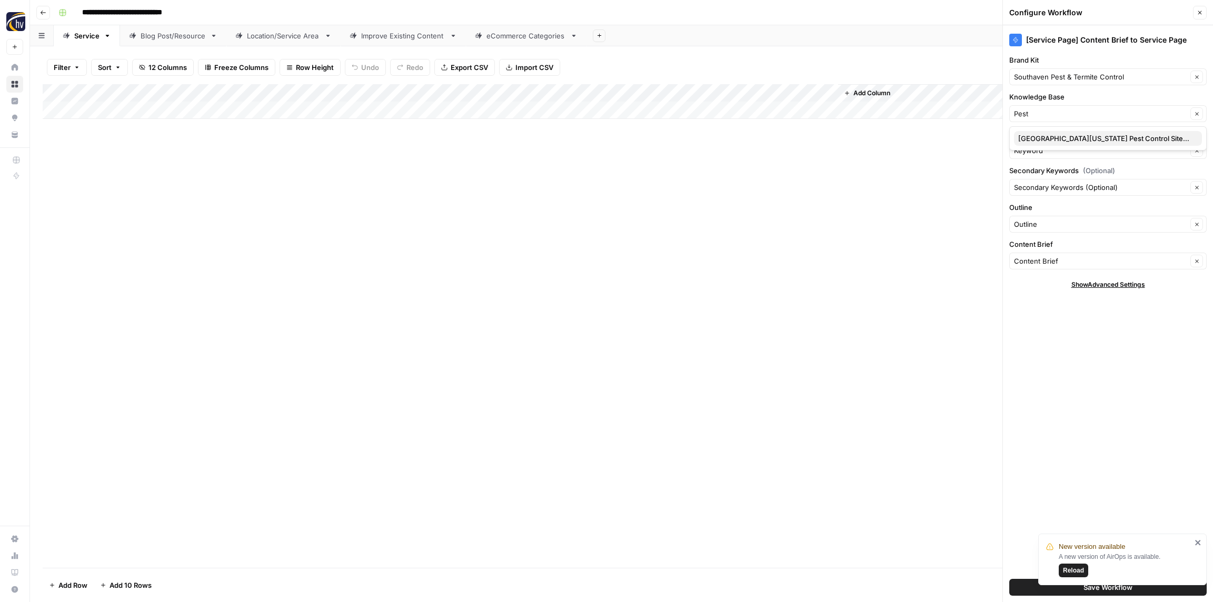
click at [1054, 141] on span "North Mississippi Pest Control Sitemap" at bounding box center [1105, 138] width 175 height 11
type input "North Mississippi Pest Control Sitemap"
drag, startPoint x: 1020, startPoint y: 360, endPoint x: 1058, endPoint y: 489, distance: 135.1
click at [1020, 360] on div "[Service Page] Content Brief to Service Page Brand Kit Southaven Pest & Termite…" at bounding box center [1108, 313] width 210 height 577
click at [1196, 538] on icon "close" at bounding box center [1197, 542] width 7 height 8
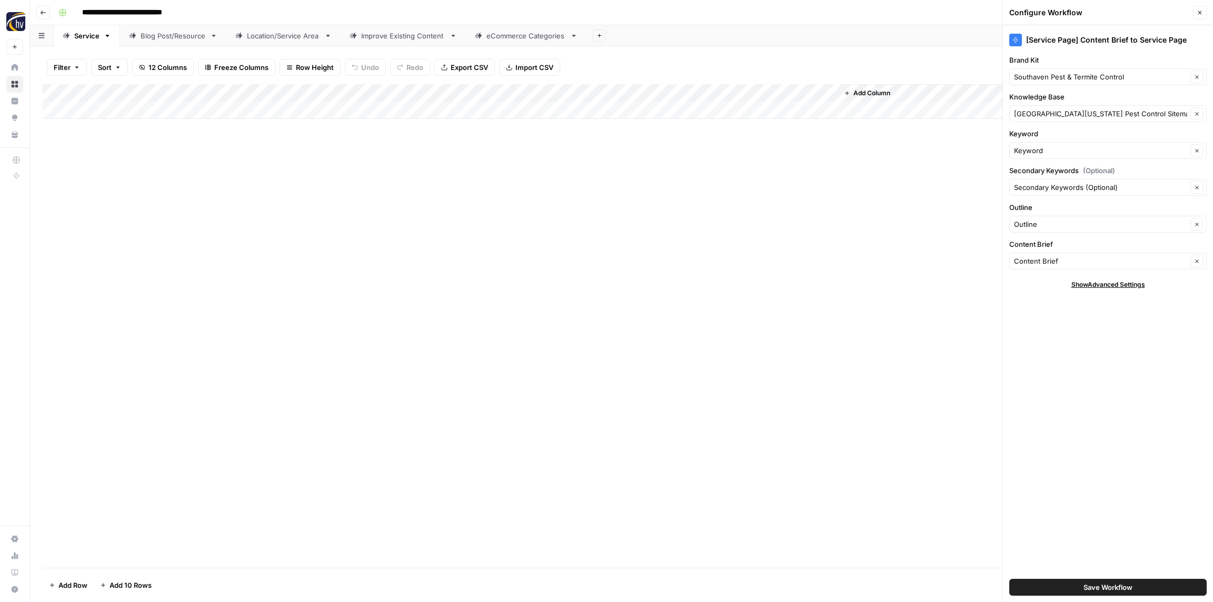
click at [1196, 538] on div "[Service Page] Content Brief to Service Page Brand Kit Southaven Pest & Termite…" at bounding box center [1108, 313] width 210 height 577
click at [1151, 592] on button "Save Workflow" at bounding box center [1107, 587] width 197 height 17
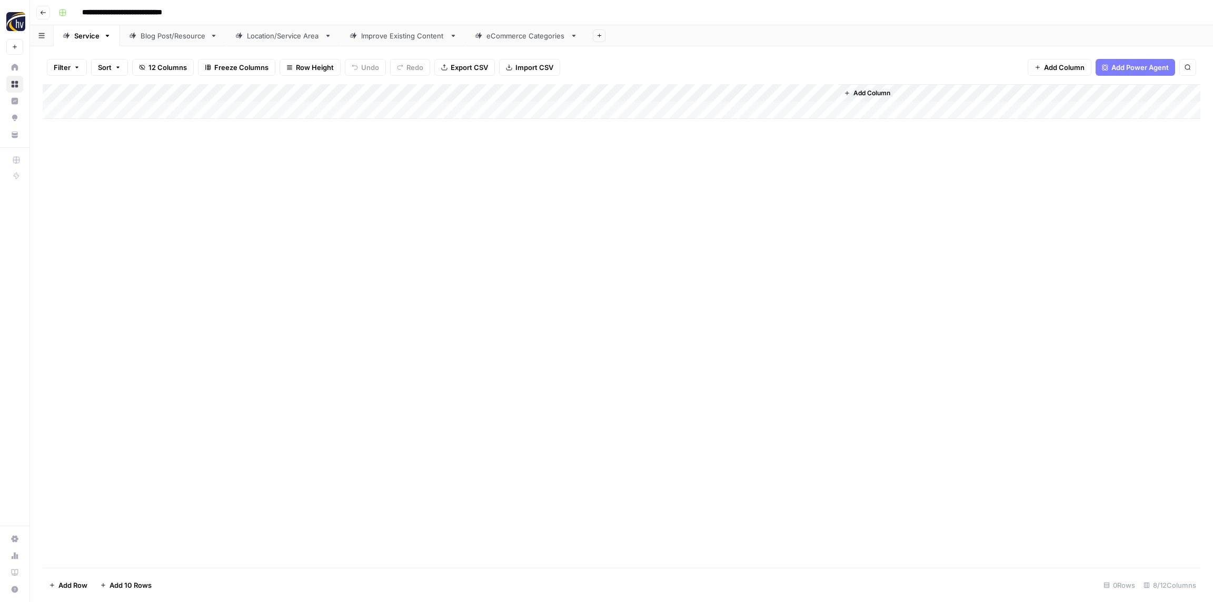
click at [171, 35] on div "Blog Post/Resource" at bounding box center [173, 36] width 65 height 11
click at [216, 93] on div "Add Column" at bounding box center [621, 101] width 1157 height 35
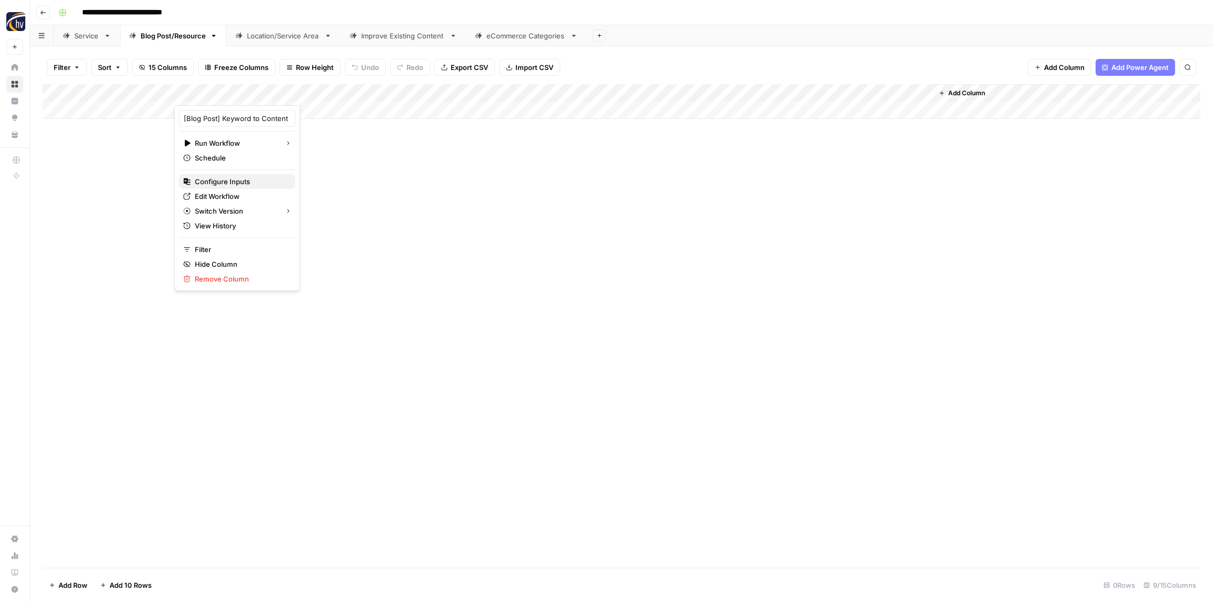
click at [212, 183] on span "Configure Inputs" at bounding box center [241, 181] width 92 height 11
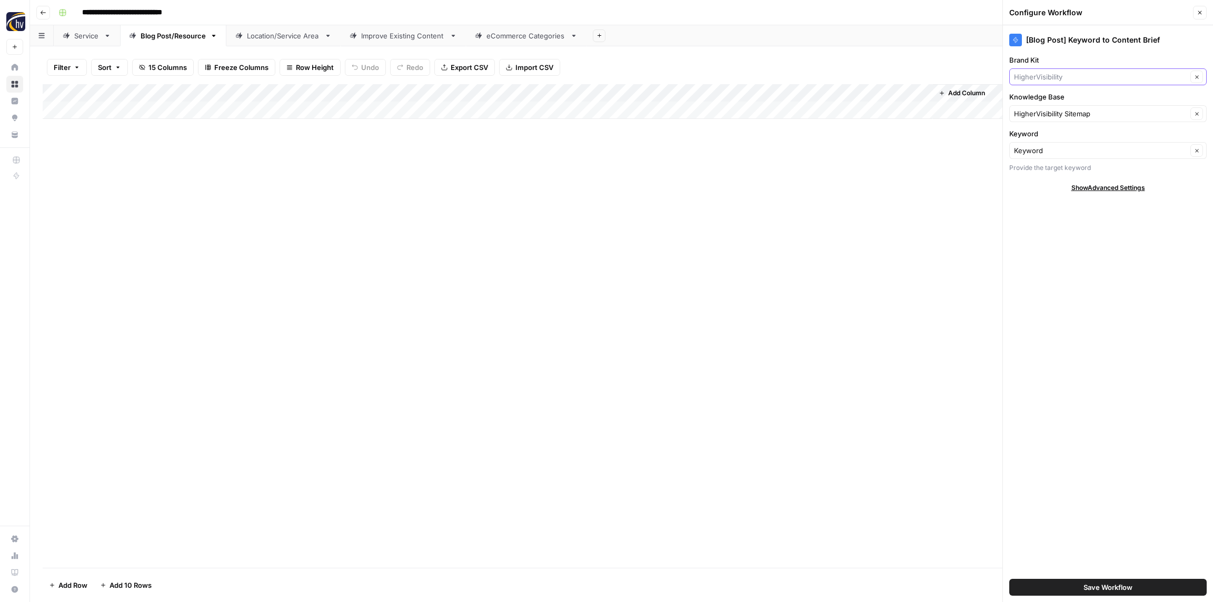
click at [1048, 77] on input "Brand Kit" at bounding box center [1100, 77] width 173 height 11
paste input "Pest"
click at [1042, 101] on span "Southaven Pest & Termite Control" at bounding box center [1105, 101] width 175 height 11
type input "Southaven Pest & Termite Control"
click at [1045, 112] on input "Knowledge Base" at bounding box center [1100, 113] width 173 height 11
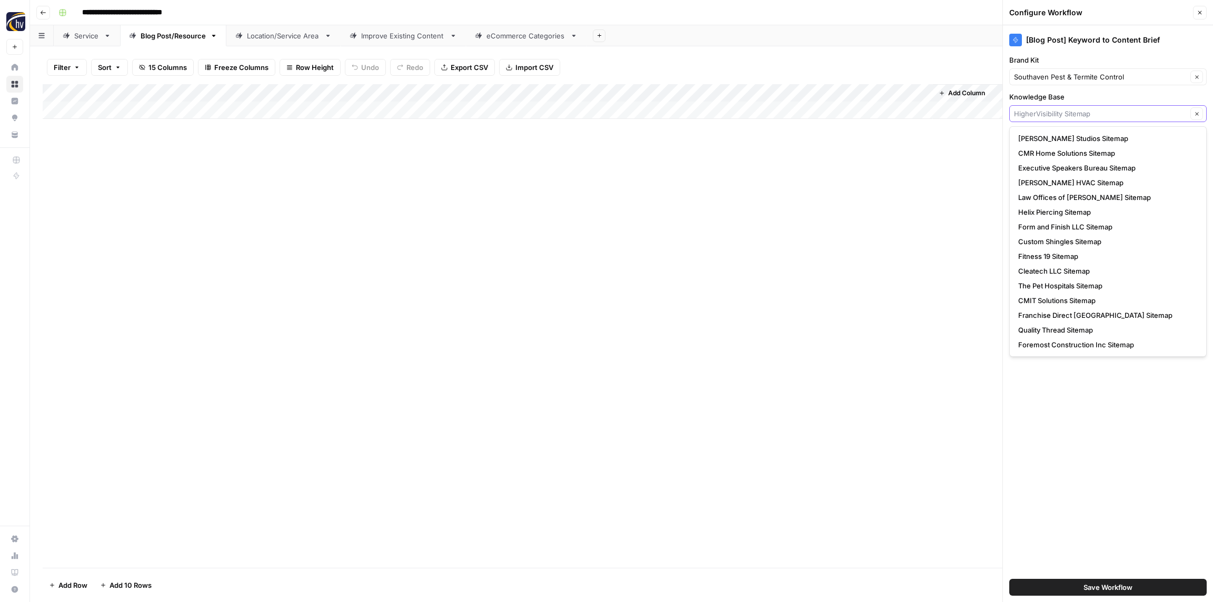
paste input "Pest"
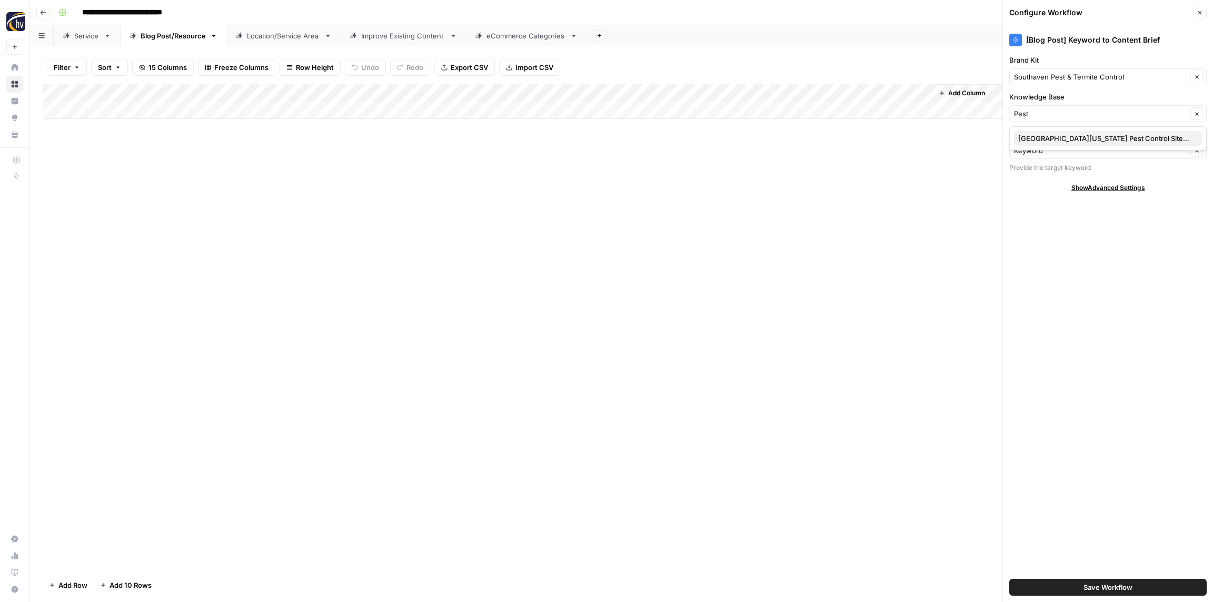
click at [1046, 139] on span "North Mississippi Pest Control Sitemap" at bounding box center [1105, 138] width 175 height 11
type input "North Mississippi Pest Control Sitemap"
click at [1104, 580] on button "Save Workflow" at bounding box center [1107, 587] width 197 height 17
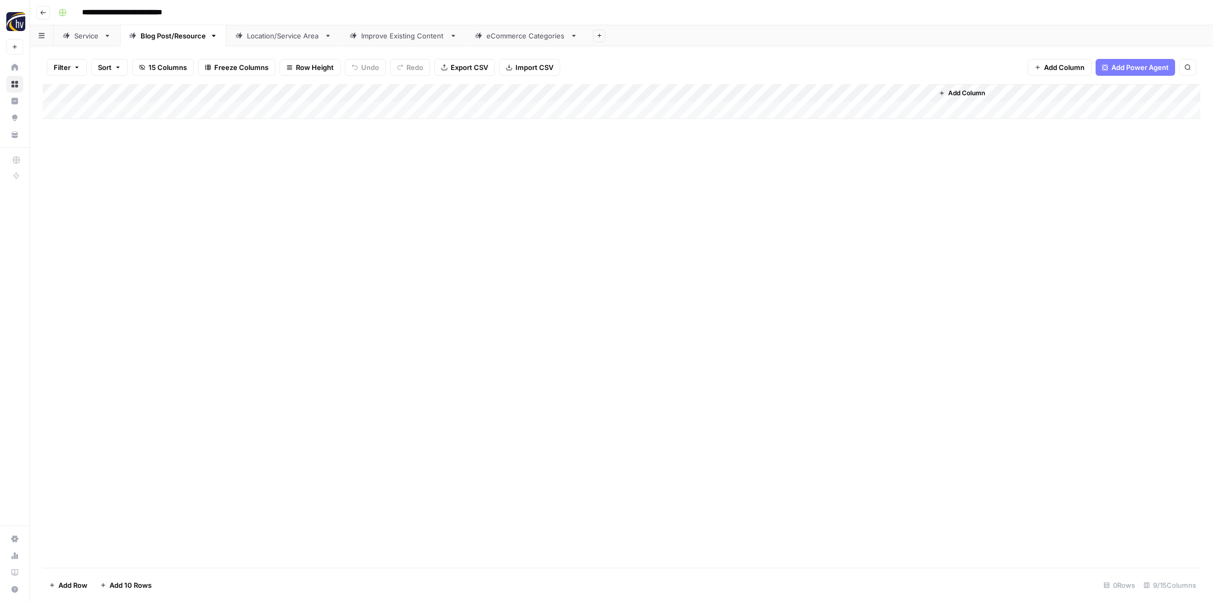
click at [788, 89] on div "Add Column" at bounding box center [621, 101] width 1157 height 35
click at [799, 183] on span "Configure Inputs" at bounding box center [809, 181] width 92 height 11
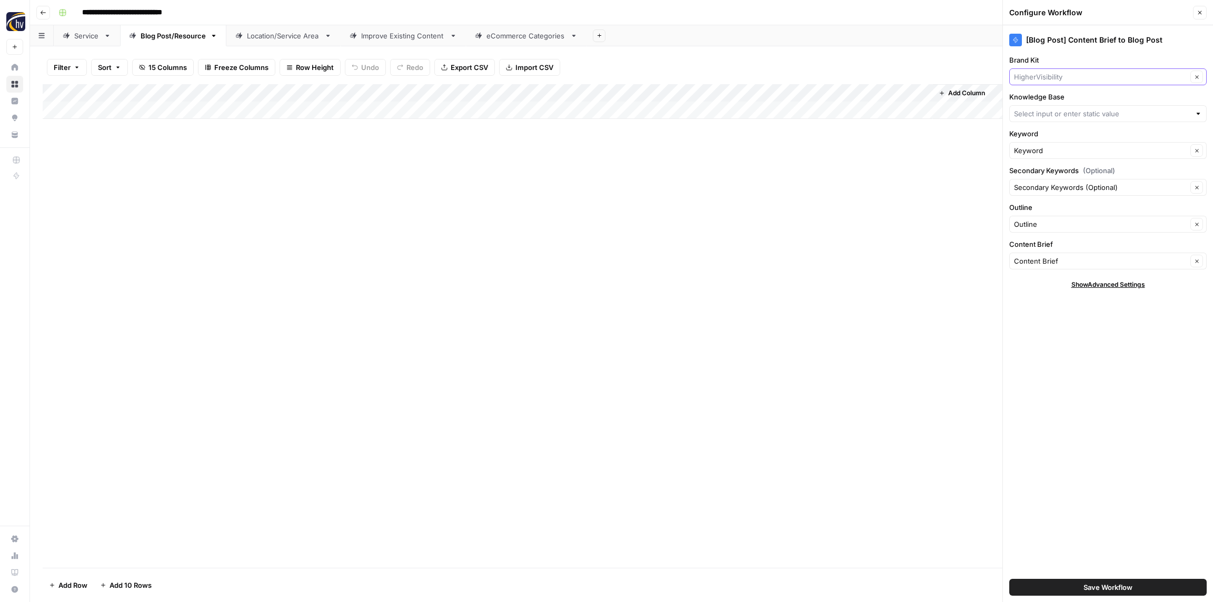
click at [1046, 79] on input "Brand Kit" at bounding box center [1100, 77] width 173 height 11
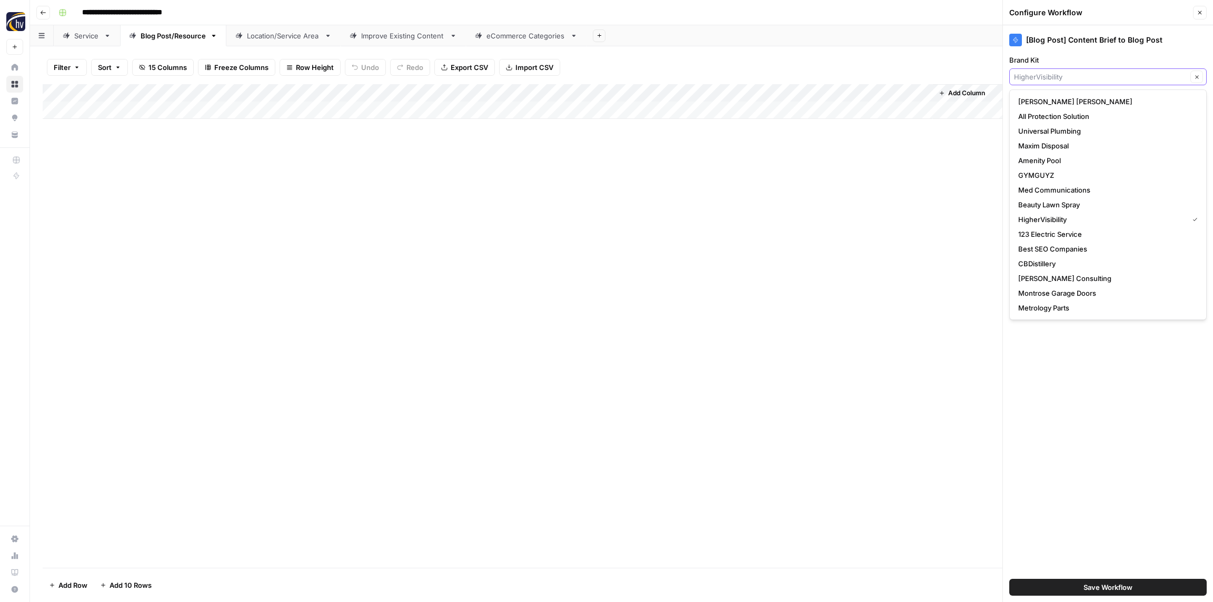
paste input "Pest"
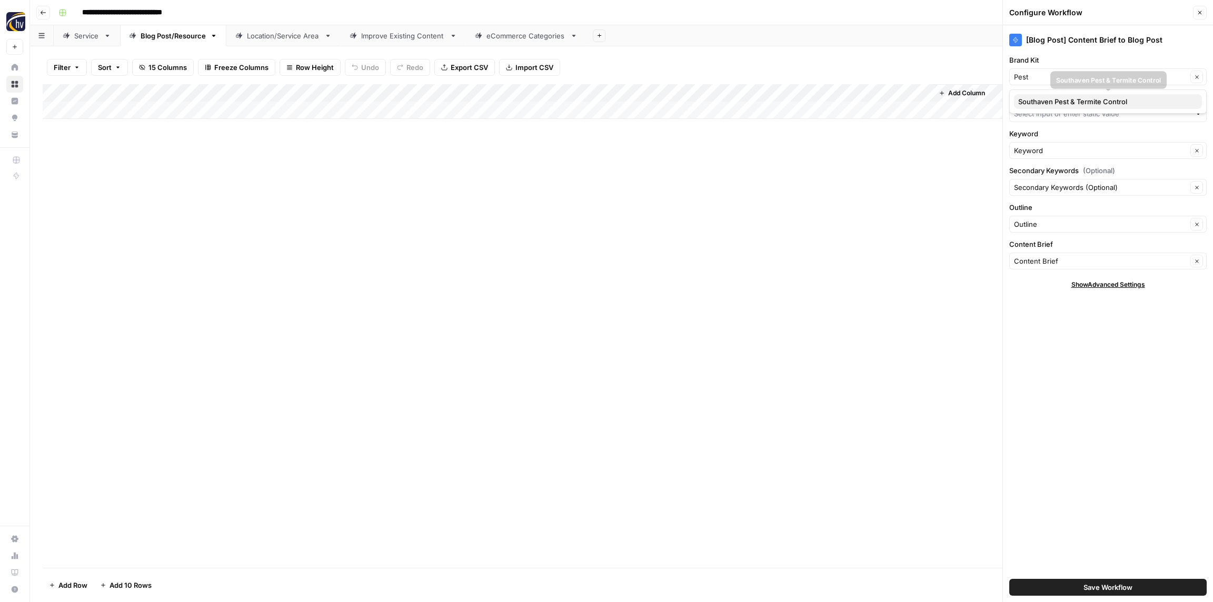
drag, startPoint x: 1052, startPoint y: 100, endPoint x: 1050, endPoint y: 105, distance: 5.5
click at [1052, 101] on span "Southaven Pest & Termite Control" at bounding box center [1105, 101] width 175 height 11
type input "Southaven Pest & Termite Control"
click at [1050, 111] on input "Knowledge Base" at bounding box center [1102, 113] width 176 height 11
paste input "Pest"
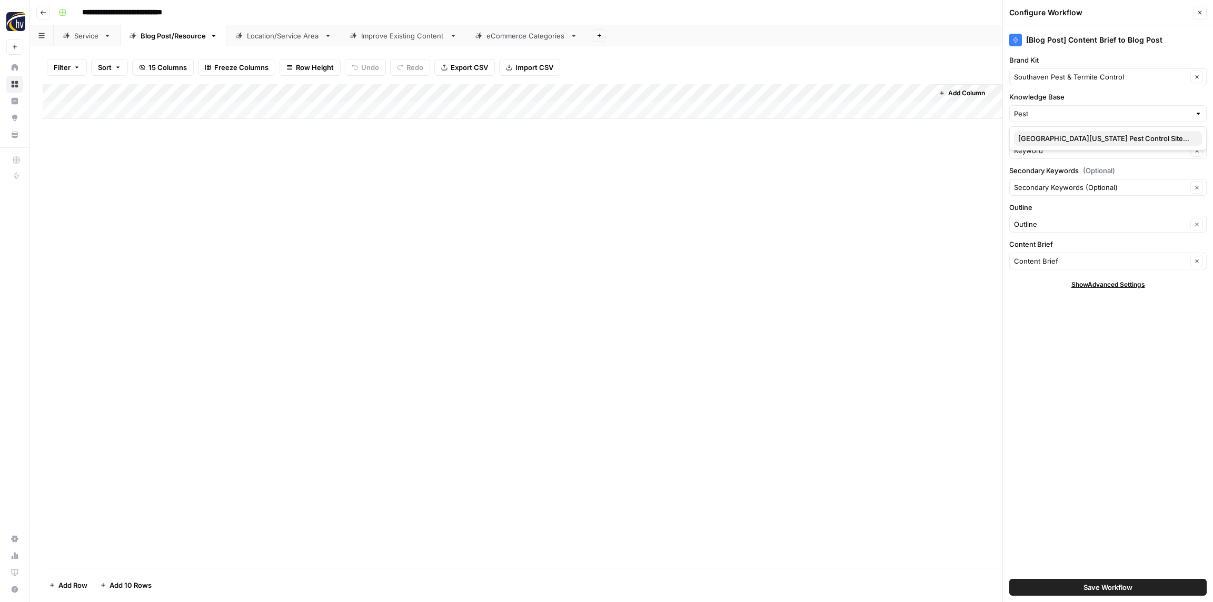
click at [1053, 135] on span "North Mississippi Pest Control Sitemap" at bounding box center [1105, 138] width 175 height 11
type input "North Mississippi Pest Control Sitemap"
click at [1132, 585] on span "Save Workflow" at bounding box center [1107, 587] width 49 height 11
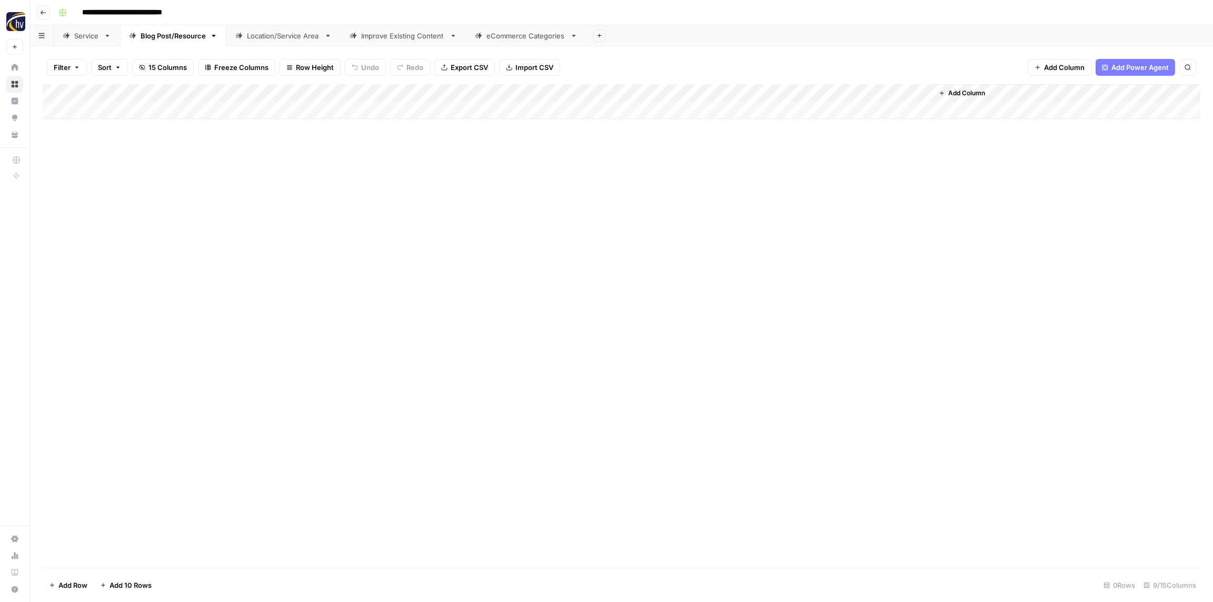
click at [269, 35] on div "Location/Service Area" at bounding box center [283, 36] width 73 height 11
click at [412, 94] on div "Add Column" at bounding box center [621, 101] width 1157 height 35
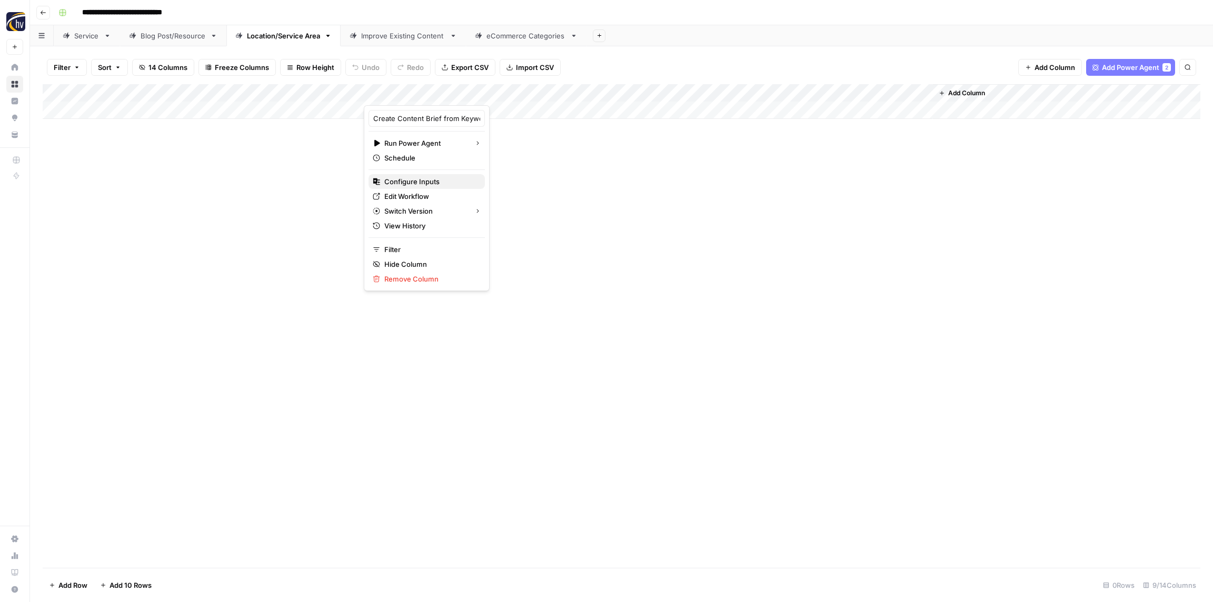
click at [414, 178] on span "Configure Inputs" at bounding box center [430, 181] width 92 height 11
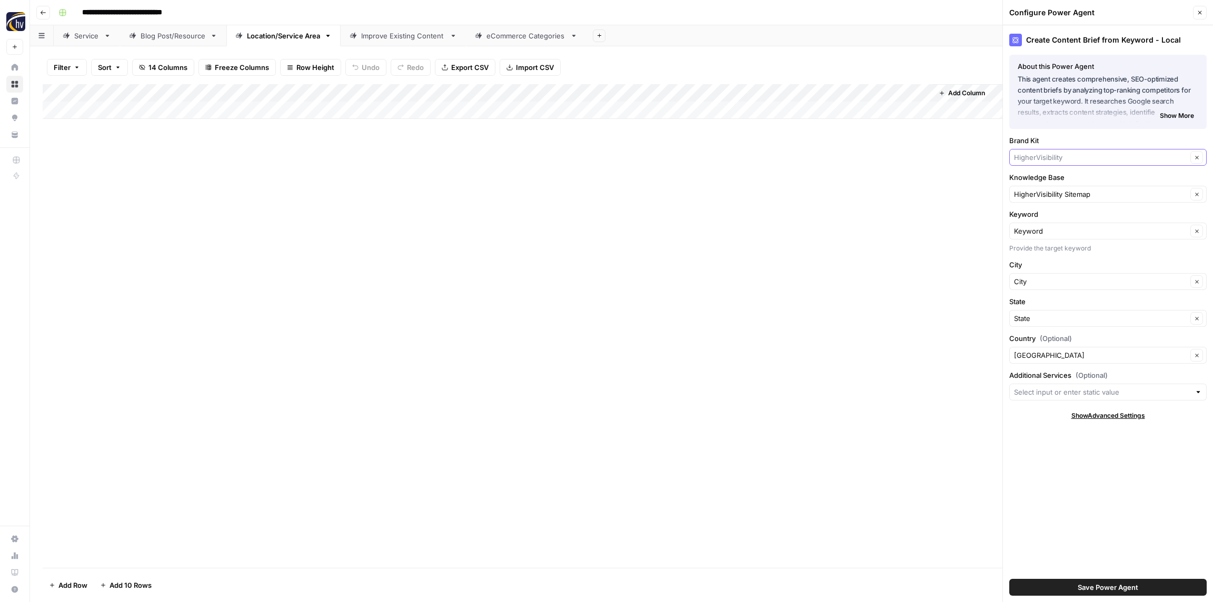
click at [1040, 159] on input "Brand Kit" at bounding box center [1100, 157] width 173 height 11
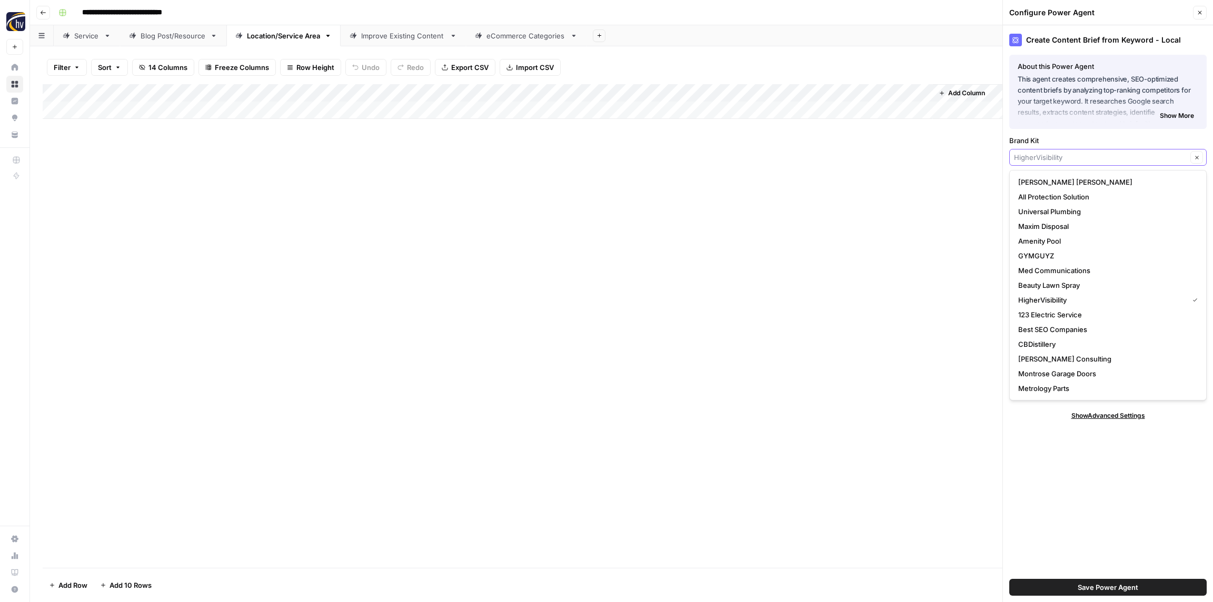
paste input "Pest"
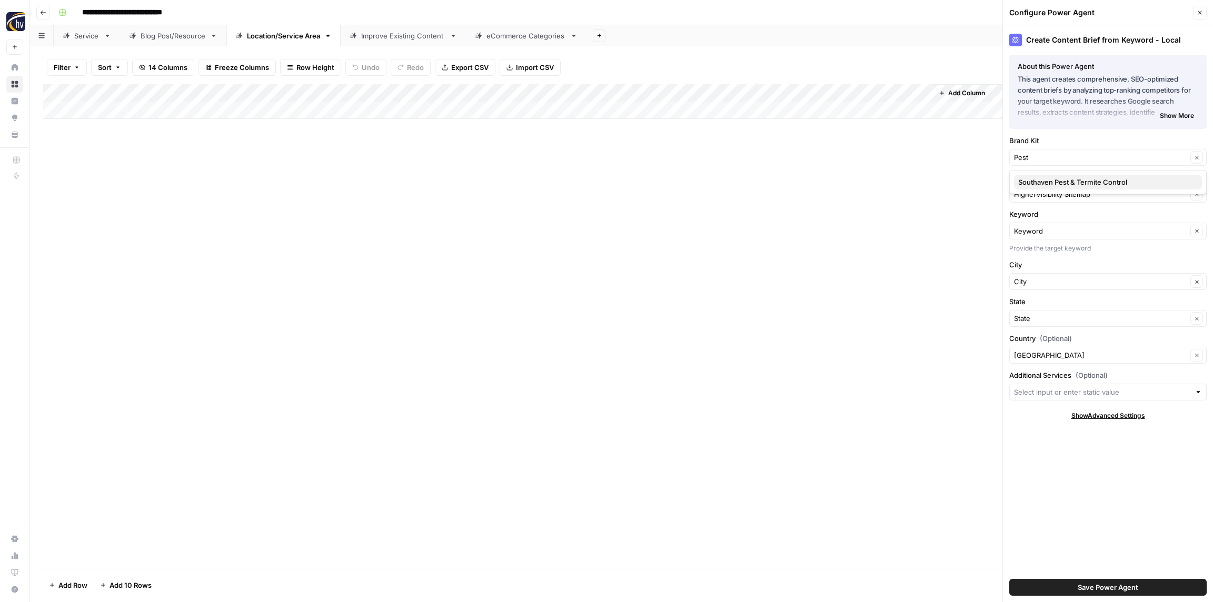
click at [1047, 181] on span "Southaven Pest & Termite Control" at bounding box center [1105, 182] width 175 height 11
type input "Southaven Pest & Termite Control"
click at [1045, 196] on input "Knowledge Base" at bounding box center [1100, 194] width 173 height 11
paste input "Pest"
drag, startPoint x: 1054, startPoint y: 219, endPoint x: 1048, endPoint y: 214, distance: 7.8
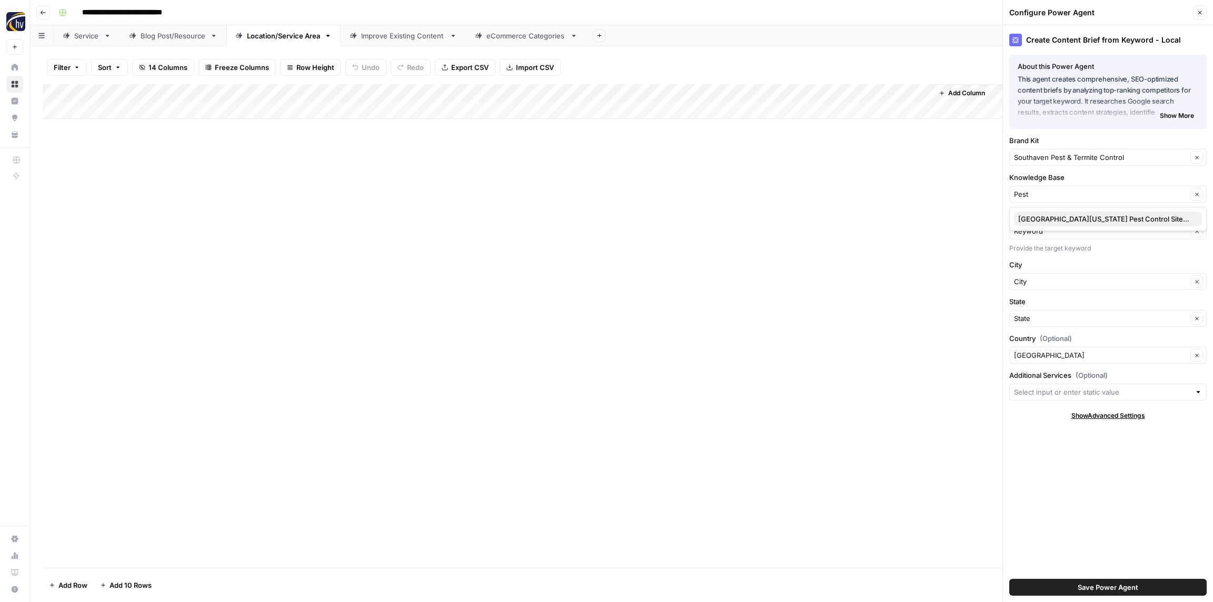
click at [1053, 219] on span "North Mississippi Pest Control Sitemap" at bounding box center [1105, 219] width 175 height 11
type input "North Mississippi Pest Control Sitemap"
click at [1098, 583] on span "Save Power Agent" at bounding box center [1107, 587] width 61 height 11
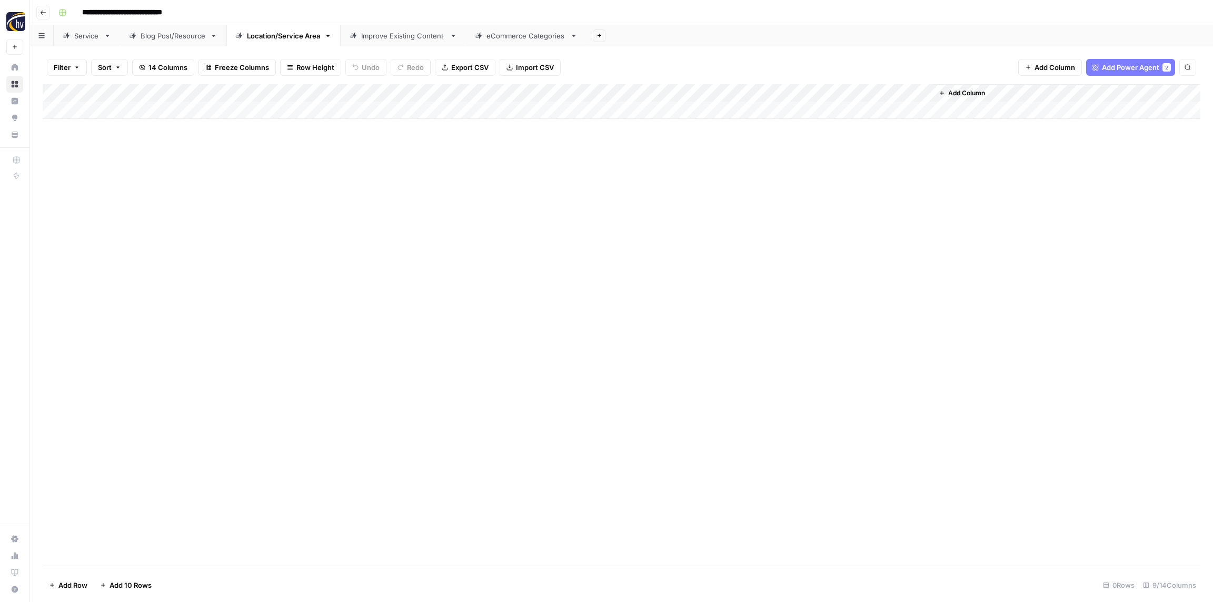
click at [793, 87] on div "Add Column" at bounding box center [621, 101] width 1157 height 35
click at [805, 176] on span "Configure Inputs" at bounding box center [809, 181] width 92 height 11
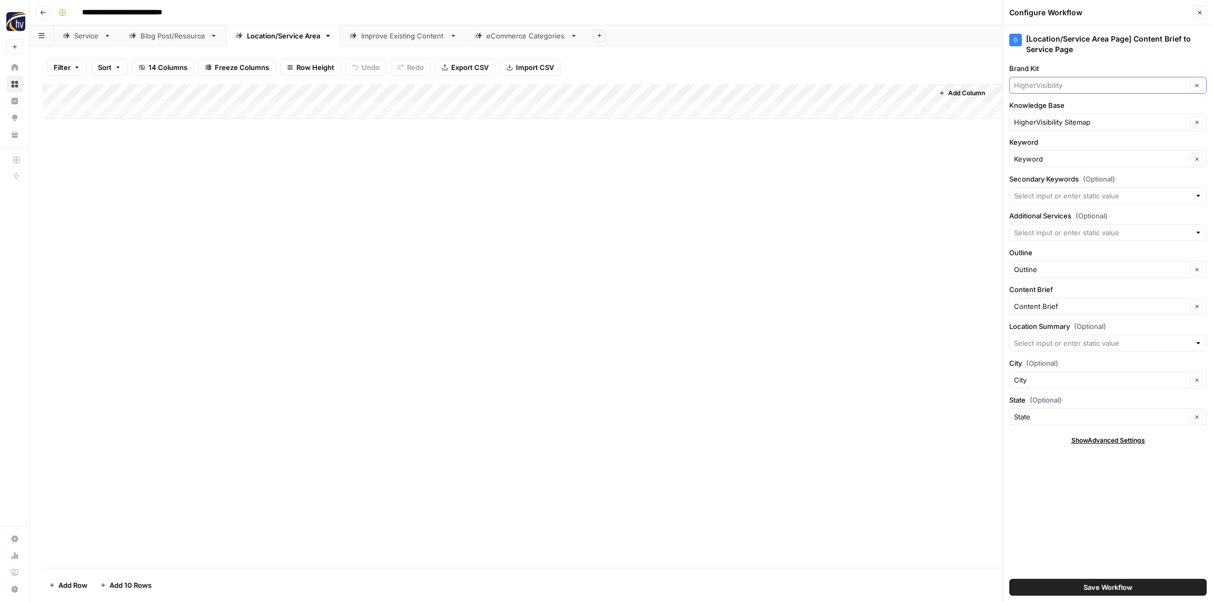
click at [1077, 81] on input "Brand Kit" at bounding box center [1100, 85] width 173 height 11
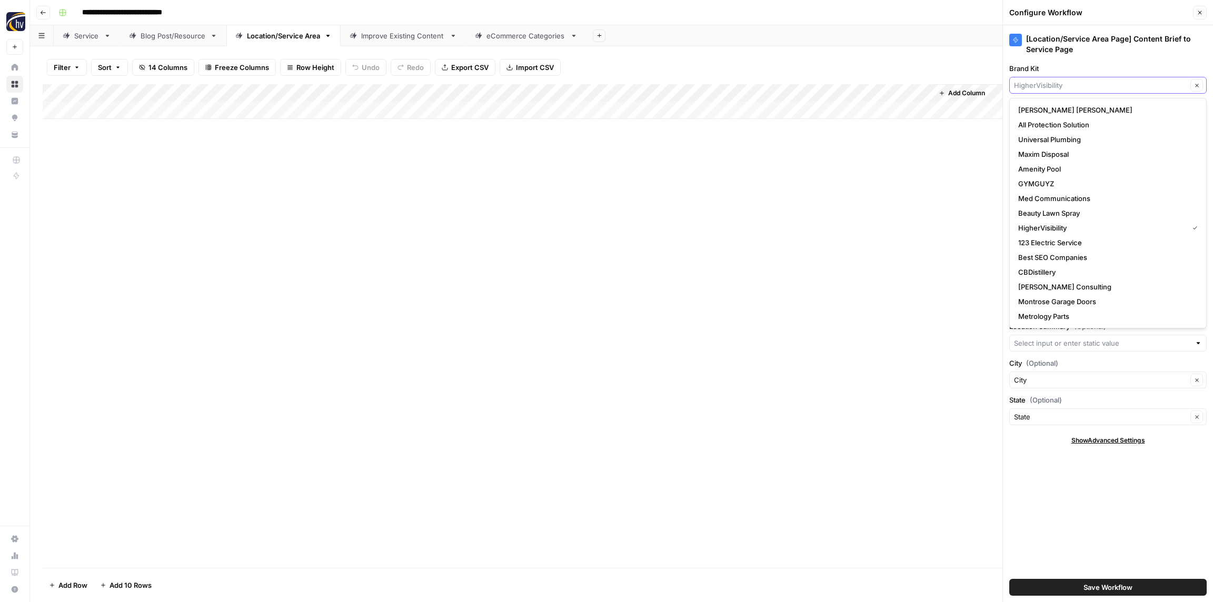
paste input "Pest"
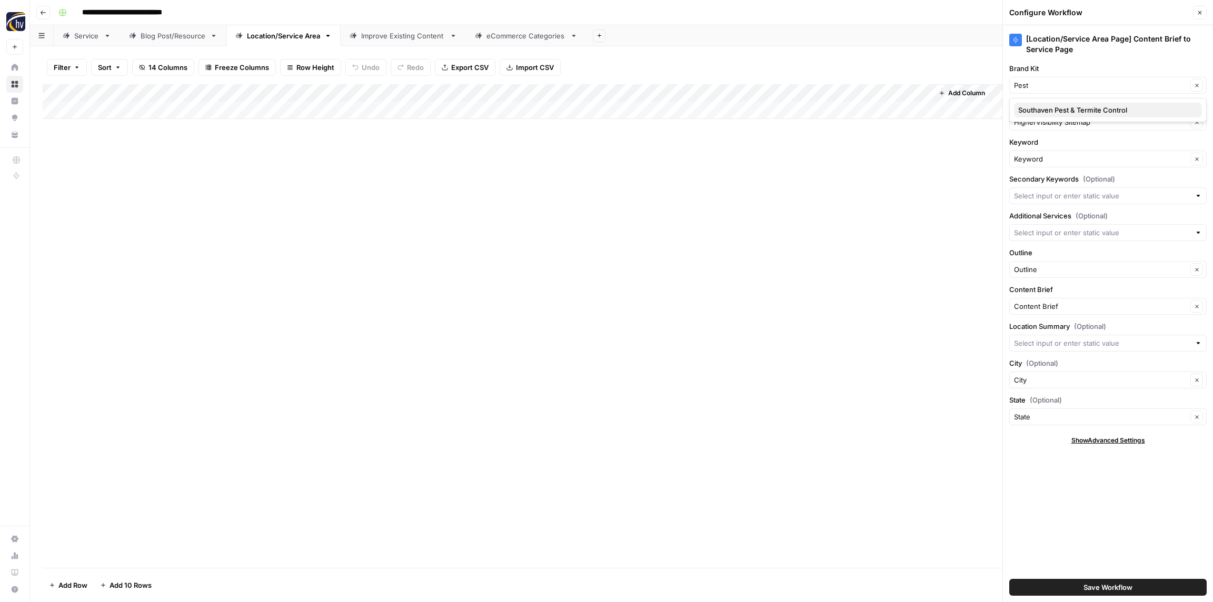
click at [1068, 110] on span "Southaven Pest & Termite Control" at bounding box center [1105, 110] width 175 height 11
type input "Southaven Pest & Termite Control"
click at [1057, 120] on input "Knowledge Base" at bounding box center [1100, 122] width 173 height 11
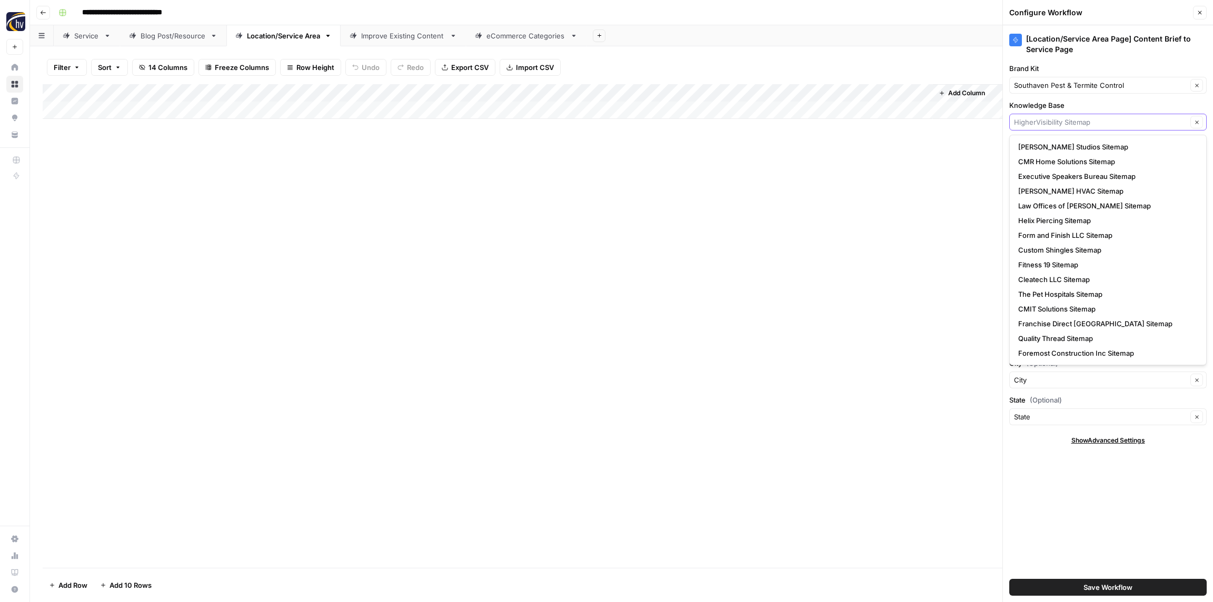
paste input "Pest"
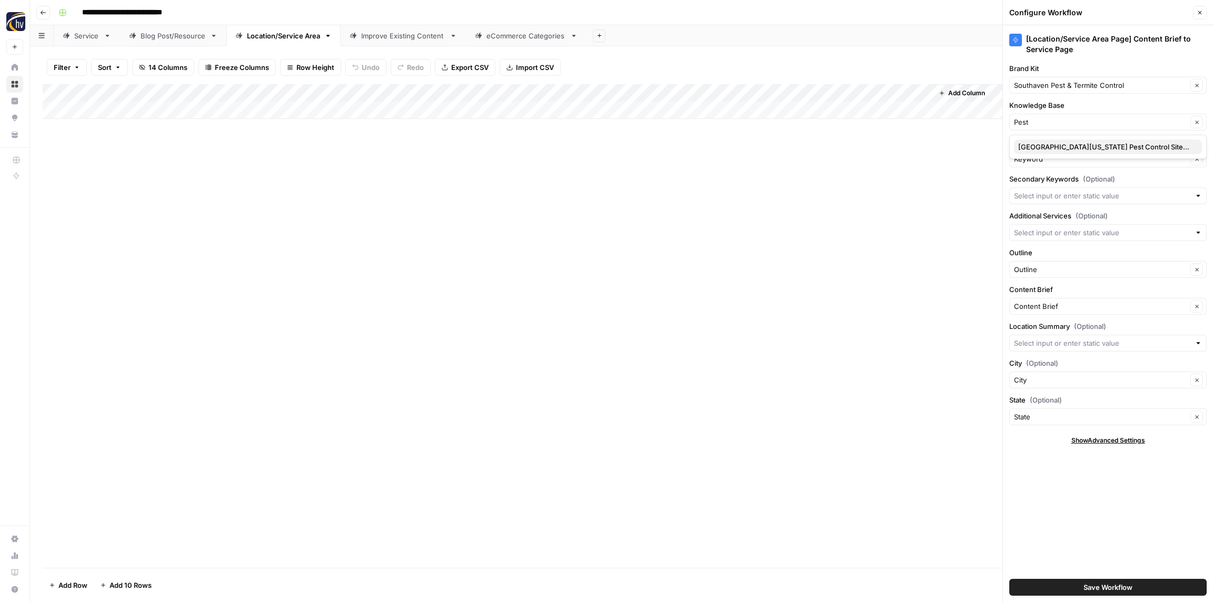
click at [1062, 145] on span "North Mississippi Pest Control Sitemap" at bounding box center [1105, 147] width 175 height 11
type input "North Mississippi Pest Control Sitemap"
click at [1120, 584] on span "Save Workflow" at bounding box center [1107, 587] width 49 height 11
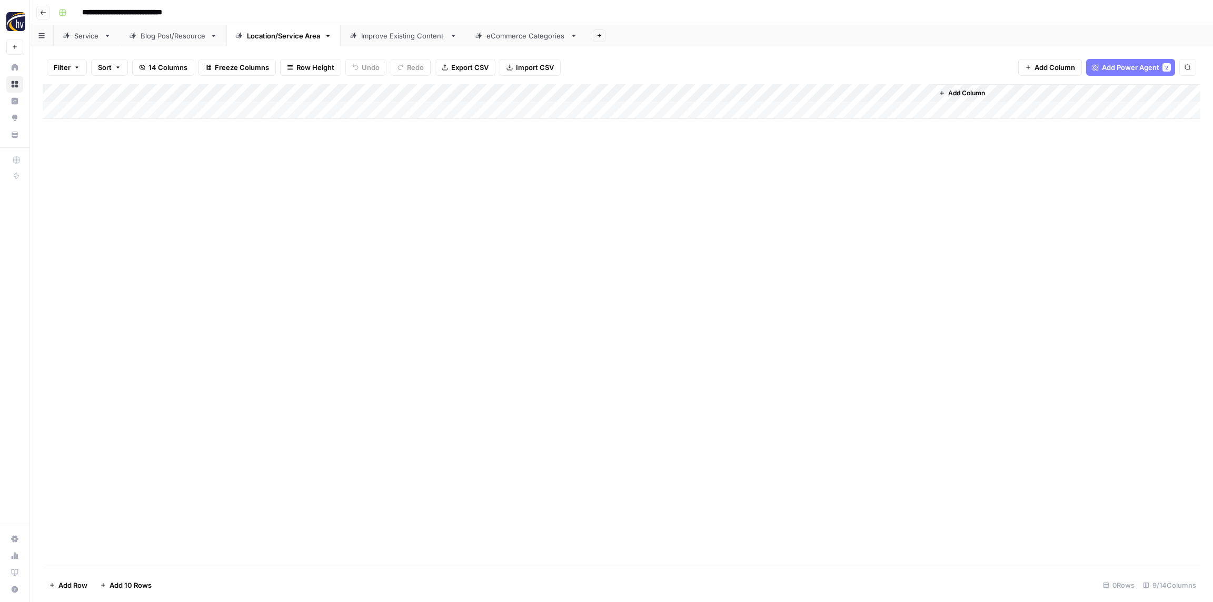
click at [366, 34] on div "Improve Existing Content" at bounding box center [403, 36] width 84 height 11
click at [348, 94] on div "Add Column" at bounding box center [621, 101] width 1157 height 35
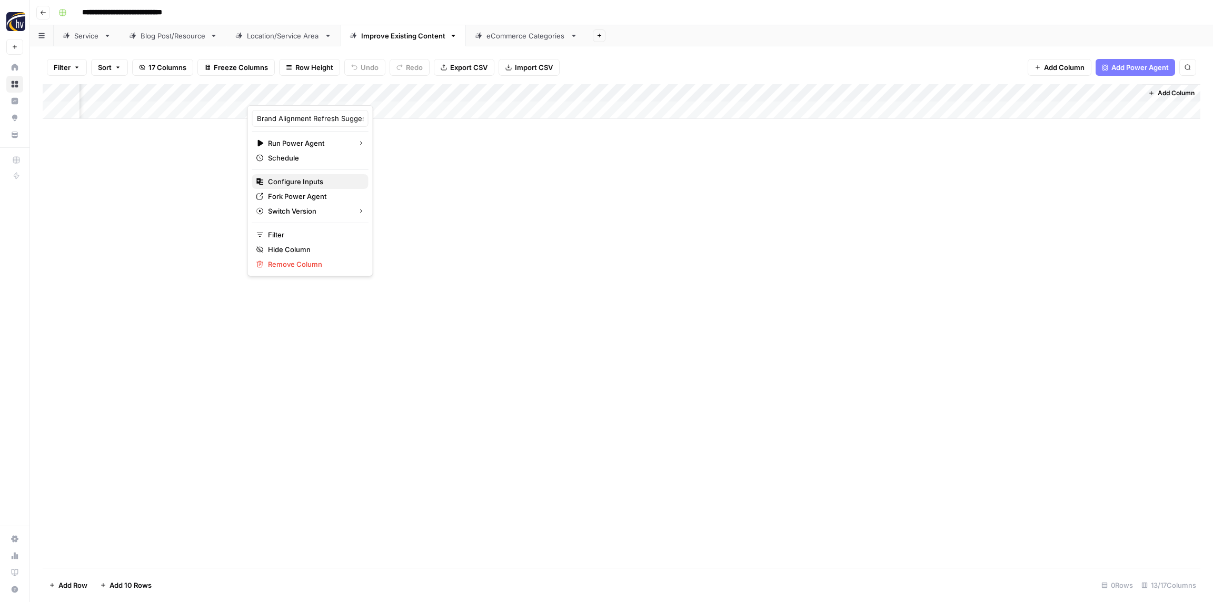
click at [307, 185] on span "Configure Inputs" at bounding box center [314, 181] width 92 height 11
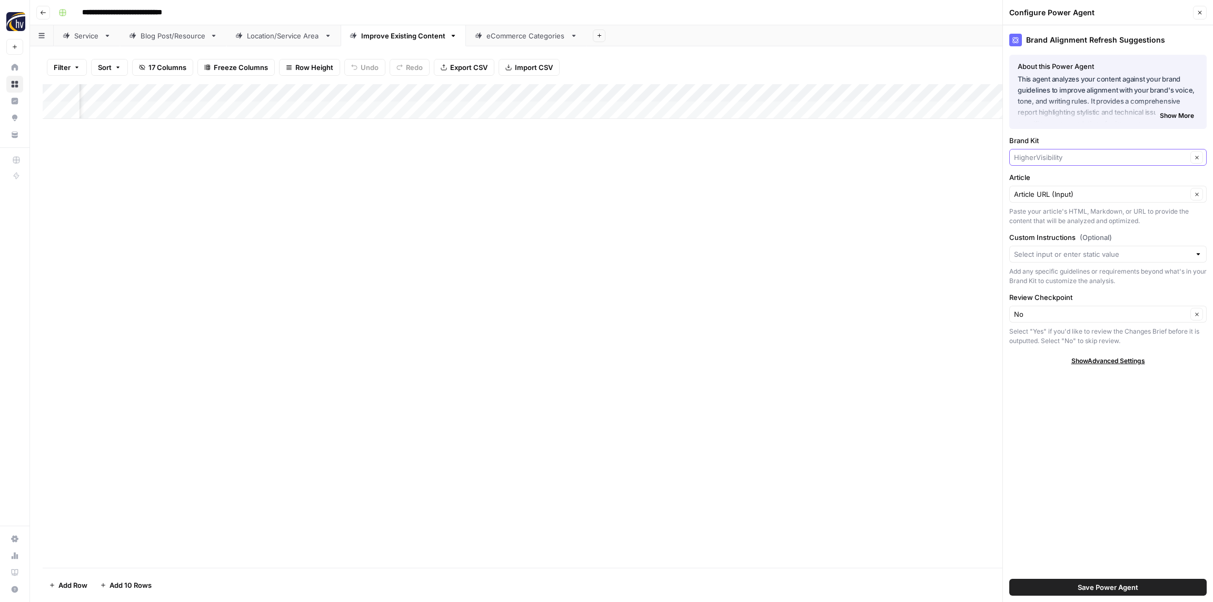
click at [1066, 152] on input "Brand Kit" at bounding box center [1100, 157] width 173 height 11
paste input "Pest"
click at [1061, 183] on span "Southaven Pest & Termite Control" at bounding box center [1105, 182] width 175 height 11
type input "Southaven Pest & Termite Control"
click at [1056, 192] on input "Article" at bounding box center [1100, 194] width 173 height 11
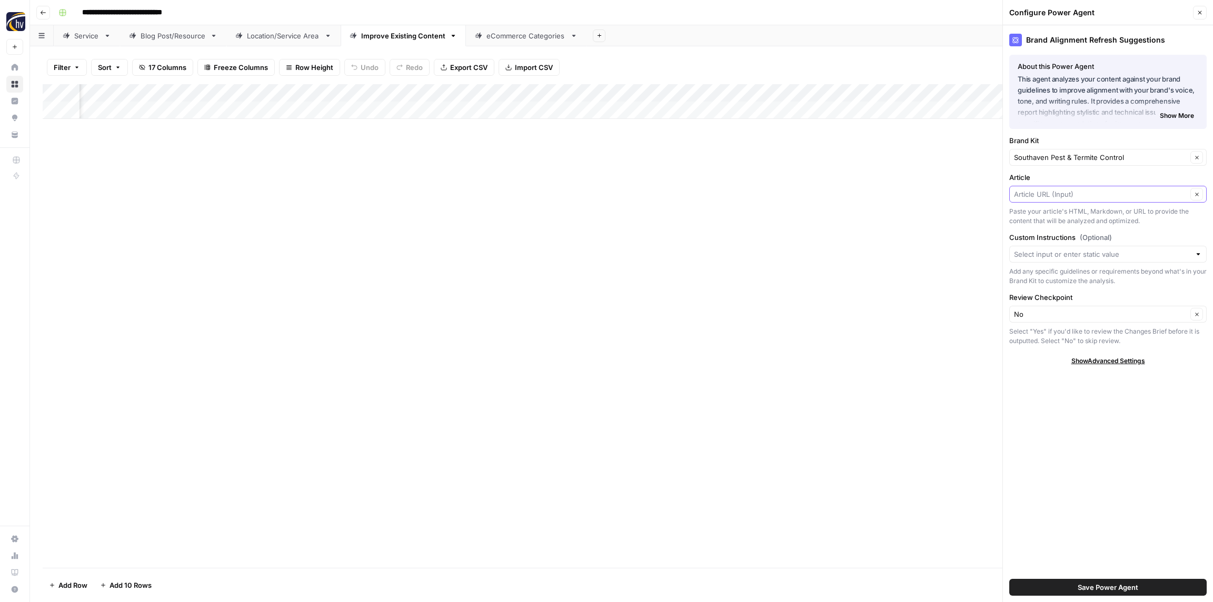
paste input "Pest"
type input "Pest"
click at [1060, 218] on span "Press enter to create an option" at bounding box center [1113, 219] width 161 height 11
click at [1042, 193] on input "Article" at bounding box center [1100, 194] width 173 height 11
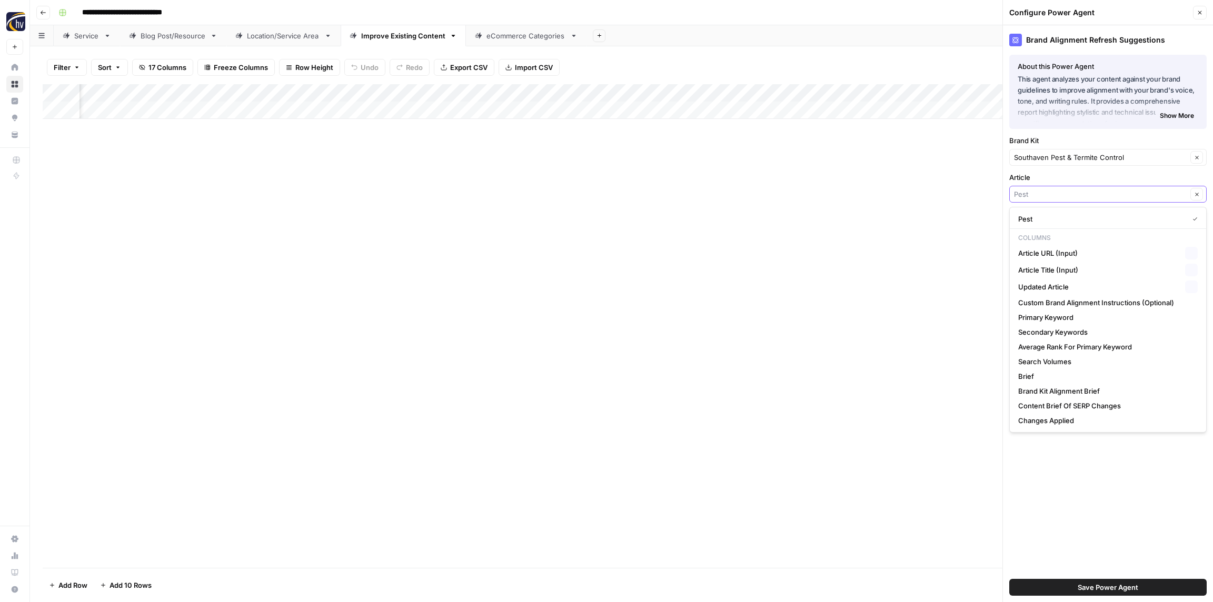
click at [1042, 193] on input "Article" at bounding box center [1100, 194] width 173 height 11
type input "Pest"
click at [930, 192] on div "Add Column" at bounding box center [621, 326] width 1157 height 484
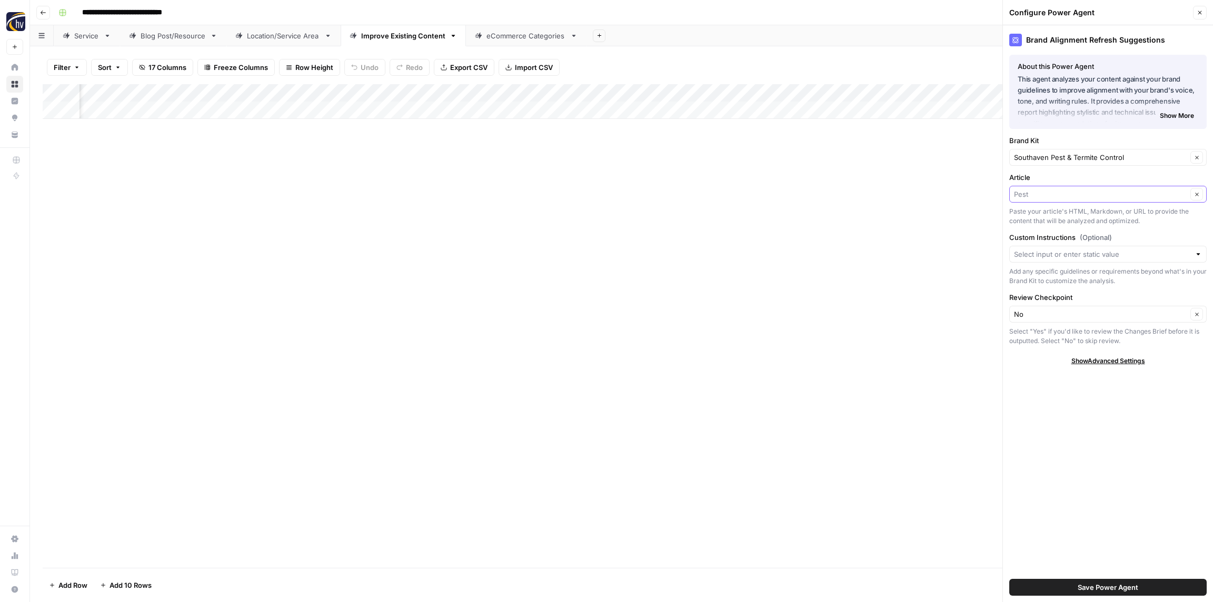
drag, startPoint x: 1044, startPoint y: 192, endPoint x: 1065, endPoint y: 194, distance: 21.2
click at [1044, 193] on input "Article" at bounding box center [1100, 194] width 173 height 11
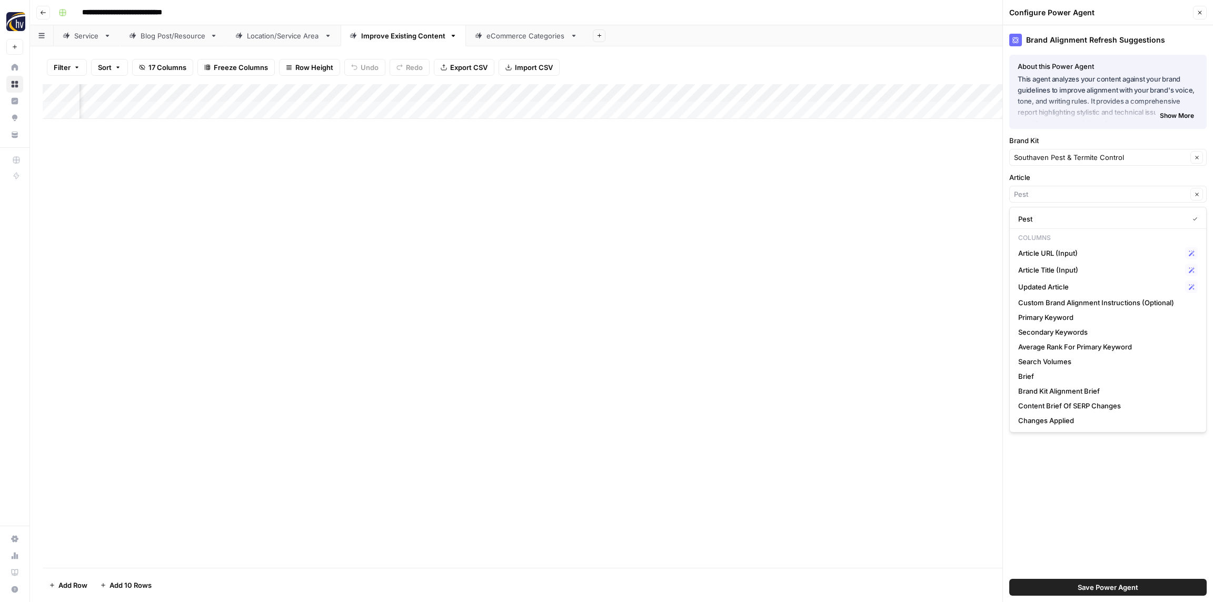
click at [977, 245] on div "Add Column" at bounding box center [621, 326] width 1157 height 484
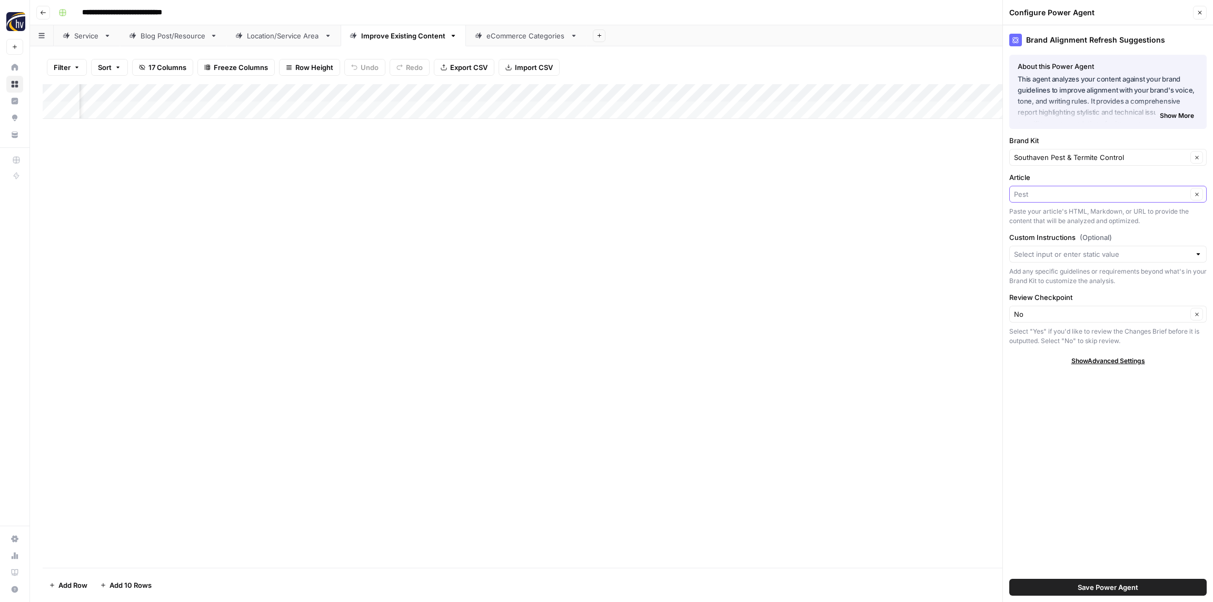
click at [1197, 196] on icon "button" at bounding box center [1197, 195] width 6 height 6
click at [941, 187] on div "Add Column" at bounding box center [621, 326] width 1157 height 484
click at [1077, 588] on span "Save Power Agent" at bounding box center [1107, 587] width 61 height 11
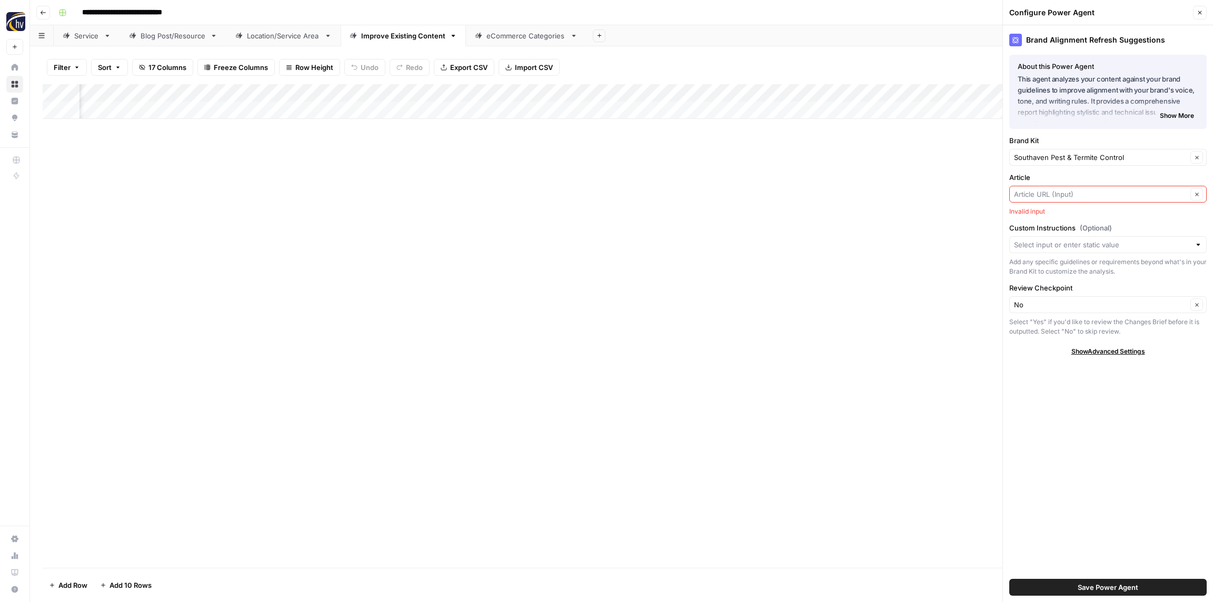
click at [595, 92] on div "Add Column" at bounding box center [621, 101] width 1157 height 35
click at [566, 182] on span "Configure Inputs" at bounding box center [582, 181] width 92 height 11
click at [1198, 195] on icon "button" at bounding box center [1197, 195] width 6 height 6
click at [1170, 202] on div "Article URL (Input) Clear" at bounding box center [1107, 194] width 197 height 17
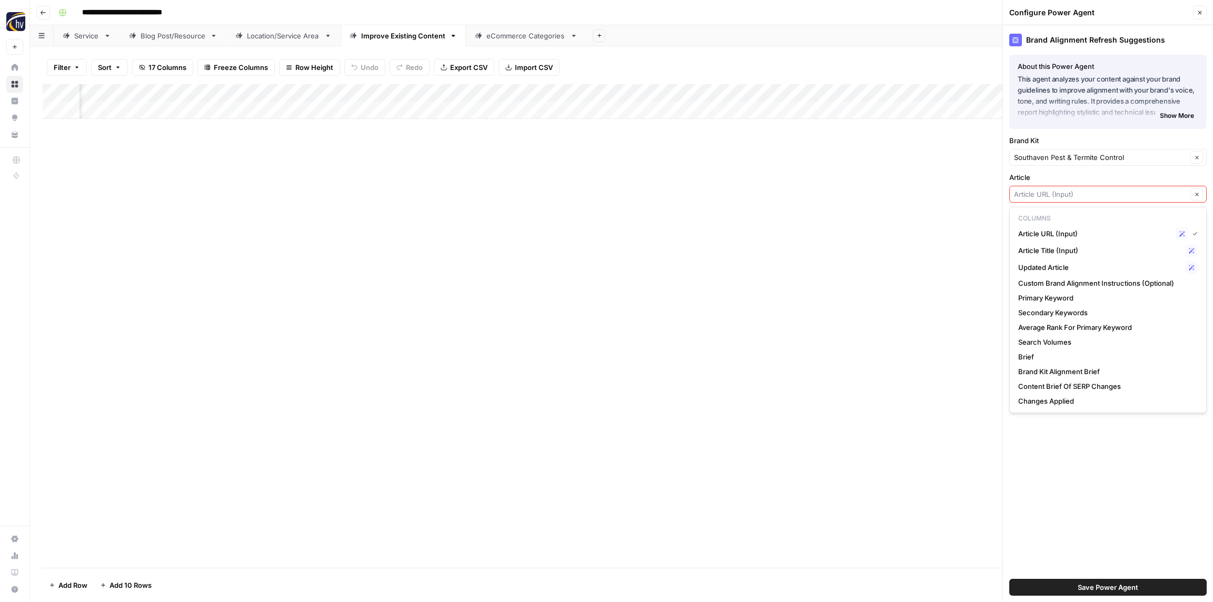
click at [1194, 193] on icon "button" at bounding box center [1197, 195] width 6 height 6
click at [1195, 193] on icon "button" at bounding box center [1197, 195] width 6 height 6
click at [875, 235] on div "Add Column" at bounding box center [621, 326] width 1157 height 484
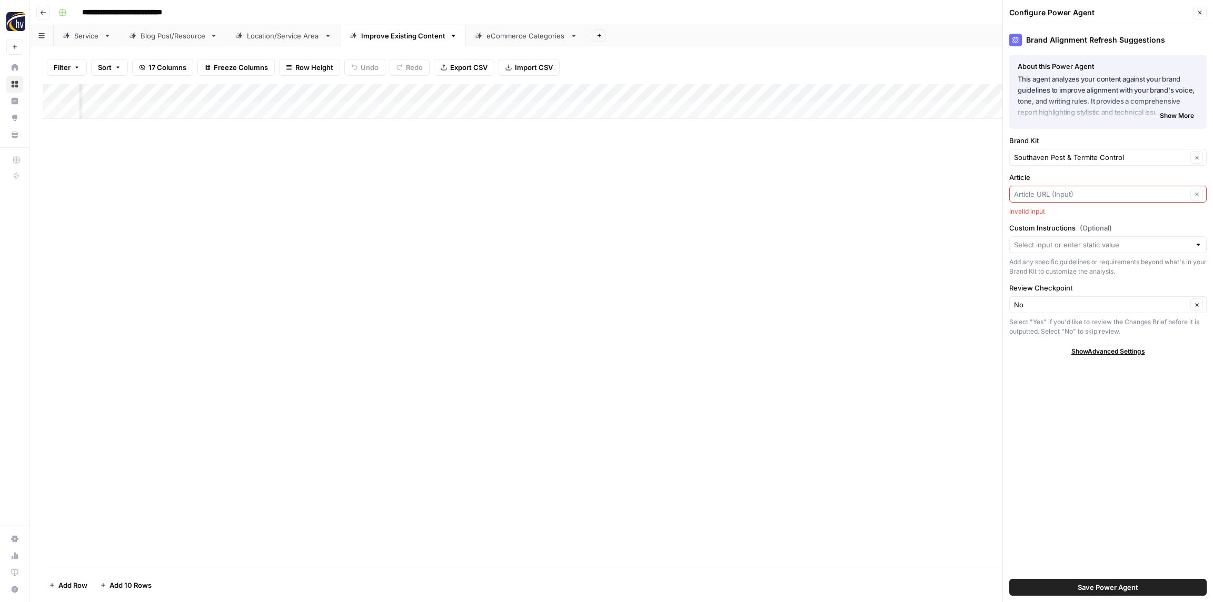
click at [976, 196] on div "Add Column" at bounding box center [621, 326] width 1157 height 484
click at [1082, 159] on input "Brand Kit" at bounding box center [1100, 157] width 173 height 11
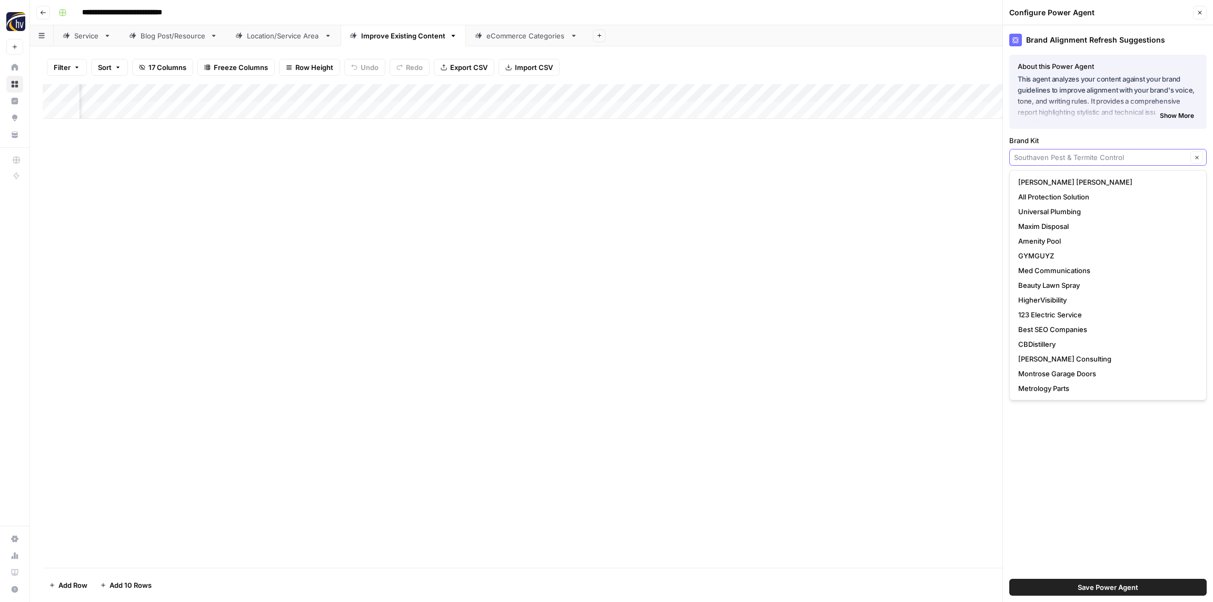
click at [1082, 159] on input "Brand Kit" at bounding box center [1100, 157] width 173 height 11
type input "Southaven Pest & Termite Control"
click at [1198, 14] on icon "button" at bounding box center [1200, 13] width 4 height 4
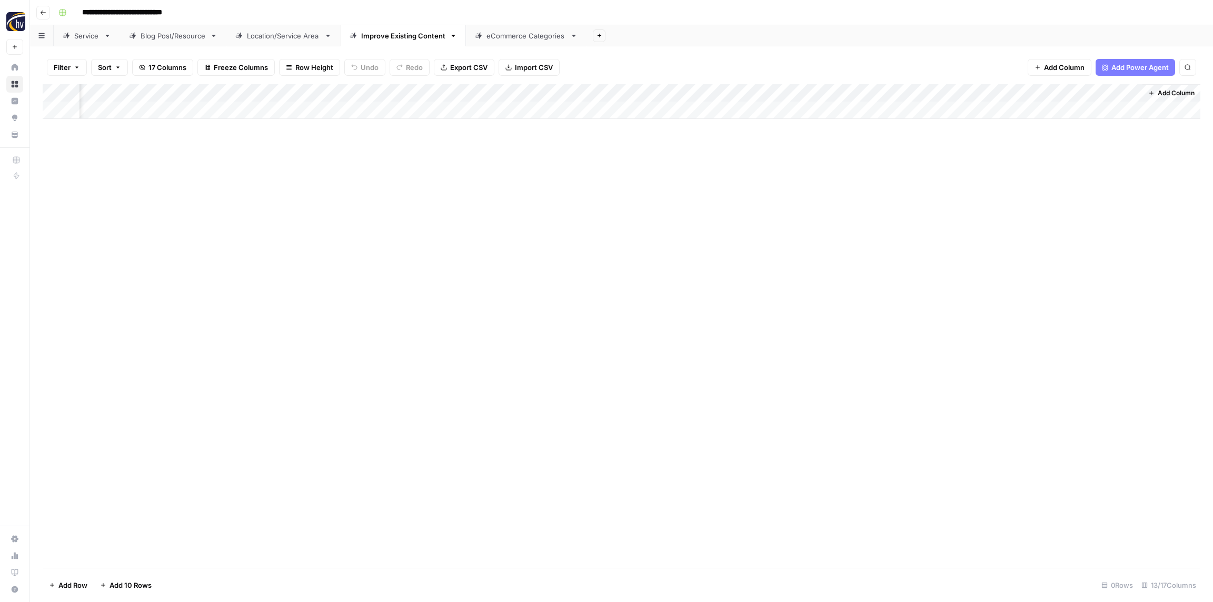
click at [610, 159] on div "Add Column" at bounding box center [621, 326] width 1157 height 484
click at [608, 98] on div "Add Column" at bounding box center [621, 101] width 1157 height 35
click at [895, 89] on div "Add Column" at bounding box center [621, 101] width 1157 height 35
drag, startPoint x: 829, startPoint y: 184, endPoint x: 848, endPoint y: 184, distance: 18.4
click at [829, 184] on span "Configure Inputs" at bounding box center [854, 181] width 92 height 11
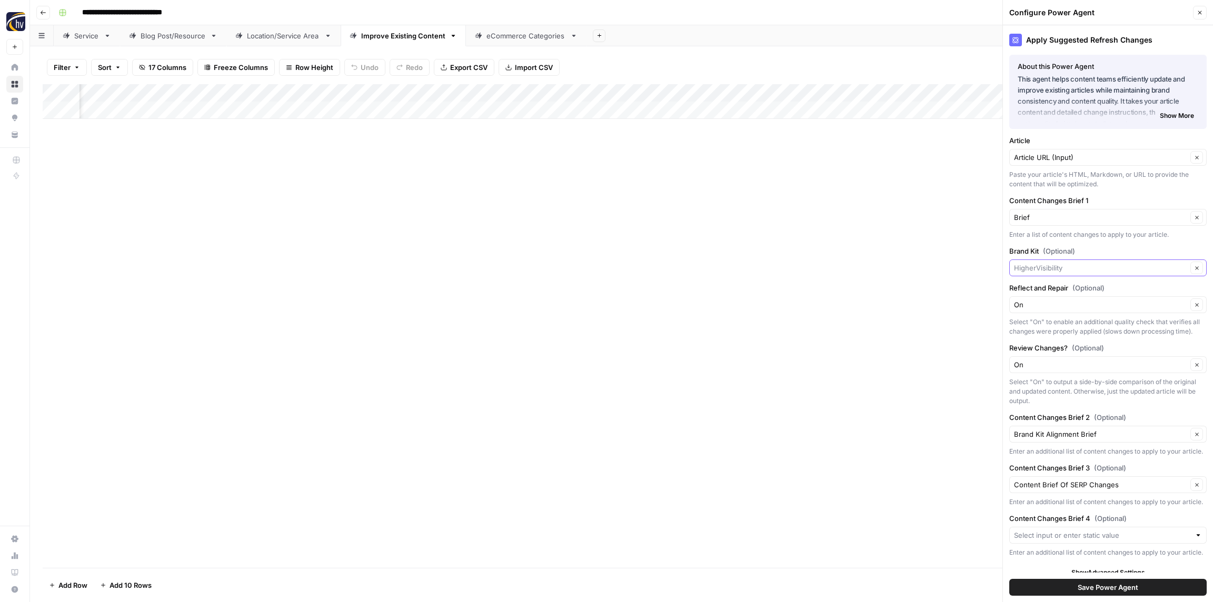
click at [1100, 269] on input "Brand Kit (Optional)" at bounding box center [1100, 268] width 173 height 11
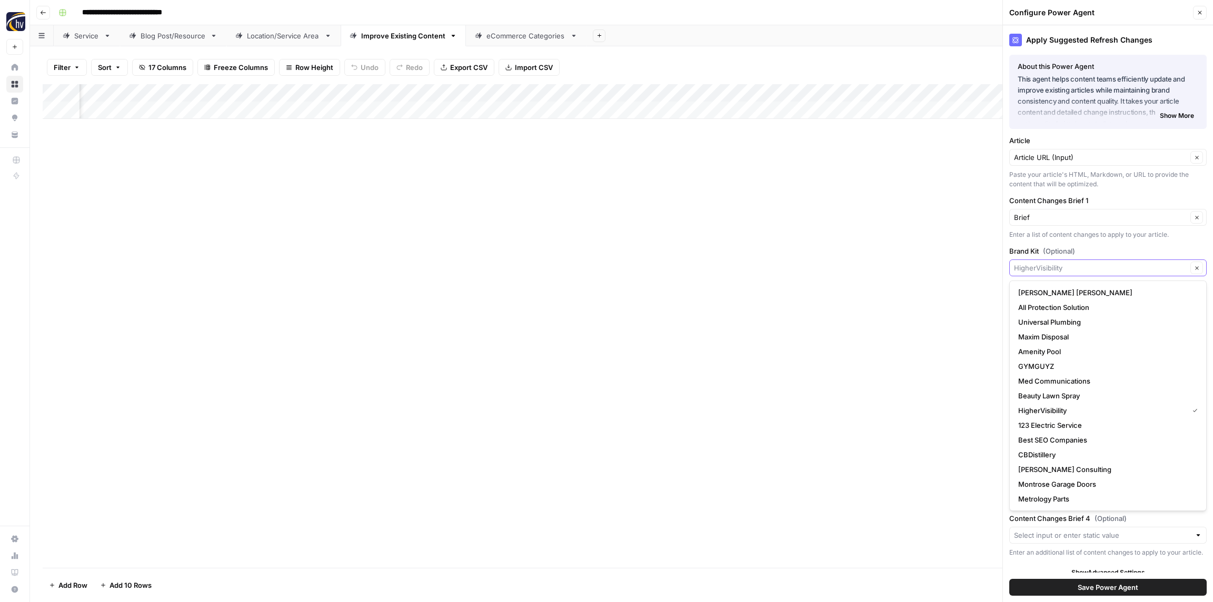
paste input "Pest"
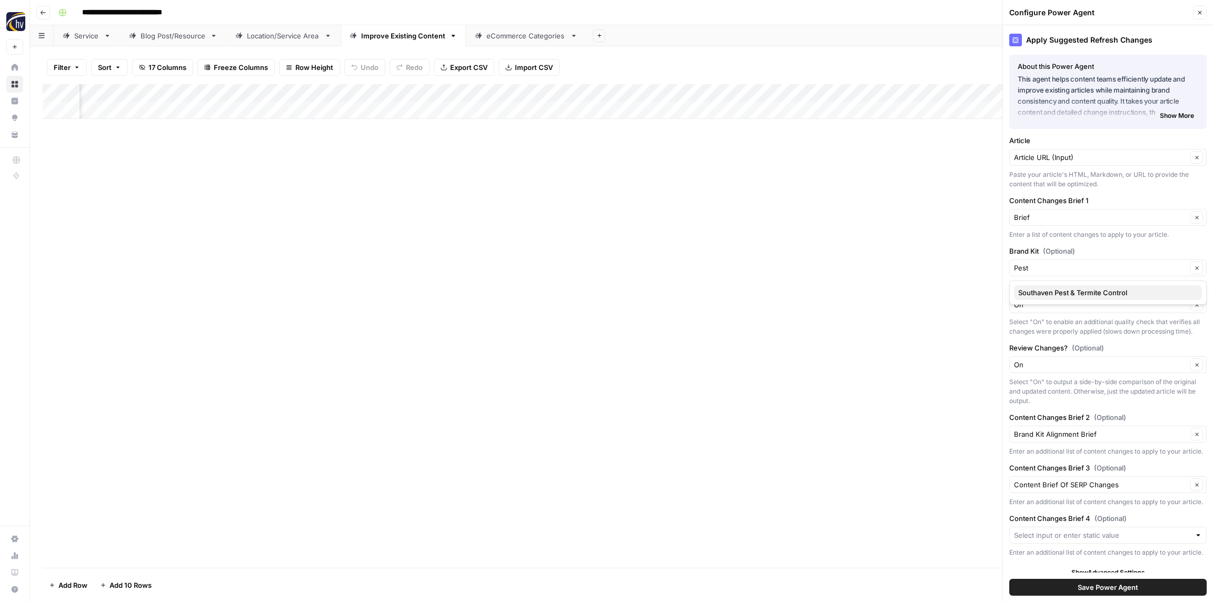
click at [1092, 291] on span "Southaven Pest & Termite Control" at bounding box center [1105, 292] width 175 height 11
type input "Southaven Pest & Termite Control"
click at [1146, 586] on button "Save Power Agent" at bounding box center [1107, 587] width 197 height 17
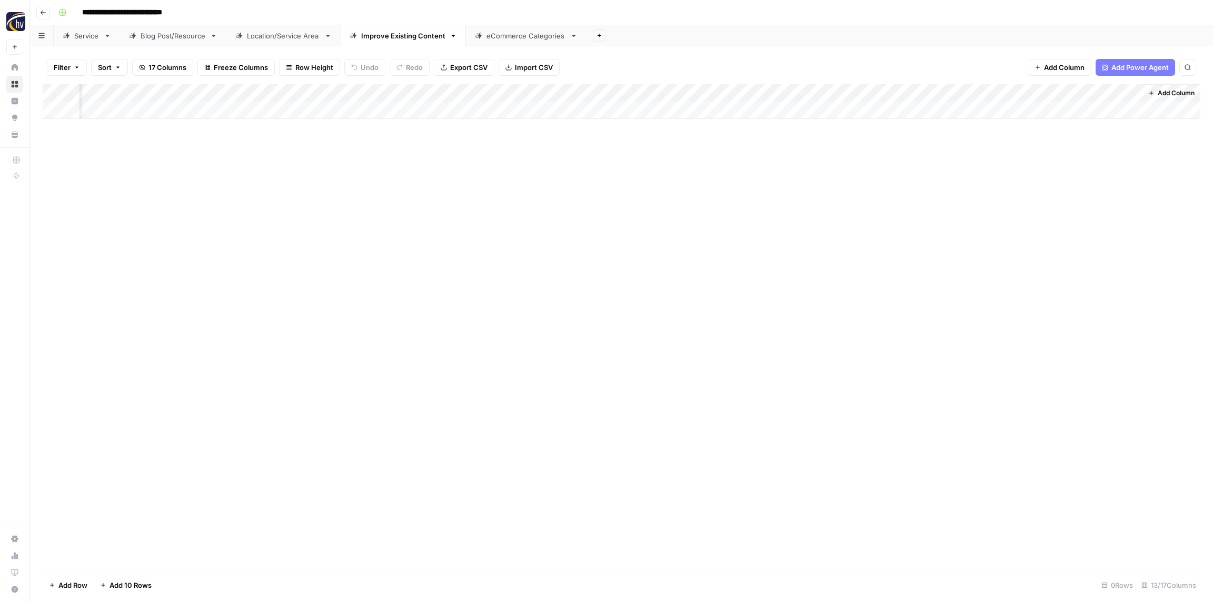
click at [524, 38] on div "eCommerce Categories" at bounding box center [525, 36] width 79 height 11
click at [441, 92] on div "Add Column" at bounding box center [621, 101] width 1157 height 35
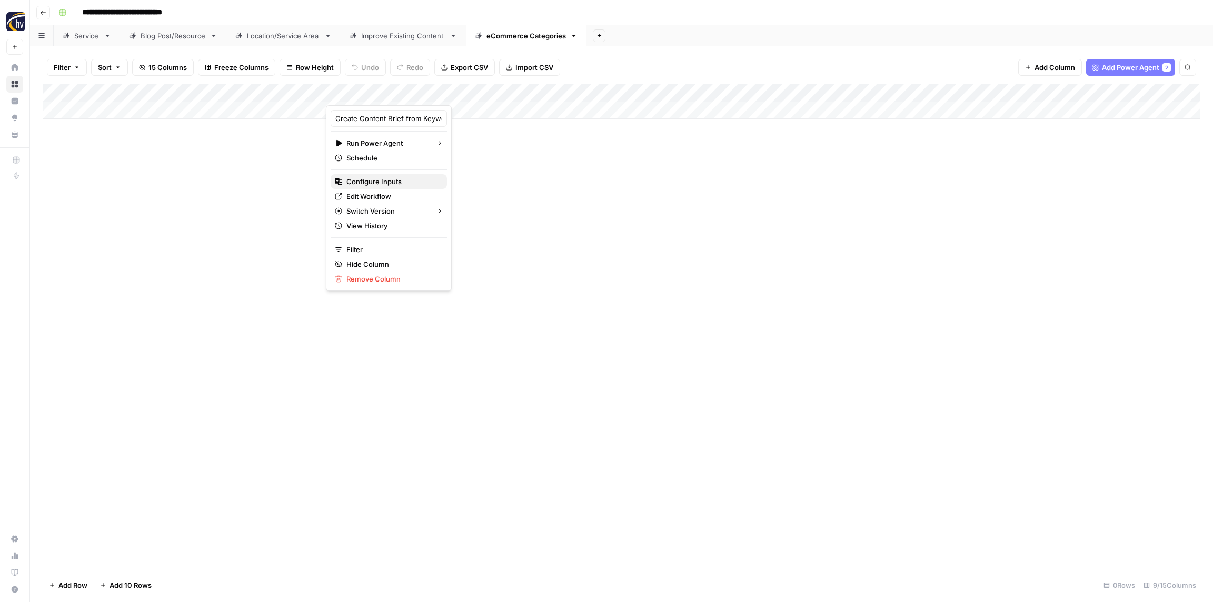
click at [387, 183] on span "Configure Inputs" at bounding box center [392, 181] width 92 height 11
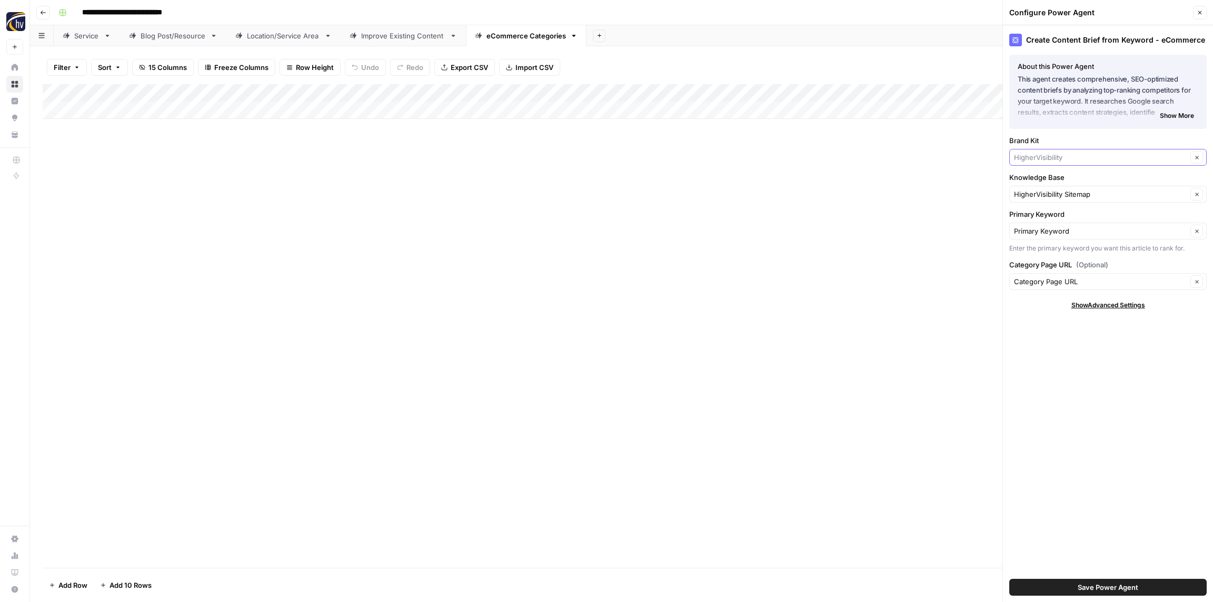
click at [1095, 160] on input "Brand Kit" at bounding box center [1100, 157] width 173 height 11
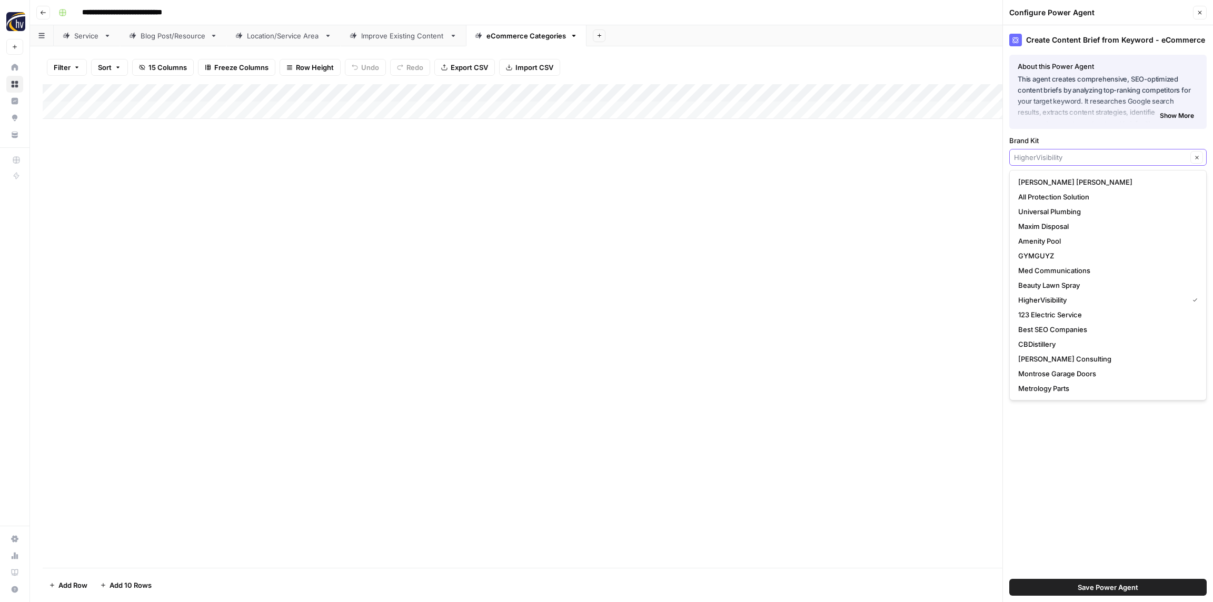
paste input "Pest"
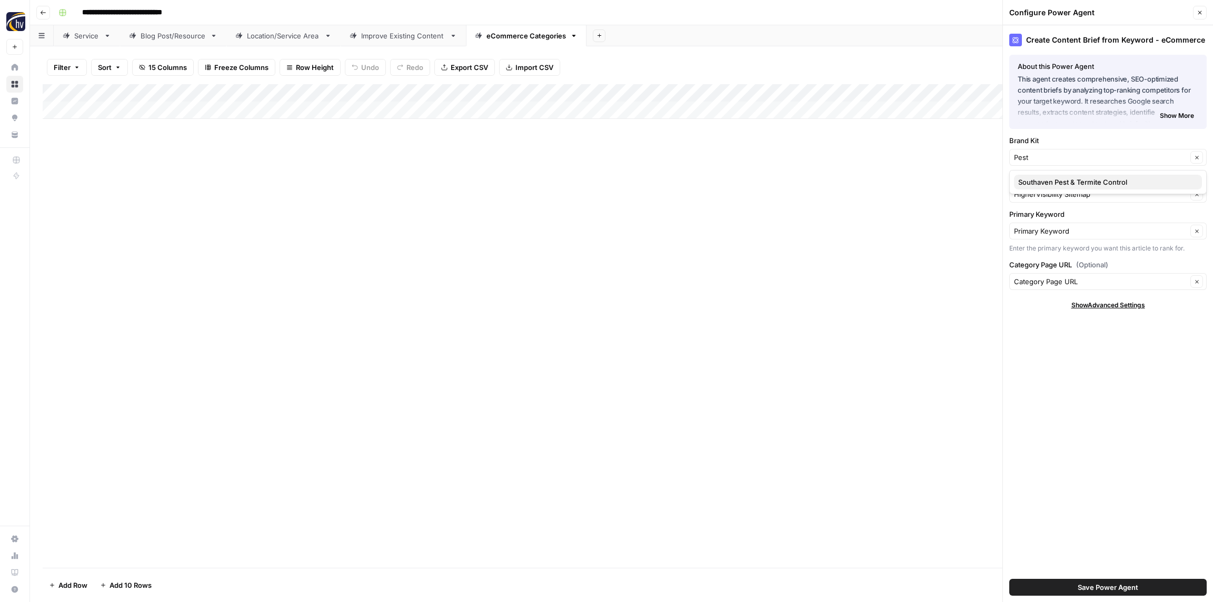
click at [1081, 179] on span "Southaven Pest & Termite Control" at bounding box center [1105, 182] width 175 height 11
type input "Southaven Pest & Termite Control"
click at [1071, 195] on input "Knowledge Base" at bounding box center [1100, 194] width 173 height 11
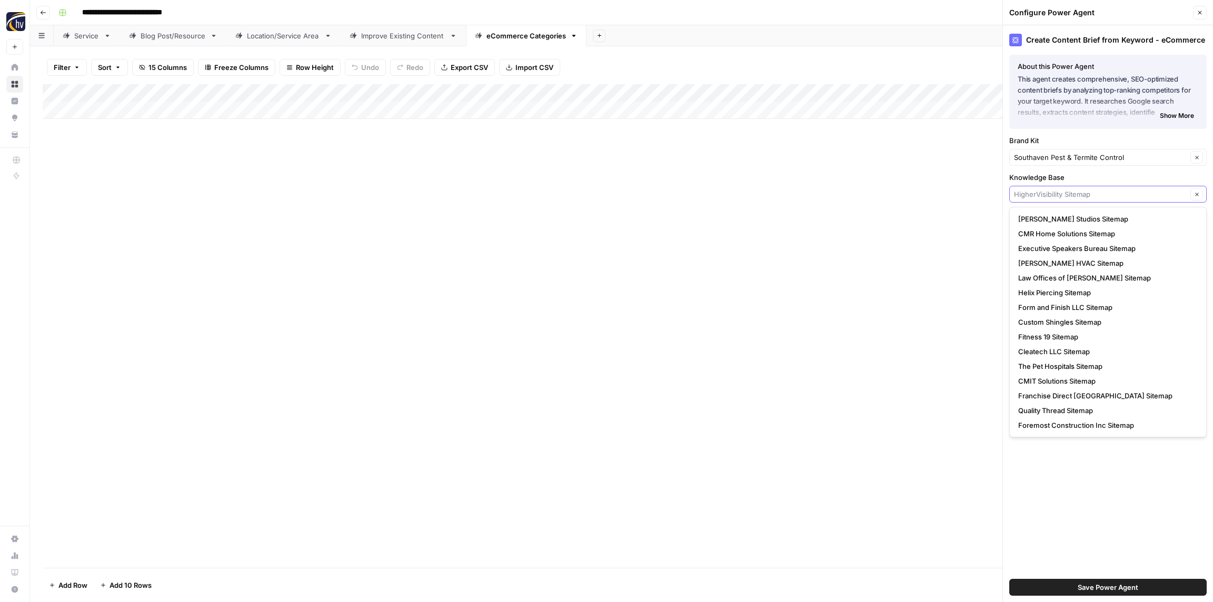
paste input "Pest"
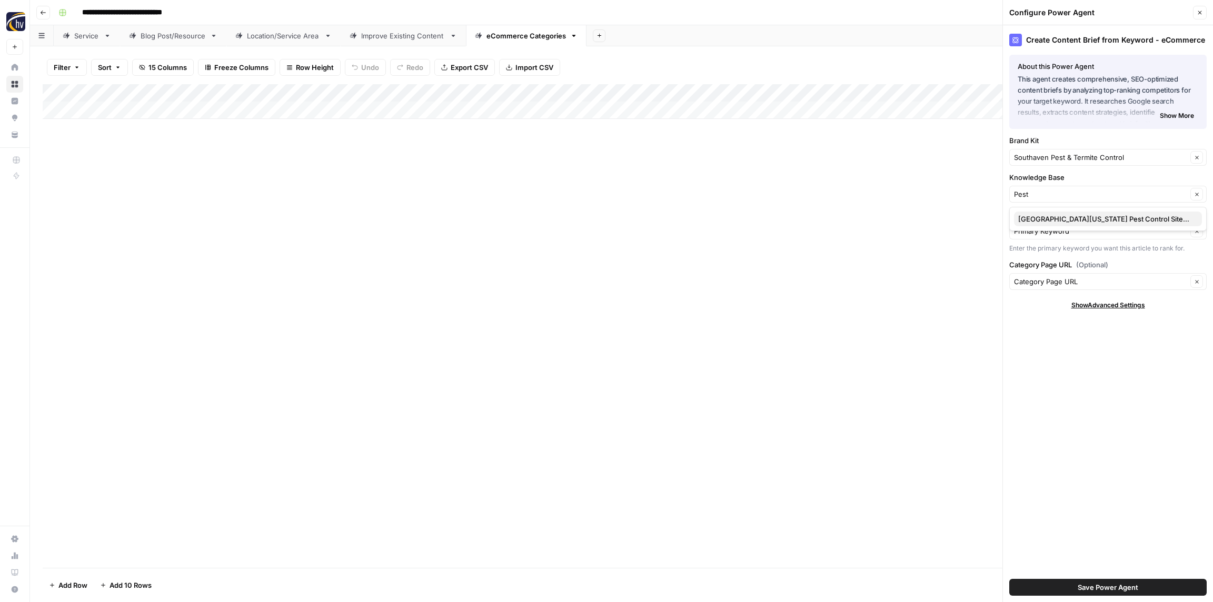
drag, startPoint x: 1064, startPoint y: 216, endPoint x: 1058, endPoint y: 211, distance: 7.9
click at [1064, 216] on span "North Mississippi Pest Control Sitemap" at bounding box center [1105, 219] width 175 height 11
type input "North Mississippi Pest Control Sitemap"
click at [1117, 588] on span "Save Power Agent" at bounding box center [1107, 587] width 61 height 11
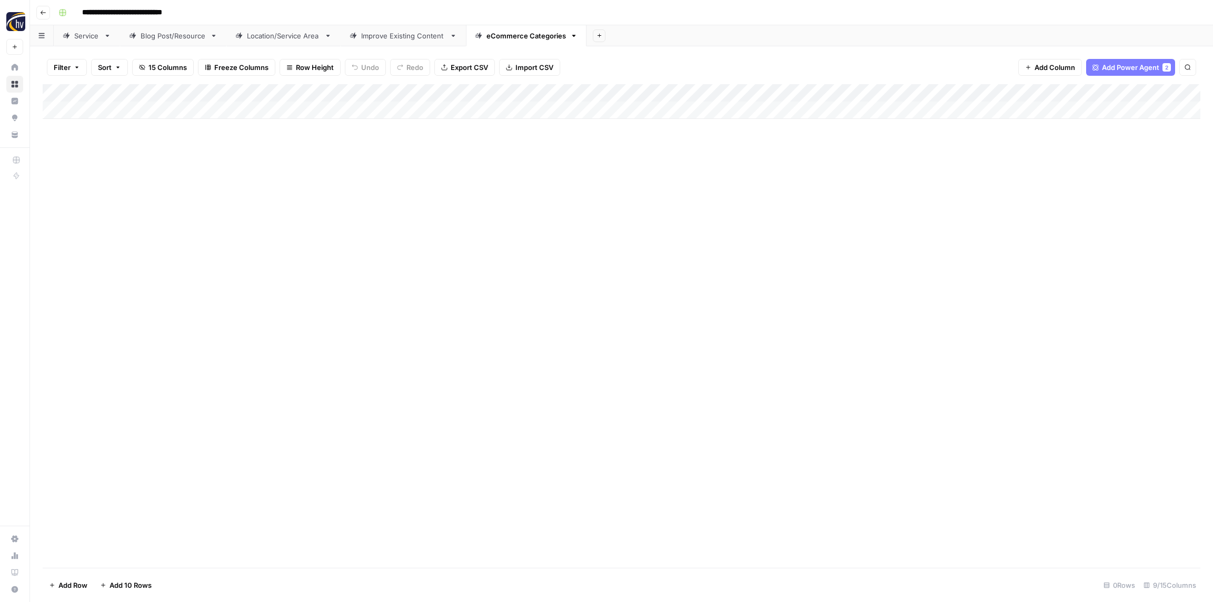
click at [992, 90] on div "Add Column" at bounding box center [621, 101] width 1157 height 35
click at [958, 181] on span "Configure Inputs" at bounding box center [982, 181] width 92 height 11
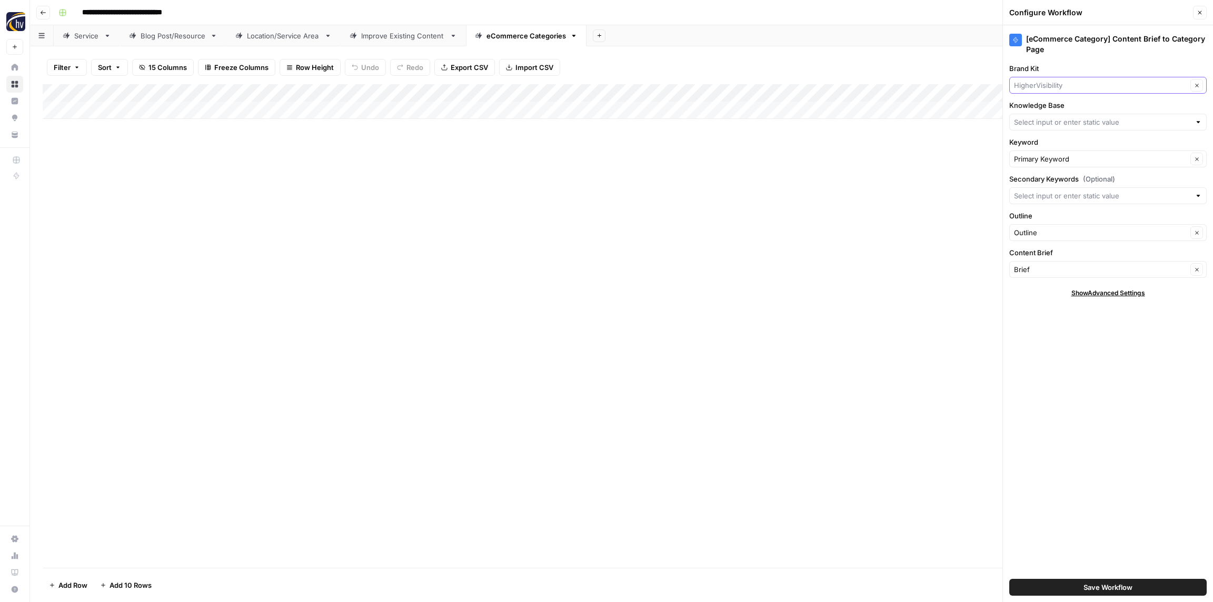
click at [1043, 87] on input "Brand Kit" at bounding box center [1100, 85] width 173 height 11
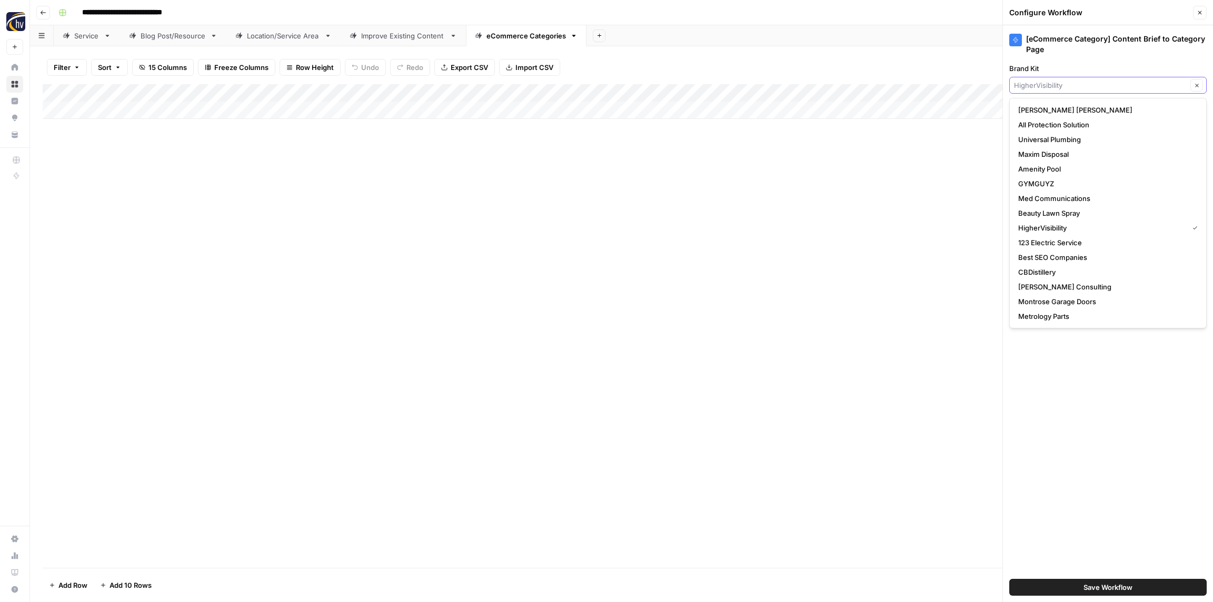
paste input "Pest"
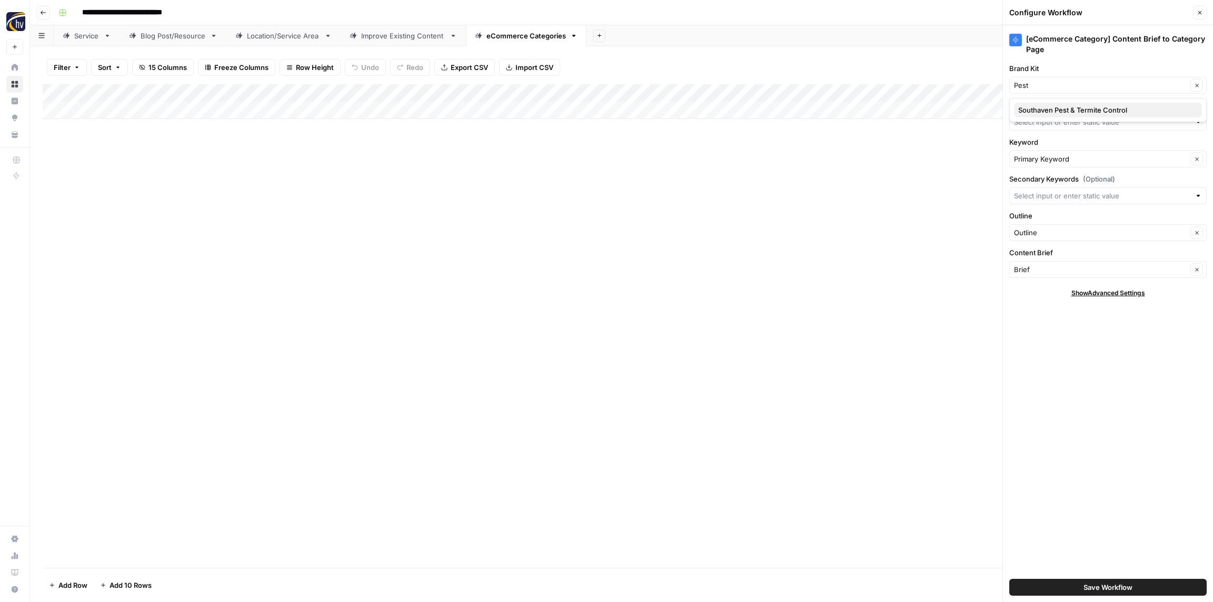
click at [1037, 110] on span "Southaven Pest & Termite Control" at bounding box center [1105, 110] width 175 height 11
type input "Southaven Pest & Termite Control"
click at [1040, 126] on input "Knowledge Base" at bounding box center [1102, 122] width 176 height 11
paste input "Pest"
click at [1047, 148] on span "North Mississippi Pest Control Sitemap" at bounding box center [1105, 147] width 175 height 11
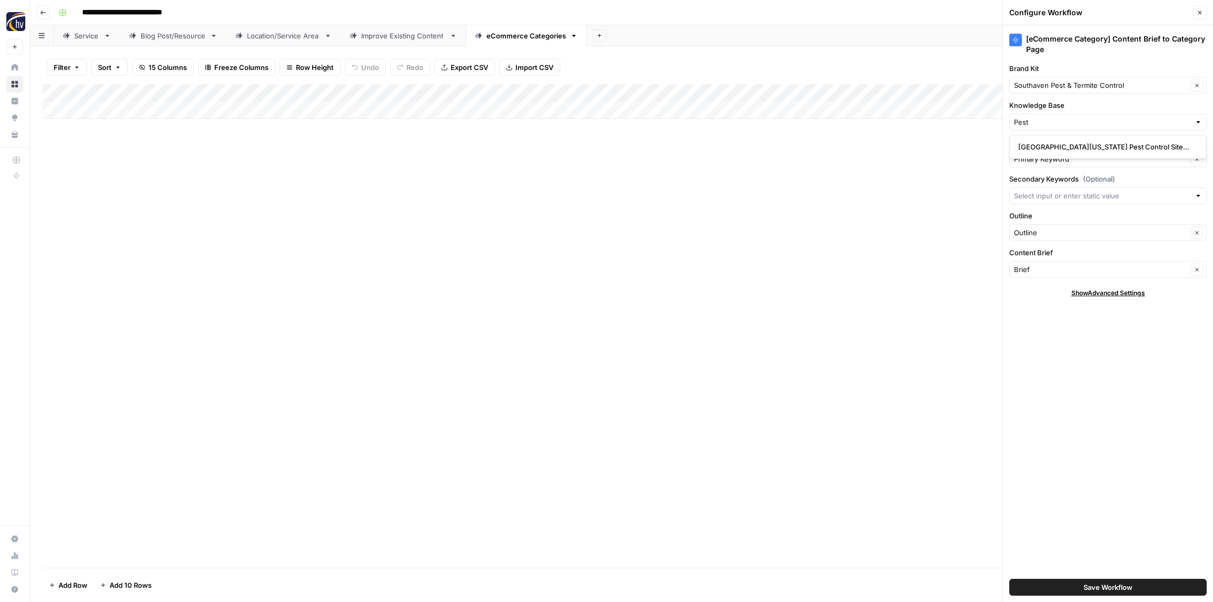
type input "North Mississippi Pest Control Sitemap"
click at [1087, 582] on button "Save Workflow" at bounding box center [1107, 587] width 197 height 17
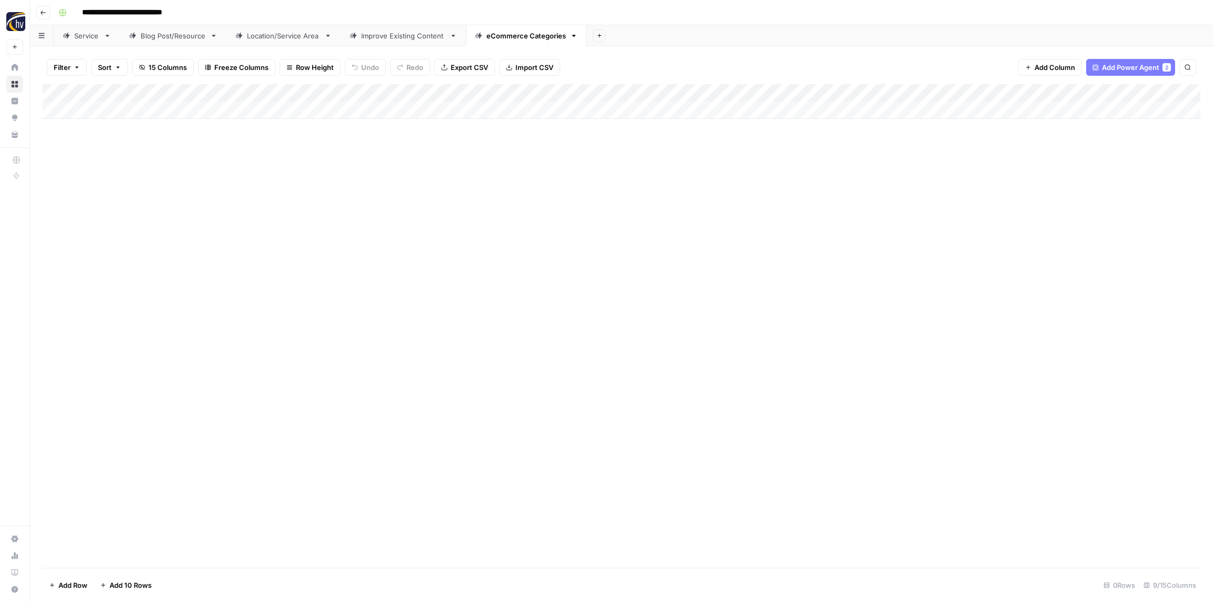
click at [42, 13] on icon "button" at bounding box center [43, 12] width 6 height 6
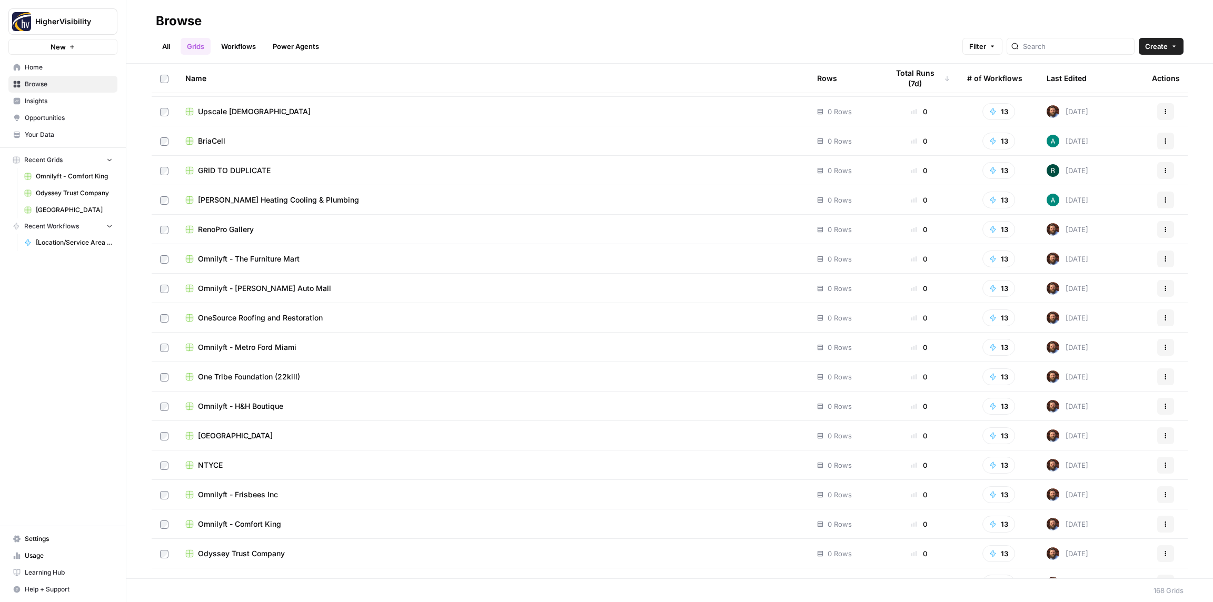
scroll to position [4436, 0]
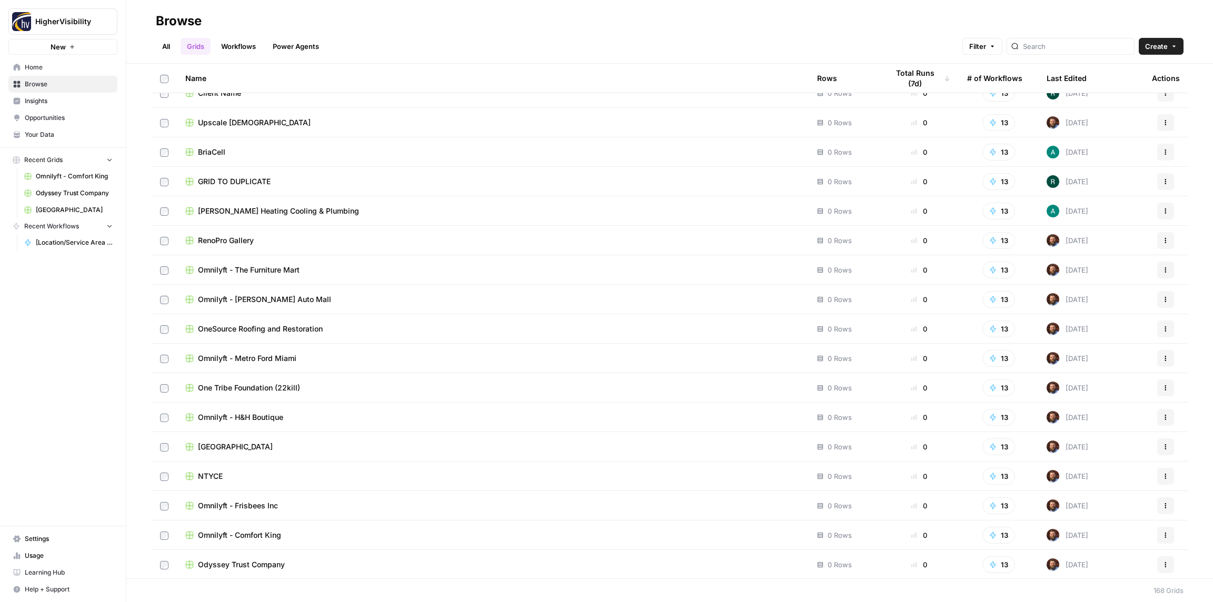
click at [1164, 182] on icon "button" at bounding box center [1165, 181] width 6 height 6
click at [1117, 209] on span "Duplicate" at bounding box center [1118, 206] width 84 height 11
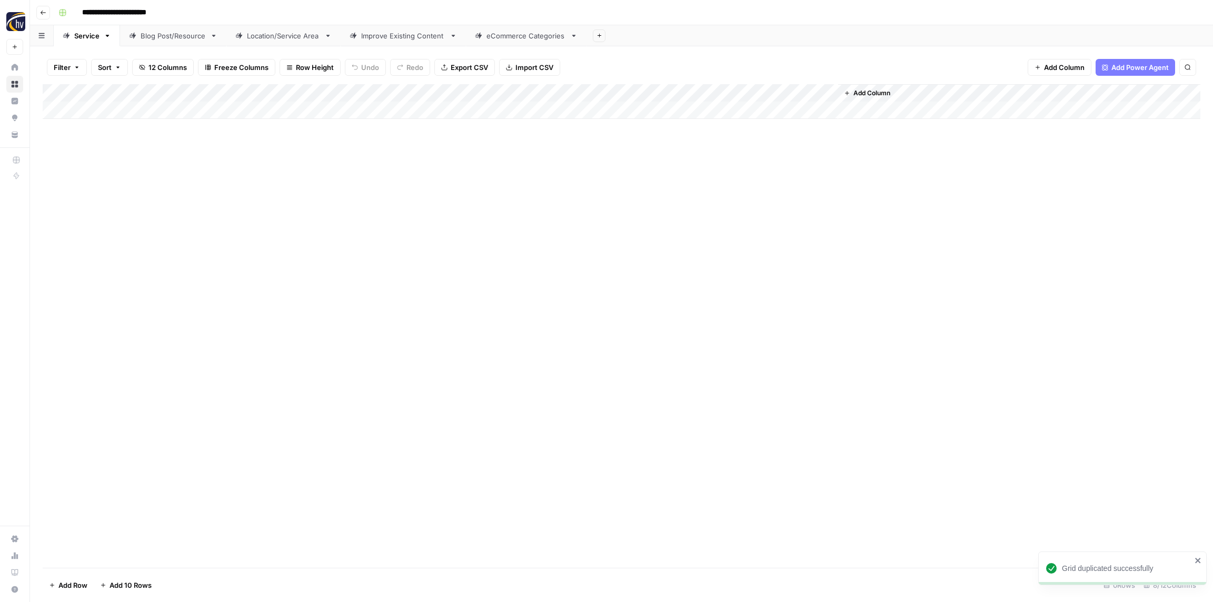
click at [133, 17] on input "**********" at bounding box center [131, 12] width 108 height 17
paste input "******"
type input "**********"
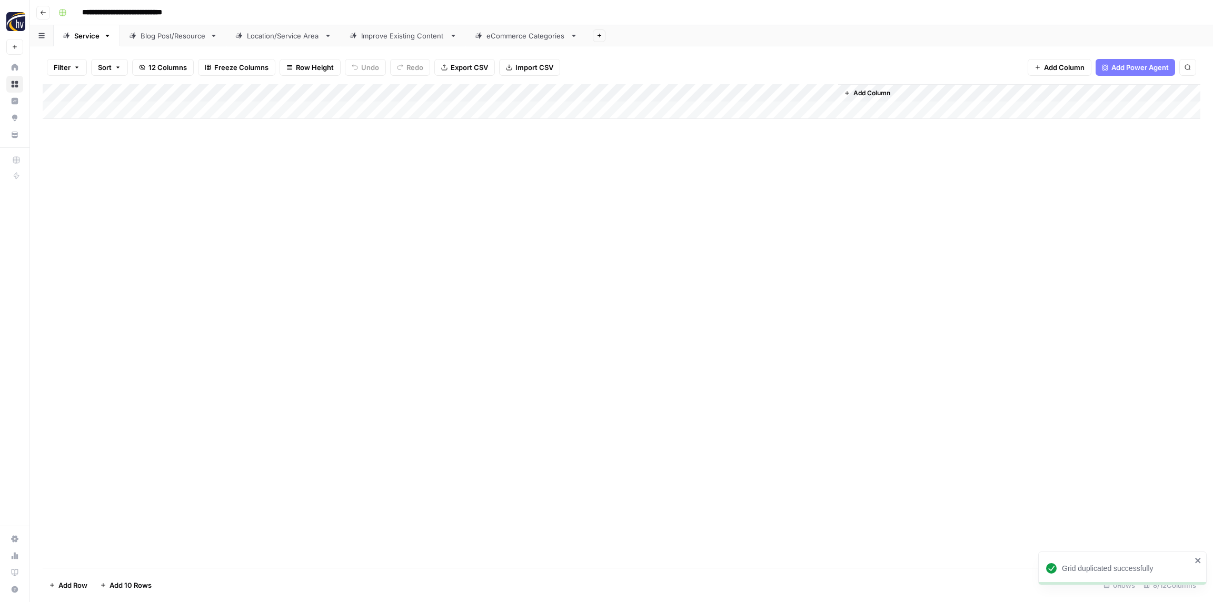
click at [234, 12] on div "**********" at bounding box center [628, 12] width 1148 height 17
drag, startPoint x: 234, startPoint y: 208, endPoint x: 211, endPoint y: 157, distance: 55.8
click at [233, 208] on div "Add Column" at bounding box center [621, 326] width 1157 height 484
click at [210, 91] on div "Add Column" at bounding box center [621, 101] width 1157 height 35
click at [231, 184] on span "Configure Inputs" at bounding box center [241, 181] width 92 height 11
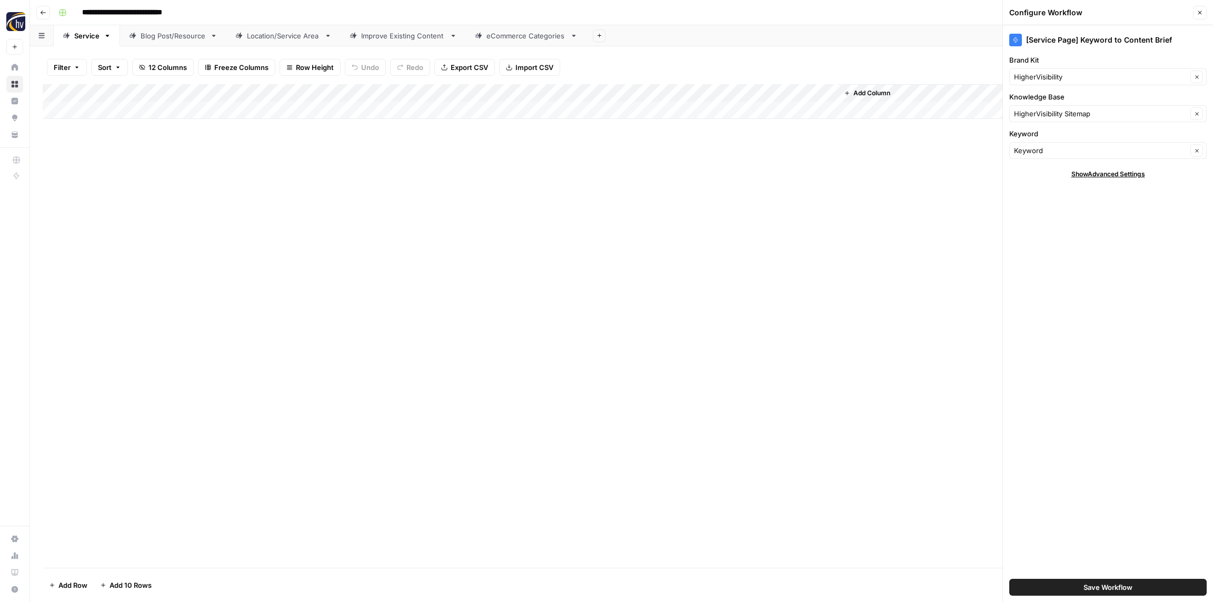
click at [1049, 64] on label "Brand Kit" at bounding box center [1107, 60] width 197 height 11
click at [1049, 72] on input "HigherVisibility" at bounding box center [1100, 77] width 173 height 11
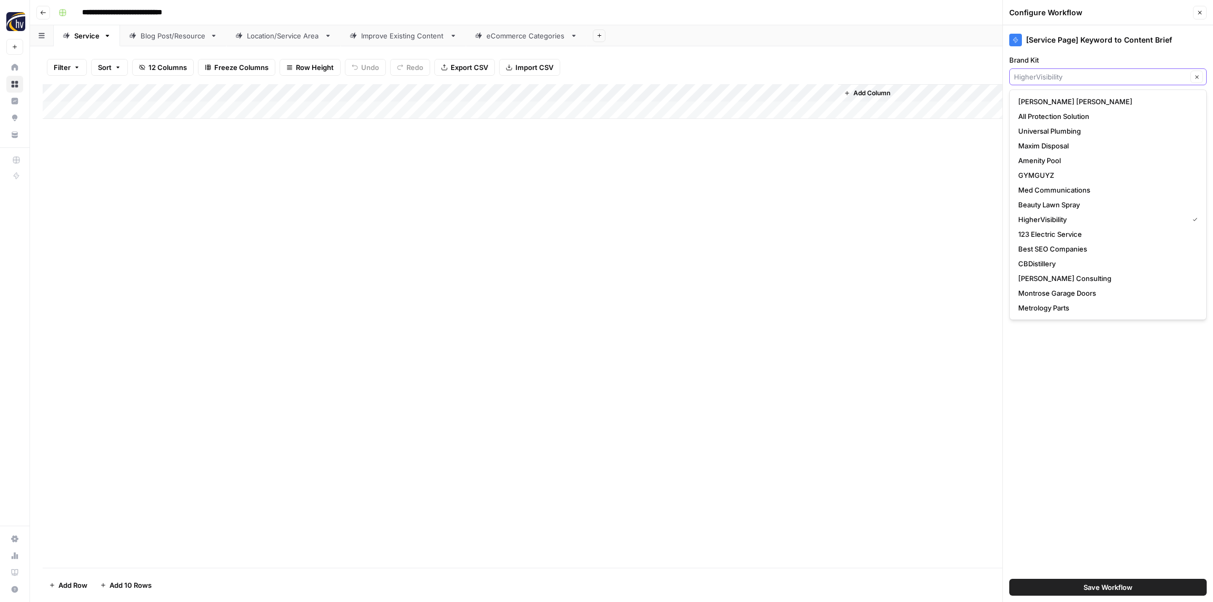
click at [1049, 75] on input "Brand Kit" at bounding box center [1100, 77] width 173 height 11
paste input "Nombach Roofing & Tuckpointing"
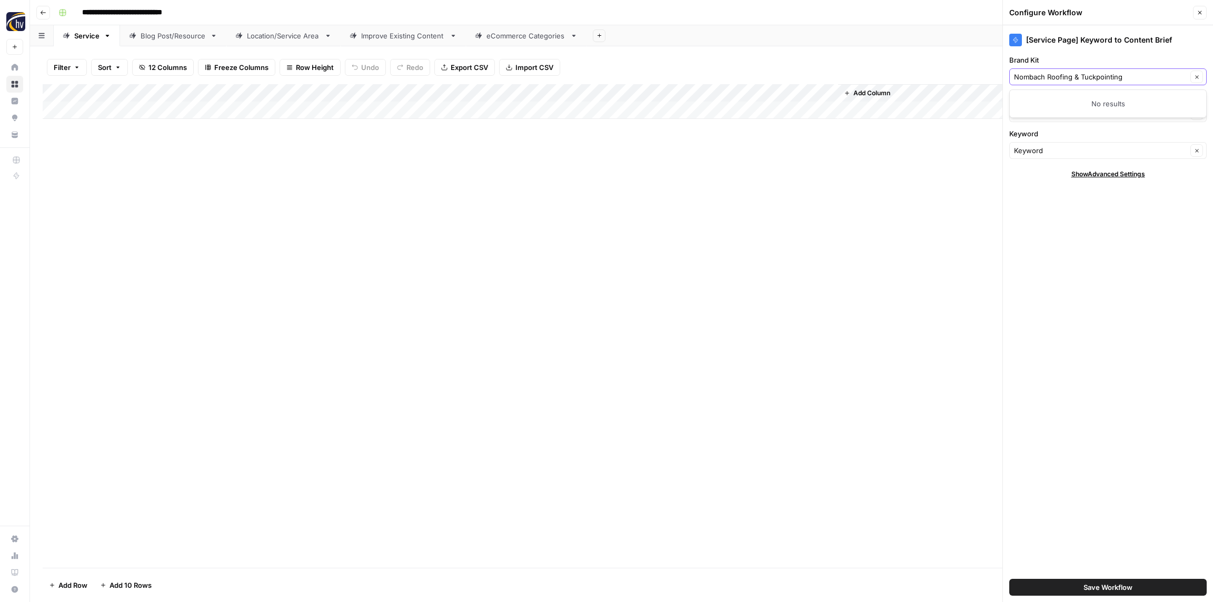
drag, startPoint x: 1133, startPoint y: 77, endPoint x: 1082, endPoint y: 77, distance: 50.5
click at [1082, 77] on input "Nombach Roofing & Tuckpointing" at bounding box center [1100, 77] width 173 height 11
click at [1064, 97] on span "Nombach Roof & Tuckpointing" at bounding box center [1105, 101] width 175 height 11
type input "Nombach Roof & Tuckpointing"
click at [141, 11] on input "**********" at bounding box center [141, 12] width 129 height 17
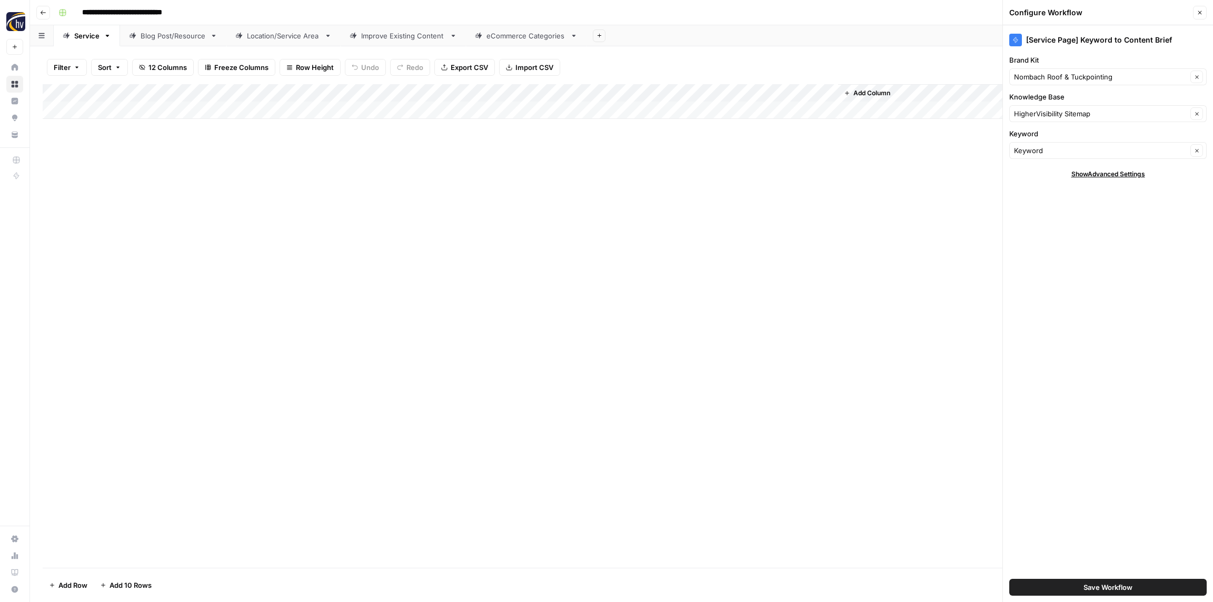
click at [141, 11] on input "**********" at bounding box center [141, 12] width 129 height 17
click at [145, 10] on input "**********" at bounding box center [141, 12] width 129 height 17
click at [186, 12] on input "**********" at bounding box center [136, 12] width 118 height 17
click at [168, 15] on input "**********" at bounding box center [136, 12] width 118 height 17
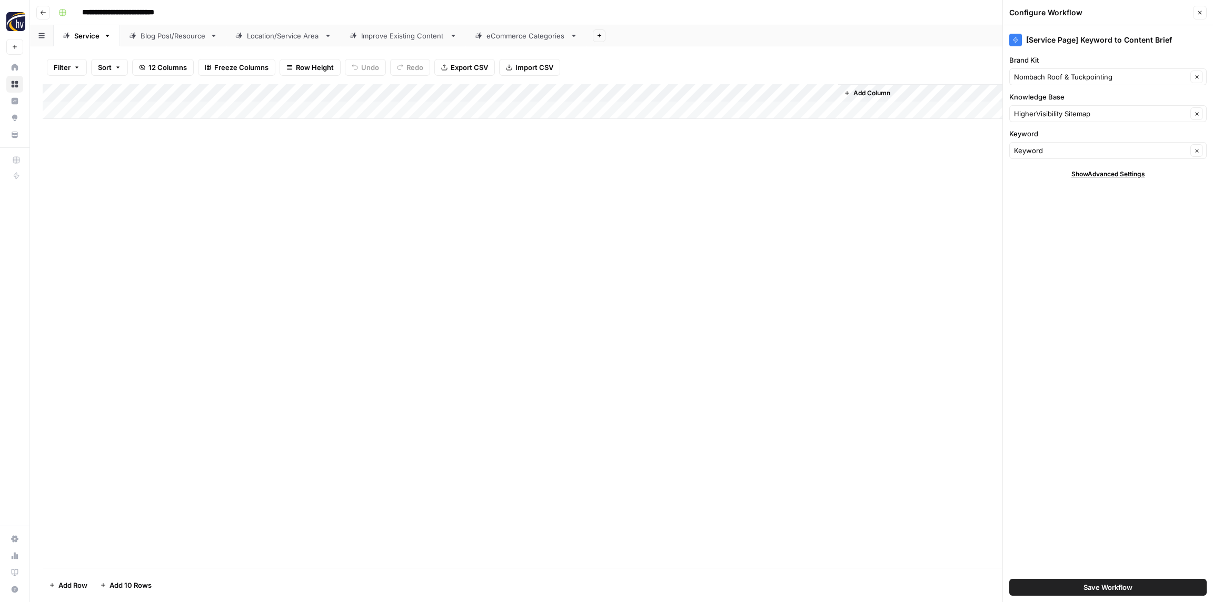
click at [168, 15] on input "**********" at bounding box center [136, 12] width 118 height 17
type input "**********"
click at [234, 15] on div "**********" at bounding box center [628, 12] width 1148 height 17
click at [1066, 77] on input "Brand Kit" at bounding box center [1100, 77] width 173 height 11
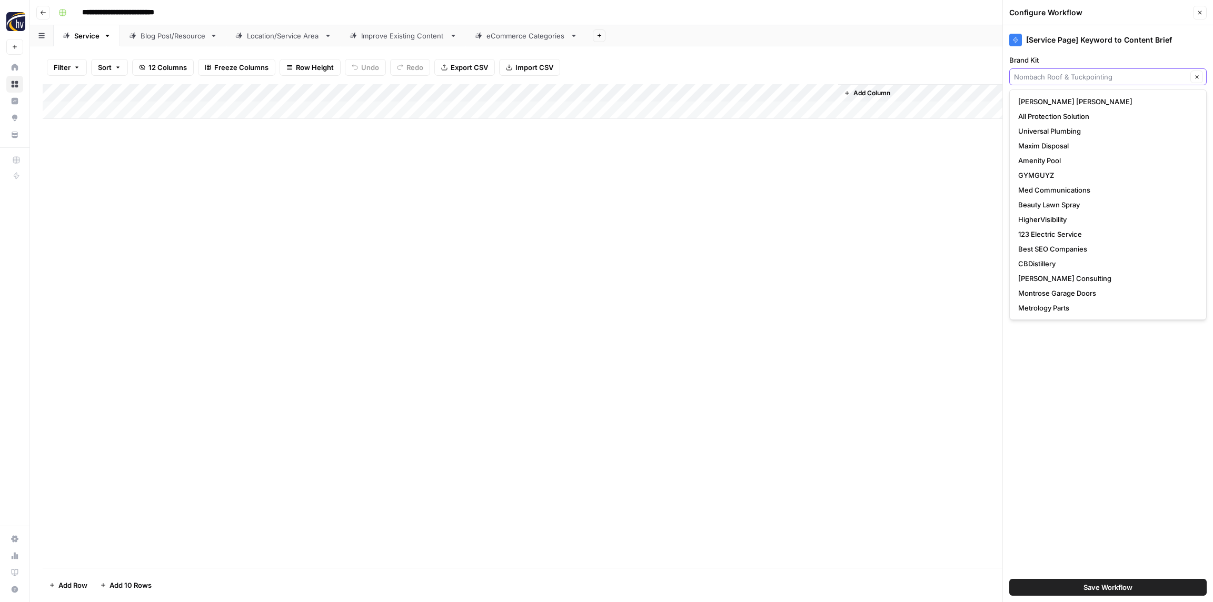
click at [1066, 76] on input "Brand Kit" at bounding box center [1100, 77] width 173 height 11
type input "Nombach Roof & Tuckpointing"
drag, startPoint x: 916, startPoint y: 176, endPoint x: 1006, endPoint y: 103, distance: 116.7
click at [917, 175] on div "Add Column" at bounding box center [621, 326] width 1157 height 484
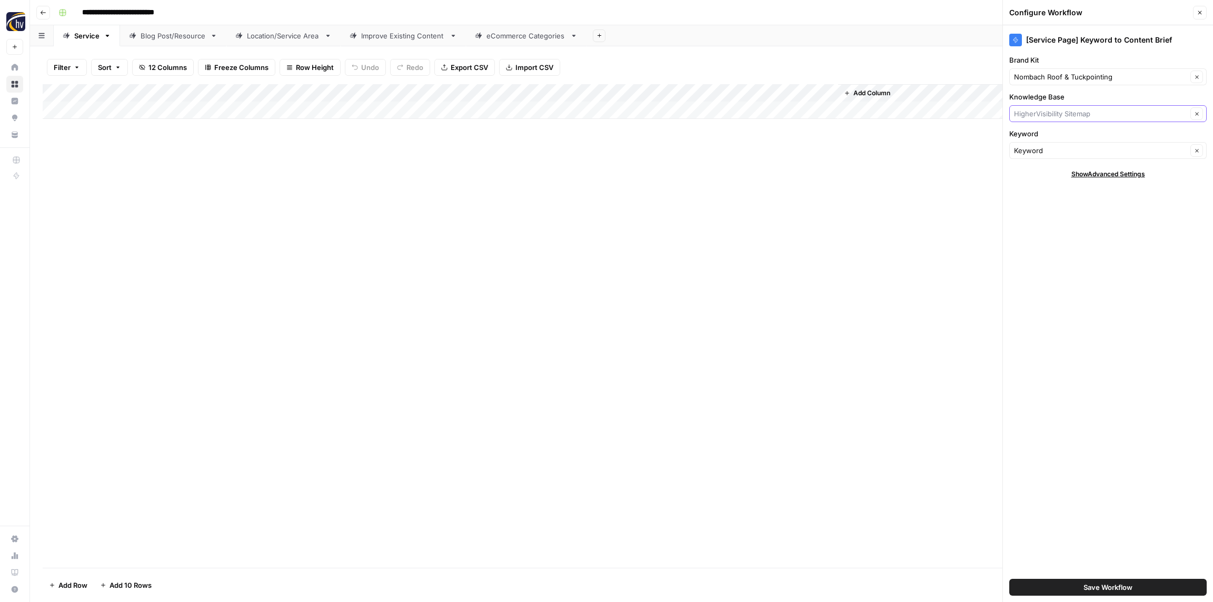
click at [1048, 108] on input "Knowledge Base" at bounding box center [1100, 113] width 173 height 11
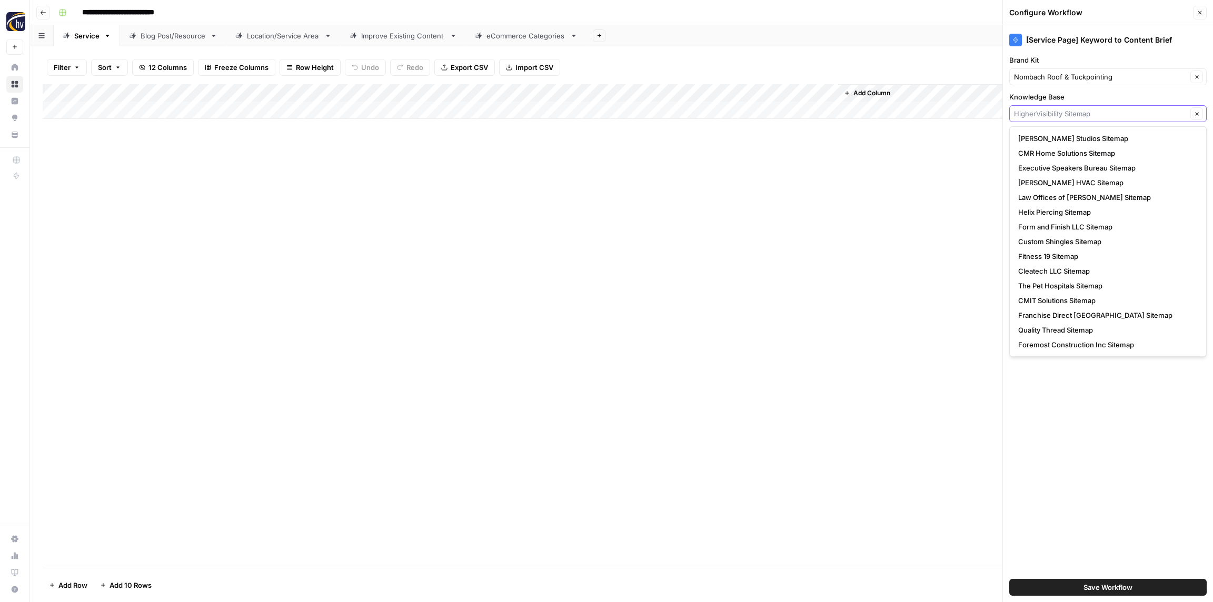
paste input "Nombach Roof & Tuckpointing"
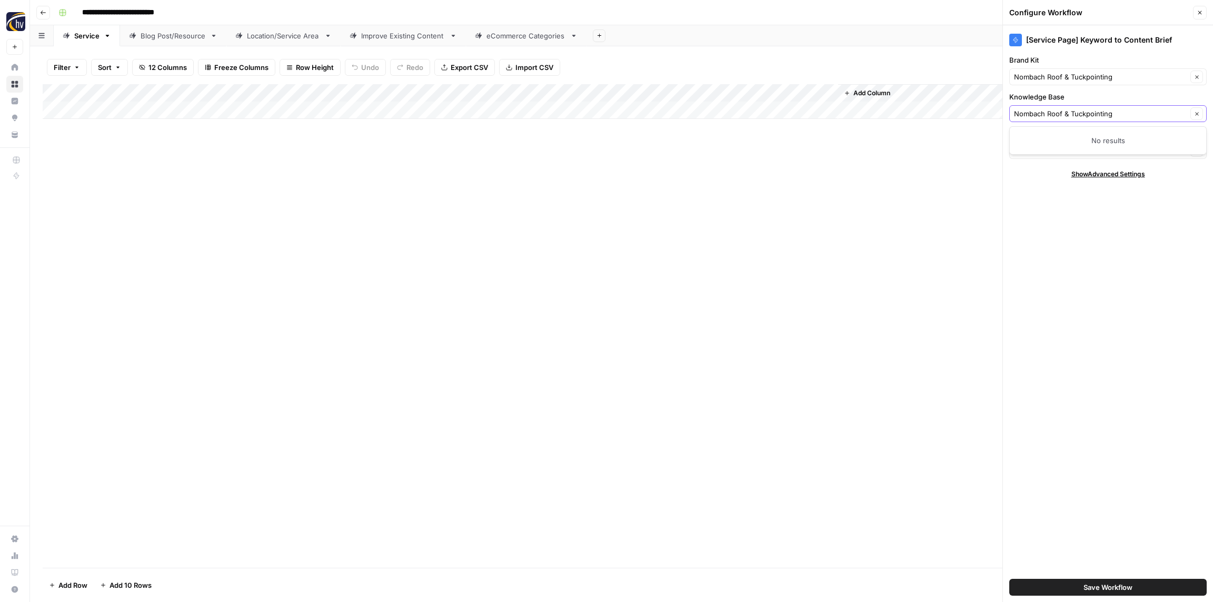
click at [1062, 114] on input "Nombach Roof & Tuckpointing" at bounding box center [1100, 113] width 173 height 11
click at [1080, 139] on span "Nombach Roofing & Tuckpointing Sitemap" at bounding box center [1105, 138] width 175 height 11
type input "Nombach Roofing & Tuckpointing Sitemap"
click at [746, 241] on div "Add Column" at bounding box center [621, 326] width 1157 height 484
click at [118, 15] on input "**********" at bounding box center [136, 12] width 118 height 17
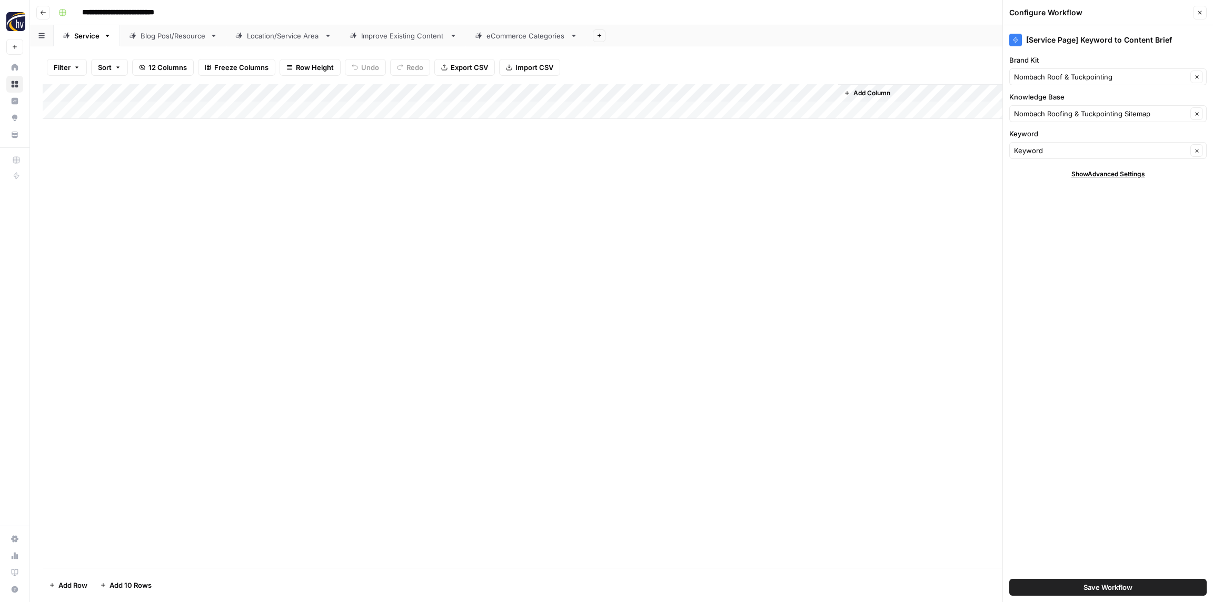
click at [118, 15] on input "**********" at bounding box center [136, 12] width 118 height 17
drag, startPoint x: 116, startPoint y: 13, endPoint x: 86, endPoint y: 13, distance: 29.5
click at [86, 13] on input "**********" at bounding box center [136, 12] width 118 height 17
click at [103, 11] on input "**********" at bounding box center [136, 12] width 118 height 17
drag, startPoint x: 116, startPoint y: 10, endPoint x: 71, endPoint y: 9, distance: 44.7
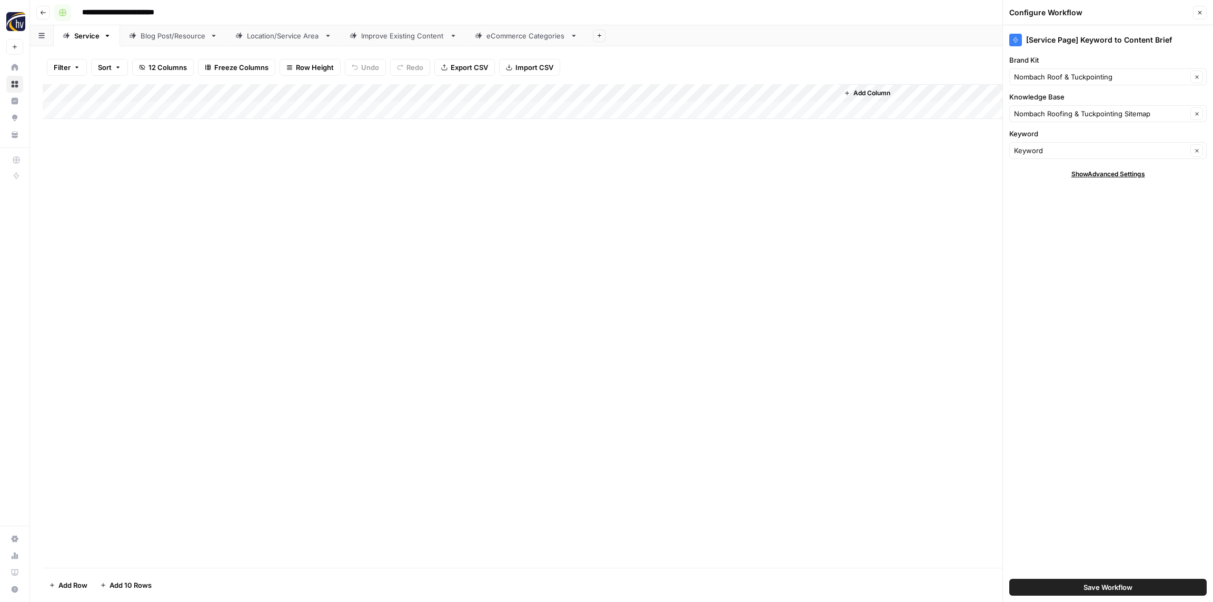
click at [69, 9] on div "**********" at bounding box center [628, 12] width 1148 height 17
drag, startPoint x: 333, startPoint y: 221, endPoint x: 317, endPoint y: 213, distance: 17.4
click at [332, 220] on div "Add Column" at bounding box center [621, 326] width 1157 height 484
click at [1110, 591] on span "Save Workflow" at bounding box center [1107, 587] width 49 height 11
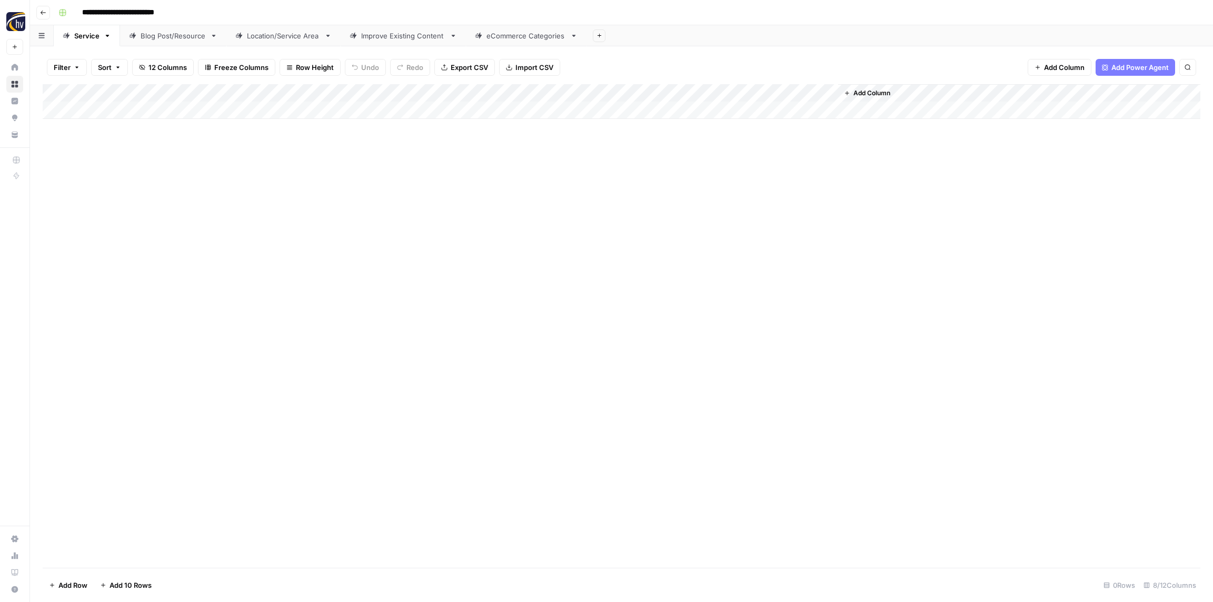
click at [698, 91] on div "Add Column" at bounding box center [621, 101] width 1157 height 35
drag, startPoint x: 692, startPoint y: 177, endPoint x: 700, endPoint y: 176, distance: 8.5
click at [692, 177] on span "Configure Inputs" at bounding box center [714, 181] width 92 height 11
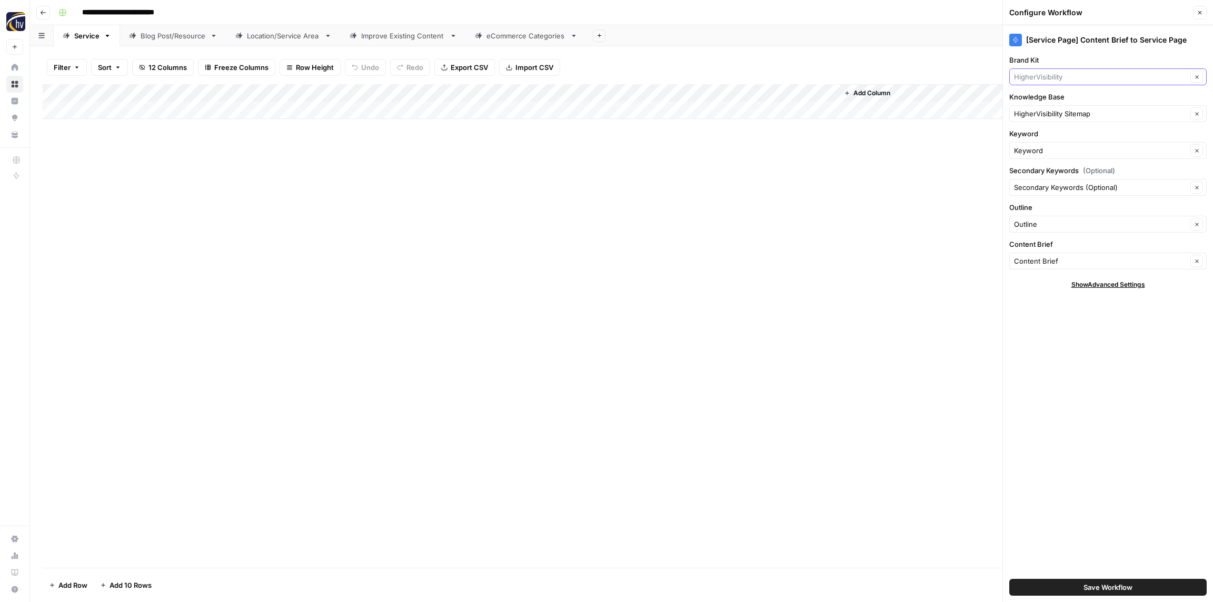
click at [1041, 78] on input "Brand Kit" at bounding box center [1100, 77] width 173 height 11
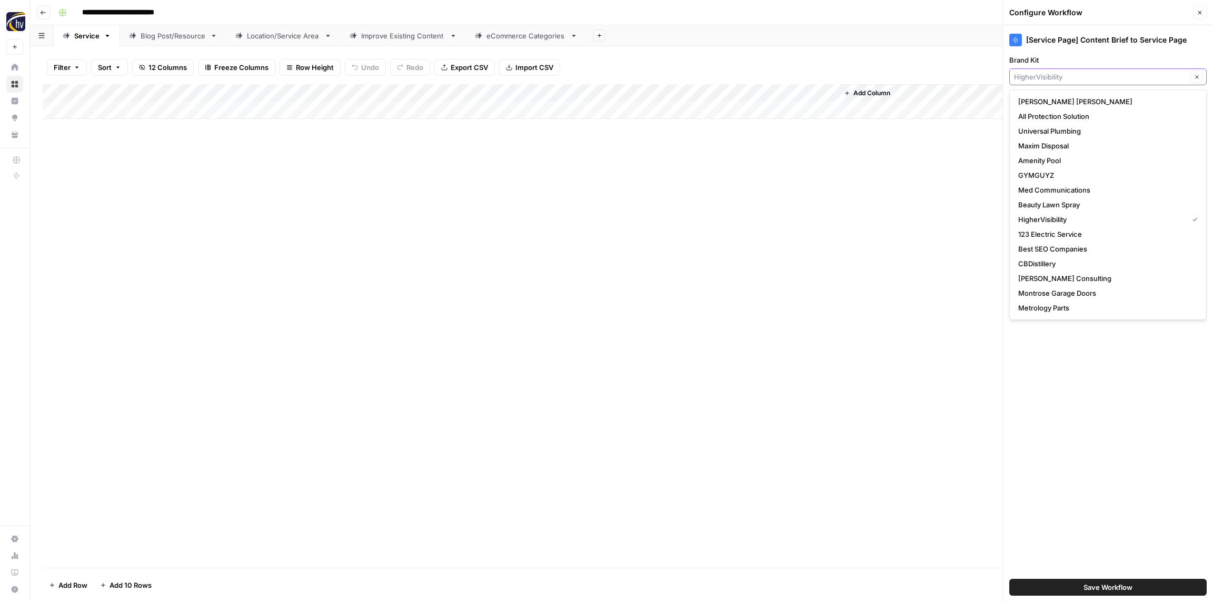
paste input "Nombach"
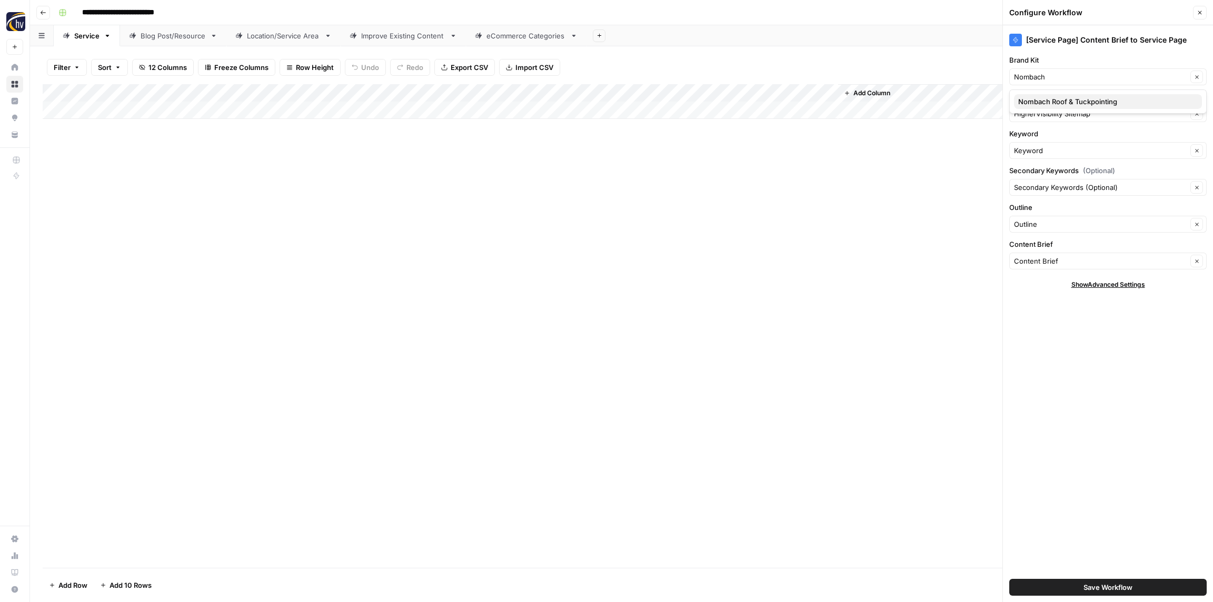
click at [1031, 98] on span "Nombach Roof & Tuckpointing" at bounding box center [1105, 101] width 175 height 11
type input "Nombach Roof & Tuckpointing"
click at [1036, 112] on input "Knowledge Base" at bounding box center [1100, 113] width 173 height 11
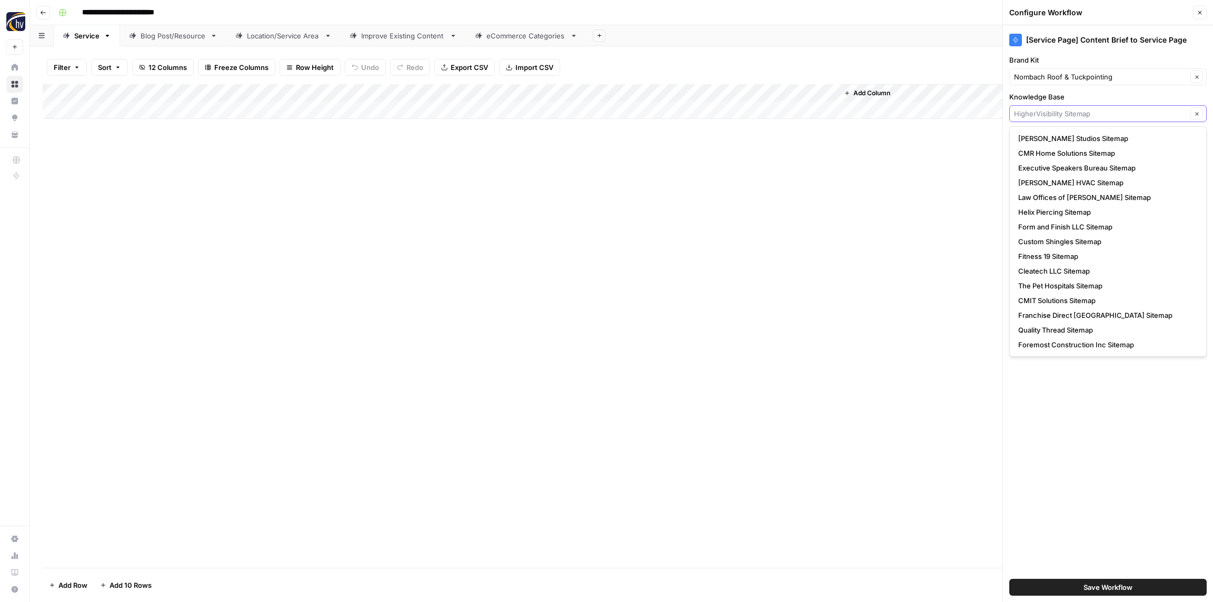
paste input "Nombach"
type input "Nombach"
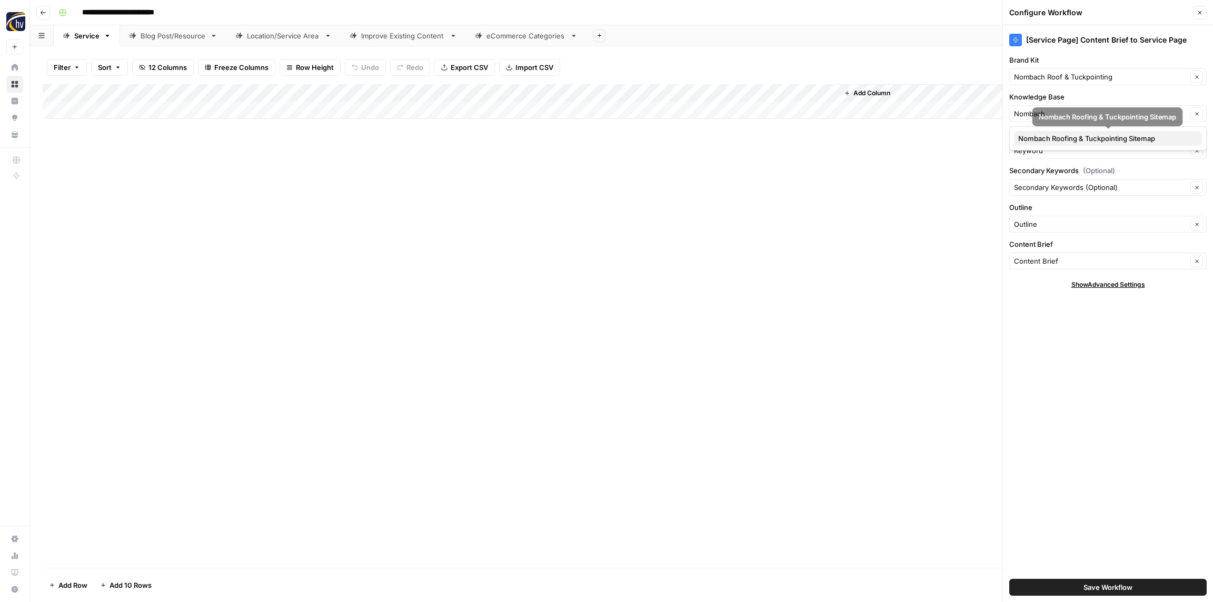
click at [1047, 137] on span "Nombach Roofing & Tuckpointing Sitemap" at bounding box center [1105, 138] width 175 height 11
type input "Nombach Roofing & Tuckpointing Sitemap"
click at [1101, 591] on span "Save Workflow" at bounding box center [1107, 587] width 49 height 11
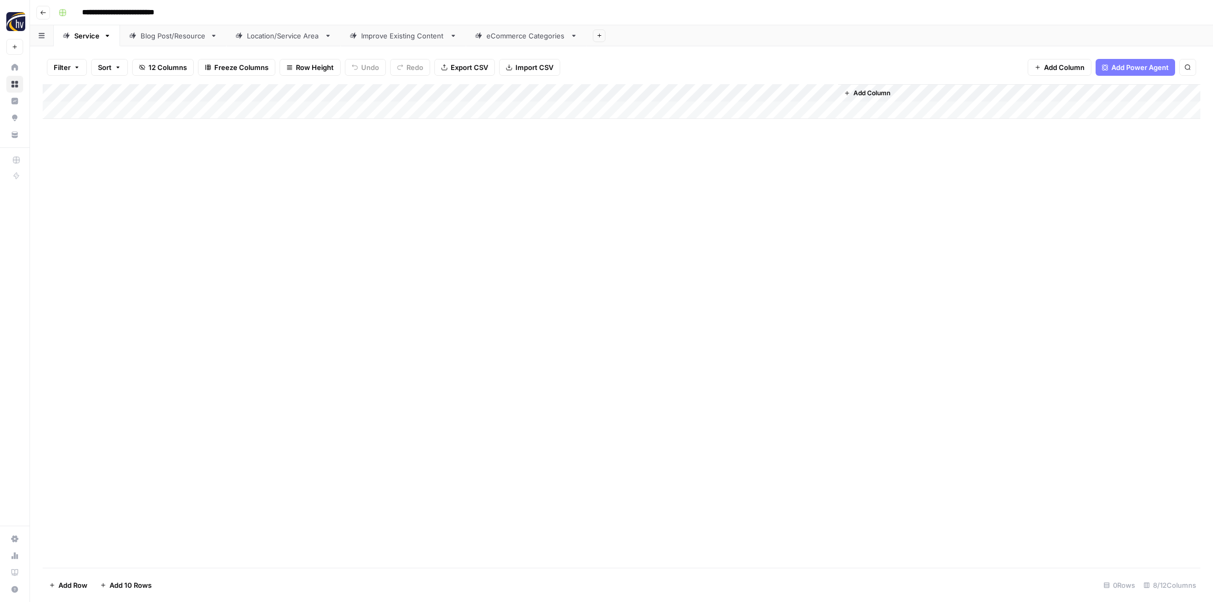
drag, startPoint x: 648, startPoint y: 235, endPoint x: 420, endPoint y: 115, distance: 257.8
click at [646, 235] on div "Add Column" at bounding box center [621, 326] width 1157 height 484
click at [177, 39] on div "Blog Post/Resource" at bounding box center [173, 36] width 65 height 11
click at [231, 96] on div "Add Column" at bounding box center [621, 101] width 1157 height 35
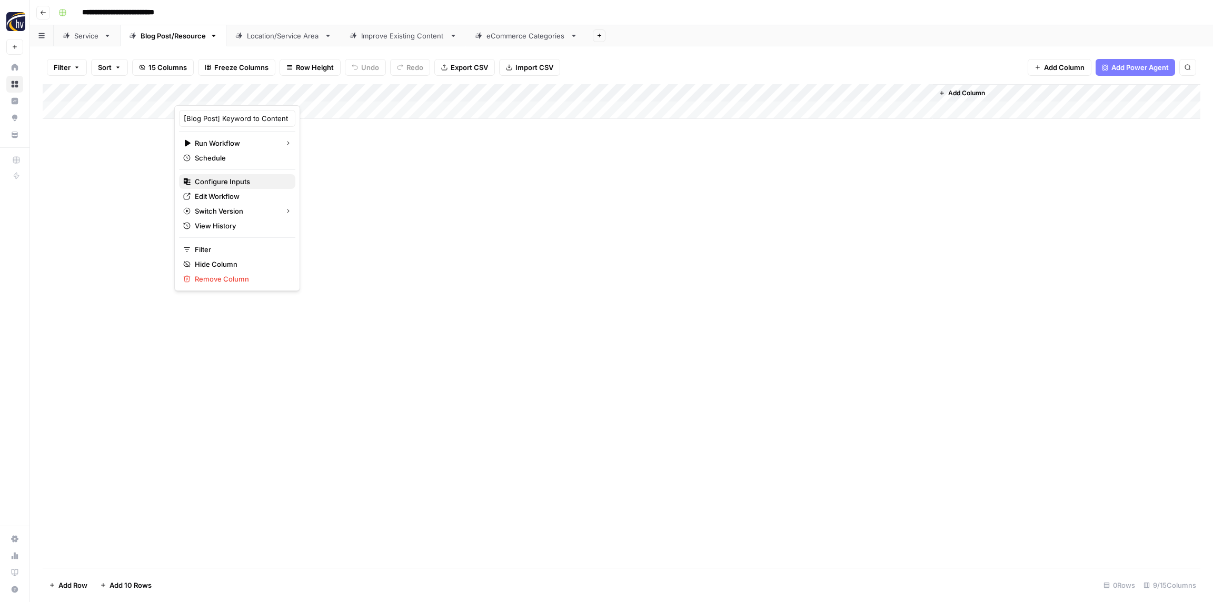
drag, startPoint x: 240, startPoint y: 178, endPoint x: 249, endPoint y: 180, distance: 9.1
click at [240, 178] on span "Configure Inputs" at bounding box center [241, 181] width 92 height 11
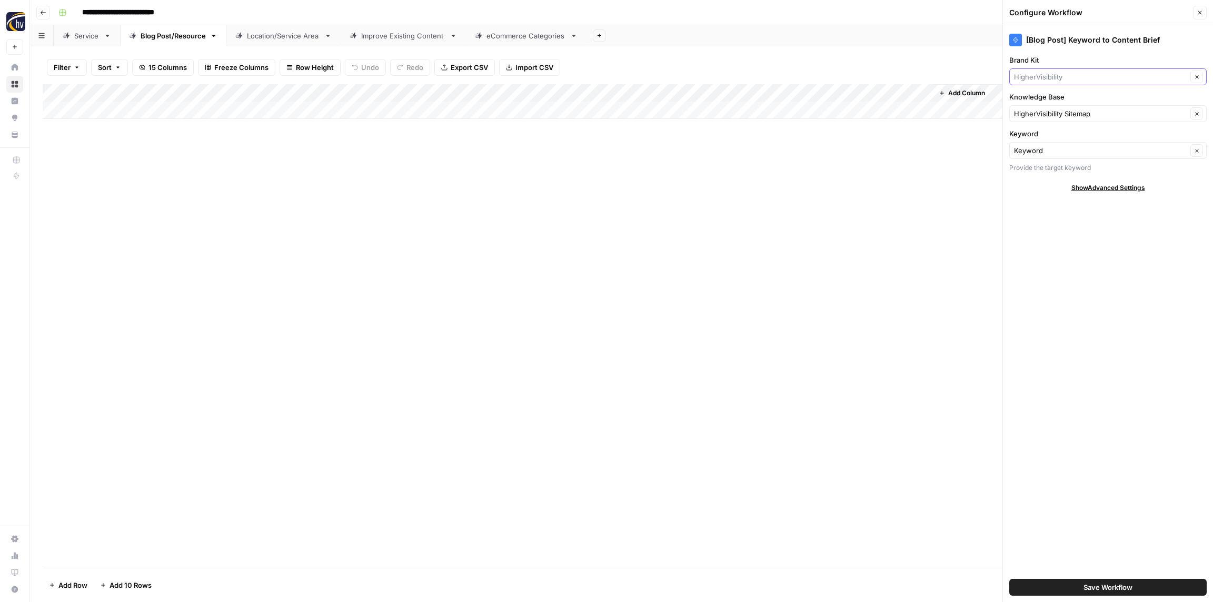
click at [1039, 78] on input "Brand Kit" at bounding box center [1100, 77] width 173 height 11
paste input "Nombach"
click at [1048, 101] on span "Nombach Roof & Tuckpointing" at bounding box center [1105, 101] width 175 height 11
type input "Nombach Roof & Tuckpointing"
click at [1045, 115] on input "Knowledge Base" at bounding box center [1100, 113] width 173 height 11
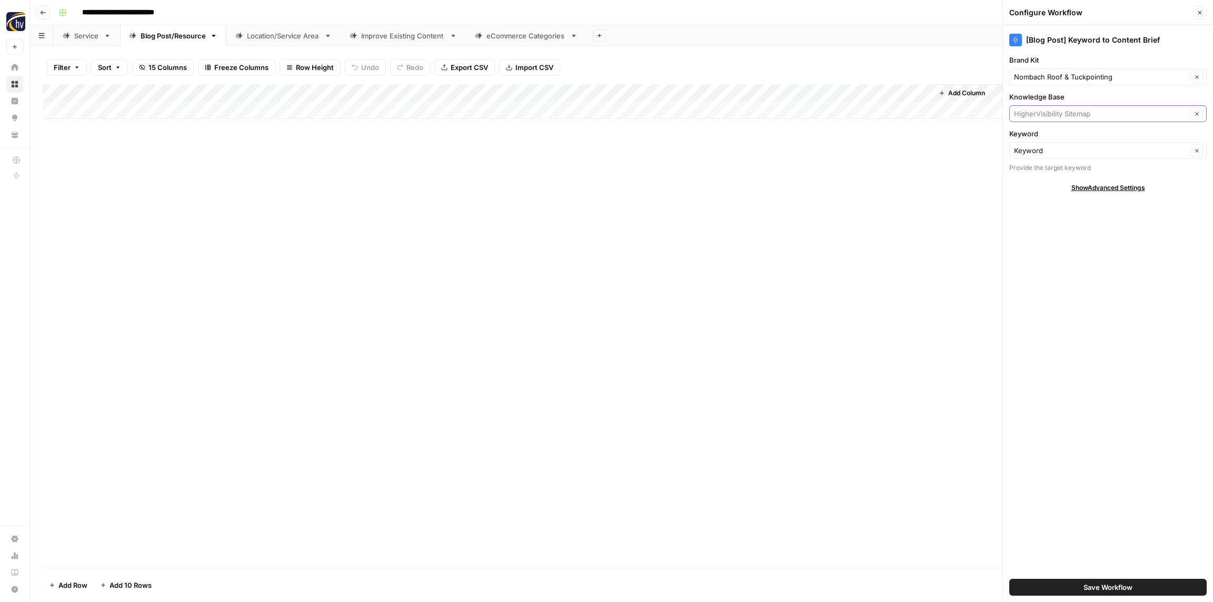
paste input "Nombach"
drag, startPoint x: 1044, startPoint y: 140, endPoint x: 1040, endPoint y: 144, distance: 5.6
click at [1044, 140] on span "Nombach Roofing & Tuckpointing Sitemap" at bounding box center [1105, 138] width 175 height 11
type input "Nombach Roofing & Tuckpointing Sitemap"
click at [1075, 585] on button "Save Workflow" at bounding box center [1107, 587] width 197 height 17
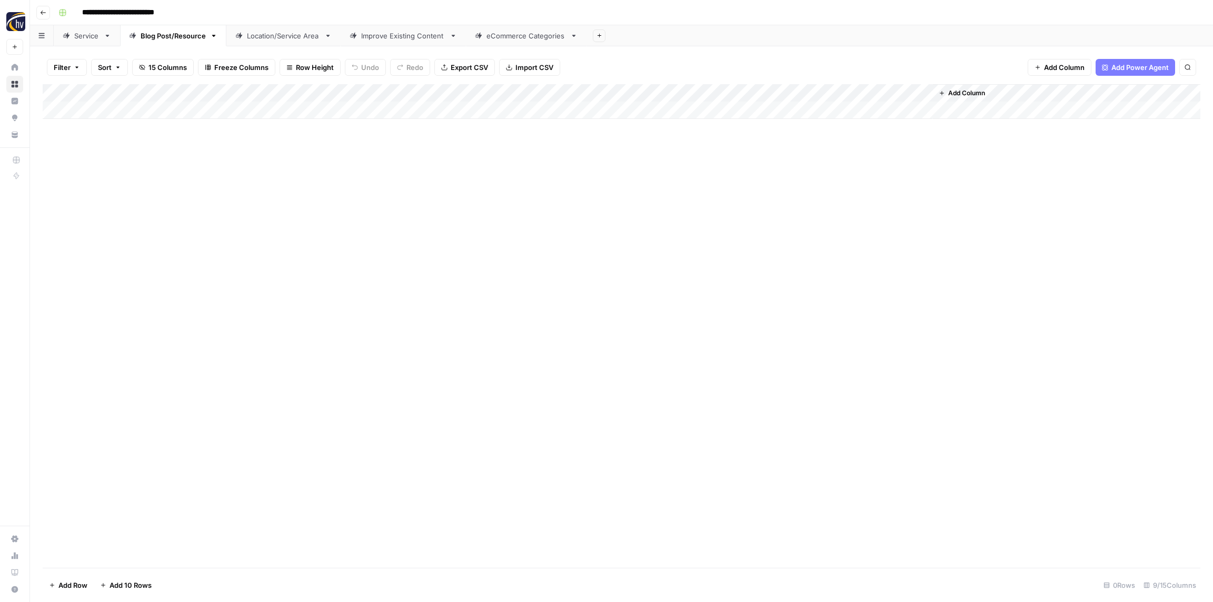
drag, startPoint x: 535, startPoint y: 153, endPoint x: 706, endPoint y: 114, distance: 175.9
click at [535, 153] on div "Add Column" at bounding box center [621, 326] width 1157 height 484
click at [798, 92] on div "Add Column" at bounding box center [621, 101] width 1157 height 35
drag, startPoint x: 791, startPoint y: 185, endPoint x: 811, endPoint y: 184, distance: 19.5
click at [791, 185] on span "Configure Inputs" at bounding box center [809, 181] width 92 height 11
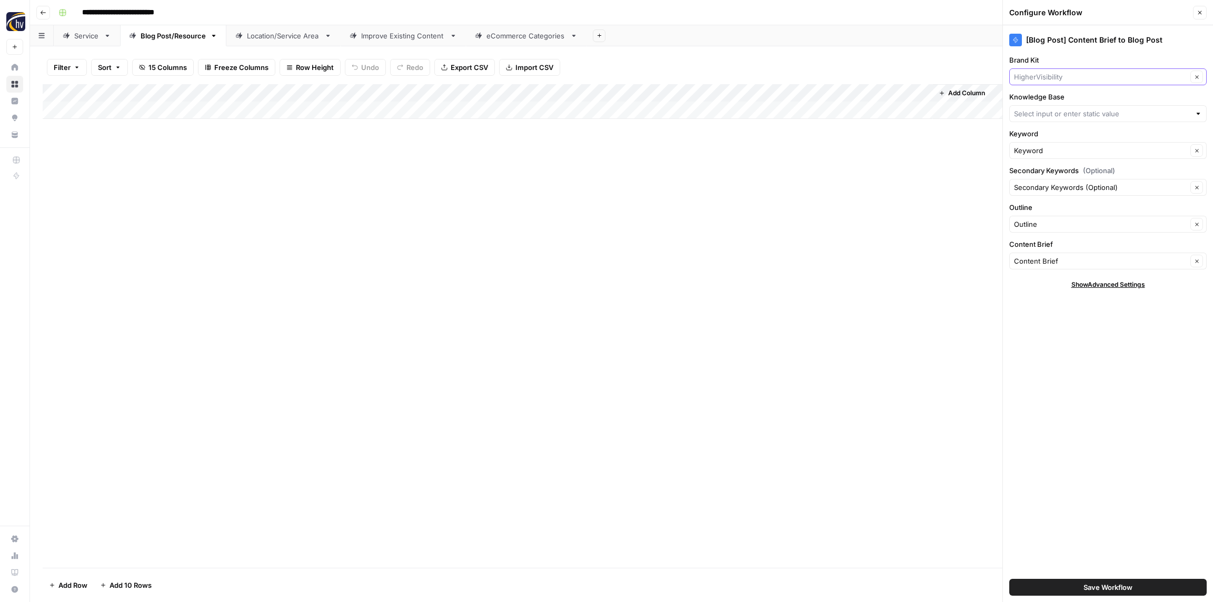
click at [1081, 76] on input "Brand Kit" at bounding box center [1100, 77] width 173 height 11
paste input "Nombach"
click at [1071, 94] on button "Nombach Roof & Tuckpointing" at bounding box center [1108, 101] width 188 height 15
type input "Nombach Roof & Tuckpointing"
click at [1074, 117] on input "Knowledge Base" at bounding box center [1102, 113] width 176 height 11
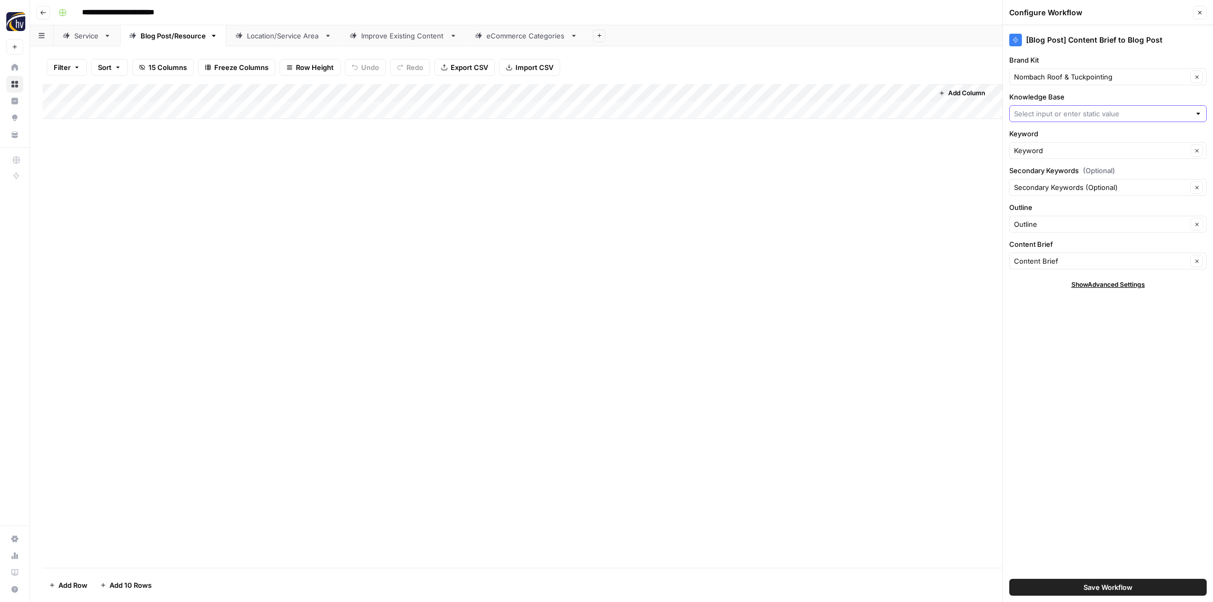
paste input "Nombach"
click at [1071, 136] on span "Nombach Roofing & Tuckpointing Sitemap" at bounding box center [1105, 138] width 175 height 11
type input "Nombach Roofing & Tuckpointing Sitemap"
click at [1102, 587] on span "Save Workflow" at bounding box center [1107, 587] width 49 height 11
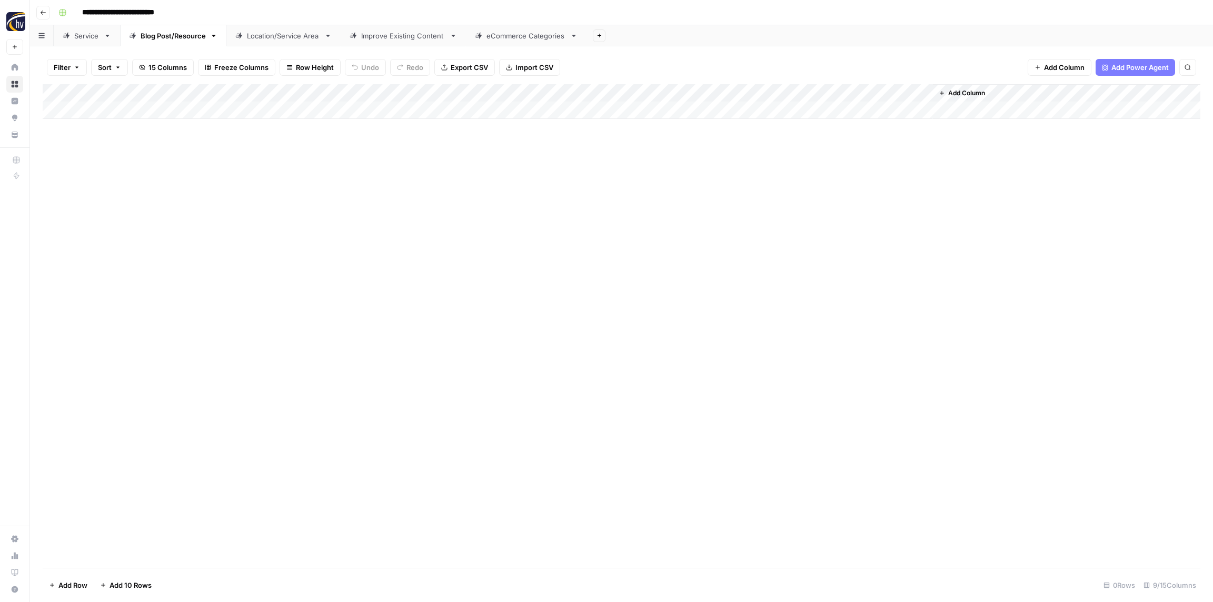
click at [282, 35] on div "Location/Service Area" at bounding box center [283, 36] width 73 height 11
click at [395, 93] on div "Add Column" at bounding box center [621, 101] width 1157 height 35
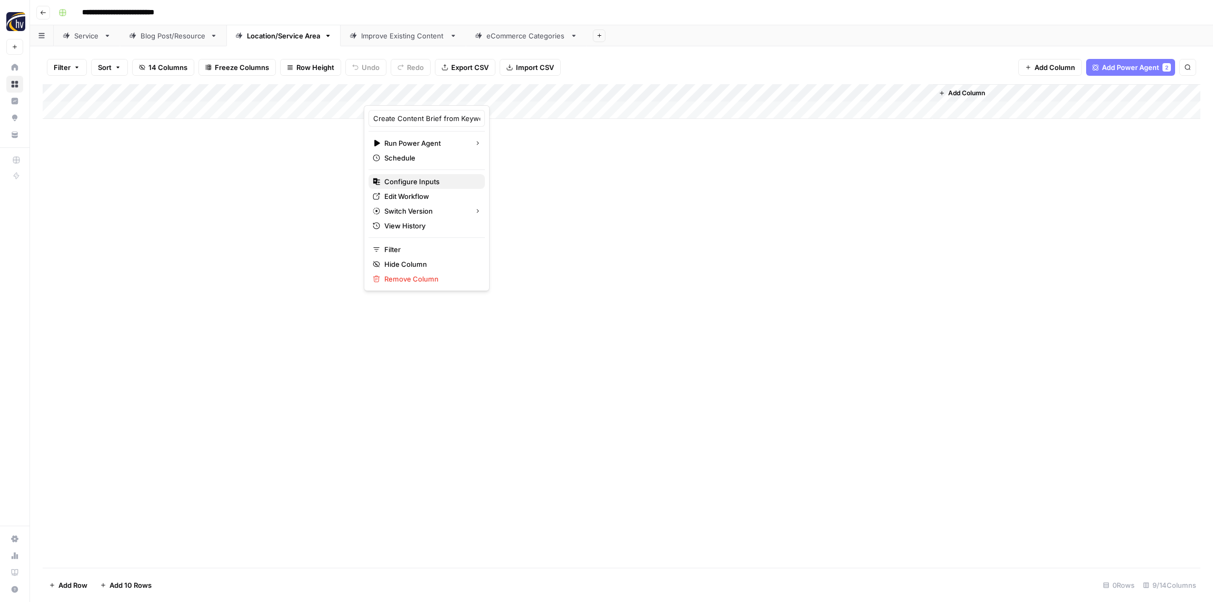
click at [403, 181] on span "Configure Inputs" at bounding box center [430, 181] width 92 height 11
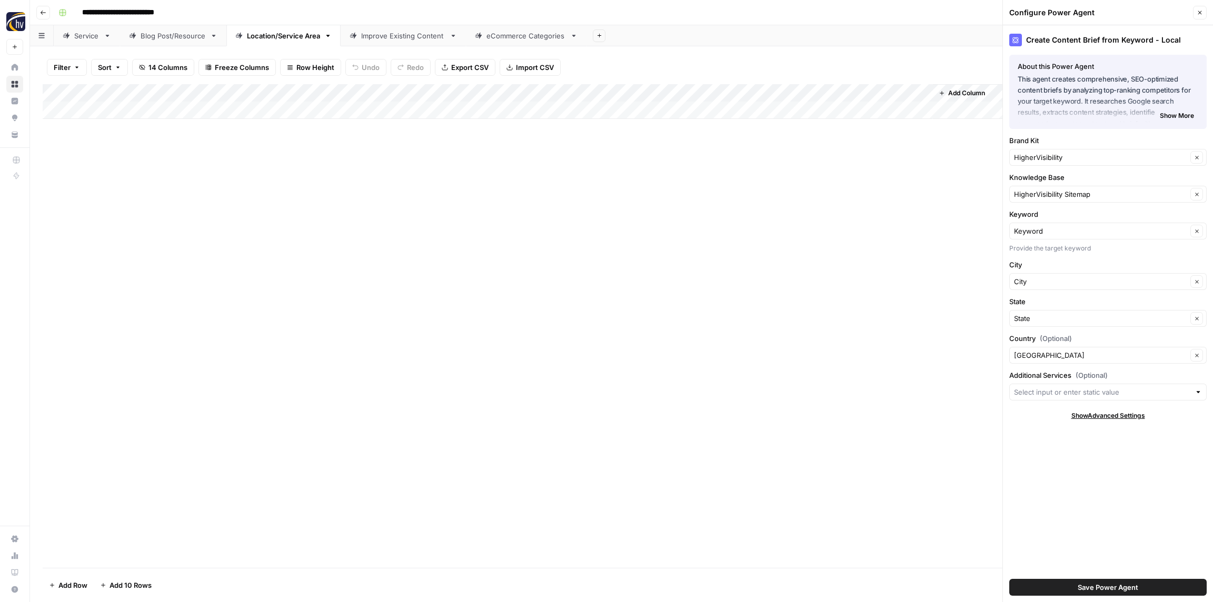
click at [1069, 151] on div "HigherVisibility Clear" at bounding box center [1107, 157] width 197 height 17
paste input "Nombach"
click at [1052, 179] on span "Nombach Roof & Tuckpointing" at bounding box center [1105, 182] width 175 height 11
type input "Nombach Roof & Tuckpointing"
click at [1057, 197] on input "Knowledge Base" at bounding box center [1100, 194] width 173 height 11
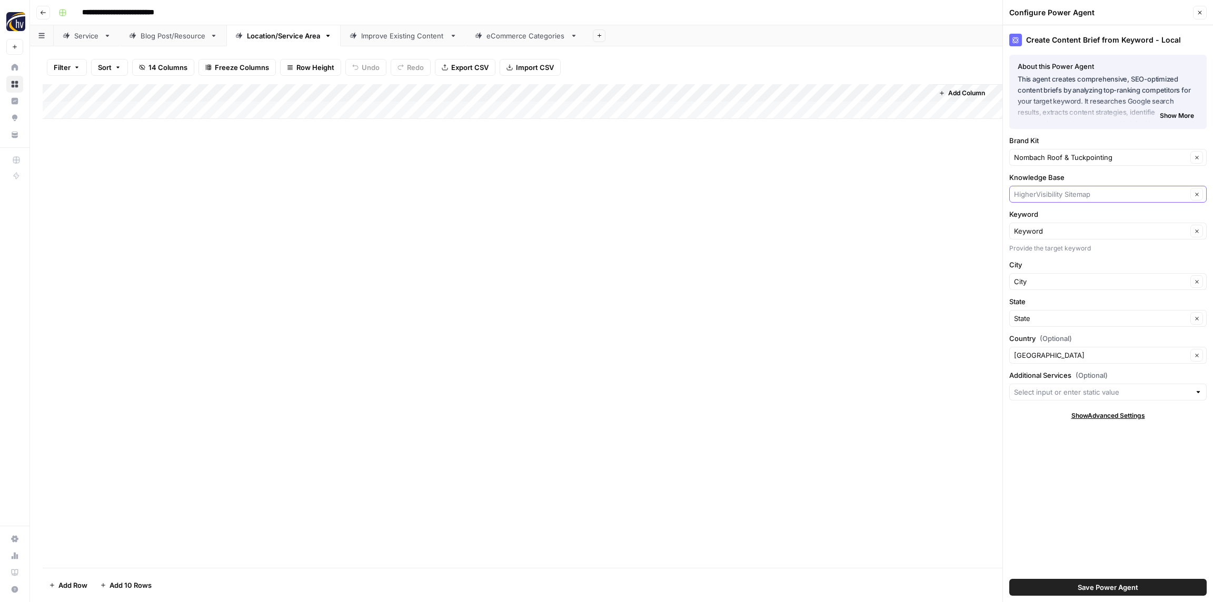
paste input "Nombach"
drag, startPoint x: 1054, startPoint y: 215, endPoint x: 1051, endPoint y: 211, distance: 5.4
click at [1053, 215] on span "Nombach Roofing & Tuckpointing Sitemap" at bounding box center [1105, 219] width 175 height 11
type input "Nombach Roofing & Tuckpointing Sitemap"
click at [1090, 588] on span "Save Power Agent" at bounding box center [1107, 587] width 61 height 11
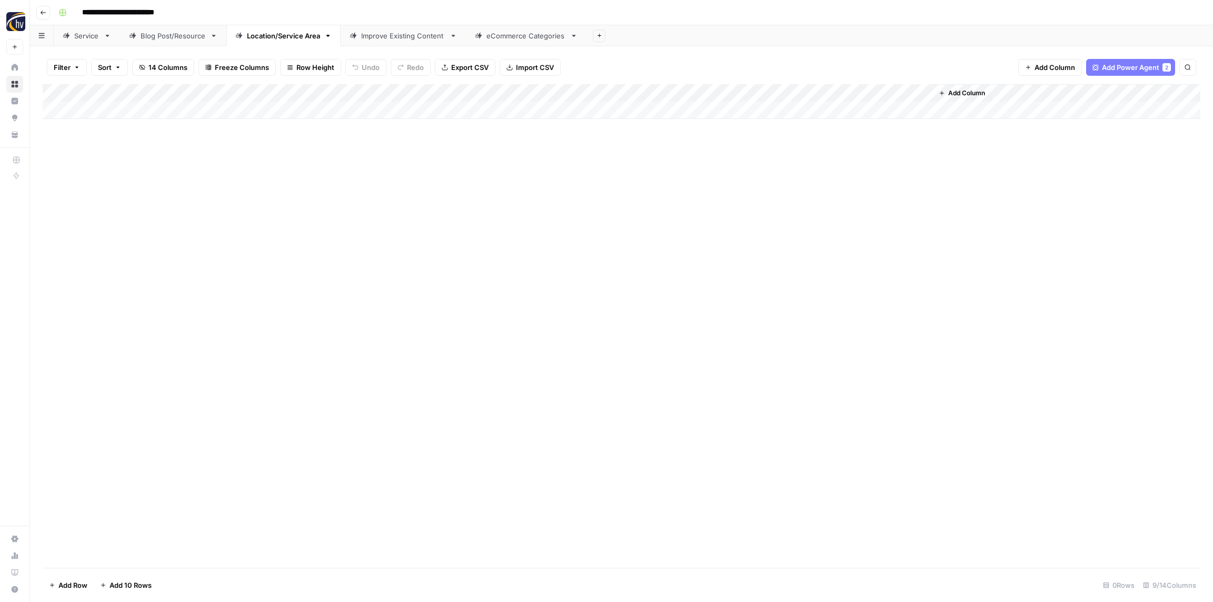
drag, startPoint x: 749, startPoint y: 176, endPoint x: 765, endPoint y: 111, distance: 67.1
click at [749, 175] on div "Add Column" at bounding box center [621, 326] width 1157 height 484
click at [778, 90] on div "Add Column" at bounding box center [621, 101] width 1157 height 35
click at [791, 183] on span "Configure Inputs" at bounding box center [809, 181] width 92 height 11
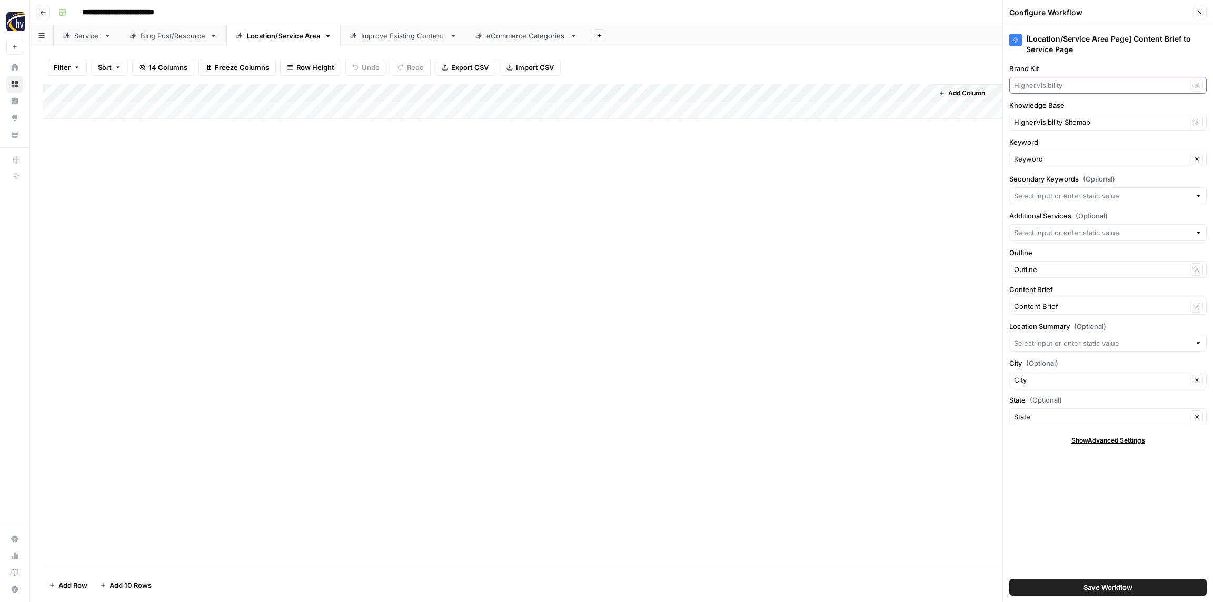
click at [1040, 83] on input "Brand Kit" at bounding box center [1100, 85] width 173 height 11
paste input "Nombach"
click at [1048, 104] on button "Nombach Roof & Tuckpointing" at bounding box center [1108, 110] width 188 height 15
type input "Nombach Roof & Tuckpointing"
click at [1049, 121] on input "Knowledge Base" at bounding box center [1100, 122] width 173 height 11
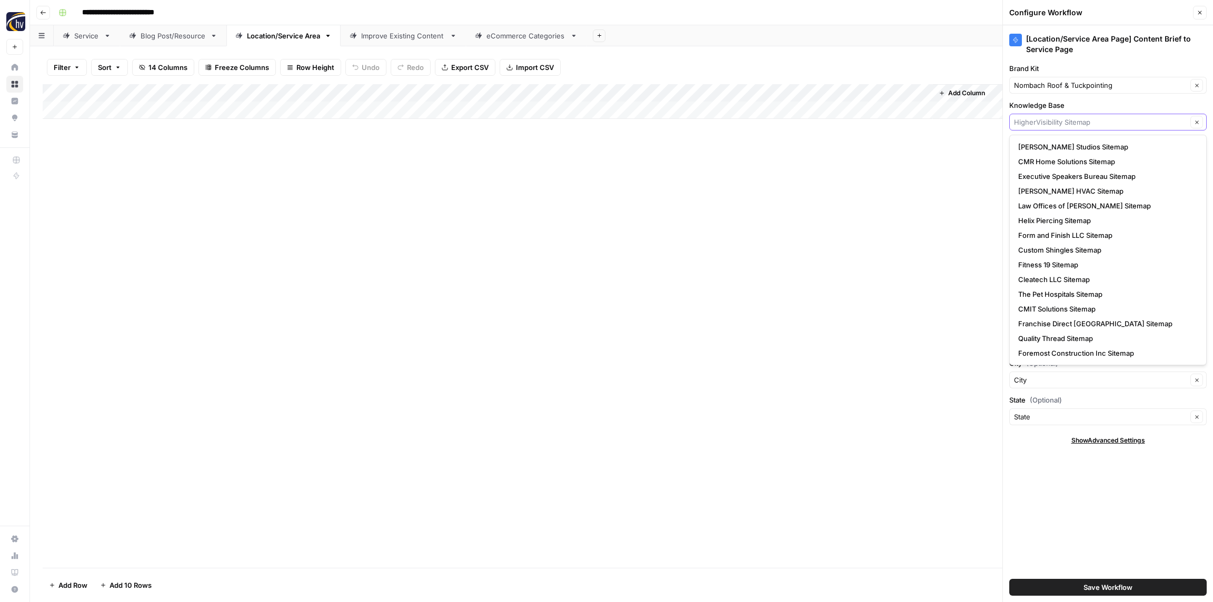
paste input "Nombach"
type input "Nombach"
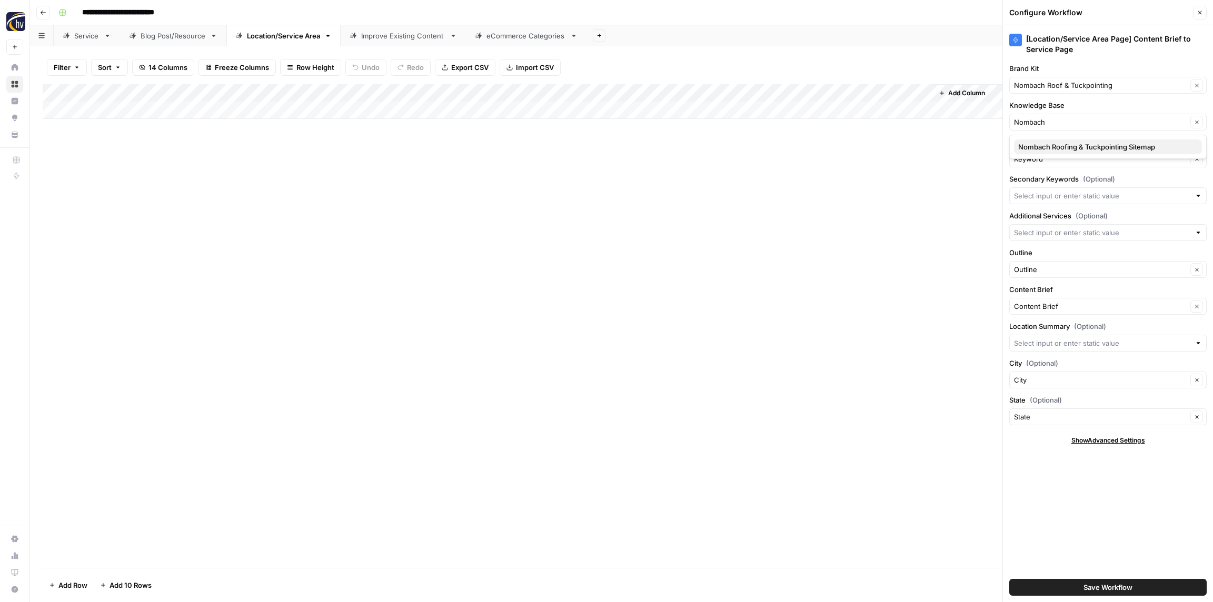
click at [1054, 142] on span "Nombach Roofing & Tuckpointing Sitemap" at bounding box center [1105, 147] width 175 height 11
type input "Nombach Roofing & Tuckpointing Sitemap"
click at [1097, 587] on span "Save Workflow" at bounding box center [1107, 587] width 49 height 11
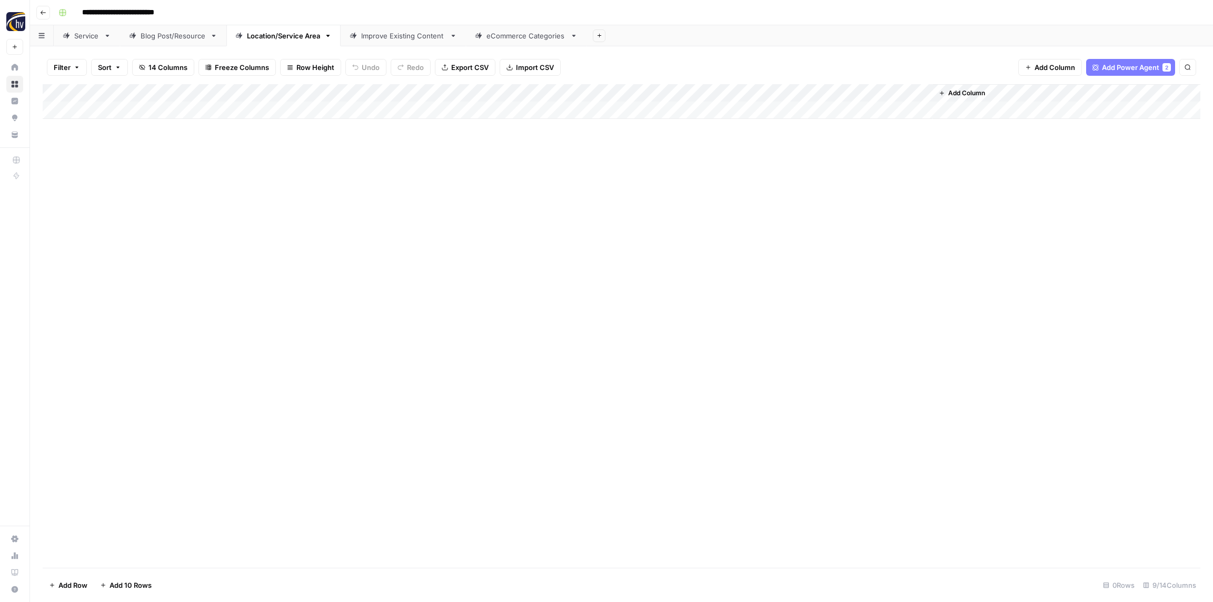
click at [381, 39] on div "Improve Existing Content" at bounding box center [403, 36] width 84 height 11
click at [326, 91] on div "Add Column" at bounding box center [621, 101] width 1157 height 35
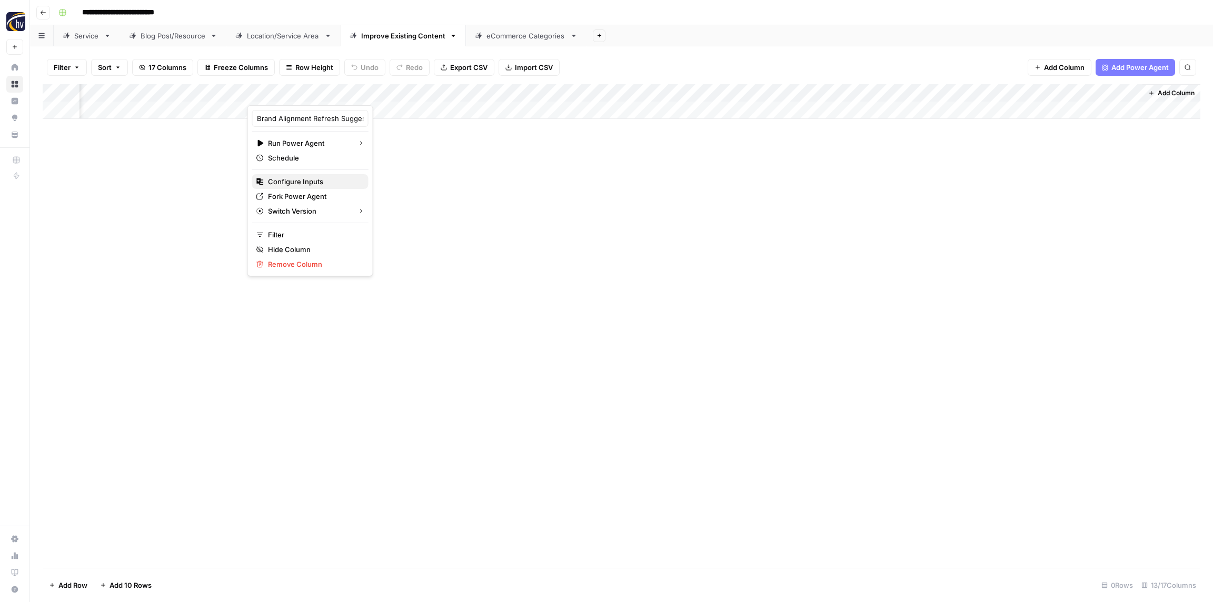
drag, startPoint x: 306, startPoint y: 184, endPoint x: 359, endPoint y: 185, distance: 53.7
click at [306, 184] on span "Configure Inputs" at bounding box center [314, 181] width 92 height 11
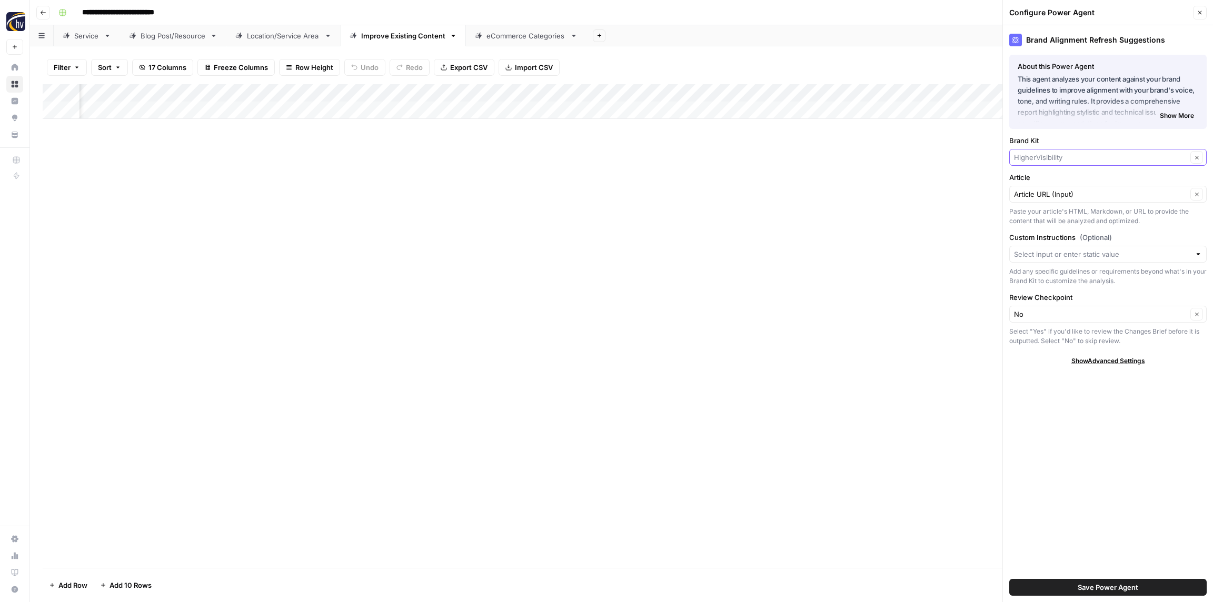
click at [1065, 159] on input "Brand Kit" at bounding box center [1100, 157] width 173 height 11
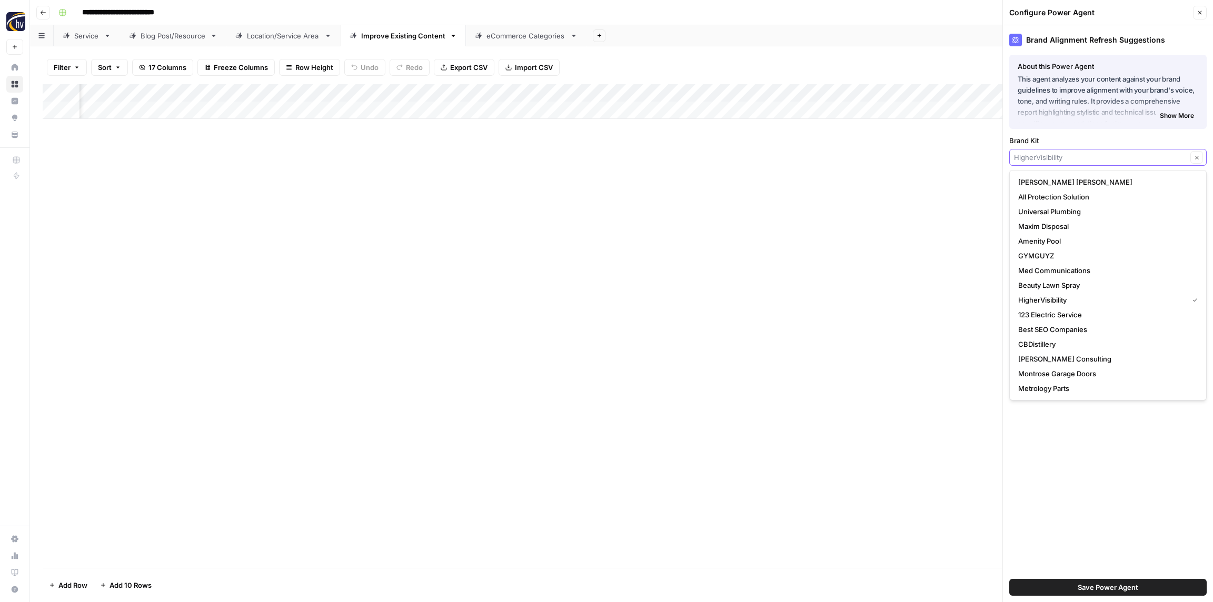
paste input "Nombach"
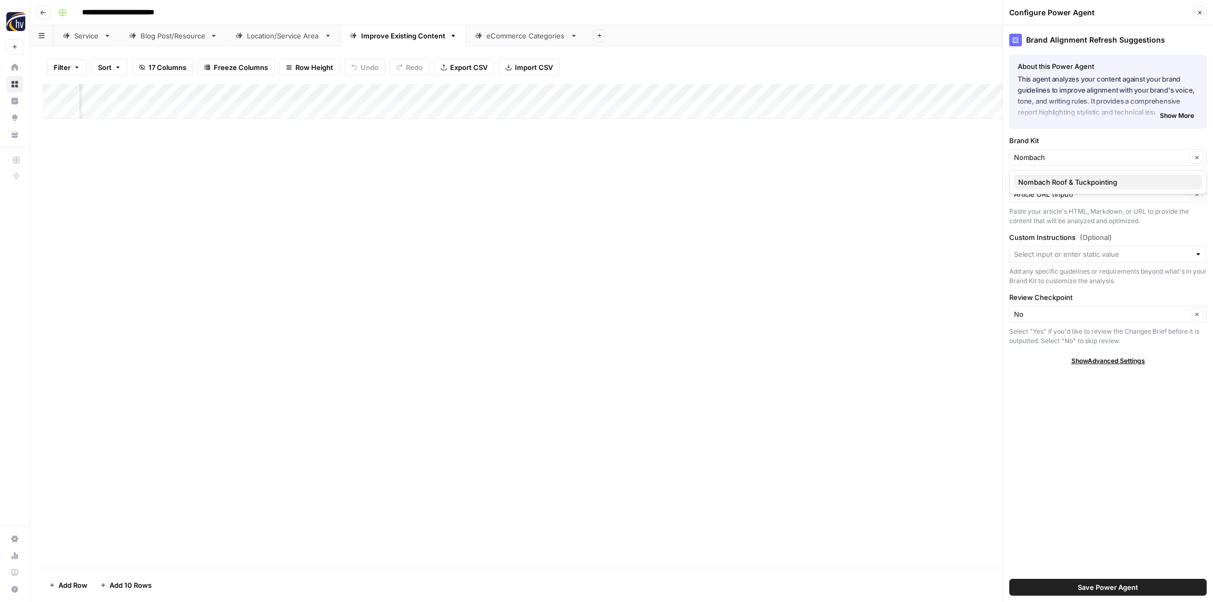
click at [1054, 187] on span "Nombach Roof & Tuckpointing" at bounding box center [1105, 182] width 175 height 11
type input "Nombach Roof & Tuckpointing"
drag, startPoint x: 1128, startPoint y: 586, endPoint x: 1133, endPoint y: 585, distance: 5.5
click at [1128, 586] on span "Save Power Agent" at bounding box center [1107, 587] width 61 height 11
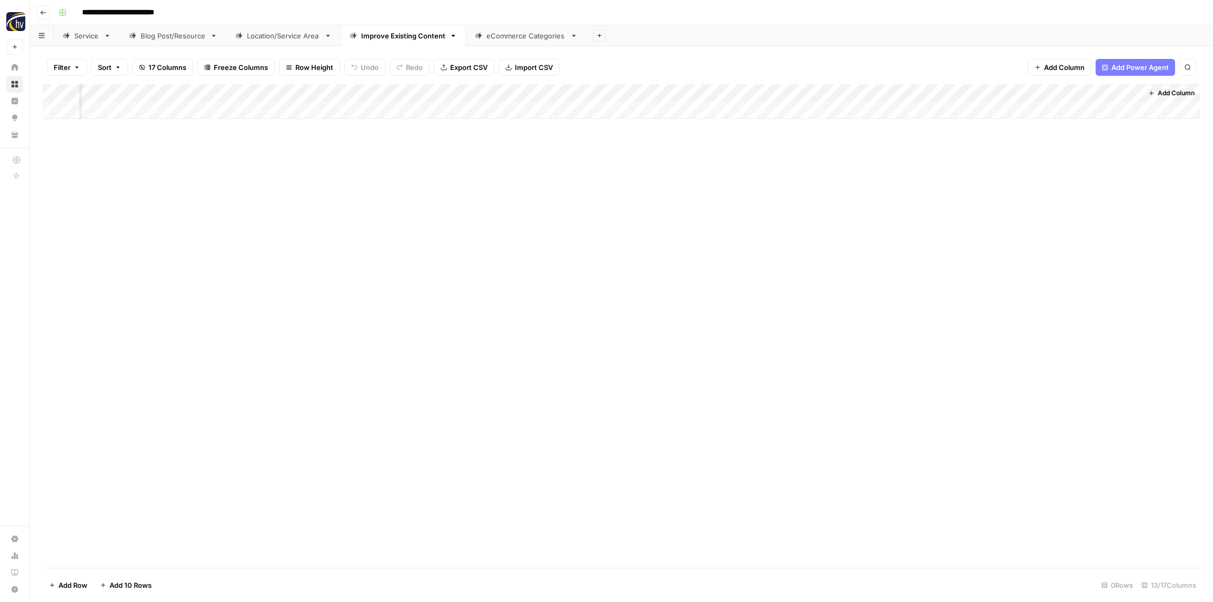
click at [587, 93] on div "Add Column" at bounding box center [621, 101] width 1157 height 35
drag, startPoint x: 574, startPoint y: 179, endPoint x: 587, endPoint y: 177, distance: 12.7
click at [574, 179] on span "Configure Inputs" at bounding box center [582, 181] width 92 height 11
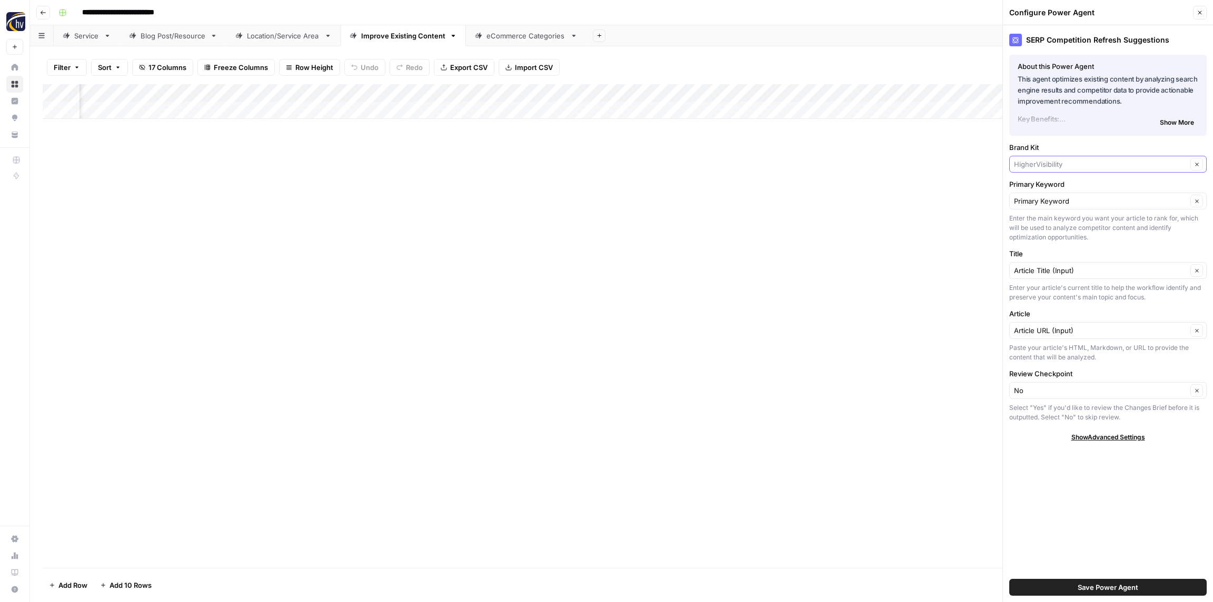
click at [1051, 164] on input "Brand Kit" at bounding box center [1100, 164] width 173 height 11
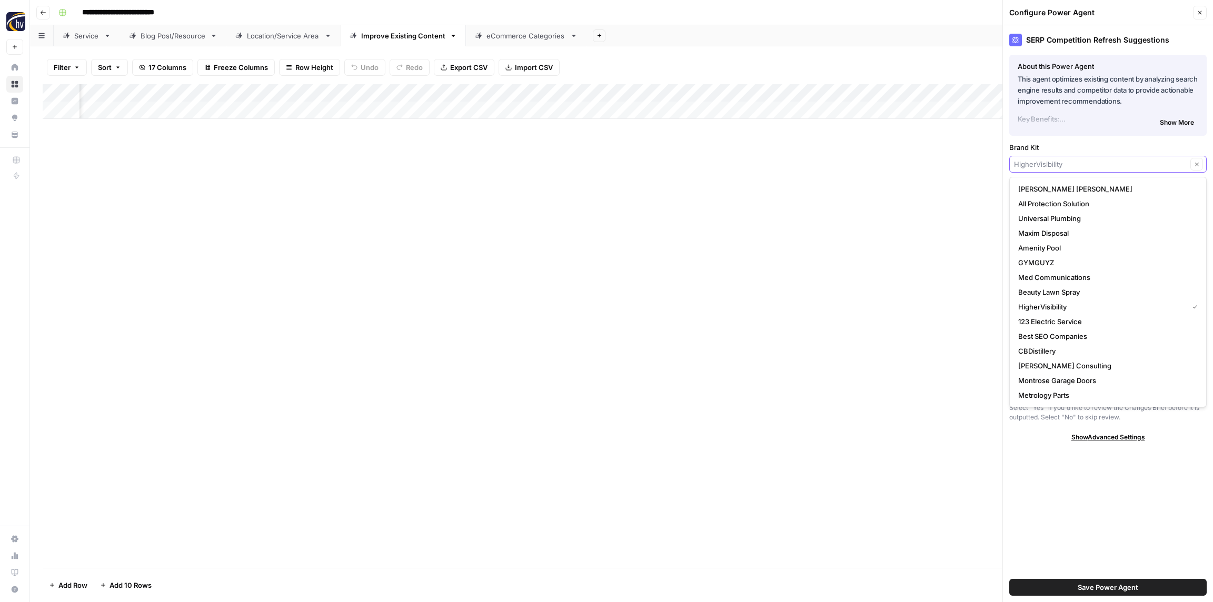
paste input "Nombach"
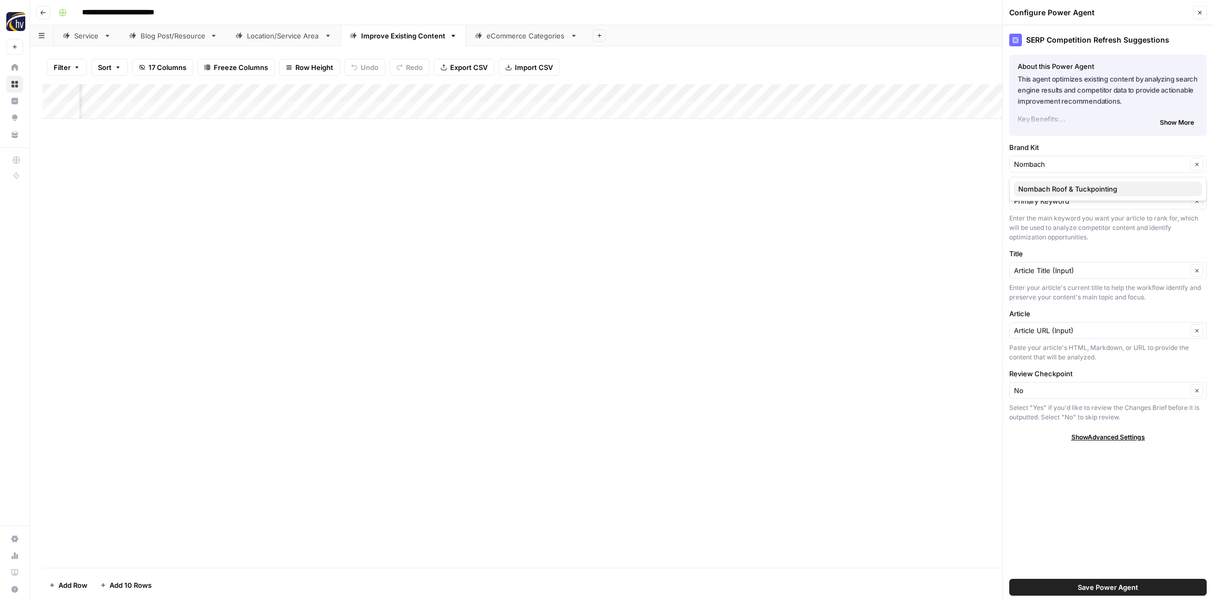
click at [1052, 191] on span "Nombach Roof & Tuckpointing" at bounding box center [1105, 189] width 175 height 11
type input "Nombach Roof & Tuckpointing"
click at [1132, 586] on span "Save Power Agent" at bounding box center [1107, 587] width 61 height 11
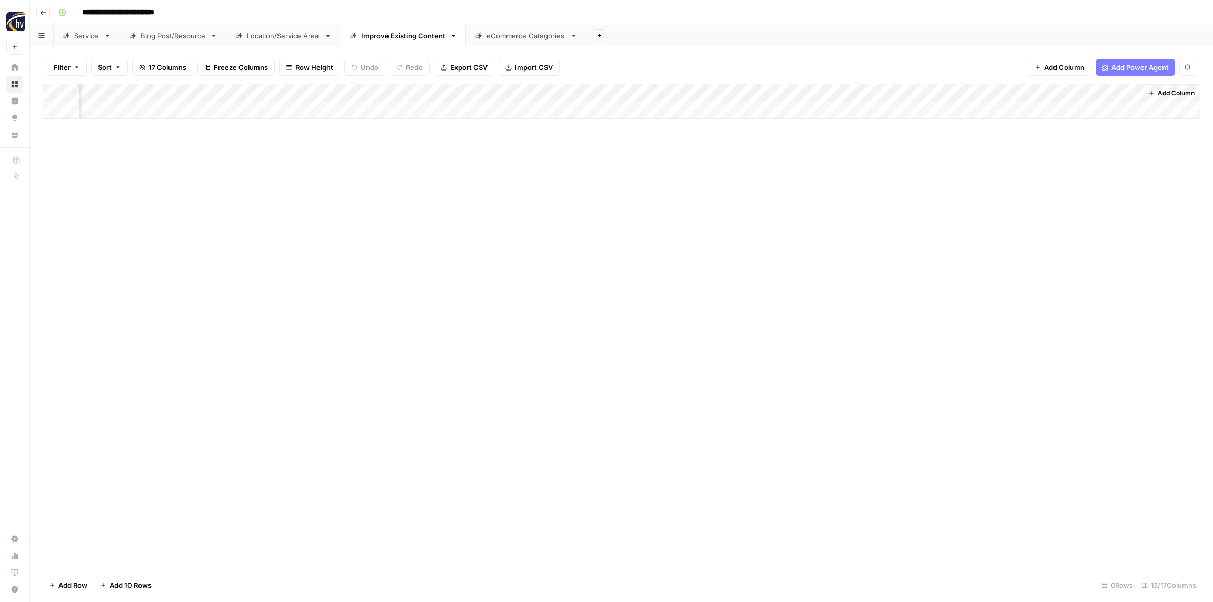
click at [849, 93] on div "Add Column" at bounding box center [621, 101] width 1157 height 35
click at [857, 183] on span "Configure Inputs" at bounding box center [854, 181] width 92 height 11
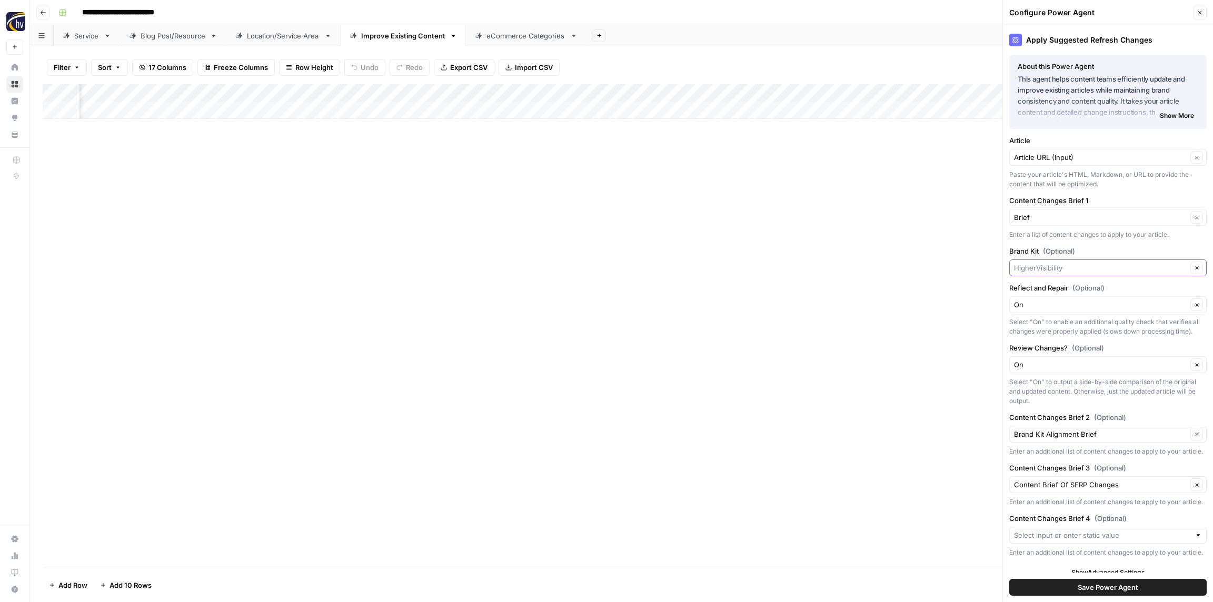
click at [1047, 266] on input "Brand Kit (Optional)" at bounding box center [1100, 268] width 173 height 11
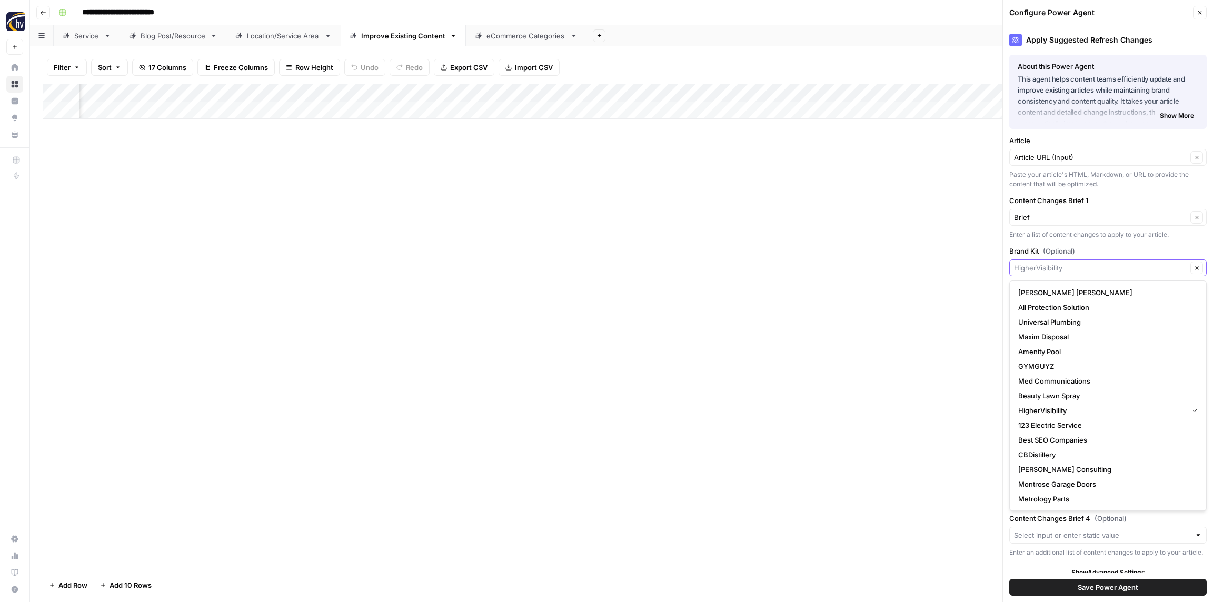
paste input "Nombach"
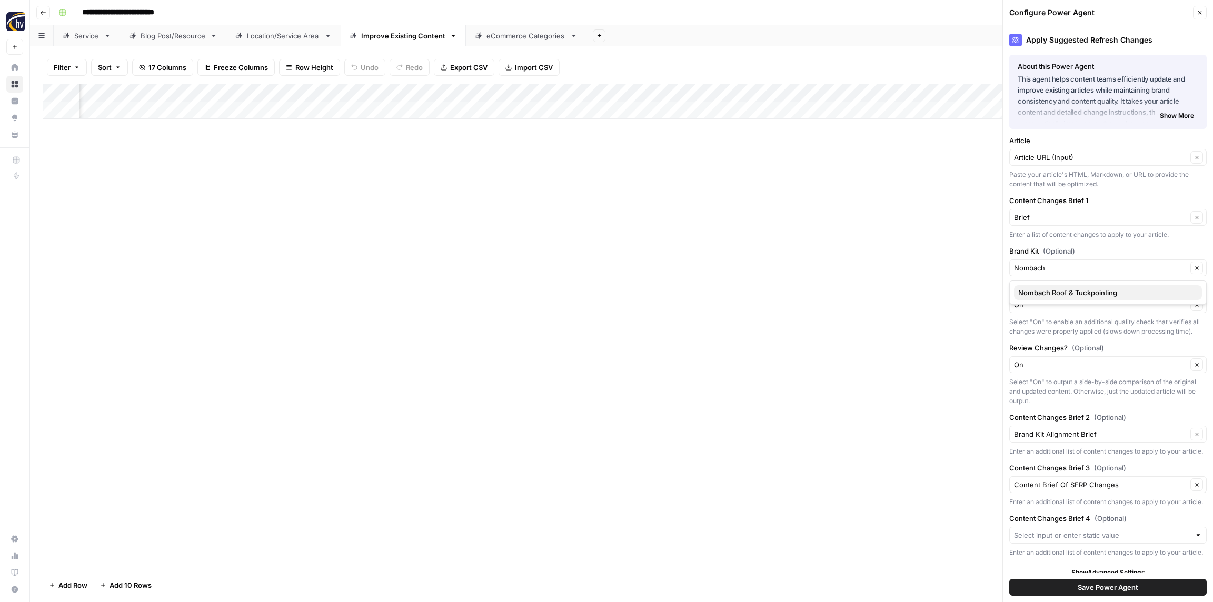
click at [1050, 288] on span "Nombach Roof & Tuckpointing" at bounding box center [1105, 292] width 175 height 11
type input "Nombach Roof & Tuckpointing"
click at [1067, 585] on button "Save Power Agent" at bounding box center [1107, 587] width 197 height 17
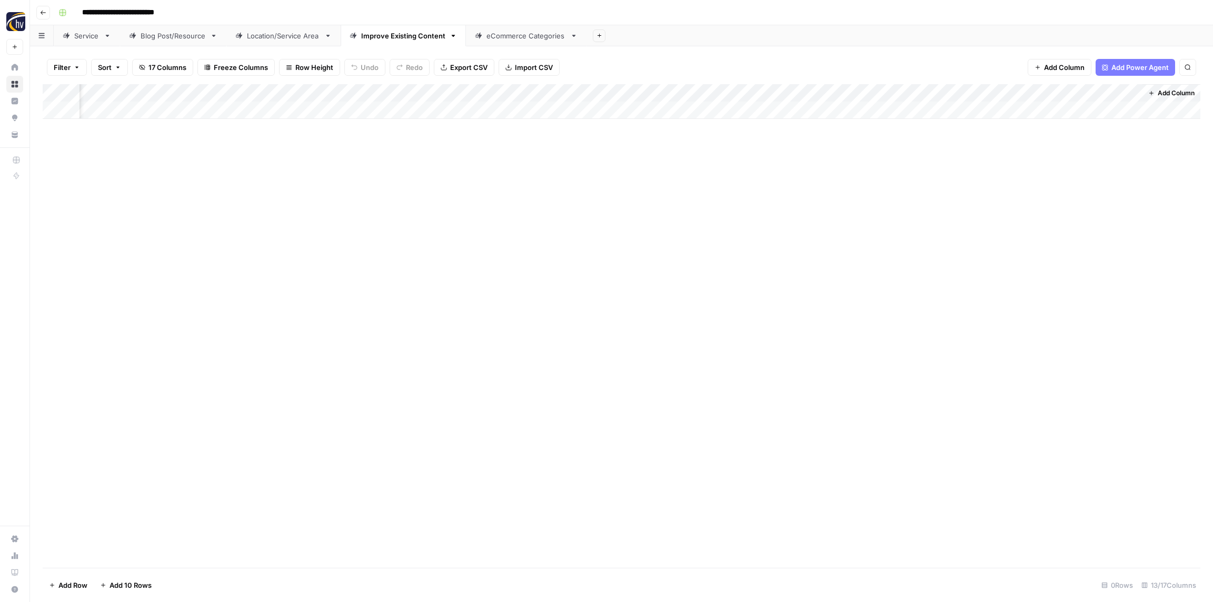
click at [809, 351] on div "Add Column" at bounding box center [621, 326] width 1157 height 484
click at [513, 38] on div "eCommerce Categories" at bounding box center [525, 36] width 79 height 11
click at [425, 91] on div "Add Column" at bounding box center [621, 101] width 1157 height 35
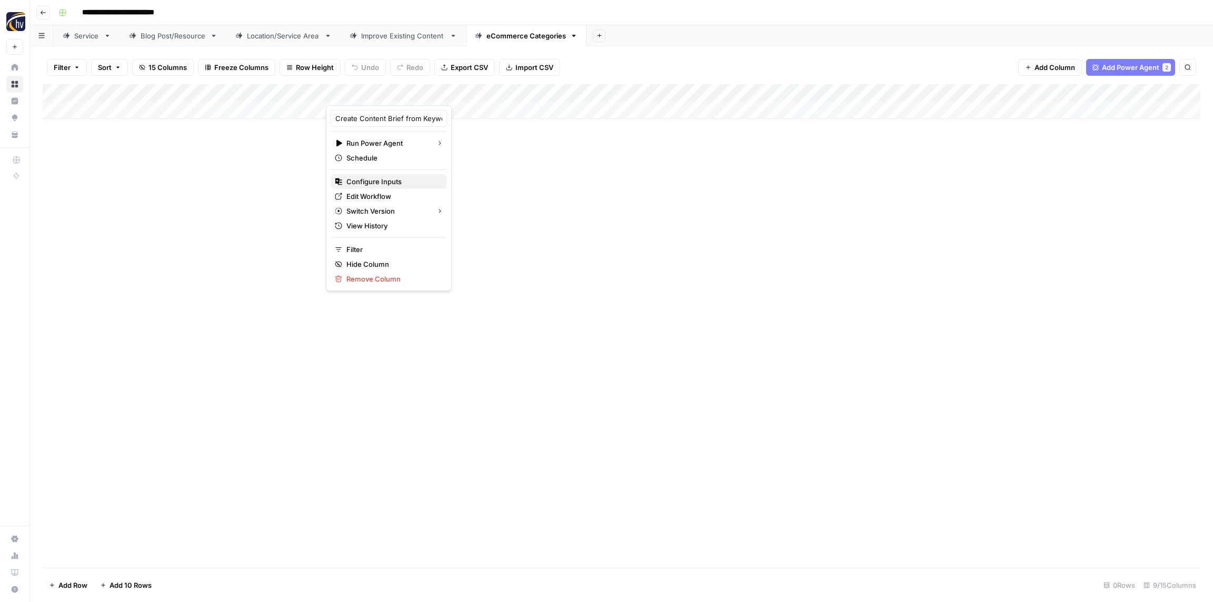
click at [399, 187] on button "Configure Inputs" at bounding box center [389, 181] width 116 height 15
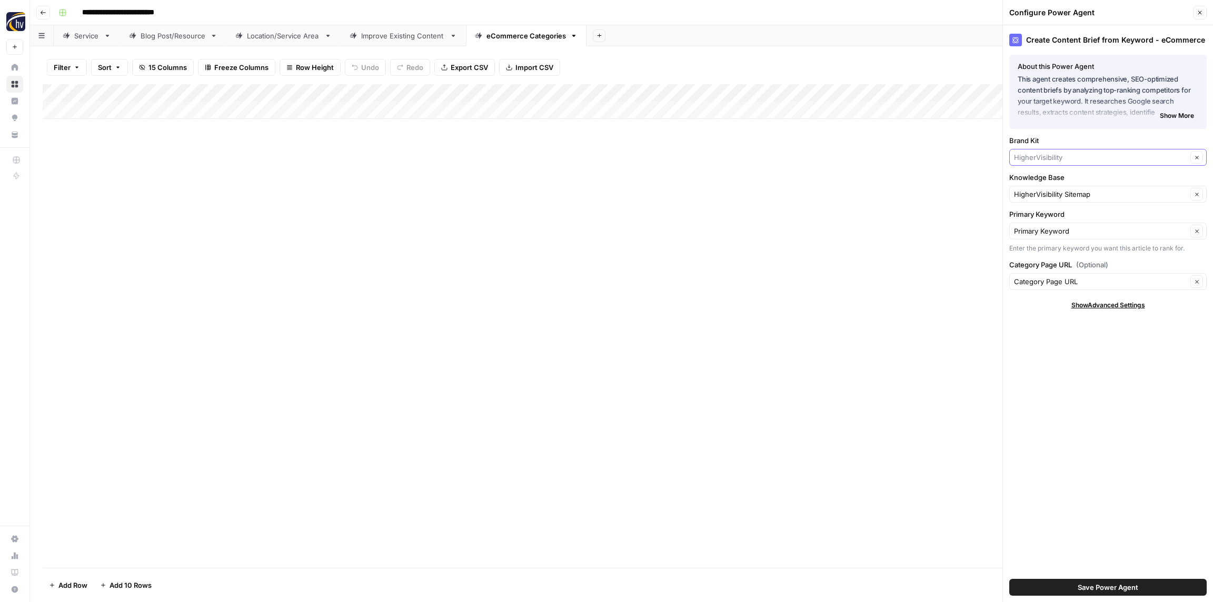
click at [1056, 156] on input "Brand Kit" at bounding box center [1100, 157] width 173 height 11
paste input "Nombach"
click at [1050, 179] on span "Nombach Roof & Tuckpointing" at bounding box center [1105, 182] width 175 height 11
type input "Nombach Roof & Tuckpointing"
click at [1047, 191] on input "Knowledge Base" at bounding box center [1100, 194] width 173 height 11
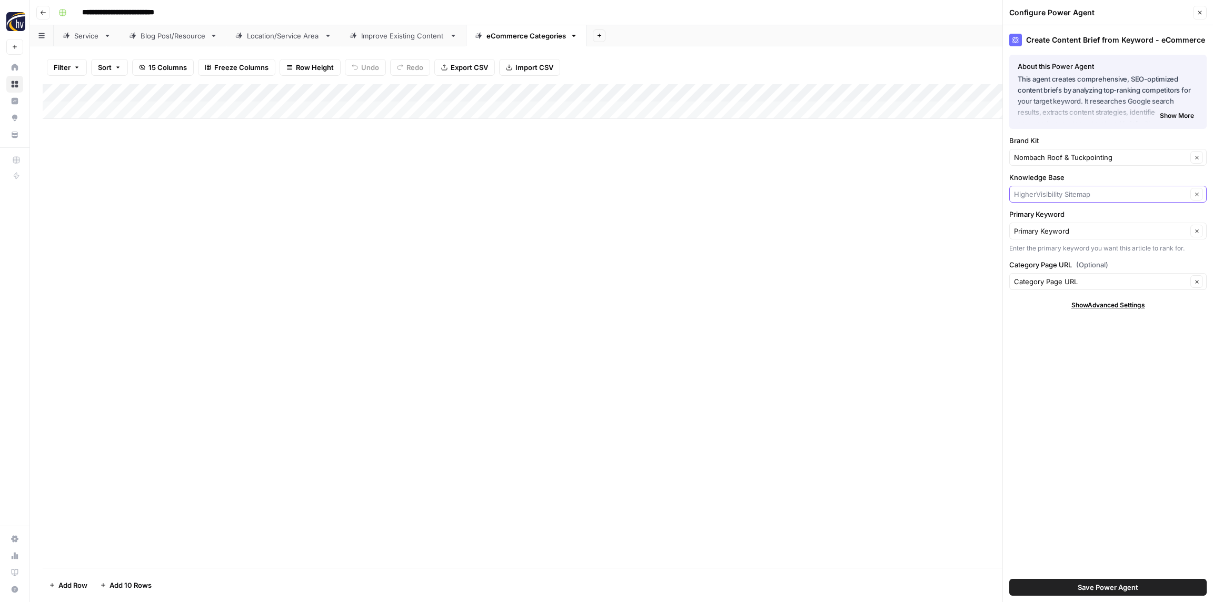
paste input "Nombach"
click at [1050, 214] on span "Nombach Roofing & Tuckpointing Sitemap" at bounding box center [1105, 219] width 175 height 11
type input "Nombach Roofing & Tuckpointing Sitemap"
click at [1153, 592] on button "Save Power Agent" at bounding box center [1107, 587] width 197 height 17
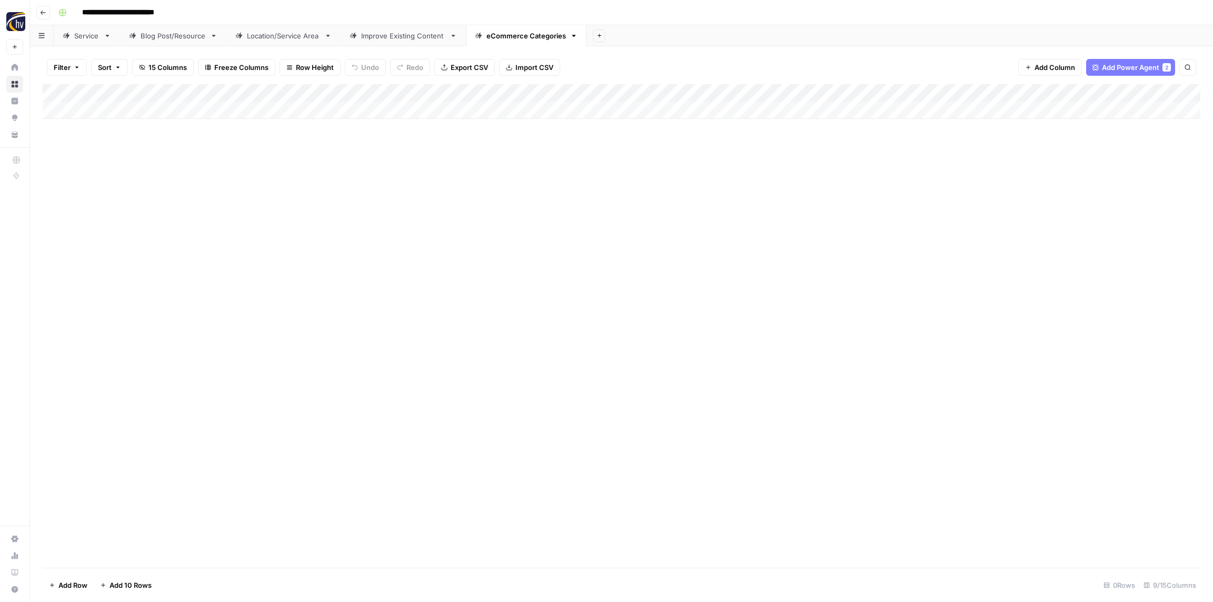
click at [986, 91] on div "Add Column" at bounding box center [621, 101] width 1157 height 35
click at [967, 181] on span "Configure Inputs" at bounding box center [982, 181] width 92 height 11
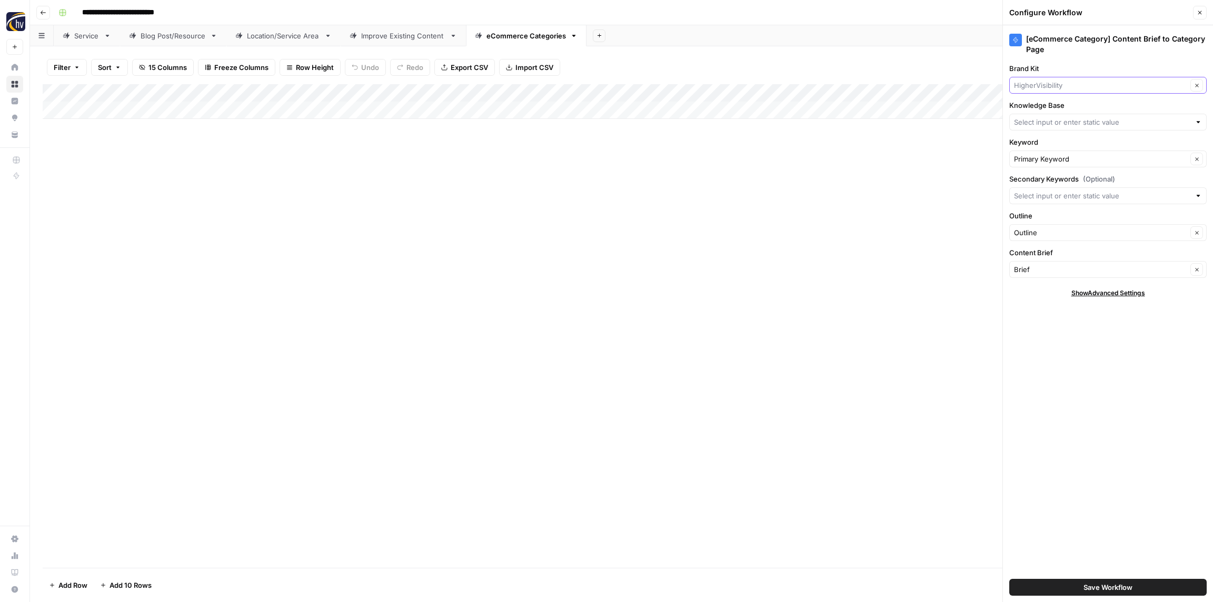
click at [1059, 88] on input "Brand Kit" at bounding box center [1100, 85] width 173 height 11
paste input "Nombach"
click at [1054, 112] on span "Nombach Roof & Tuckpointing" at bounding box center [1105, 110] width 175 height 11
type input "Nombach Roof & Tuckpointing"
click at [1050, 121] on input "Knowledge Base" at bounding box center [1102, 122] width 176 height 11
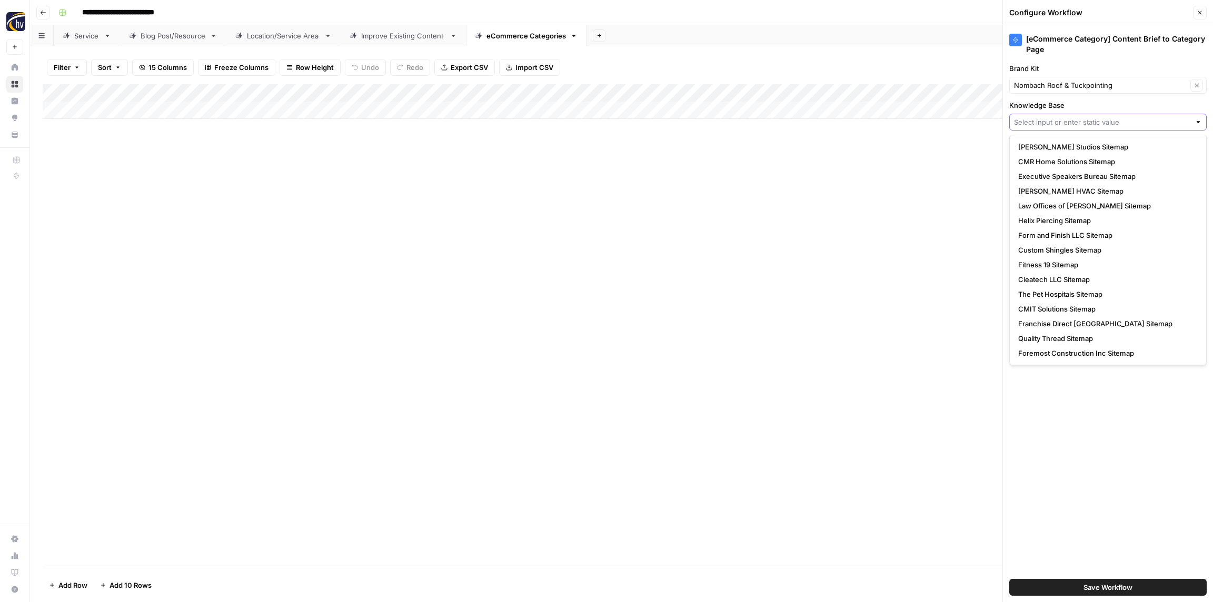
paste input "Nombach"
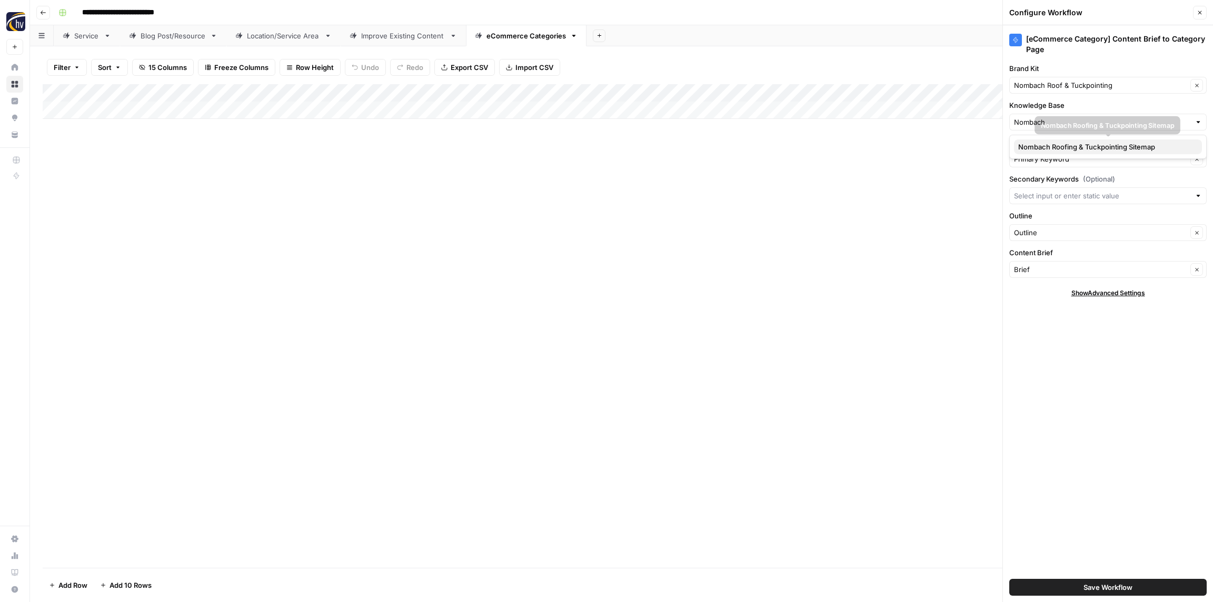
click at [1050, 147] on span "Nombach Roofing & Tuckpointing Sitemap" at bounding box center [1105, 147] width 175 height 11
type input "Nombach Roofing & Tuckpointing Sitemap"
click at [1115, 590] on span "Save Workflow" at bounding box center [1107, 587] width 49 height 11
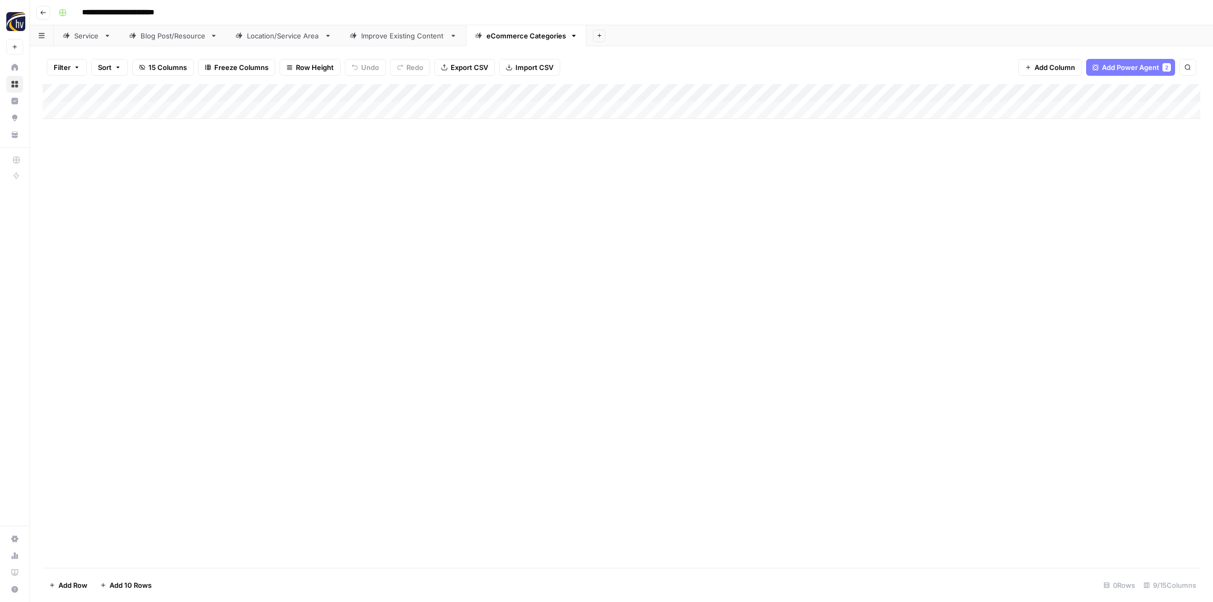
click at [546, 291] on div "Add Column" at bounding box center [621, 326] width 1157 height 484
click at [42, 9] on icon "button" at bounding box center [43, 12] width 6 height 6
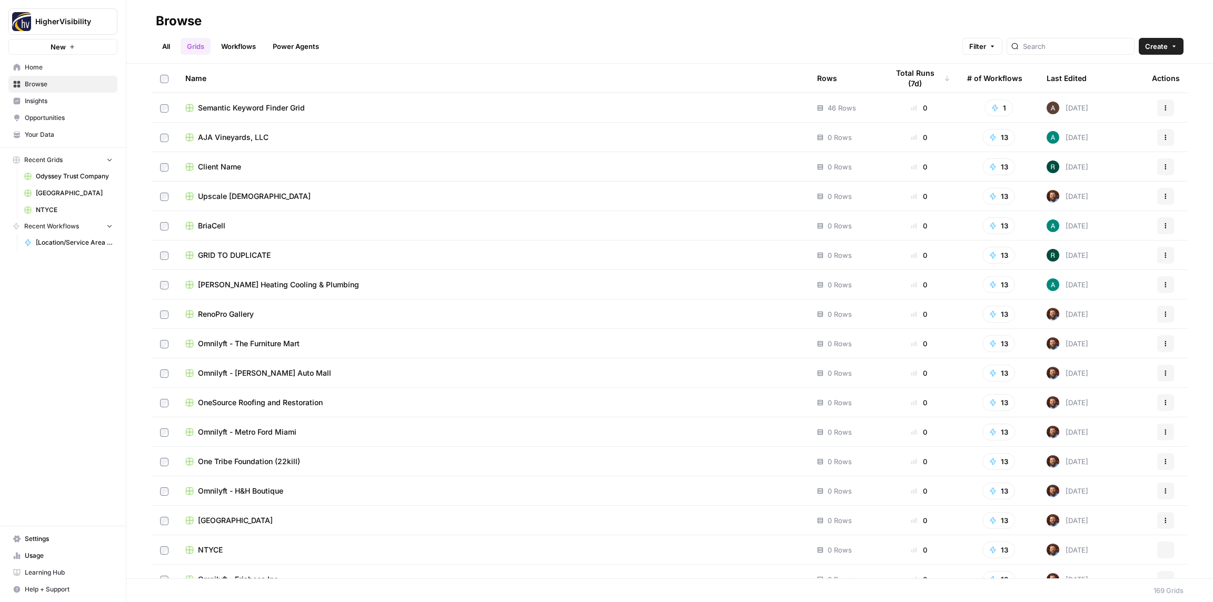
scroll to position [4383, 0]
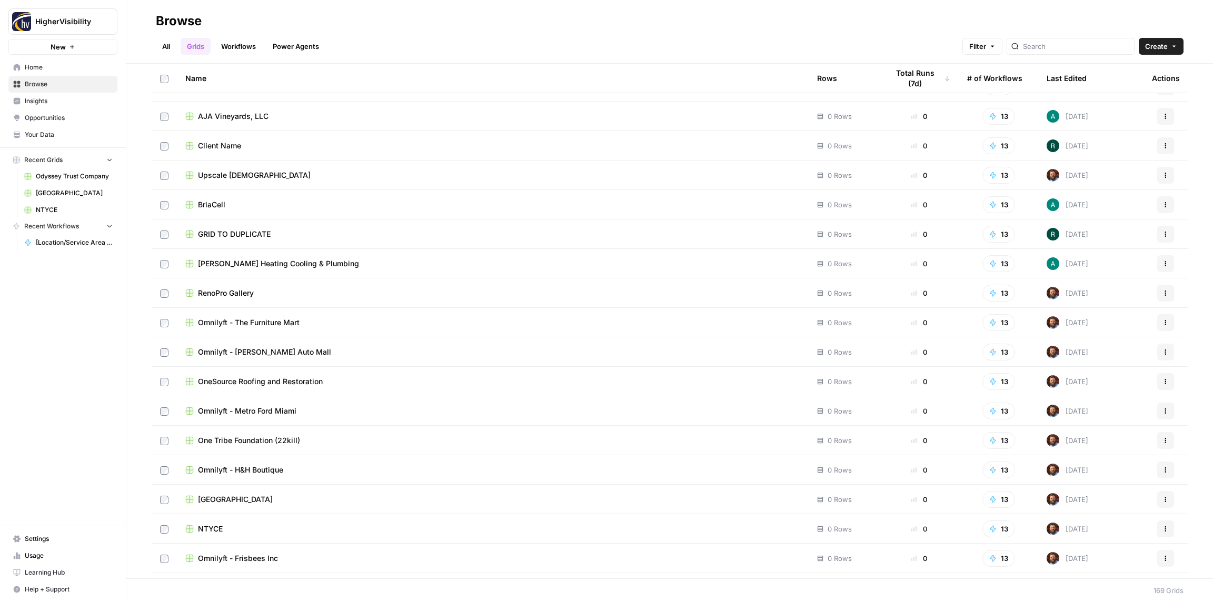
click at [1161, 237] on button "Actions" at bounding box center [1165, 234] width 17 height 17
click at [1113, 261] on span "Duplicate" at bounding box center [1118, 259] width 84 height 11
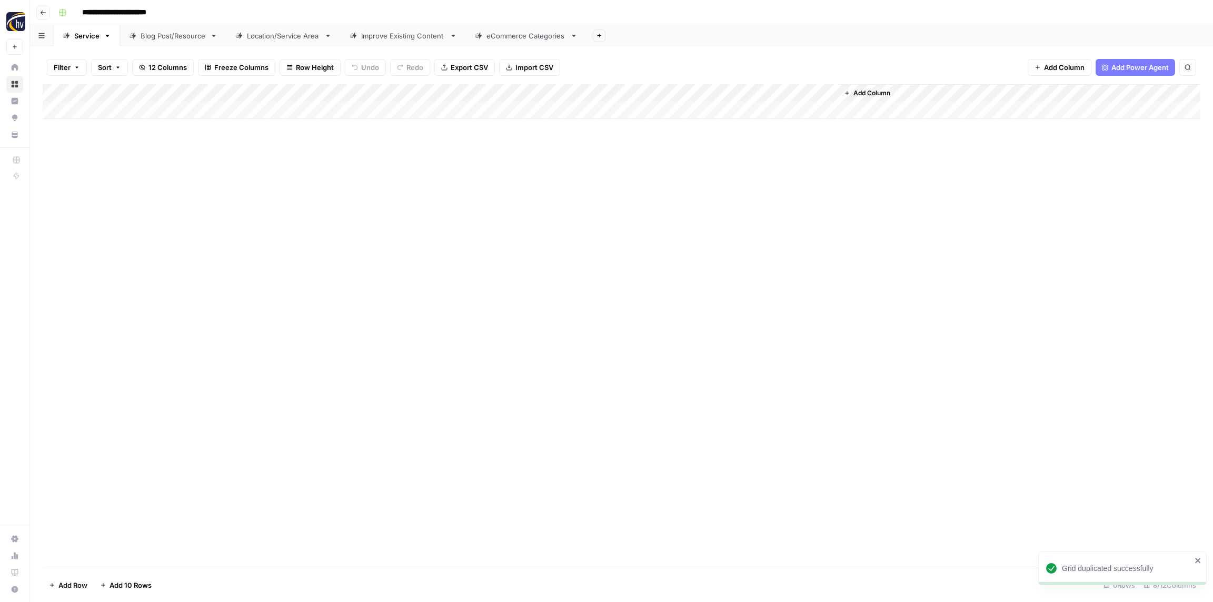
click at [143, 16] on input "**********" at bounding box center [131, 12] width 108 height 17
paste input
type input "*****"
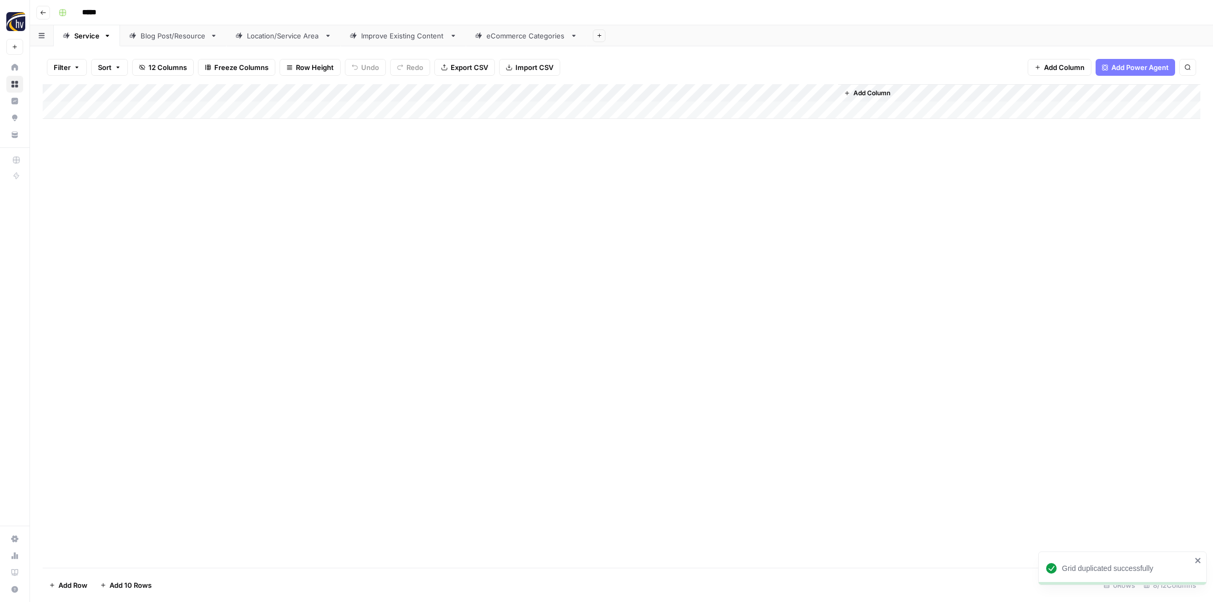
click at [195, 11] on div "*****" at bounding box center [628, 12] width 1148 height 17
drag, startPoint x: 214, startPoint y: 162, endPoint x: 212, endPoint y: 145, distance: 17.0
click at [213, 161] on div "Add Column" at bounding box center [621, 326] width 1157 height 484
click at [214, 96] on div "Add Column" at bounding box center [621, 101] width 1157 height 35
click at [223, 176] on span "Configure Inputs" at bounding box center [241, 181] width 92 height 11
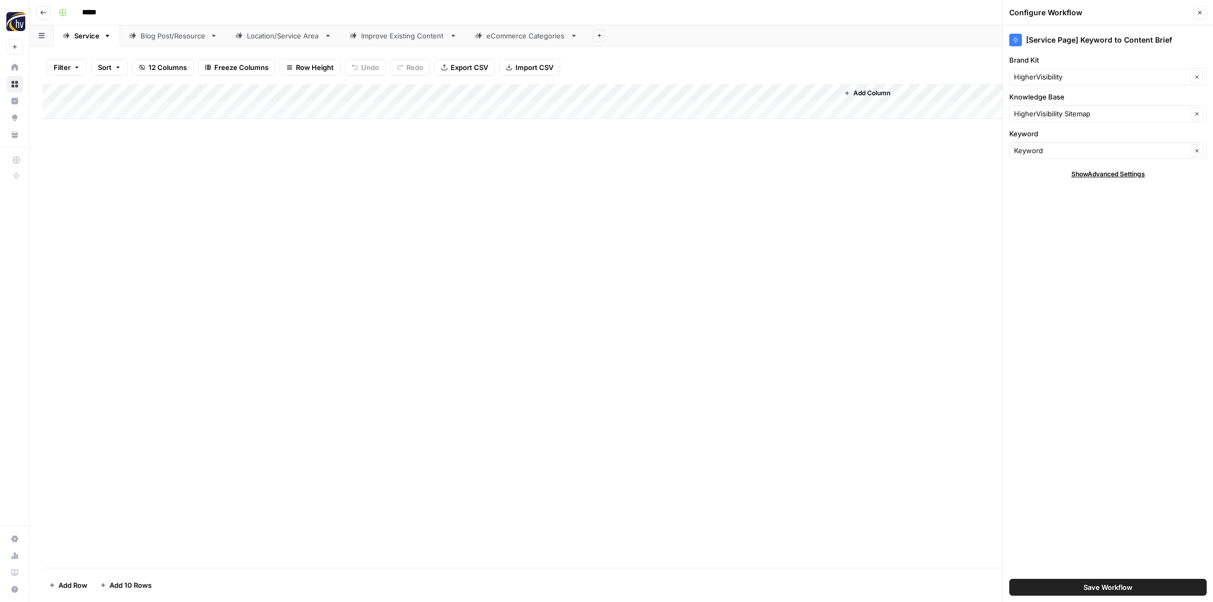
click at [1036, 83] on div "HigherVisibility Clear" at bounding box center [1107, 76] width 197 height 17
click at [1036, 83] on div "Clear" at bounding box center [1107, 76] width 197 height 17
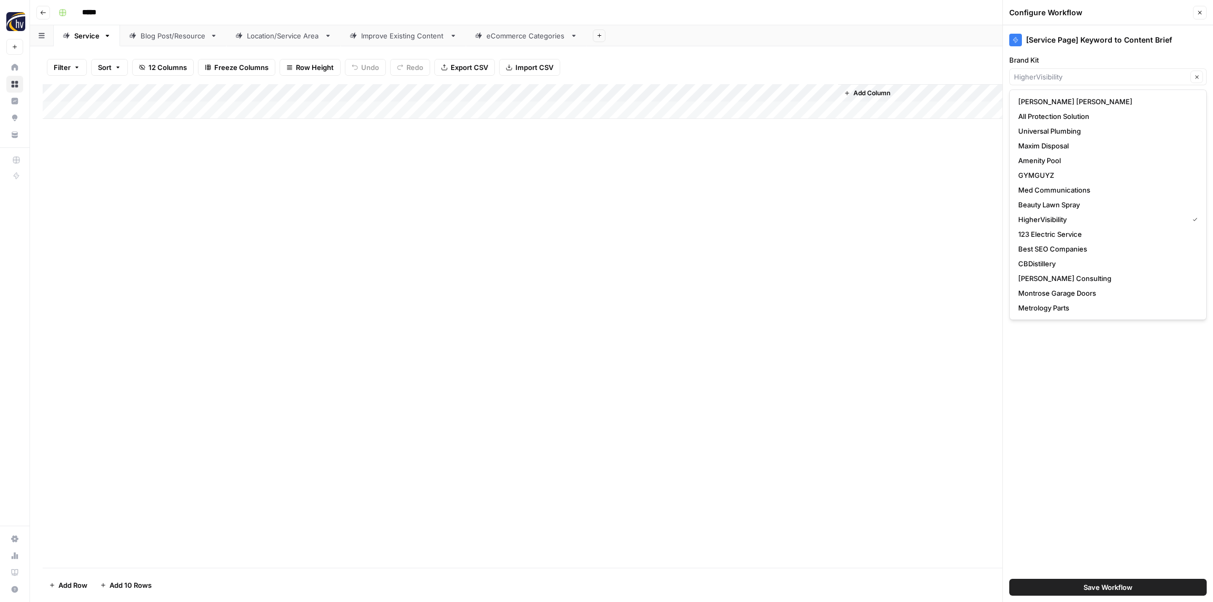
click at [1036, 82] on div "Clear" at bounding box center [1107, 76] width 197 height 17
paste input "Net I"
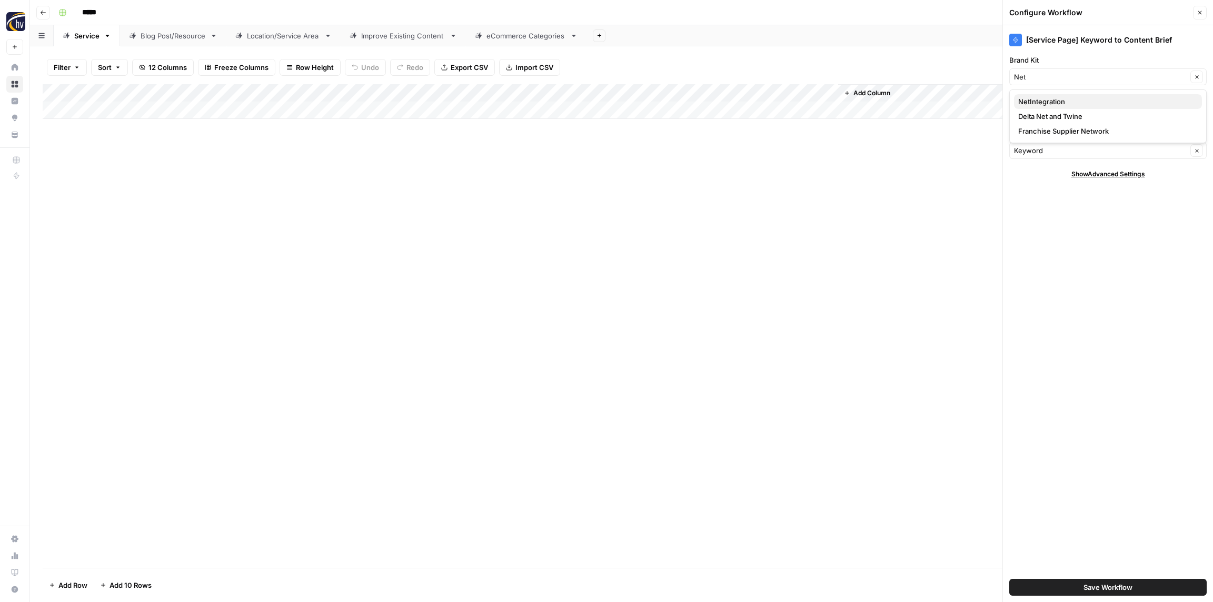
click at [1044, 99] on span "NetIntegration" at bounding box center [1105, 101] width 175 height 11
type input "NetIntegration"
click at [1046, 113] on input "Knowledge Base" at bounding box center [1100, 113] width 173 height 11
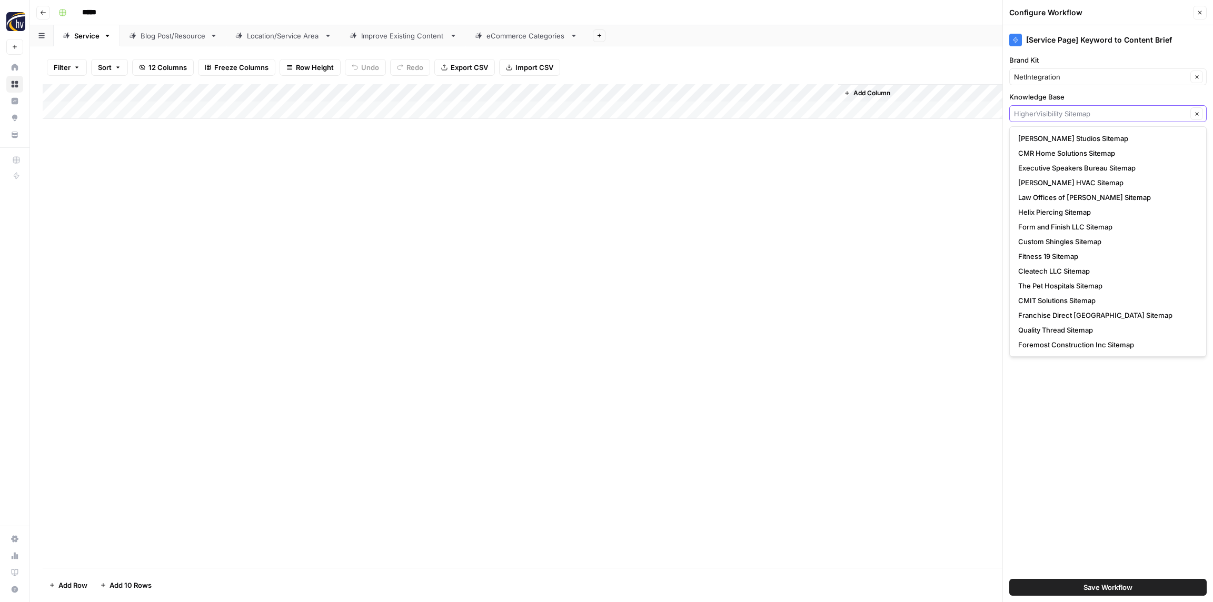
paste input "Net I"
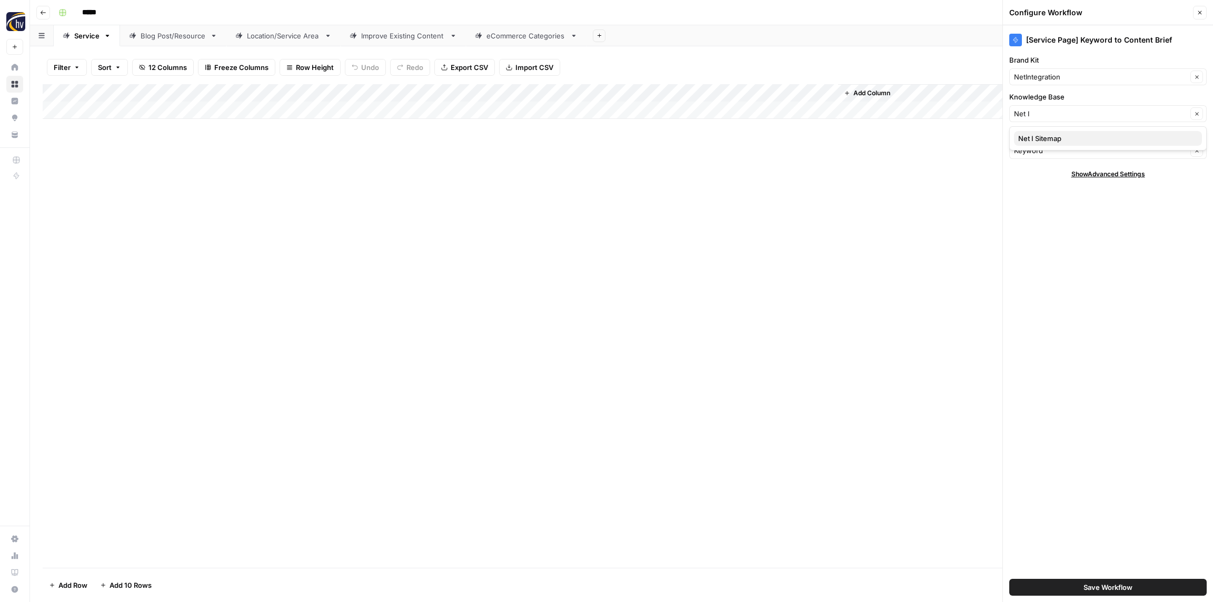
click at [1049, 138] on span "Net I Sitemap" at bounding box center [1105, 138] width 175 height 11
type input "Net I Sitemap"
click at [88, 11] on input "*****" at bounding box center [106, 12] width 59 height 17
drag, startPoint x: 155, startPoint y: 158, endPoint x: 174, endPoint y: 155, distance: 19.7
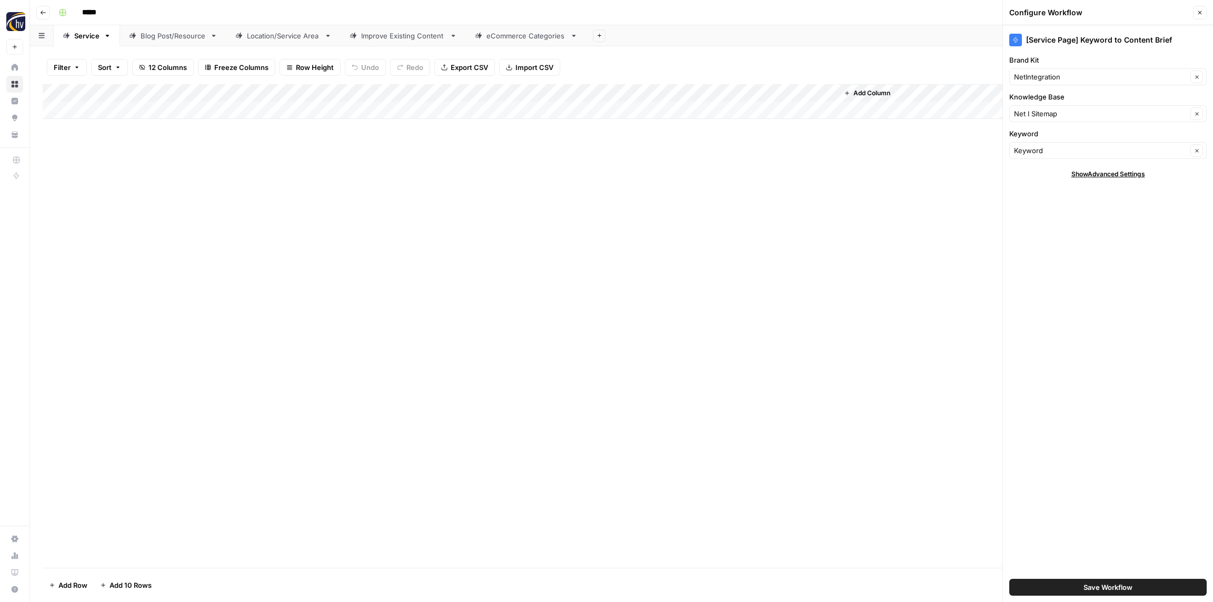
click at [154, 158] on div "Add Column" at bounding box center [621, 326] width 1157 height 484
click at [1118, 588] on span "Save Workflow" at bounding box center [1107, 587] width 49 height 11
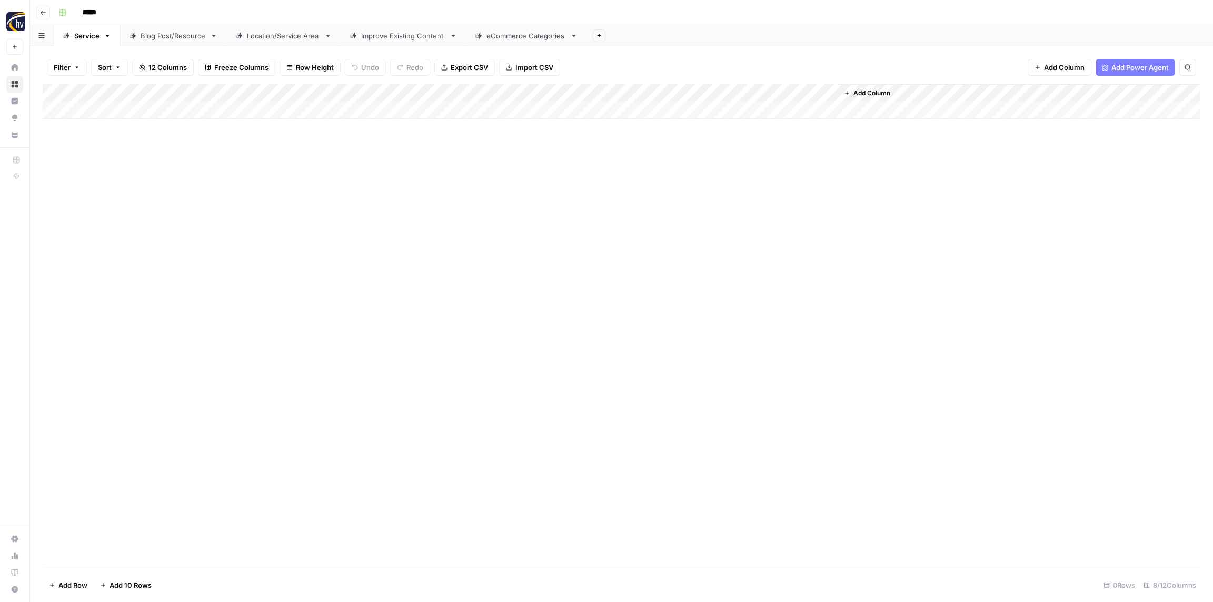
click at [690, 96] on div "Add Column" at bounding box center [621, 101] width 1157 height 35
click at [694, 182] on span "Configure Inputs" at bounding box center [714, 181] width 92 height 11
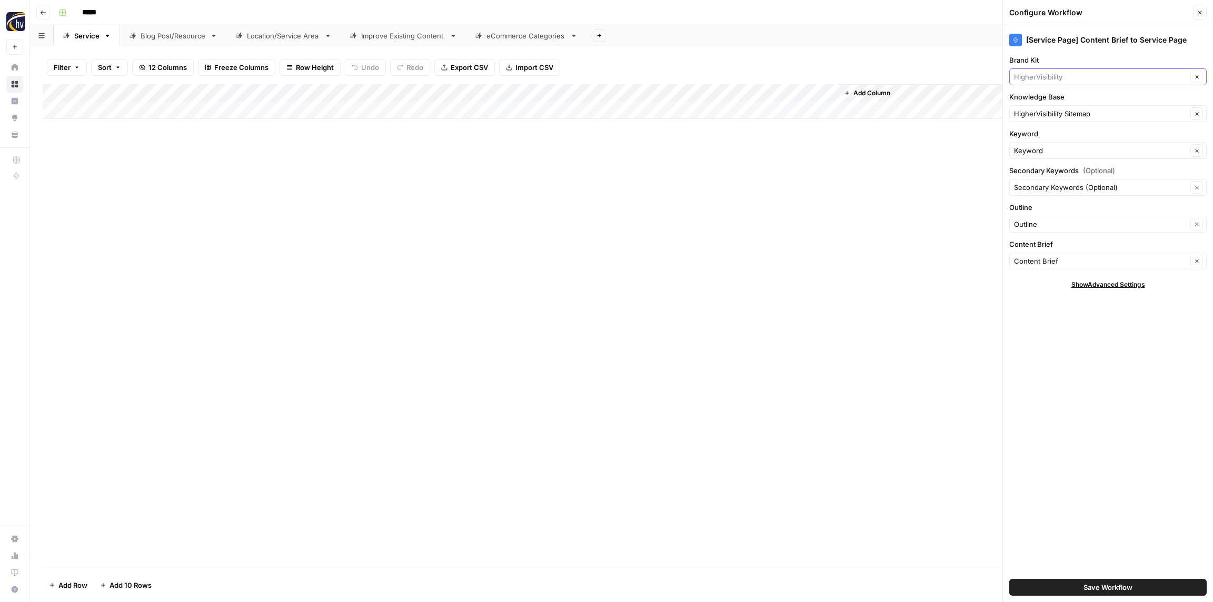
click at [1062, 73] on input "Brand Kit" at bounding box center [1100, 77] width 173 height 11
paste input "Net"
click at [1046, 98] on span "NetIntegration" at bounding box center [1105, 101] width 175 height 11
type input "NetIntegration"
click at [1041, 115] on input "Knowledge Base" at bounding box center [1100, 113] width 173 height 11
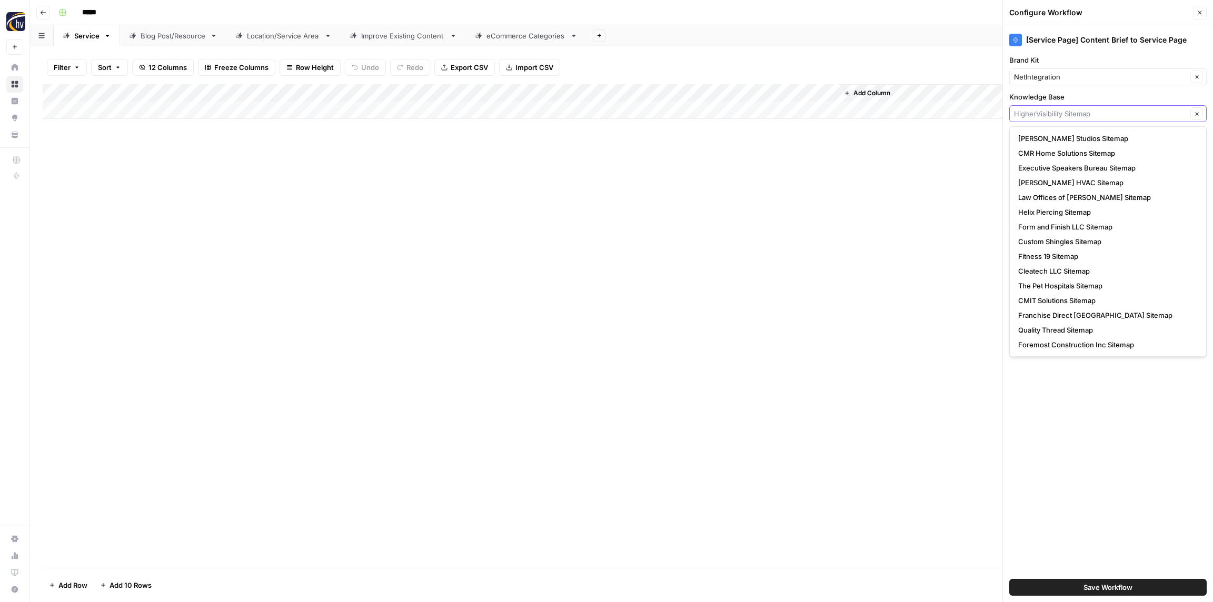
paste input "Net"
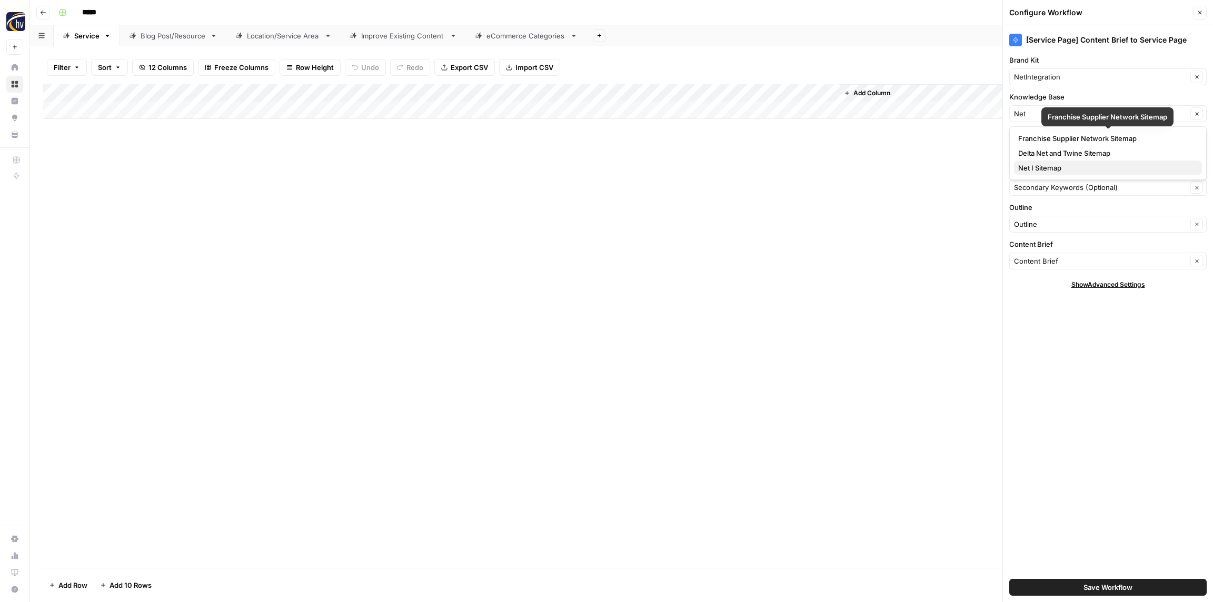
click at [1036, 167] on span "Net I Sitemap" at bounding box center [1105, 168] width 175 height 11
type input "Net I Sitemap"
click at [1104, 590] on span "Save Workflow" at bounding box center [1107, 587] width 49 height 11
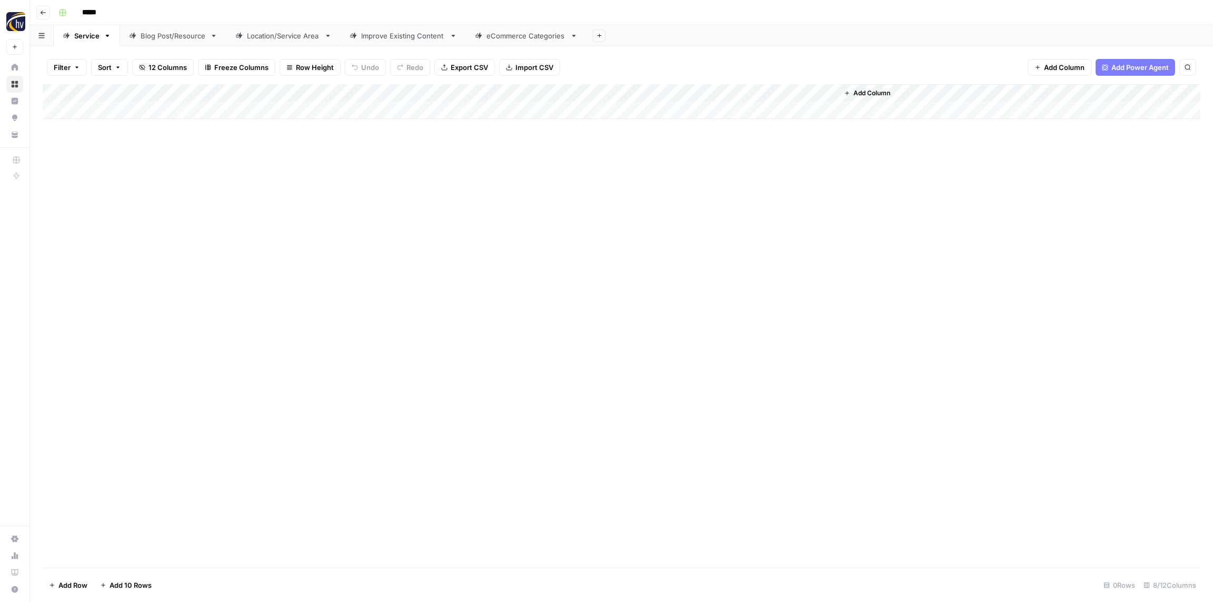
click at [168, 41] on link "Blog Post/Resource" at bounding box center [173, 35] width 106 height 21
click at [211, 94] on div "Add Column" at bounding box center [621, 101] width 1157 height 35
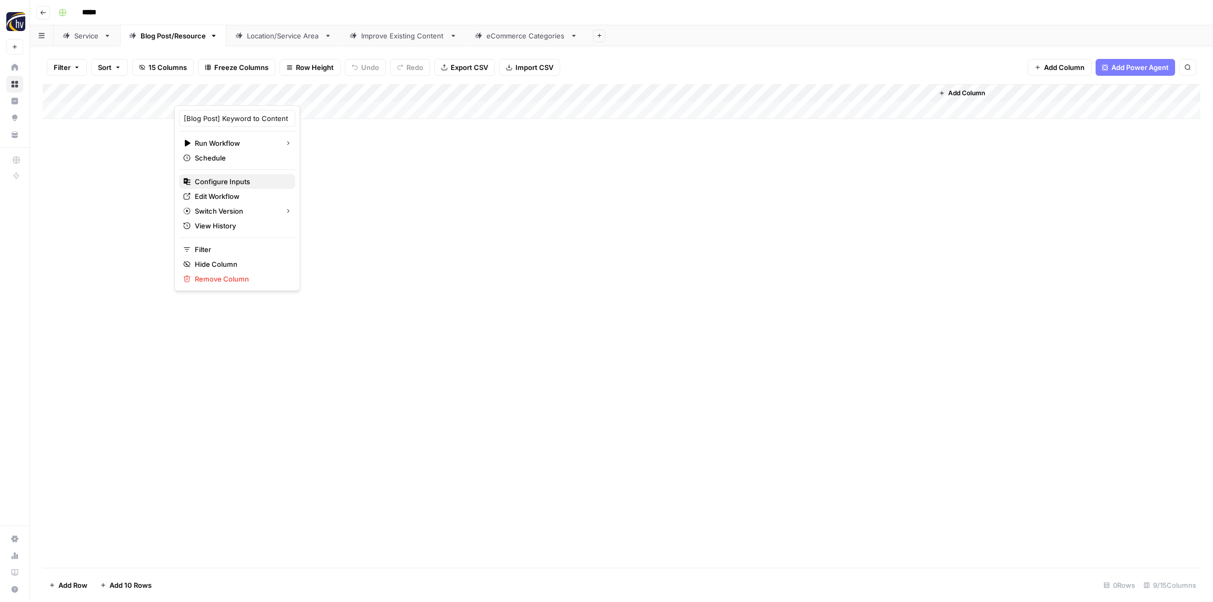
click at [214, 184] on span "Configure Inputs" at bounding box center [241, 181] width 92 height 11
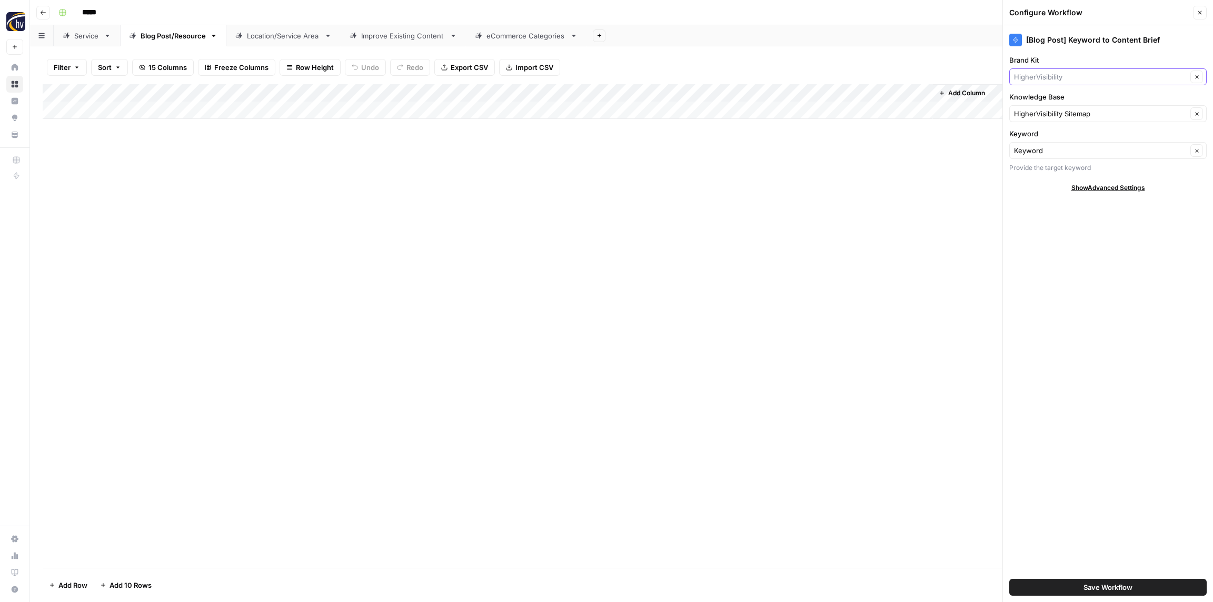
click at [1041, 79] on input "Brand Kit" at bounding box center [1100, 77] width 173 height 11
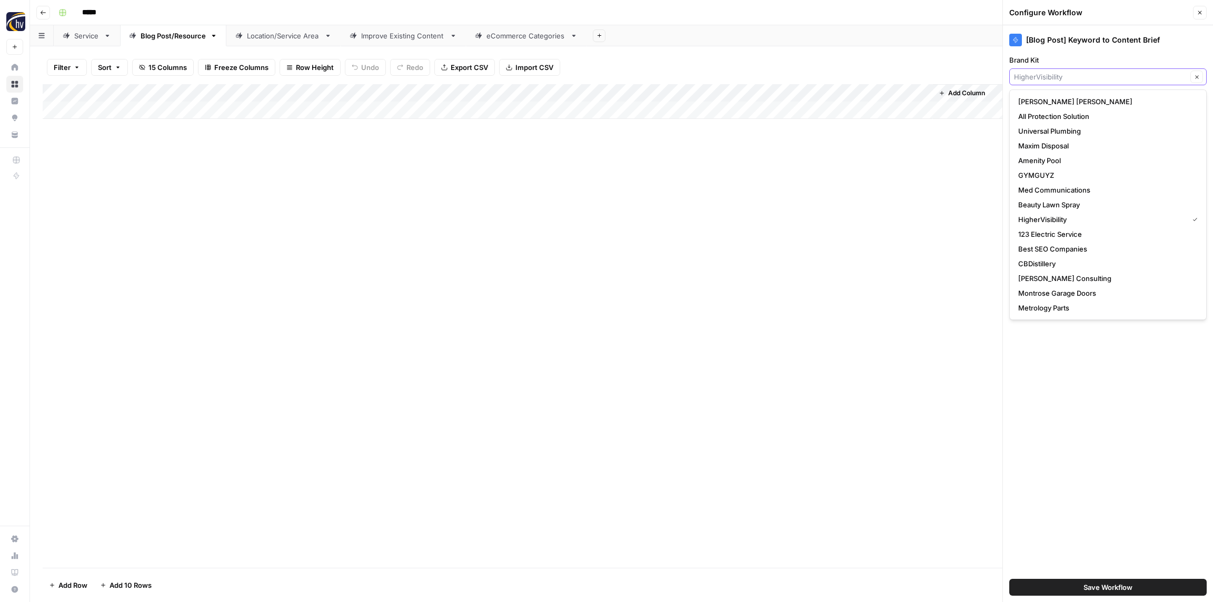
paste input "Net"
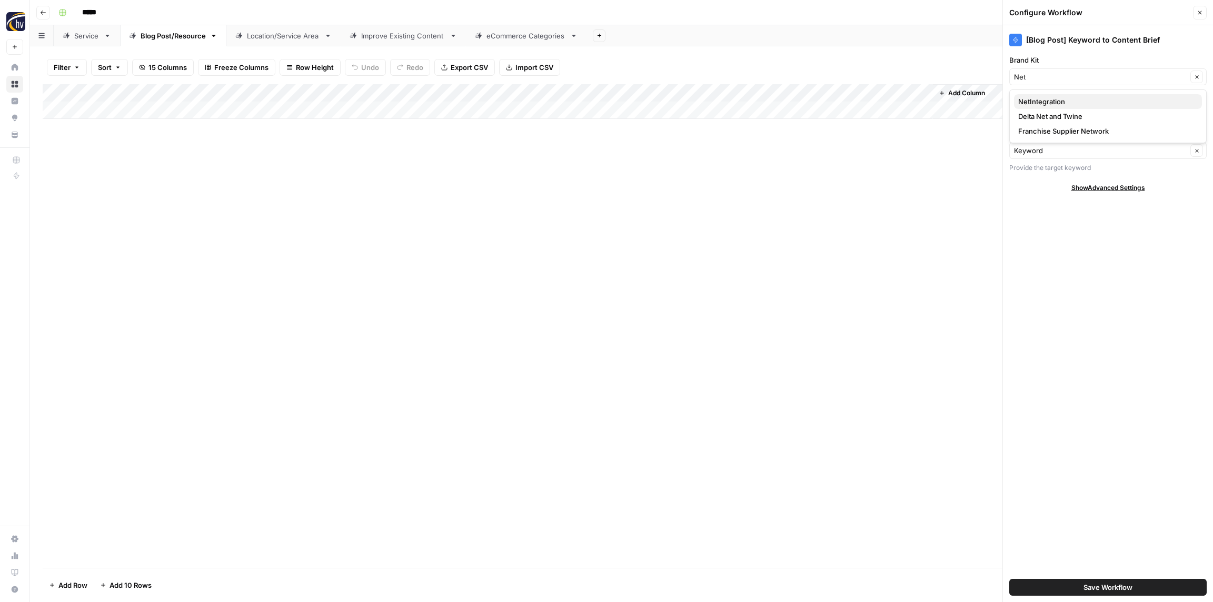
click at [1040, 97] on span "NetIntegration" at bounding box center [1105, 101] width 175 height 11
type input "NetIntegration"
click at [1042, 112] on input "Knowledge Base" at bounding box center [1100, 113] width 173 height 11
paste input "Net"
click at [1032, 171] on span "Net I Sitemap" at bounding box center [1105, 168] width 175 height 11
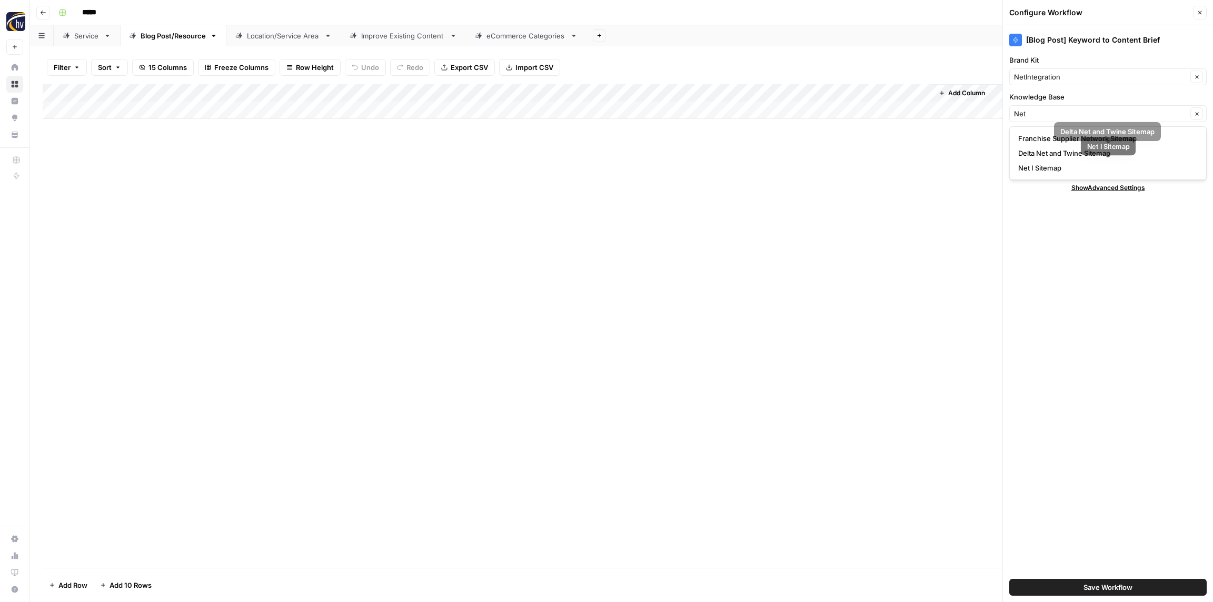
type input "Net I Sitemap"
click at [1065, 586] on button "Save Workflow" at bounding box center [1107, 587] width 197 height 17
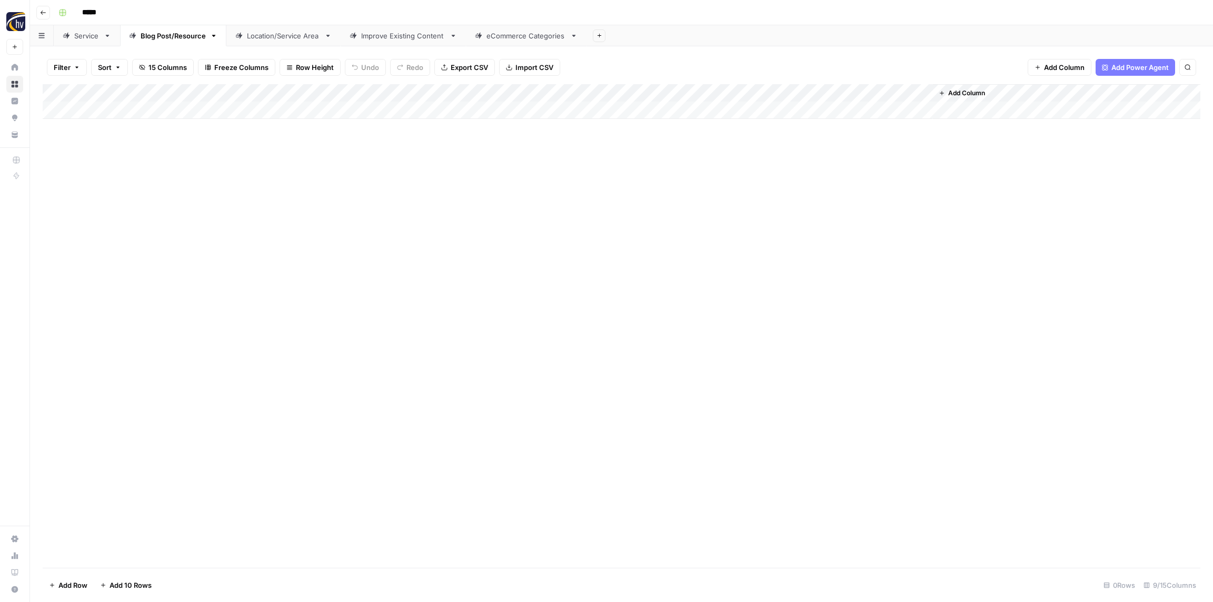
click at [785, 93] on div "Add Column" at bounding box center [621, 101] width 1157 height 35
click at [784, 178] on span "Configure Inputs" at bounding box center [809, 181] width 92 height 11
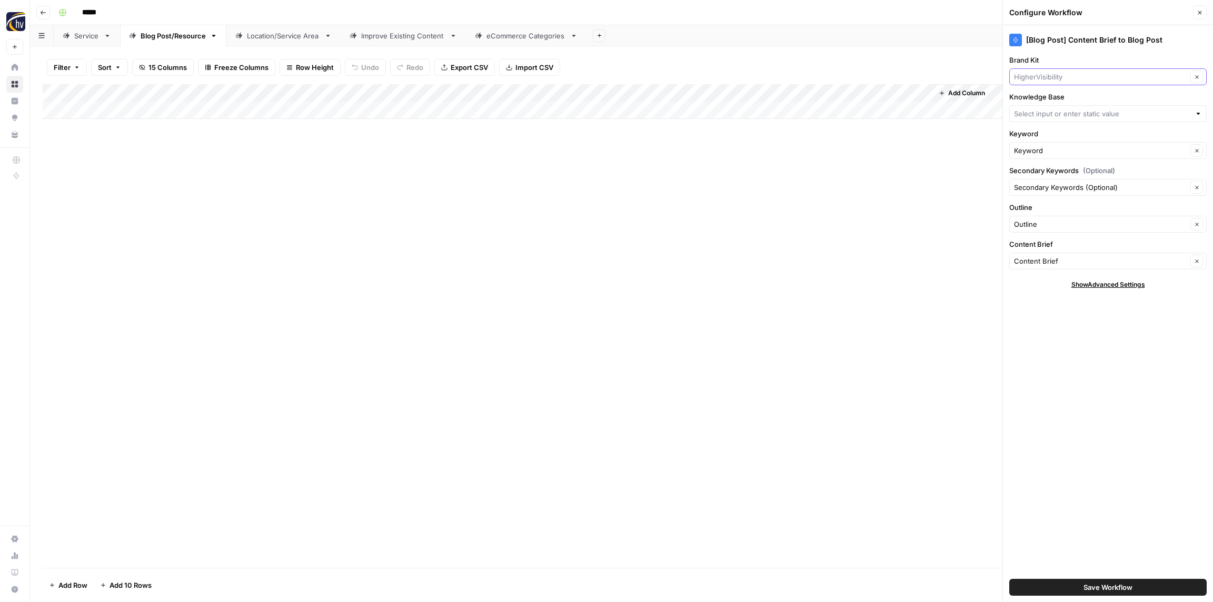
click at [1029, 81] on input "Brand Kit" at bounding box center [1100, 77] width 173 height 11
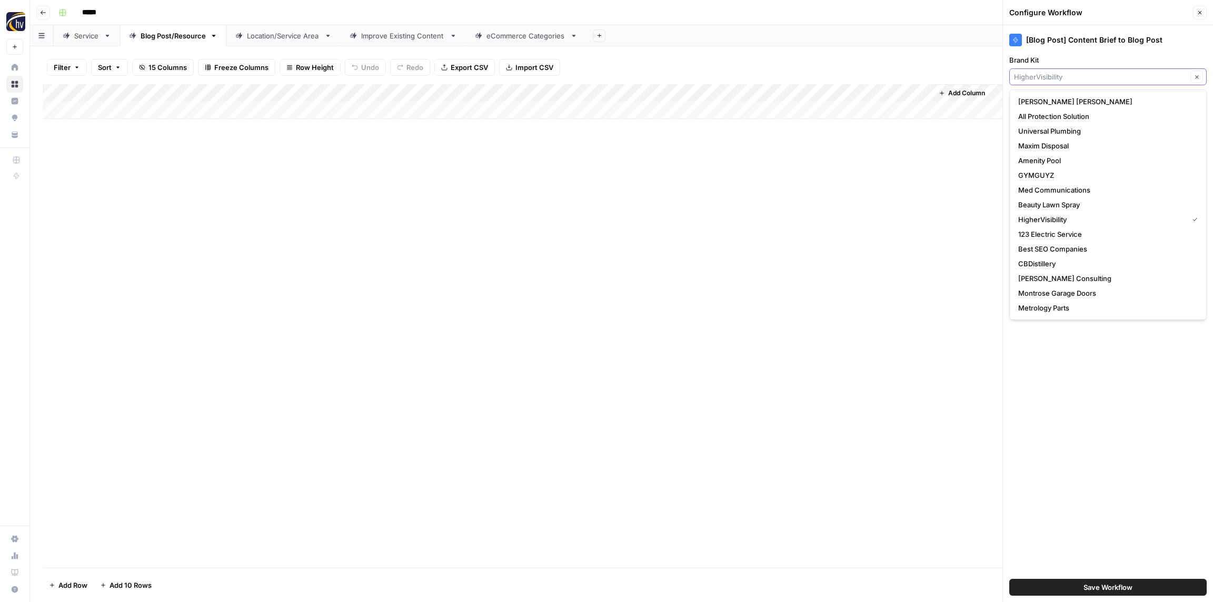
paste input "Net"
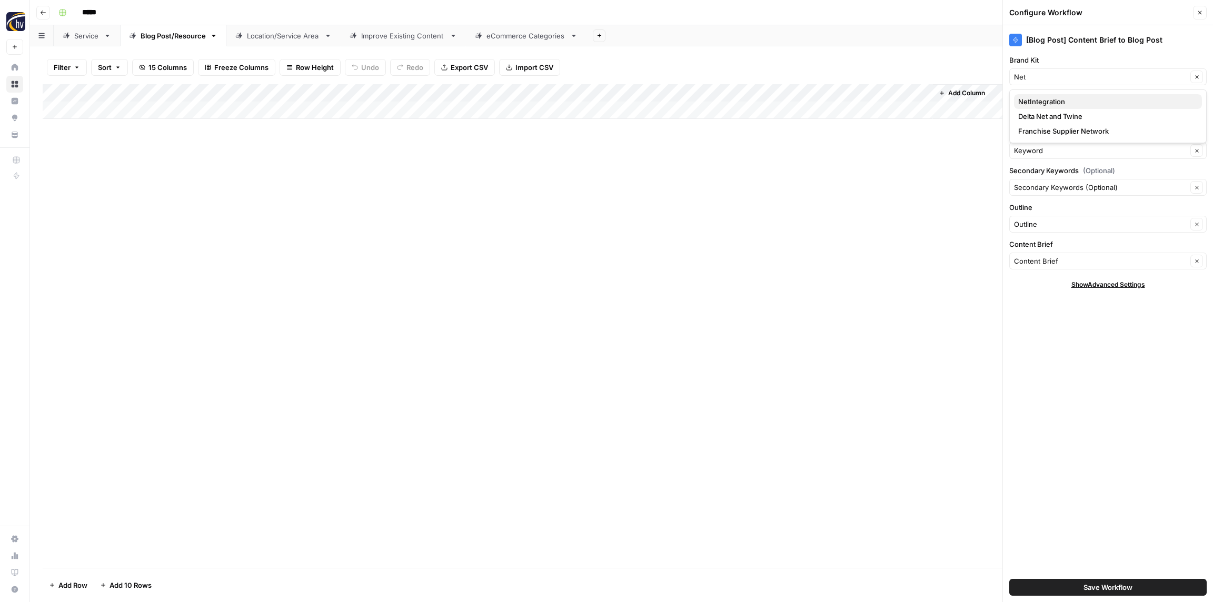
click at [1042, 102] on span "NetIntegration" at bounding box center [1105, 101] width 175 height 11
type input "NetIntegration"
click at [1044, 114] on input "Knowledge Base" at bounding box center [1102, 113] width 176 height 11
paste input "Net"
click at [1035, 169] on span "Net I Sitemap" at bounding box center [1105, 168] width 175 height 11
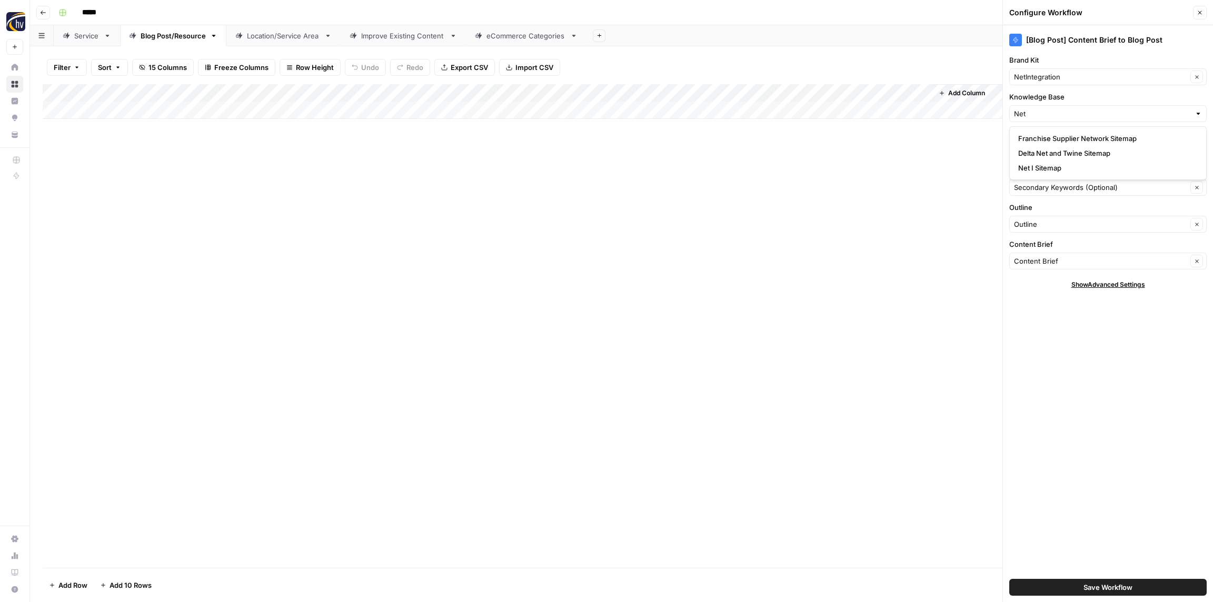
type input "Net I Sitemap"
click at [1100, 587] on span "Save Workflow" at bounding box center [1107, 587] width 49 height 11
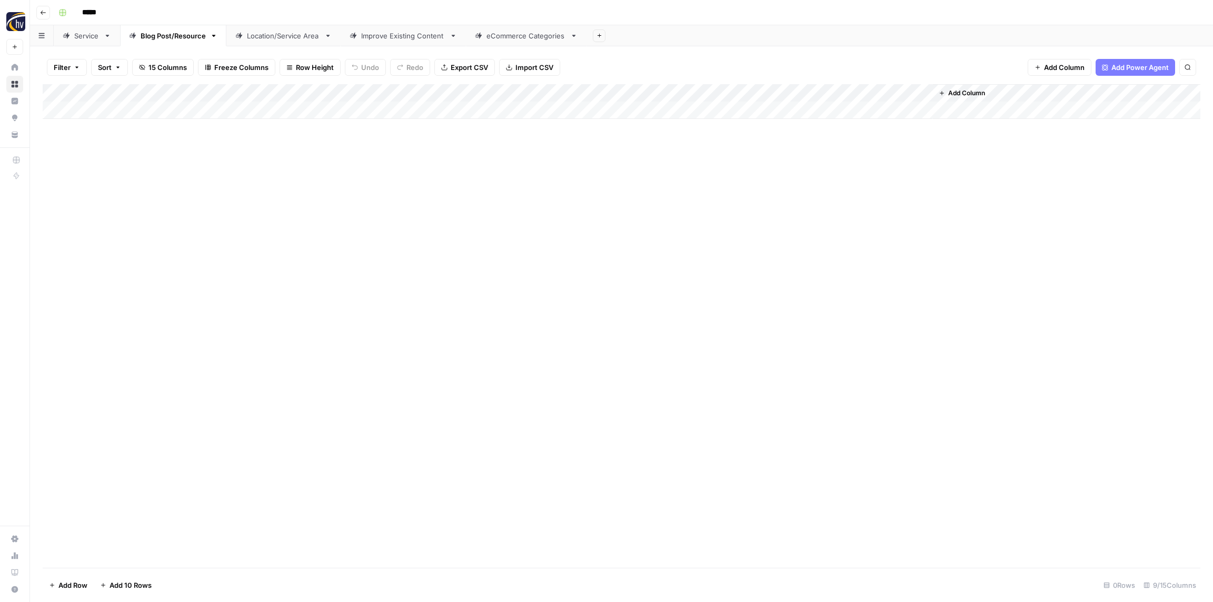
click at [276, 28] on link "Location/Service Area" at bounding box center [283, 35] width 114 height 21
click at [408, 91] on div "Add Column" at bounding box center [621, 101] width 1157 height 35
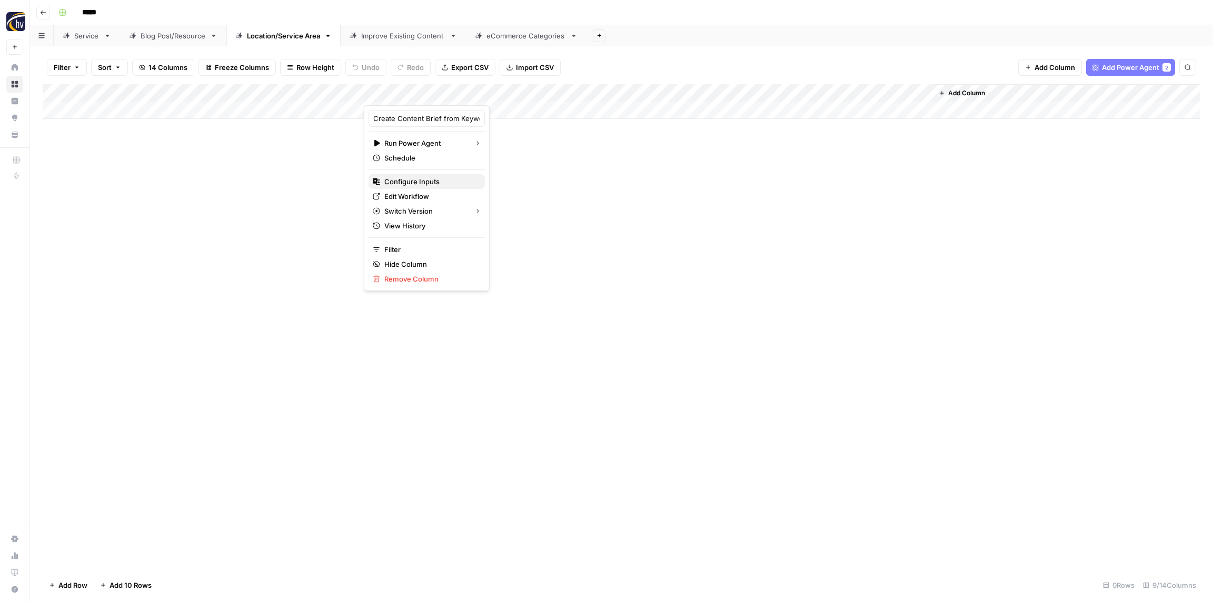
click at [411, 178] on span "Configure Inputs" at bounding box center [430, 181] width 92 height 11
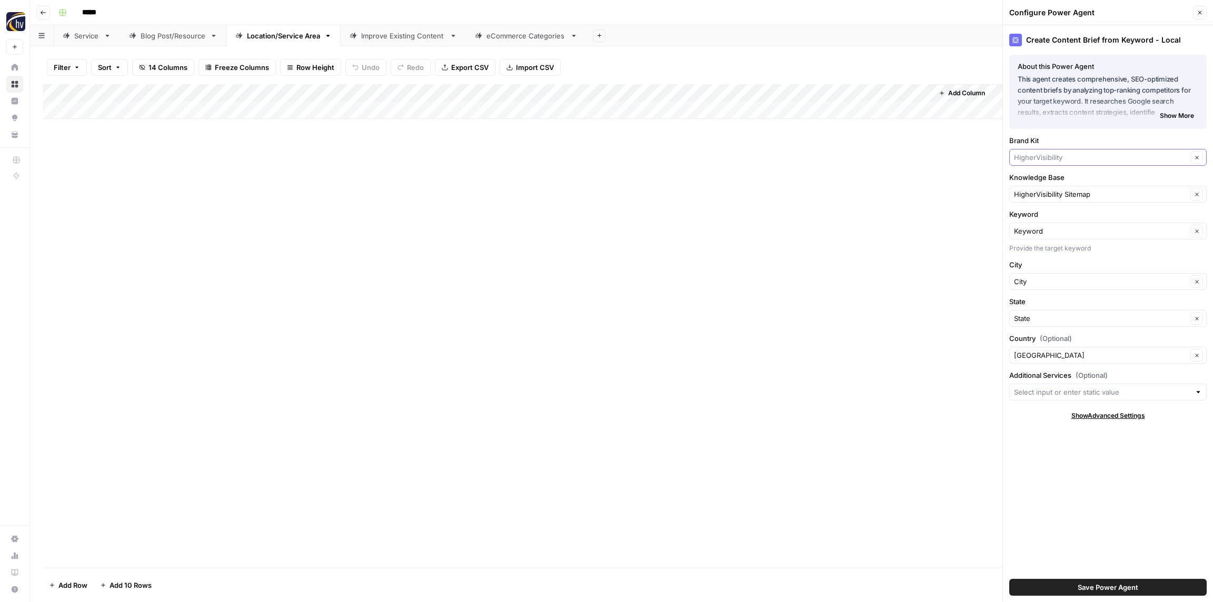
click at [1033, 159] on input "Brand Kit" at bounding box center [1100, 157] width 173 height 11
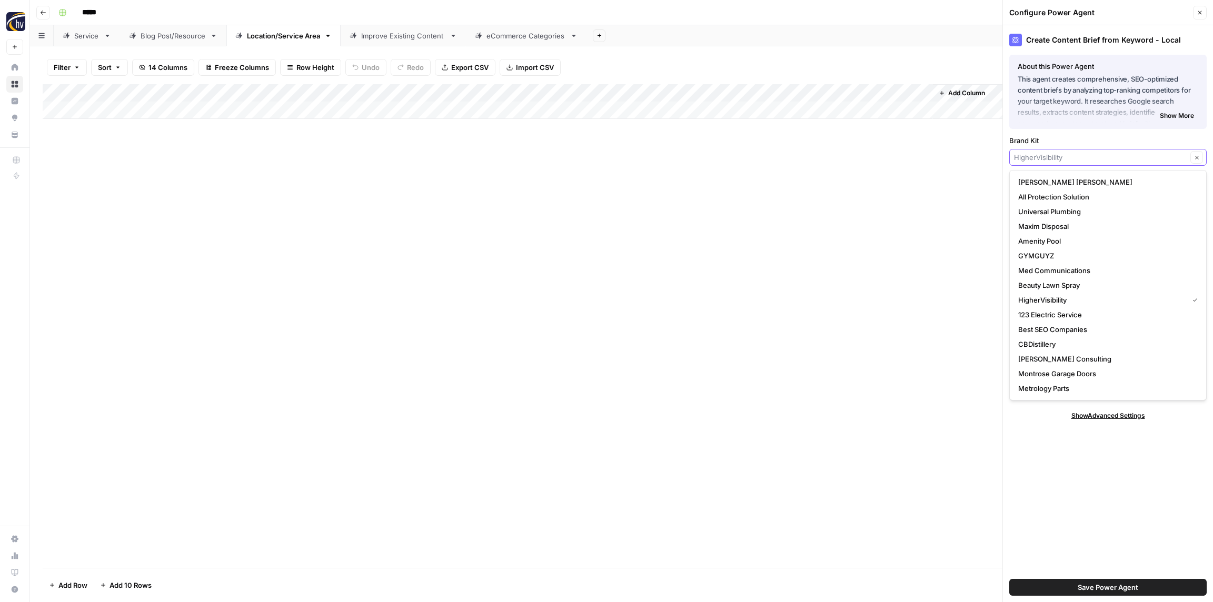
paste input "Net"
type input "Net"
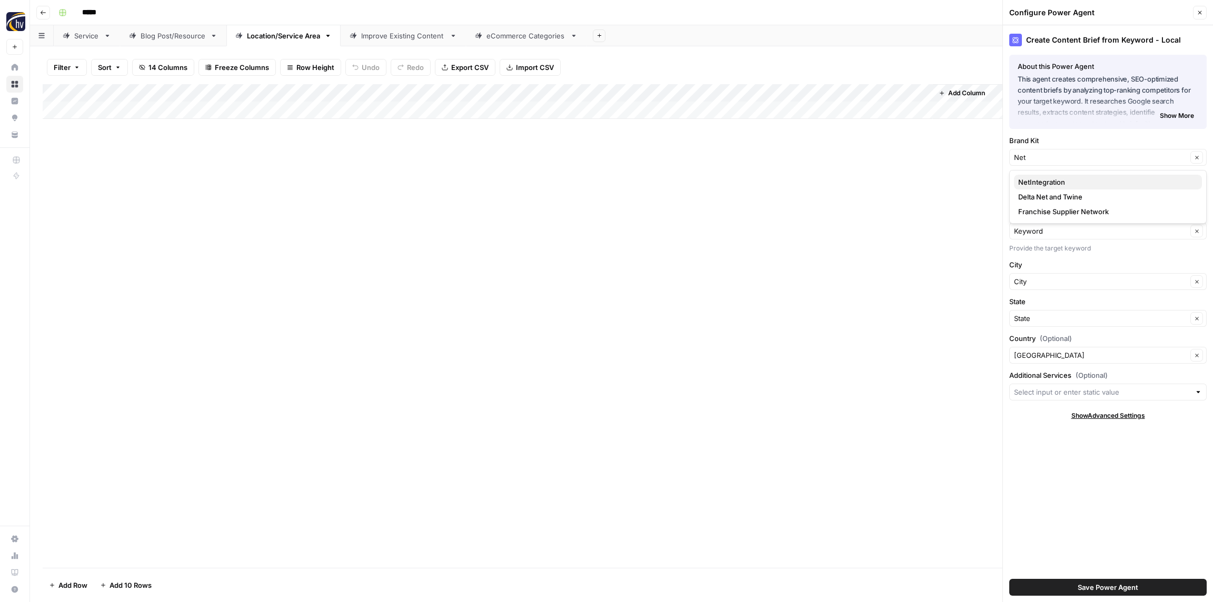
click at [1045, 184] on span "NetIntegration" at bounding box center [1105, 182] width 175 height 11
type input "NetIntegration"
click at [1043, 196] on input "Knowledge Base" at bounding box center [1100, 194] width 173 height 11
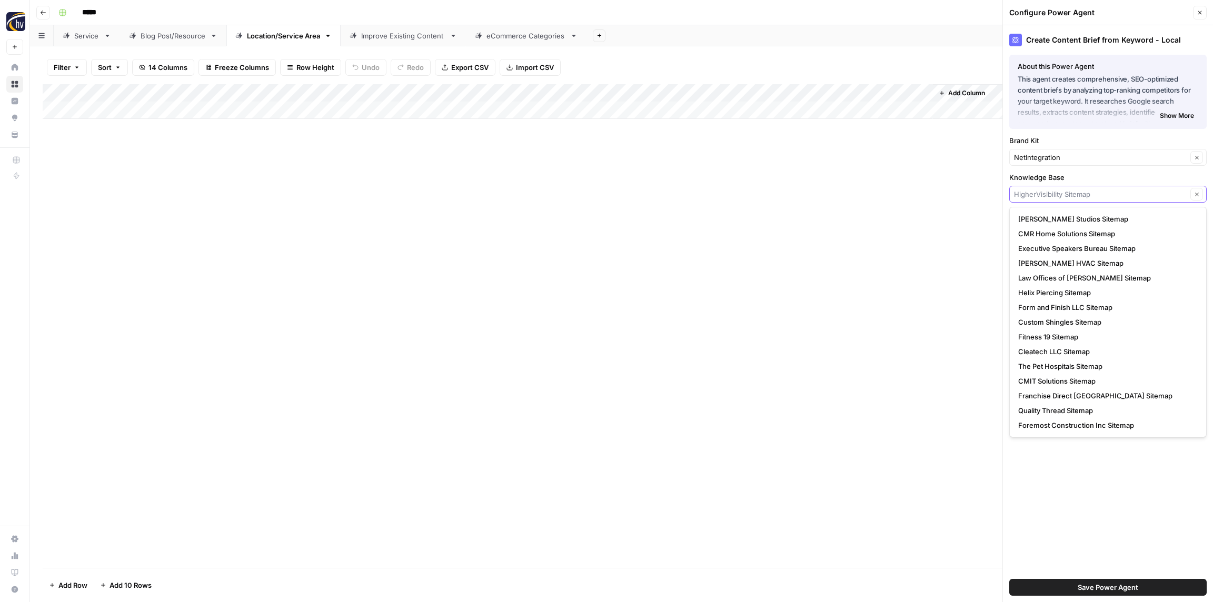
paste input "Net"
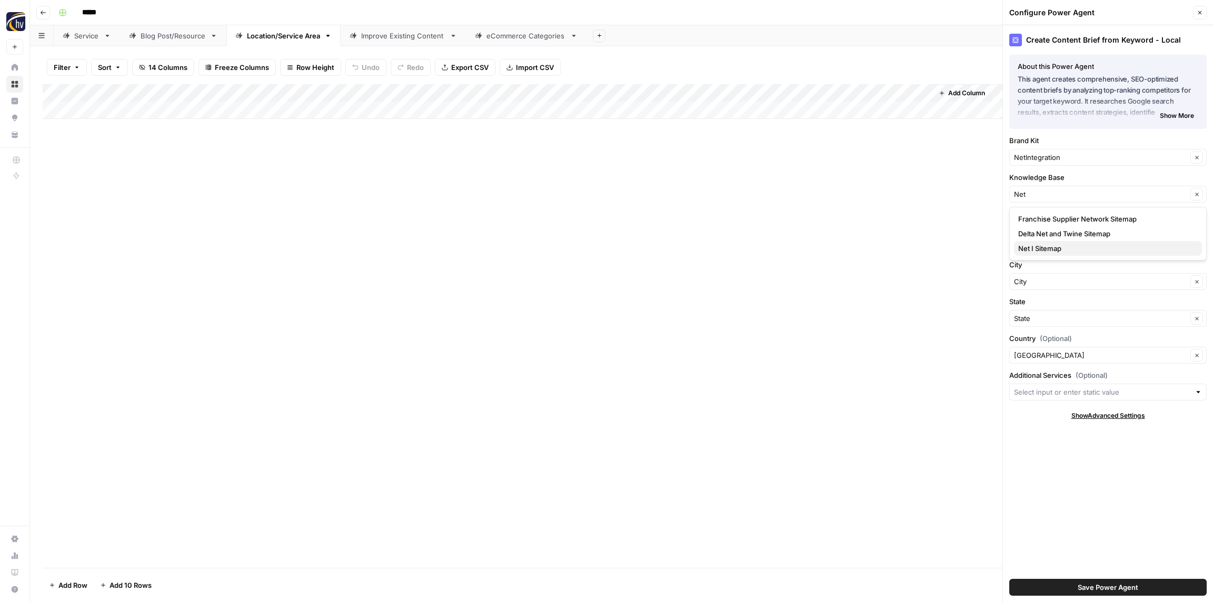
click at [1026, 247] on span "Net I Sitemap" at bounding box center [1105, 248] width 175 height 11
type input "Net I Sitemap"
click at [1112, 592] on span "Save Power Agent" at bounding box center [1107, 587] width 61 height 11
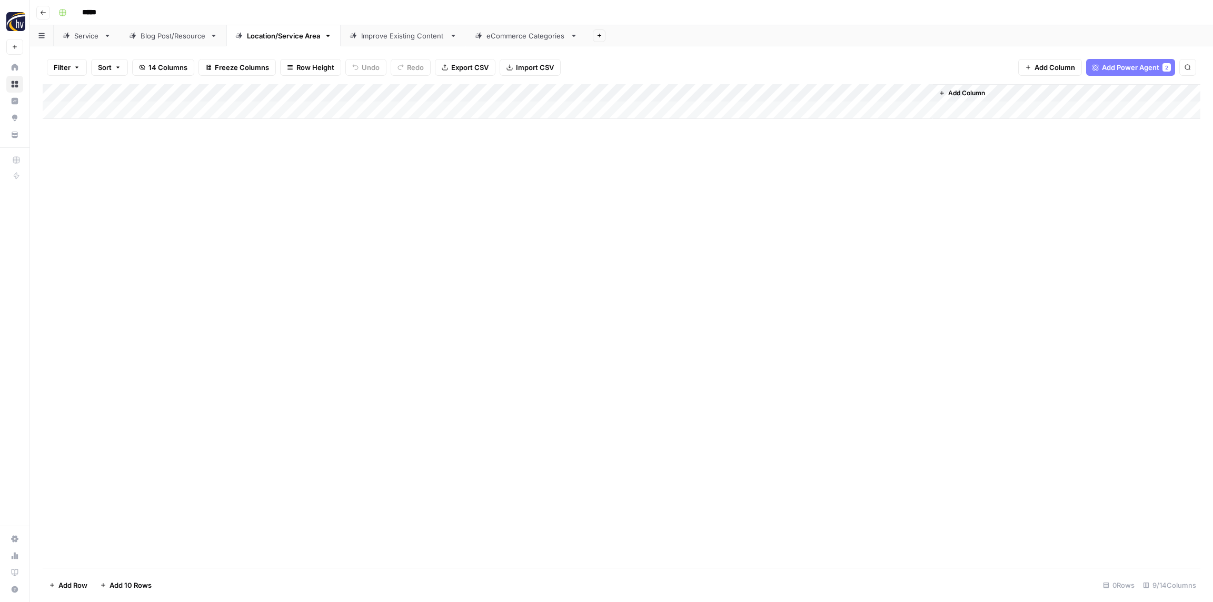
click at [797, 95] on div "Add Column" at bounding box center [621, 101] width 1157 height 35
click at [803, 183] on span "Configure Inputs" at bounding box center [809, 181] width 92 height 11
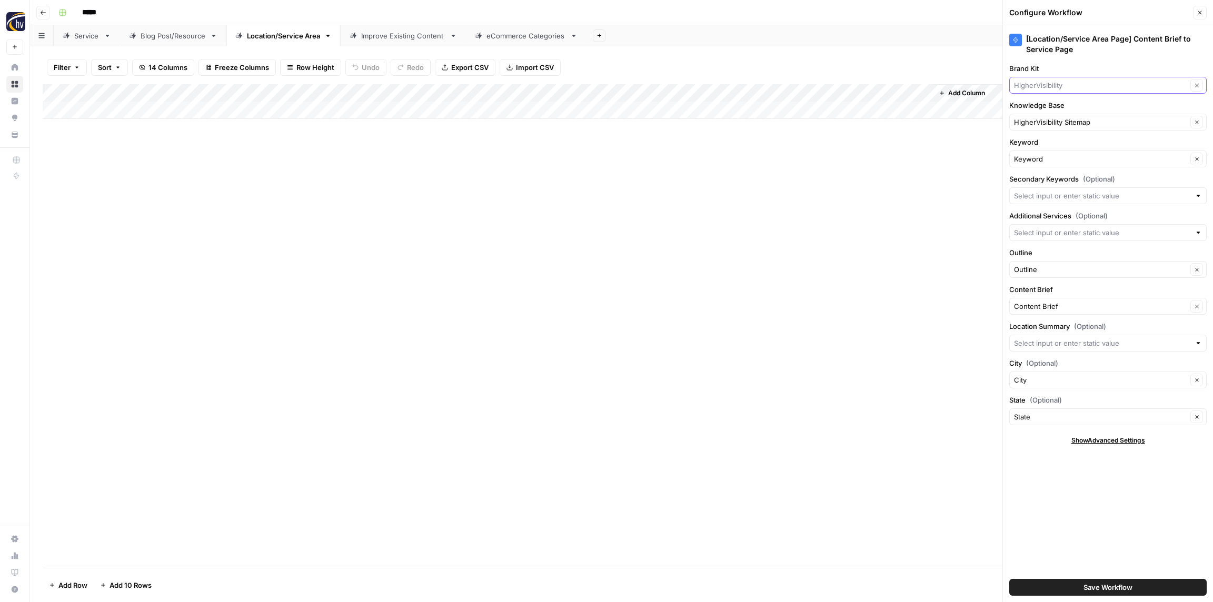
click at [1052, 81] on input "Brand Kit" at bounding box center [1100, 85] width 173 height 11
paste input "Net"
click at [1047, 108] on span "NetIntegration" at bounding box center [1105, 110] width 175 height 11
type input "NetIntegration"
click at [1043, 123] on input "Knowledge Base" at bounding box center [1100, 122] width 173 height 11
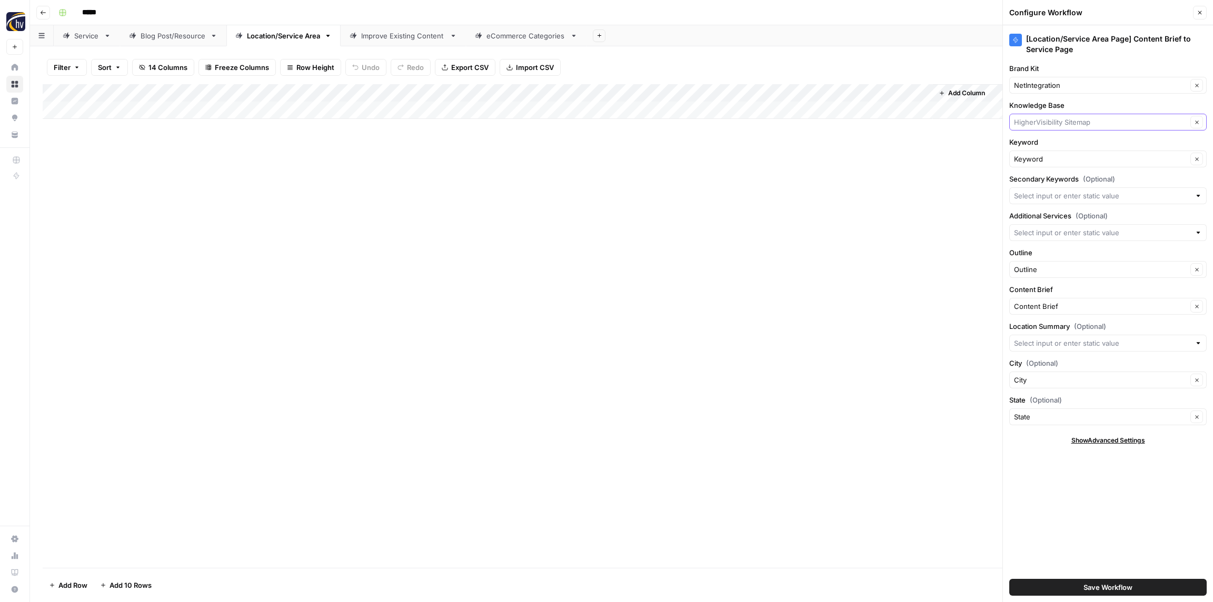
paste input "Net"
click at [1042, 173] on span "Net I Sitemap" at bounding box center [1105, 176] width 175 height 11
type input "Net I Sitemap"
click at [1103, 591] on span "Save Workflow" at bounding box center [1107, 587] width 49 height 11
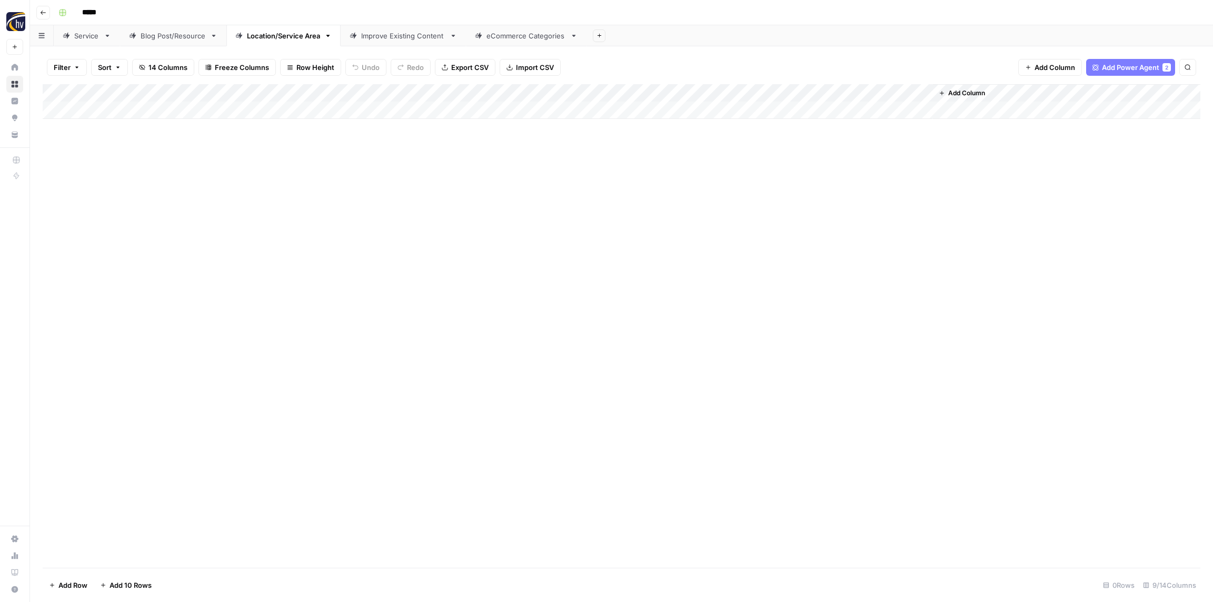
click at [394, 35] on div "Improve Existing Content" at bounding box center [403, 36] width 84 height 11
click at [325, 92] on div "Add Column" at bounding box center [621, 101] width 1157 height 35
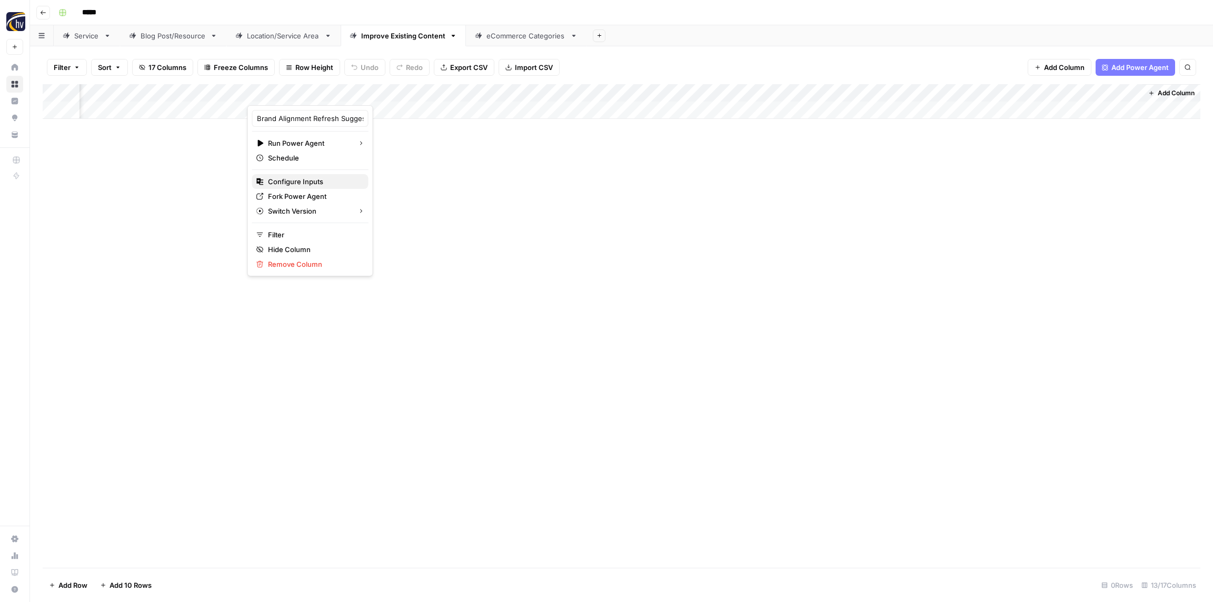
click at [311, 181] on span "Configure Inputs" at bounding box center [314, 181] width 92 height 11
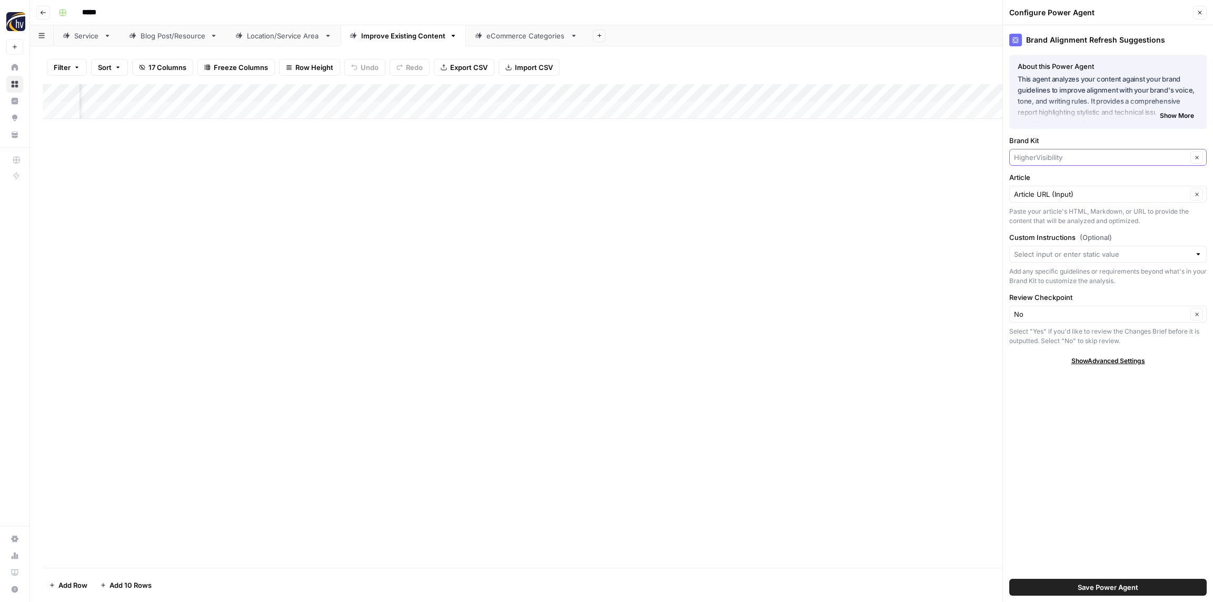
click at [1070, 159] on input "Brand Kit" at bounding box center [1100, 157] width 173 height 11
paste input "Net"
click at [1069, 180] on span "NetIntegration" at bounding box center [1105, 182] width 175 height 11
type input "NetIntegration"
click at [1067, 196] on input "Article" at bounding box center [1100, 194] width 173 height 11
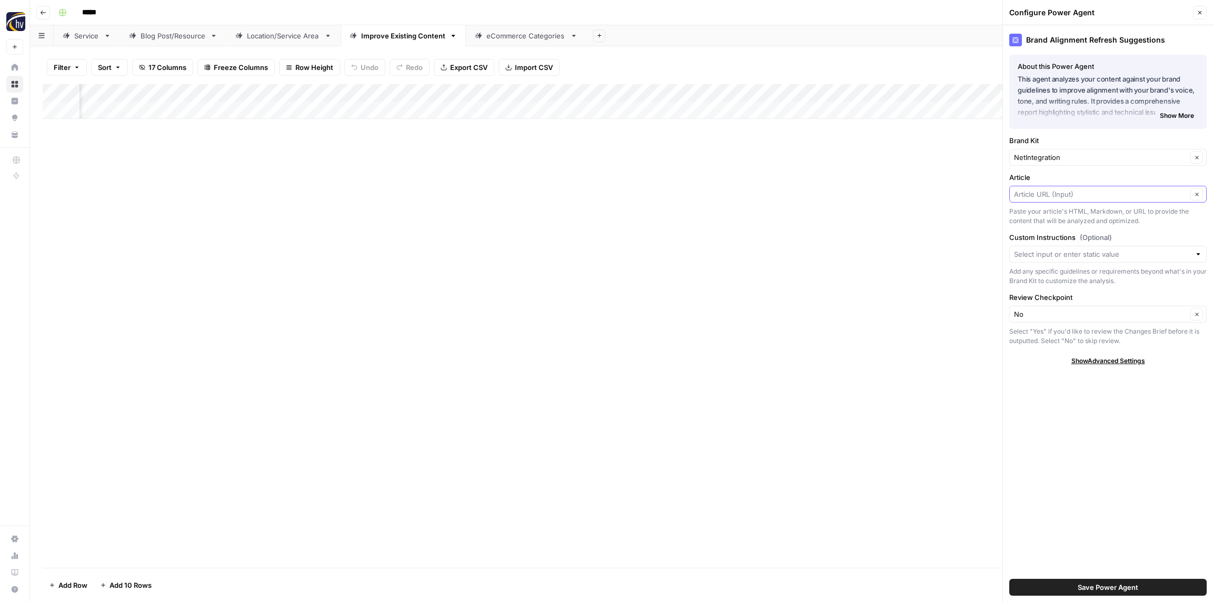
paste input "Net"
type input "Net"
click at [1087, 191] on input "Article" at bounding box center [1100, 194] width 173 height 11
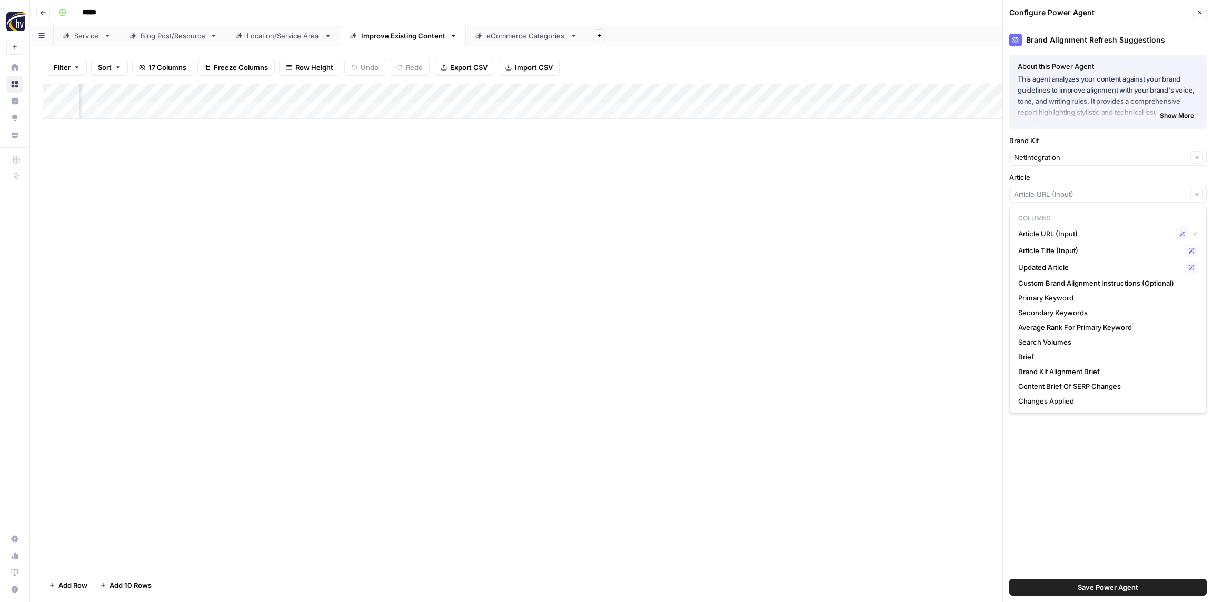
type input "Article URL (Input)"
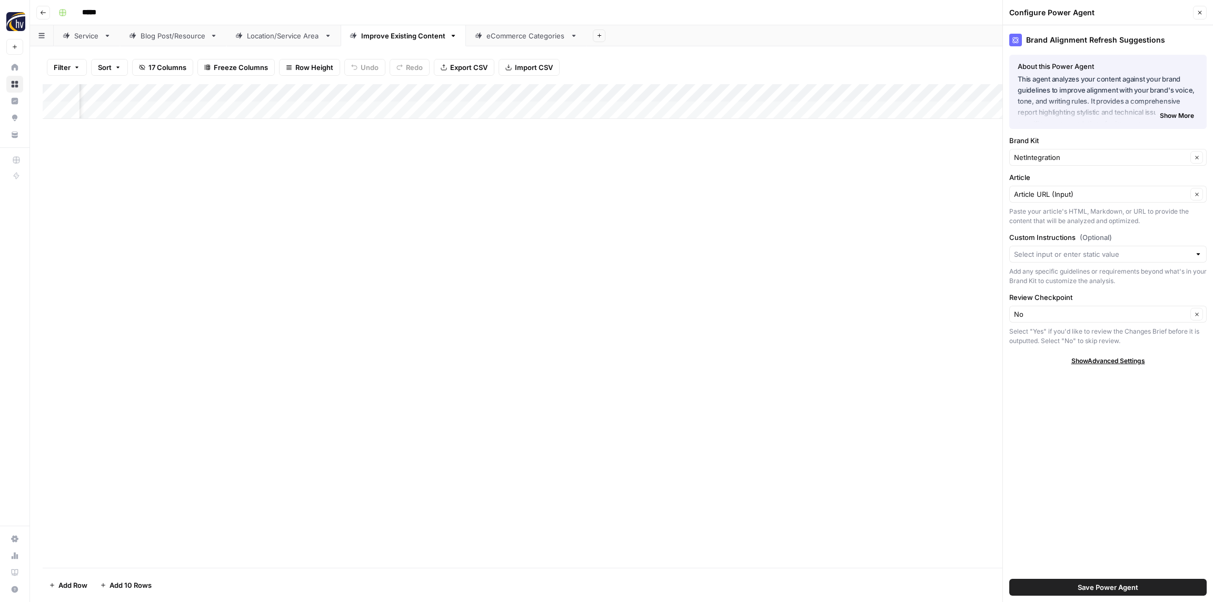
drag, startPoint x: 875, startPoint y: 213, endPoint x: 881, endPoint y: 213, distance: 6.3
click at [875, 214] on div "Add Column" at bounding box center [621, 326] width 1157 height 484
click at [1082, 584] on span "Save Power Agent" at bounding box center [1107, 587] width 61 height 11
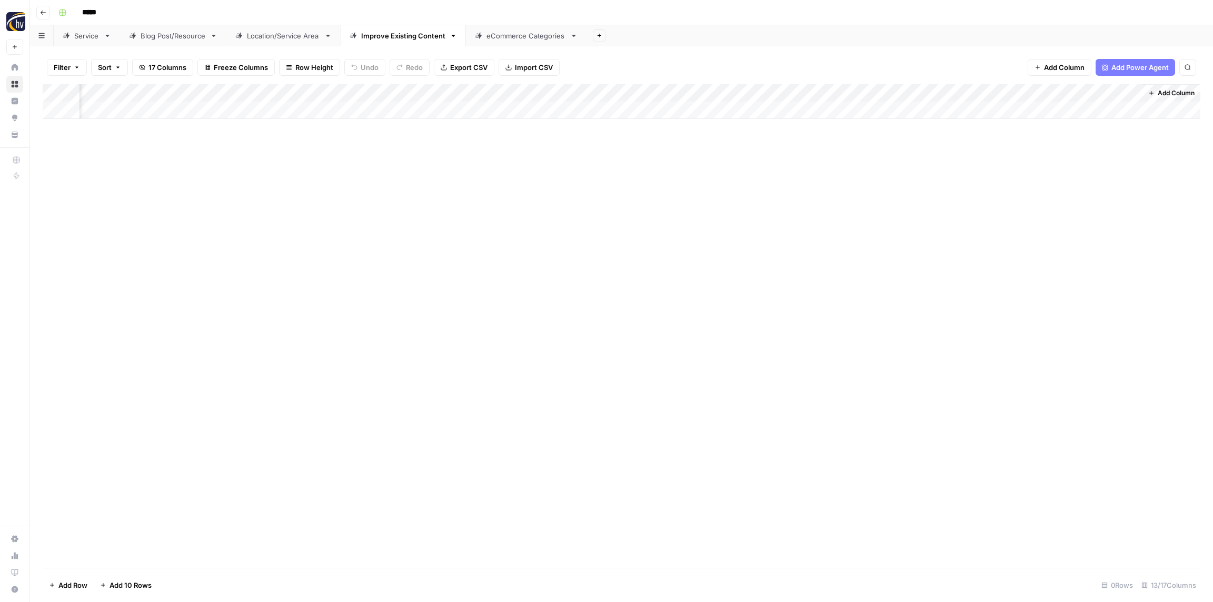
click at [586, 87] on div "Add Column" at bounding box center [621, 101] width 1157 height 35
click at [566, 182] on span "Configure Inputs" at bounding box center [582, 181] width 92 height 11
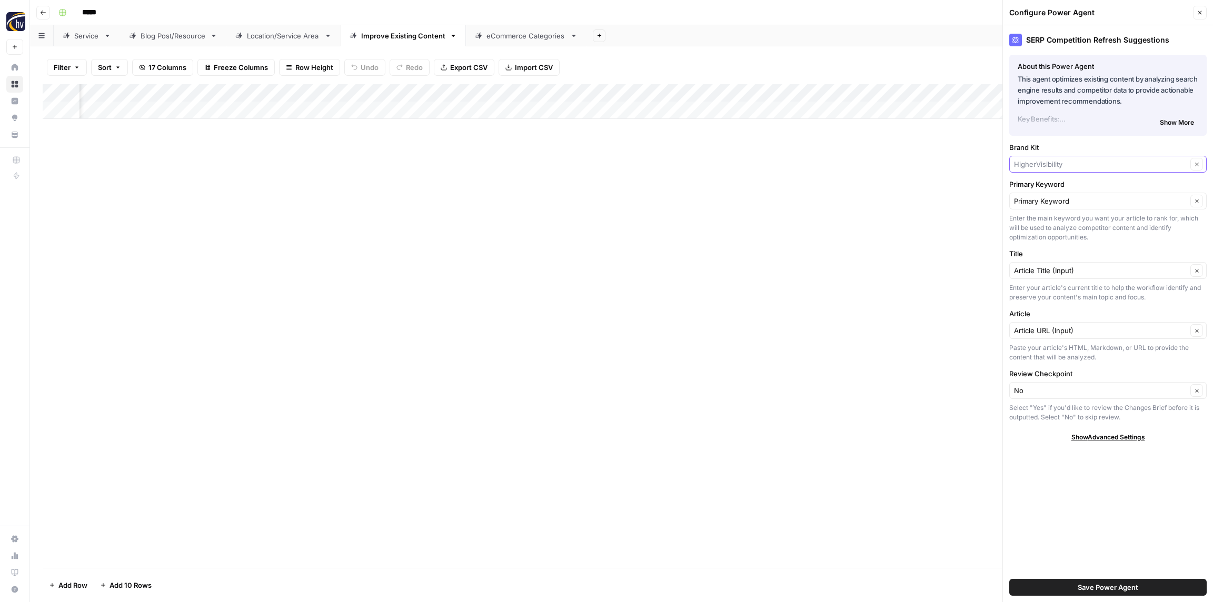
click at [1060, 159] on input "Brand Kit" at bounding box center [1100, 164] width 173 height 11
paste input "Net"
drag, startPoint x: 1042, startPoint y: 191, endPoint x: 1044, endPoint y: 203, distance: 11.9
click at [1042, 191] on span "NetIntegration" at bounding box center [1105, 189] width 175 height 11
type input "NetIntegration"
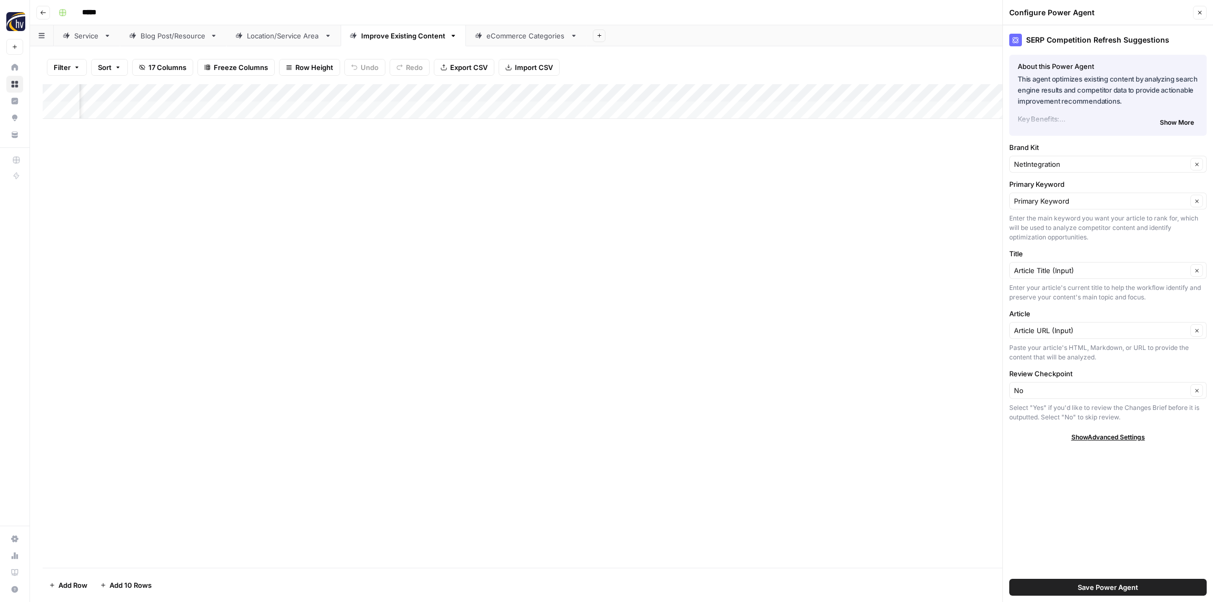
click at [1118, 587] on span "Save Power Agent" at bounding box center [1107, 587] width 61 height 11
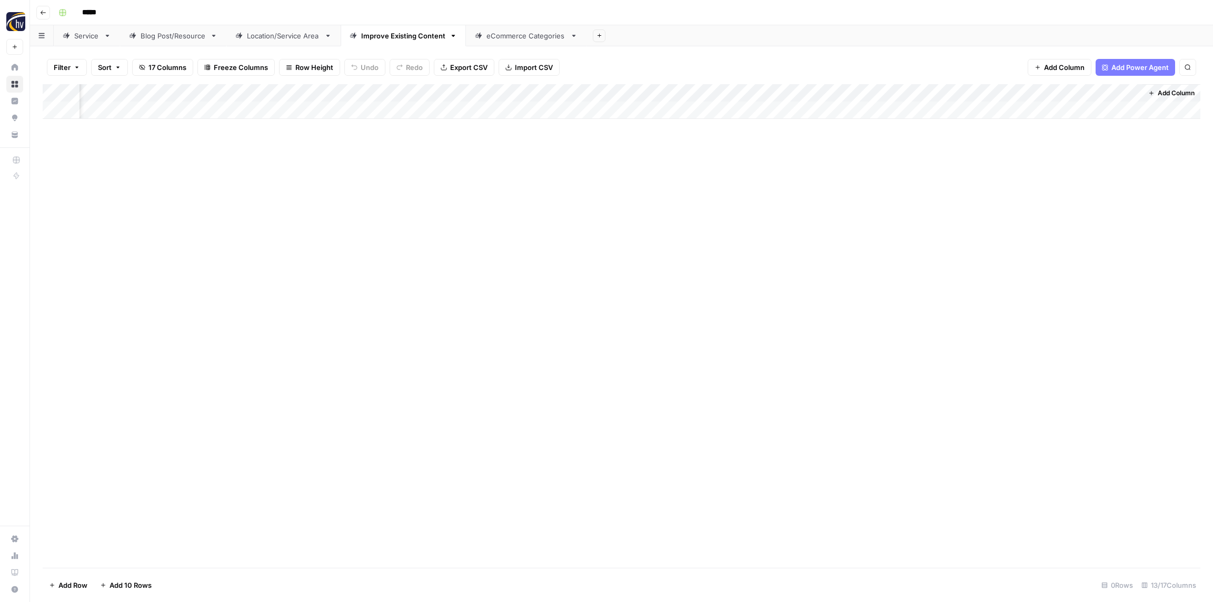
click at [857, 93] on div "Add Column" at bounding box center [621, 101] width 1157 height 35
click at [842, 183] on span "Configure Inputs" at bounding box center [854, 181] width 92 height 11
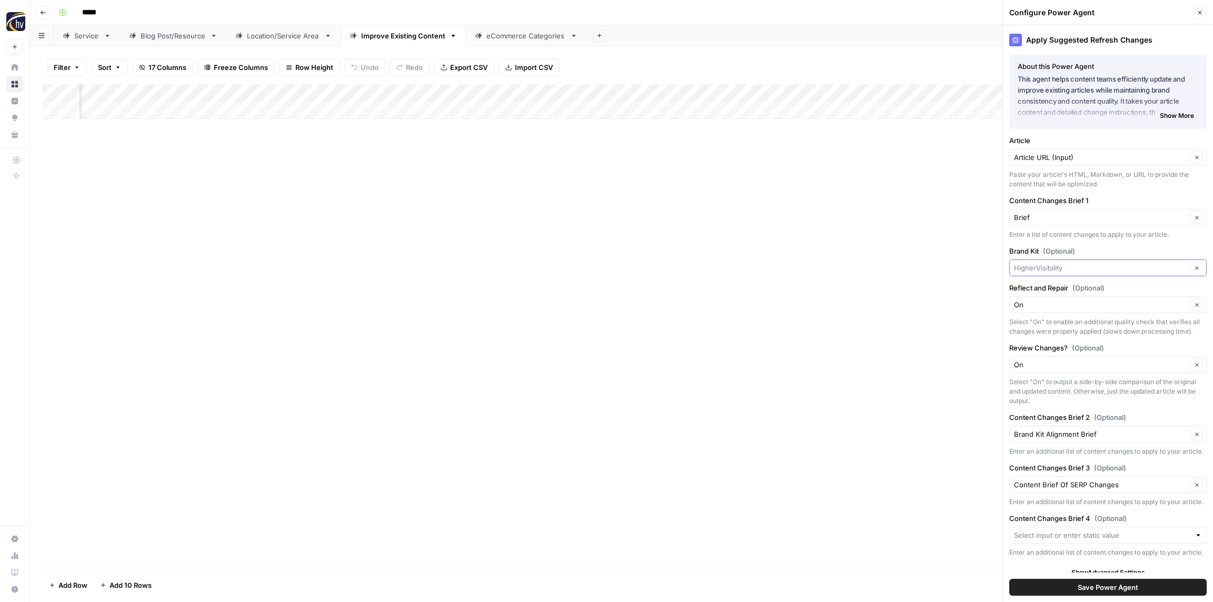
click at [1064, 267] on input "Brand Kit (Optional)" at bounding box center [1100, 268] width 173 height 11
paste input "Net"
click at [1048, 293] on span "NetIntegration" at bounding box center [1105, 292] width 175 height 11
type input "NetIntegration"
click at [1100, 590] on span "Save Power Agent" at bounding box center [1107, 587] width 61 height 11
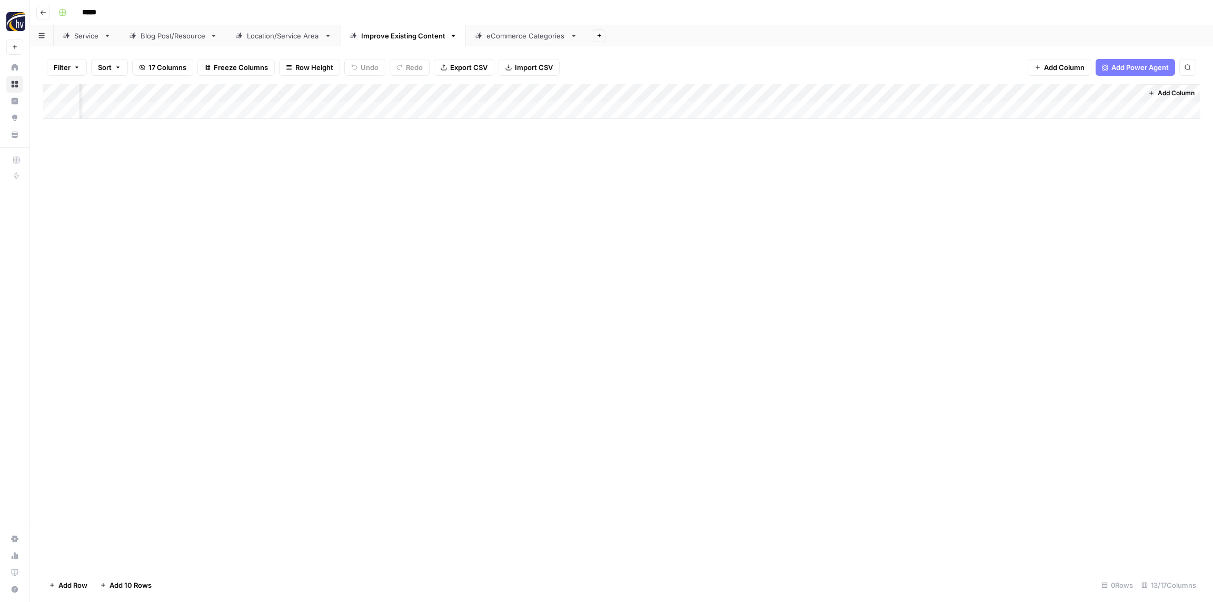
click at [515, 31] on div "eCommerce Categories" at bounding box center [525, 36] width 79 height 11
click at [403, 94] on div "Add Column" at bounding box center [621, 101] width 1157 height 35
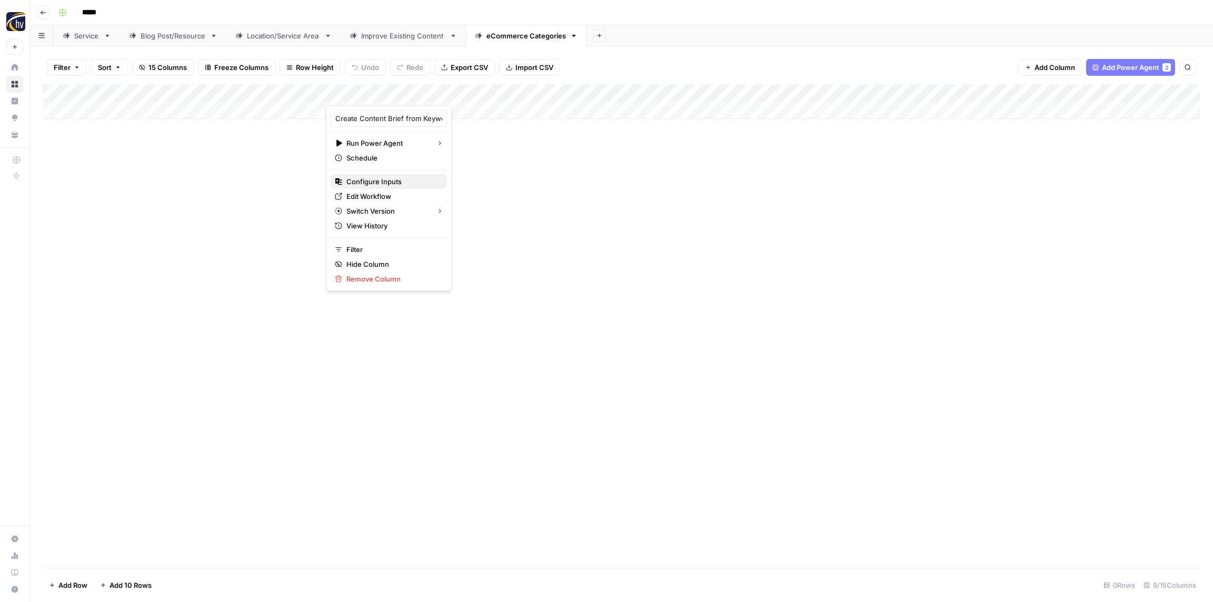
click at [395, 181] on span "Configure Inputs" at bounding box center [392, 181] width 92 height 11
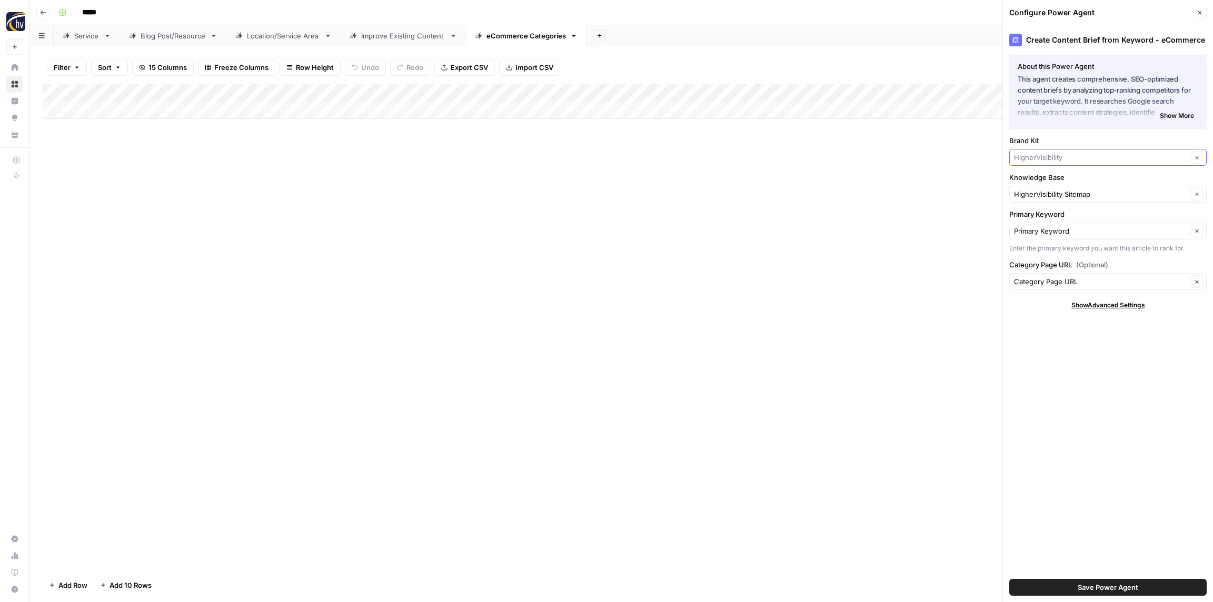
click at [1046, 156] on input "Brand Kit" at bounding box center [1100, 157] width 173 height 11
paste input "Net"
click at [1045, 182] on span "NetIntegration" at bounding box center [1105, 182] width 175 height 11
type input "NetIntegration"
click at [1046, 193] on input "Knowledge Base" at bounding box center [1100, 194] width 173 height 11
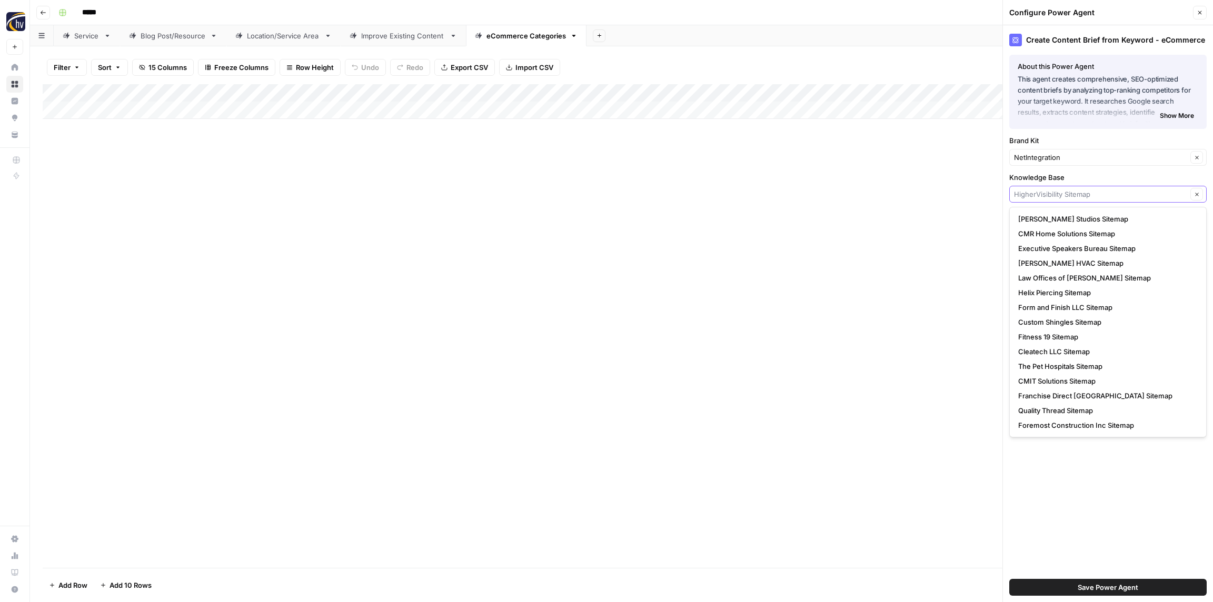
paste input "Net"
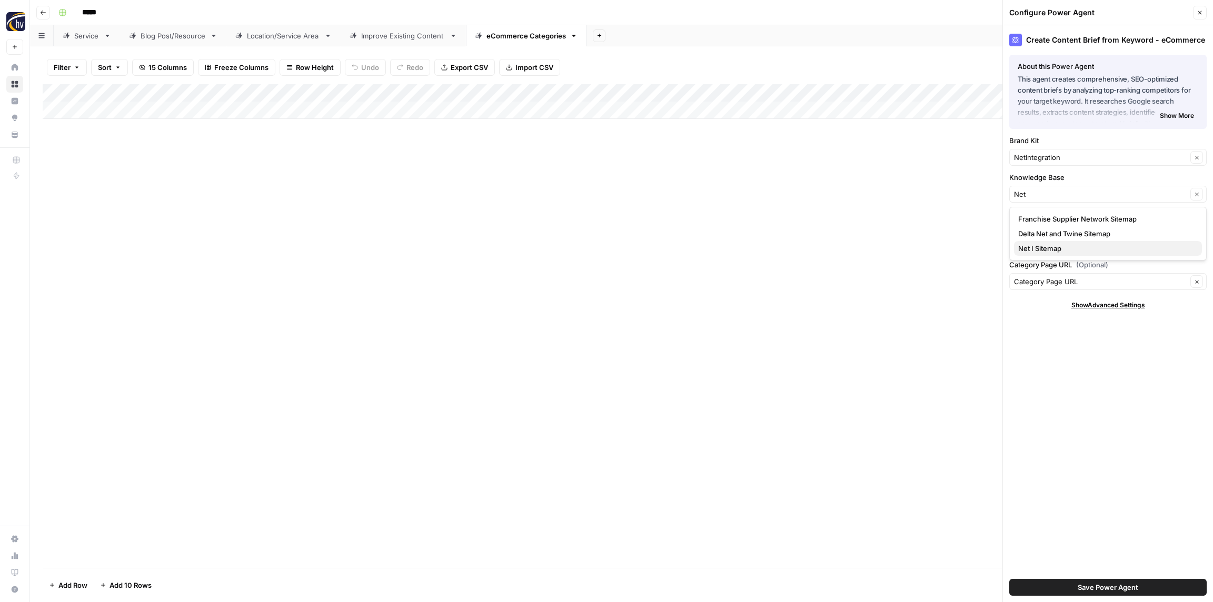
click at [1037, 252] on span "Net I Sitemap" at bounding box center [1105, 248] width 175 height 11
type input "Net I Sitemap"
click at [1088, 589] on span "Save Power Agent" at bounding box center [1107, 587] width 61 height 11
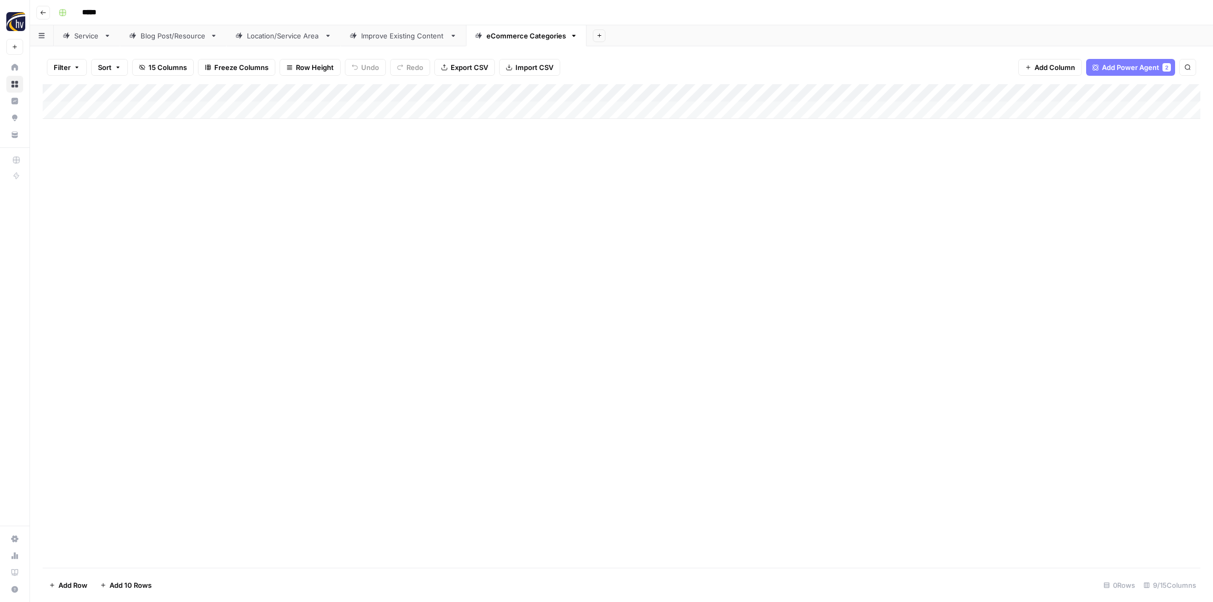
click at [976, 88] on div "Add Column" at bounding box center [621, 101] width 1157 height 35
click at [970, 174] on button "Configure Inputs" at bounding box center [978, 181] width 116 height 15
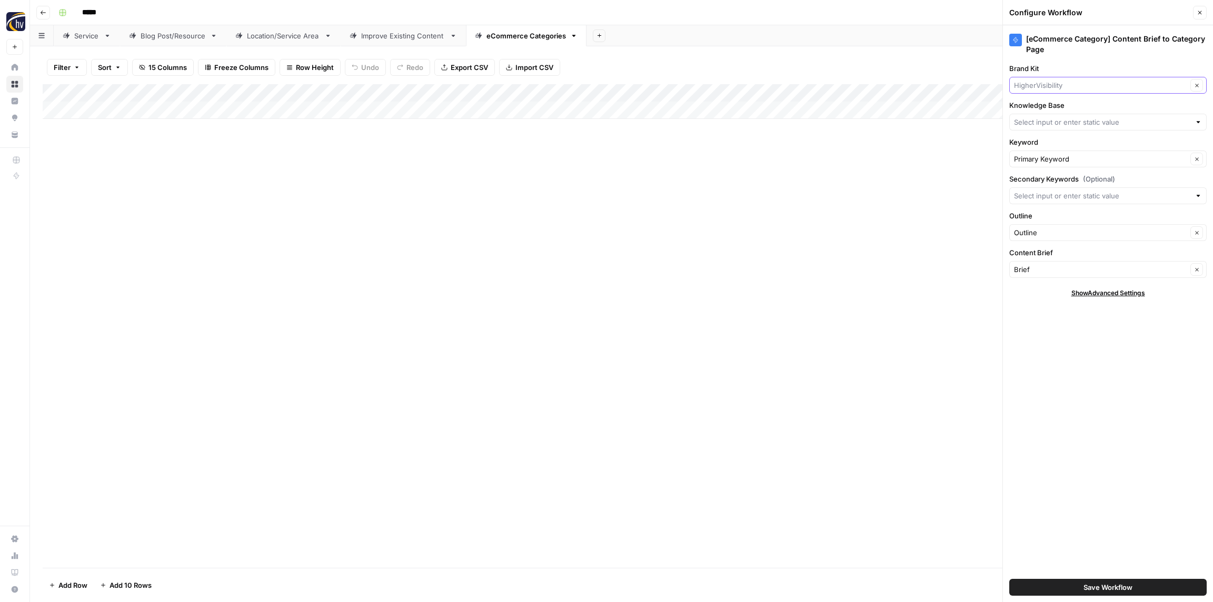
click at [1052, 83] on input "Brand Kit" at bounding box center [1100, 85] width 173 height 11
paste input "Net"
click at [1049, 113] on span "NetIntegration" at bounding box center [1105, 110] width 175 height 11
type input "NetIntegration"
click at [1047, 124] on input "Knowledge Base" at bounding box center [1102, 122] width 176 height 11
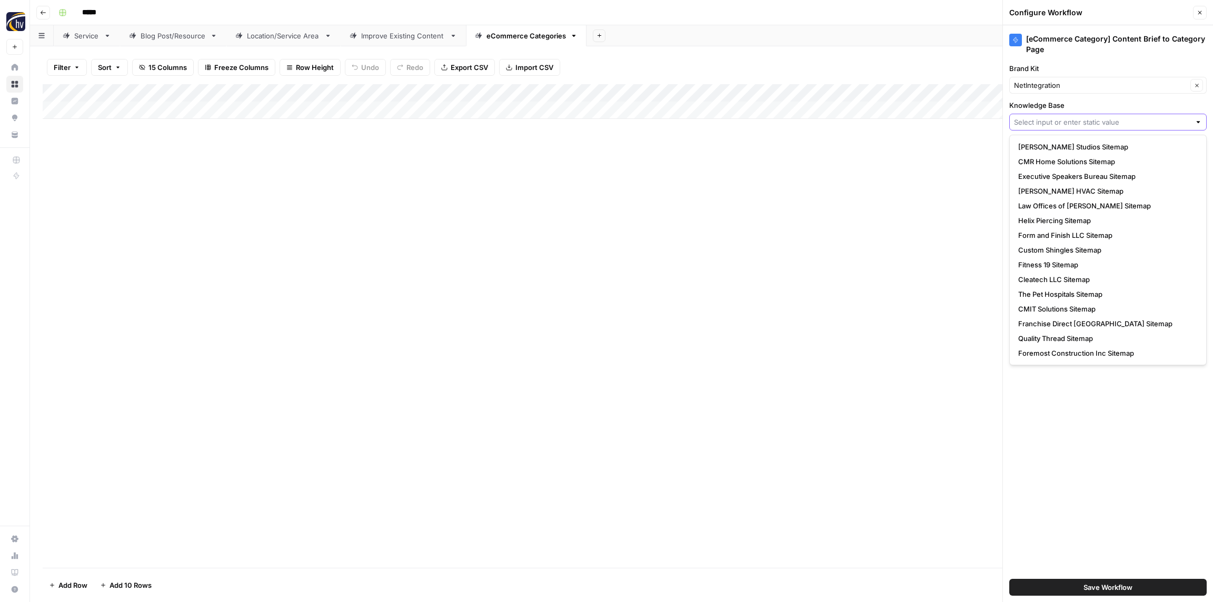
paste input "Net"
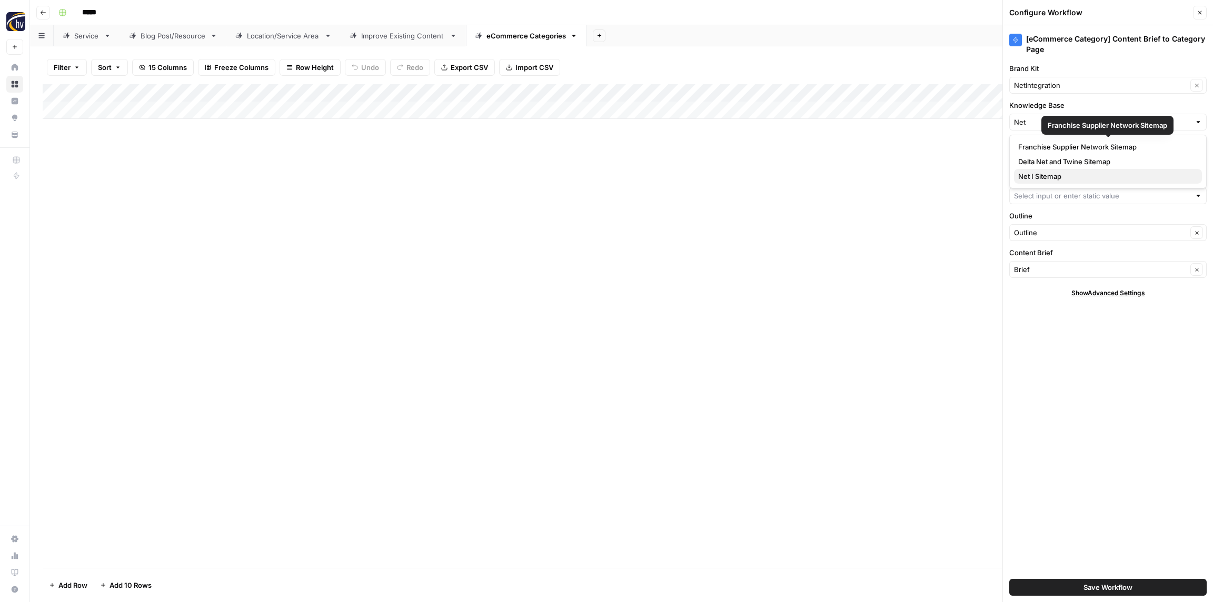
click at [1037, 178] on span "Net I Sitemap" at bounding box center [1105, 176] width 175 height 11
type input "Net I Sitemap"
click at [1081, 583] on button "Save Workflow" at bounding box center [1107, 587] width 197 height 17
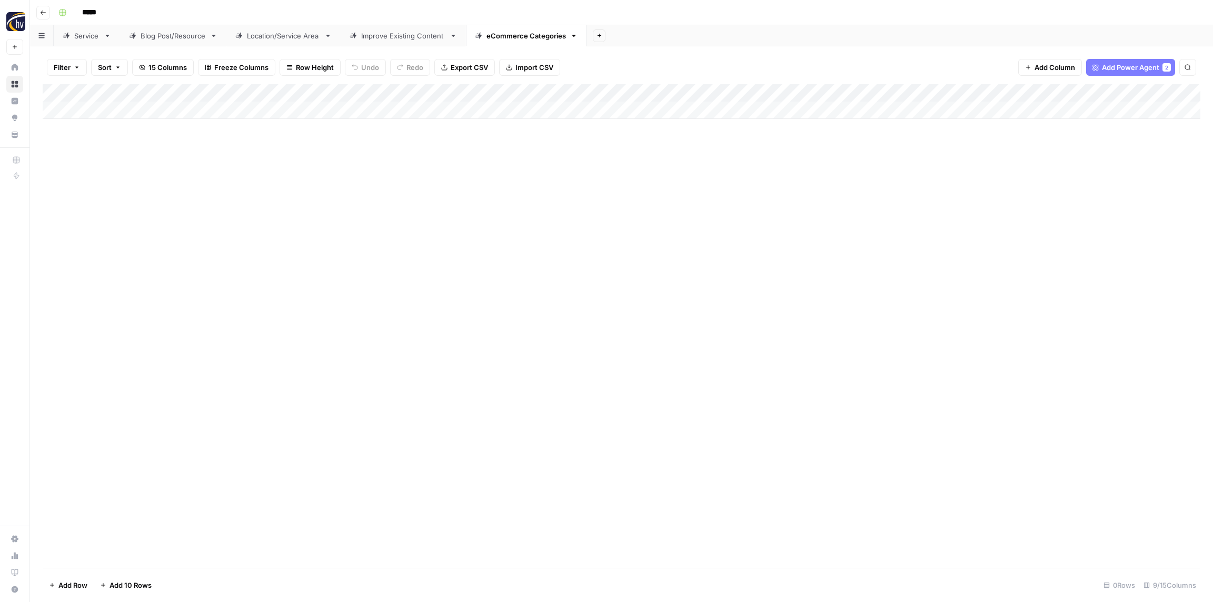
click at [776, 336] on div "Add Column" at bounding box center [621, 326] width 1157 height 484
click at [42, 11] on icon "button" at bounding box center [43, 12] width 6 height 6
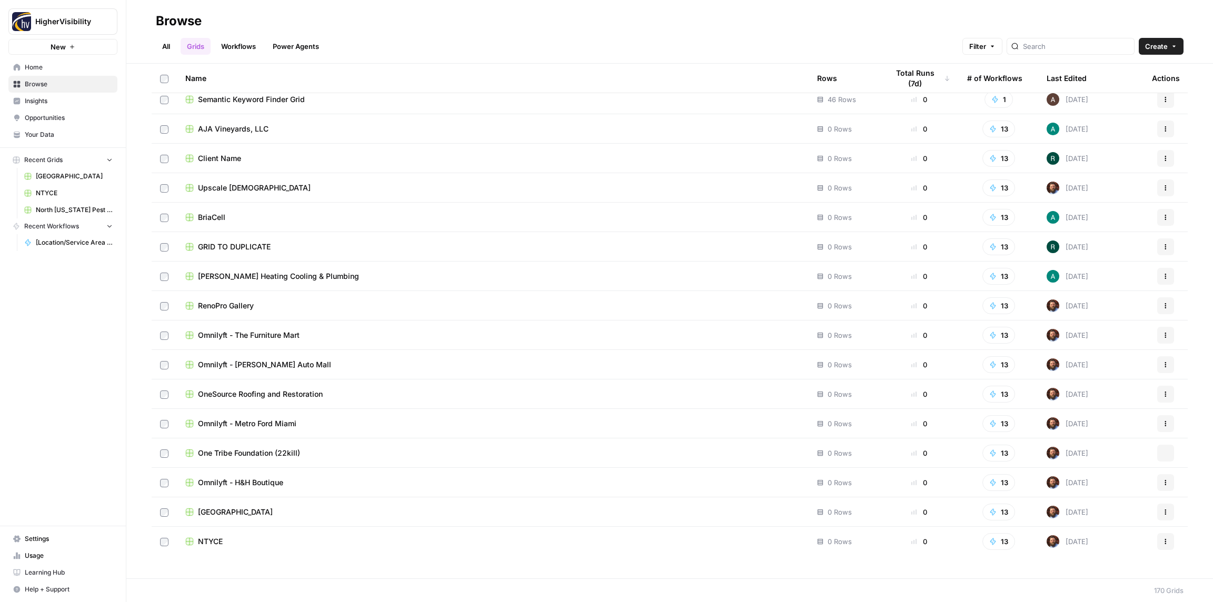
scroll to position [4401, 0]
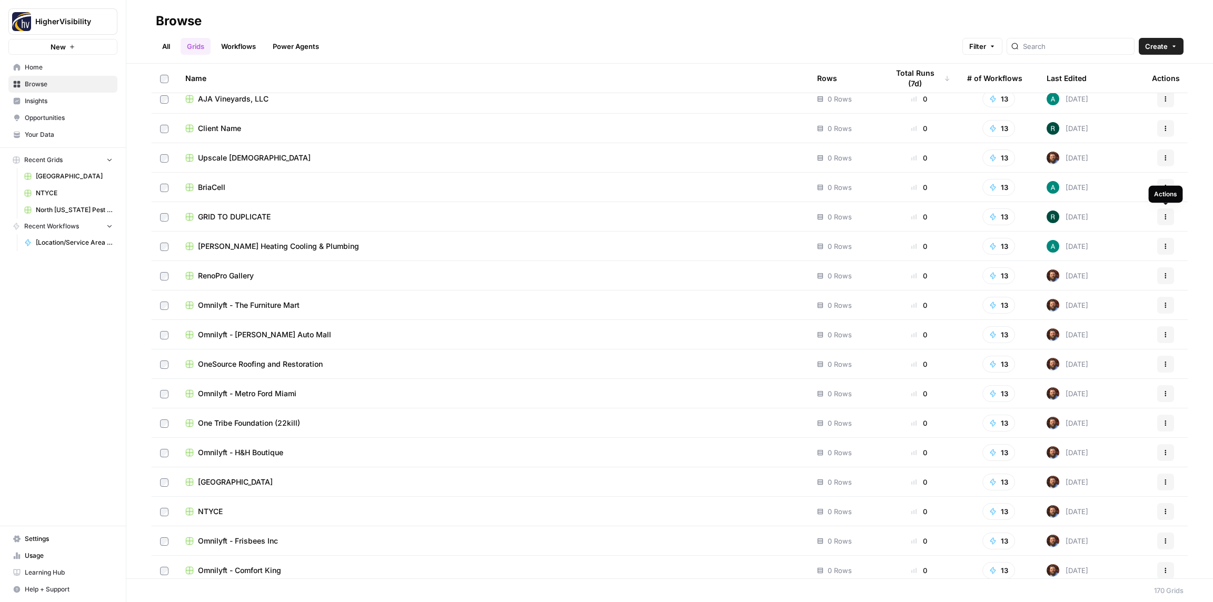
click at [1168, 216] on icon "button" at bounding box center [1165, 217] width 6 height 6
click at [1094, 244] on span "Duplicate" at bounding box center [1118, 241] width 84 height 11
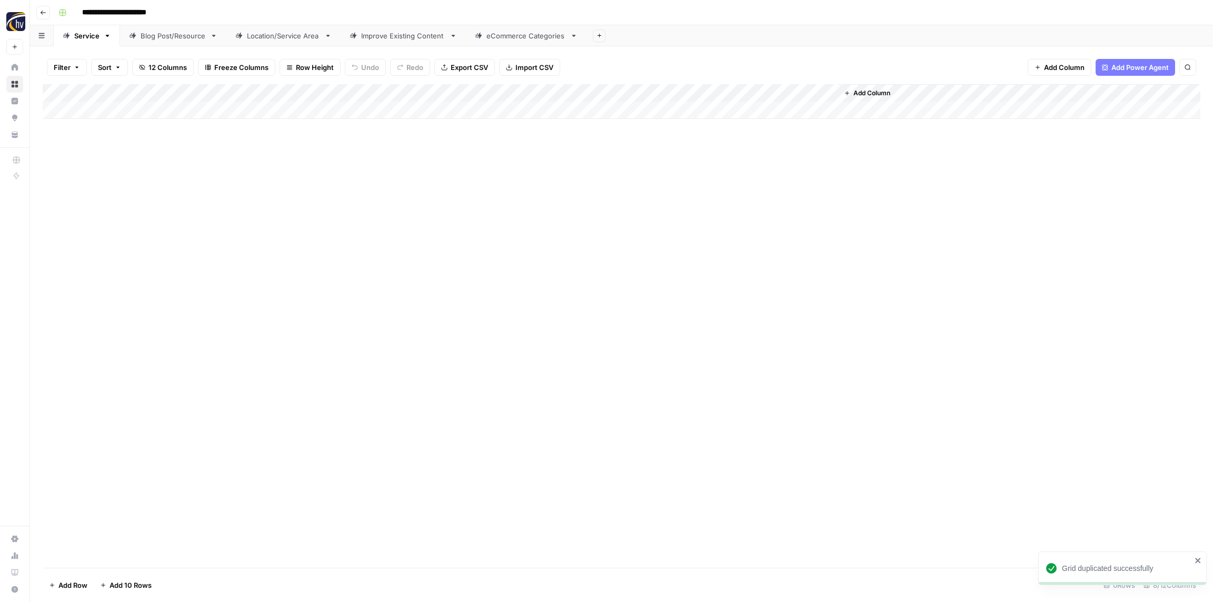
click at [119, 5] on input "**********" at bounding box center [131, 12] width 108 height 17
paste input "*******"
type input "**********"
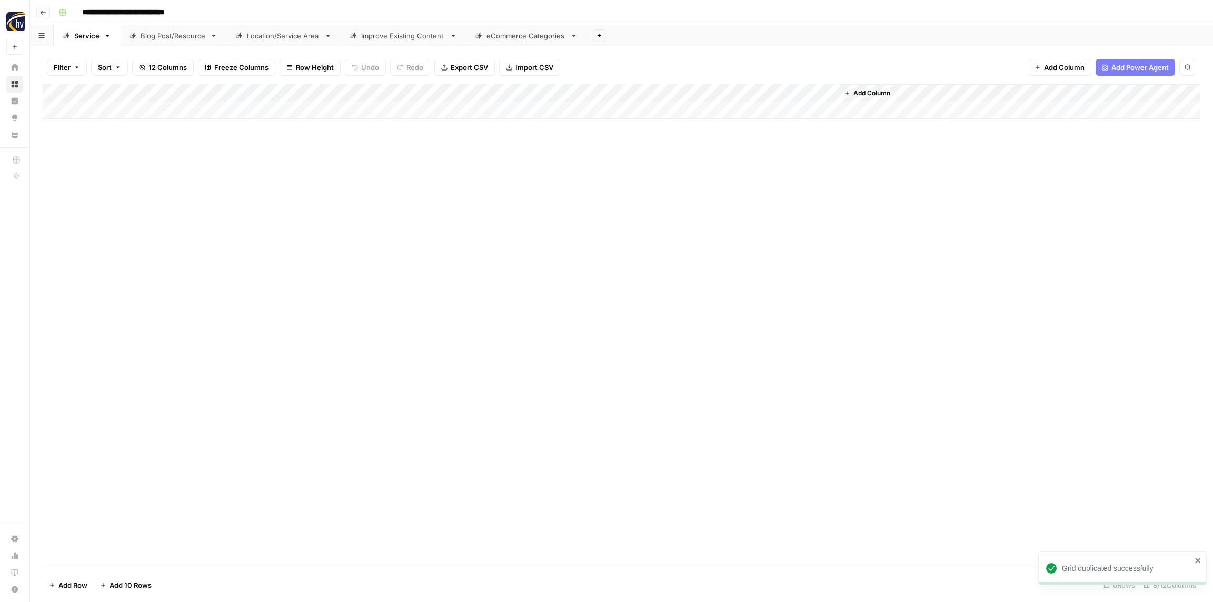
click at [215, 10] on div "**********" at bounding box center [628, 12] width 1148 height 17
click at [144, 174] on div "Add Column" at bounding box center [621, 326] width 1157 height 484
click at [201, 93] on div "Add Column" at bounding box center [621, 101] width 1157 height 35
drag, startPoint x: 238, startPoint y: 187, endPoint x: 232, endPoint y: 183, distance: 7.6
click at [238, 187] on button "Configure Inputs" at bounding box center [237, 181] width 116 height 15
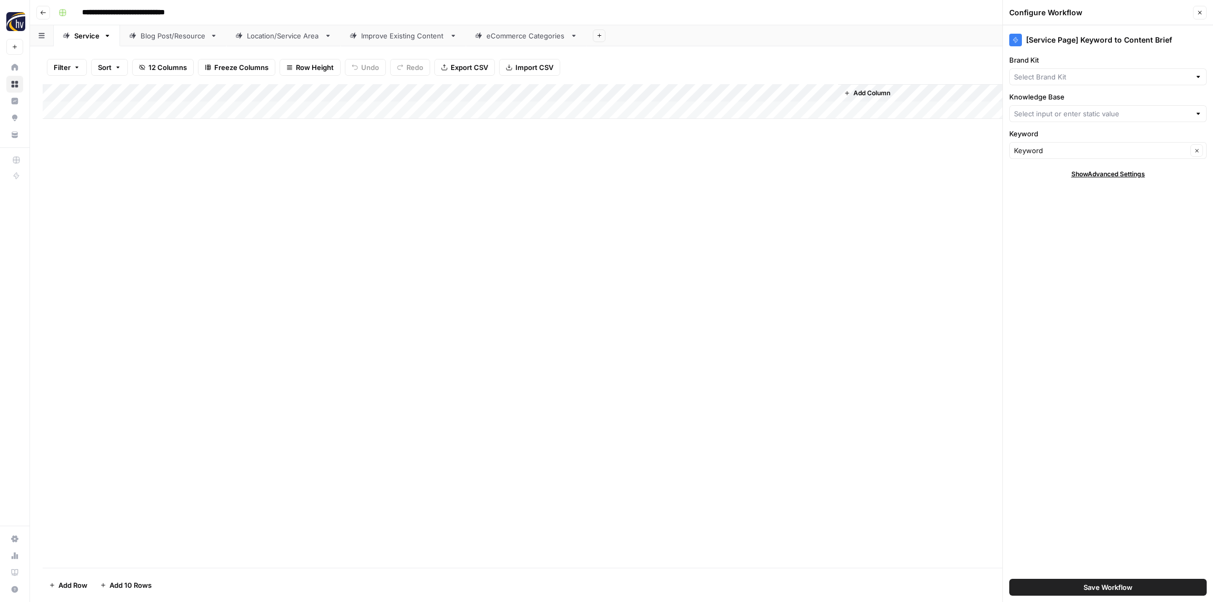
type input "HigherVisibility Sitemap"
type input "HigherVisibility"
click at [1048, 76] on input "Brand Kit" at bounding box center [1100, 77] width 173 height 11
paste input "Negotiations Training Institute"
type input "Negotiations Training Institute"
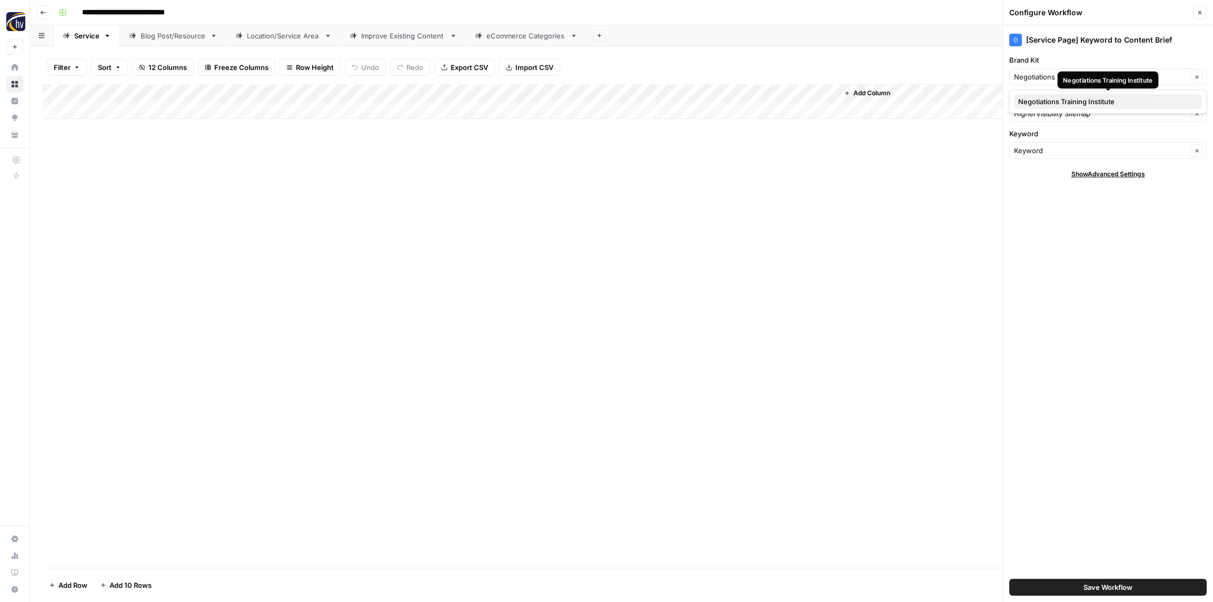
click at [1049, 101] on span "Negotiations Training Institute" at bounding box center [1105, 101] width 175 height 11
click at [1048, 113] on input "Knowledge Base" at bounding box center [1100, 113] width 173 height 11
paste input "Negotiations Training Institute"
click at [1046, 133] on span "Negotiations Training Institute Sitemap" at bounding box center [1105, 138] width 175 height 11
type input "Negotiations Training Institute Sitemap"
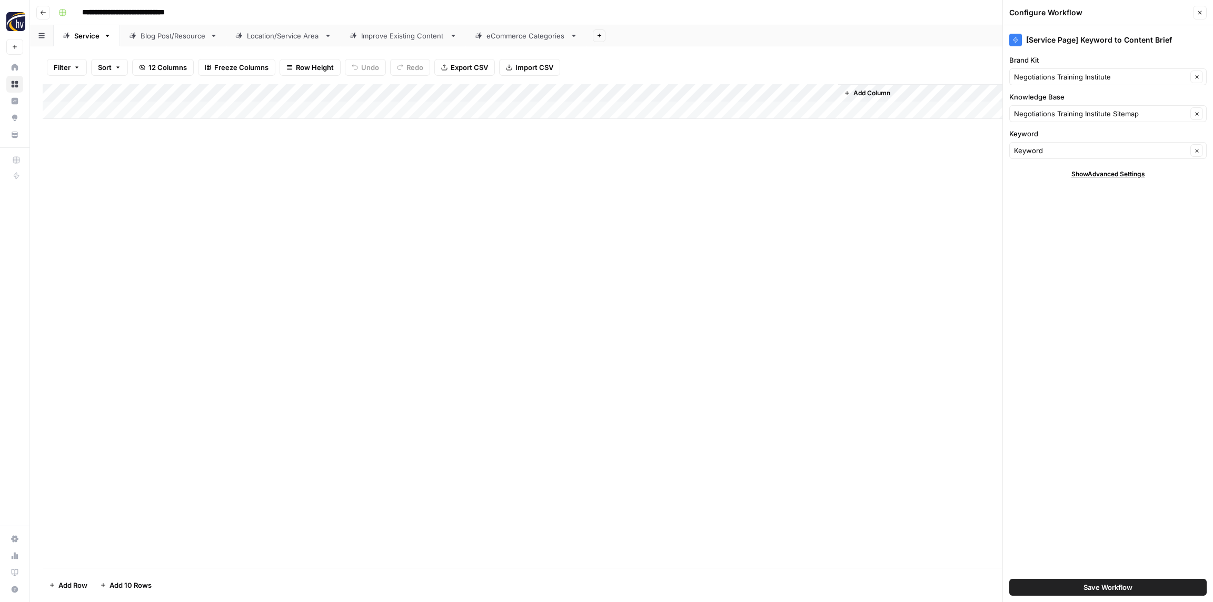
click at [1114, 583] on span "Save Workflow" at bounding box center [1107, 587] width 49 height 11
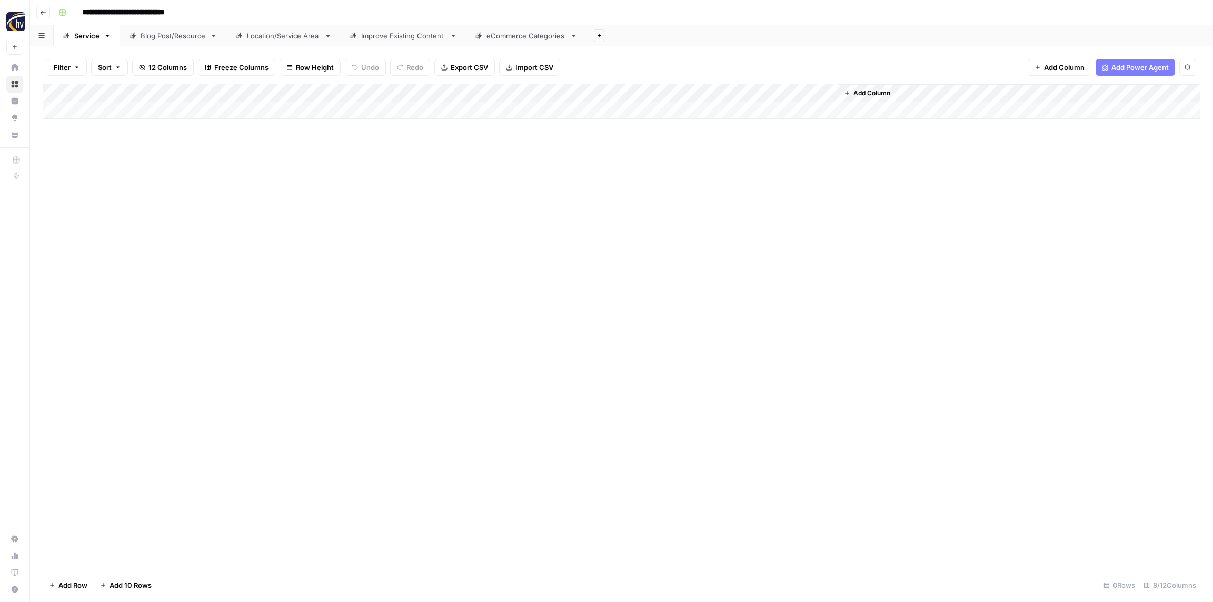
click at [685, 96] on div "Add Column" at bounding box center [621, 101] width 1157 height 35
click at [707, 182] on span "Configure Inputs" at bounding box center [714, 181] width 92 height 11
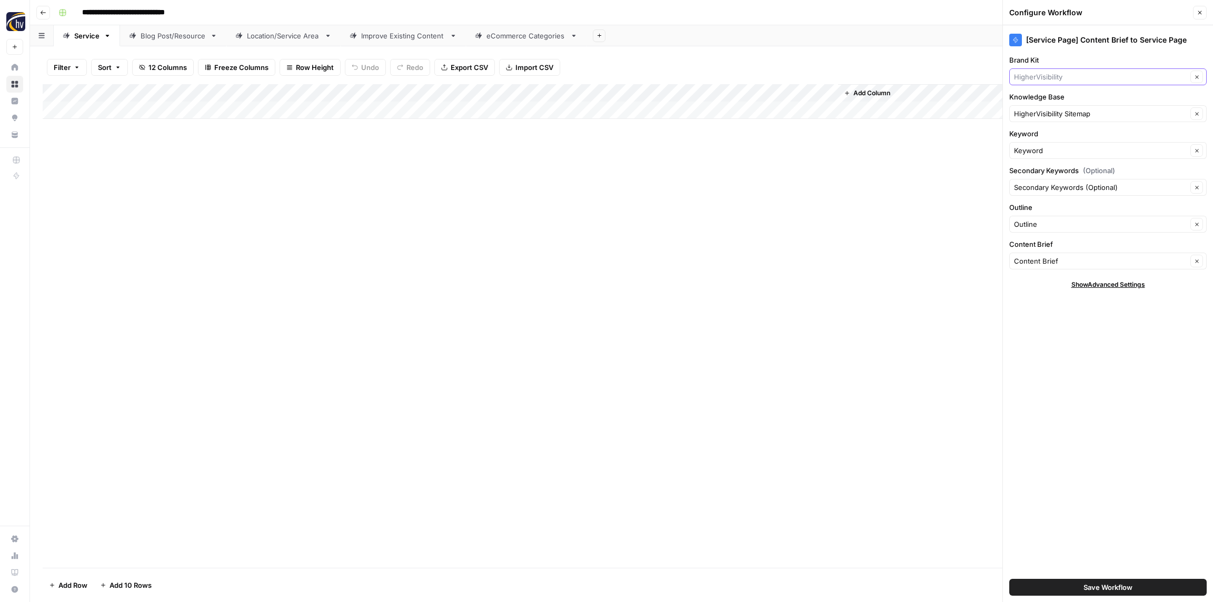
click at [1078, 81] on input "Brand Kit" at bounding box center [1100, 77] width 173 height 11
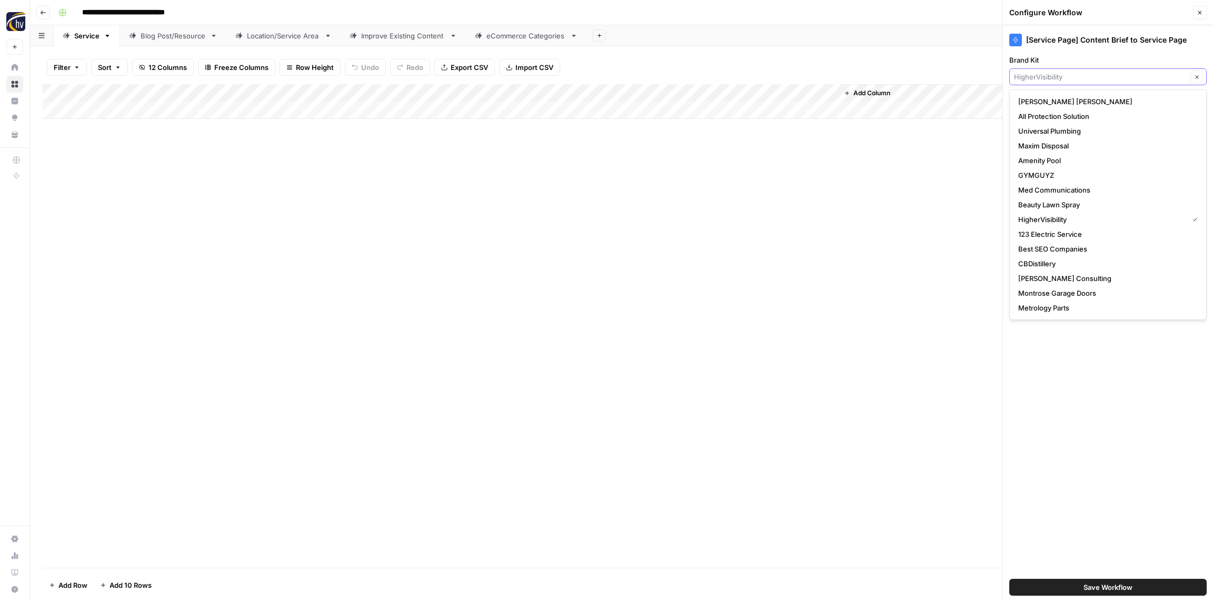
paste input "Negotiations Training Institute"
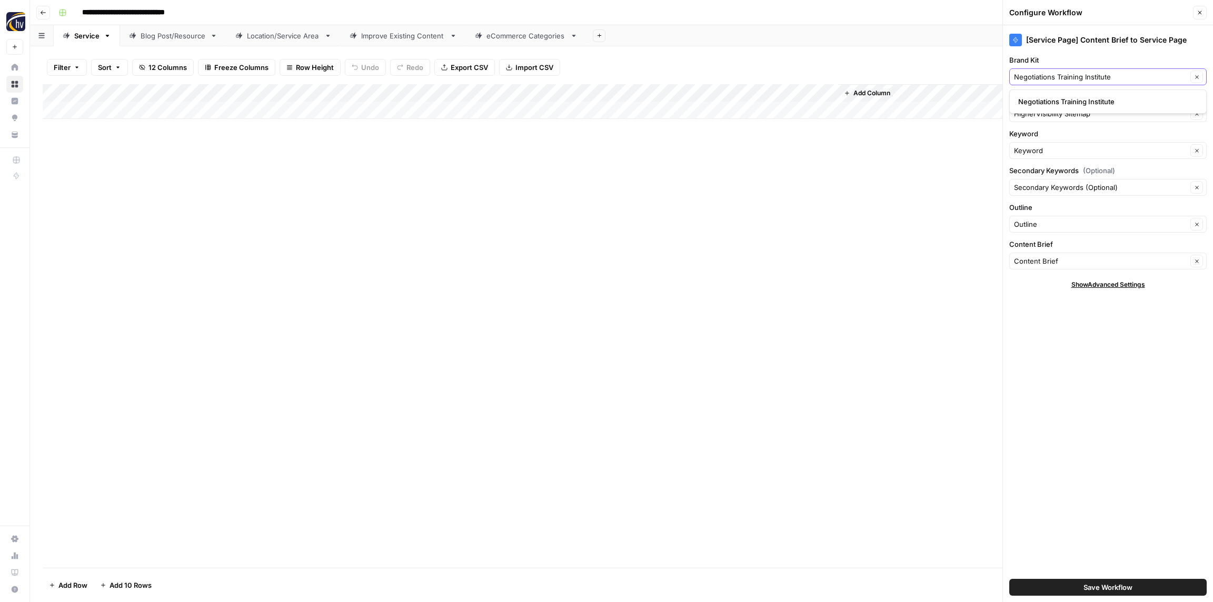
type input "Negotiations Training Institute"
click at [1069, 98] on span "Negotiations Training Institute" at bounding box center [1105, 101] width 175 height 11
click at [1066, 114] on input "Knowledge Base" at bounding box center [1100, 113] width 173 height 11
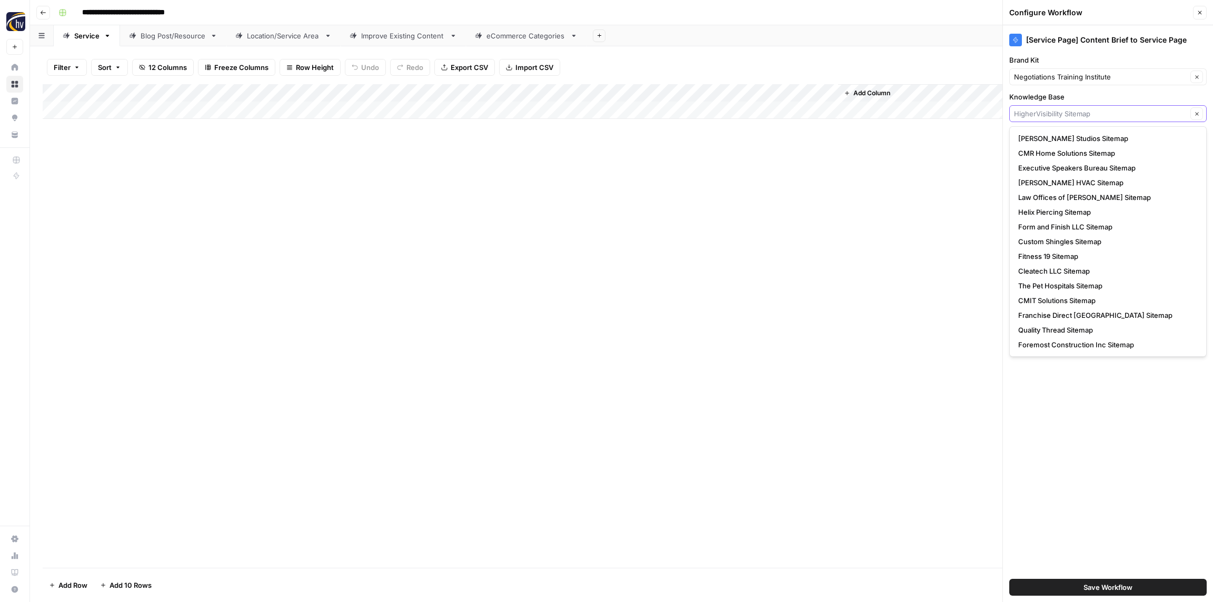
paste input "Negotiations Training Institute"
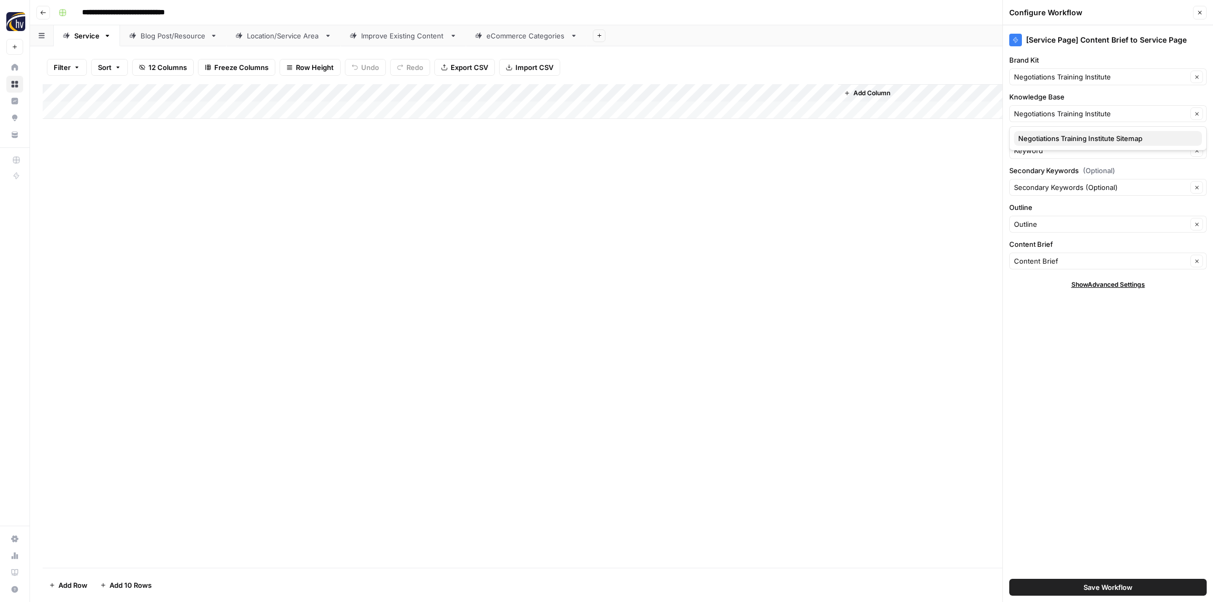
click at [1056, 143] on span "Negotiations Training Institute Sitemap" at bounding box center [1105, 138] width 175 height 11
type input "Negotiations Training Institute Sitemap"
click at [1106, 591] on span "Save Workflow" at bounding box center [1107, 587] width 49 height 11
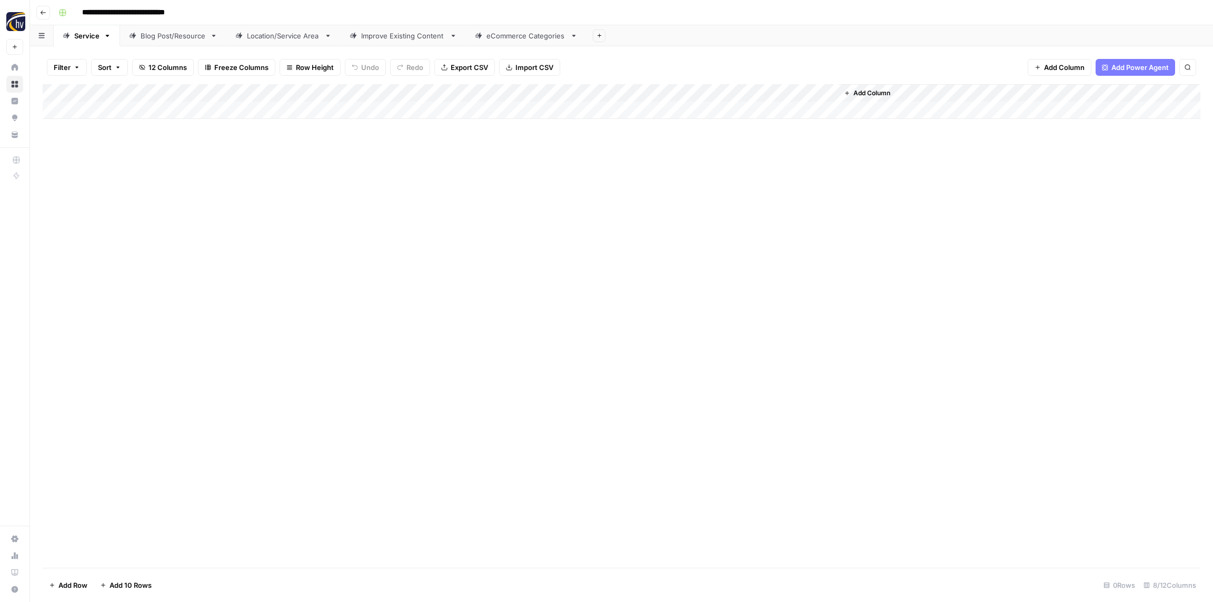
click at [165, 36] on div "Blog Post/Resource" at bounding box center [173, 36] width 65 height 11
click at [224, 92] on div "Add Column" at bounding box center [621, 101] width 1157 height 35
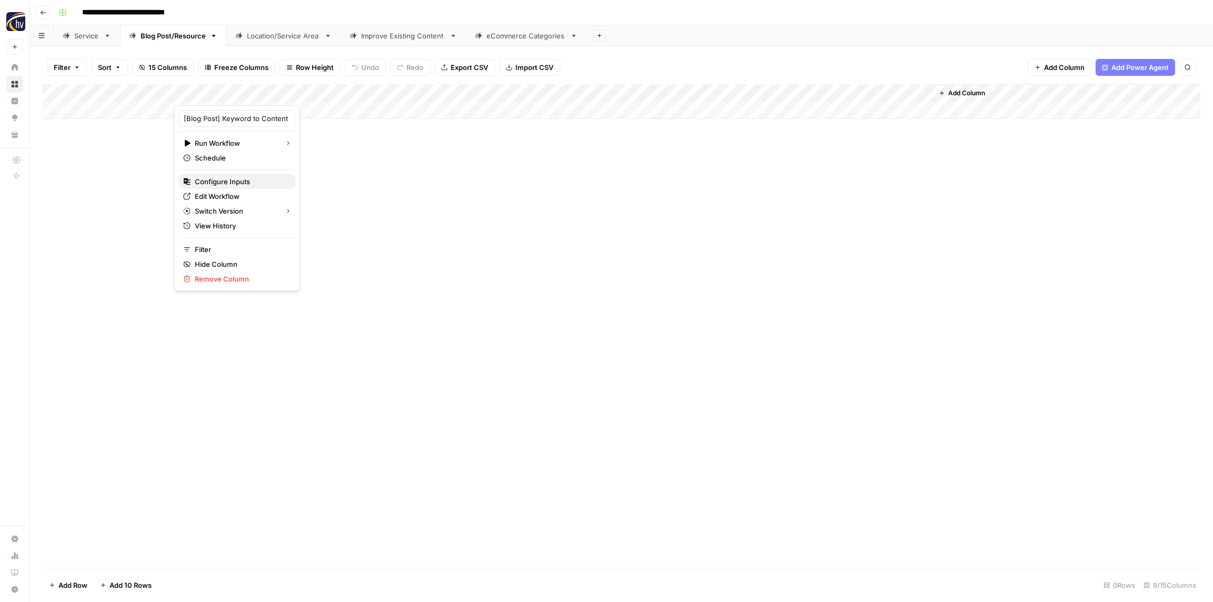
click at [221, 179] on span "Configure Inputs" at bounding box center [241, 181] width 92 height 11
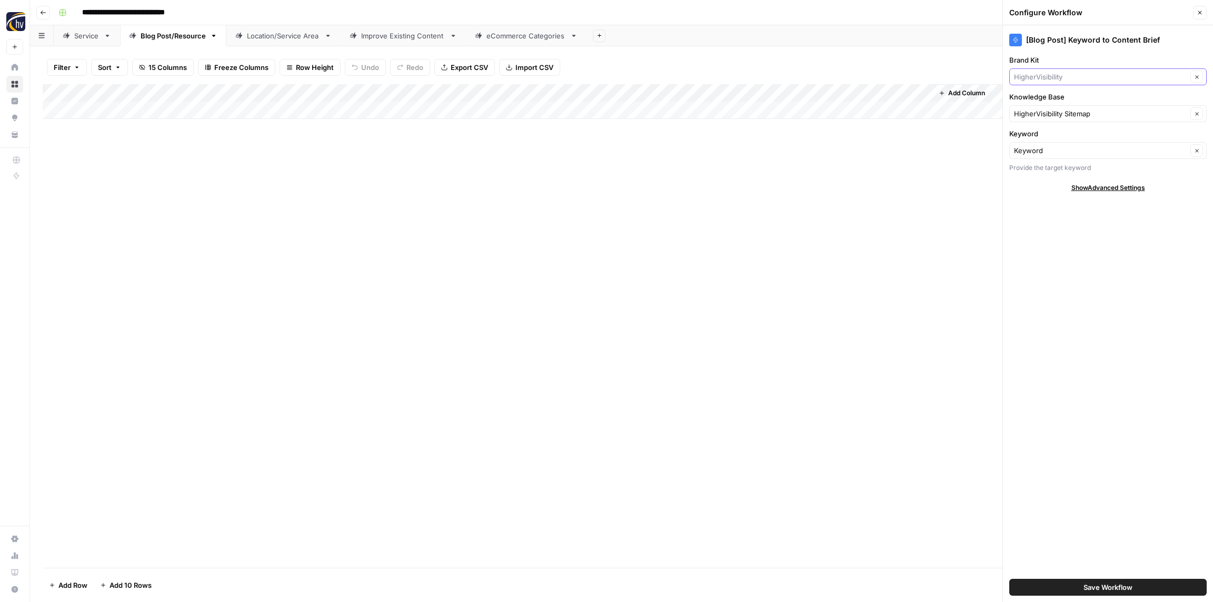
click at [1077, 75] on input "Brand Kit" at bounding box center [1100, 77] width 173 height 11
paste input "Negotiations Training Institute"
type input "Negotiations Training Institute"
click at [1070, 103] on span "Negotiations Training Institute" at bounding box center [1105, 101] width 175 height 11
click at [1064, 115] on input "Knowledge Base" at bounding box center [1100, 113] width 173 height 11
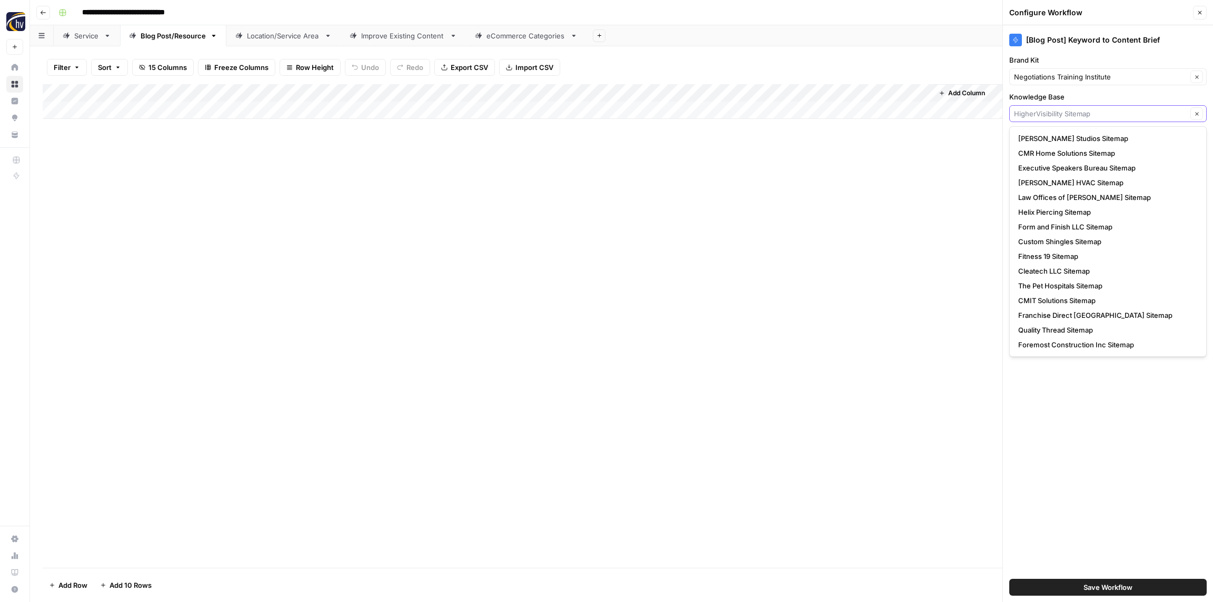
paste input "Negotiations Training Institute"
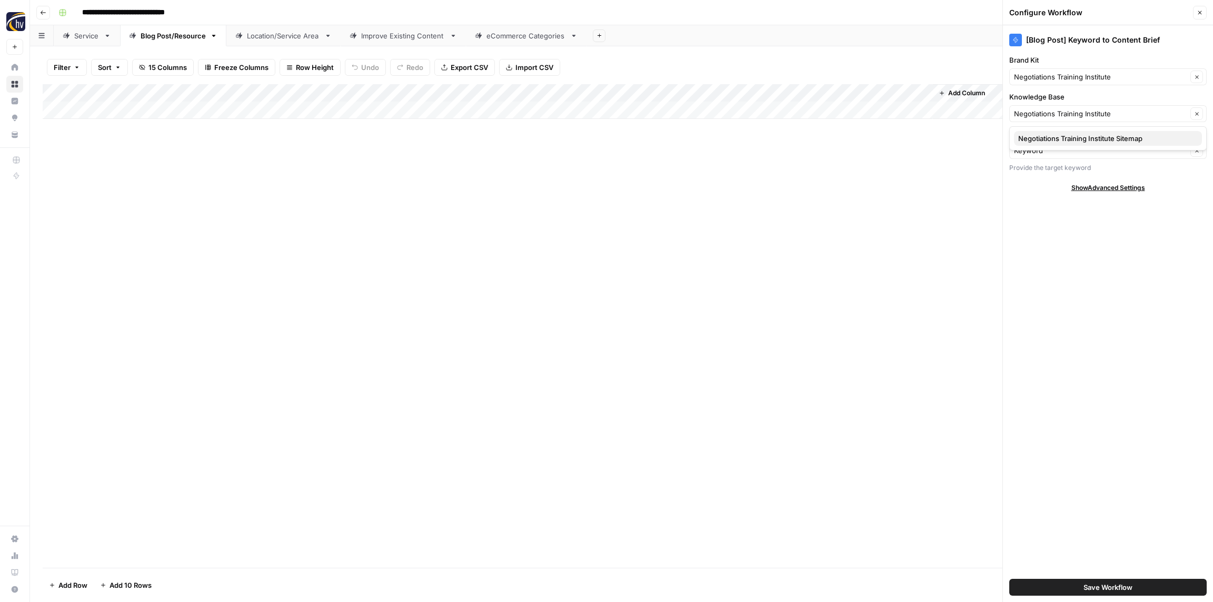
click at [1060, 135] on span "Negotiations Training Institute Sitemap" at bounding box center [1105, 138] width 175 height 11
type input "Negotiations Training Institute Sitemap"
click at [1110, 585] on span "Save Workflow" at bounding box center [1107, 587] width 49 height 11
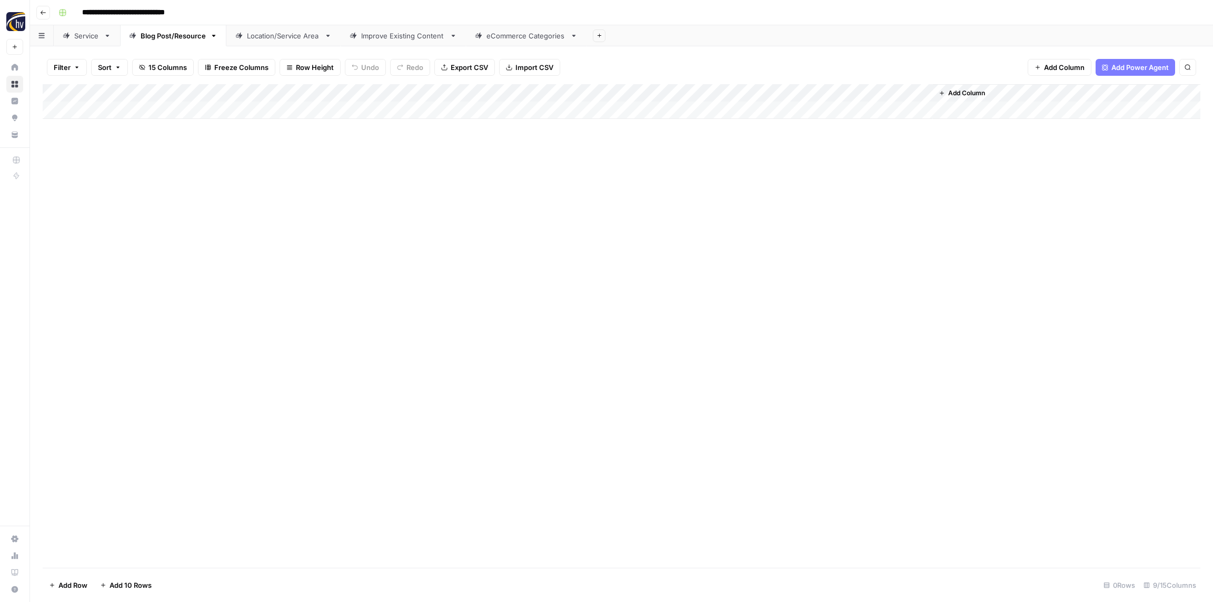
click at [772, 88] on div "Add Column" at bounding box center [621, 101] width 1157 height 35
click at [776, 179] on span "Configure Inputs" at bounding box center [809, 181] width 92 height 11
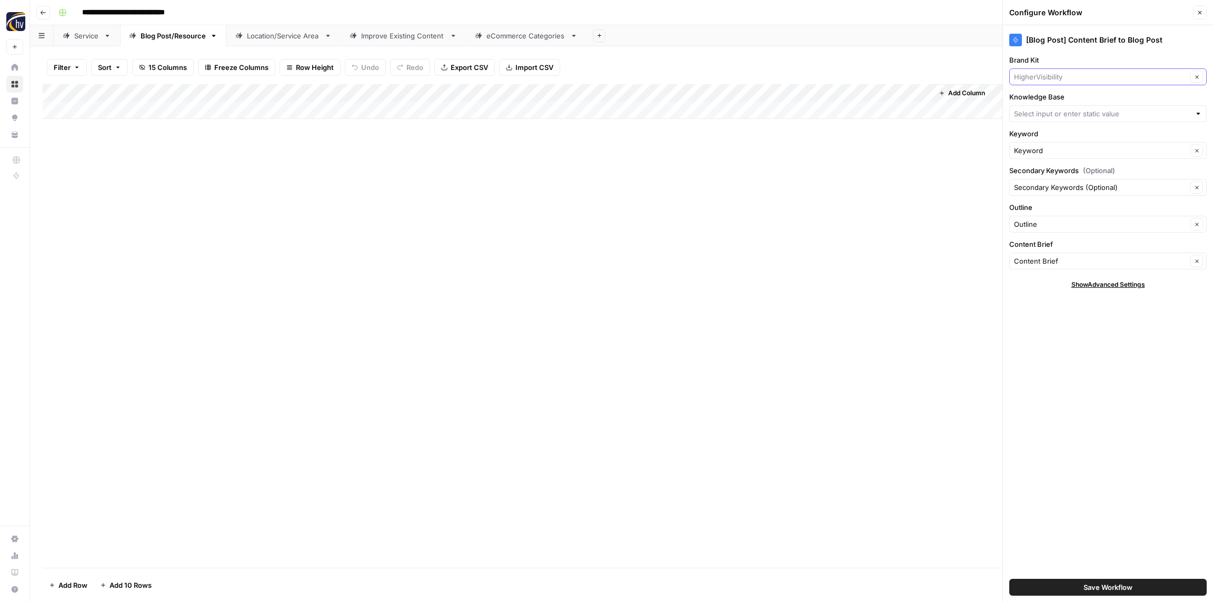
click at [1053, 81] on input "Brand Kit" at bounding box center [1100, 77] width 173 height 11
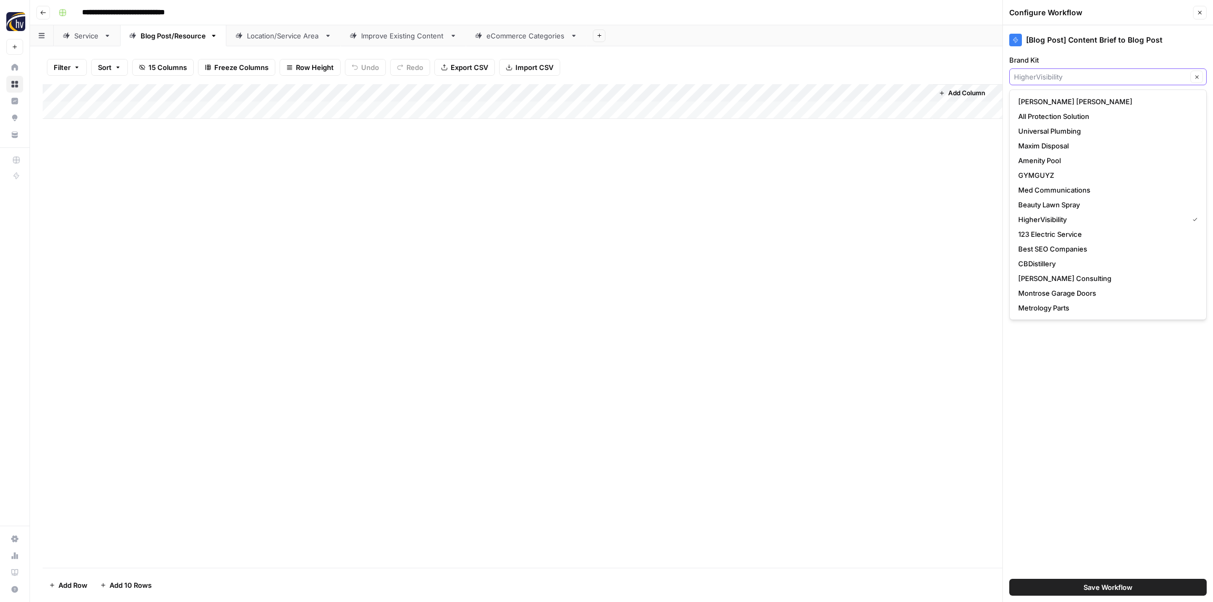
paste input "Negotiations Training Institute"
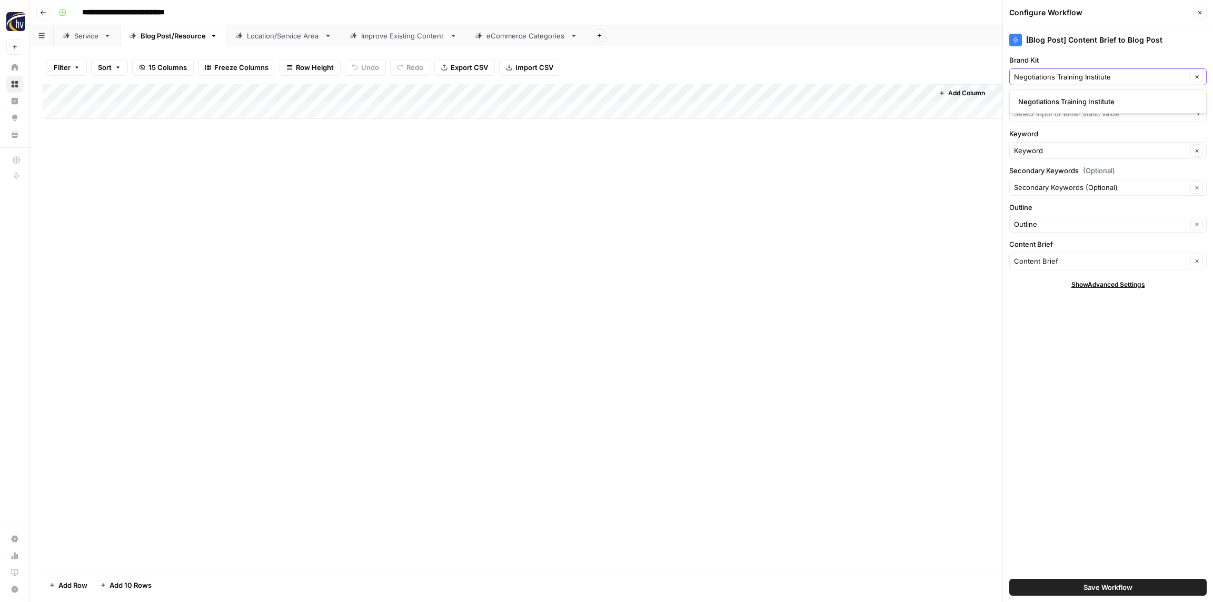
type input "Negotiations Training Institute"
click at [1053, 99] on span "Negotiations Training Institute" at bounding box center [1105, 101] width 175 height 11
click at [1055, 117] on input "Knowledge Base" at bounding box center [1102, 113] width 176 height 11
paste input "Negotiations Training Institute"
click at [1055, 142] on span "Negotiations Training Institute Sitemap" at bounding box center [1105, 138] width 175 height 11
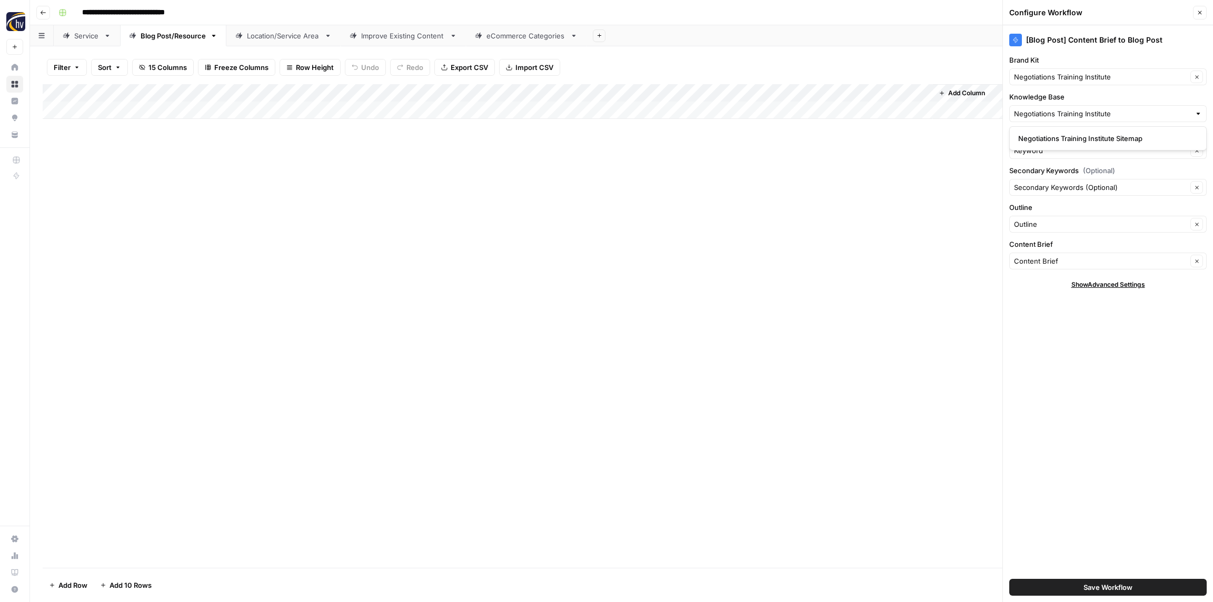
type input "Negotiations Training Institute Sitemap"
click at [1101, 589] on span "Save Workflow" at bounding box center [1107, 587] width 49 height 11
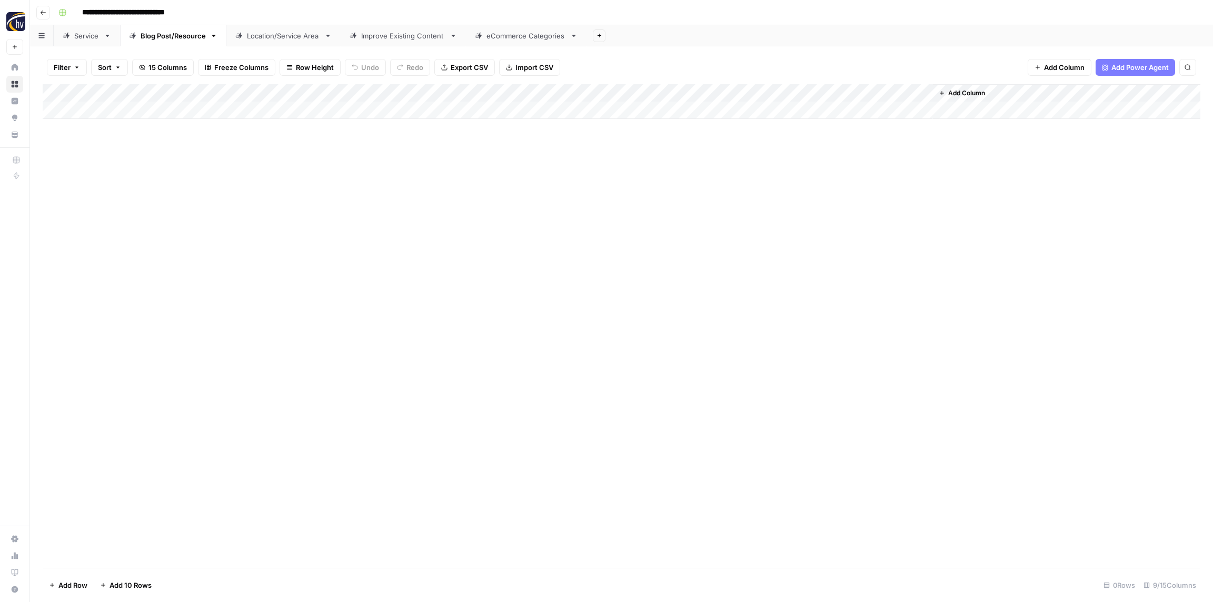
click at [262, 32] on div "Location/Service Area" at bounding box center [283, 36] width 73 height 11
click at [401, 95] on div "Add Column" at bounding box center [621, 101] width 1157 height 35
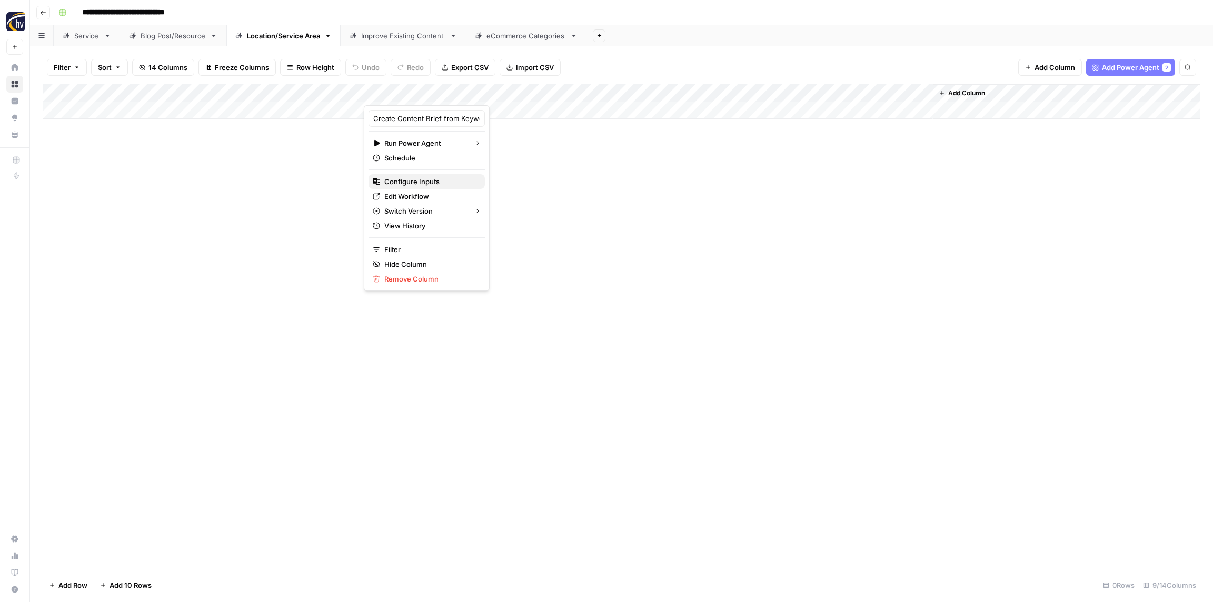
click at [406, 178] on span "Configure Inputs" at bounding box center [430, 181] width 92 height 11
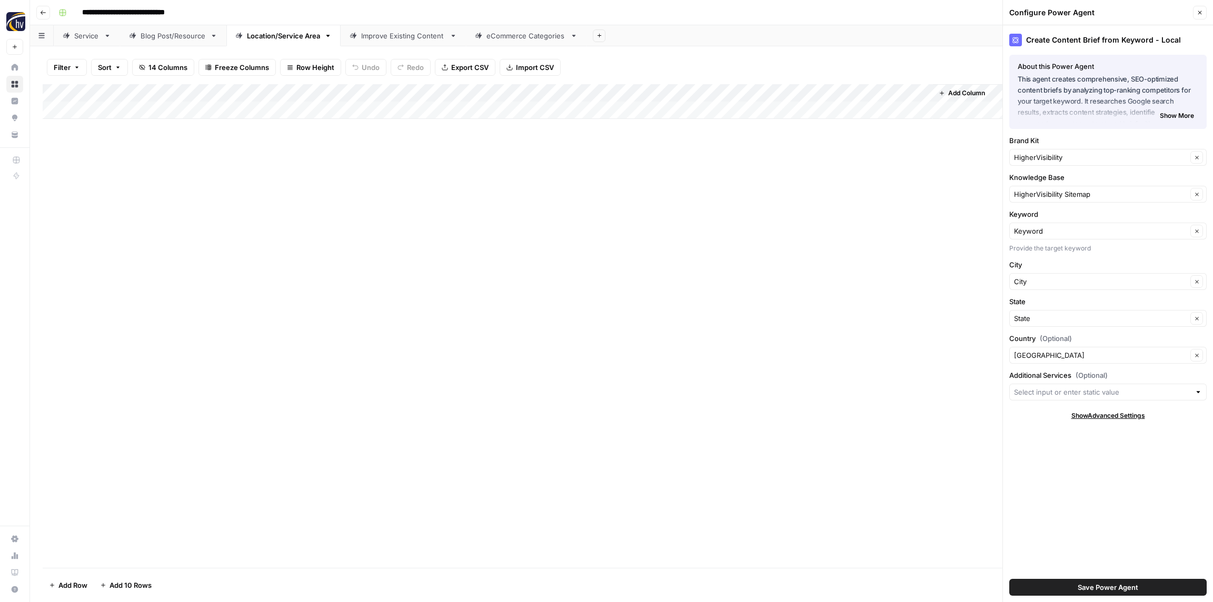
click at [1038, 166] on div "Create Content Brief from Keyword - Local About this Power Agent This agent cre…" at bounding box center [1108, 313] width 210 height 577
click at [1040, 162] on input "Brand Kit" at bounding box center [1100, 157] width 173 height 11
paste input "Negotiations Training Institute"
type input "Negotiations Training Institute"
click at [1036, 180] on span "Negotiations Training Institute" at bounding box center [1105, 182] width 175 height 11
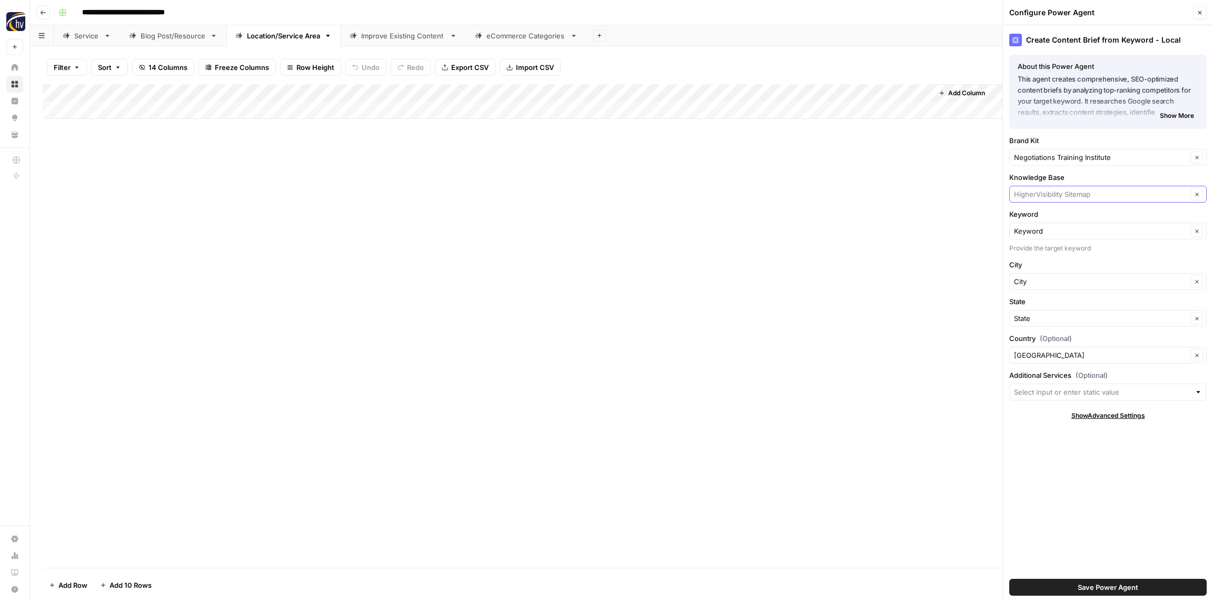
click at [1038, 191] on input "Knowledge Base" at bounding box center [1100, 194] width 173 height 11
paste input "Negotiations Training Institute"
click at [1044, 218] on span "Negotiations Training Institute Sitemap" at bounding box center [1105, 219] width 175 height 11
type input "Negotiations Training Institute Sitemap"
click at [1088, 587] on span "Save Power Agent" at bounding box center [1107, 587] width 61 height 11
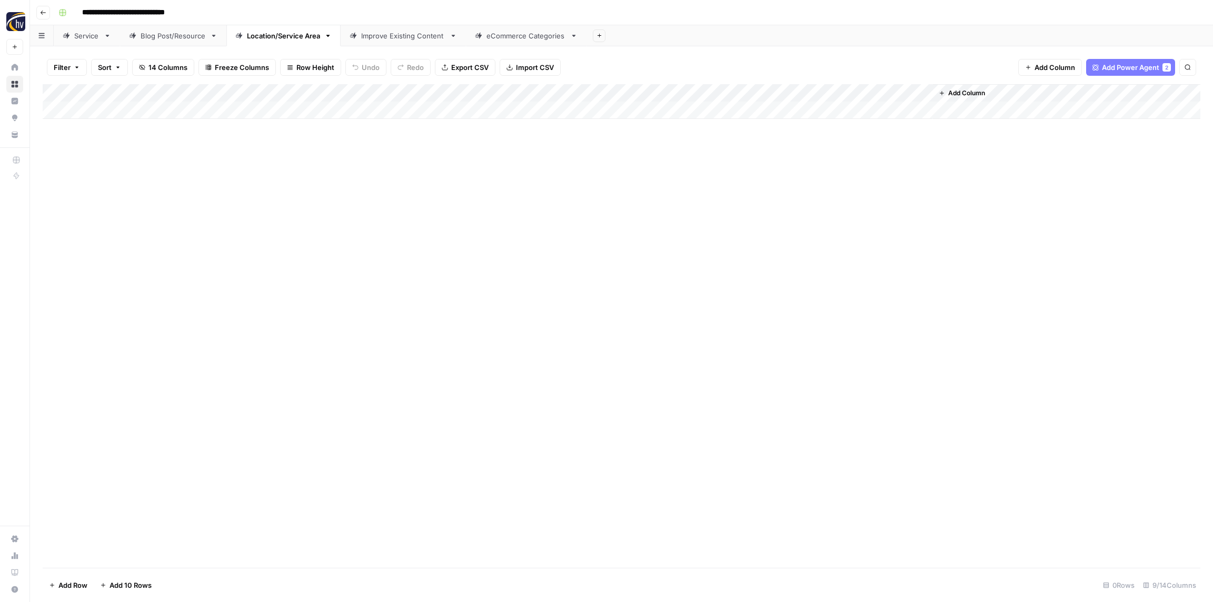
click at [784, 90] on div "Add Column" at bounding box center [621, 101] width 1157 height 35
click at [791, 180] on span "Configure Inputs" at bounding box center [809, 181] width 92 height 11
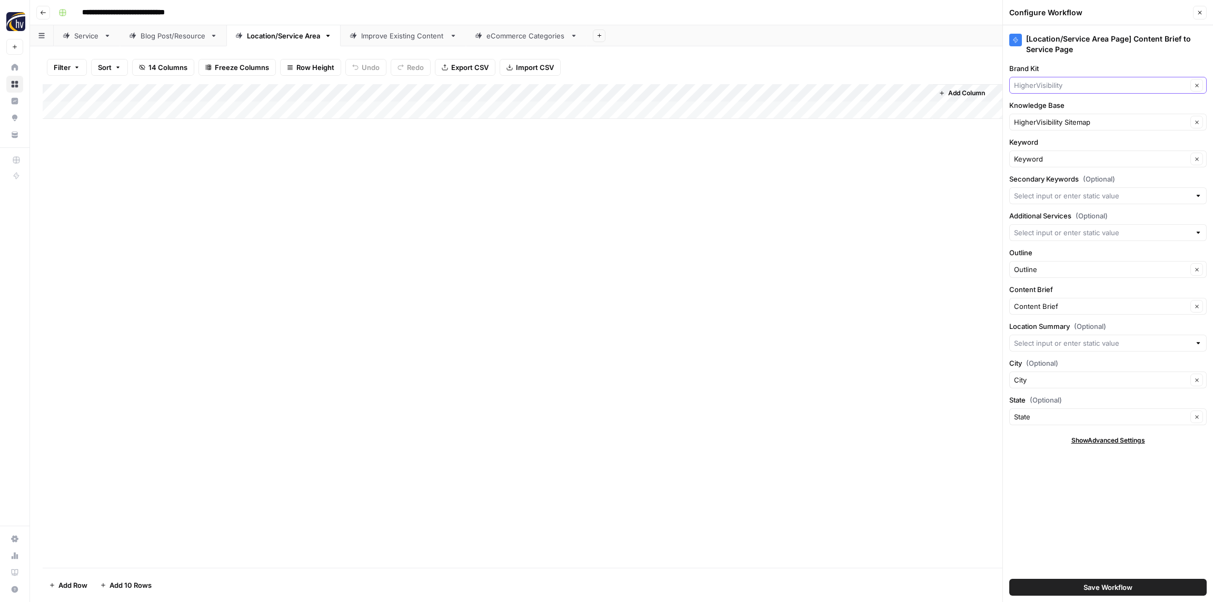
click at [1064, 84] on input "Brand Kit" at bounding box center [1100, 85] width 173 height 11
paste input "Negotiations Training Institute"
type input "Negotiations Training Institute"
click at [1060, 103] on button "Negotiations Training Institute" at bounding box center [1108, 110] width 188 height 15
click at [1058, 121] on input "Knowledge Base" at bounding box center [1100, 122] width 173 height 11
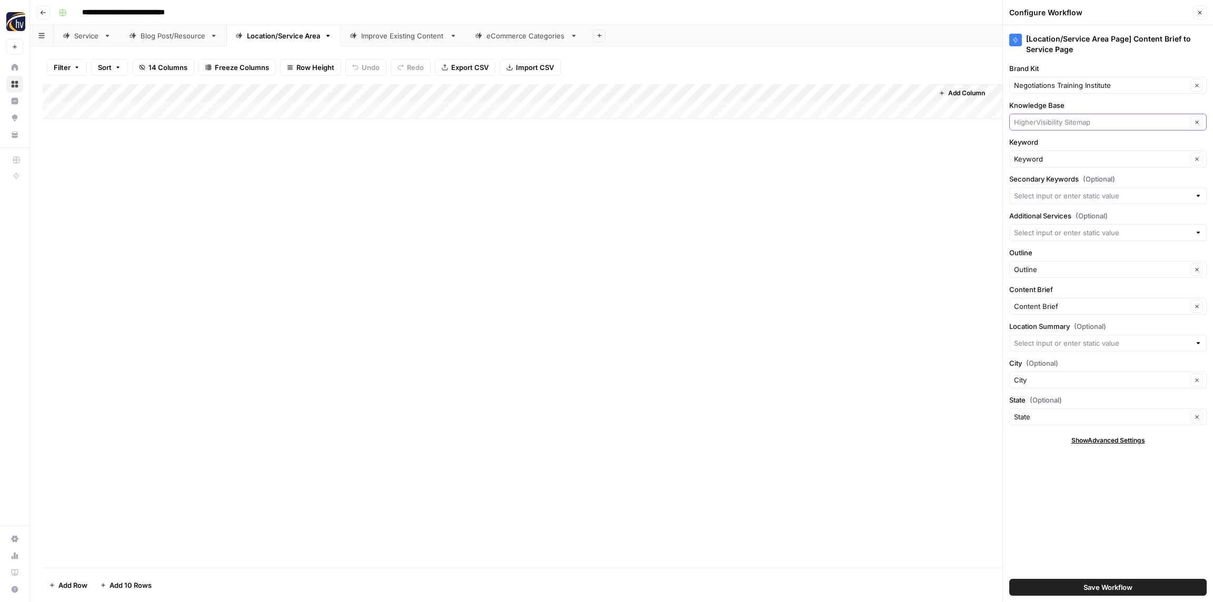
paste input "Negotiations Training Institute"
click at [1062, 147] on span "Negotiations Training Institute Sitemap" at bounding box center [1105, 147] width 175 height 11
type input "Negotiations Training Institute Sitemap"
click at [1116, 585] on span "Save Workflow" at bounding box center [1107, 587] width 49 height 11
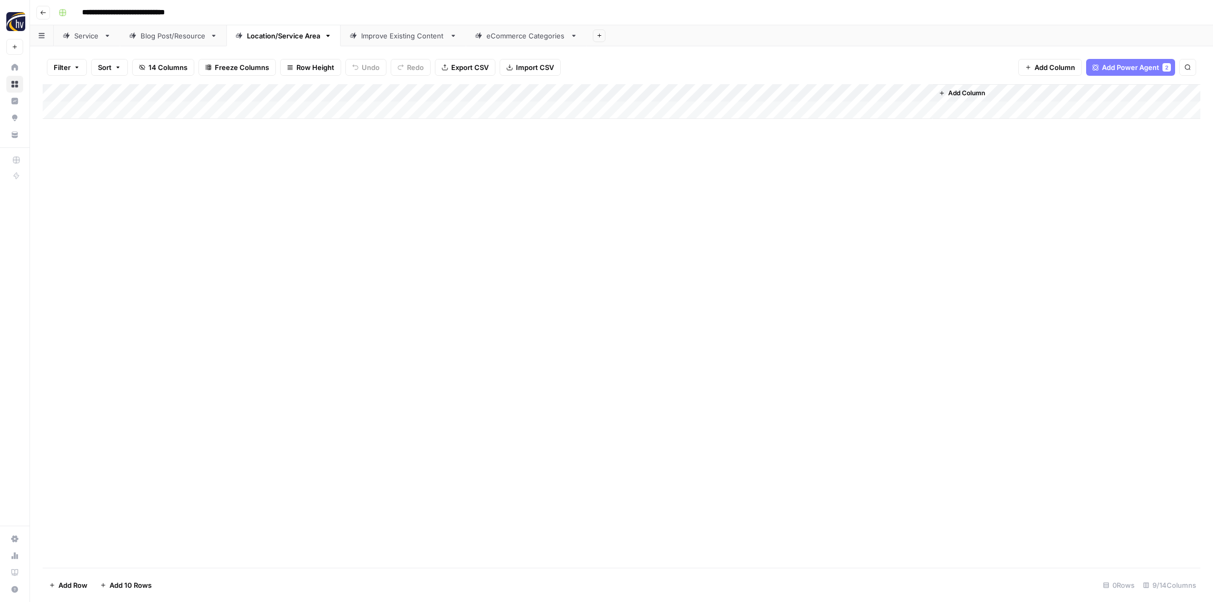
click at [389, 36] on div "Improve Existing Content" at bounding box center [403, 36] width 84 height 11
click at [298, 89] on div "Add Column" at bounding box center [621, 101] width 1157 height 35
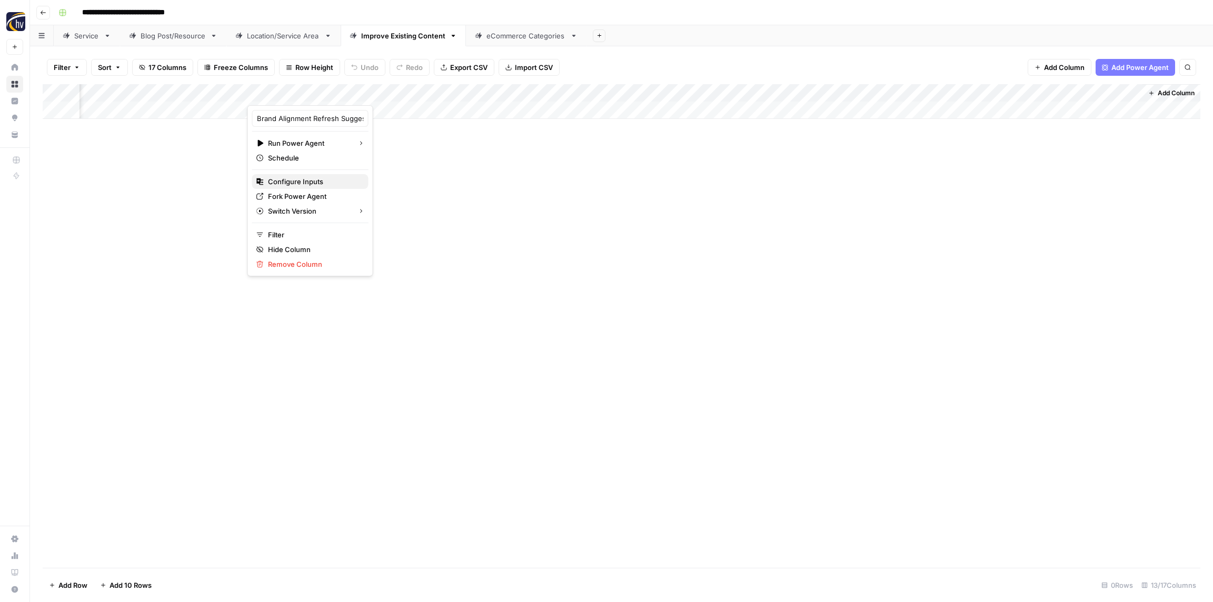
click at [306, 179] on span "Configure Inputs" at bounding box center [314, 181] width 92 height 11
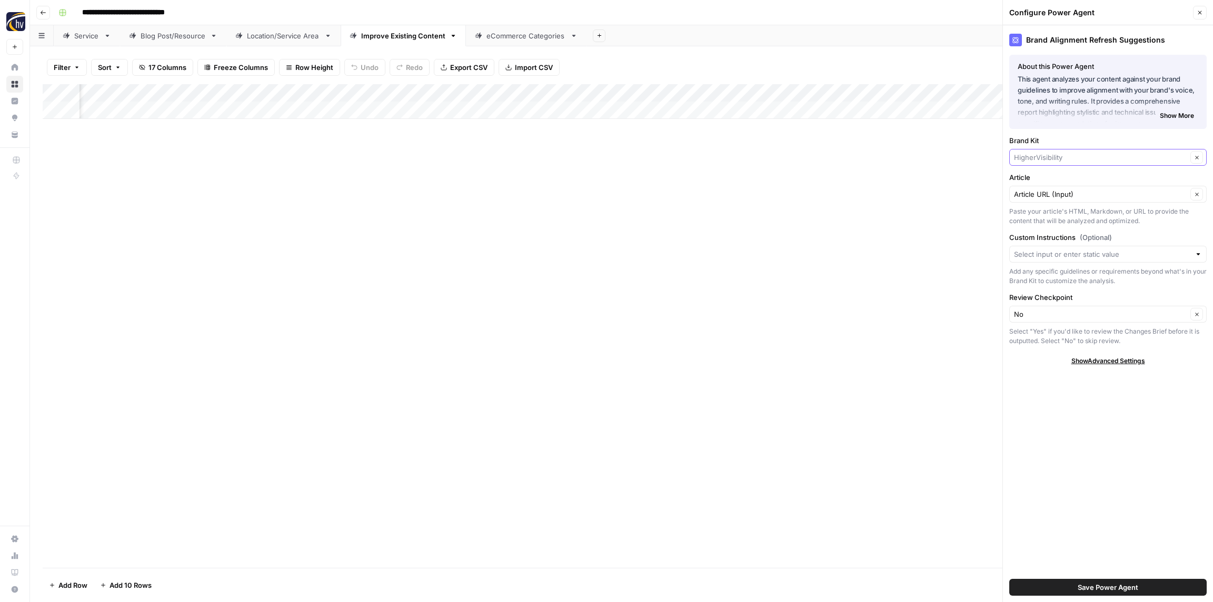
click at [1057, 154] on input "Brand Kit" at bounding box center [1100, 157] width 173 height 11
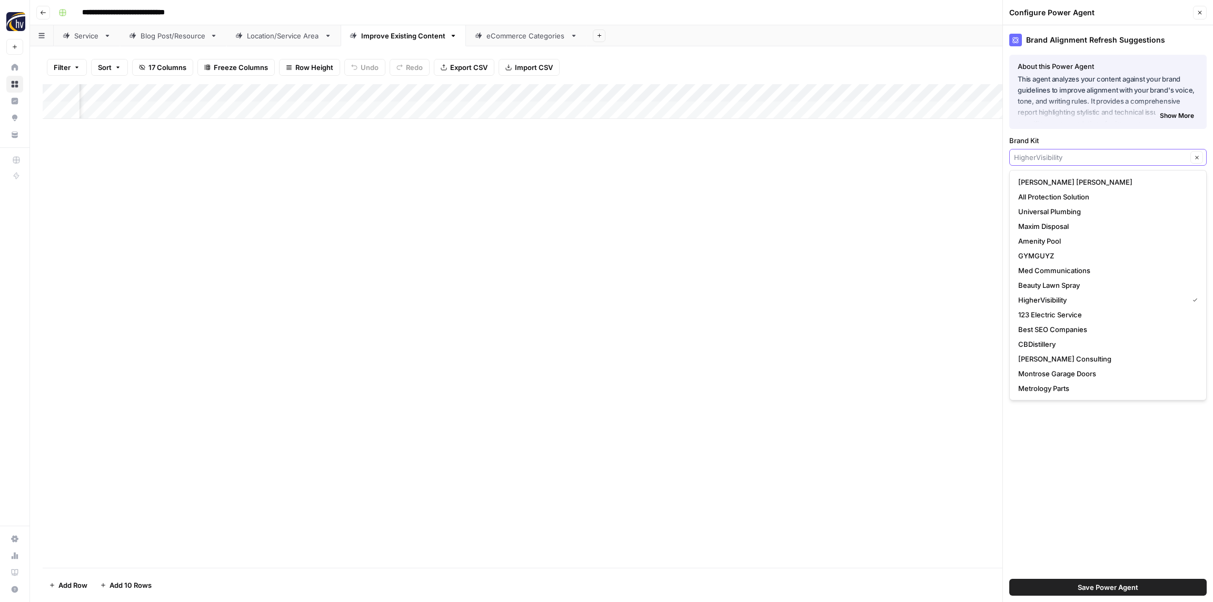
paste input "Negotiations Training Institute"
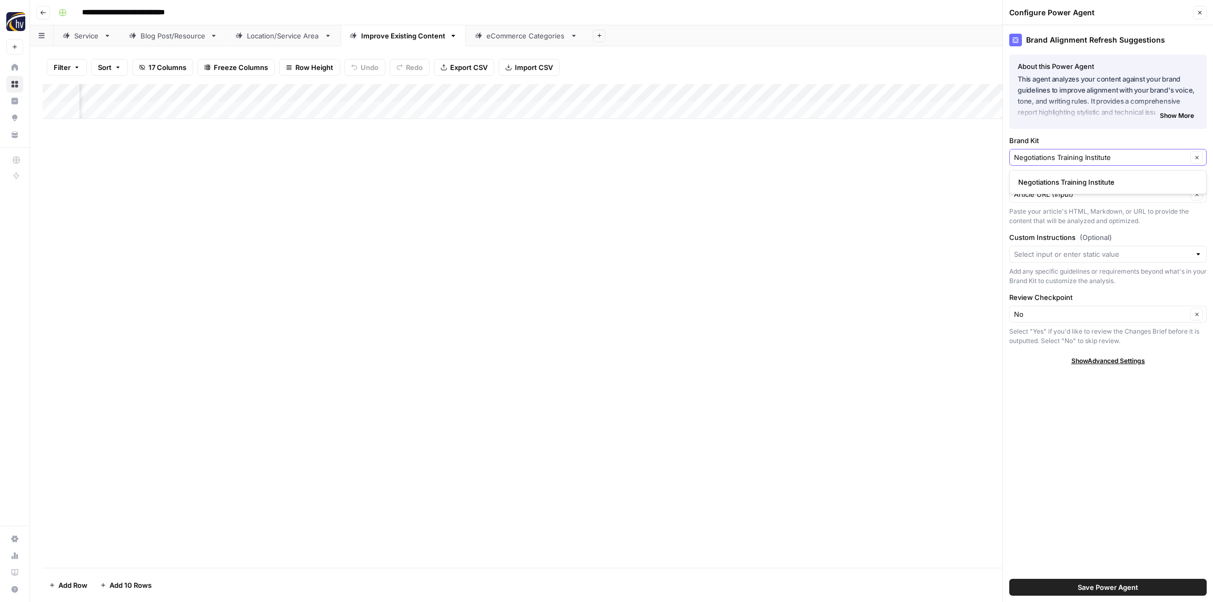
type input "Negotiations Training Institute"
click at [1050, 183] on span "Negotiations Training Institute" at bounding box center [1105, 182] width 175 height 11
click at [1130, 586] on span "Save Power Agent" at bounding box center [1107, 587] width 61 height 11
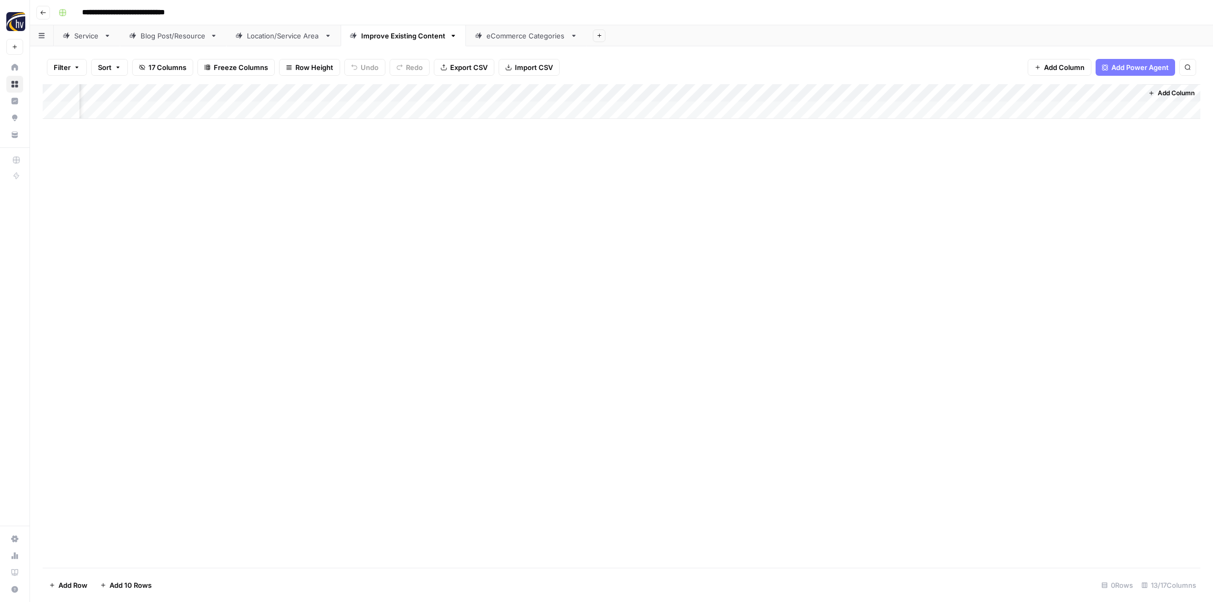
click at [590, 95] on div "Add Column" at bounding box center [621, 101] width 1157 height 35
click at [559, 178] on span "Configure Inputs" at bounding box center [582, 181] width 92 height 11
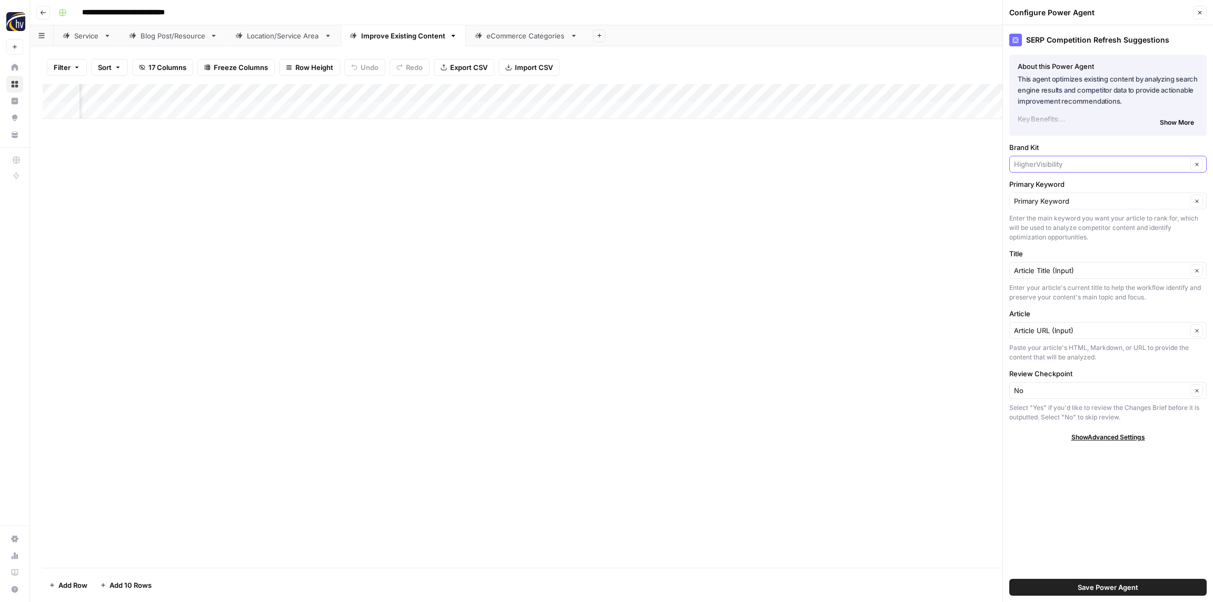
click at [1075, 161] on input "Brand Kit" at bounding box center [1100, 164] width 173 height 11
paste input "Negotiations Training Institute"
type input "Negotiations Training Institute"
click at [1074, 187] on span "Negotiations Training Institute" at bounding box center [1105, 189] width 175 height 11
drag, startPoint x: 1100, startPoint y: 587, endPoint x: 1097, endPoint y: 583, distance: 5.4
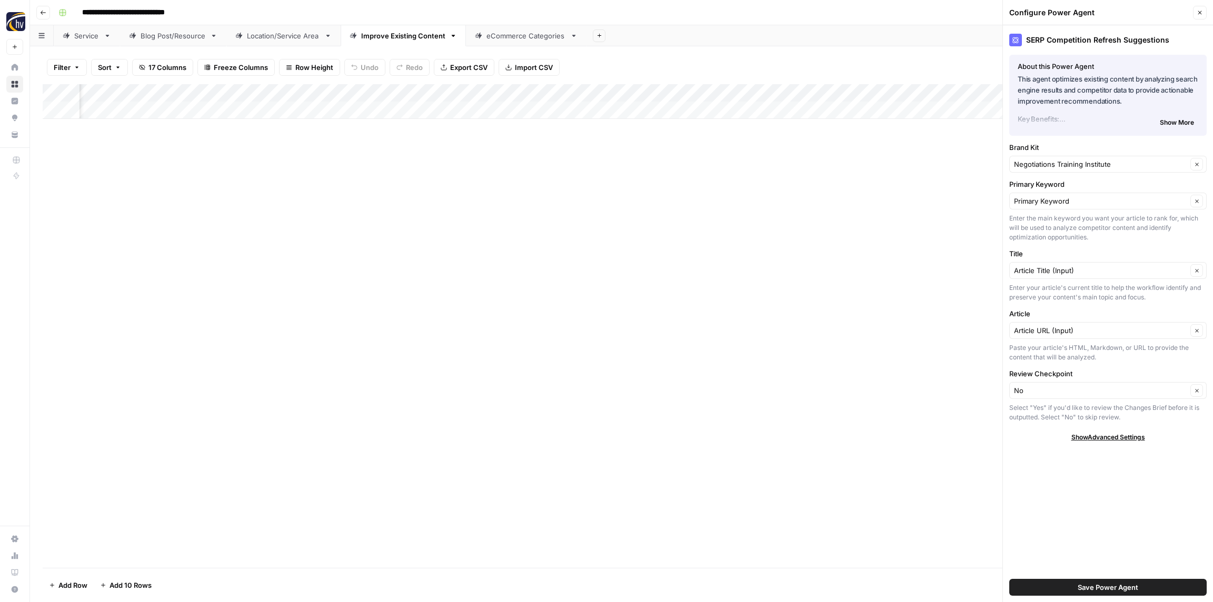
click at [1099, 587] on span "Save Power Agent" at bounding box center [1107, 587] width 61 height 11
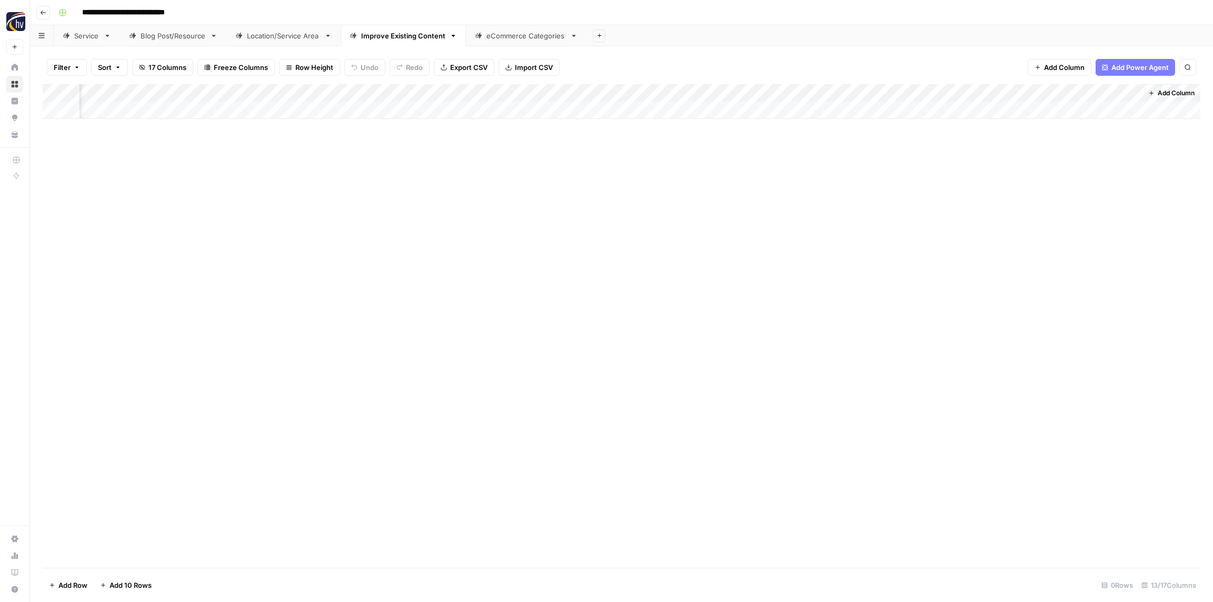
click at [824, 92] on div "Add Column" at bounding box center [621, 101] width 1157 height 35
click at [849, 179] on span "Configure Inputs" at bounding box center [854, 181] width 92 height 11
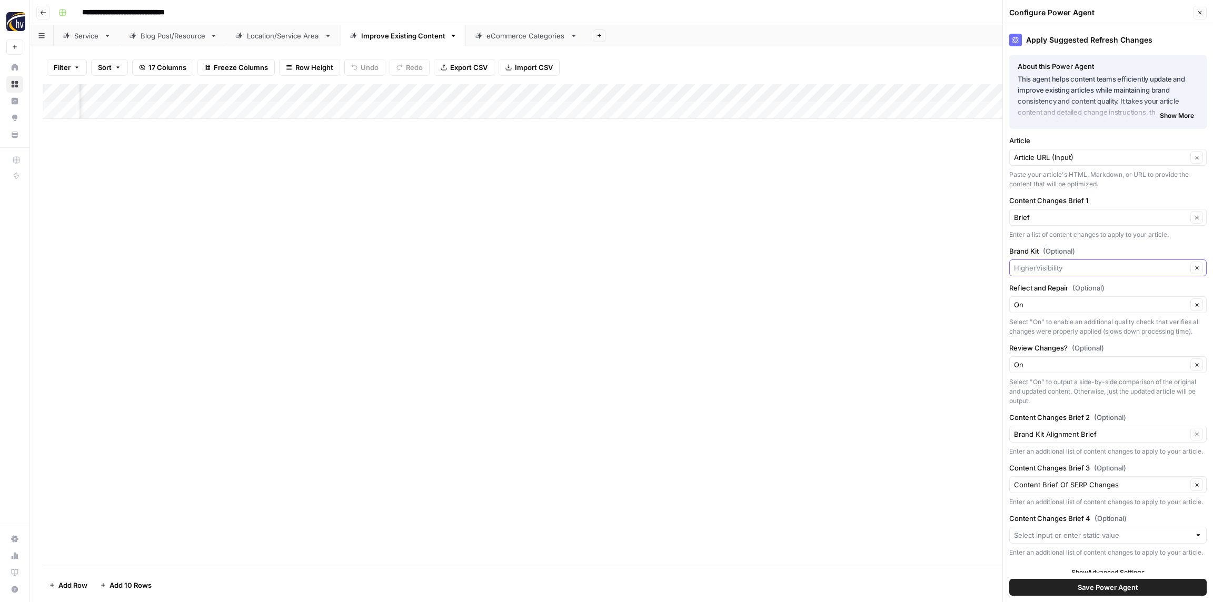
click at [1053, 268] on input "Brand Kit (Optional)" at bounding box center [1100, 268] width 173 height 11
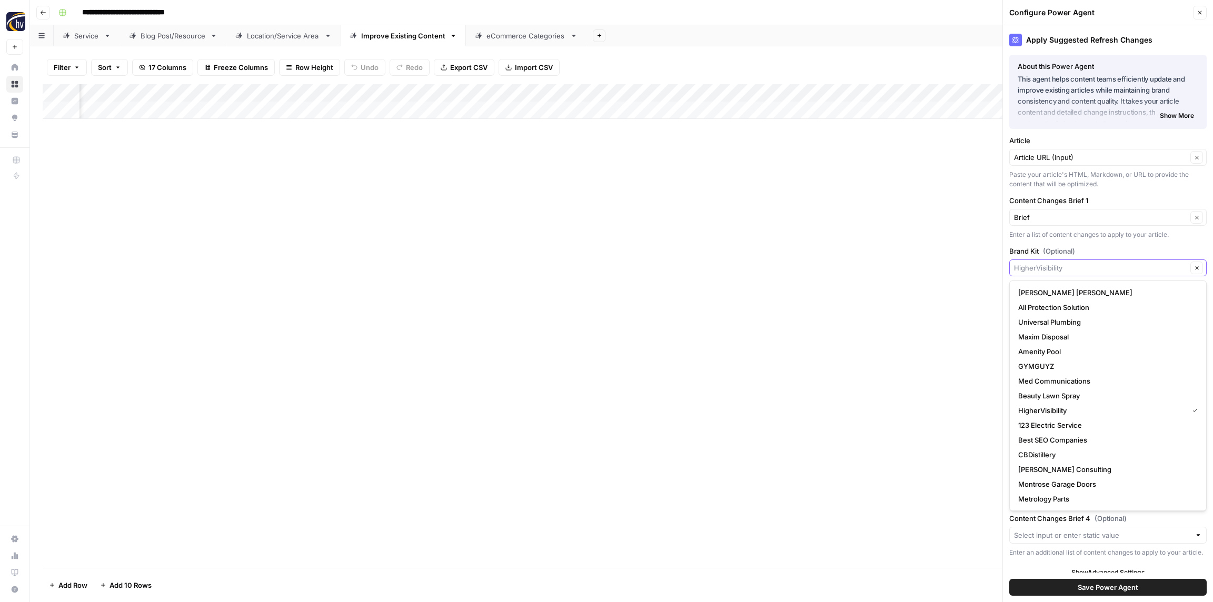
paste input "Negotiations Training Institute"
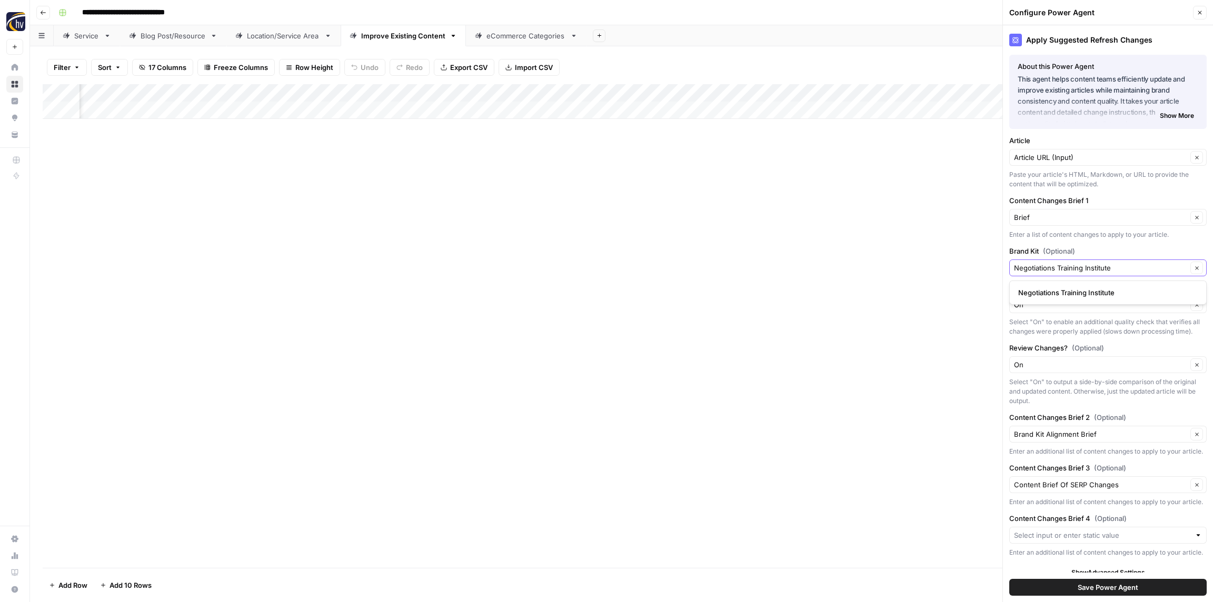
type input "Negotiations Training Institute"
click at [1056, 289] on span "Negotiations Training Institute" at bounding box center [1105, 292] width 175 height 11
click at [1117, 588] on span "Save Power Agent" at bounding box center [1107, 587] width 61 height 11
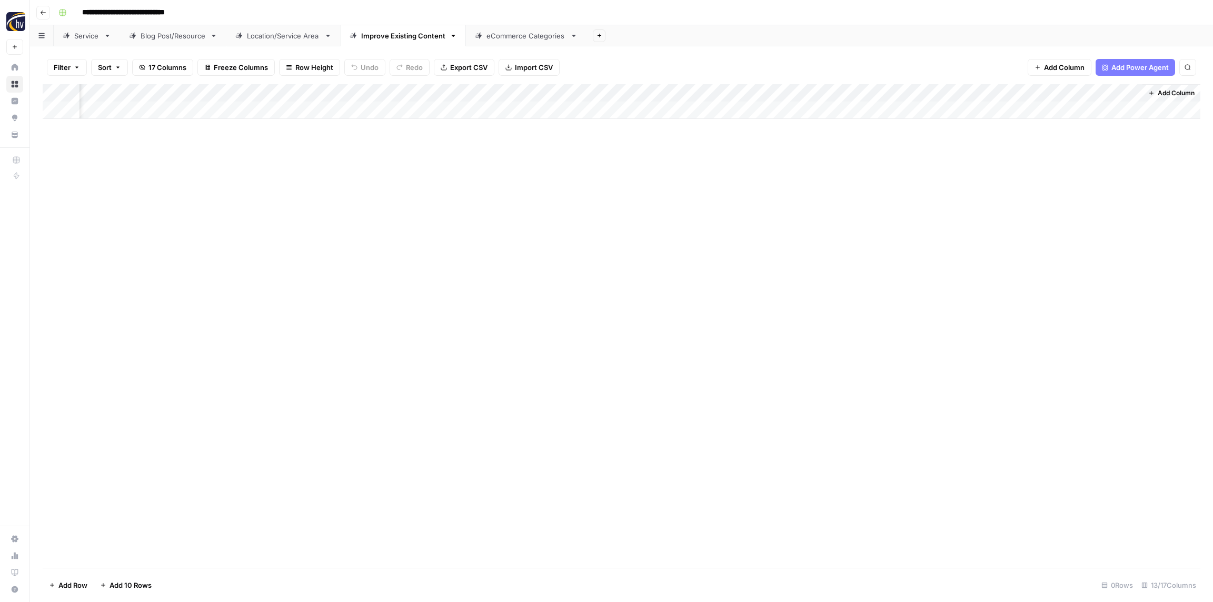
click at [506, 35] on div "eCommerce Categories" at bounding box center [525, 36] width 79 height 11
click at [417, 87] on div "Add Column" at bounding box center [621, 101] width 1157 height 35
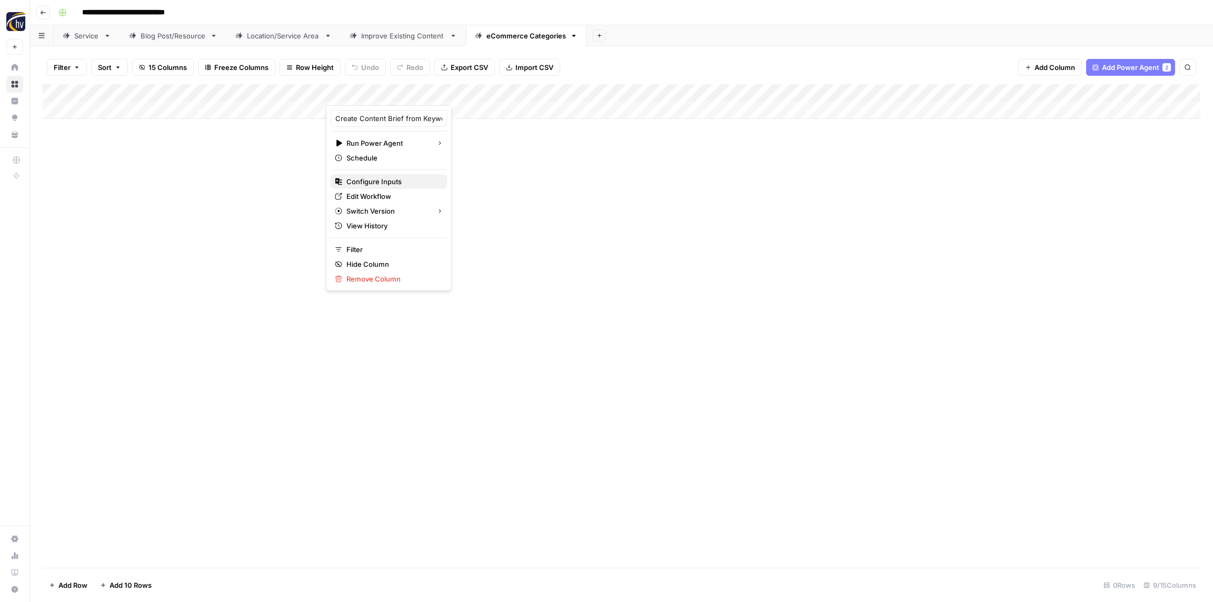
click at [379, 184] on span "Configure Inputs" at bounding box center [392, 181] width 92 height 11
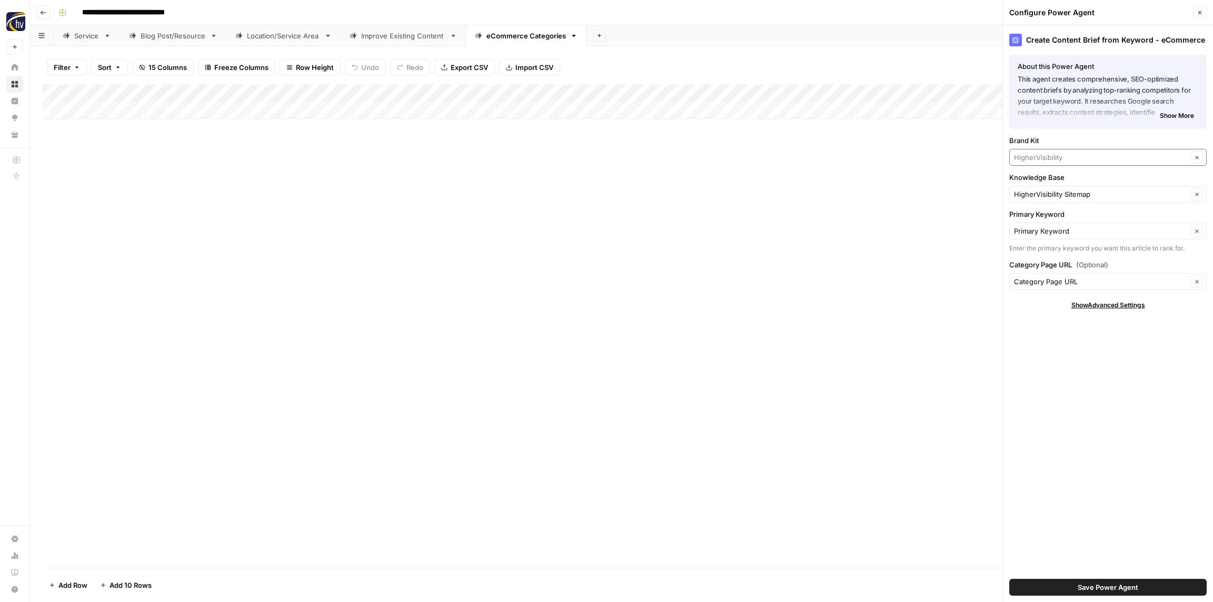
click at [1072, 158] on input "Brand Kit" at bounding box center [1100, 157] width 173 height 11
paste input "Negotiations Training Institute"
type input "Negotiations Training Institute"
click at [1047, 183] on span "Negotiations Training Institute" at bounding box center [1105, 182] width 175 height 11
click at [1052, 201] on div "HigherVisibility Sitemap Clear" at bounding box center [1107, 194] width 197 height 17
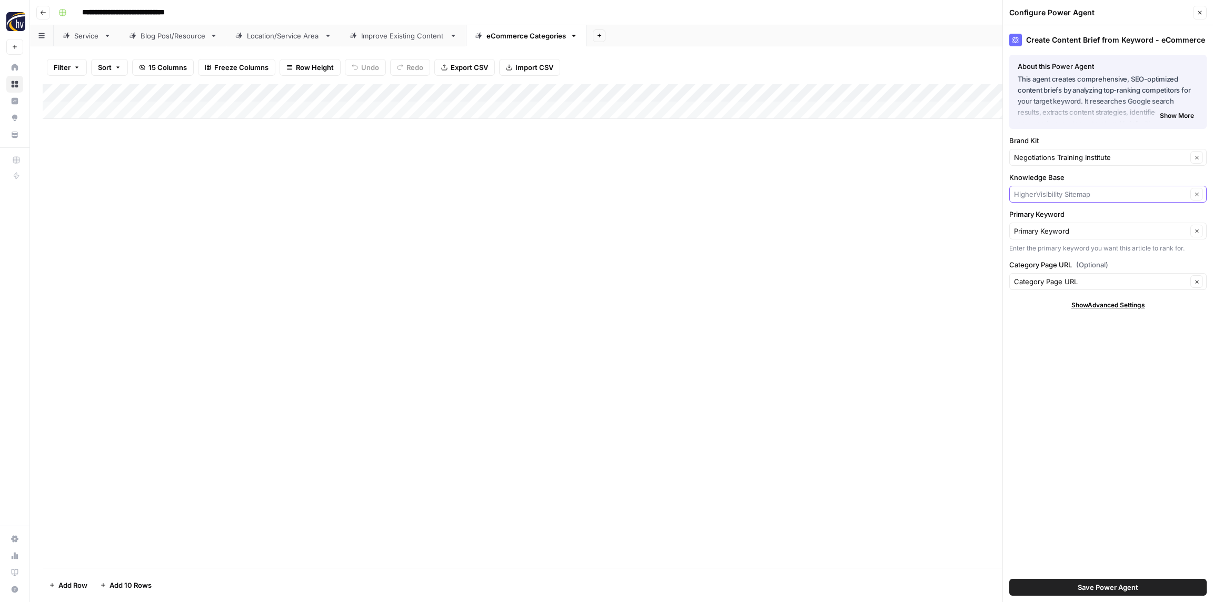
paste input "Negotiations Training Institute"
drag, startPoint x: 1054, startPoint y: 222, endPoint x: 1049, endPoint y: 212, distance: 10.6
click at [1054, 222] on span "Negotiations Training Institute Sitemap" at bounding box center [1105, 219] width 175 height 11
type input "Negotiations Training Institute Sitemap"
click at [1130, 582] on button "Save Power Agent" at bounding box center [1107, 587] width 197 height 17
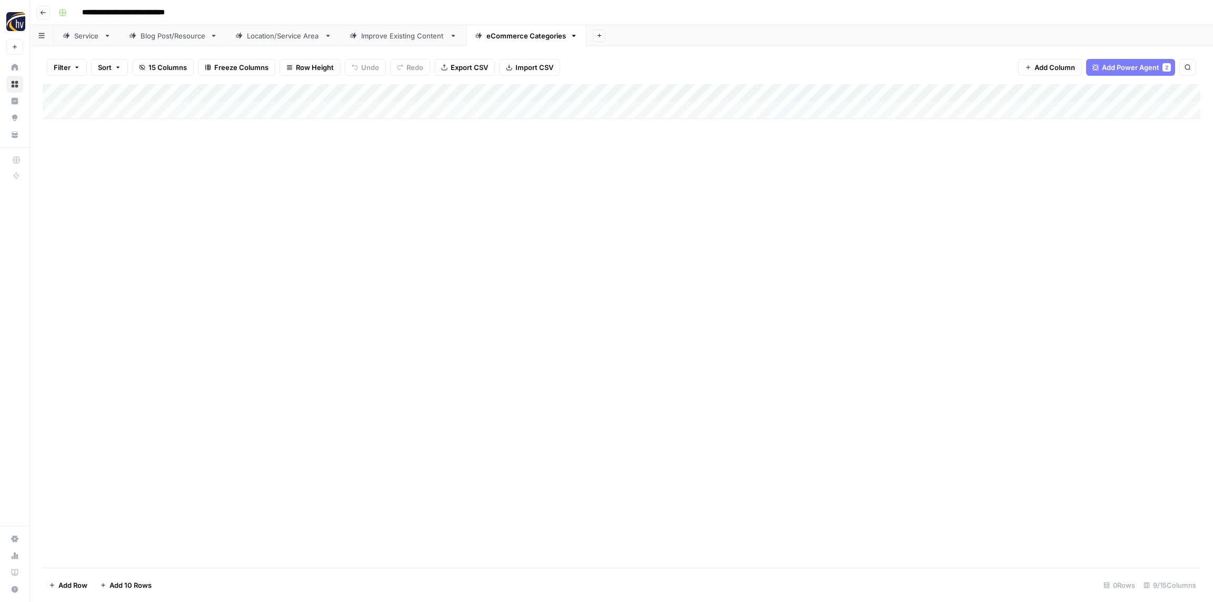
click at [1021, 93] on div "Add Column" at bounding box center [621, 101] width 1157 height 35
click at [953, 177] on span "Configure Inputs" at bounding box center [982, 181] width 92 height 11
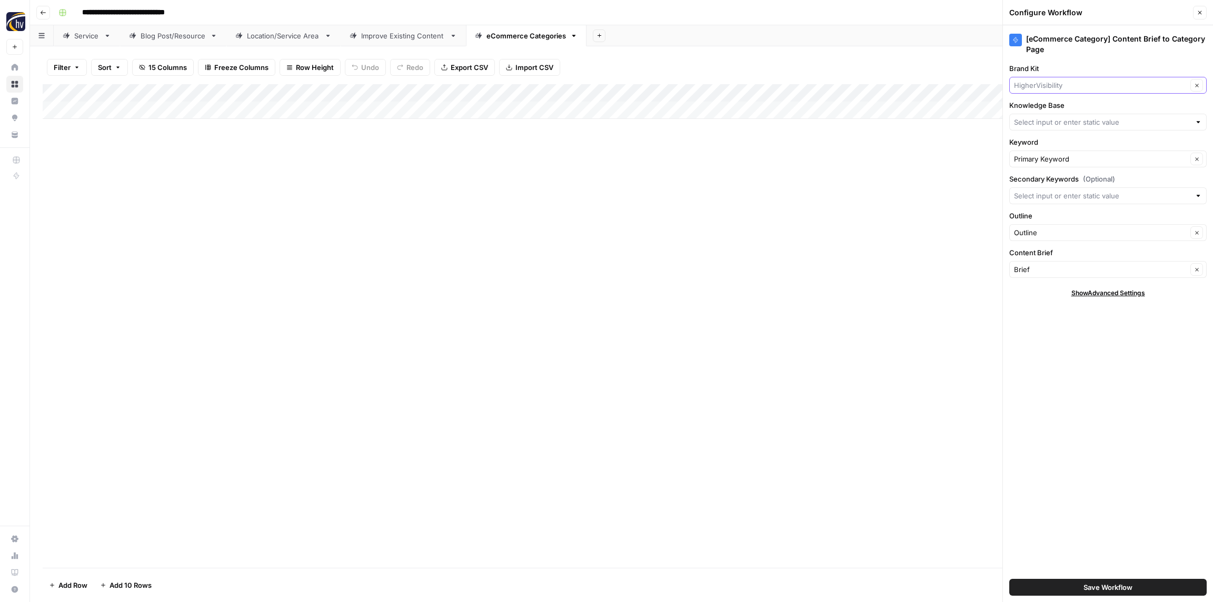
click at [1047, 84] on input "Brand Kit" at bounding box center [1100, 85] width 173 height 11
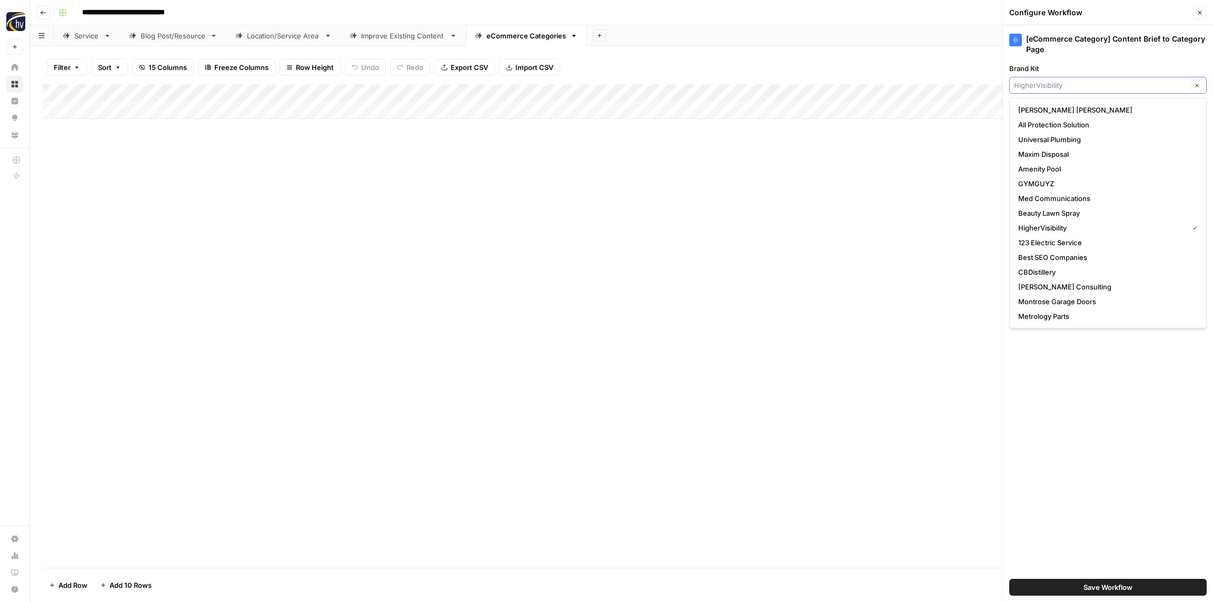
paste input "Negotiations Training Institute"
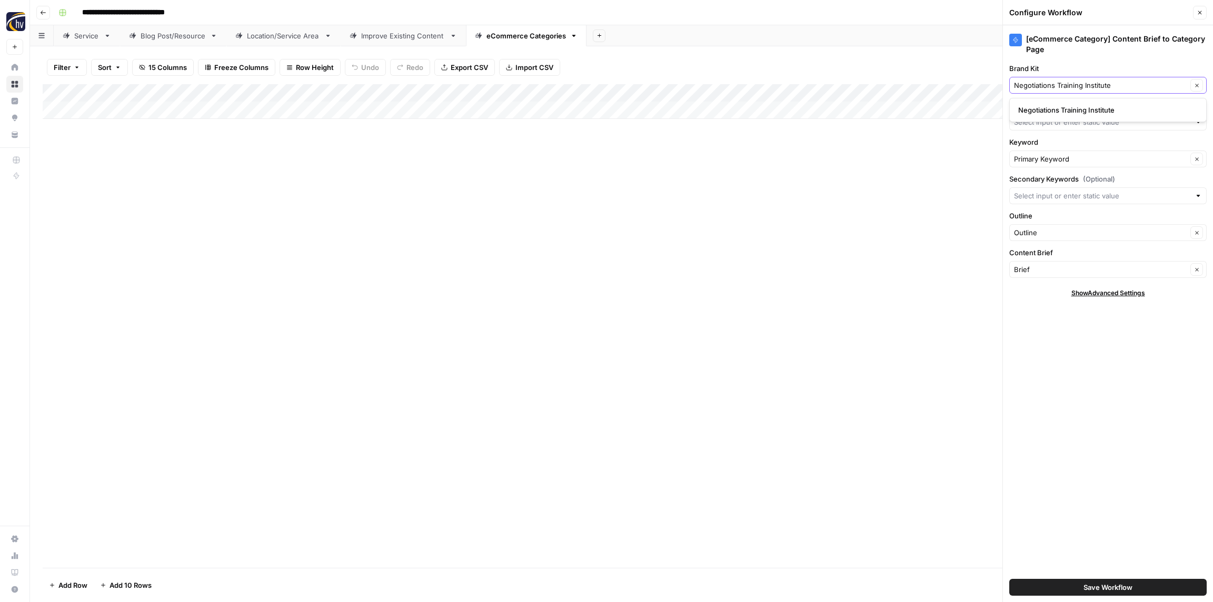
type input "Negotiations Training Institute"
click at [1047, 108] on span "Negotiations Training Institute" at bounding box center [1105, 110] width 175 height 11
click at [1048, 120] on input "Knowledge Base" at bounding box center [1102, 122] width 176 height 11
paste input "Negotiations Training Institute"
click at [1045, 147] on span "Negotiations Training Institute Sitemap" at bounding box center [1105, 147] width 175 height 11
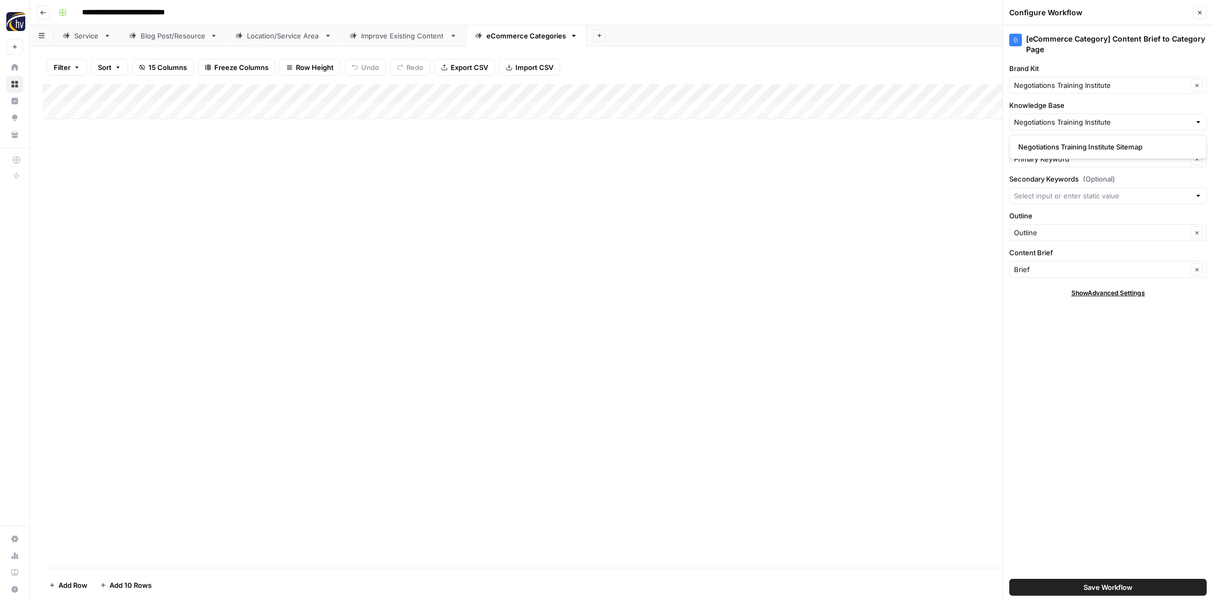
type input "Negotiations Training Institute Sitemap"
click at [1117, 587] on span "Save Workflow" at bounding box center [1107, 587] width 49 height 11
